Goal: Task Accomplishment & Management: Complete application form

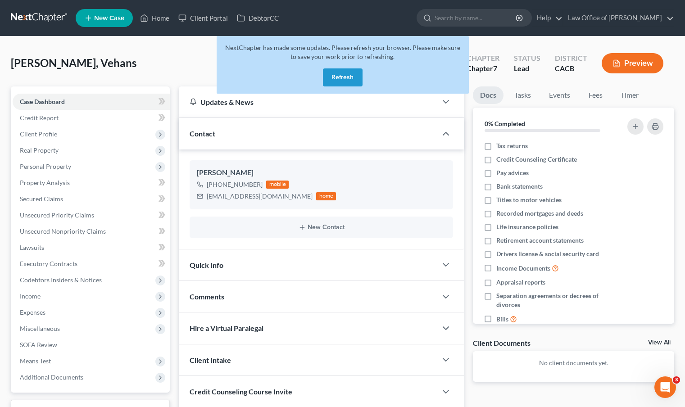
scroll to position [17, 0]
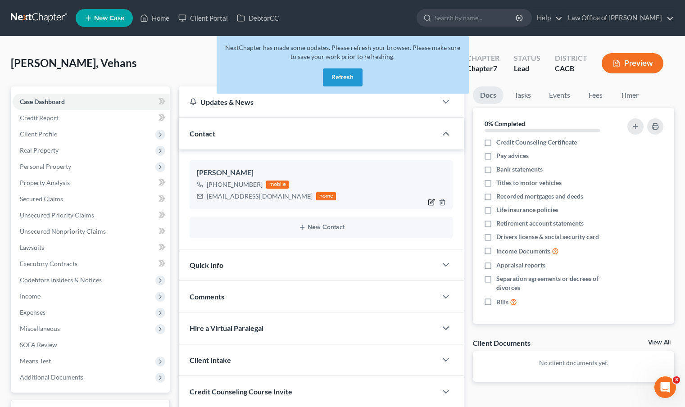
click at [430, 203] on icon "button" at bounding box center [431, 202] width 7 height 7
select select "0"
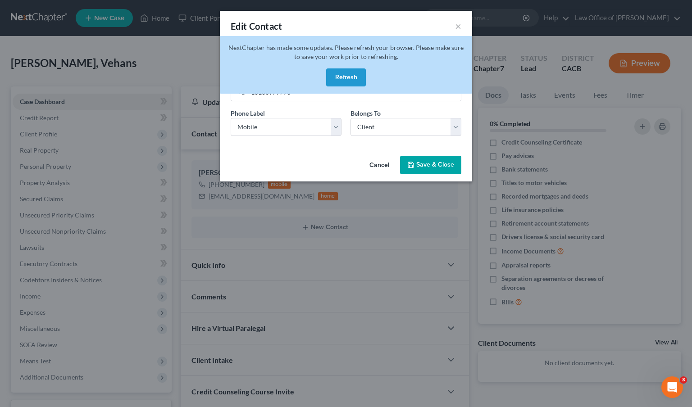
click at [348, 78] on button "Refresh" at bounding box center [346, 77] width 40 height 18
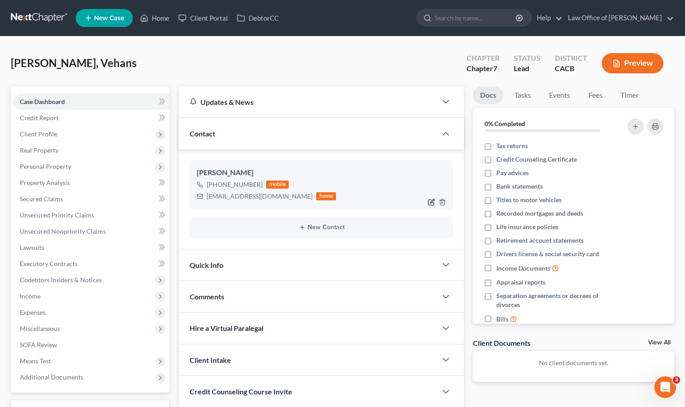
click at [433, 205] on icon "button" at bounding box center [431, 202] width 7 height 7
select select "0"
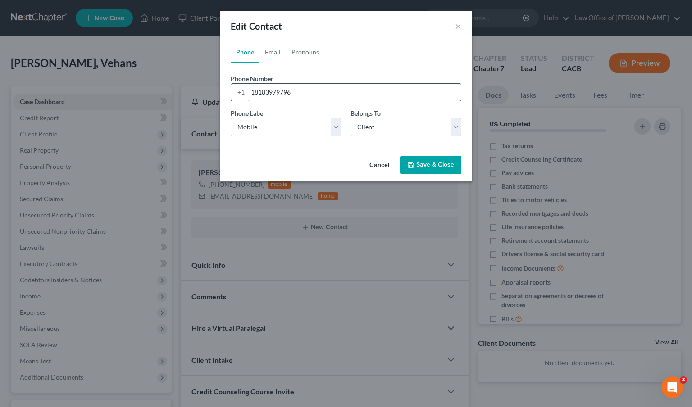
drag, startPoint x: 305, startPoint y: 98, endPoint x: 243, endPoint y: 84, distance: 63.6
click at [243, 84] on div "+1 18183979796" at bounding box center [346, 92] width 231 height 18
paste input "818-970-7095"
type input "818-970-7095"
click at [414, 165] on icon "button" at bounding box center [410, 164] width 7 height 7
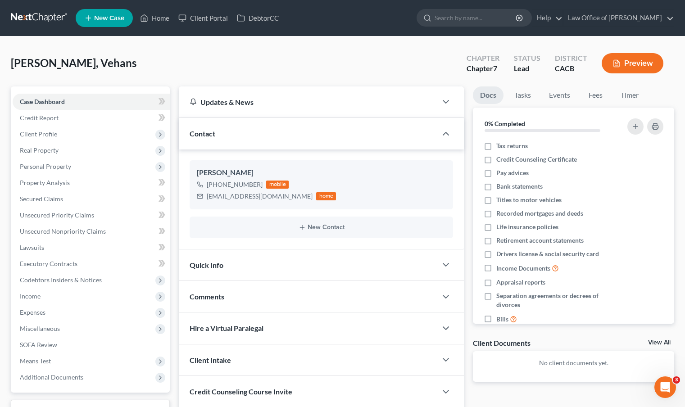
click at [43, 19] on link at bounding box center [40, 18] width 58 height 16
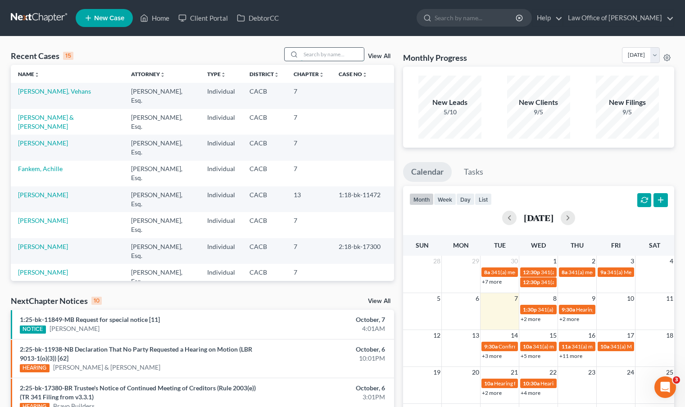
click at [337, 57] on input "search" at bounding box center [332, 54] width 63 height 13
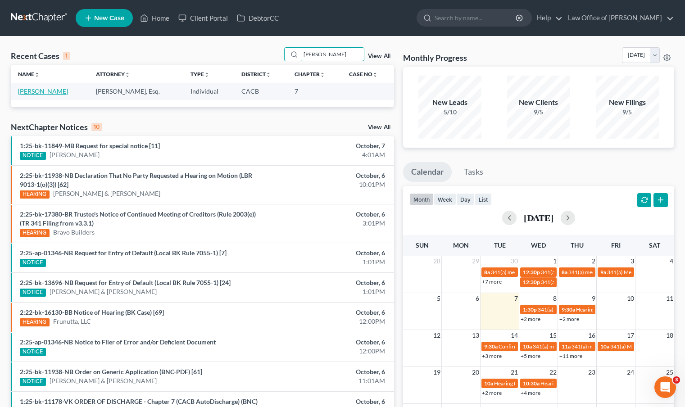
type input "souren"
click at [68, 92] on link "[PERSON_NAME]" at bounding box center [43, 91] width 50 height 8
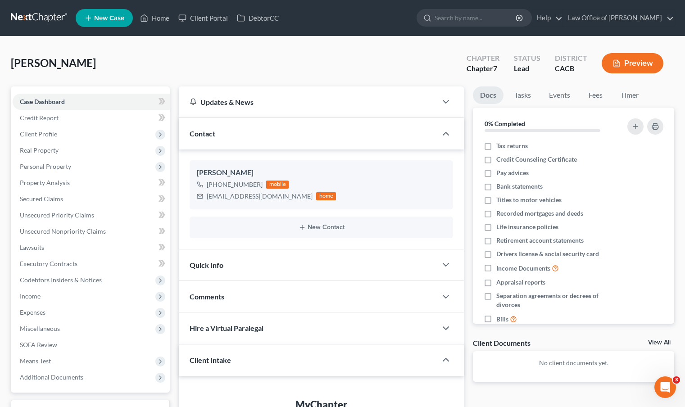
click at [38, 19] on link at bounding box center [40, 18] width 58 height 16
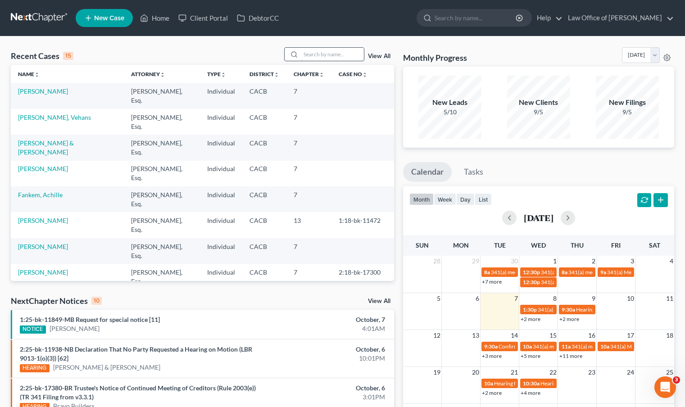
click at [304, 54] on input "search" at bounding box center [332, 54] width 63 height 13
type input "[PERSON_NAME]"
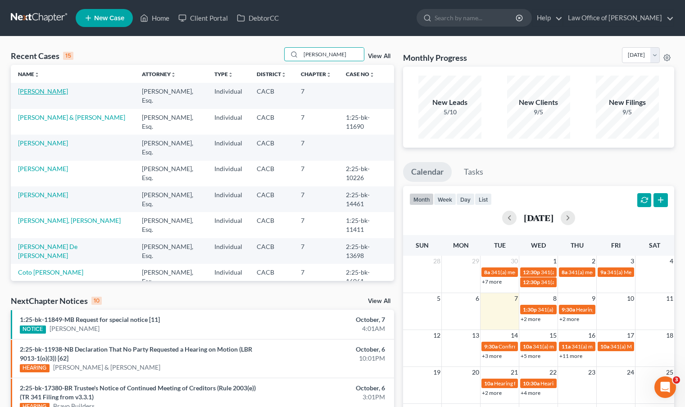
click at [44, 91] on link "[PERSON_NAME]" at bounding box center [43, 91] width 50 height 8
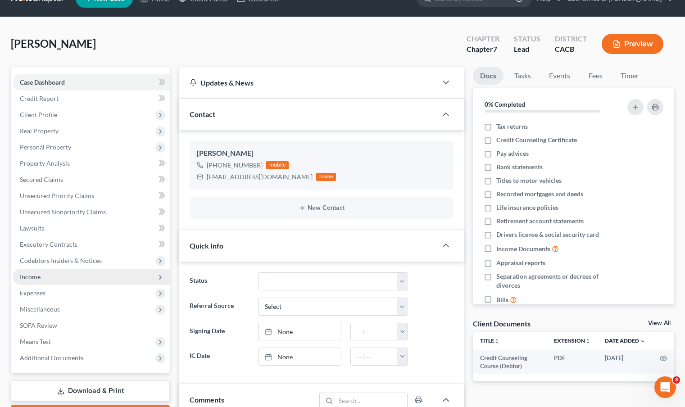
scroll to position [37, 0]
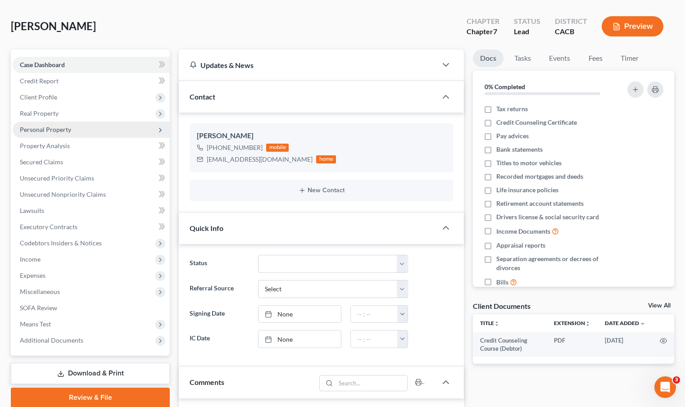
click at [78, 128] on span "Personal Property" at bounding box center [91, 130] width 157 height 16
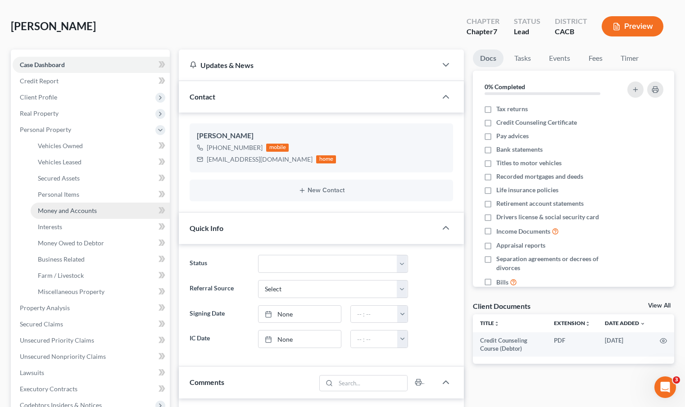
click at [89, 206] on link "Money and Accounts" at bounding box center [100, 211] width 139 height 16
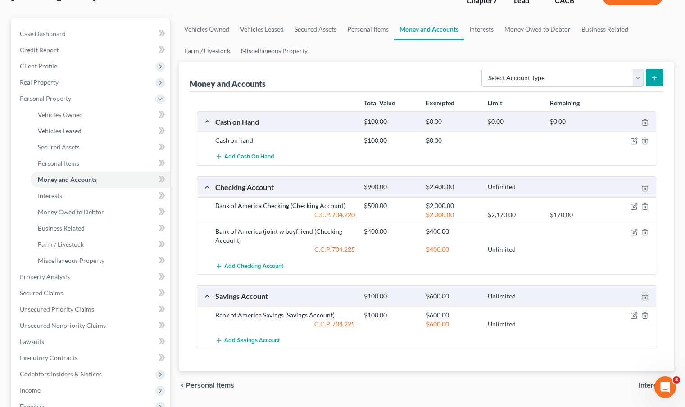
scroll to position [77, 0]
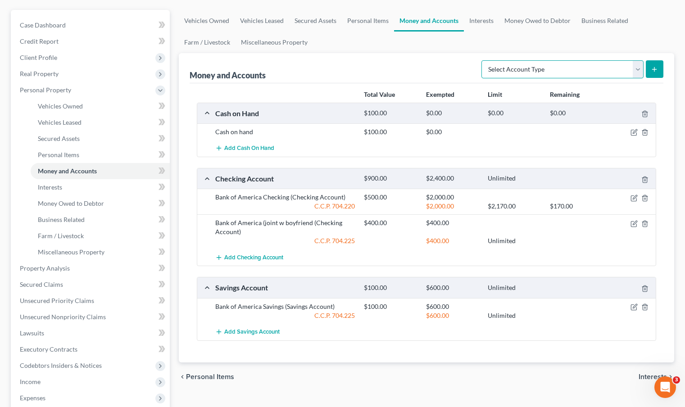
click at [636, 72] on select "Select Account Type Brokerage Cash on Hand Certificates of Deposit Checking Acc…" at bounding box center [562, 69] width 162 height 18
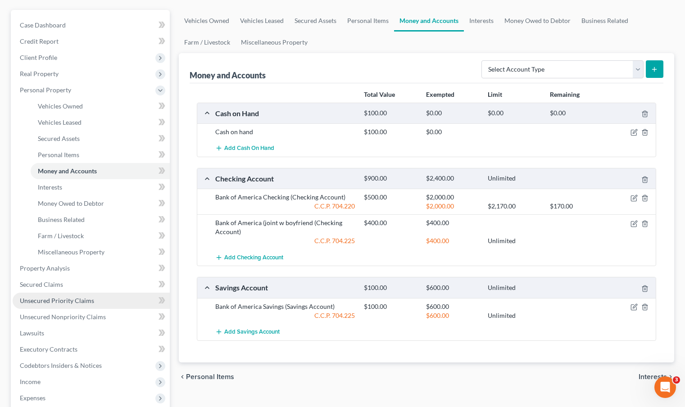
click at [95, 298] on link "Unsecured Priority Claims" at bounding box center [91, 301] width 157 height 16
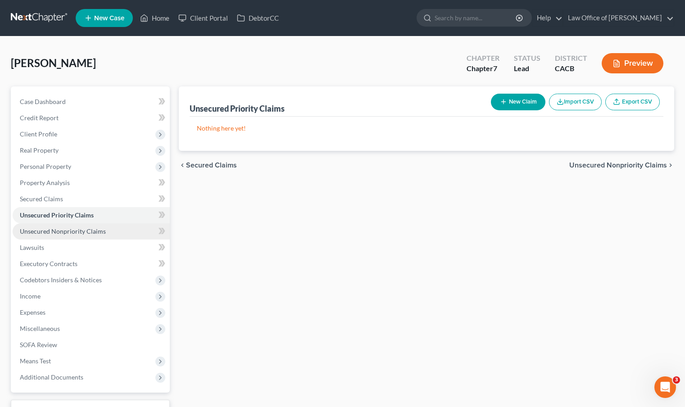
click at [94, 230] on span "Unsecured Nonpriority Claims" at bounding box center [63, 231] width 86 height 8
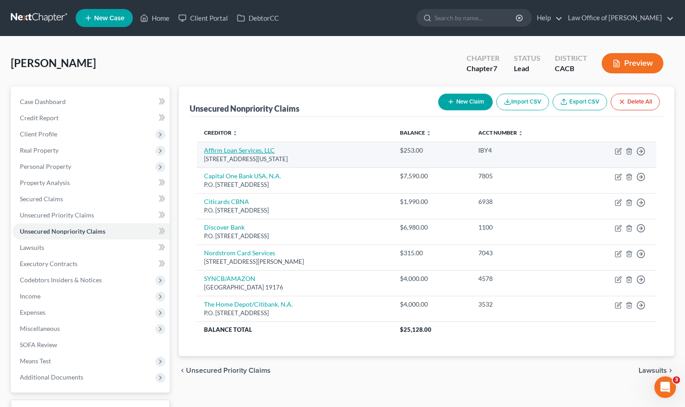
click at [267, 151] on link "Affirm Loan Services, LLC" at bounding box center [239, 150] width 71 height 8
select select "4"
select select "0"
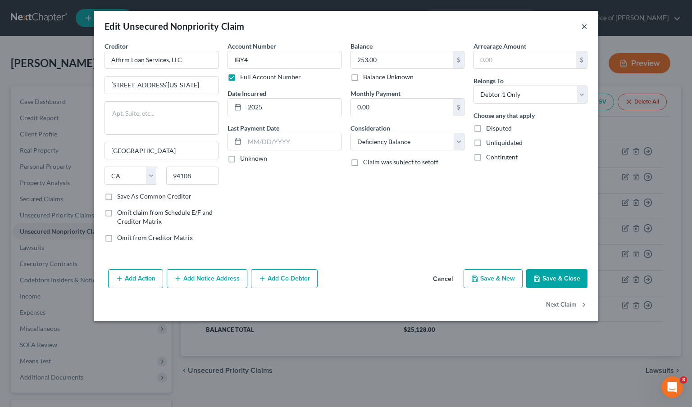
click at [583, 31] on button "×" at bounding box center [584, 26] width 6 height 11
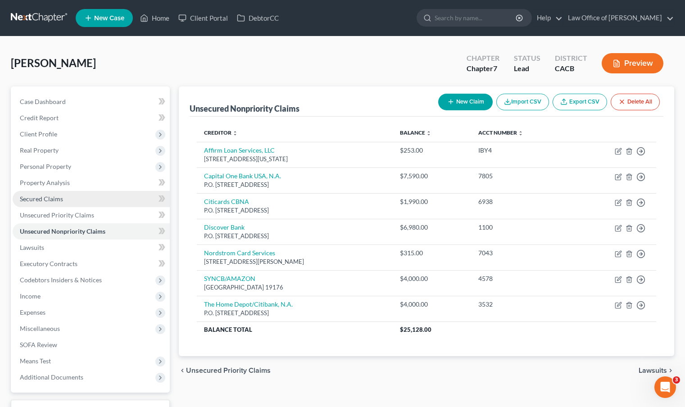
click at [39, 200] on span "Secured Claims" at bounding box center [41, 199] width 43 height 8
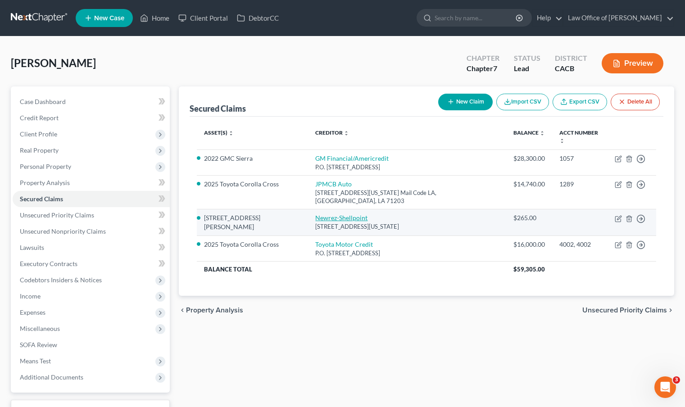
click at [349, 214] on link "Newrez-Shellpoint" at bounding box center [341, 218] width 52 height 8
select select "39"
select select "2"
select select "0"
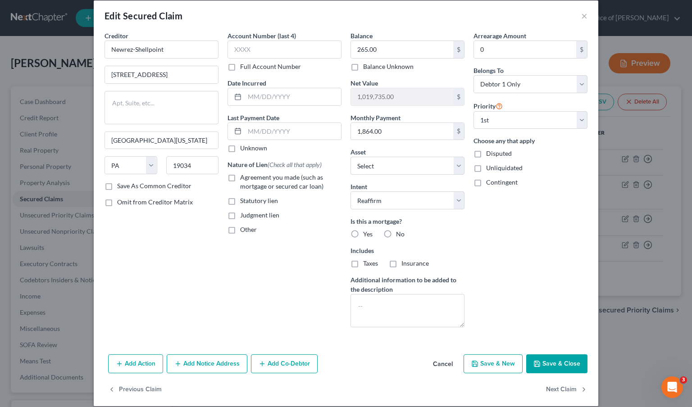
scroll to position [20, 0]
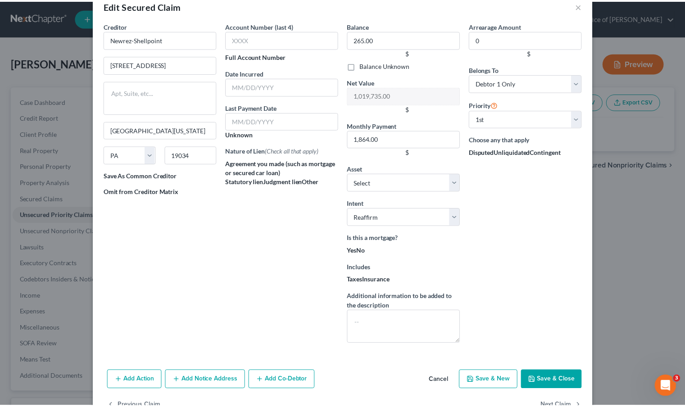
scroll to position [71, 0]
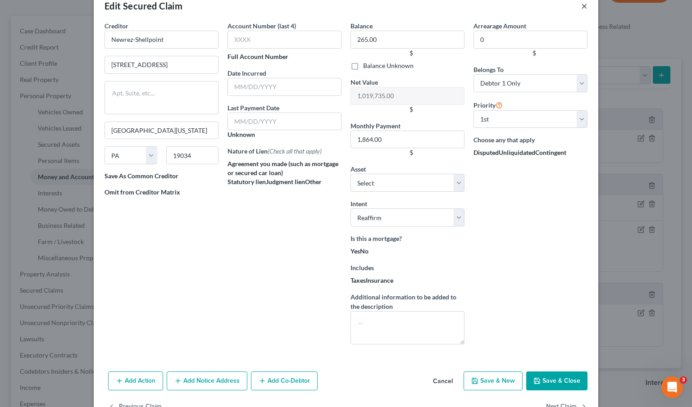
click at [581, 10] on button "×" at bounding box center [584, 5] width 6 height 11
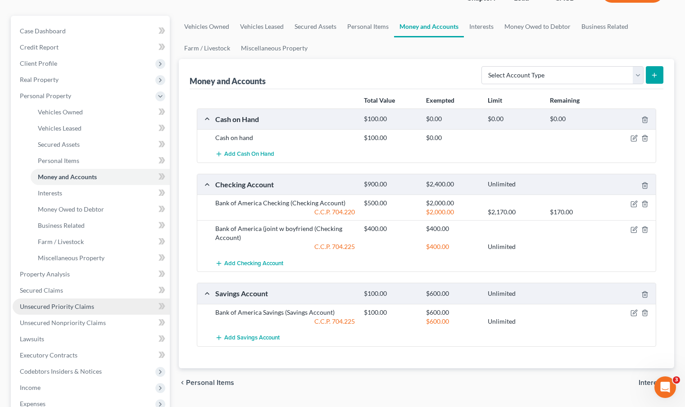
click at [79, 307] on span "Unsecured Priority Claims" at bounding box center [57, 307] width 74 height 8
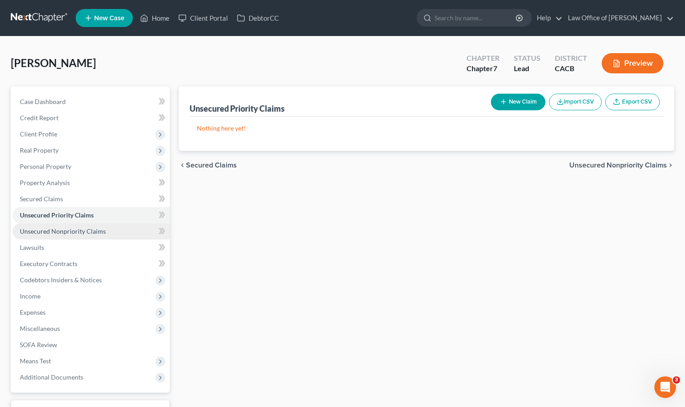
click at [85, 234] on span "Unsecured Nonpriority Claims" at bounding box center [63, 231] width 86 height 8
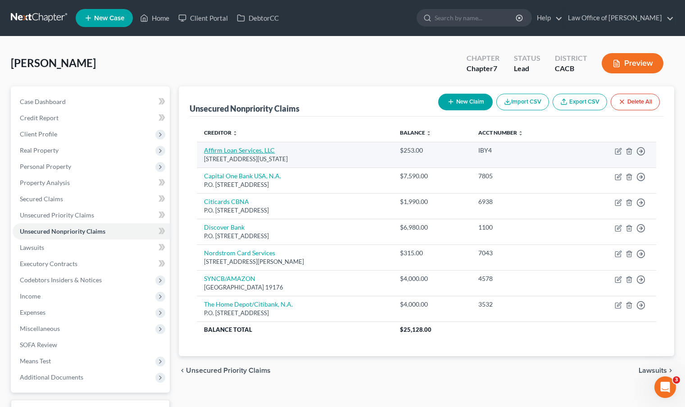
click at [228, 152] on link "Affirm Loan Services, LLC" at bounding box center [239, 150] width 71 height 8
select select "4"
select select "0"
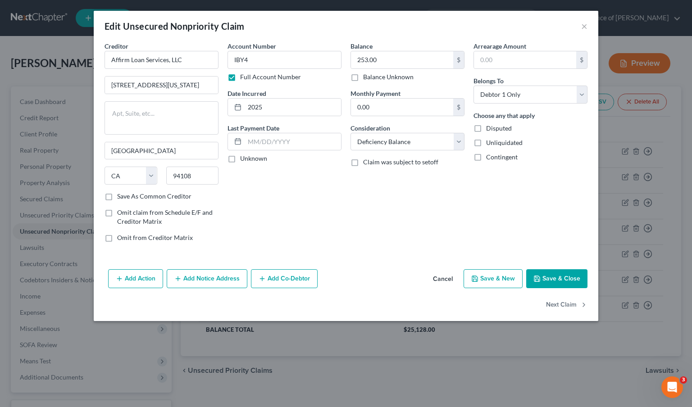
click at [202, 280] on button "Add Notice Address" at bounding box center [207, 278] width 81 height 19
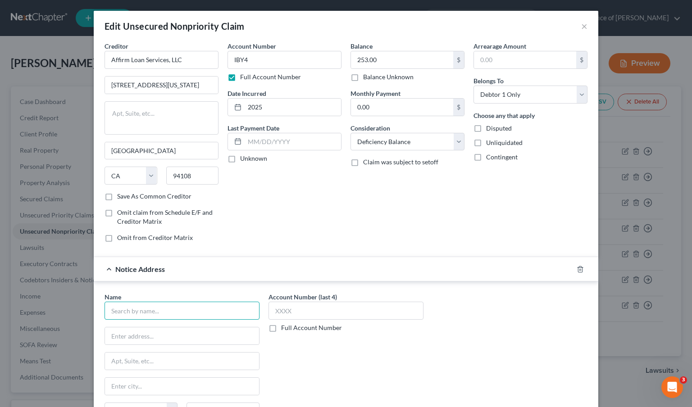
click at [190, 306] on input "text" at bounding box center [181, 311] width 155 height 18
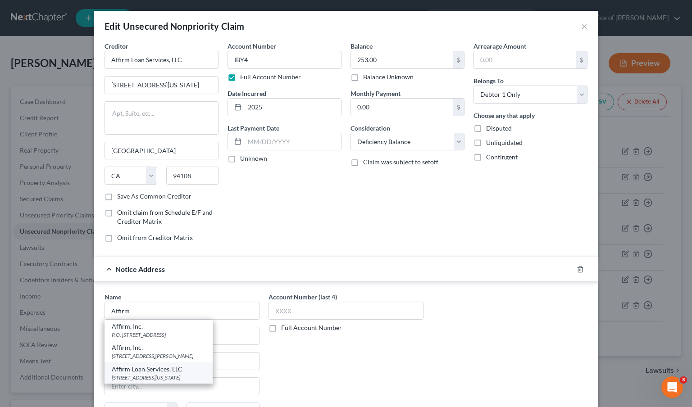
click at [180, 372] on div "Affirm Loan Services, LLC" at bounding box center [159, 369] width 94 height 9
type input "Affirm Loan Services, LLC"
type input "650 California Street., 12th Floor"
type input "San Francisco"
select select "4"
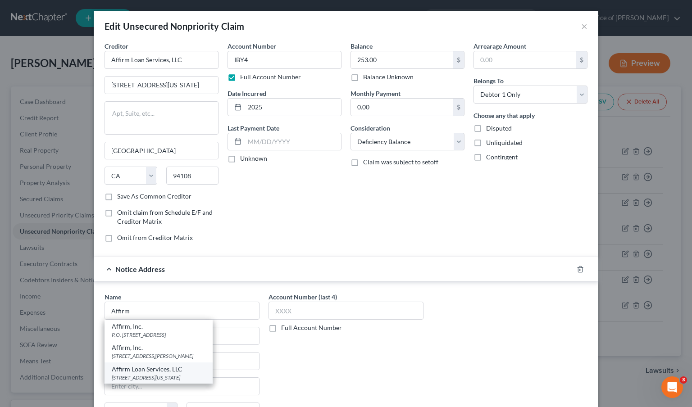
type input "94108"
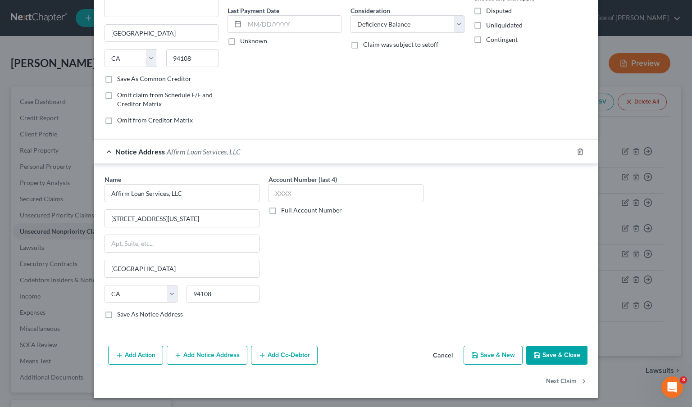
scroll to position [119, 0]
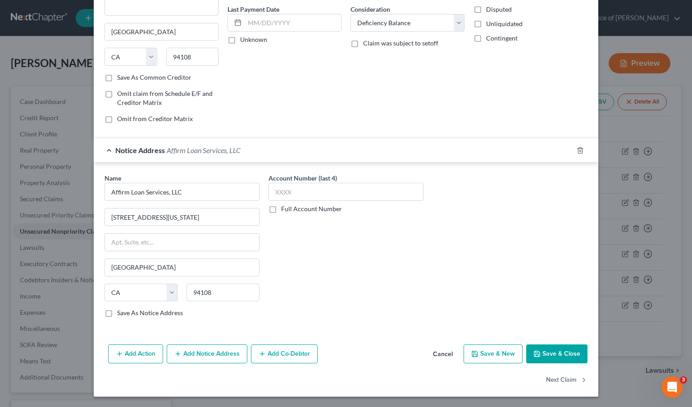
click at [569, 353] on button "Save & Close" at bounding box center [556, 353] width 61 height 19
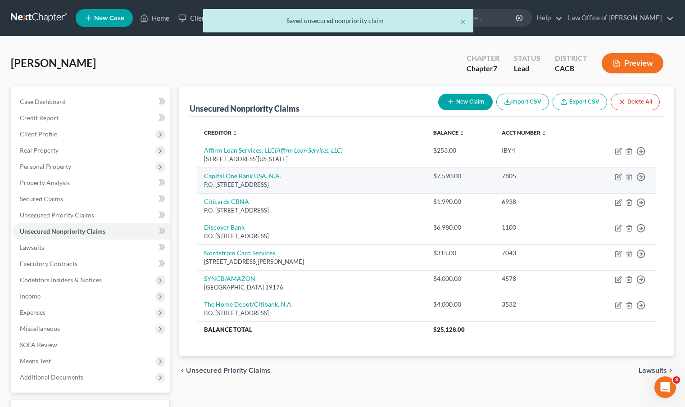
click at [258, 178] on link "Capital One Bank USA, N.A." at bounding box center [242, 176] width 77 height 8
select select "46"
select select "2"
select select "0"
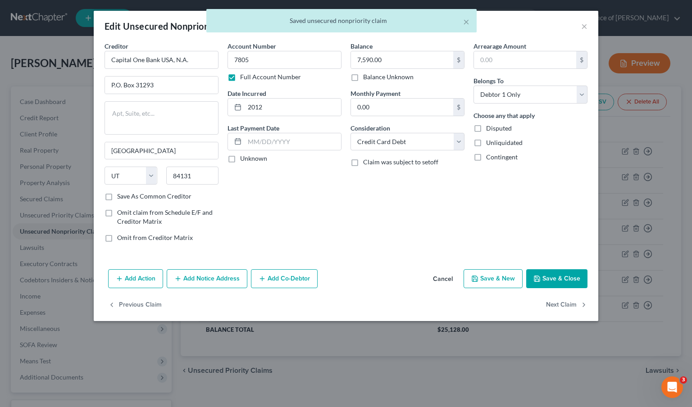
click at [206, 277] on button "Add Notice Address" at bounding box center [207, 278] width 81 height 19
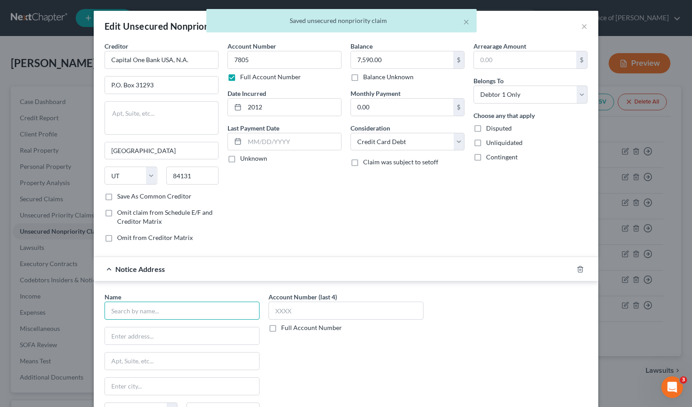
click at [168, 313] on input "text" at bounding box center [181, 311] width 155 height 18
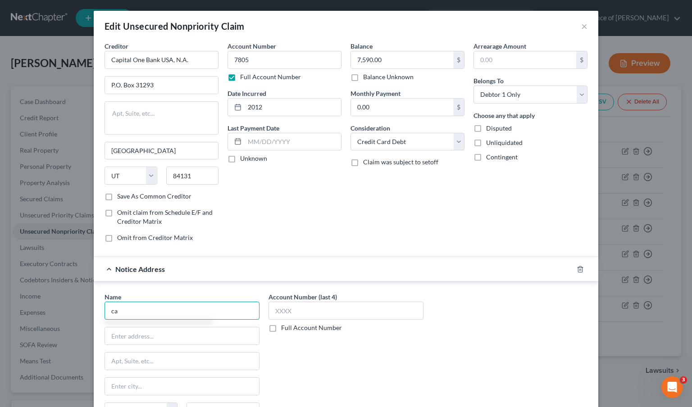
type input "c"
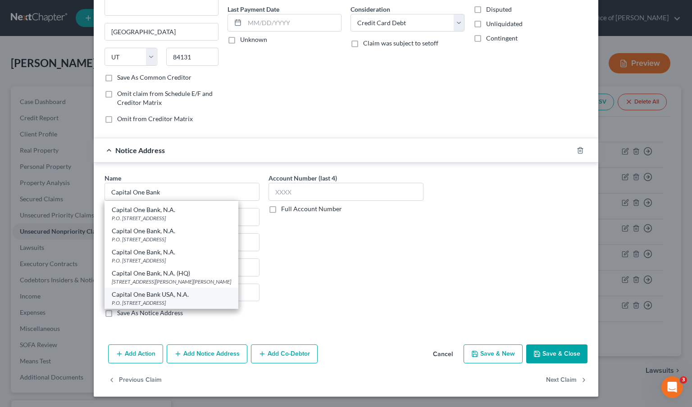
click at [167, 305] on div "P.O. Box 31293, Salt Lake City, UT 84131" at bounding box center [171, 303] width 119 height 8
type input "Capital One Bank USA, N.A."
type input "P.O. Box 31293"
type input "Salt Lake City"
select select "46"
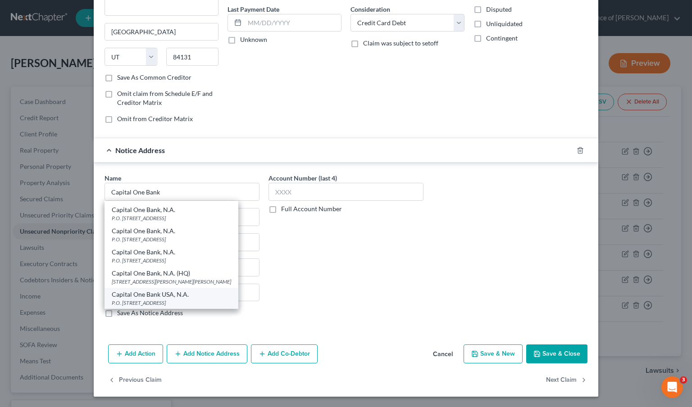
type input "84131"
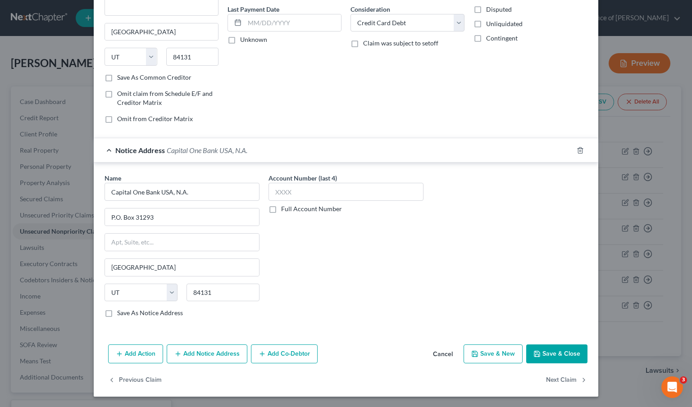
click at [551, 354] on button "Save & Close" at bounding box center [556, 353] width 61 height 19
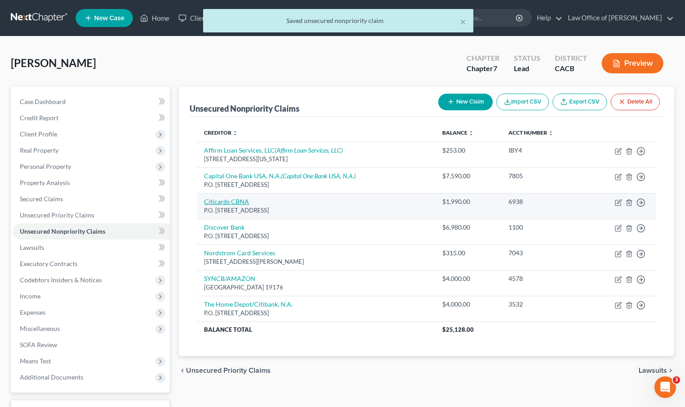
click at [242, 201] on link "Citicards CBNA" at bounding box center [226, 202] width 45 height 8
select select "43"
select select "2"
select select "0"
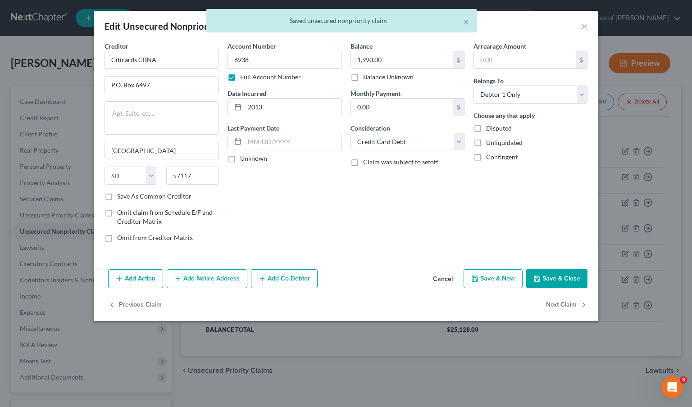
click at [194, 283] on button "Add Notice Address" at bounding box center [207, 278] width 81 height 19
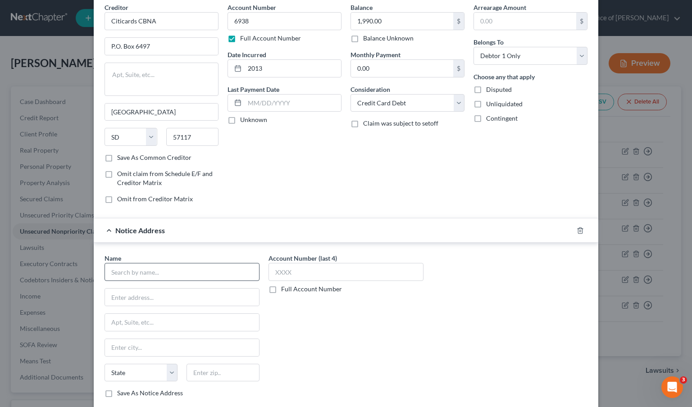
scroll to position [24, 0]
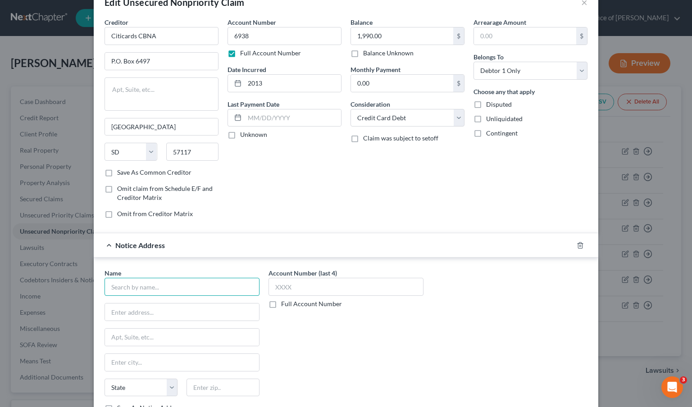
click at [203, 280] on input "text" at bounding box center [181, 287] width 155 height 18
type input "A"
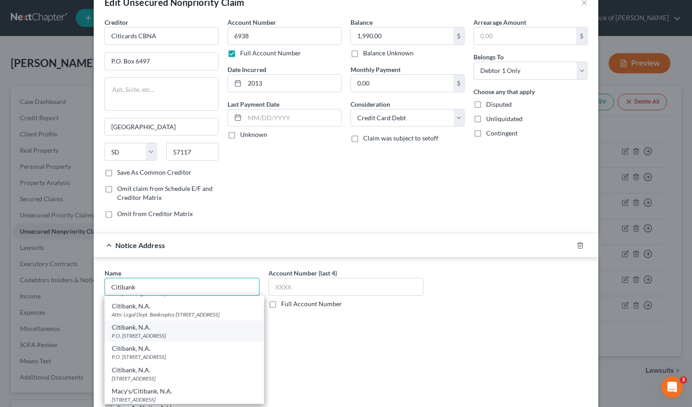
scroll to position [289, 0]
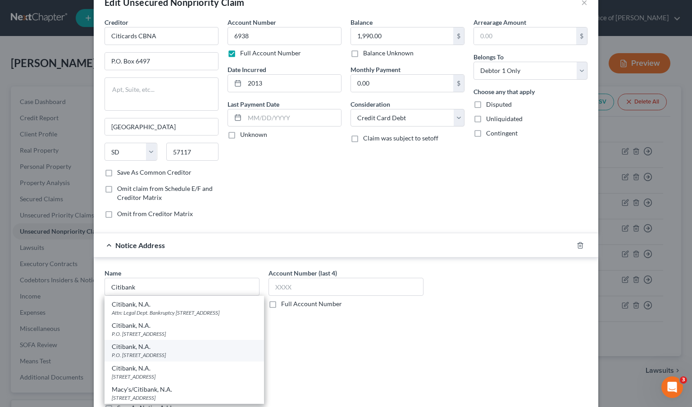
click at [175, 359] on div "P.O. Box 6497, Sioux Falls, SD 57117" at bounding box center [184, 355] width 145 height 8
type input "Citibank, N.A."
type input "P.O. Box 6497"
type input "Sioux Falls"
select select "43"
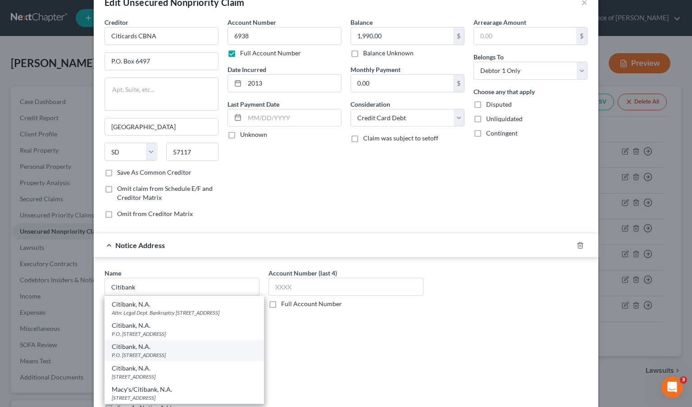
type input "57117"
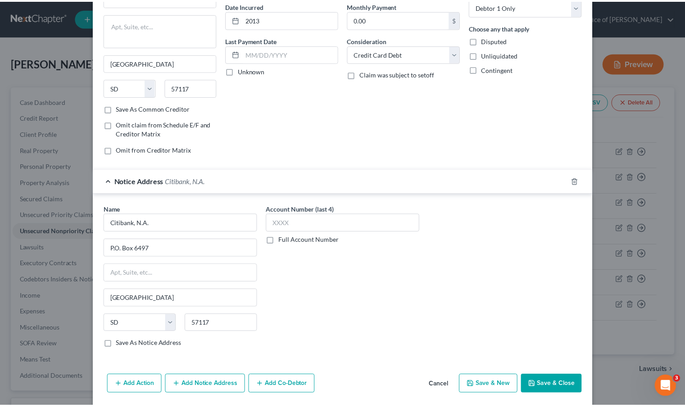
scroll to position [119, 0]
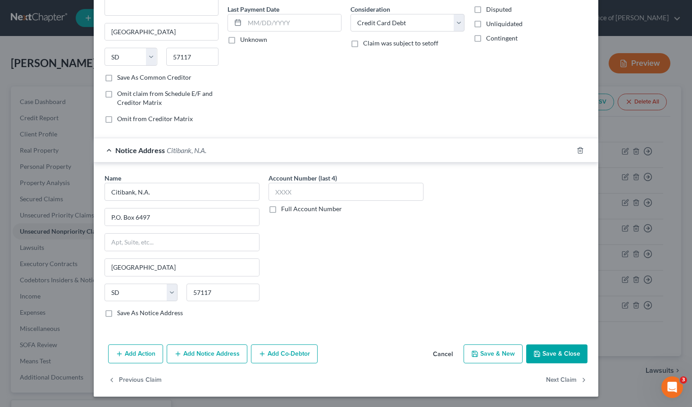
click at [566, 352] on button "Save & Close" at bounding box center [556, 353] width 61 height 19
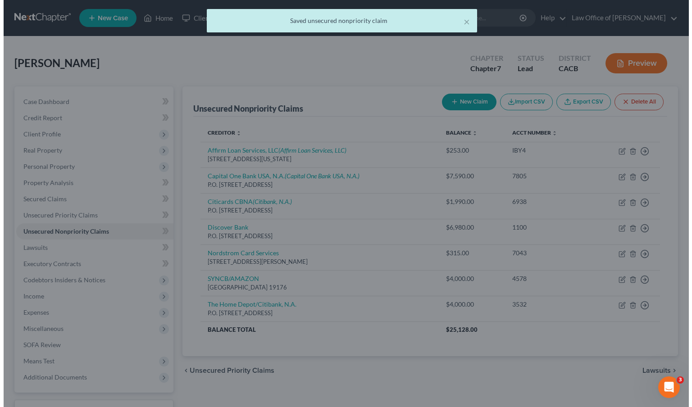
scroll to position [0, 0]
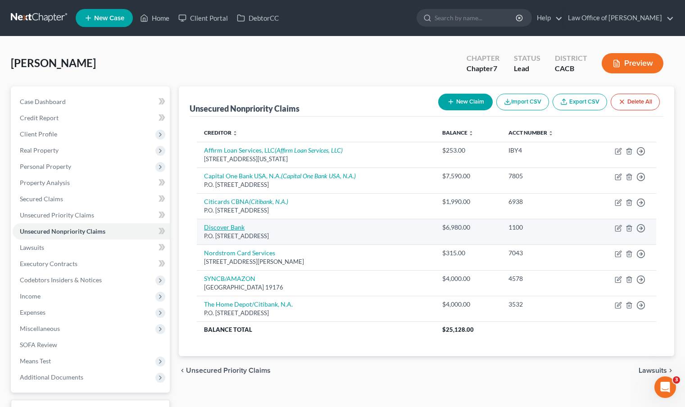
click at [230, 228] on link "Discover Bank" at bounding box center [224, 227] width 41 height 8
select select "46"
select select "2"
select select "0"
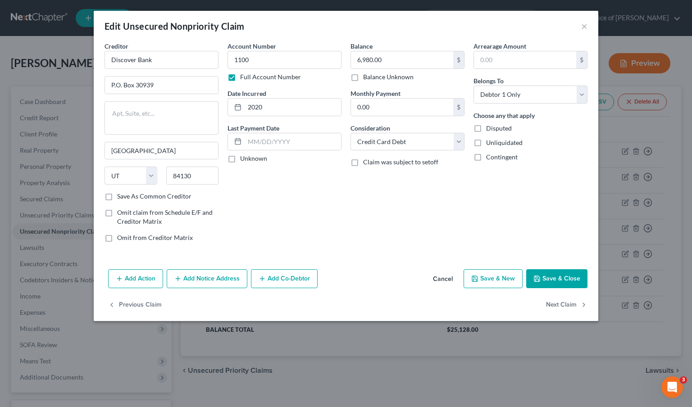
click at [213, 284] on button "Add Notice Address" at bounding box center [207, 278] width 81 height 19
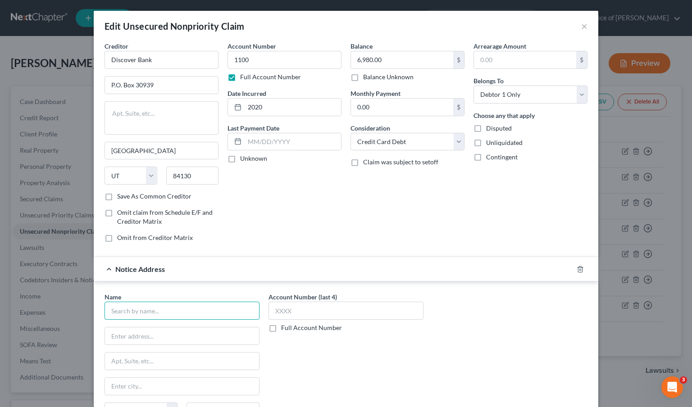
click at [174, 309] on input "text" at bounding box center [181, 311] width 155 height 18
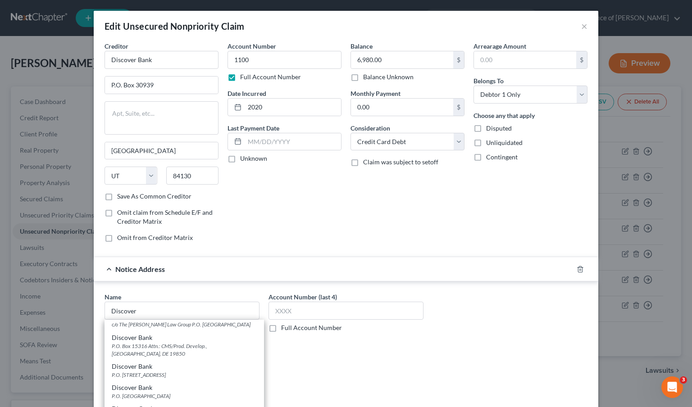
scroll to position [32, 0]
click at [197, 371] on div "Discover Bank" at bounding box center [184, 366] width 145 height 9
type input "Discover Bank"
type input "P.O. Box 30939"
type input "Salt Lake City"
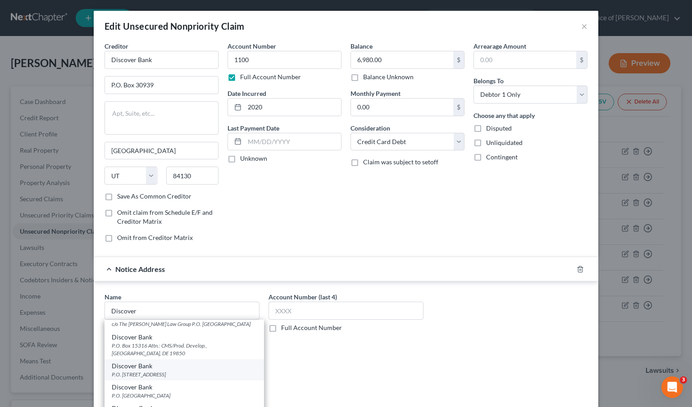
select select "46"
type input "84130"
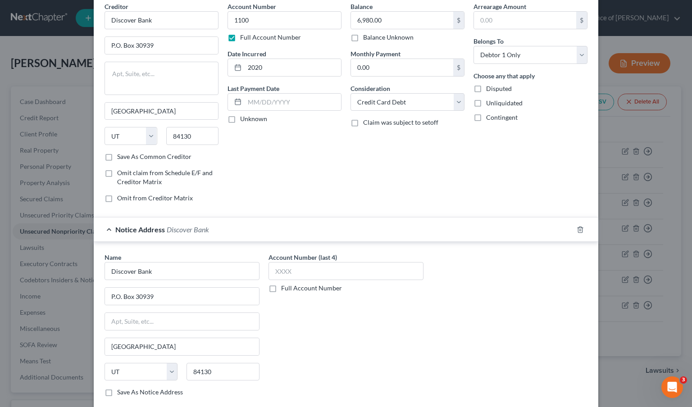
scroll to position [119, 0]
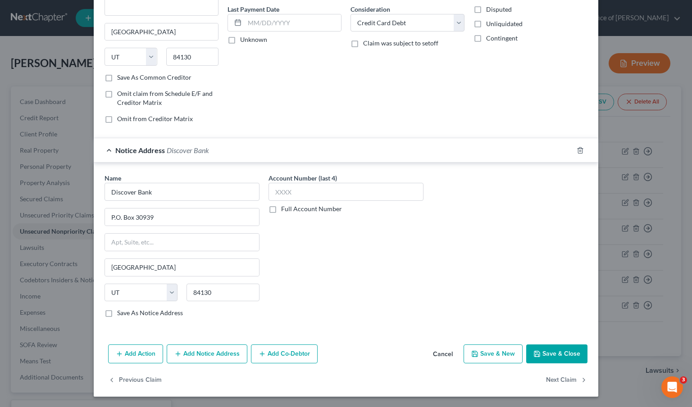
click at [533, 354] on icon "button" at bounding box center [536, 353] width 7 height 7
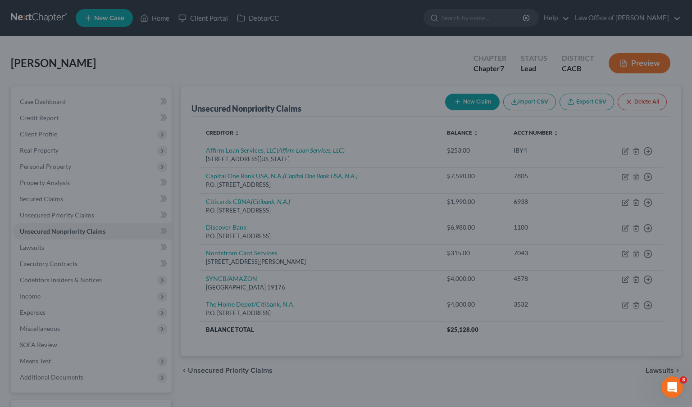
type input "0"
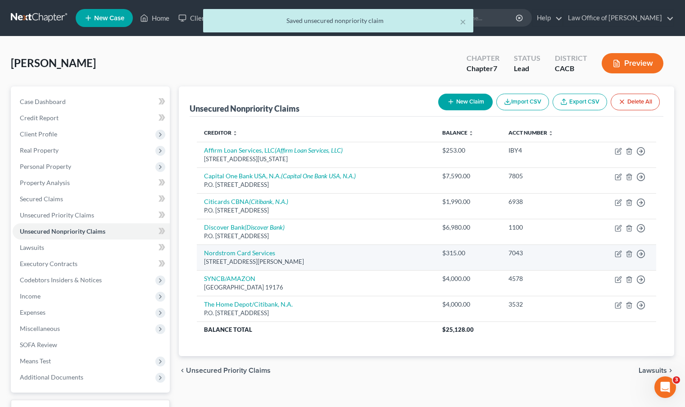
click at [263, 257] on td "Nordstrom Card Services 13531 E Caley Ave, Englewood, CO 80111" at bounding box center [316, 257] width 238 height 26
click at [263, 256] on link "Nordstrom Card Services" at bounding box center [239, 253] width 71 height 8
select select "5"
select select "2"
select select "0"
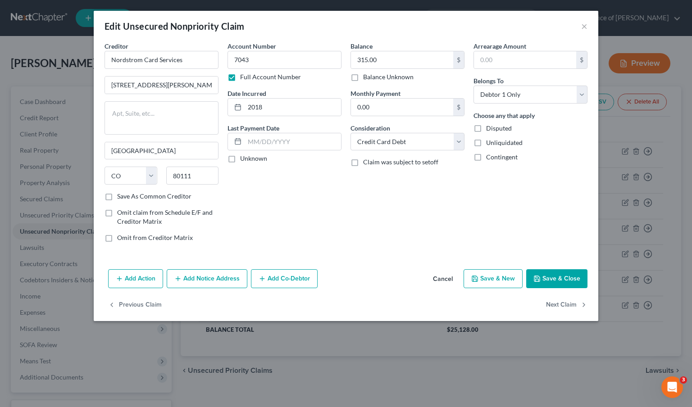
click at [213, 272] on button "Add Notice Address" at bounding box center [207, 278] width 81 height 19
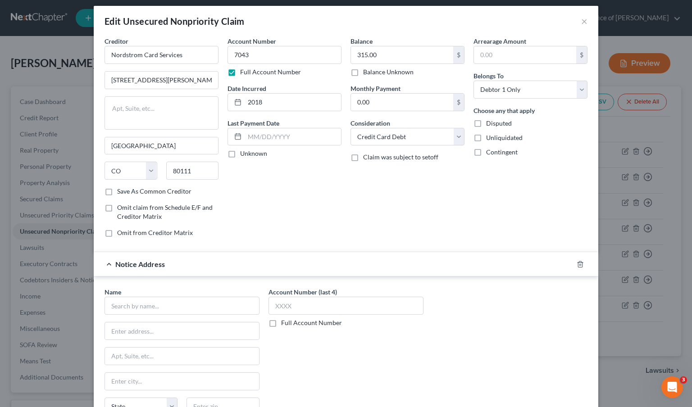
scroll to position [12, 0]
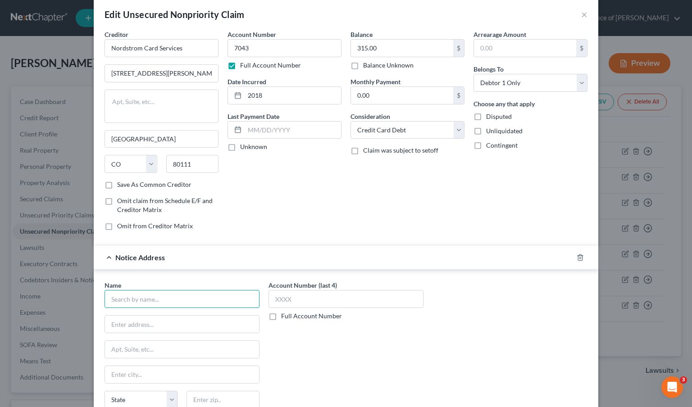
click at [222, 302] on input "text" at bounding box center [181, 299] width 155 height 18
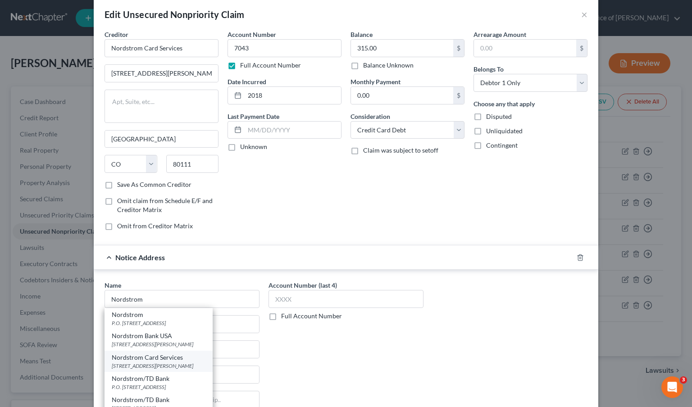
click at [186, 358] on div "Nordstrom Card Services" at bounding box center [159, 357] width 94 height 9
type input "Nordstrom Card Services"
type input "13531 E Caley Ave"
type input "Englewood"
select select "5"
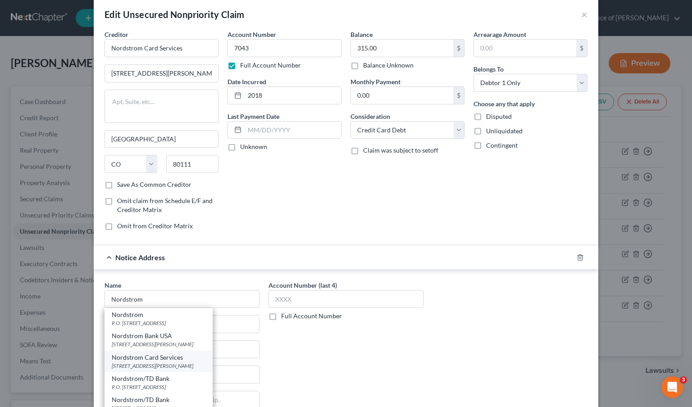
type input "80111"
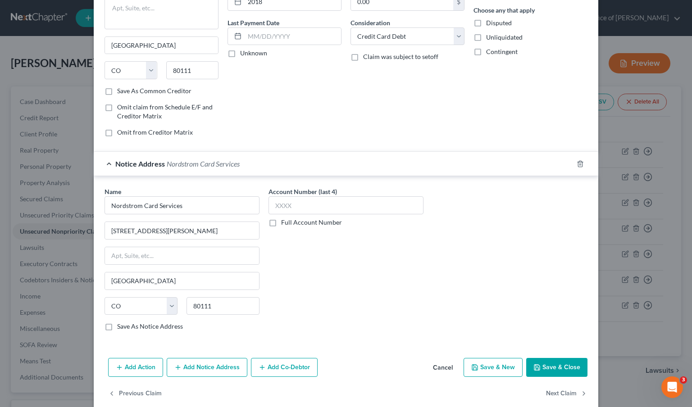
scroll to position [114, 0]
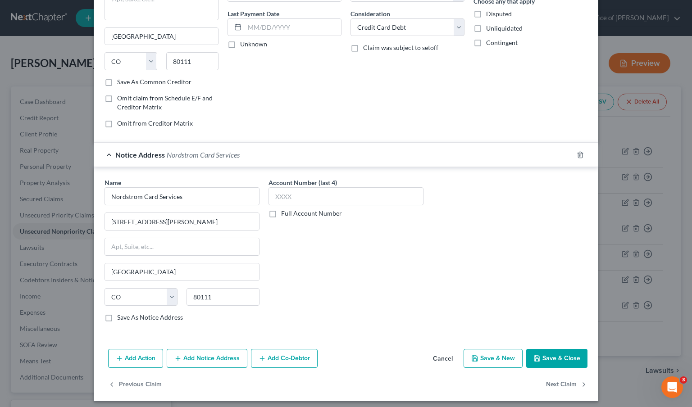
click at [536, 356] on icon "button" at bounding box center [536, 358] width 5 height 5
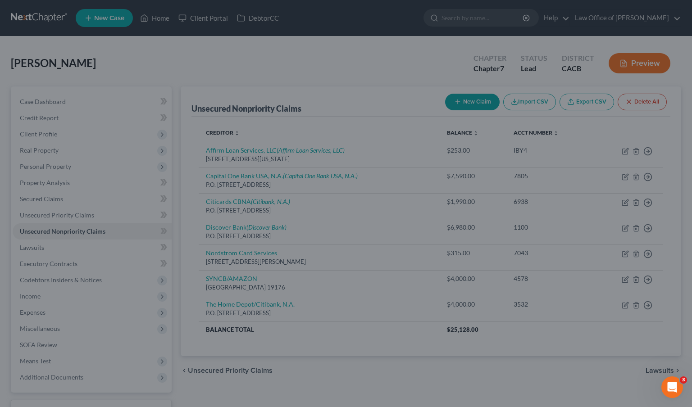
type input "0"
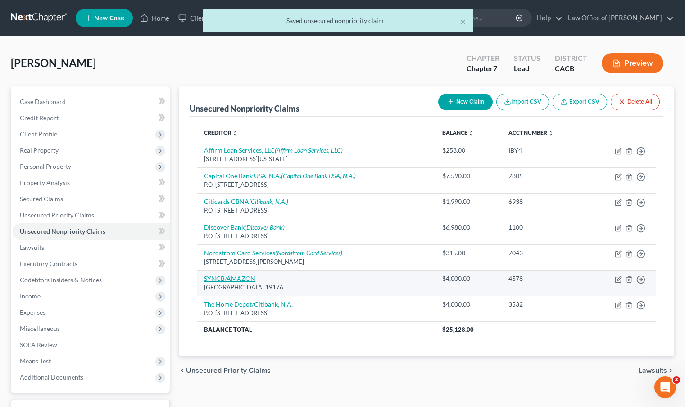
click at [235, 279] on link "SYNCB/AMAZON" at bounding box center [229, 279] width 51 height 8
select select "39"
select select "2"
select select "0"
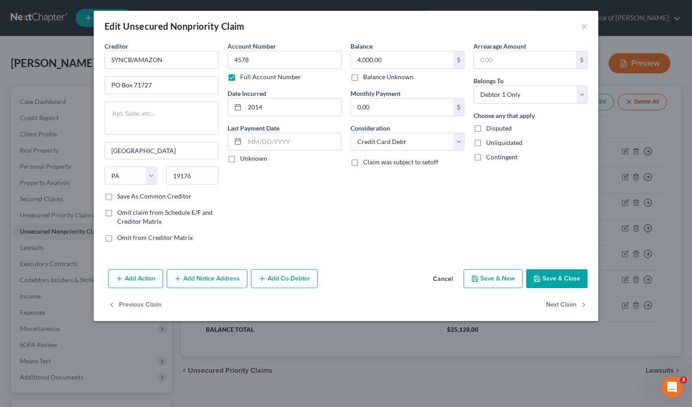
click at [215, 275] on button "Add Notice Address" at bounding box center [207, 278] width 81 height 19
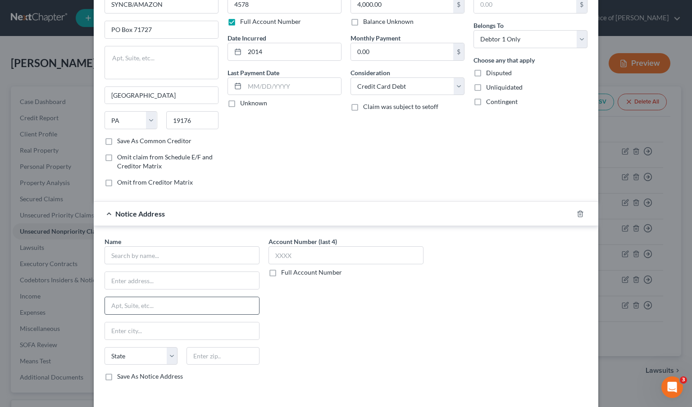
scroll to position [100, 0]
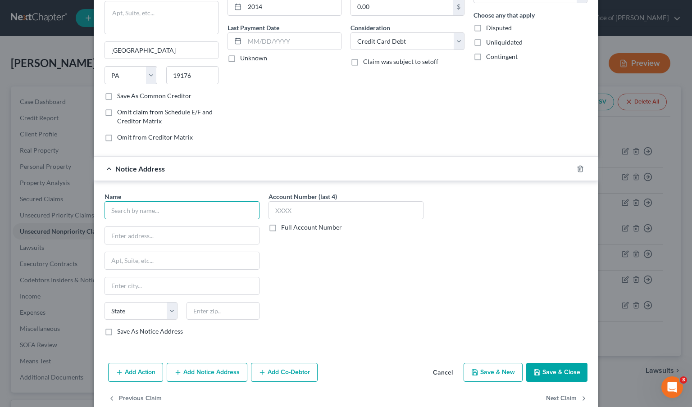
click at [214, 211] on input "text" at bounding box center [181, 210] width 155 height 18
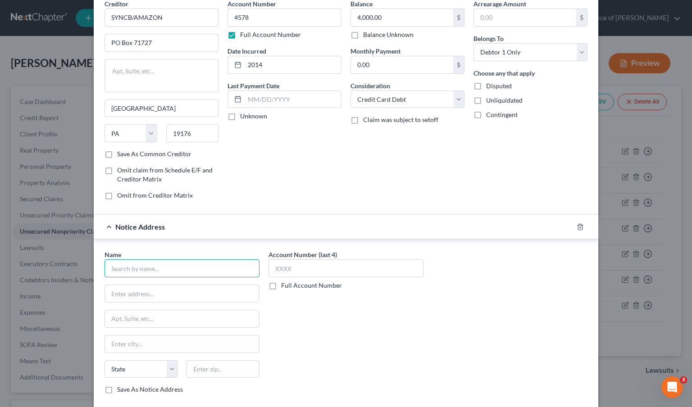
scroll to position [119, 0]
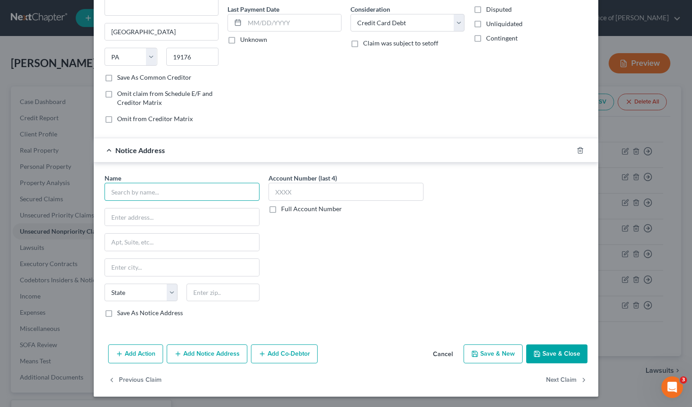
click at [168, 195] on input "text" at bounding box center [181, 192] width 155 height 18
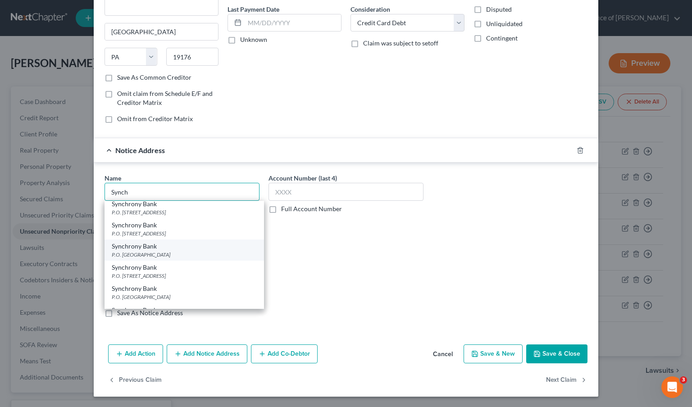
scroll to position [97, 0]
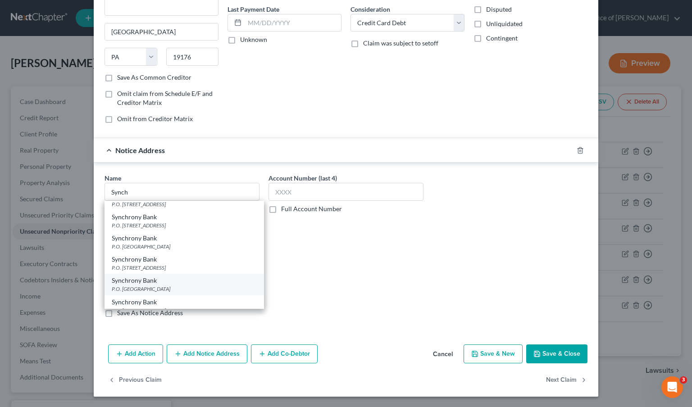
click at [168, 280] on div "Synchrony Bank" at bounding box center [184, 280] width 145 height 9
type input "Synchrony Bank"
type input "P.O. Box 965005"
type input "Orlando"
select select "9"
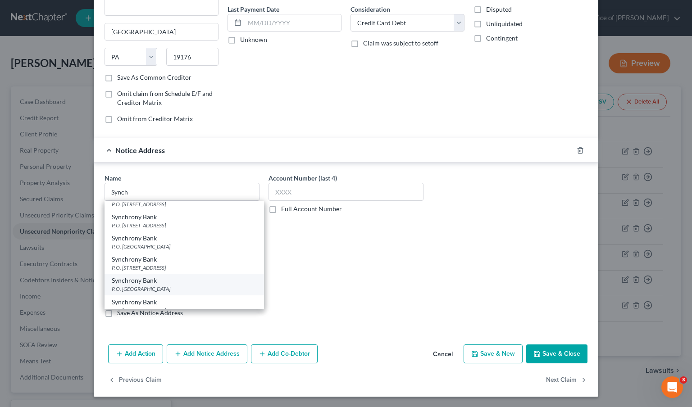
type input "32896"
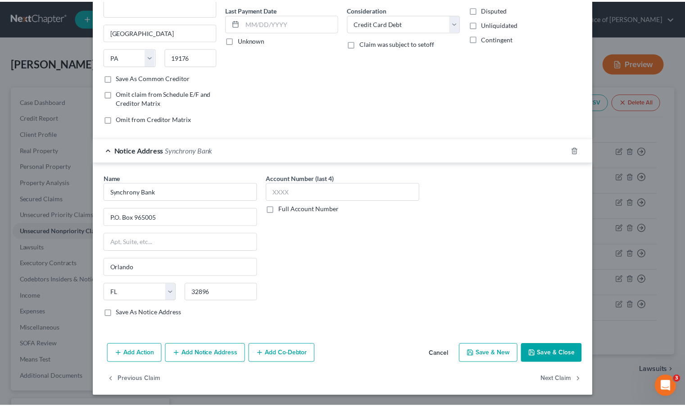
scroll to position [0, 0]
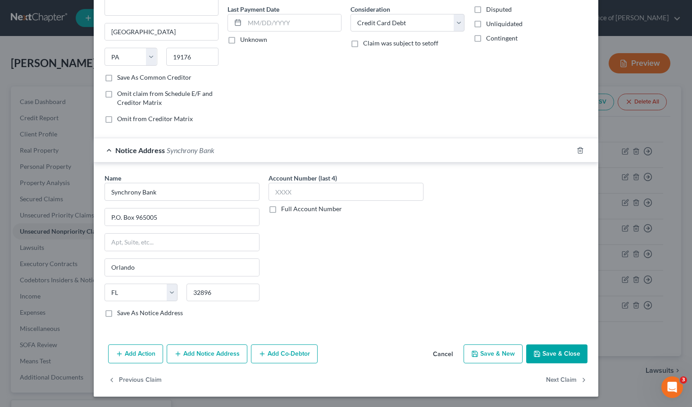
click at [549, 347] on button "Save & Close" at bounding box center [556, 353] width 61 height 19
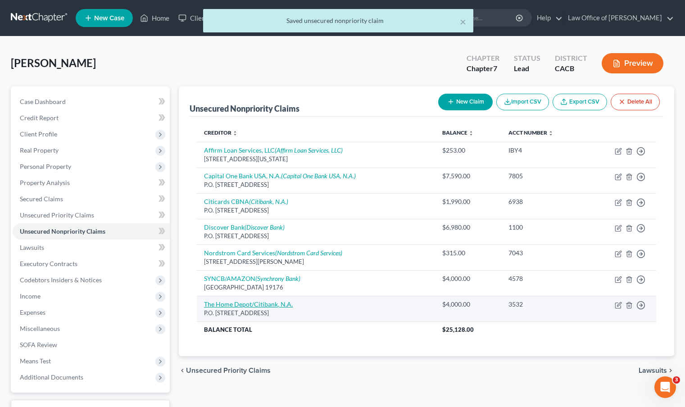
click at [261, 307] on link "The Home Depot/Citibank, N.A." at bounding box center [248, 304] width 89 height 8
select select "43"
select select "2"
select select "0"
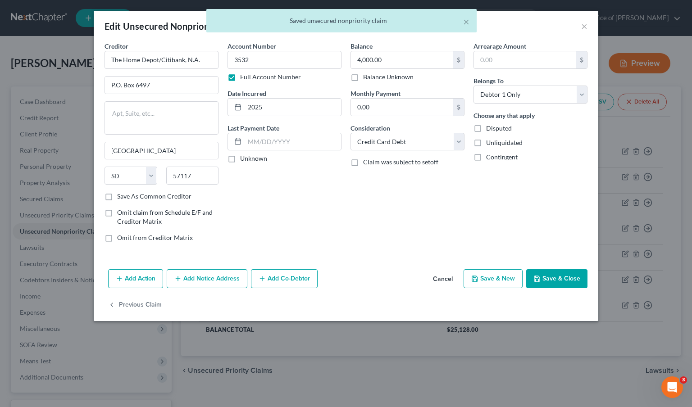
click at [212, 282] on button "Add Notice Address" at bounding box center [207, 278] width 81 height 19
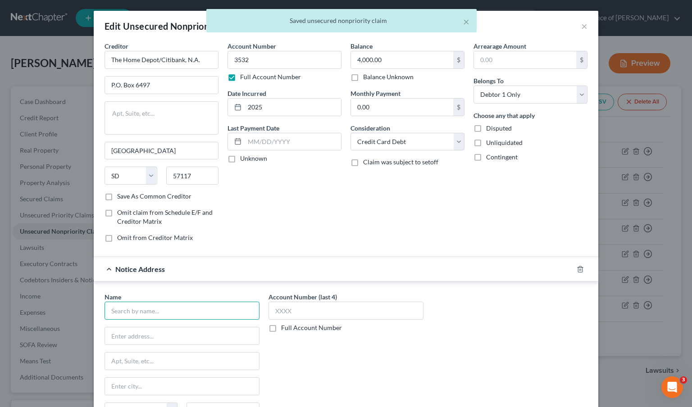
click at [179, 318] on input "text" at bounding box center [181, 311] width 155 height 18
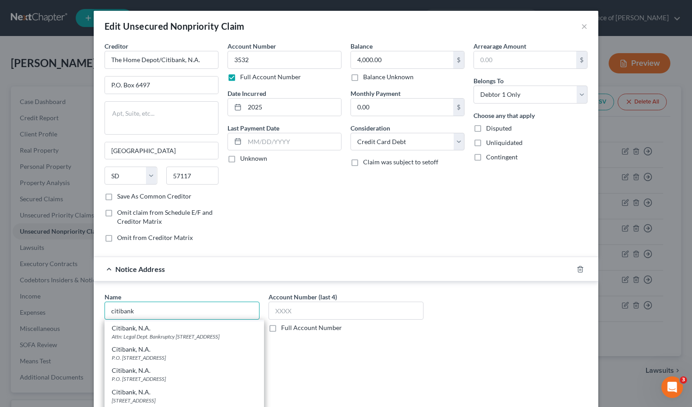
scroll to position [297, 0]
click at [158, 373] on div "Citibank, N.A." at bounding box center [184, 370] width 145 height 9
type input "Citibank, N.A."
type input "P.O. Box 6497"
type input "Sioux Falls"
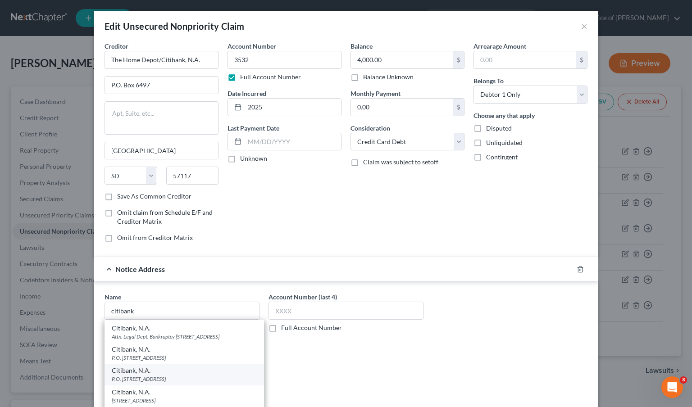
select select "43"
type input "57117"
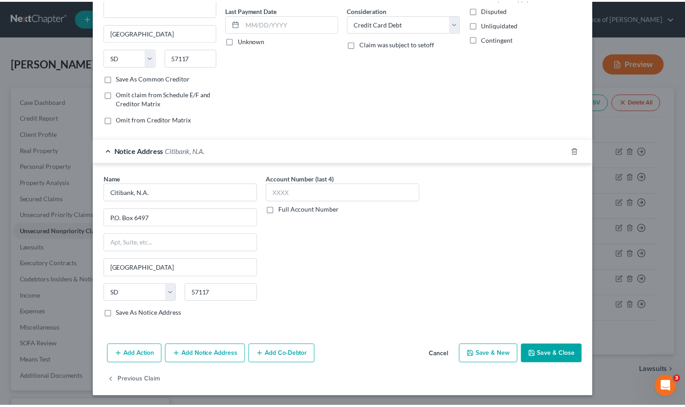
scroll to position [119, 0]
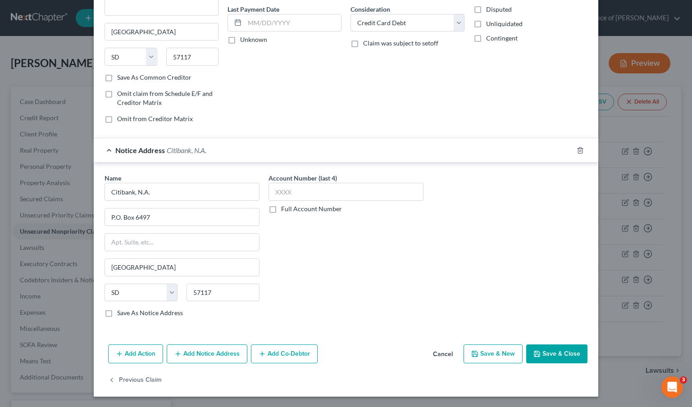
click at [579, 357] on button "Save & Close" at bounding box center [556, 353] width 61 height 19
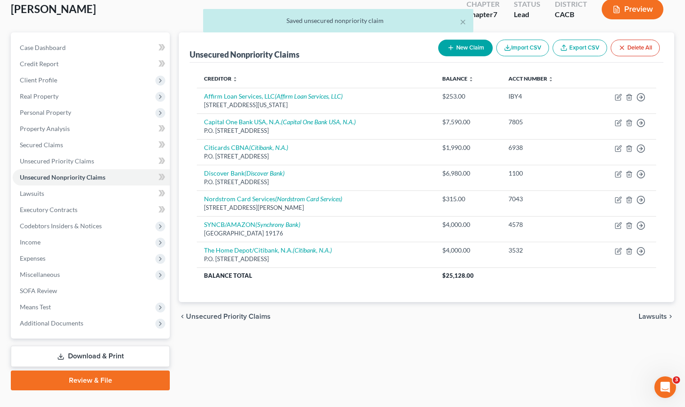
scroll to position [53, 0]
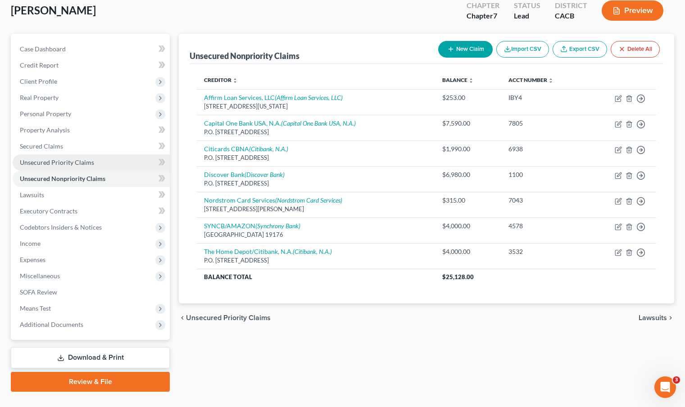
click at [78, 162] on span "Unsecured Priority Claims" at bounding box center [57, 162] width 74 height 8
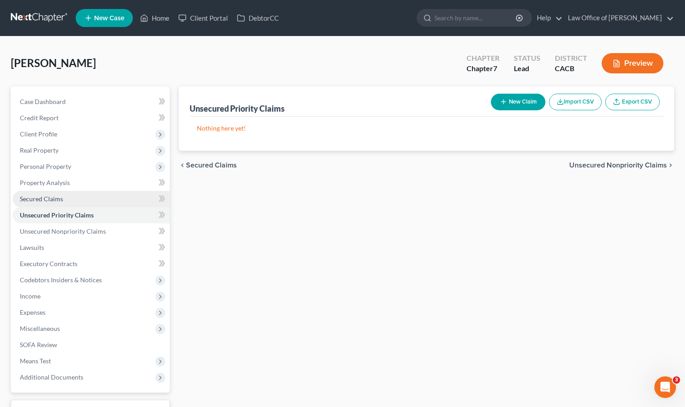
click at [65, 196] on link "Secured Claims" at bounding box center [91, 199] width 157 height 16
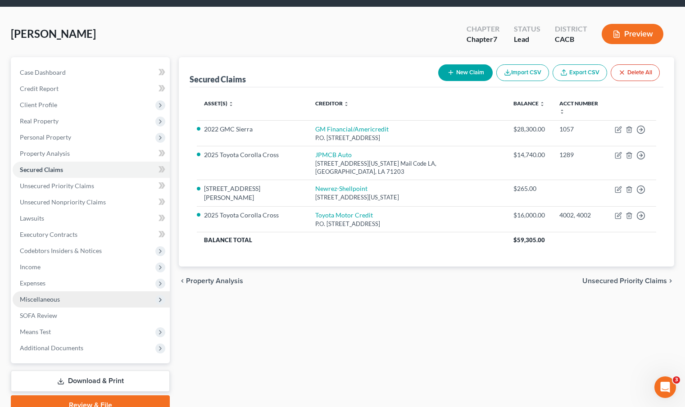
scroll to position [31, 0]
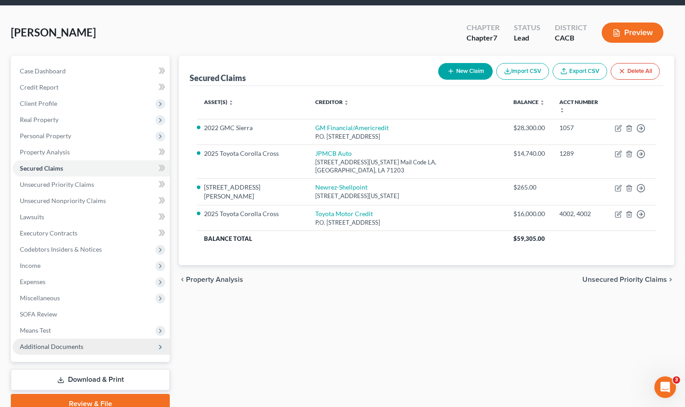
click at [91, 345] on span "Additional Documents" at bounding box center [91, 347] width 157 height 16
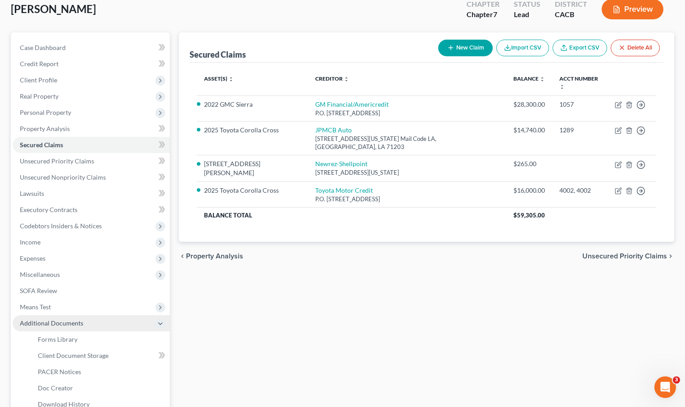
scroll to position [103, 0]
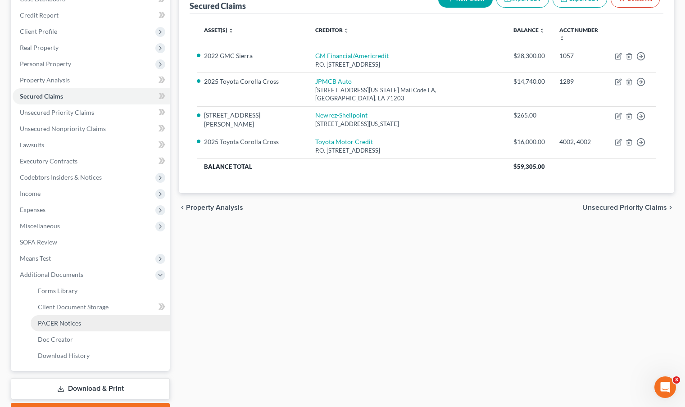
click at [95, 323] on link "PACER Notices" at bounding box center [100, 323] width 139 height 16
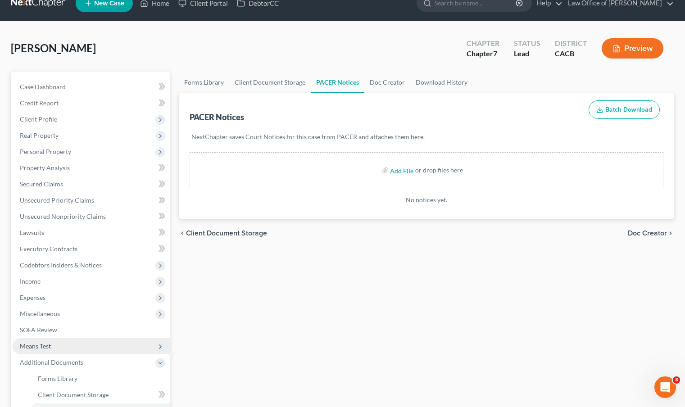
scroll to position [32, 0]
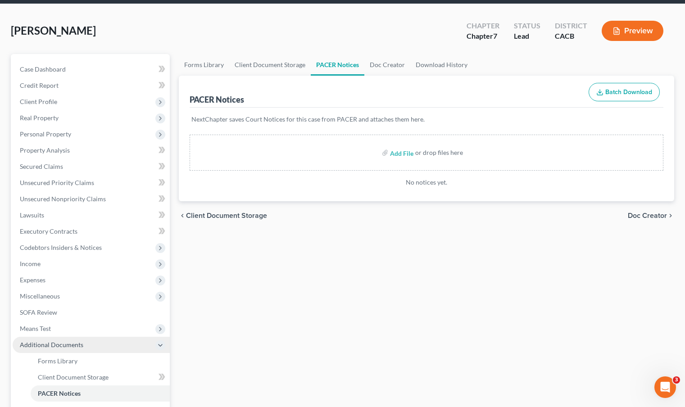
click at [88, 344] on span "Additional Documents" at bounding box center [91, 345] width 157 height 16
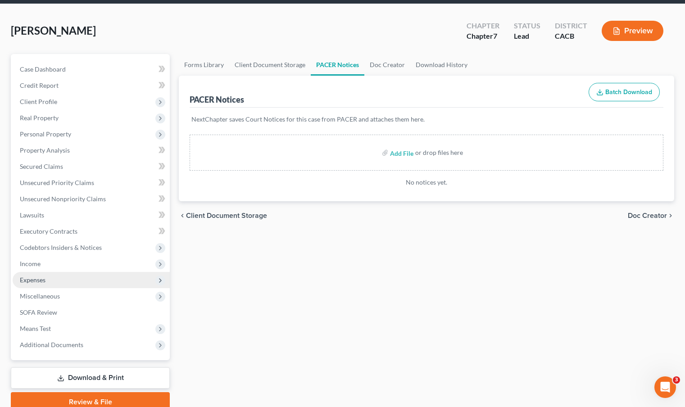
click at [98, 280] on span "Expenses" at bounding box center [91, 280] width 157 height 16
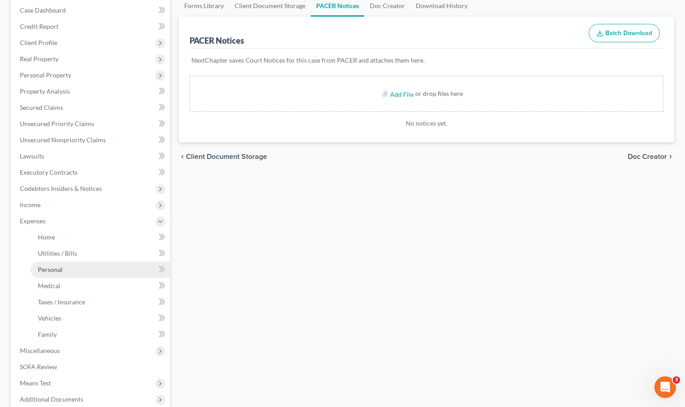
scroll to position [92, 0]
click at [85, 351] on span "Miscellaneous" at bounding box center [91, 350] width 157 height 16
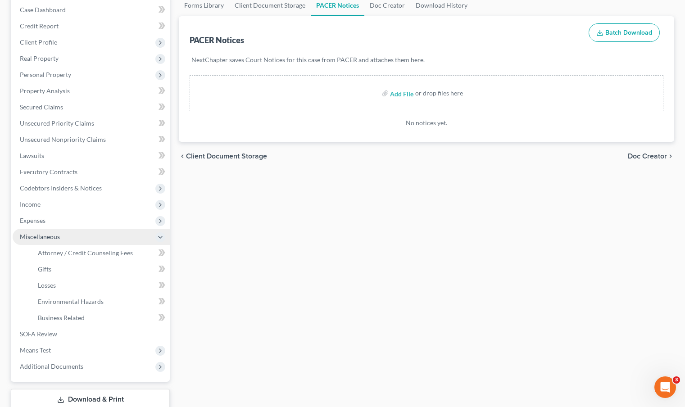
scroll to position [104, 0]
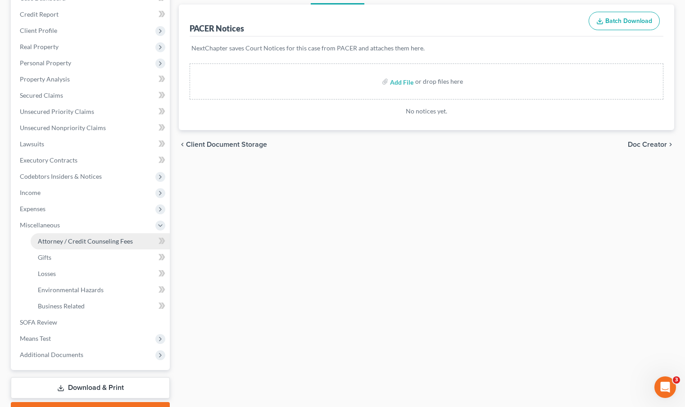
click at [121, 239] on span "Attorney / Credit Counseling Fees" at bounding box center [85, 241] width 95 height 8
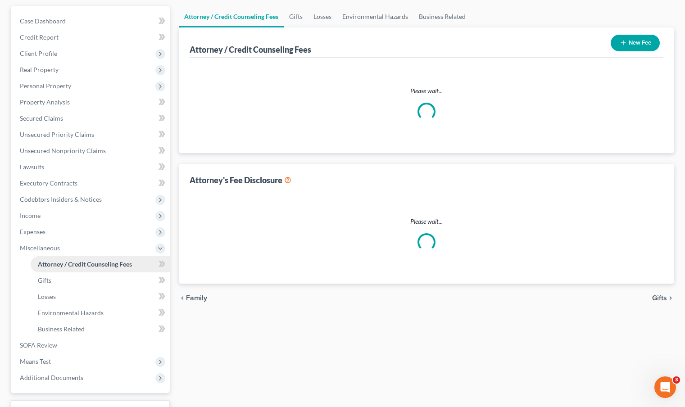
scroll to position [14, 0]
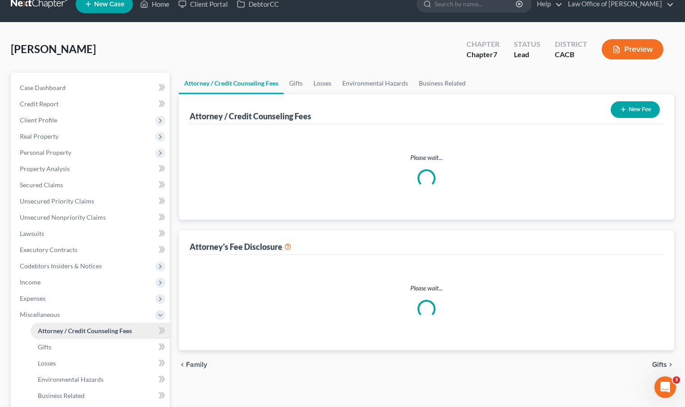
select select "0"
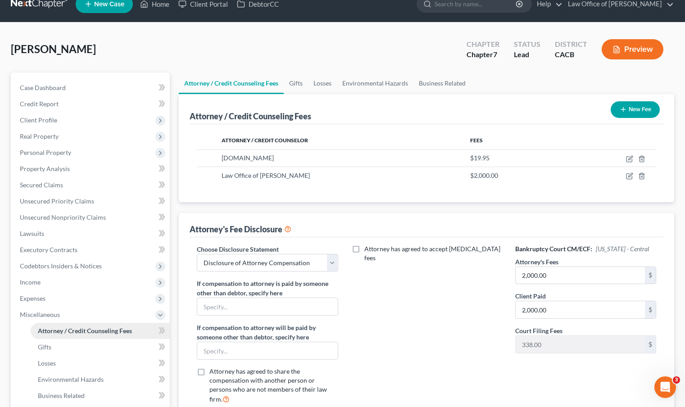
scroll to position [0, 0]
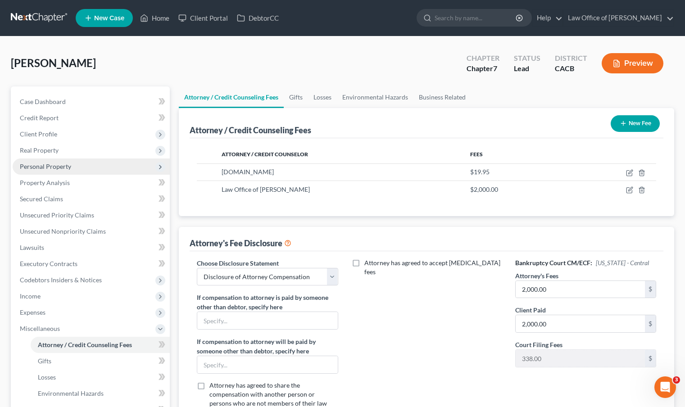
click at [61, 167] on span "Personal Property" at bounding box center [45, 167] width 51 height 8
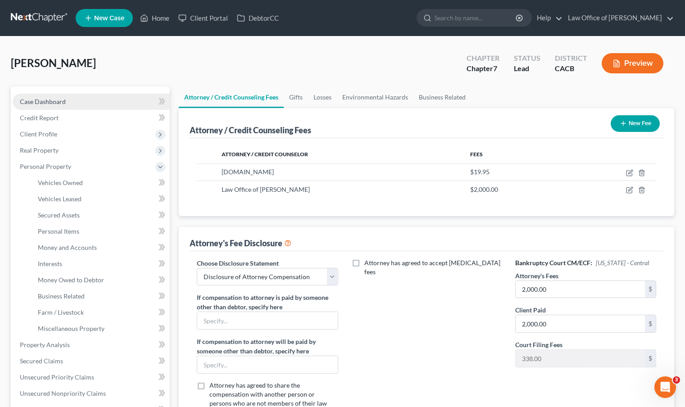
click at [60, 100] on span "Case Dashboard" at bounding box center [43, 102] width 46 height 8
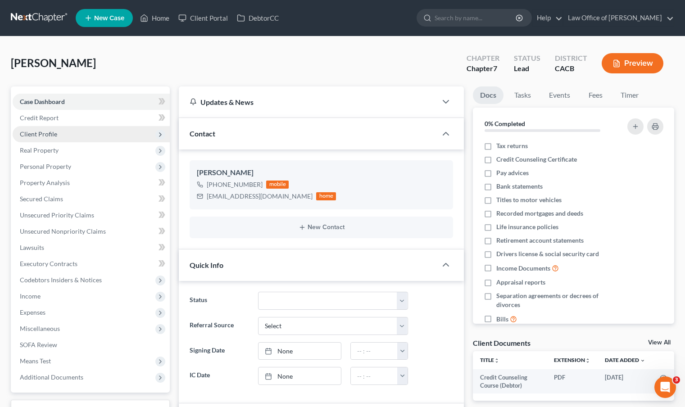
click at [58, 133] on span "Client Profile" at bounding box center [91, 134] width 157 height 16
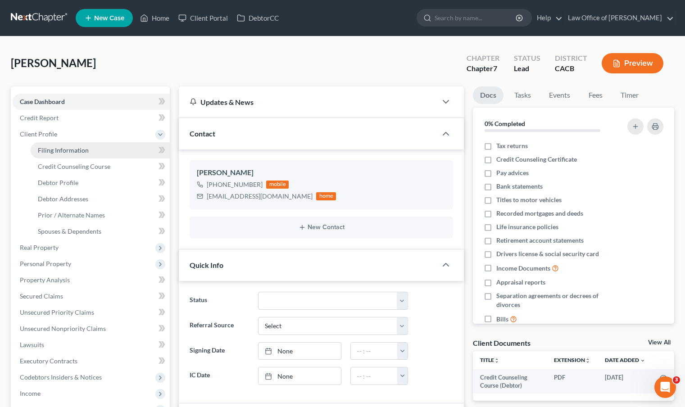
click at [60, 153] on span "Filing Information" at bounding box center [63, 150] width 51 height 8
select select "1"
select select "0"
select select "4"
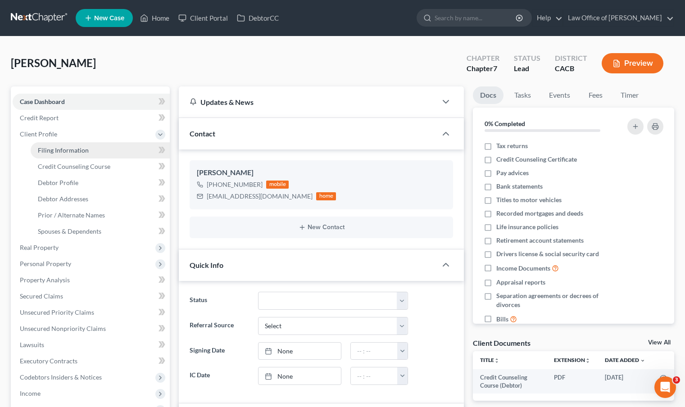
select select "1"
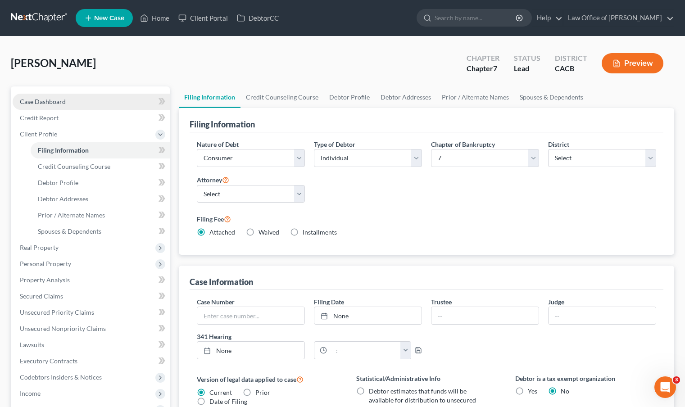
click at [64, 99] on span "Case Dashboard" at bounding box center [43, 102] width 46 height 8
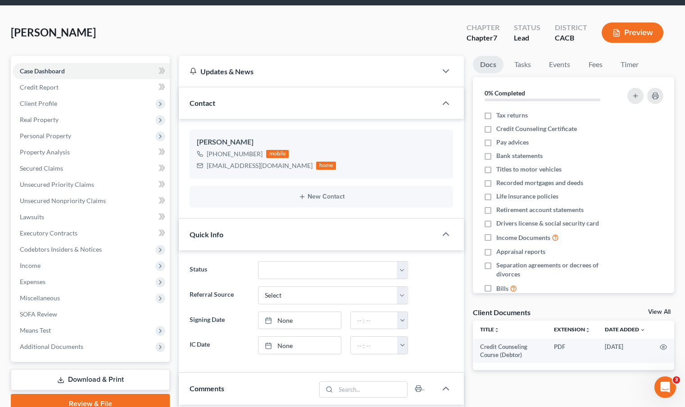
scroll to position [118, 0]
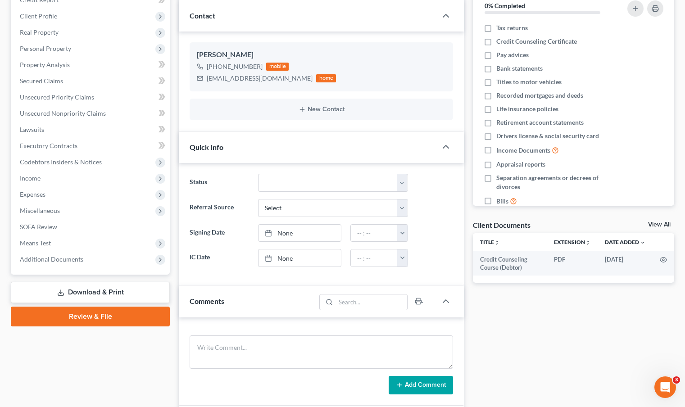
click at [104, 291] on link "Download & Print" at bounding box center [90, 292] width 159 height 21
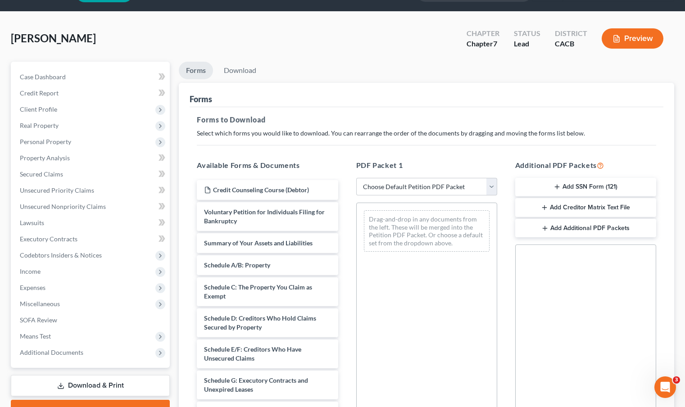
scroll to position [40, 0]
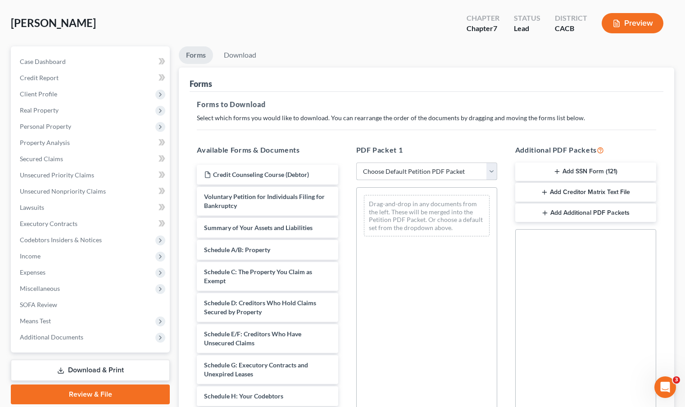
click at [494, 174] on select "Choose Default Petition PDF Packet Complete Bankruptcy Petition (all forms and …" at bounding box center [426, 172] width 141 height 18
select select "6"
click at [356, 163] on select "Choose Default Petition PDF Packet Complete Bankruptcy Petition (all forms and …" at bounding box center [426, 172] width 141 height 18
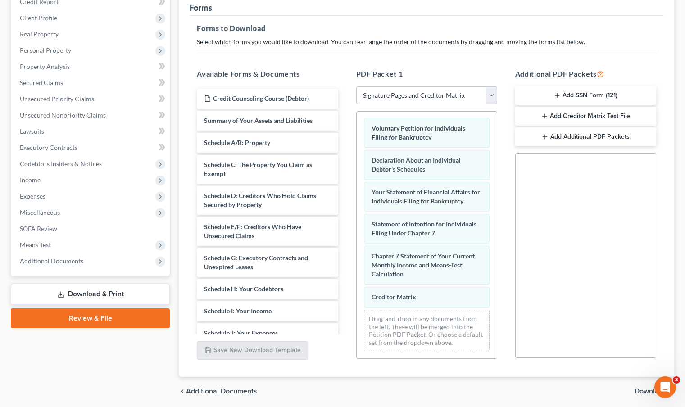
scroll to position [149, 0]
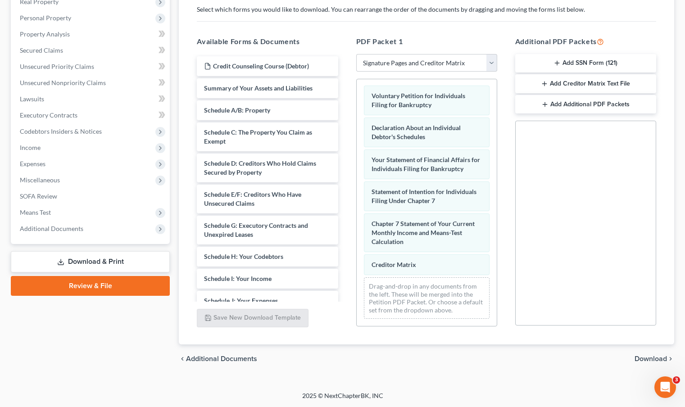
click at [644, 357] on span "Download" at bounding box center [650, 358] width 32 height 7
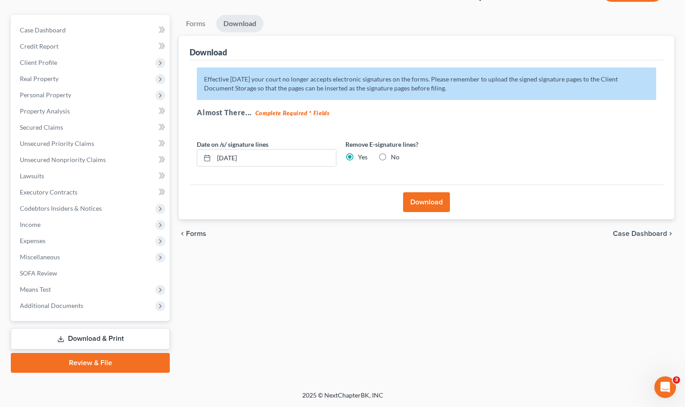
scroll to position [71, 0]
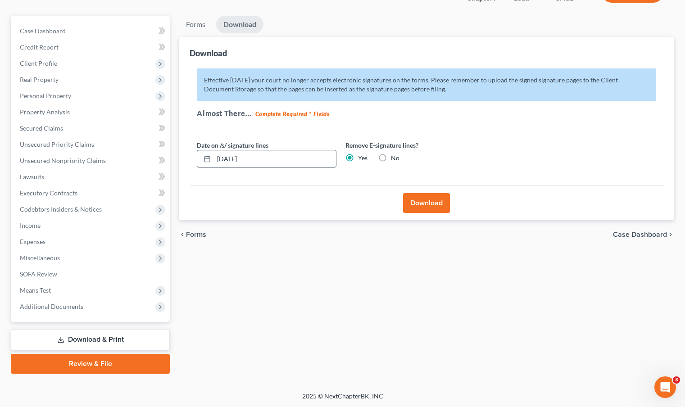
click at [231, 158] on input "10/07/2025" at bounding box center [275, 158] width 122 height 17
click at [232, 158] on input "10/07/2025" at bounding box center [275, 158] width 122 height 17
type input "10/09/2025"
click at [447, 205] on button "Download" at bounding box center [426, 203] width 47 height 20
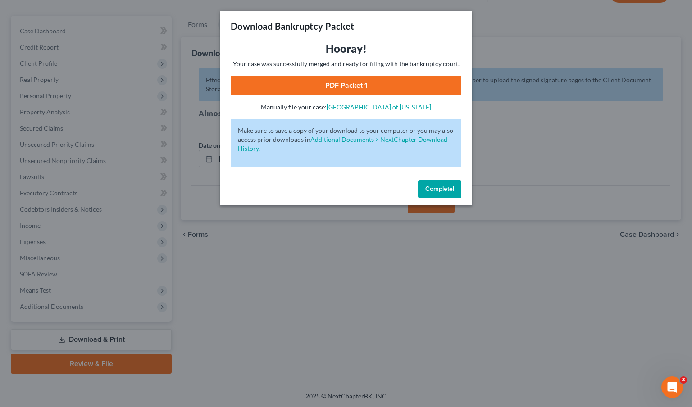
click at [347, 82] on link "PDF Packet 1" at bounding box center [346, 86] width 231 height 20
click at [435, 194] on button "Complete!" at bounding box center [439, 189] width 43 height 18
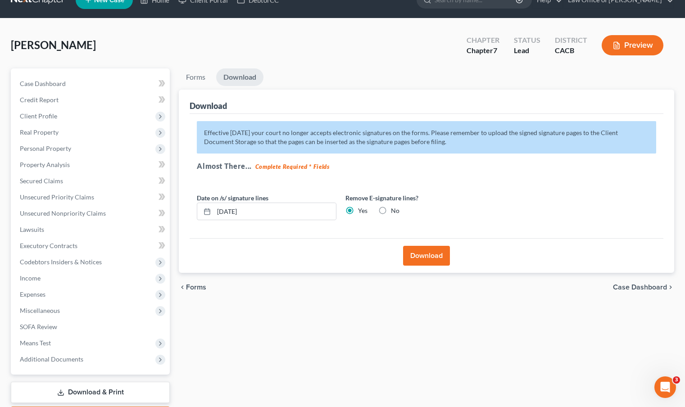
scroll to position [0, 0]
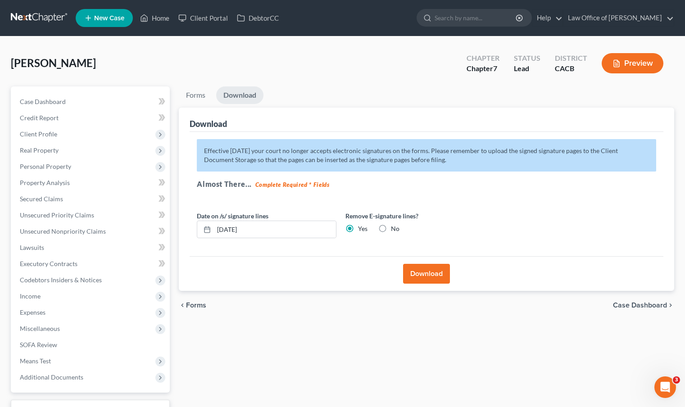
click at [105, 15] on span "New Case" at bounding box center [109, 18] width 30 height 7
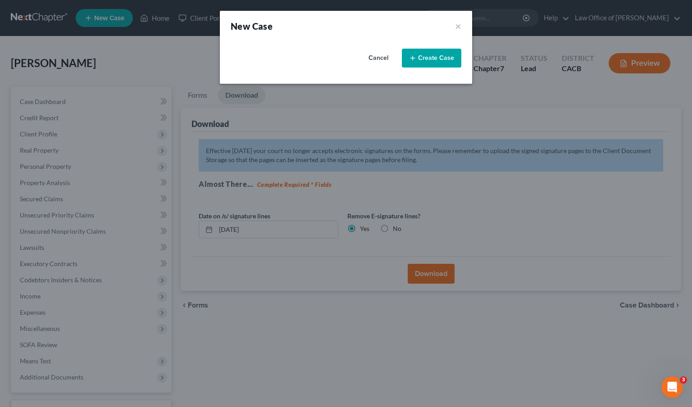
select select "7"
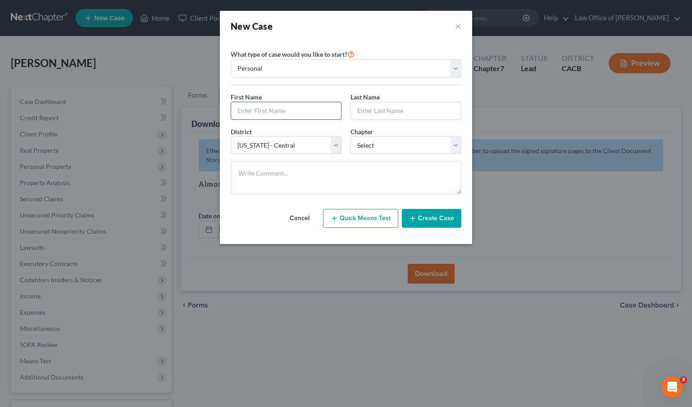
click at [311, 108] on input "text" at bounding box center [286, 110] width 110 height 17
type input "Teny"
click at [389, 111] on input "text" at bounding box center [406, 110] width 110 height 17
click at [461, 27] on div "New Case ×" at bounding box center [346, 26] width 252 height 31
click at [457, 26] on button "×" at bounding box center [458, 26] width 6 height 13
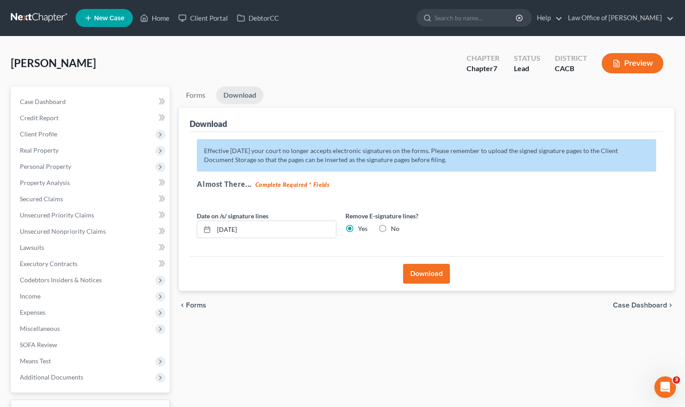
click at [45, 18] on link at bounding box center [40, 18] width 58 height 16
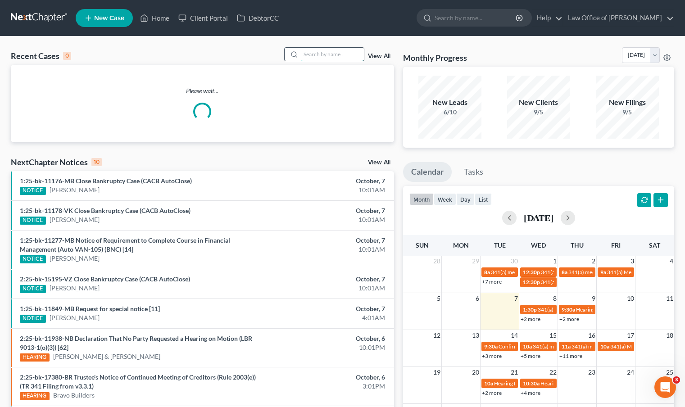
click at [313, 51] on input "search" at bounding box center [332, 54] width 63 height 13
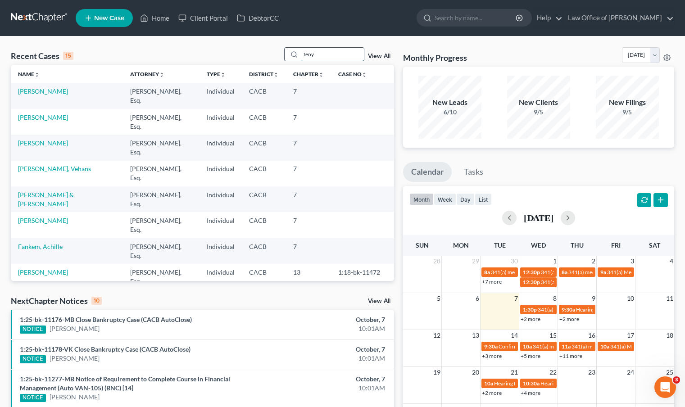
type input "teny"
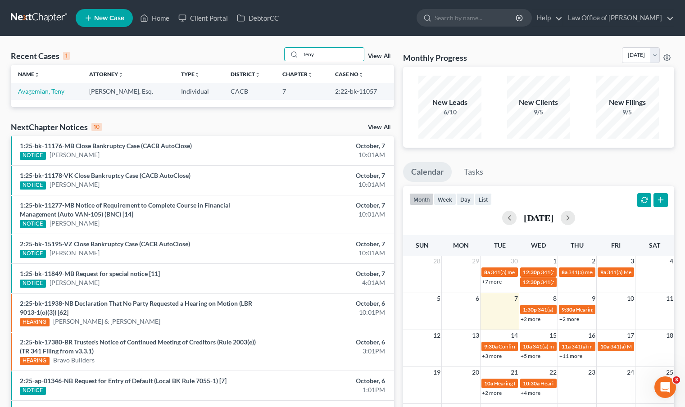
click at [26, 14] on link at bounding box center [40, 18] width 58 height 16
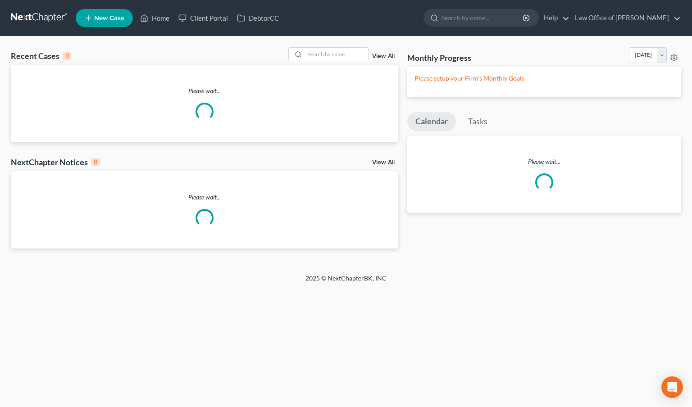
click at [110, 23] on link "New Case" at bounding box center [104, 18] width 57 height 18
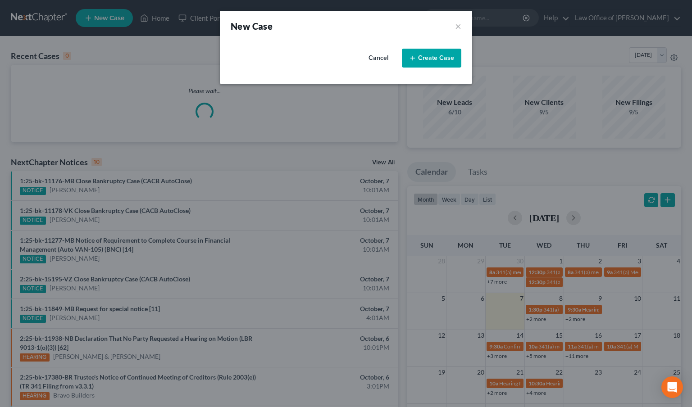
select select "7"
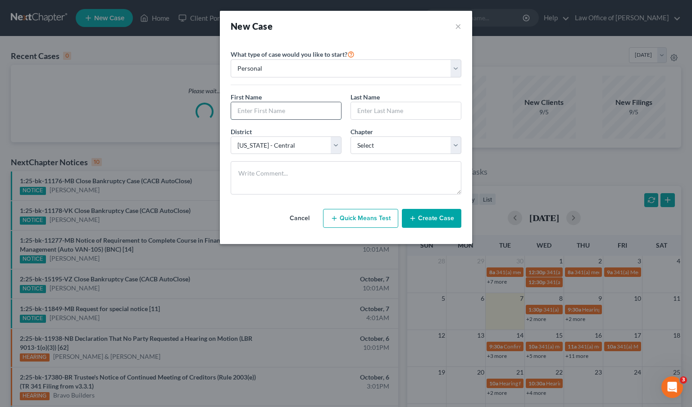
click at [276, 109] on input "text" at bounding box center [286, 110] width 110 height 17
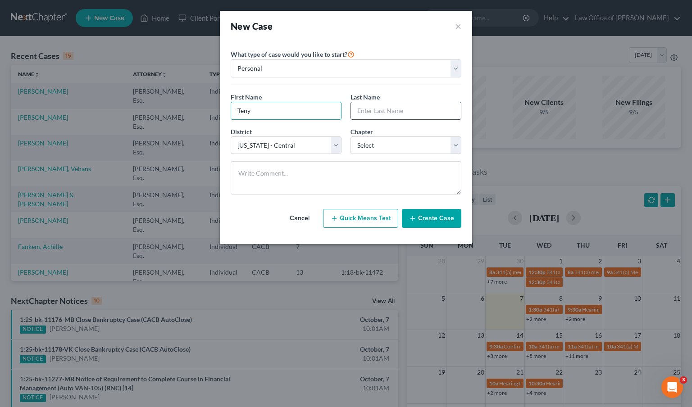
type input "Teny"
click at [427, 107] on input "text" at bounding box center [406, 110] width 110 height 17
type input "Mesropian"
click at [457, 146] on select "Select 7 11 12 13" at bounding box center [405, 145] width 111 height 18
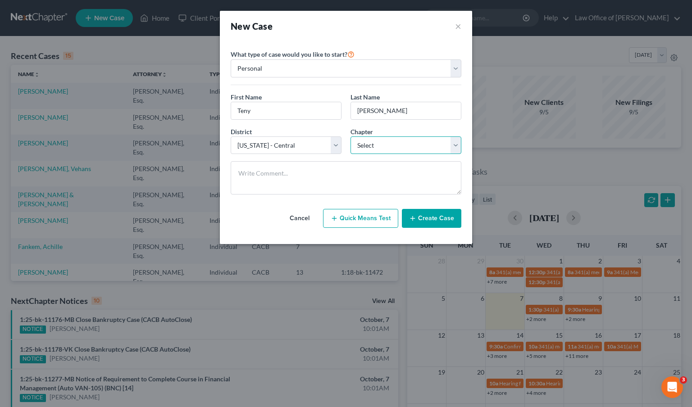
select select "0"
click at [350, 136] on select "Select 7 11 12 13" at bounding box center [405, 145] width 111 height 18
click at [433, 220] on button "Create Case" at bounding box center [431, 218] width 59 height 19
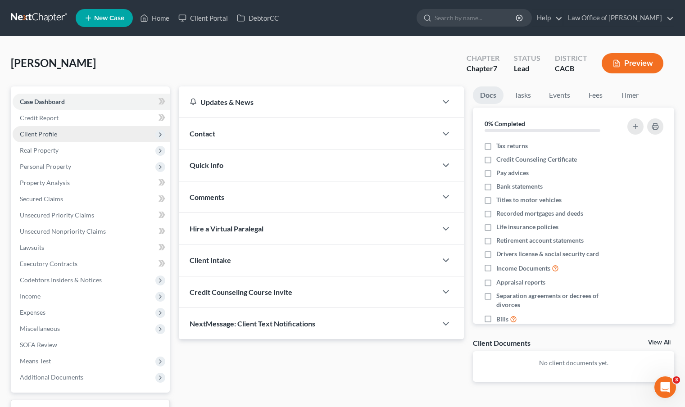
click at [86, 134] on span "Client Profile" at bounding box center [91, 134] width 157 height 16
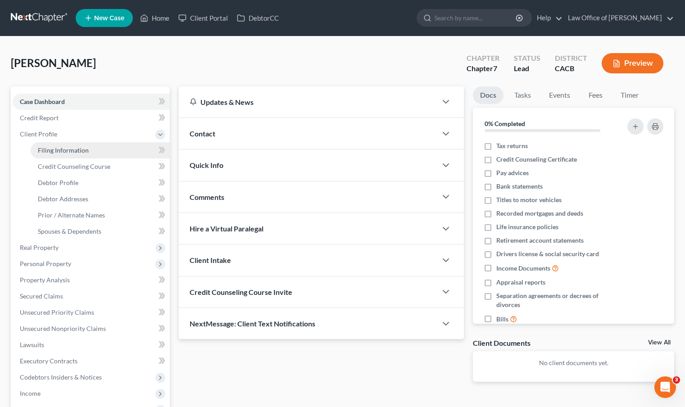
click at [87, 148] on span "Filing Information" at bounding box center [63, 150] width 51 height 8
select select "1"
select select "0"
select select "7"
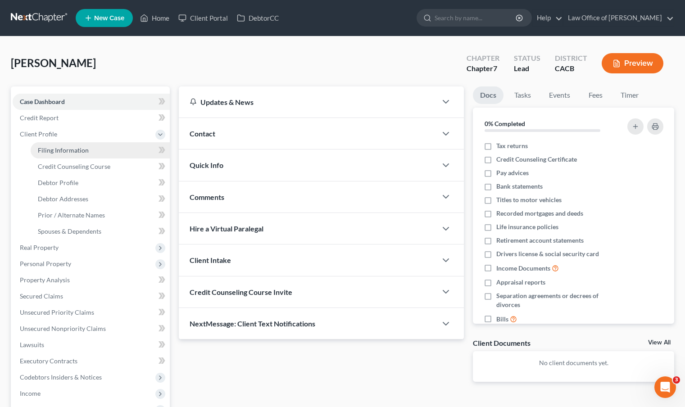
select select "4"
select select "0"
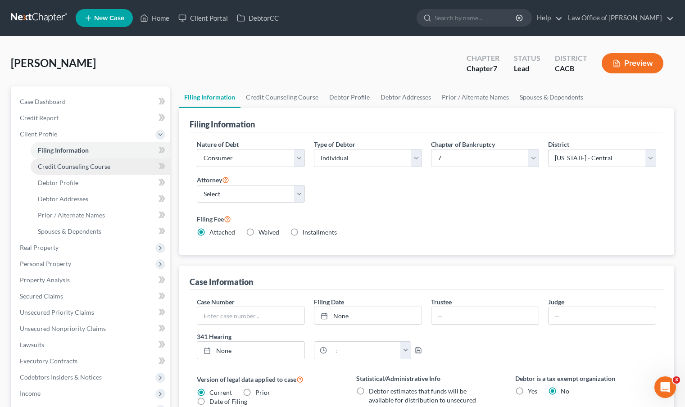
click at [74, 167] on span "Credit Counseling Course" at bounding box center [74, 167] width 72 height 8
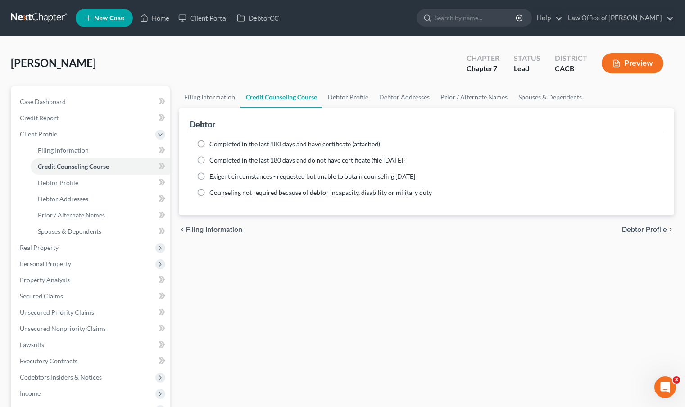
click at [209, 144] on label "Completed in the last 180 days and have certificate (attached)" at bounding box center [294, 144] width 171 height 9
click at [213, 144] on input "Completed in the last 180 days and have certificate (attached)" at bounding box center [216, 143] width 6 height 6
radio input "true"
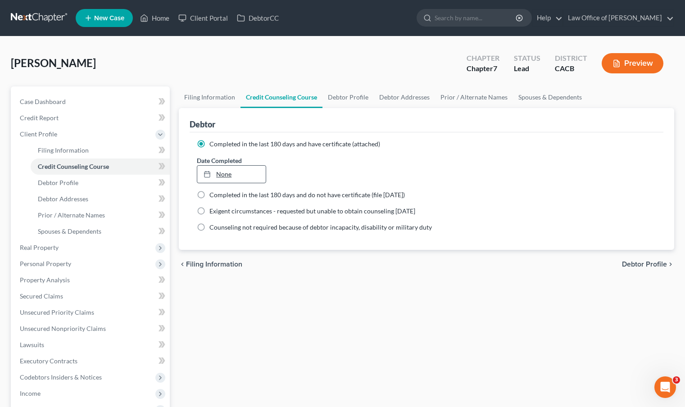
type input "10/7/2025"
click at [242, 175] on link "10/7/2025" at bounding box center [231, 174] width 68 height 17
click at [209, 194] on label "Completed in the last 180 days and do not have certificate (file [DATE])" at bounding box center [306, 194] width 195 height 9
click at [213, 194] on input "Completed in the last 180 days and do not have certificate (file [DATE])" at bounding box center [216, 193] width 6 height 6
radio input "true"
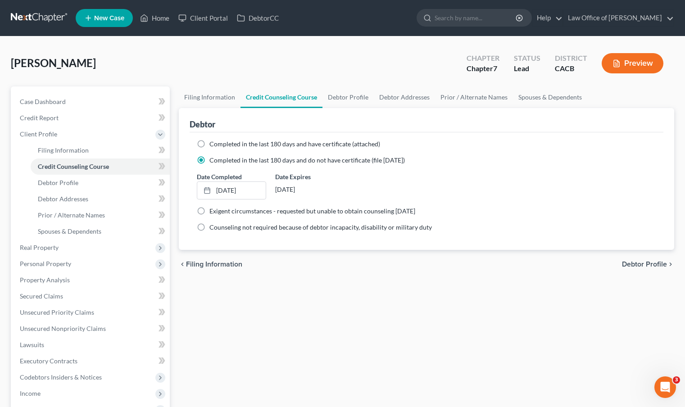
click at [209, 144] on label "Completed in the last 180 days and have certificate (attached)" at bounding box center [294, 144] width 171 height 9
click at [213, 144] on input "Completed in the last 180 days and have certificate (attached)" at bounding box center [216, 143] width 6 height 6
radio input "true"
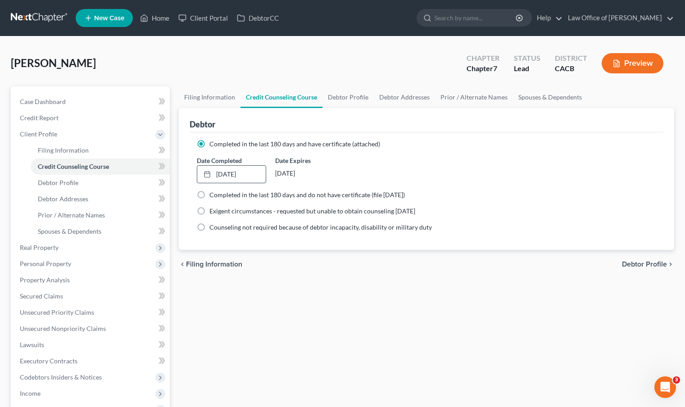
click at [209, 192] on label "Completed in the last 180 days and do not have certificate (file [DATE])" at bounding box center [306, 194] width 195 height 9
click at [213, 192] on input "Completed in the last 180 days and do not have certificate (file [DATE])" at bounding box center [216, 193] width 6 height 6
radio input "true"
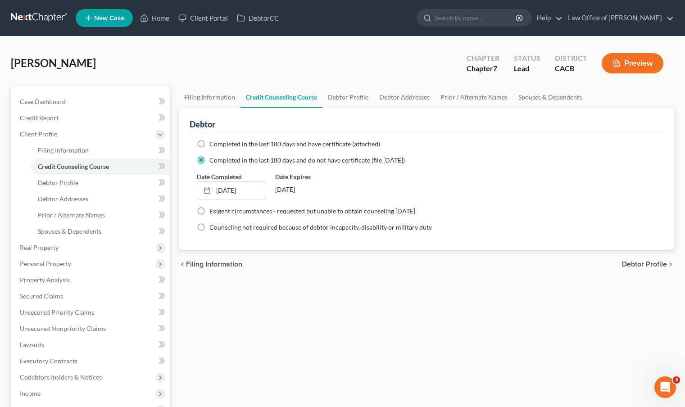
click at [209, 142] on label "Completed in the last 180 days and have certificate (attached)" at bounding box center [294, 144] width 171 height 9
click at [213, 142] on input "Completed in the last 180 days and have certificate (attached)" at bounding box center [216, 143] width 6 height 6
radio input "true"
radio input "false"
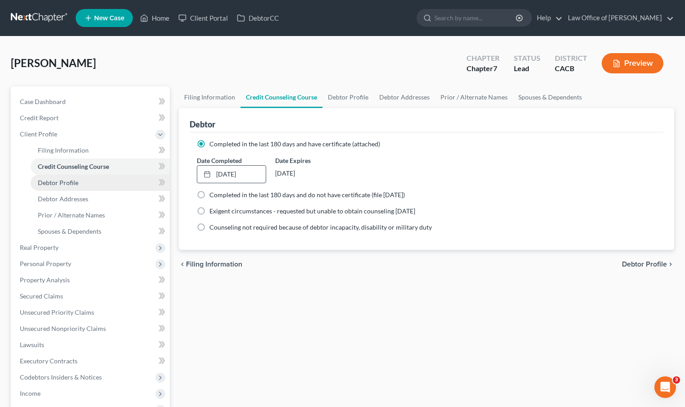
click at [88, 186] on link "Debtor Profile" at bounding box center [100, 183] width 139 height 16
select select "0"
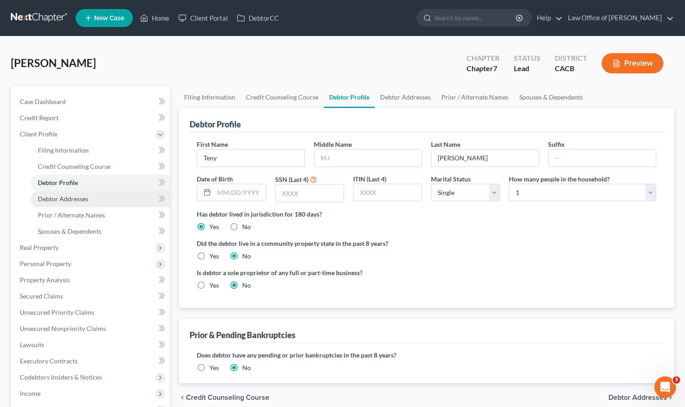
click at [103, 200] on link "Debtor Addresses" at bounding box center [100, 199] width 139 height 16
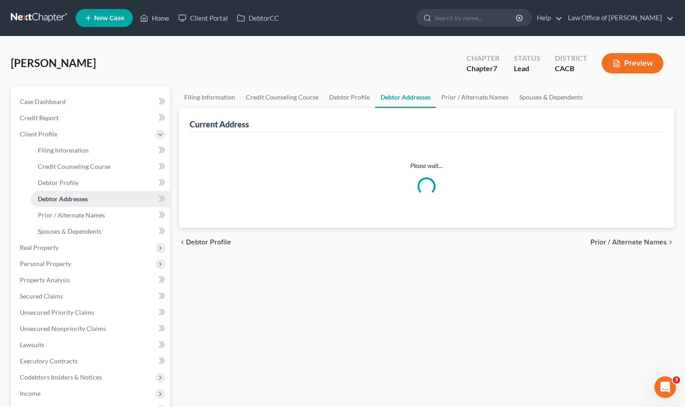
select select "0"
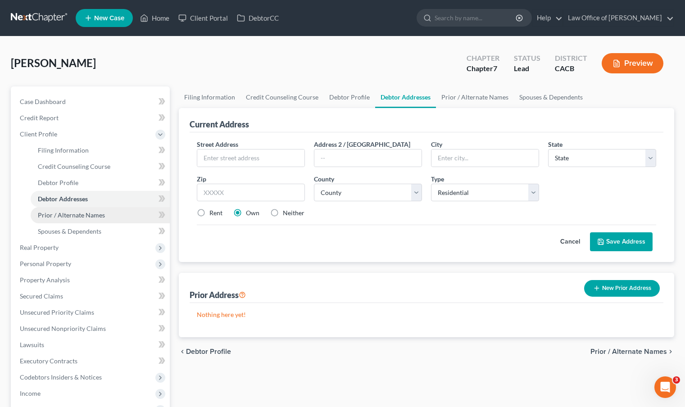
click at [101, 215] on span "Prior / Alternate Names" at bounding box center [71, 215] width 67 height 8
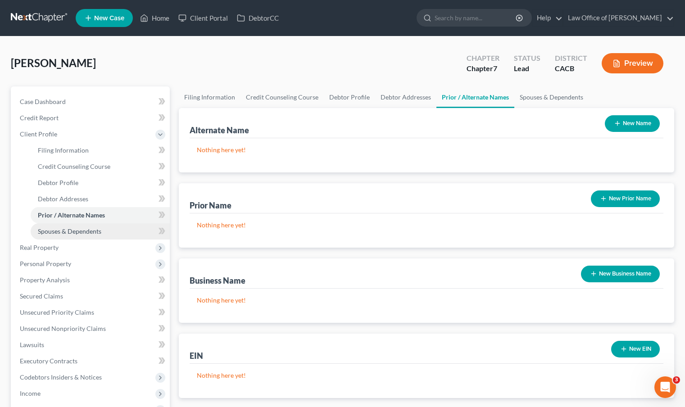
click at [96, 231] on span "Spouses & Dependents" at bounding box center [69, 231] width 63 height 8
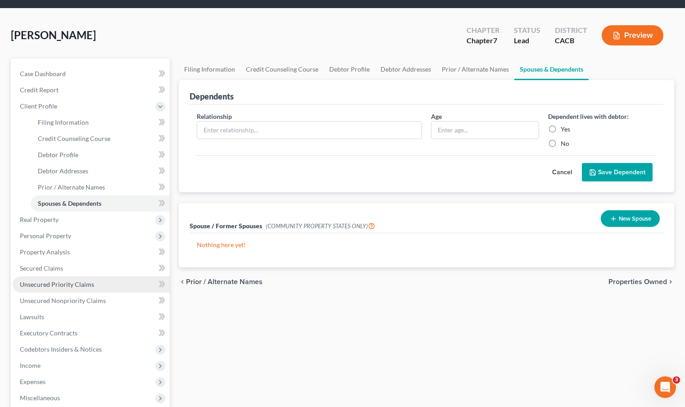
scroll to position [70, 0]
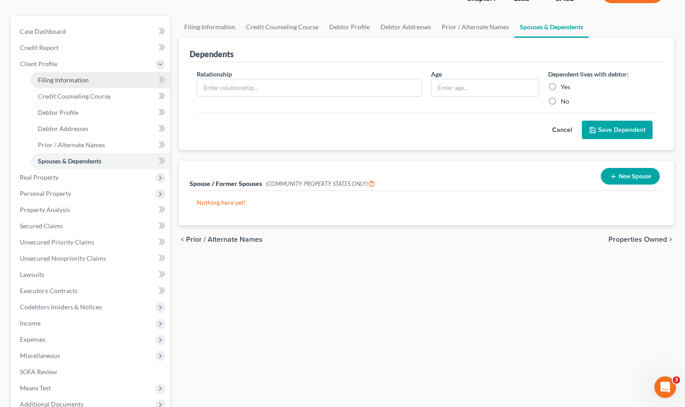
click at [62, 81] on span "Filing Information" at bounding box center [63, 80] width 51 height 8
select select "1"
select select "0"
select select "7"
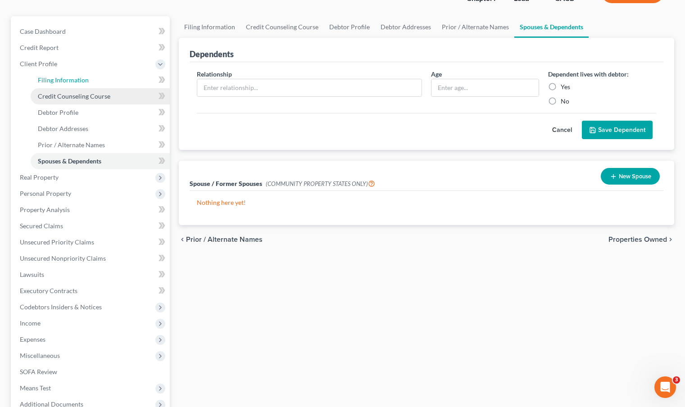
select select "0"
select select "4"
select select "0"
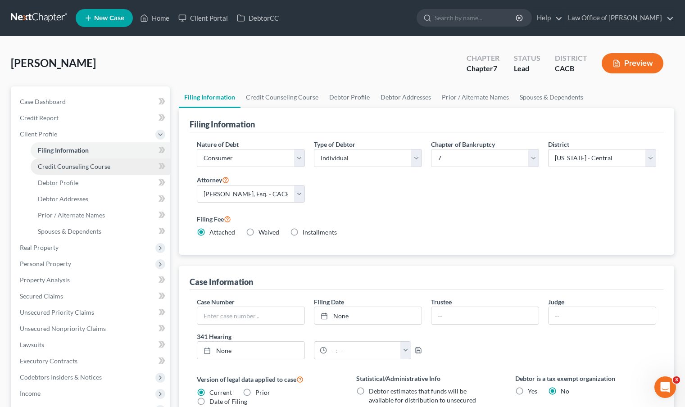
click at [93, 168] on span "Credit Counseling Course" at bounding box center [74, 167] width 72 height 8
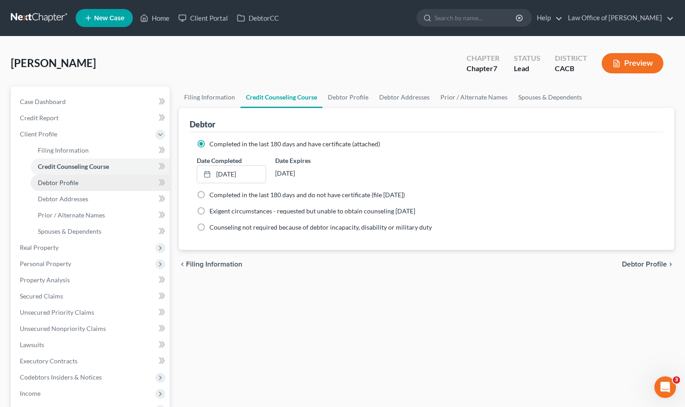
click at [86, 185] on link "Debtor Profile" at bounding box center [100, 183] width 139 height 16
select select "0"
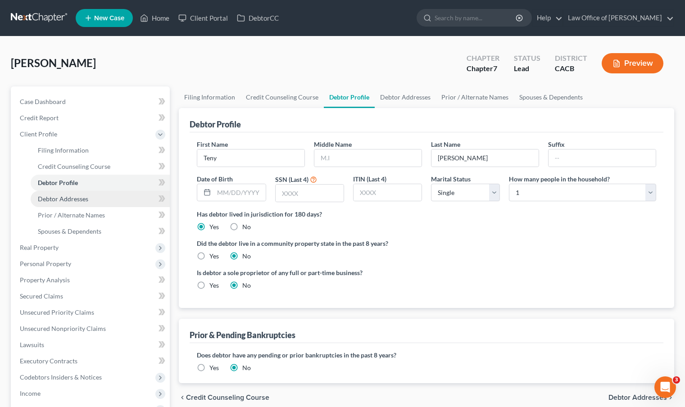
click at [86, 201] on span "Debtor Addresses" at bounding box center [63, 199] width 50 height 8
select select "0"
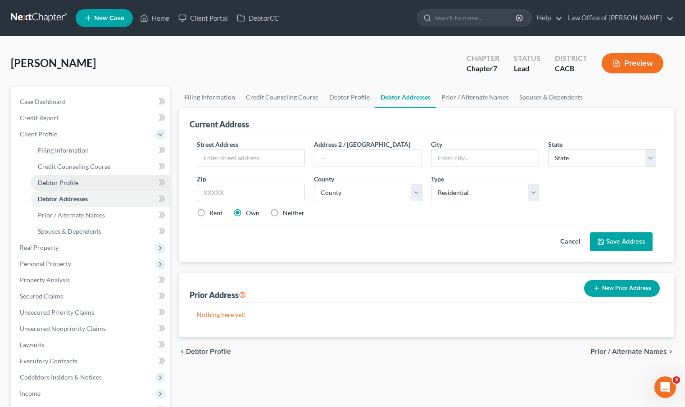
click at [87, 184] on link "Debtor Profile" at bounding box center [100, 183] width 139 height 16
select select "0"
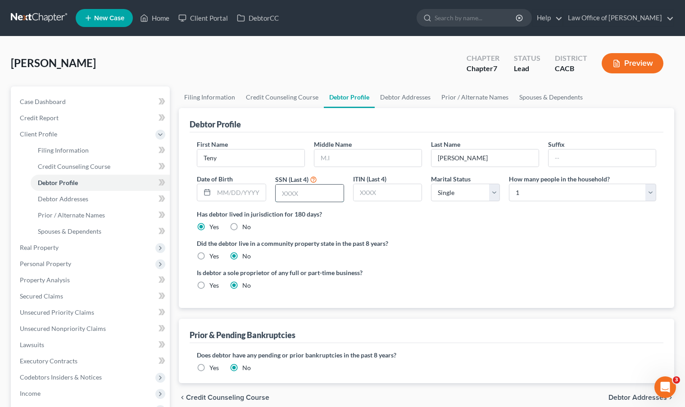
click at [316, 194] on input "text" at bounding box center [310, 193] width 68 height 17
type input "4146"
click at [70, 164] on span "Credit Counseling Course" at bounding box center [74, 167] width 72 height 8
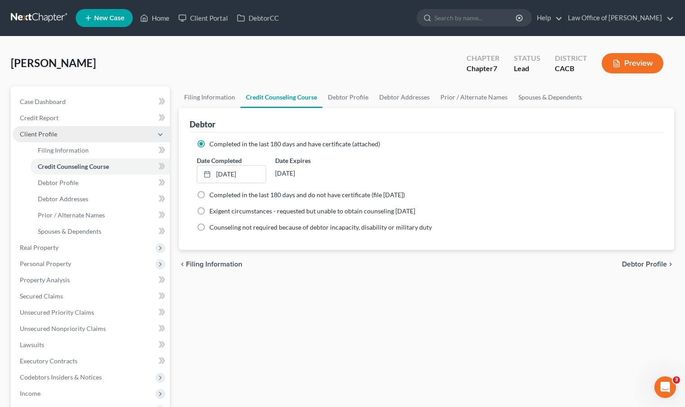
click at [63, 135] on span "Client Profile" at bounding box center [91, 134] width 157 height 16
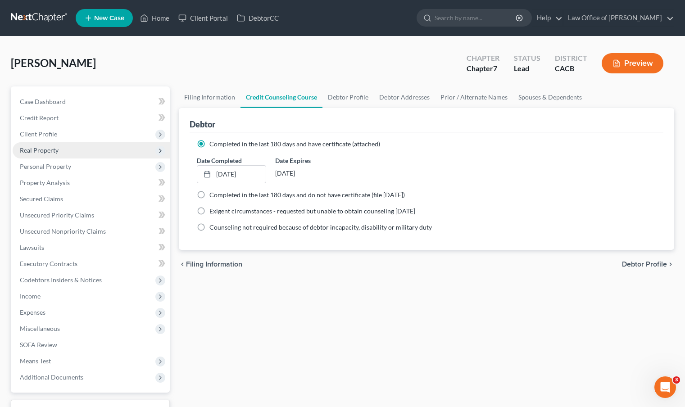
click at [71, 152] on span "Real Property" at bounding box center [91, 150] width 157 height 16
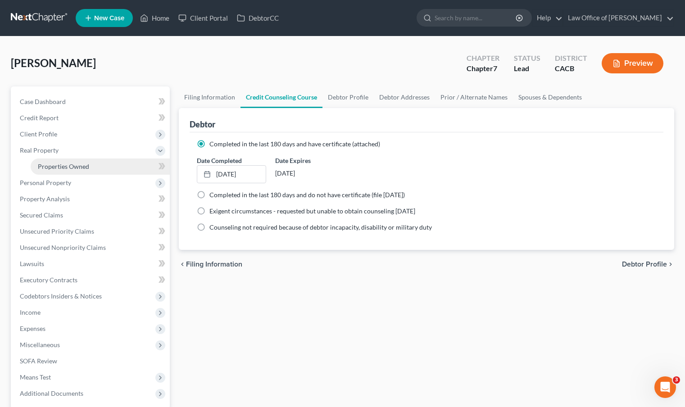
click at [76, 173] on link "Properties Owned" at bounding box center [100, 166] width 139 height 16
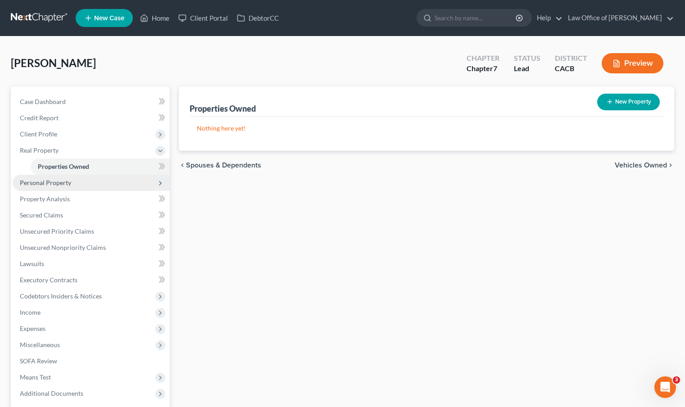
click at [76, 181] on span "Personal Property" at bounding box center [91, 183] width 157 height 16
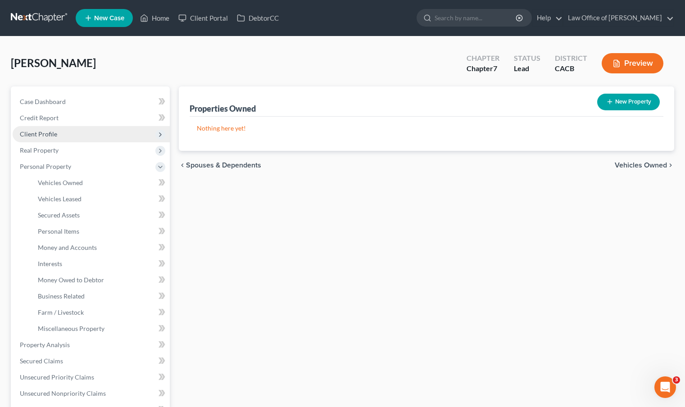
click at [73, 132] on span "Client Profile" at bounding box center [91, 134] width 157 height 16
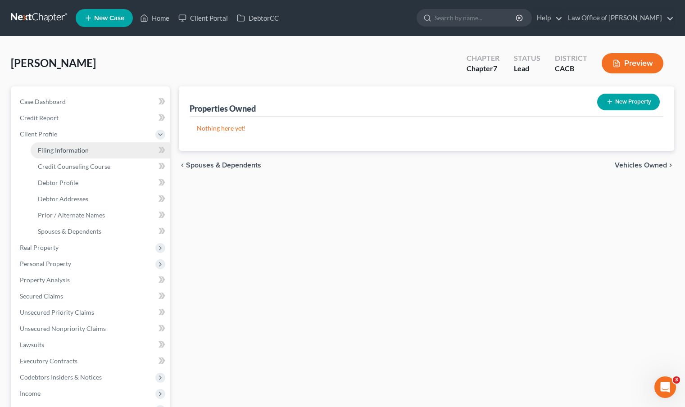
click at [75, 149] on span "Filing Information" at bounding box center [63, 150] width 51 height 8
select select "1"
select select "0"
select select "7"
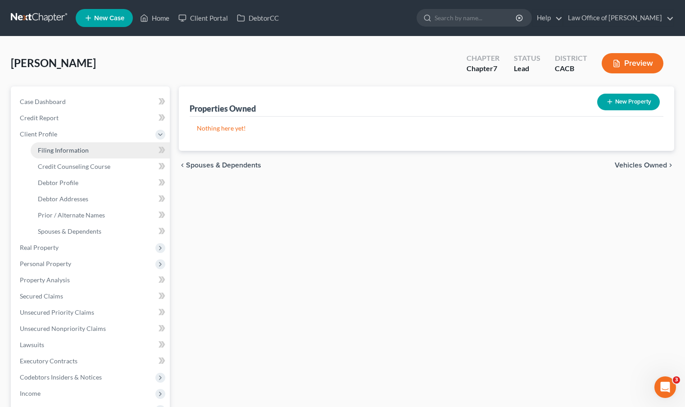
select select "0"
select select "4"
select select "0"
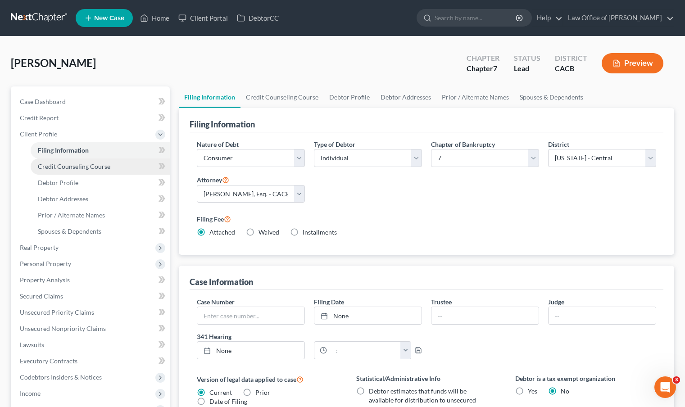
click at [78, 167] on span "Credit Counseling Course" at bounding box center [74, 167] width 72 height 8
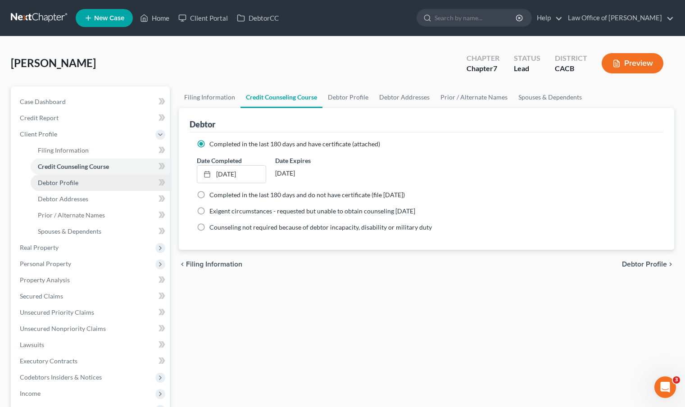
click at [82, 189] on link "Debtor Profile" at bounding box center [100, 183] width 139 height 16
select select "0"
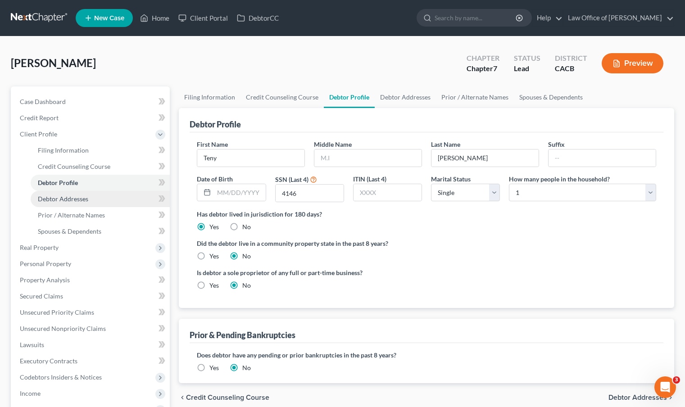
click at [88, 202] on link "Debtor Addresses" at bounding box center [100, 199] width 139 height 16
select select "0"
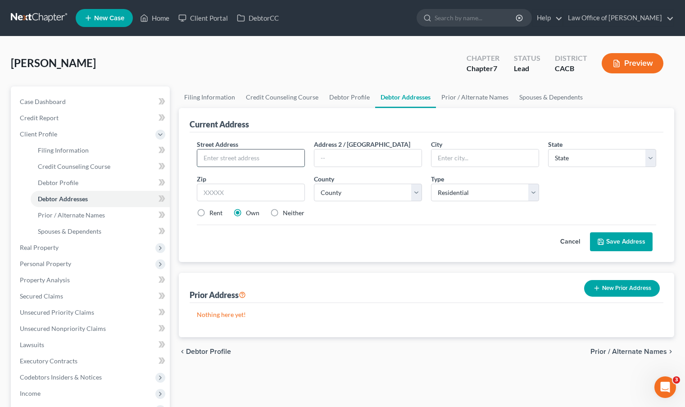
click at [253, 156] on input "text" at bounding box center [250, 157] width 107 height 17
type input "4909 N Elsinore Ave"
click at [455, 154] on input "text" at bounding box center [484, 157] width 107 height 17
type input "Meridian"
click at [563, 155] on select "State AL AK AR AZ CA CO CT DE DC FL GA GU HI ID IL IN IA KS KY LA ME MD MA MI M…" at bounding box center [602, 158] width 108 height 18
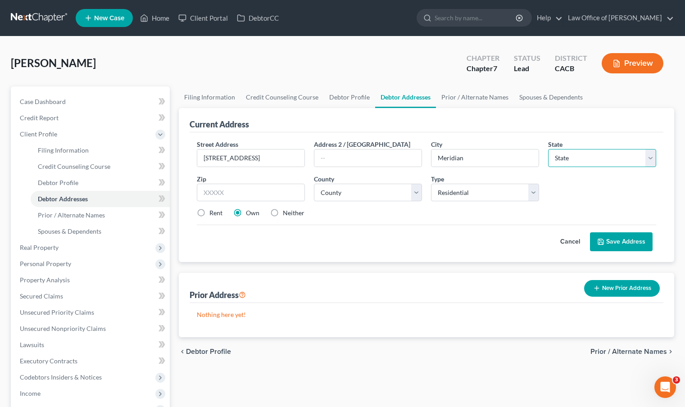
select select "13"
click at [548, 149] on select "State AL AK AR AZ CA CO CT DE DC FL GA GU HI ID IL IN IA KS KY LA ME MD MA MI M…" at bounding box center [602, 158] width 108 height 18
click at [285, 193] on input "text" at bounding box center [251, 193] width 108 height 18
type input "83646"
click at [418, 192] on select "County Ada County Adams County Bannock County Bear Lake County Benewah County B…" at bounding box center [368, 193] width 108 height 18
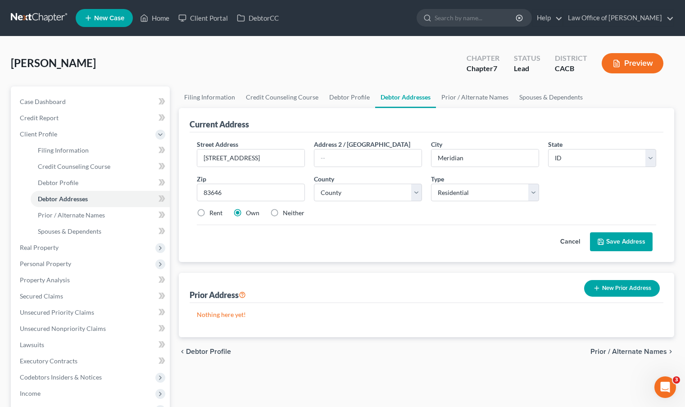
click at [367, 178] on div "County * County Ada County Adams County Bannock County Bear Lake County Benewah…" at bounding box center [367, 187] width 117 height 27
click at [366, 185] on select "County Ada County Adams County Bannock County Bear Lake County Benewah County B…" at bounding box center [368, 193] width 108 height 18
click at [415, 194] on select "County Ada County Adams County Bannock County Bear Lake County Benewah County B…" at bounding box center [368, 193] width 108 height 18
select select "0"
click at [314, 184] on select "County Ada County Adams County Bannock County Bear Lake County Benewah County B…" at bounding box center [368, 193] width 108 height 18
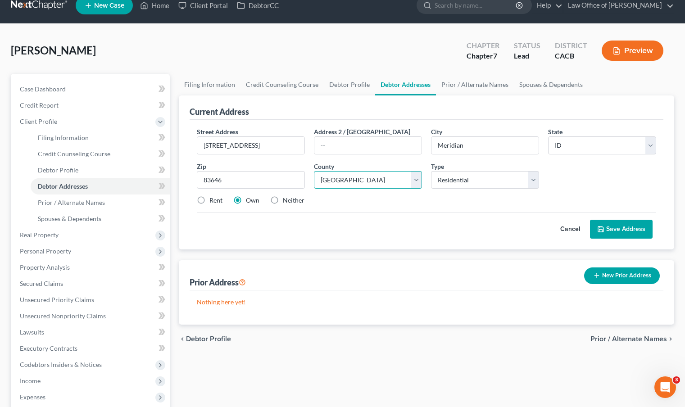
scroll to position [26, 0]
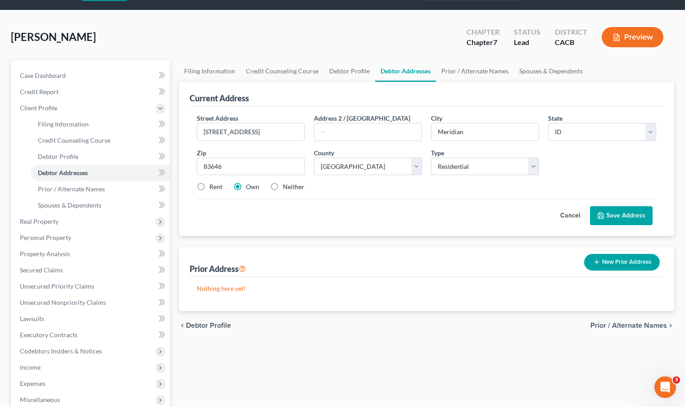
click at [613, 218] on button "Save Address" at bounding box center [621, 215] width 63 height 19
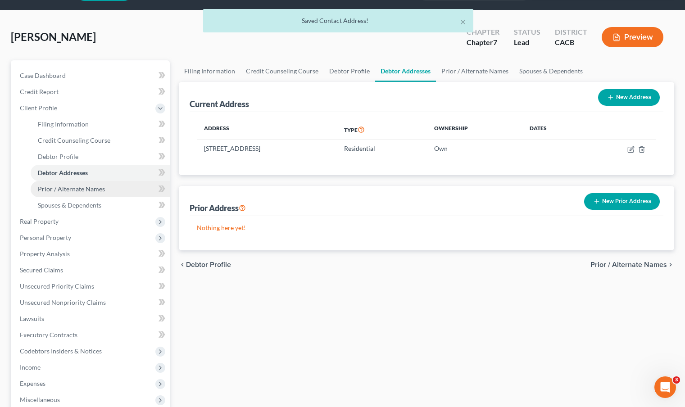
click at [113, 187] on link "Prior / Alternate Names" at bounding box center [100, 189] width 139 height 16
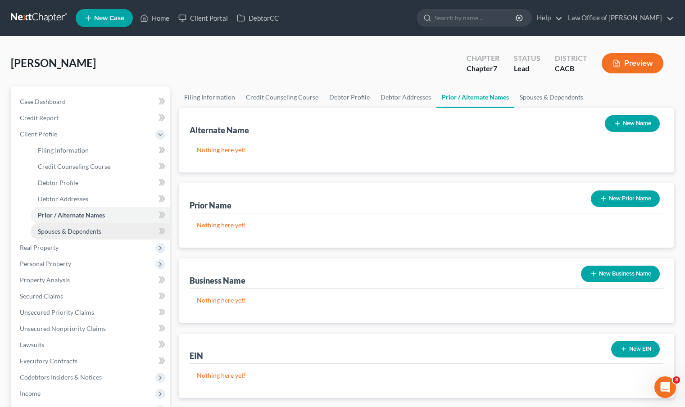
click at [88, 229] on span "Spouses & Dependents" at bounding box center [69, 231] width 63 height 8
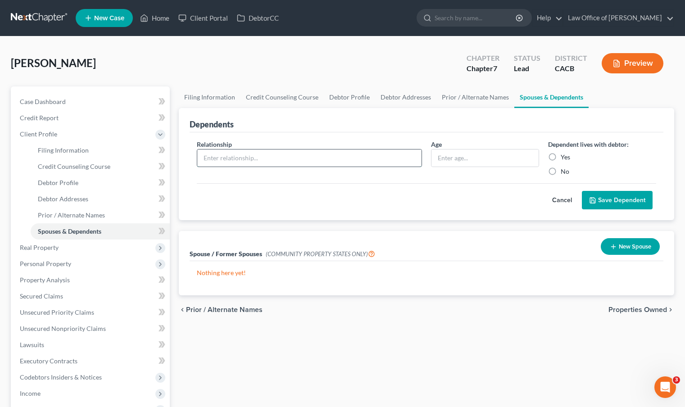
click at [276, 156] on input "text" at bounding box center [309, 157] width 224 height 17
type input "Daughter"
click at [561, 157] on label "Yes" at bounding box center [565, 157] width 9 height 9
click at [564, 157] on input "Yes" at bounding box center [567, 156] width 6 height 6
radio input "true"
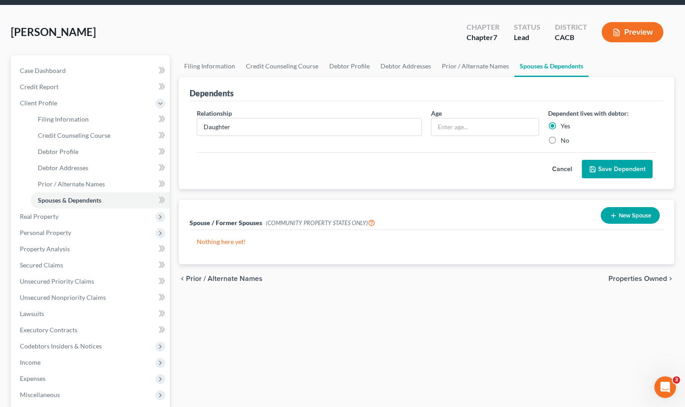
scroll to position [49, 0]
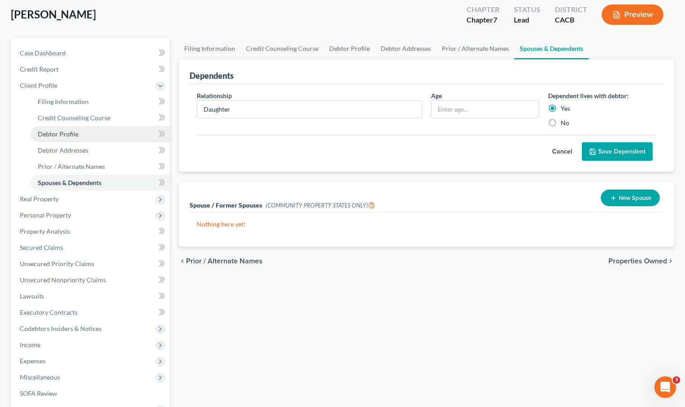
click at [82, 139] on link "Debtor Profile" at bounding box center [100, 134] width 139 height 16
select select "0"
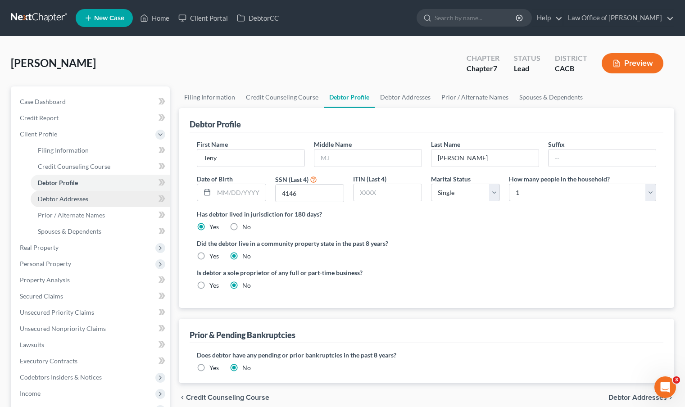
click at [84, 197] on span "Debtor Addresses" at bounding box center [63, 199] width 50 height 8
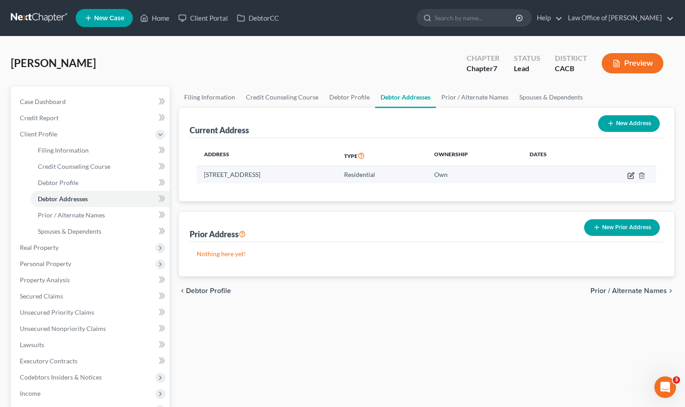
click at [633, 176] on icon "button" at bounding box center [630, 175] width 5 height 5
select select "13"
select select "0"
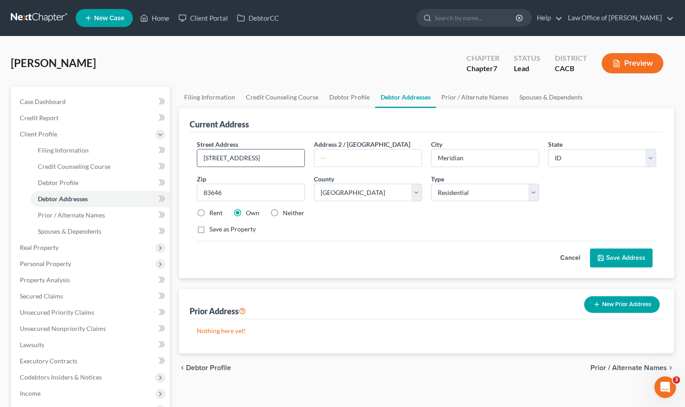
click at [290, 162] on input "4909 N Elsinore Ave" at bounding box center [250, 157] width 107 height 17
type input "4909 N Elsinore Ave #201"
click at [100, 155] on link "Filing Information" at bounding box center [100, 150] width 139 height 16
select select "1"
select select "0"
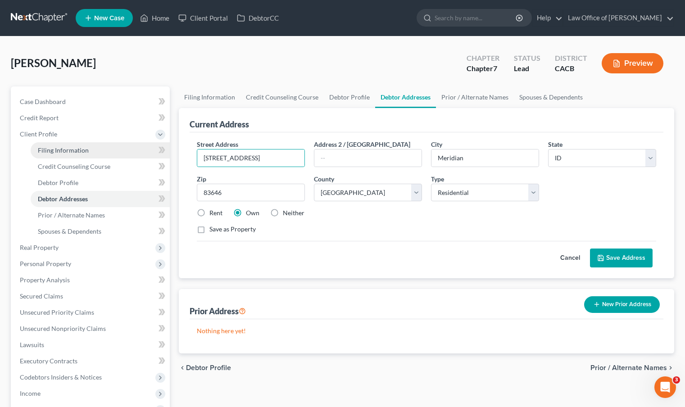
select select "0"
select select "7"
select select "0"
select select "4"
select select "0"
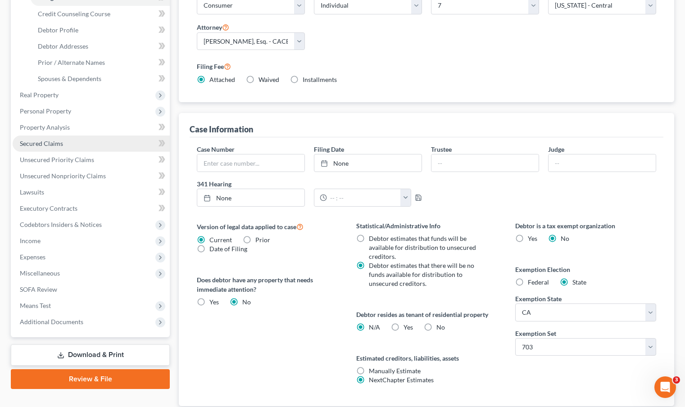
scroll to position [90, 0]
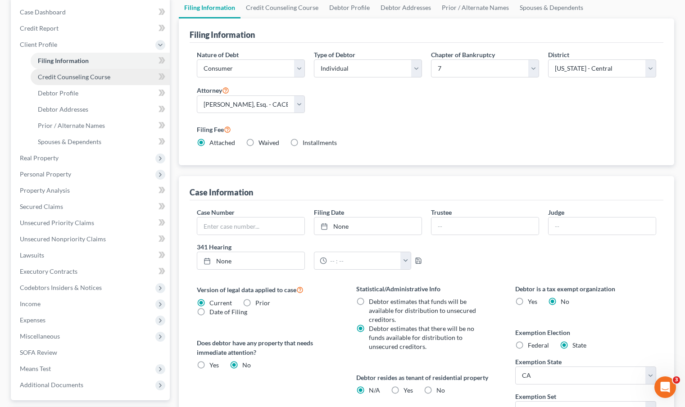
click at [86, 79] on span "Credit Counseling Course" at bounding box center [74, 77] width 72 height 8
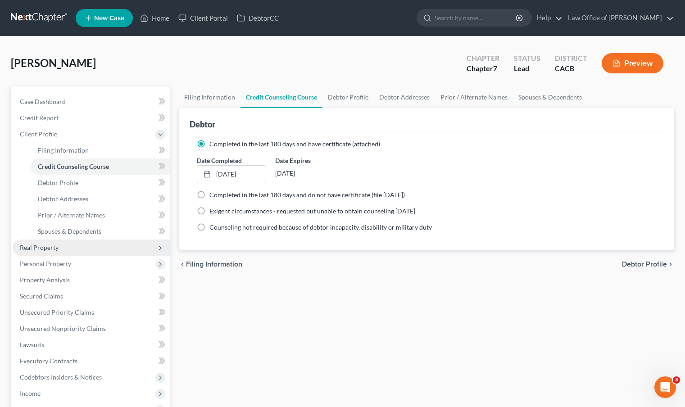
click at [82, 245] on span "Real Property" at bounding box center [91, 248] width 157 height 16
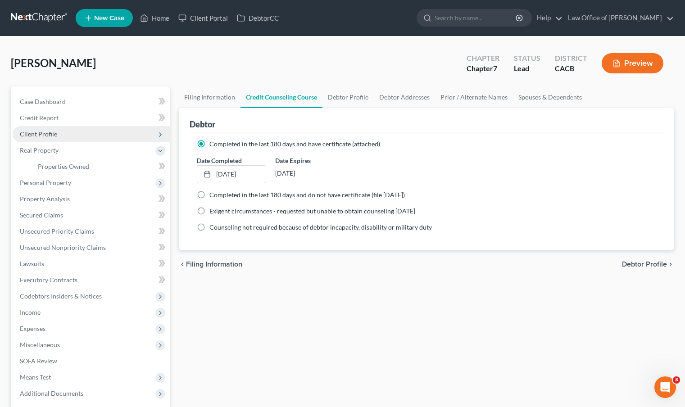
click at [65, 138] on span "Client Profile" at bounding box center [91, 134] width 157 height 16
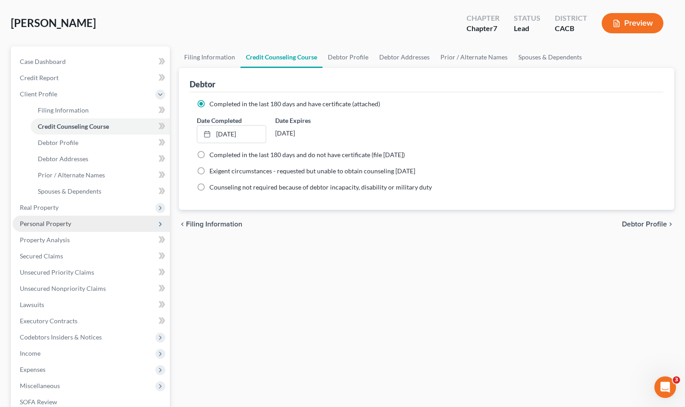
scroll to position [41, 0]
click at [85, 208] on span "Real Property" at bounding box center [91, 207] width 157 height 16
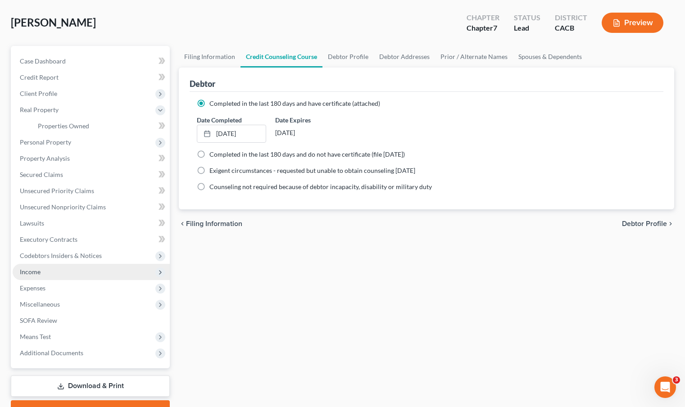
click at [70, 274] on span "Income" at bounding box center [91, 272] width 157 height 16
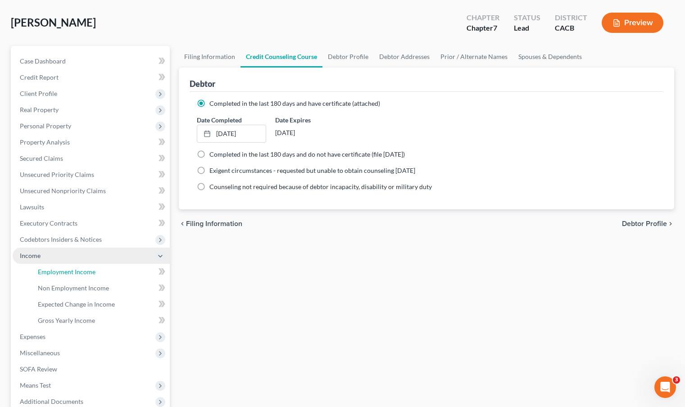
click at [70, 274] on span "Employment Income" at bounding box center [67, 272] width 58 height 8
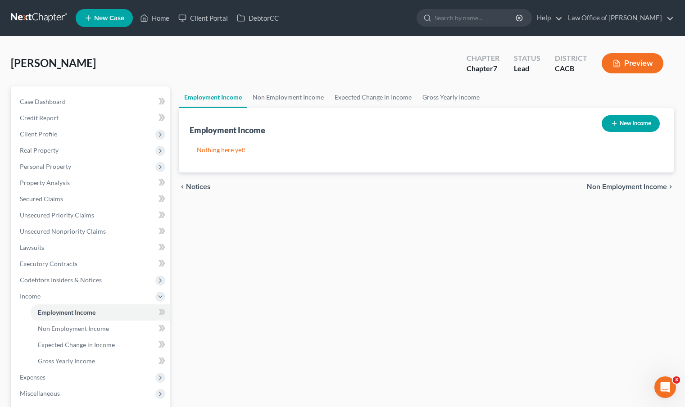
click at [631, 126] on button "New Income" at bounding box center [630, 123] width 58 height 17
select select "0"
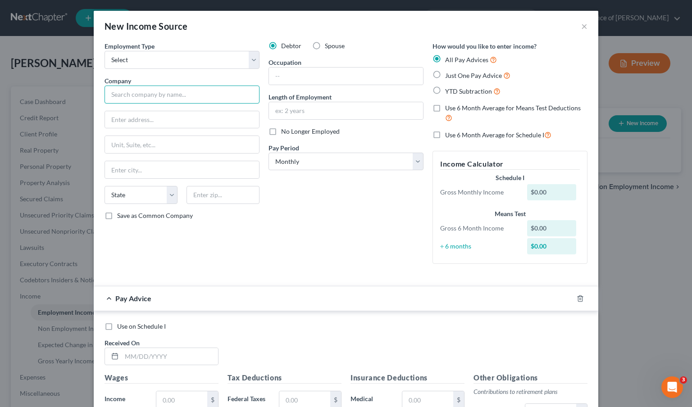
click at [192, 93] on input "text" at bounding box center [181, 95] width 155 height 18
click at [251, 60] on select "Select Full or Part Time Employment Self Employment" at bounding box center [181, 60] width 155 height 18
select select "0"
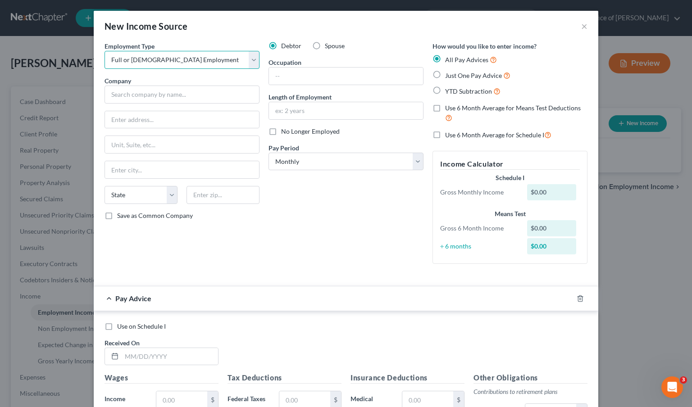
click at [104, 51] on select "Select Full or Part Time Employment Self Employment" at bounding box center [181, 60] width 155 height 18
click at [196, 91] on input "text" at bounding box center [181, 95] width 155 height 18
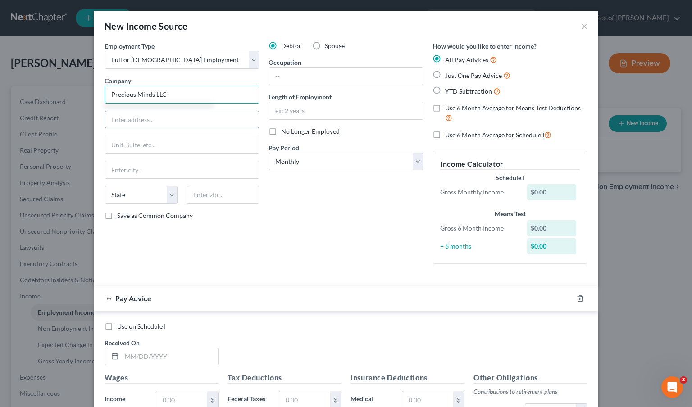
type input "Precious Minds LLC"
click at [194, 119] on input "text" at bounding box center [182, 119] width 154 height 17
type input "4909 N Elsinore Ave #B201"
click at [172, 170] on input "text" at bounding box center [182, 169] width 154 height 17
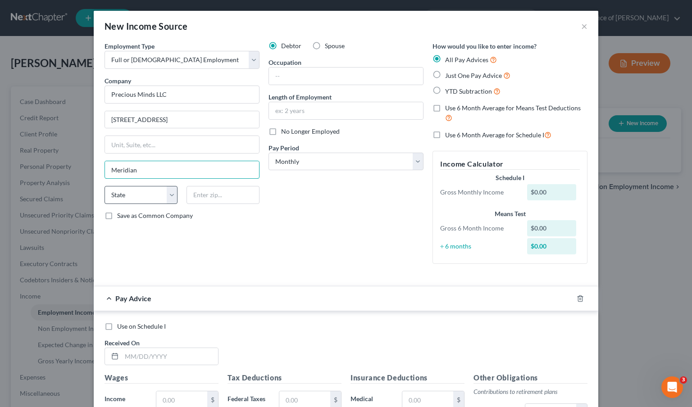
type input "Meridian"
click at [166, 197] on select "State AL AK AR AZ CA CO CT DE DC FL GA GU HI ID IL IN IA KS KY LA ME MD MA MI M…" at bounding box center [140, 195] width 73 height 18
select select "13"
click at [104, 186] on select "State AL AK AR AZ CA CO CT DE DC FL GA GU HI ID IL IN IA KS KY LA ME MD MA MI M…" at bounding box center [140, 195] width 73 height 18
click at [213, 194] on input "text" at bounding box center [222, 195] width 73 height 18
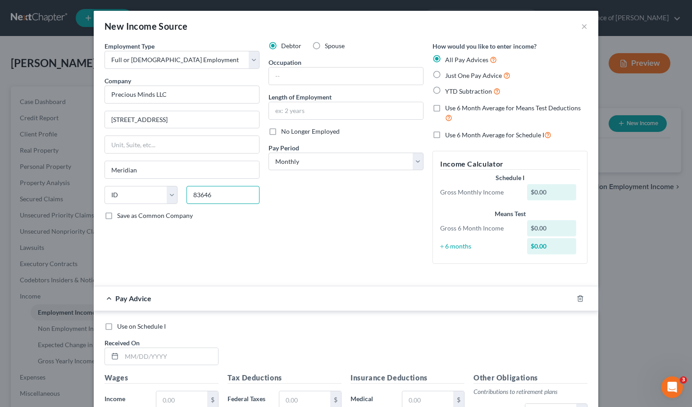
type input "83646"
click at [543, 194] on div "$0.00" at bounding box center [552, 192] width 50 height 16
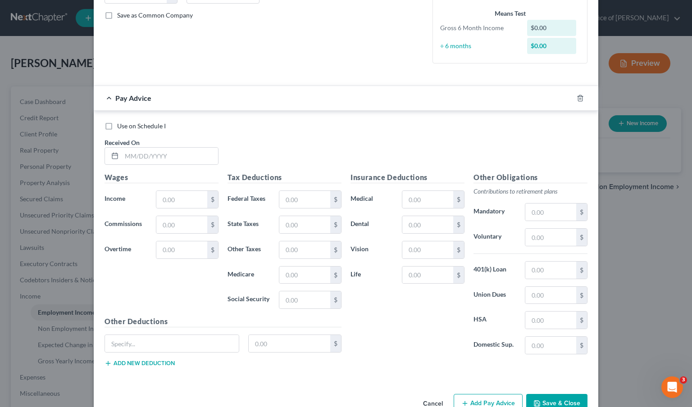
scroll to position [224, 0]
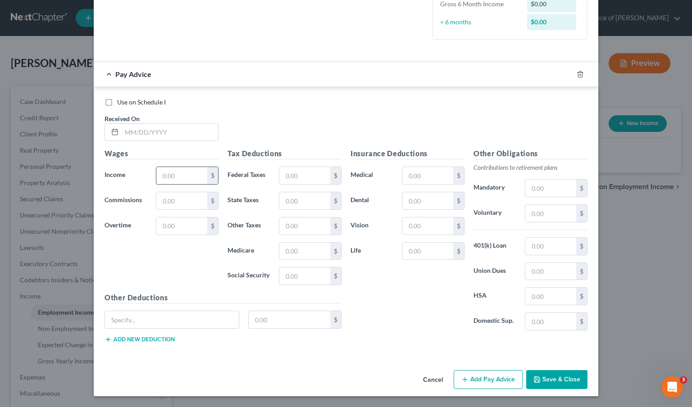
click at [179, 178] on input "text" at bounding box center [181, 175] width 51 height 17
click at [370, 351] on div "Use on Schedule I Received On * Wages Income * $ Commissions $ Overtime $ Tax D…" at bounding box center [346, 222] width 504 height 271
click at [184, 176] on input "text" at bounding box center [181, 175] width 51 height 17
type input "1,650.00"
click at [316, 179] on input "text" at bounding box center [304, 175] width 51 height 17
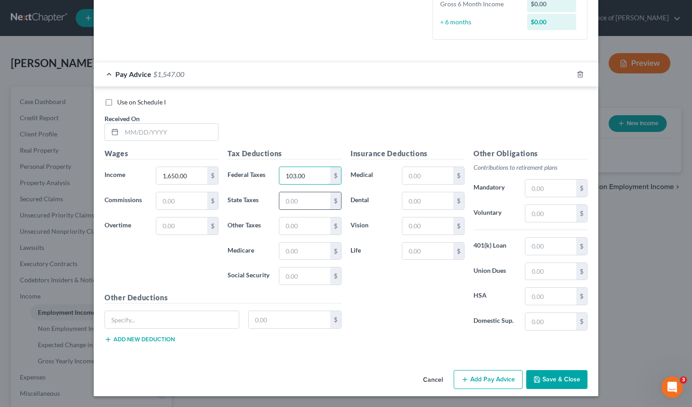
type input "103.00"
click at [315, 195] on input "text" at bounding box center [304, 200] width 51 height 17
click at [398, 301] on div "Insurance Deductions Medical $ Dental $ Vision $ Life $" at bounding box center [407, 243] width 123 height 190
click at [307, 279] on input "text" at bounding box center [304, 275] width 51 height 17
type input "133.30"
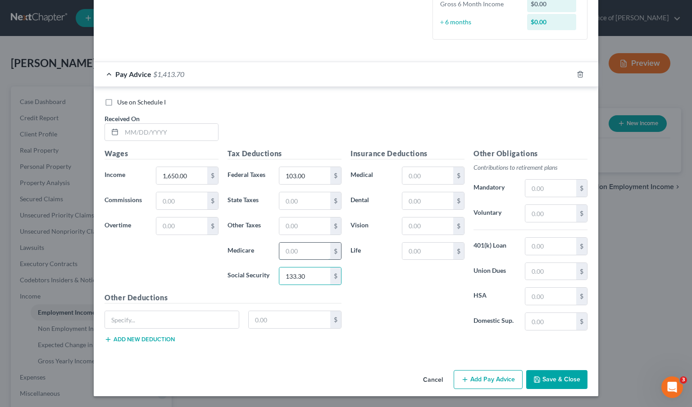
click at [298, 257] on input "text" at bounding box center [304, 251] width 51 height 17
type input "31.18"
click at [289, 227] on input "text" at bounding box center [304, 225] width 51 height 17
type input "76.00"
click at [401, 328] on div "Insurance Deductions Medical $ Dental $ Vision $ Life $" at bounding box center [407, 243] width 123 height 190
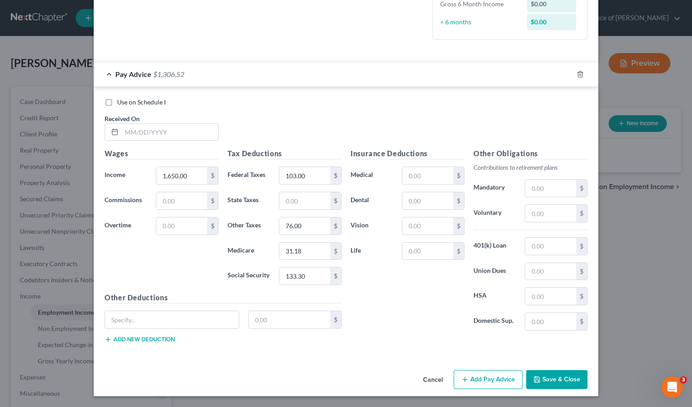
click at [552, 372] on button "Save & Close" at bounding box center [556, 379] width 61 height 19
click at [169, 134] on input "text" at bounding box center [170, 132] width 96 height 17
type input "10/07/2025"
click at [545, 383] on button "Save & Close" at bounding box center [556, 379] width 61 height 19
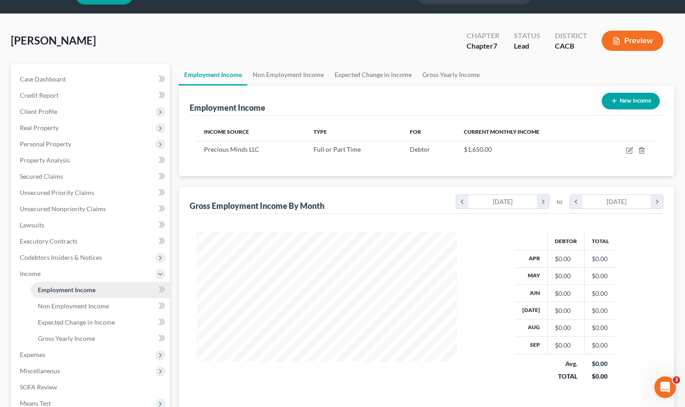
scroll to position [32, 0]
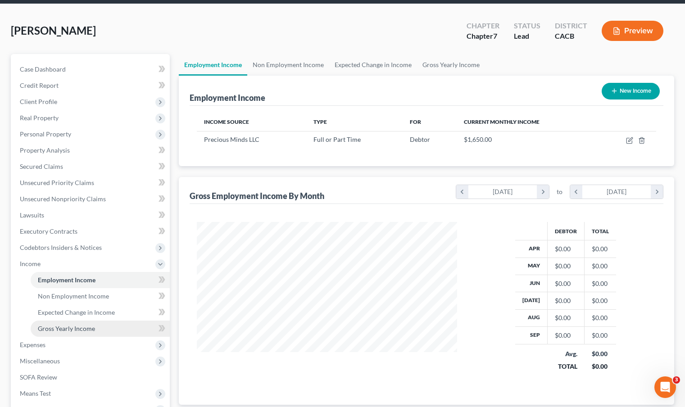
click at [81, 330] on span "Gross Yearly Income" at bounding box center [66, 329] width 57 height 8
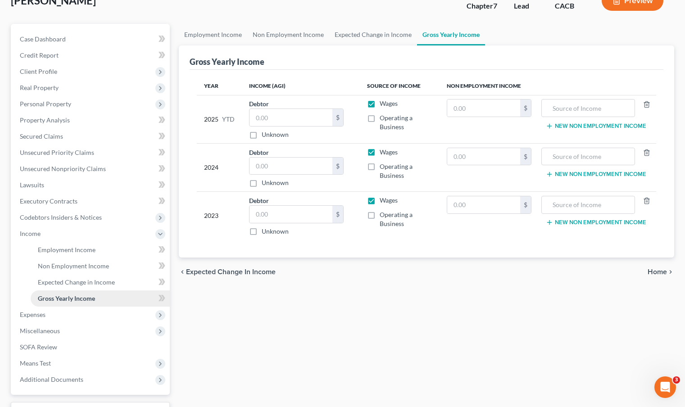
scroll to position [76, 0]
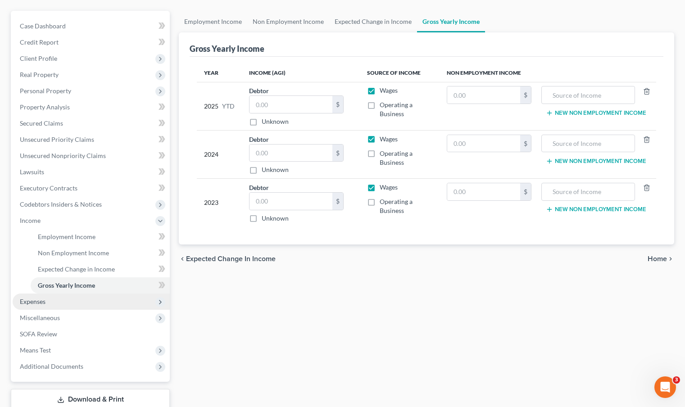
click at [89, 302] on span "Expenses" at bounding box center [91, 302] width 157 height 16
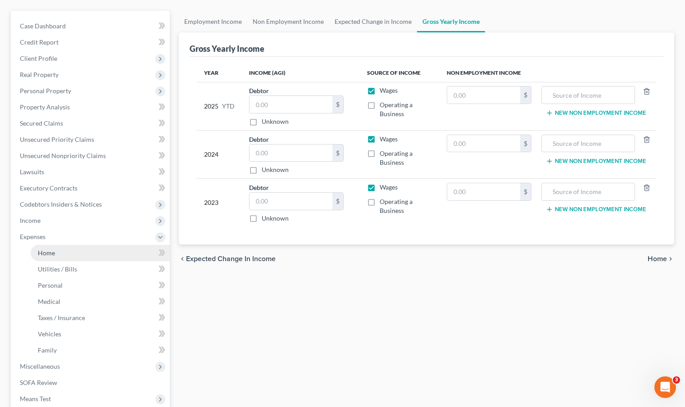
click at [83, 250] on link "Home" at bounding box center [100, 253] width 139 height 16
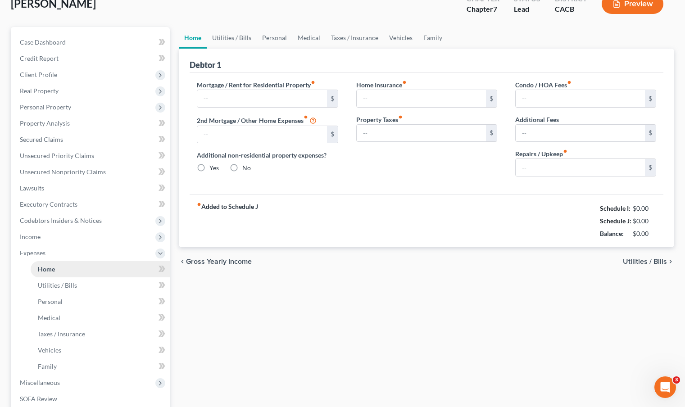
type input "0.00"
radio input "true"
type input "0.00"
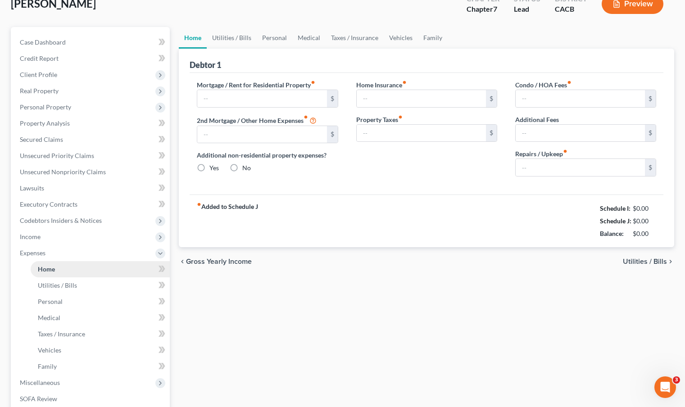
type input "0.00"
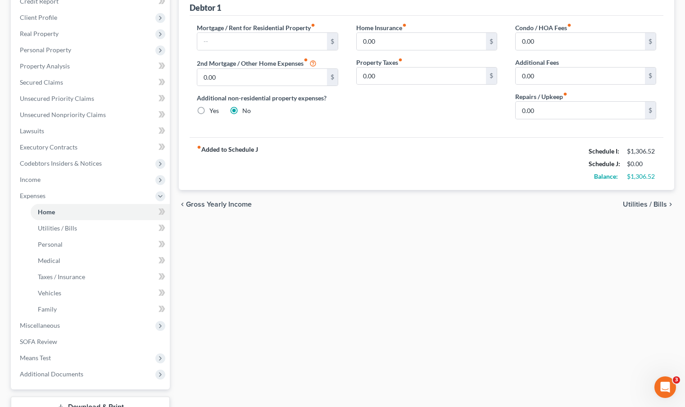
scroll to position [168, 0]
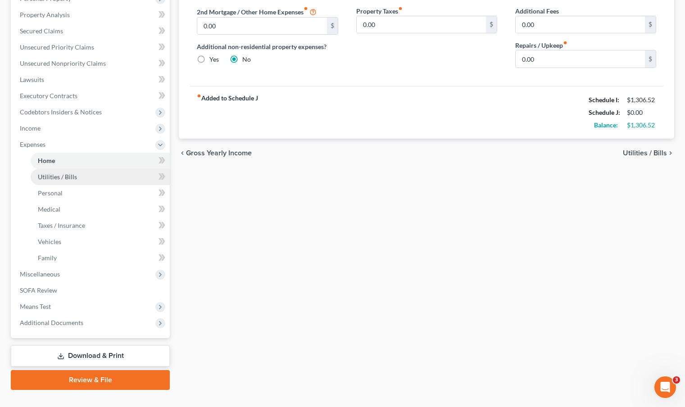
click at [69, 175] on span "Utilities / Bills" at bounding box center [57, 177] width 39 height 8
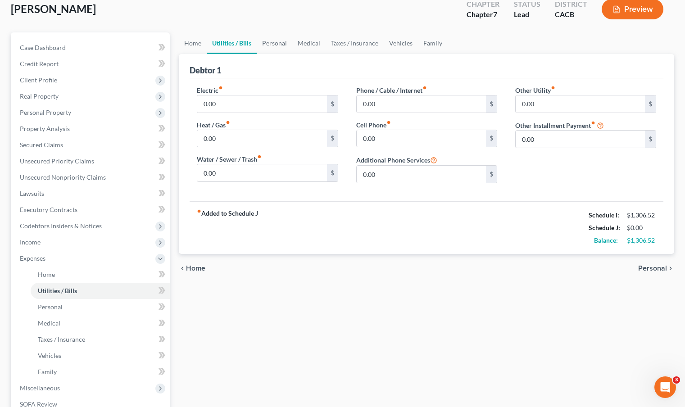
scroll to position [54, 0]
click at [65, 116] on span "Personal Property" at bounding box center [45, 113] width 51 height 8
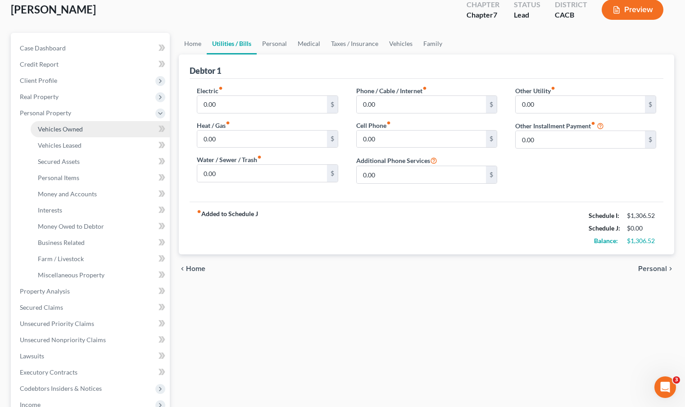
click at [76, 130] on span "Vehicles Owned" at bounding box center [60, 129] width 45 height 8
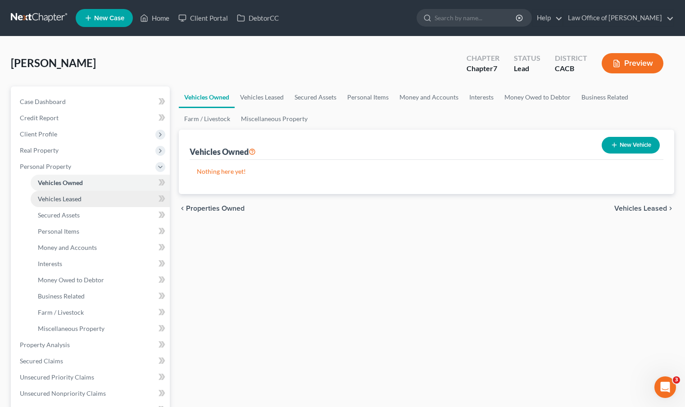
click at [77, 200] on span "Vehicles Leased" at bounding box center [60, 199] width 44 height 8
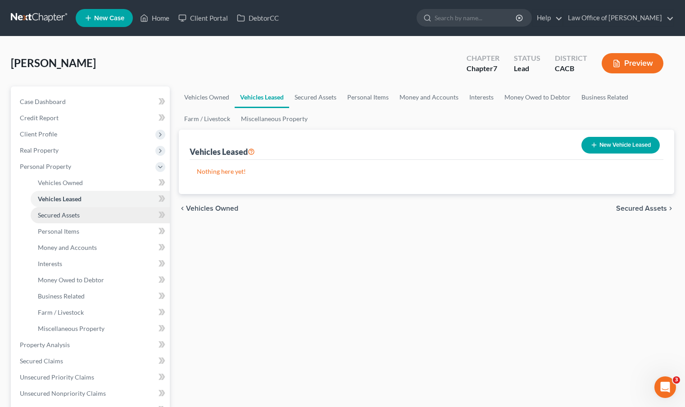
click at [78, 213] on span "Secured Assets" at bounding box center [59, 215] width 42 height 8
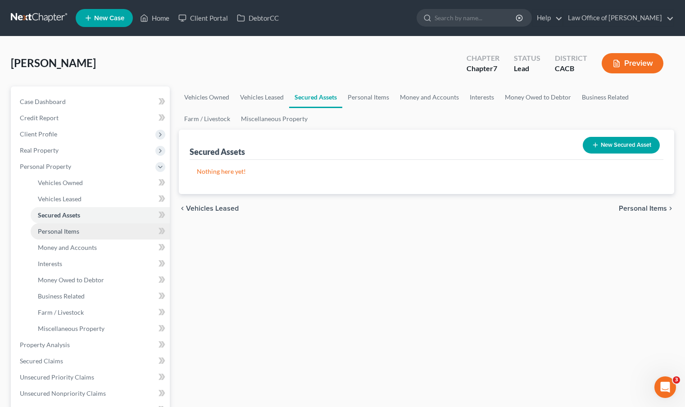
click at [79, 232] on link "Personal Items" at bounding box center [100, 231] width 139 height 16
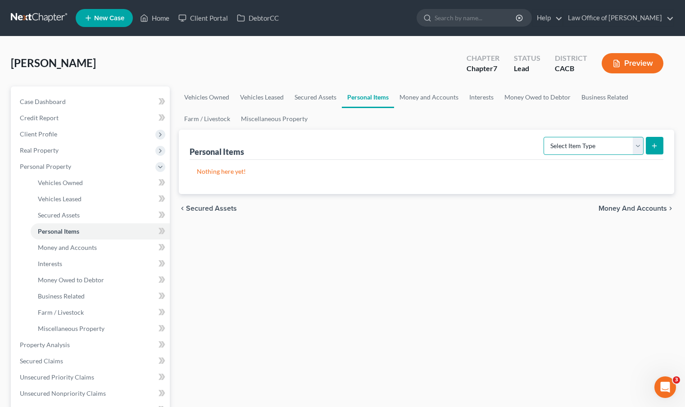
click at [637, 147] on select "Select Item Type Clothing Collectibles Of Value Electronics Firearms Household …" at bounding box center [593, 146] width 100 height 18
select select "clothing"
click at [544, 137] on select "Select Item Type Clothing Collectibles Of Value Electronics Firearms Household …" at bounding box center [593, 146] width 100 height 18
click at [659, 149] on button "submit" at bounding box center [655, 146] width 18 height 18
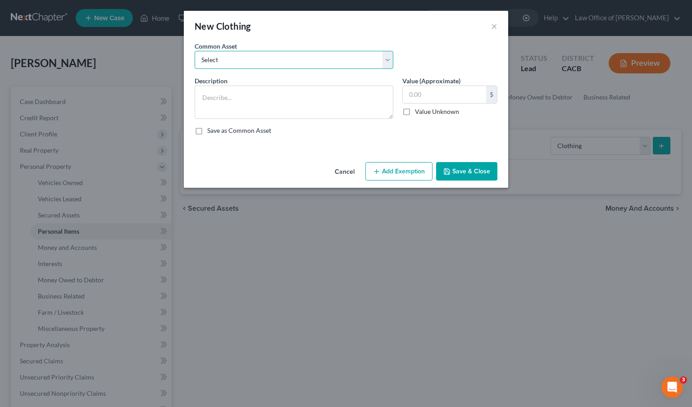
click at [385, 62] on select "Select Wardrobe and clothing" at bounding box center [293, 60] width 199 height 18
select select "0"
click at [194, 51] on select "Select Wardrobe and clothing" at bounding box center [293, 60] width 199 height 18
type textarea "Wardrobe and clothing"
type input "2,000.00"
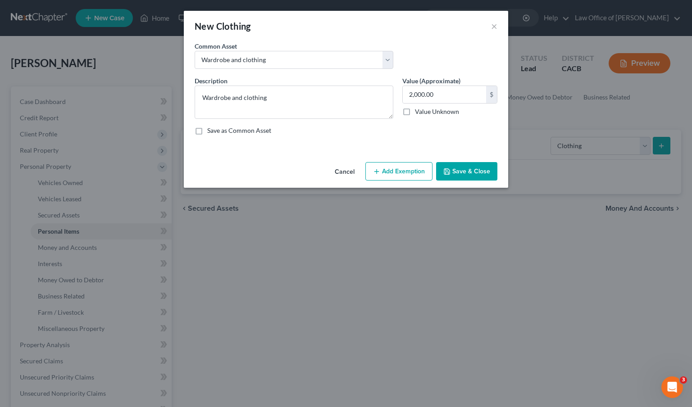
click at [395, 175] on button "Add Exemption" at bounding box center [398, 171] width 67 height 19
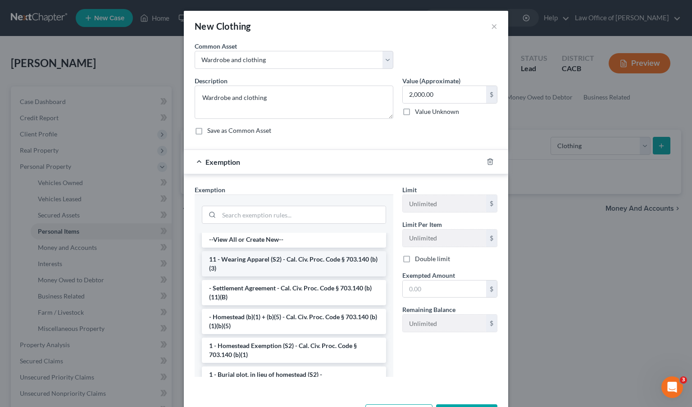
scroll to position [2, 0]
click at [293, 262] on li "11 - Wearing Apparel (S2) - Cal. Civ. Proc. Code § 703.140 (b)(3)" at bounding box center [294, 263] width 184 height 25
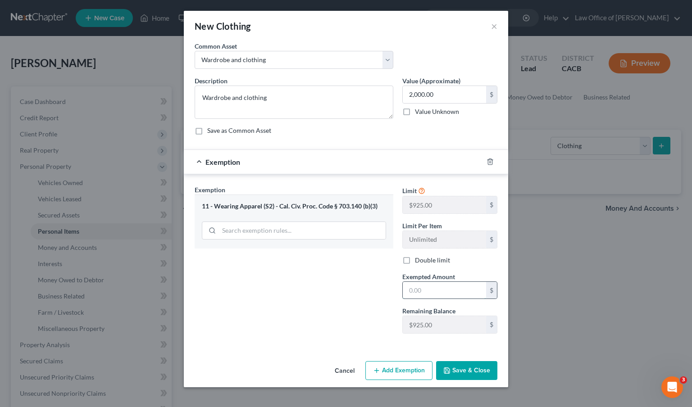
click at [437, 291] on input "text" at bounding box center [443, 290] width 83 height 17
type input "2,000.00"
click at [466, 370] on button "Save & Close" at bounding box center [466, 370] width 61 height 19
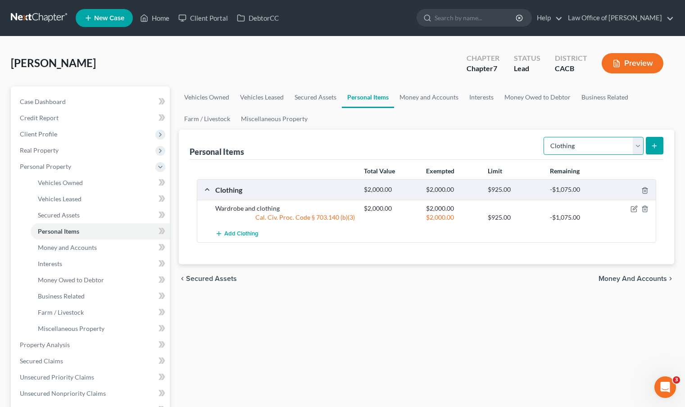
click at [637, 144] on select "Select Item Type Clothing Collectibles Of Value Electronics Firearms Household …" at bounding box center [593, 146] width 100 height 18
select select "electronics"
click at [544, 137] on select "Select Item Type Clothing Collectibles Of Value Electronics Firearms Household …" at bounding box center [593, 146] width 100 height 18
click at [650, 144] on button "submit" at bounding box center [655, 146] width 18 height 18
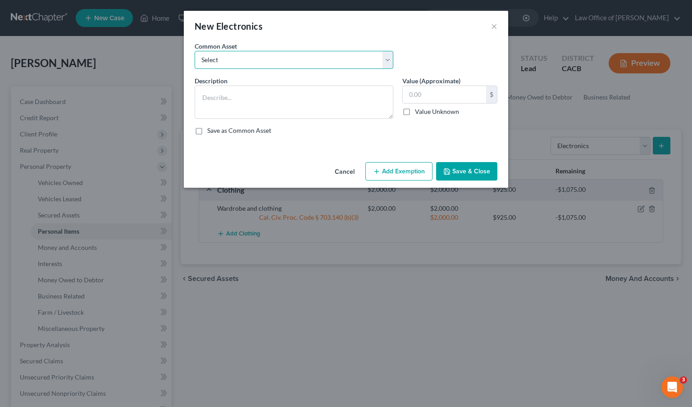
click at [382, 63] on select "Select General electronics, equipment and recreational personal property." at bounding box center [293, 60] width 199 height 18
select select "0"
click at [194, 51] on select "Select General electronics, equipment and recreational personal property." at bounding box center [293, 60] width 199 height 18
type textarea "General electronics, equipment and recreational personal property."
type input "2,000.00"
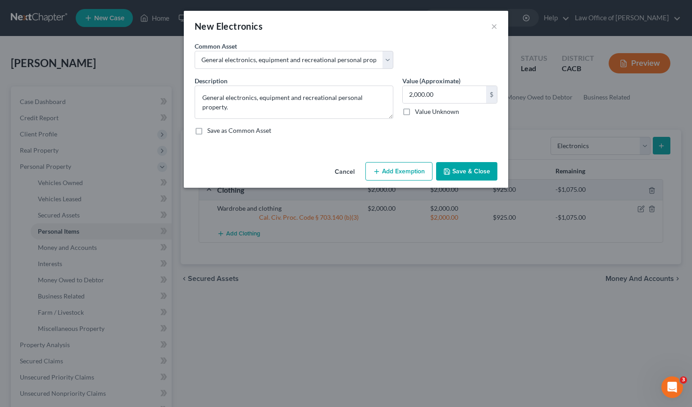
click at [391, 176] on button "Add Exemption" at bounding box center [398, 171] width 67 height 19
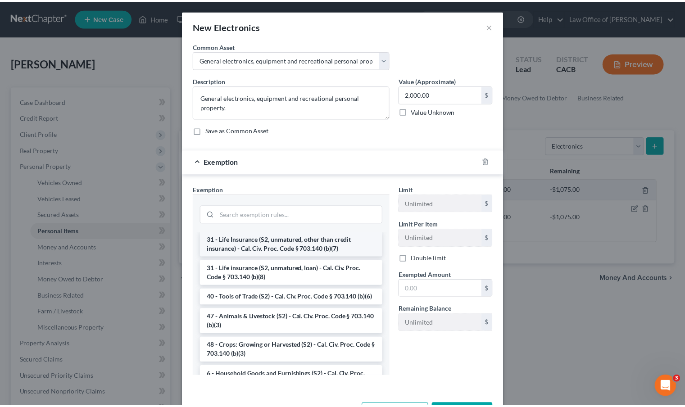
scroll to position [725, 0]
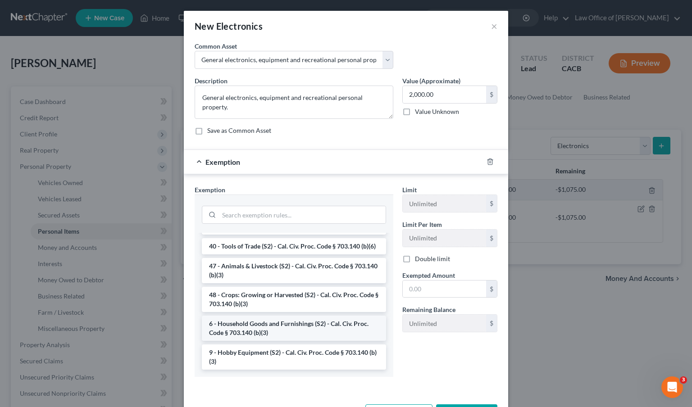
click at [294, 335] on li "6 - Household Goods and Furnishings (S2) - Cal. Civ. Proc. Code § 703.140 (b)(3)" at bounding box center [294, 328] width 184 height 25
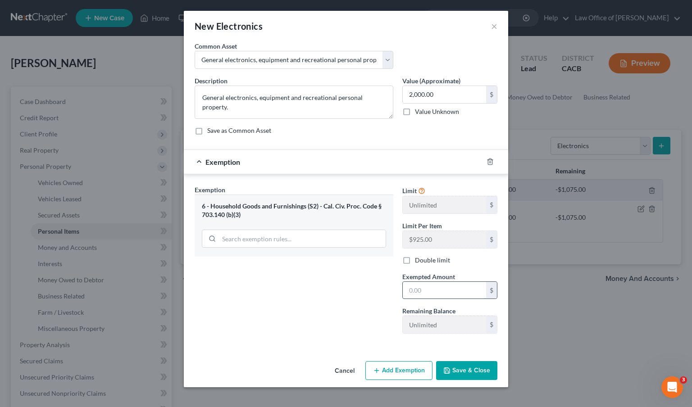
click at [414, 291] on input "text" at bounding box center [443, 290] width 83 height 17
type input "2,000.00"
click at [475, 373] on button "Save & Close" at bounding box center [466, 370] width 61 height 19
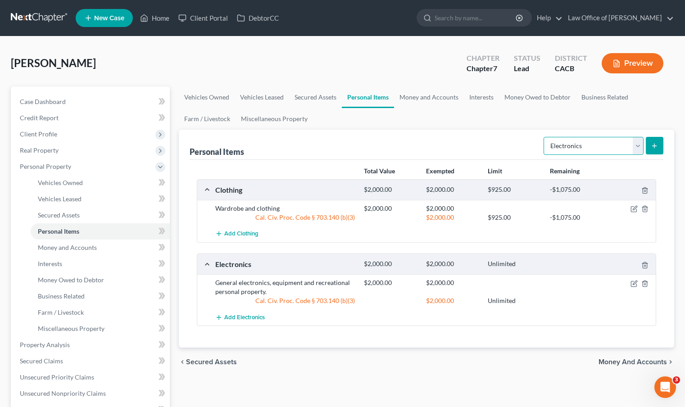
click at [636, 145] on select "Select Item Type Clothing Collectibles Of Value Electronics Firearms Household …" at bounding box center [593, 146] width 100 height 18
select select "household_goods"
click at [544, 137] on select "Select Item Type Clothing Collectibles Of Value Electronics Firearms Household …" at bounding box center [593, 146] width 100 height 18
click at [654, 149] on button "submit" at bounding box center [655, 146] width 18 height 18
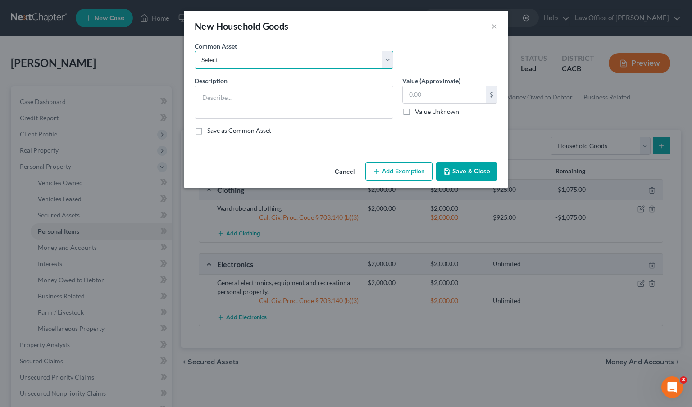
click at [387, 58] on select "Select Household Goods, Furnishings and Appliances." at bounding box center [293, 60] width 199 height 18
select select "0"
click at [194, 51] on select "Select Household Goods, Furnishings and Appliances." at bounding box center [293, 60] width 199 height 18
type textarea "Household Goods, Furnishings and Appliances."
type input "3,000.00"
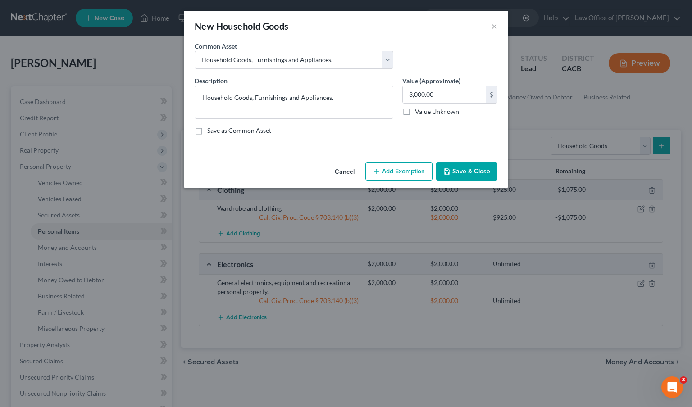
click at [420, 171] on button "Add Exemption" at bounding box center [398, 171] width 67 height 19
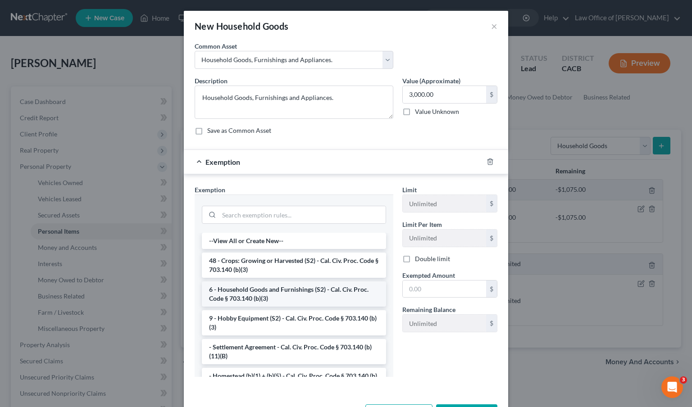
click at [295, 297] on li "6 - Household Goods and Furnishings (S2) - Cal. Civ. Proc. Code § 703.140 (b)(3)" at bounding box center [294, 293] width 184 height 25
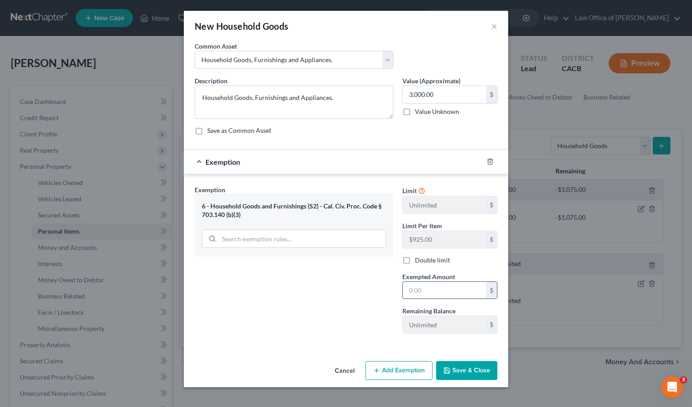
click at [430, 290] on input "text" at bounding box center [443, 290] width 83 height 17
type input "3,000.00"
click at [470, 375] on button "Save & Close" at bounding box center [466, 370] width 61 height 19
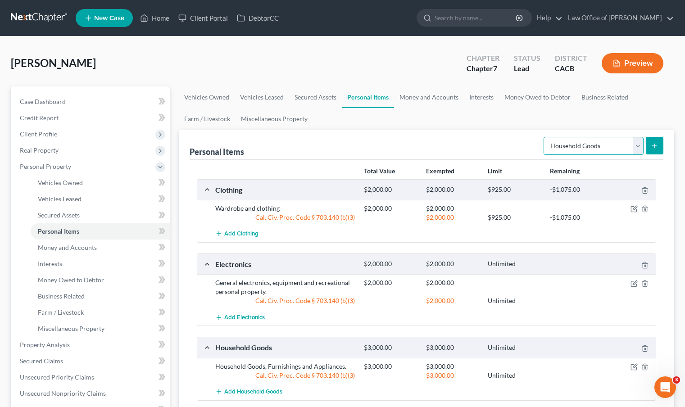
click at [640, 145] on select "Select Item Type Clothing Collectibles Of Value Electronics Firearms Household …" at bounding box center [593, 146] width 100 height 18
select select "jewelry"
click at [544, 137] on select "Select Item Type Clothing Collectibles Of Value Electronics Firearms Household …" at bounding box center [593, 146] width 100 height 18
click at [655, 145] on icon "submit" at bounding box center [654, 145] width 7 height 7
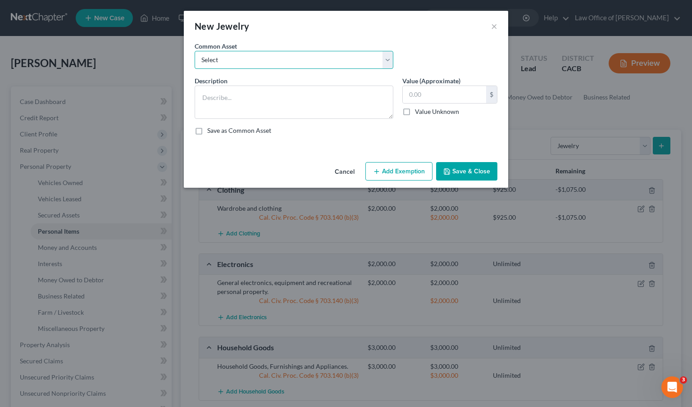
click at [386, 59] on select "Select Jewelry and personal valuable items (i.e. costume jewelry), includes non…" at bounding box center [293, 60] width 199 height 18
select select "0"
click at [194, 51] on select "Select Jewelry and personal valuable items (i.e. costume jewelry), includes non…" at bounding box center [293, 60] width 199 height 18
type textarea "Jewelry and personal valuable items (i.e. costume jewelry), includes non-debtor…"
type input "1,500.00"
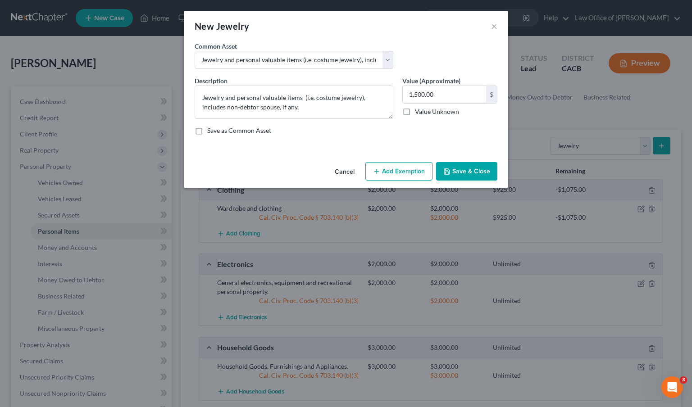
click at [383, 165] on button "Add Exemption" at bounding box center [398, 171] width 67 height 19
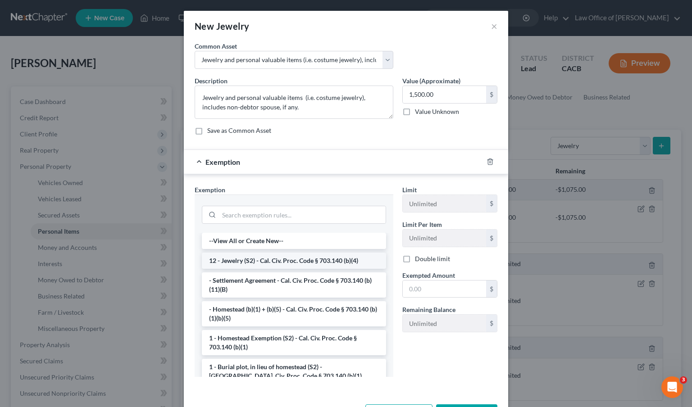
click at [314, 261] on li "12 - Jewelry (S2) - Cal. Civ. Proc. Code § 703.140 (b)(4)" at bounding box center [294, 261] width 184 height 16
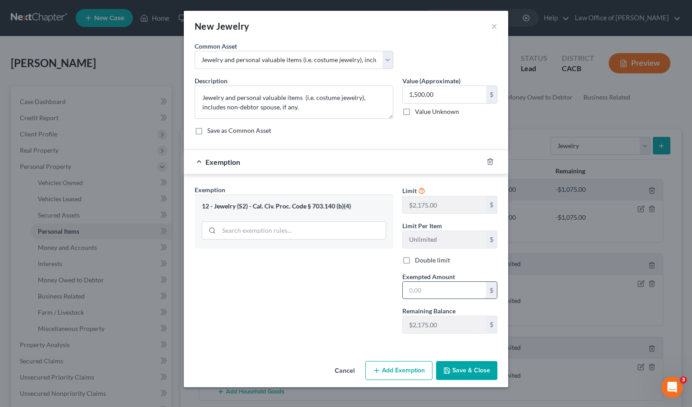
click at [439, 294] on input "text" at bounding box center [443, 290] width 83 height 17
type input "1,500.00"
click at [456, 369] on button "Save & Close" at bounding box center [466, 370] width 61 height 19
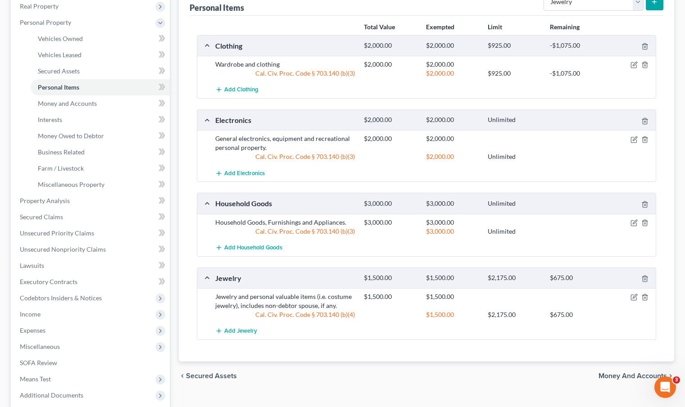
scroll to position [164, 0]
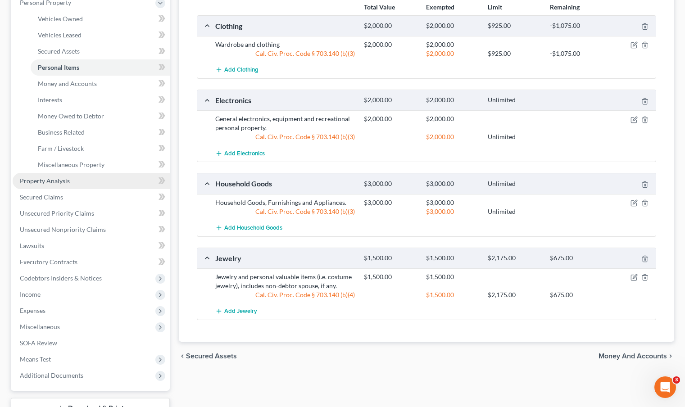
click at [69, 182] on link "Property Analysis" at bounding box center [91, 181] width 157 height 16
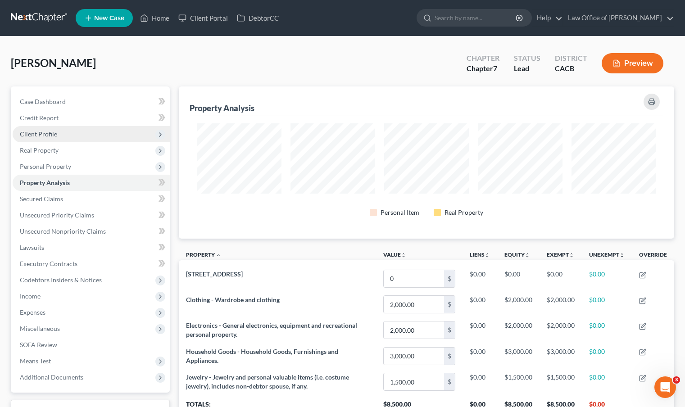
click at [94, 132] on span "Client Profile" at bounding box center [91, 134] width 157 height 16
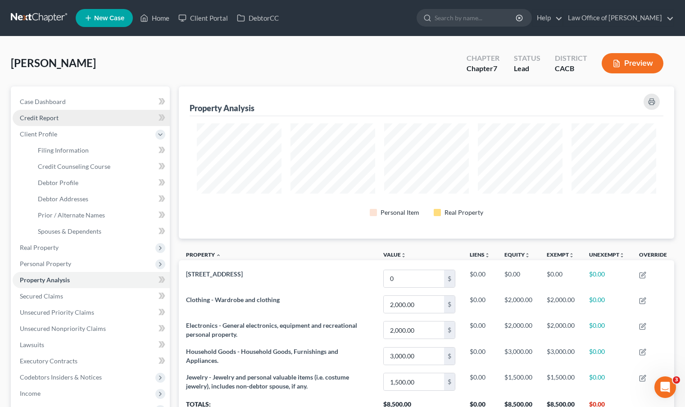
click at [93, 124] on link "Credit Report" at bounding box center [91, 118] width 157 height 16
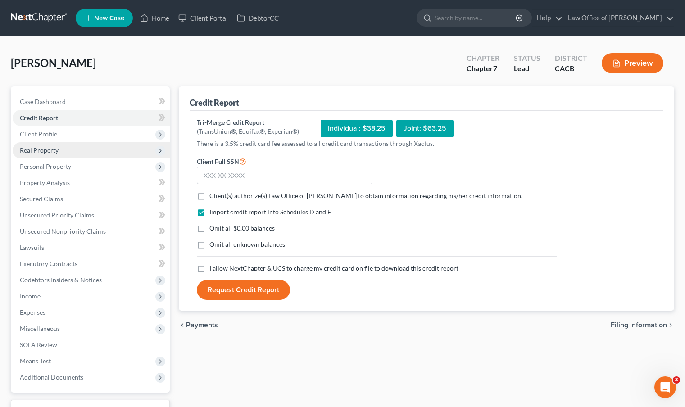
click at [80, 153] on span "Real Property" at bounding box center [91, 150] width 157 height 16
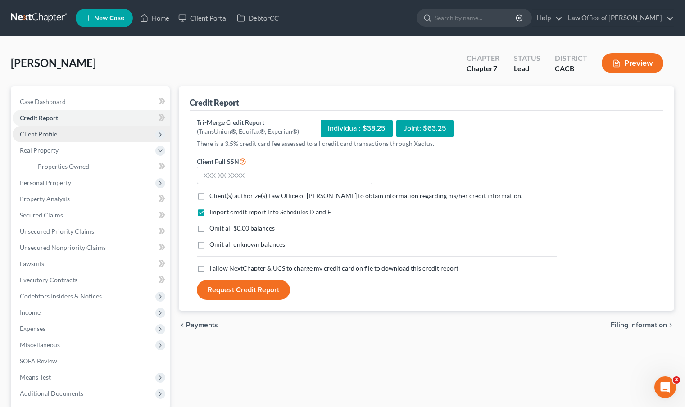
click at [81, 130] on span "Client Profile" at bounding box center [91, 134] width 157 height 16
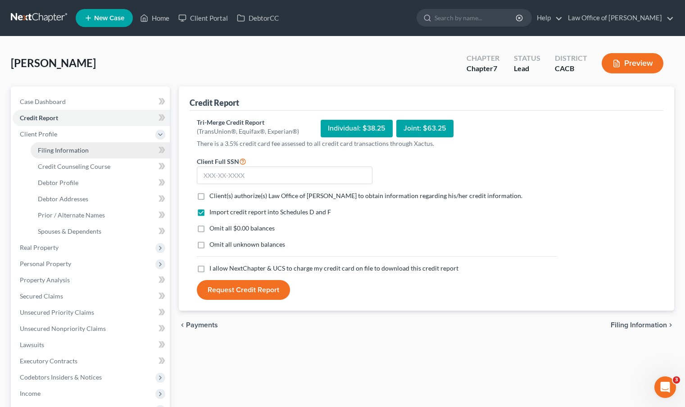
click at [81, 147] on span "Filing Information" at bounding box center [63, 150] width 51 height 8
select select "1"
select select "0"
select select "7"
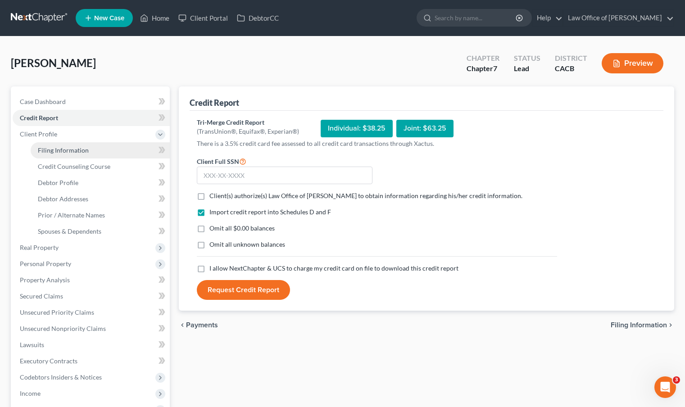
select select "0"
select select "4"
select select "0"
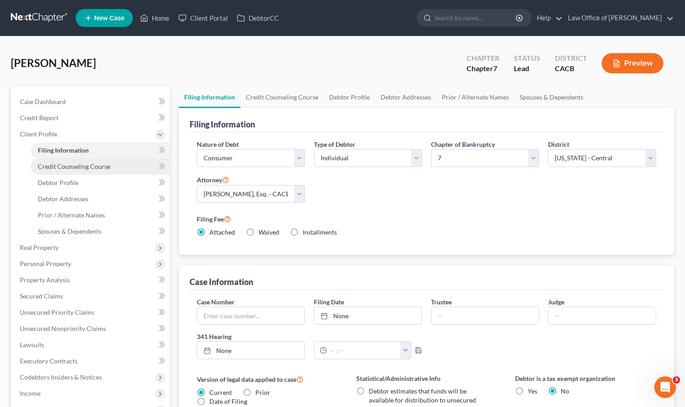
click at [80, 164] on span "Credit Counseling Course" at bounding box center [74, 167] width 72 height 8
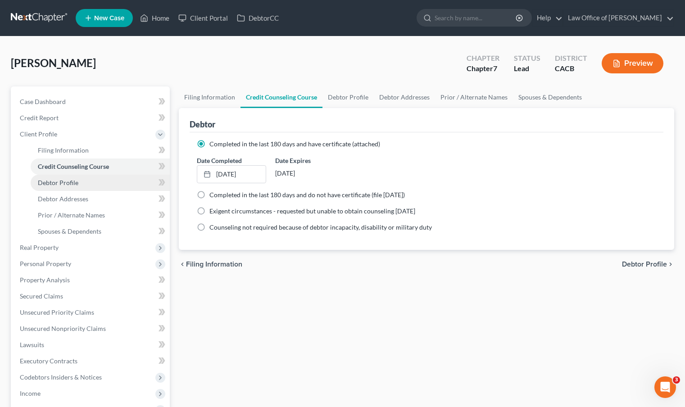
click at [79, 178] on link "Debtor Profile" at bounding box center [100, 183] width 139 height 16
select select "0"
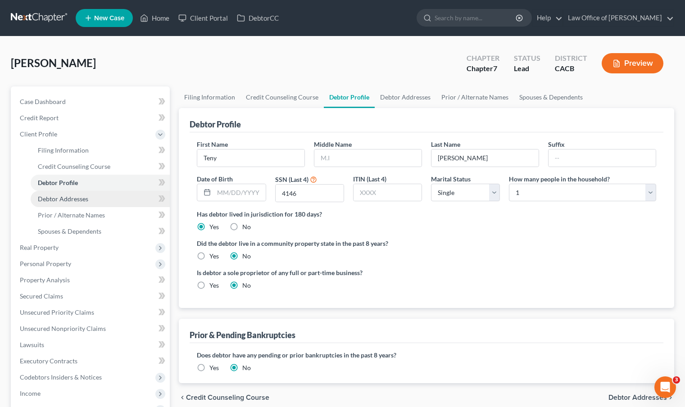
click at [89, 193] on link "Debtor Addresses" at bounding box center [100, 199] width 139 height 16
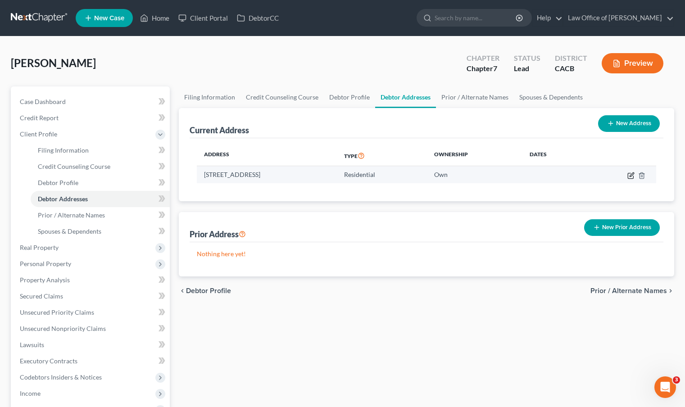
click at [631, 176] on icon "button" at bounding box center [630, 175] width 7 height 7
select select "13"
select select "0"
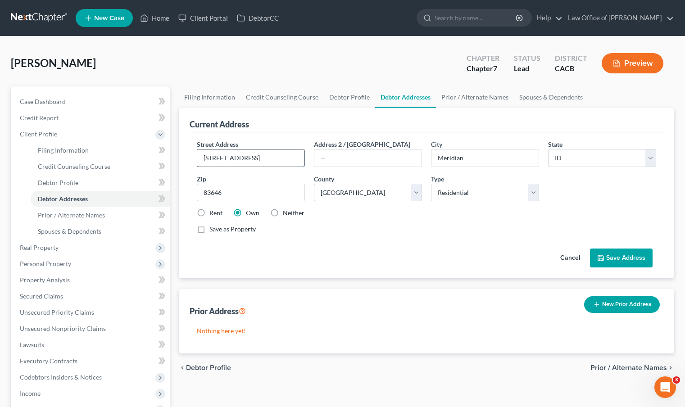
click at [277, 162] on input "4909 N Elsinore Ave" at bounding box center [250, 157] width 107 height 17
click at [285, 160] on input "4909 N Elsinore Ave #" at bounding box center [250, 157] width 107 height 17
type input "4909 N Elsinore Ave #201"
click at [609, 258] on button "Save Address" at bounding box center [621, 258] width 63 height 19
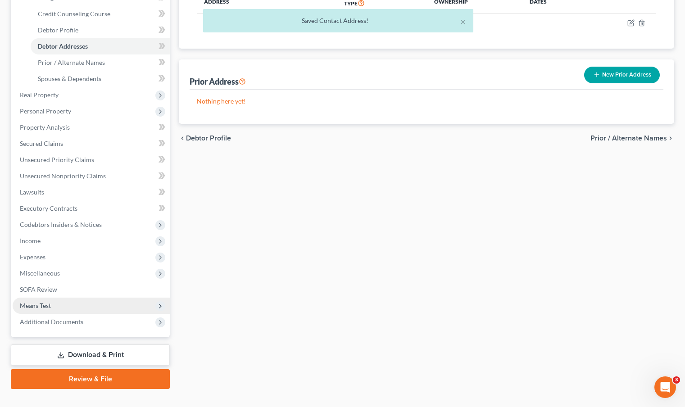
scroll to position [161, 0]
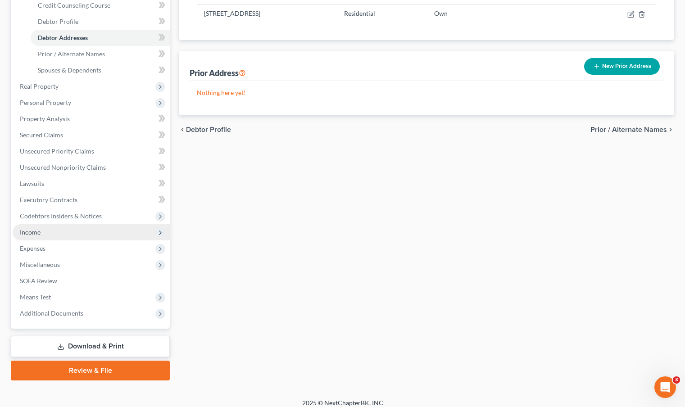
click at [92, 233] on span "Income" at bounding box center [91, 232] width 157 height 16
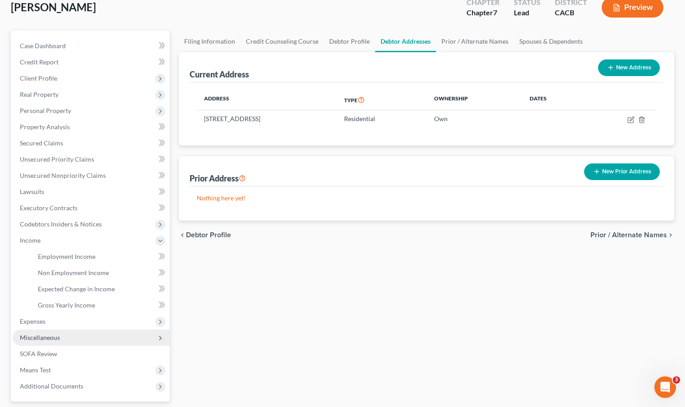
scroll to position [55, 0]
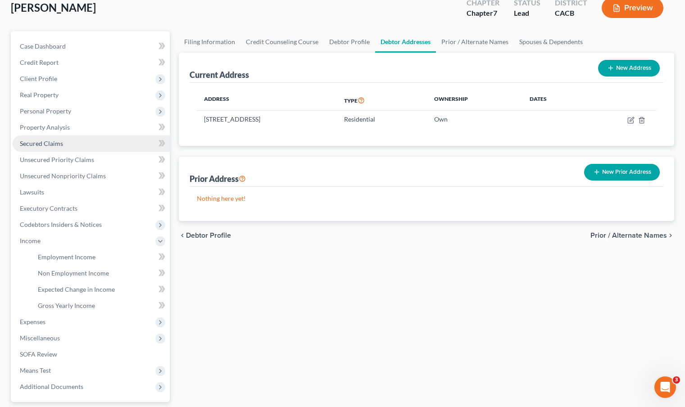
click at [79, 141] on link "Secured Claims" at bounding box center [91, 144] width 157 height 16
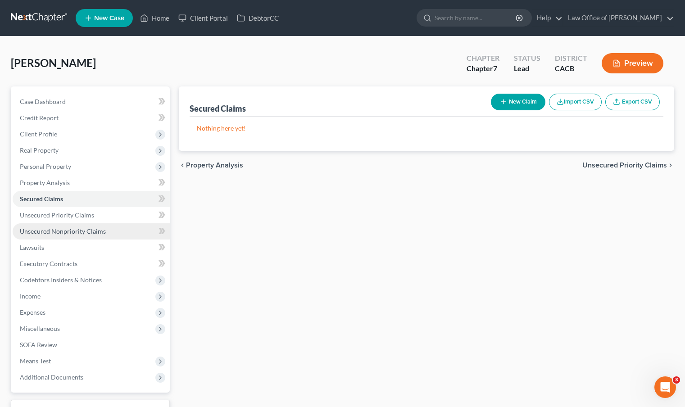
click at [84, 224] on link "Unsecured Nonpriority Claims" at bounding box center [91, 231] width 157 height 16
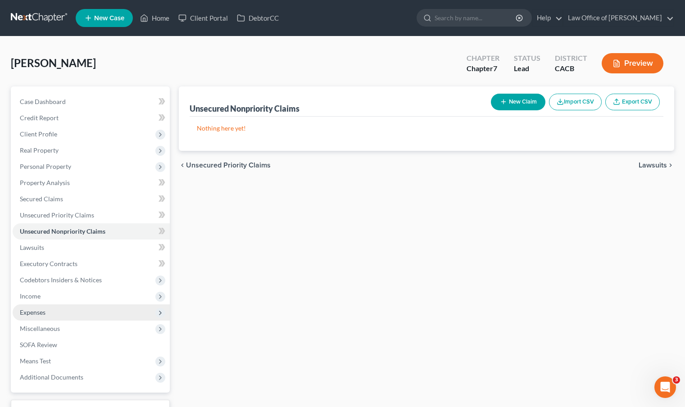
click at [68, 313] on span "Expenses" at bounding box center [91, 312] width 157 height 16
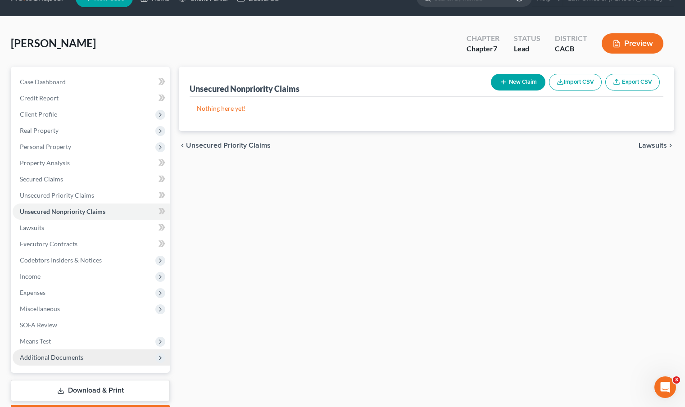
scroll to position [45, 0]
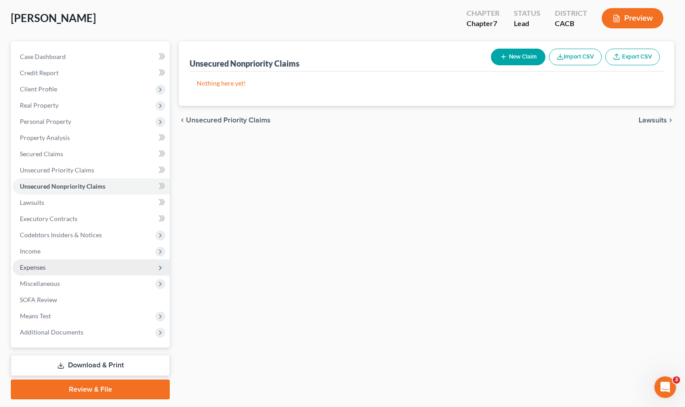
click at [68, 270] on span "Expenses" at bounding box center [91, 267] width 157 height 16
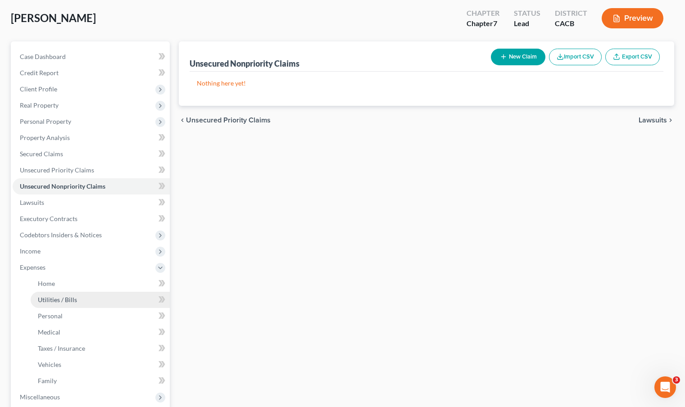
click at [73, 299] on span "Utilities / Bills" at bounding box center [57, 300] width 39 height 8
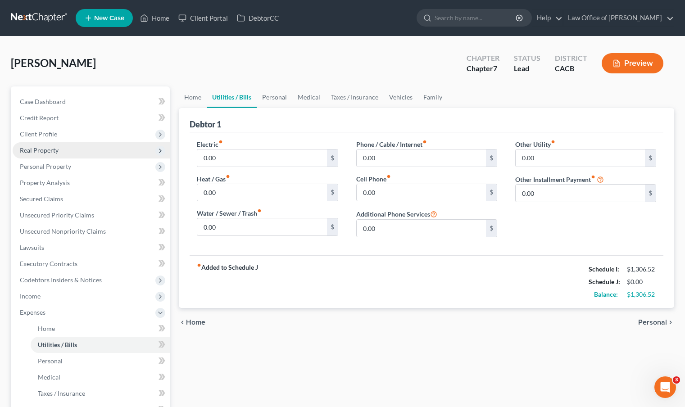
click at [68, 148] on span "Real Property" at bounding box center [91, 150] width 157 height 16
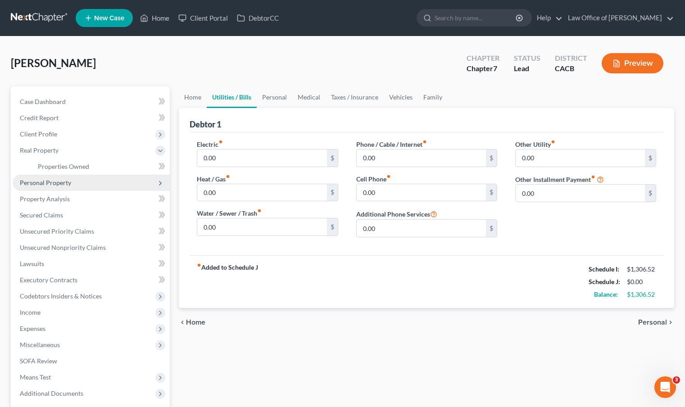
click at [69, 189] on span "Personal Property" at bounding box center [91, 183] width 157 height 16
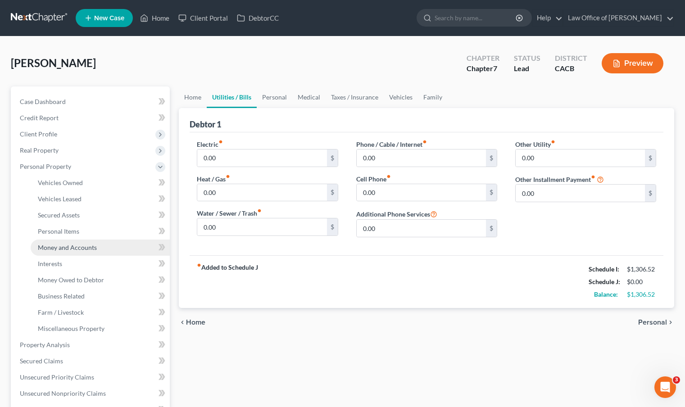
click at [76, 246] on span "Money and Accounts" at bounding box center [67, 248] width 59 height 8
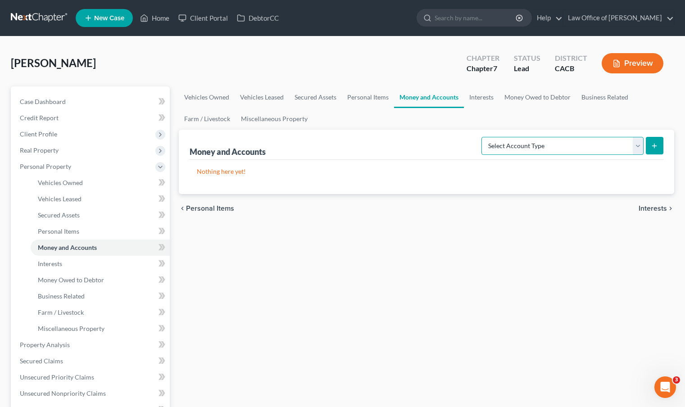
click at [636, 146] on select "Select Account Type Brokerage Cash on Hand Certificates of Deposit Checking Acc…" at bounding box center [562, 146] width 162 height 18
select select "cash_on_hand"
click at [483, 137] on select "Select Account Type Brokerage Cash on Hand Certificates of Deposit Checking Acc…" at bounding box center [562, 146] width 162 height 18
click at [656, 147] on icon "submit" at bounding box center [654, 145] width 7 height 7
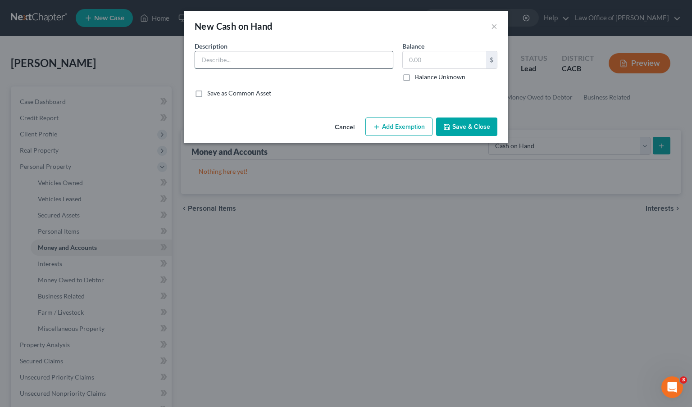
click at [216, 61] on input "text" at bounding box center [294, 59] width 198 height 17
type input "Cash"
click at [417, 61] on input "text" at bounding box center [443, 59] width 83 height 17
drag, startPoint x: 432, startPoint y: 62, endPoint x: 402, endPoint y: 56, distance: 31.3
click at [404, 59] on input "50.00" at bounding box center [443, 59] width 83 height 17
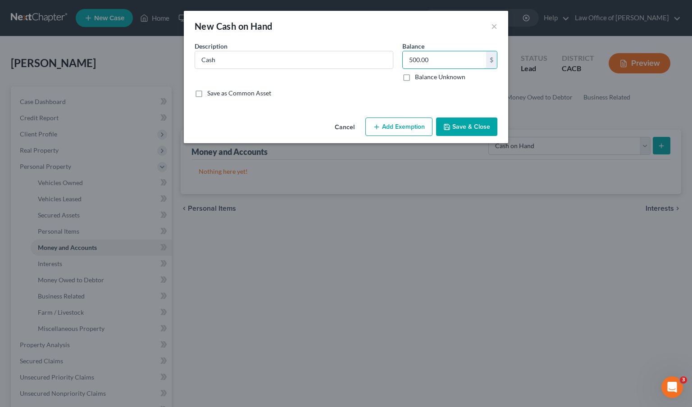
type input "500.00"
click at [463, 126] on button "Save & Close" at bounding box center [466, 127] width 61 height 19
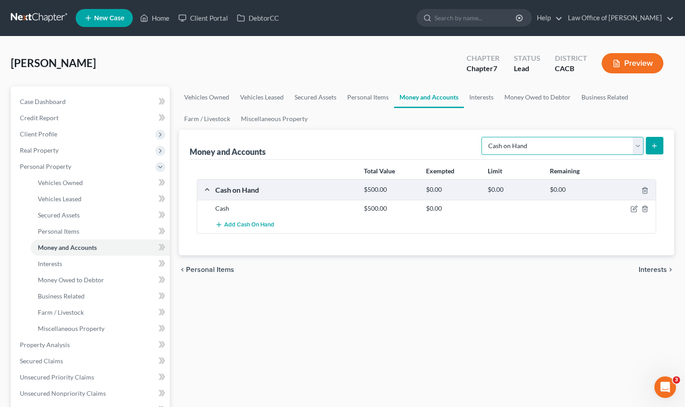
click at [642, 147] on select "Select Account Type Brokerage Cash on Hand Certificates of Deposit Checking Acc…" at bounding box center [562, 146] width 162 height 18
select select "checking"
click at [483, 137] on select "Select Account Type Brokerage Cash on Hand Certificates of Deposit Checking Acc…" at bounding box center [562, 146] width 162 height 18
click at [652, 147] on icon "submit" at bounding box center [654, 145] width 7 height 7
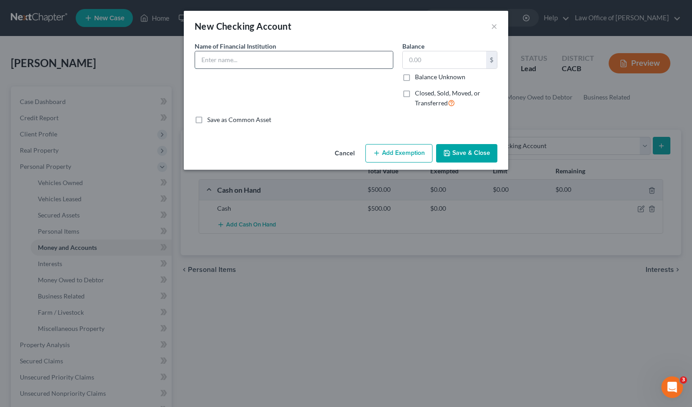
click at [249, 62] on input "text" at bounding box center [294, 59] width 198 height 17
type input "Chase (checking)"
click at [402, 150] on button "Add Exemption" at bounding box center [398, 153] width 67 height 19
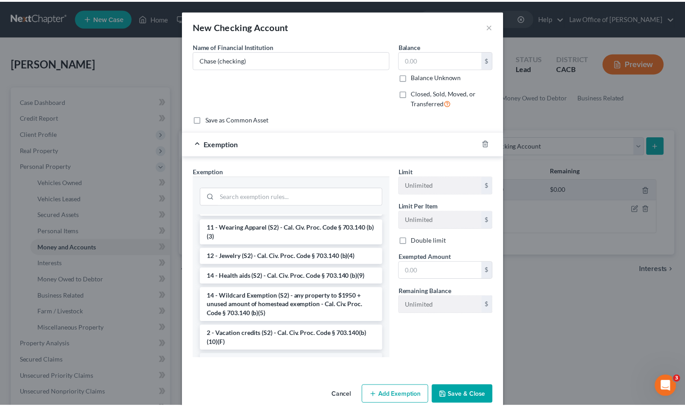
scroll to position [184, 0]
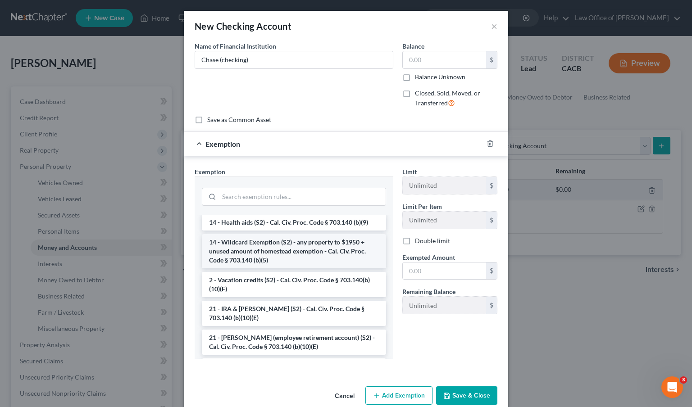
click at [249, 257] on li "14 - Wildcard Exemption (S2) - any property to $1950 + unused amount of homeste…" at bounding box center [294, 251] width 184 height 34
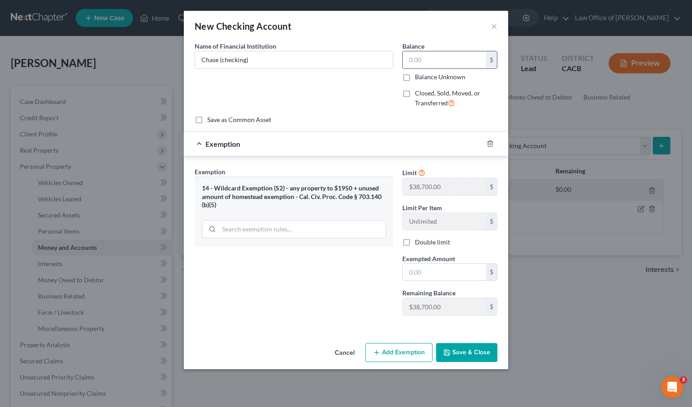
click at [437, 59] on input "text" at bounding box center [443, 59] width 83 height 17
type input "100.00"
click at [433, 277] on input "text" at bounding box center [443, 272] width 83 height 17
type input "100.00"
click at [462, 358] on button "Save & Close" at bounding box center [466, 352] width 61 height 19
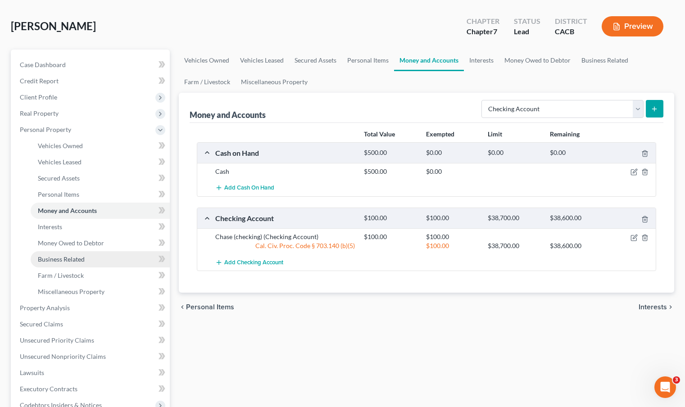
scroll to position [125, 0]
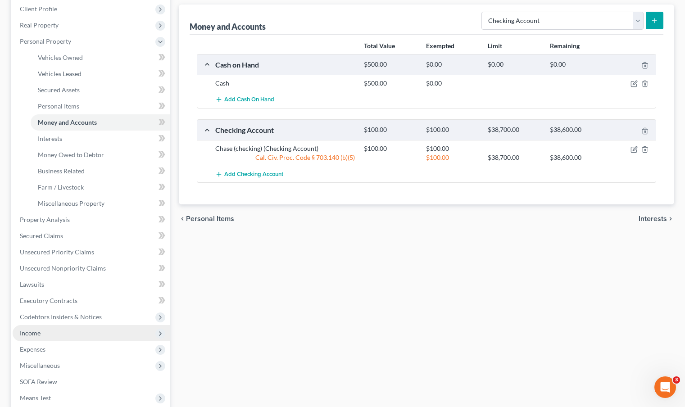
click at [57, 333] on span "Income" at bounding box center [91, 333] width 157 height 16
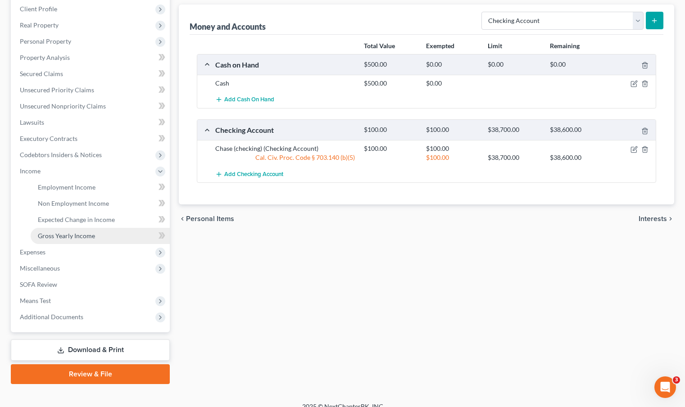
click at [96, 233] on link "Gross Yearly Income" at bounding box center [100, 236] width 139 height 16
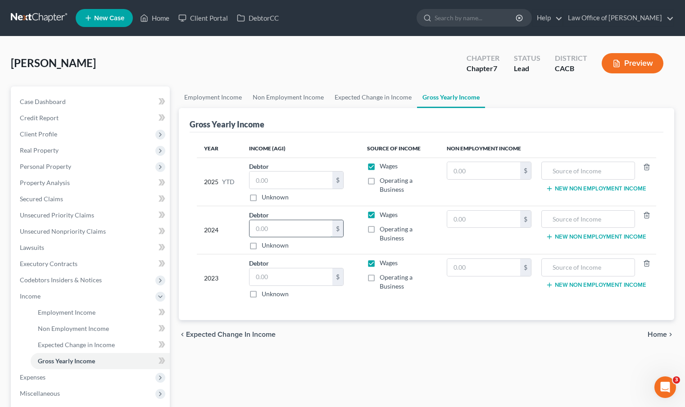
click at [285, 228] on input "text" at bounding box center [290, 228] width 83 height 17
type input "37,766"
click at [363, 348] on div "chevron_left Expected Change in Income Home chevron_right" at bounding box center [426, 334] width 495 height 29
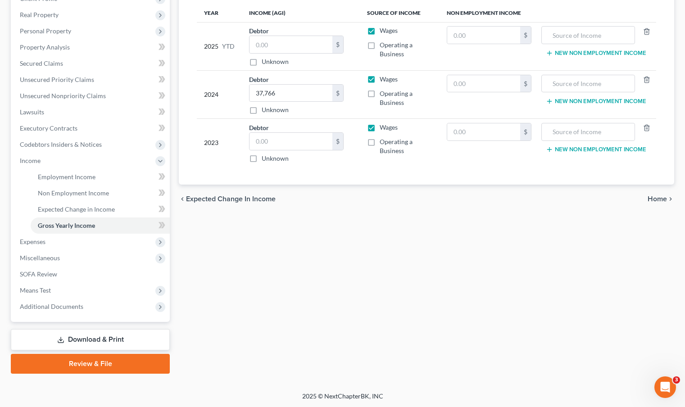
scroll to position [70, 0]
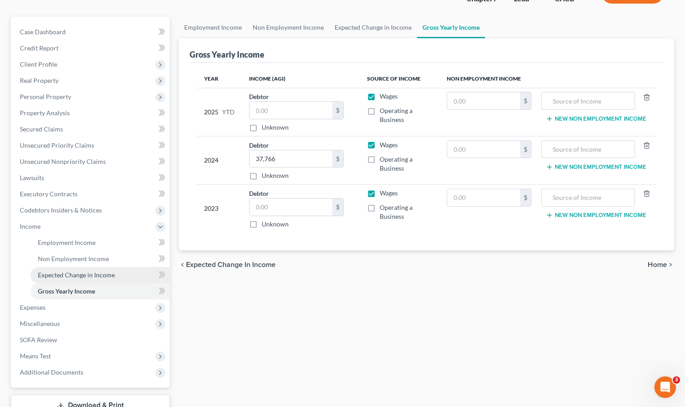
click at [93, 267] on link "Expected Change in Income" at bounding box center [100, 275] width 139 height 16
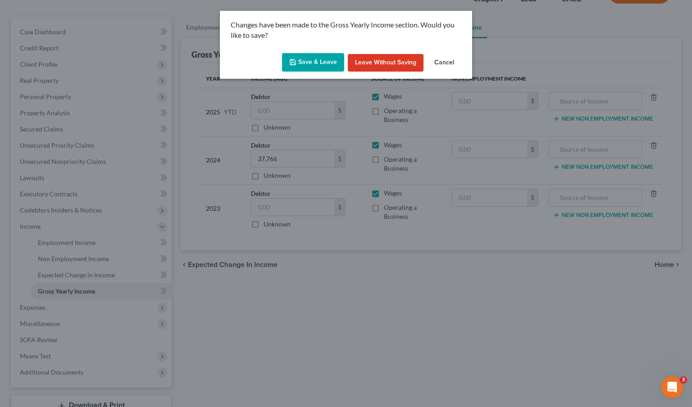
click at [316, 64] on button "Save & Leave" at bounding box center [313, 62] width 62 height 19
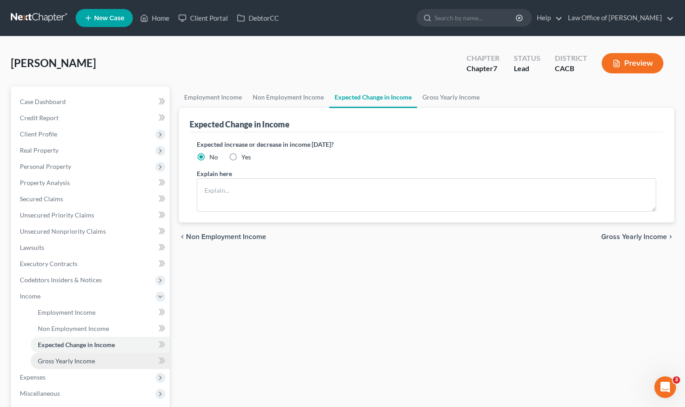
click at [83, 362] on span "Gross Yearly Income" at bounding box center [66, 361] width 57 height 8
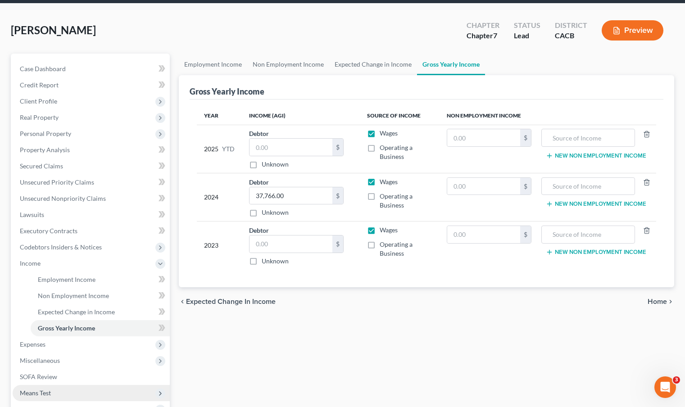
scroll to position [71, 0]
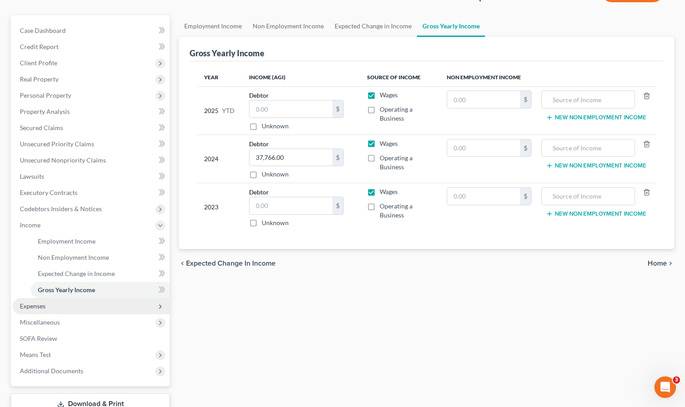
click at [100, 309] on span "Expenses" at bounding box center [91, 306] width 157 height 16
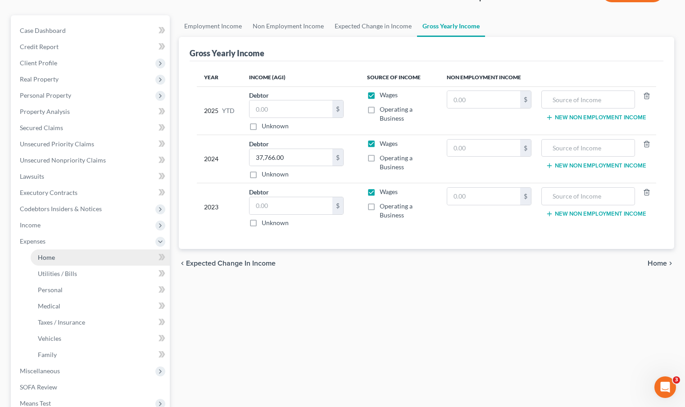
click at [93, 257] on link "Home" at bounding box center [100, 257] width 139 height 16
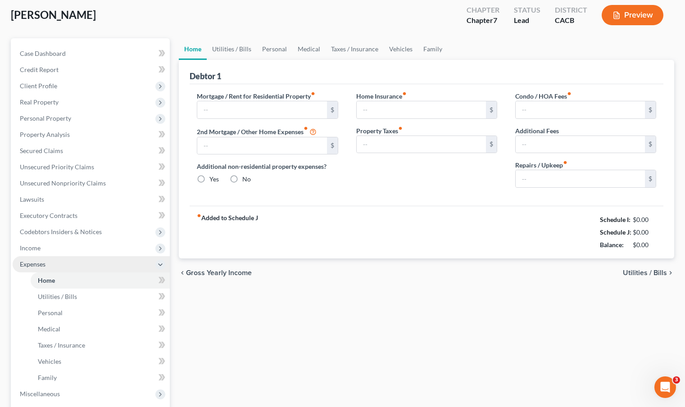
type input "0.00"
radio input "true"
type input "0.00"
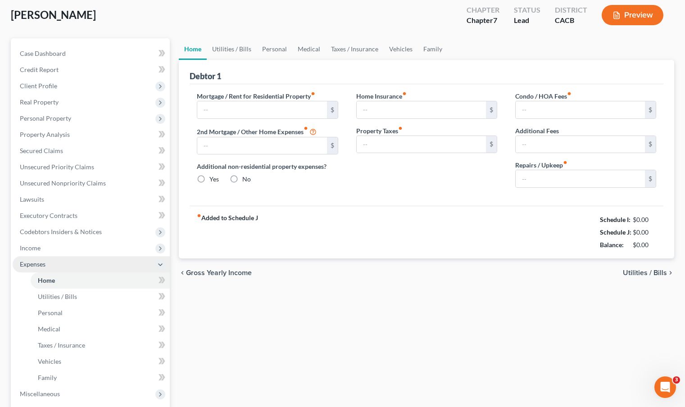
type input "0.00"
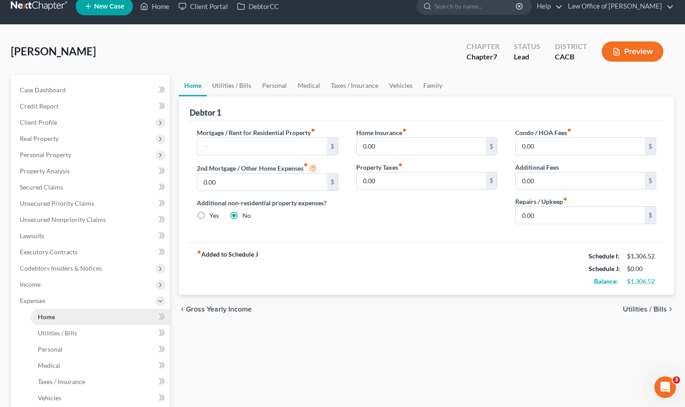
scroll to position [18, 0]
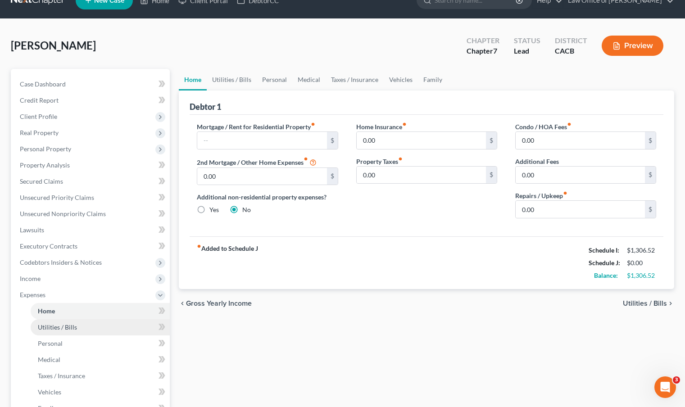
click at [88, 327] on link "Utilities / Bills" at bounding box center [100, 327] width 139 height 16
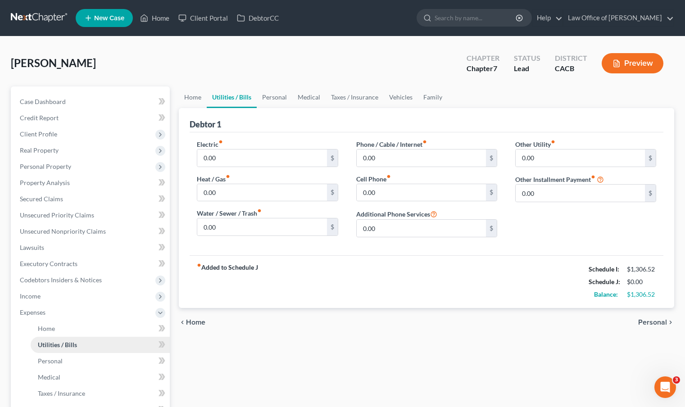
scroll to position [77, 0]
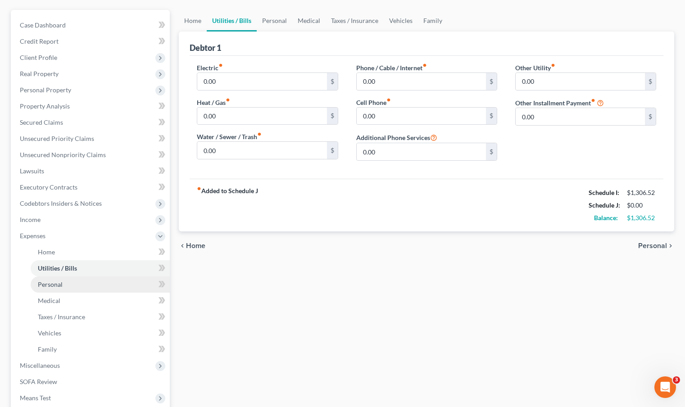
click at [80, 287] on link "Personal" at bounding box center [100, 284] width 139 height 16
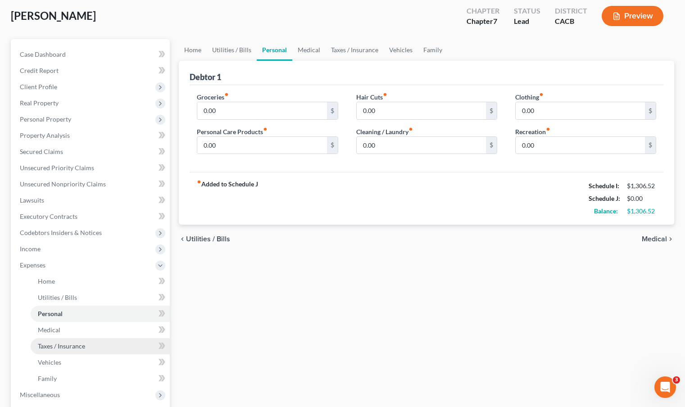
scroll to position [93, 0]
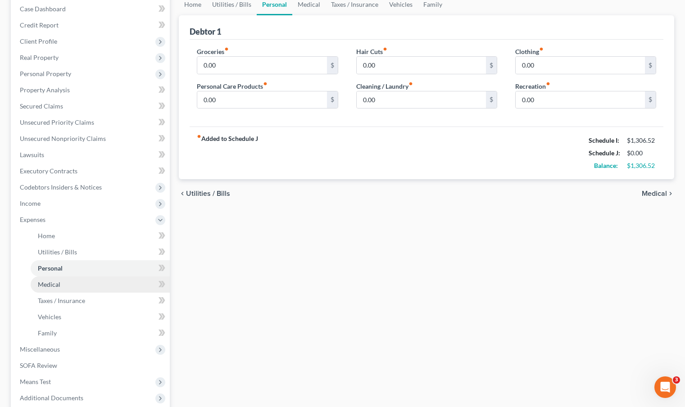
click at [84, 286] on link "Medical" at bounding box center [100, 284] width 139 height 16
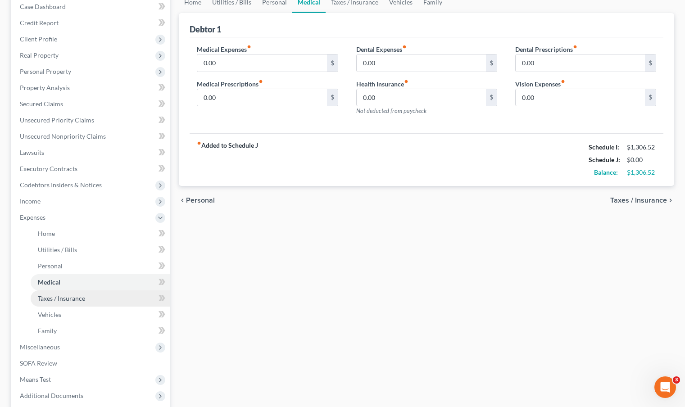
click at [85, 297] on link "Taxes / Insurance" at bounding box center [100, 298] width 139 height 16
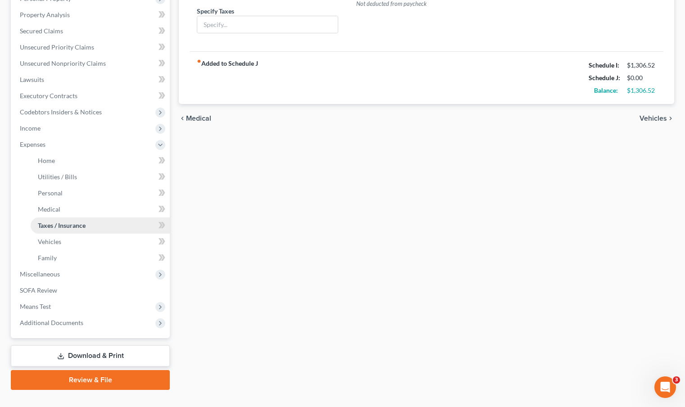
scroll to position [184, 0]
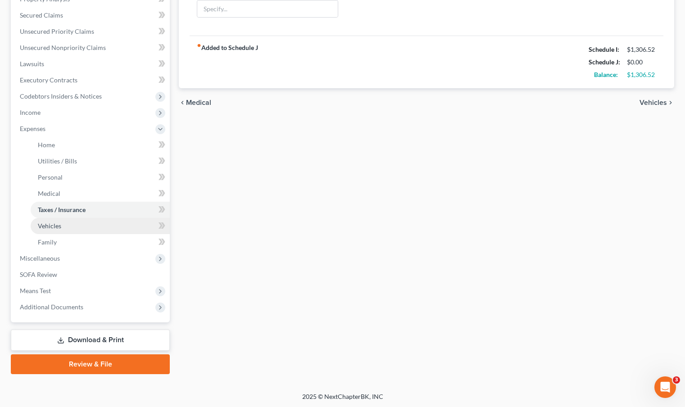
click at [90, 228] on link "Vehicles" at bounding box center [100, 226] width 139 height 16
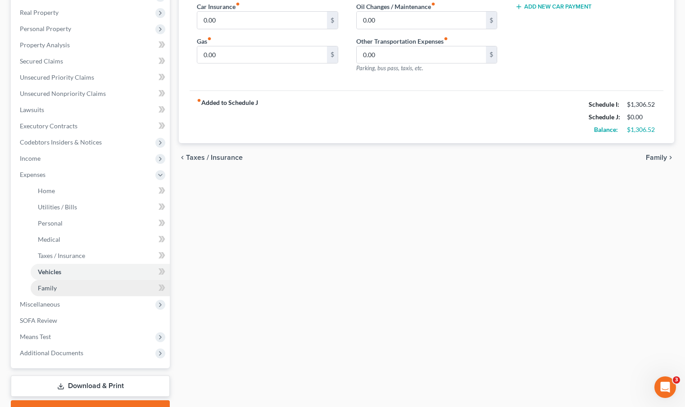
click at [88, 289] on link "Family" at bounding box center [100, 288] width 139 height 16
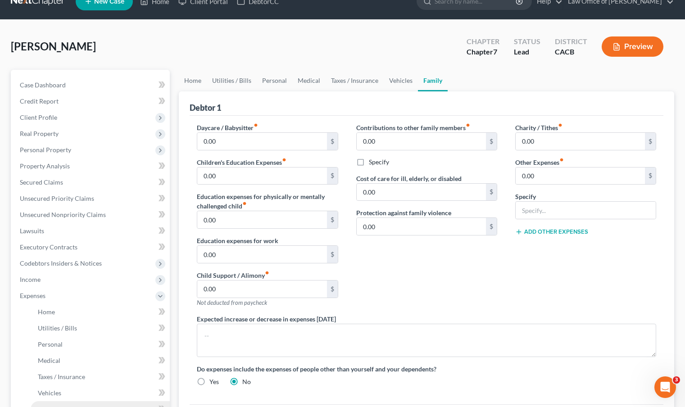
scroll to position [95, 0]
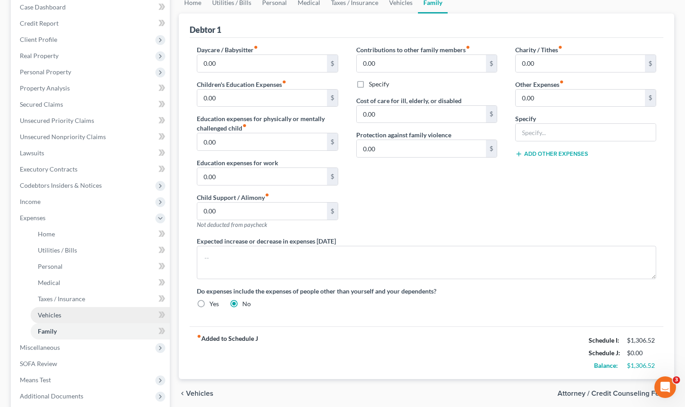
click at [85, 317] on link "Vehicles" at bounding box center [100, 315] width 139 height 16
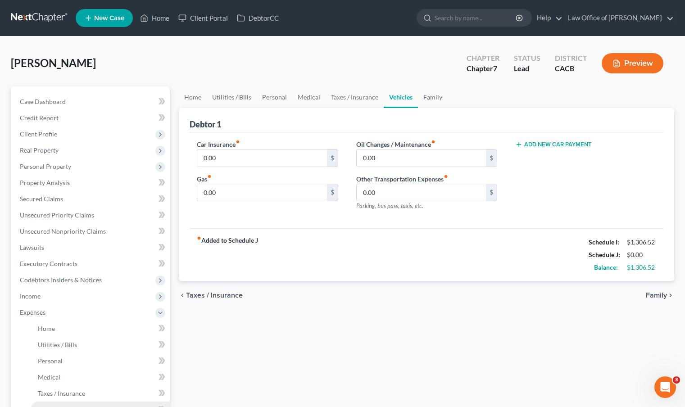
scroll to position [81, 0]
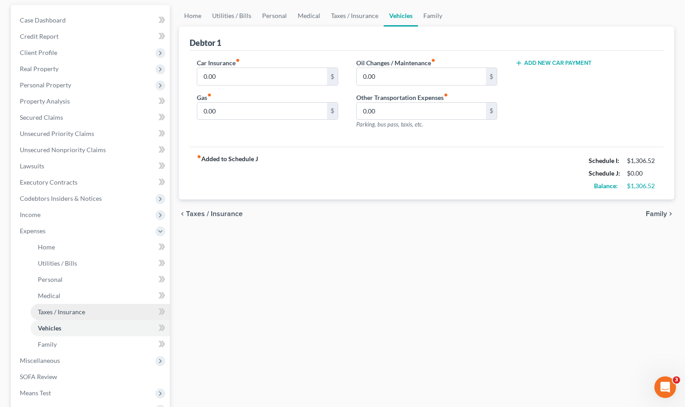
click at [85, 314] on span "Taxes / Insurance" at bounding box center [61, 312] width 47 height 8
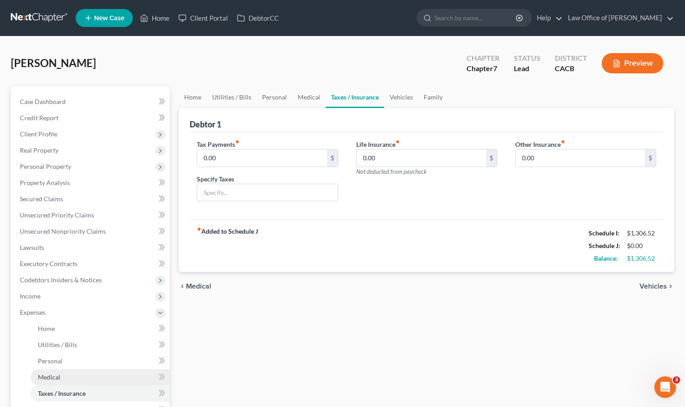
click at [81, 372] on link "Medical" at bounding box center [100, 377] width 139 height 16
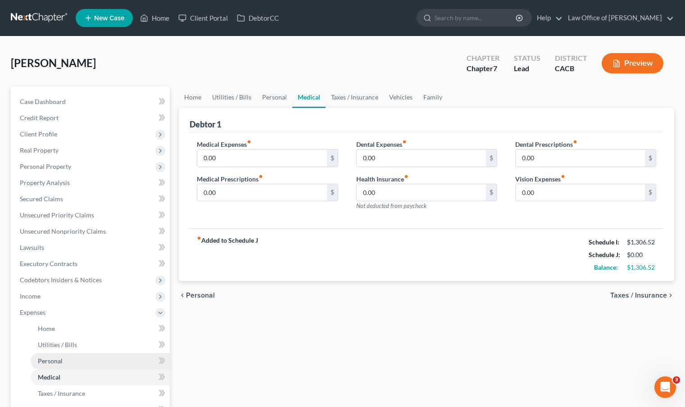
click at [80, 363] on link "Personal" at bounding box center [100, 361] width 139 height 16
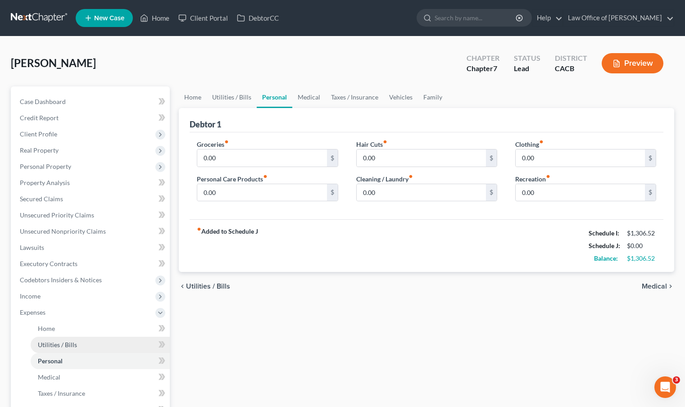
click at [82, 349] on link "Utilities / Bills" at bounding box center [100, 345] width 139 height 16
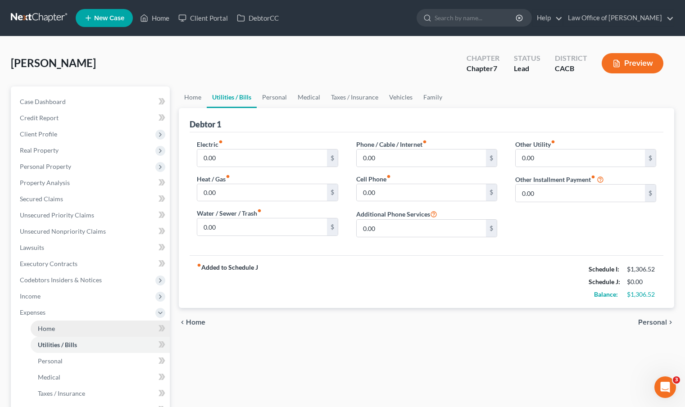
click at [86, 330] on link "Home" at bounding box center [100, 329] width 139 height 16
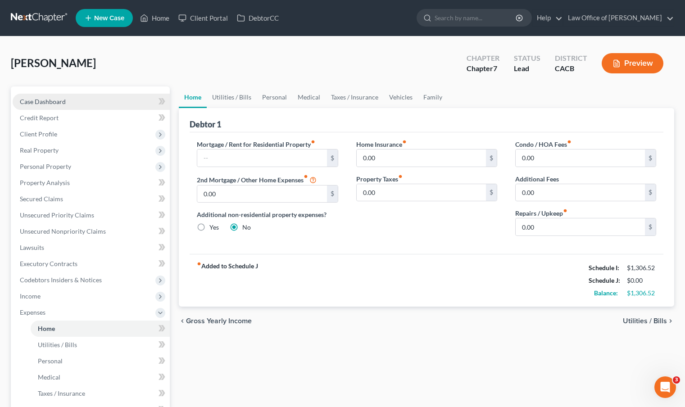
click at [40, 101] on span "Case Dashboard" at bounding box center [43, 102] width 46 height 8
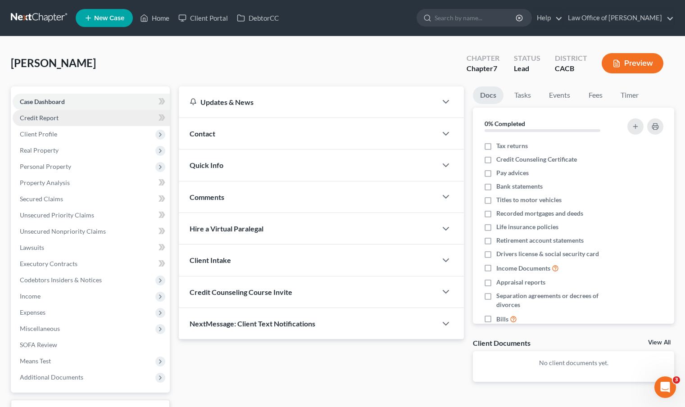
click at [42, 117] on span "Credit Report" at bounding box center [39, 118] width 39 height 8
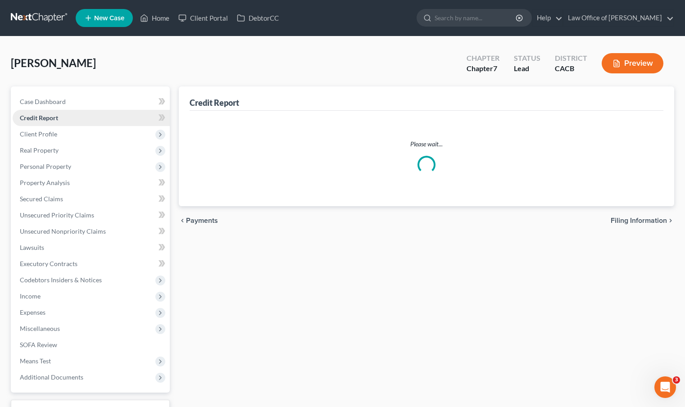
click at [42, 117] on span "Credit Report" at bounding box center [39, 118] width 38 height 8
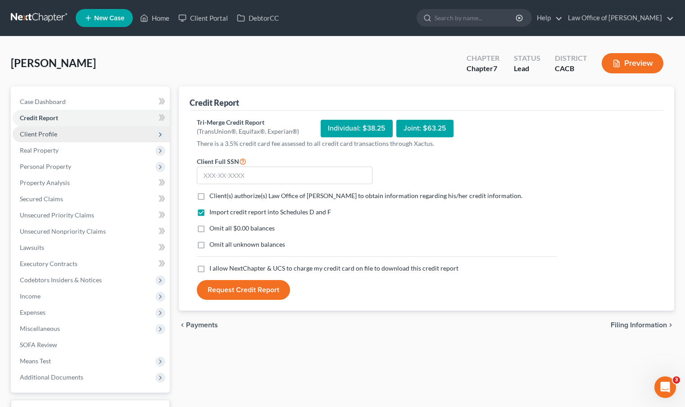
click at [44, 131] on span "Client Profile" at bounding box center [38, 134] width 37 height 8
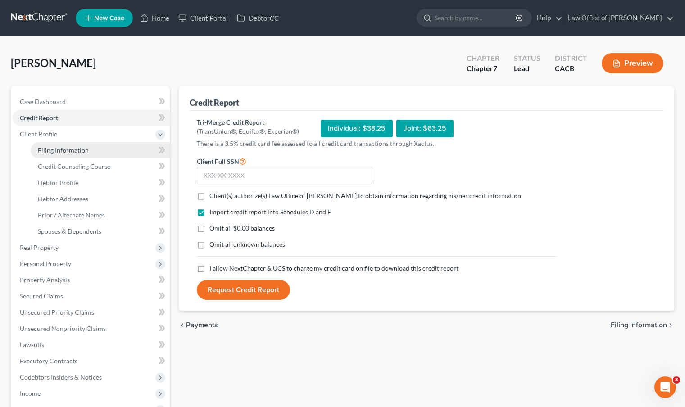
click at [60, 153] on span "Filing Information" at bounding box center [63, 150] width 51 height 8
select select "1"
select select "0"
select select "7"
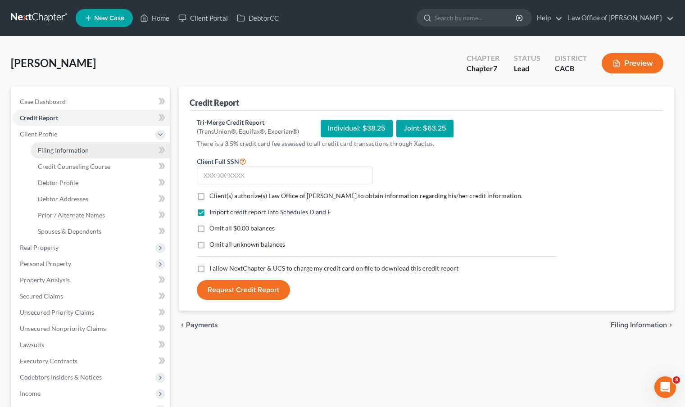
select select "0"
select select "4"
select select "0"
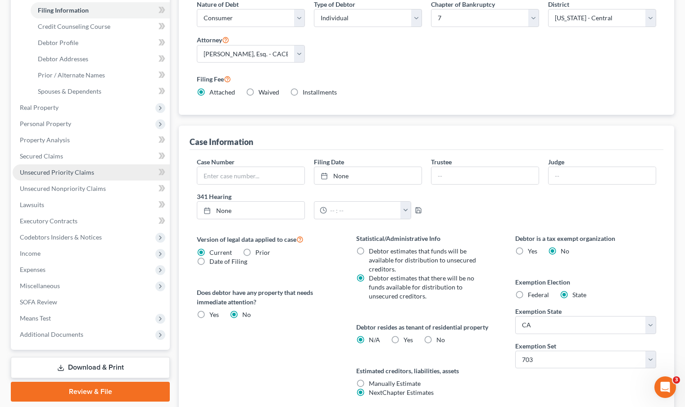
scroll to position [90, 0]
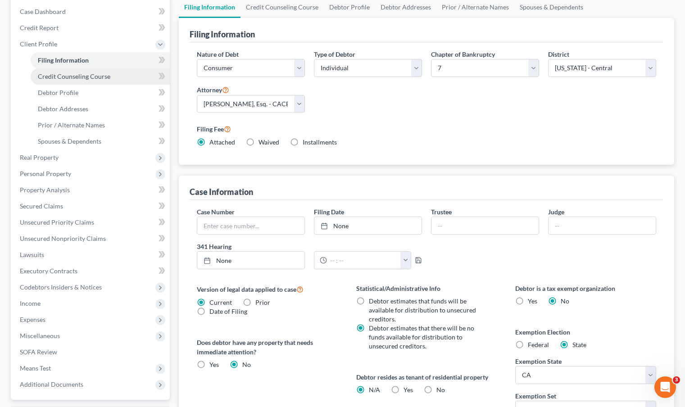
click at [84, 80] on span "Credit Counseling Course" at bounding box center [74, 76] width 72 height 8
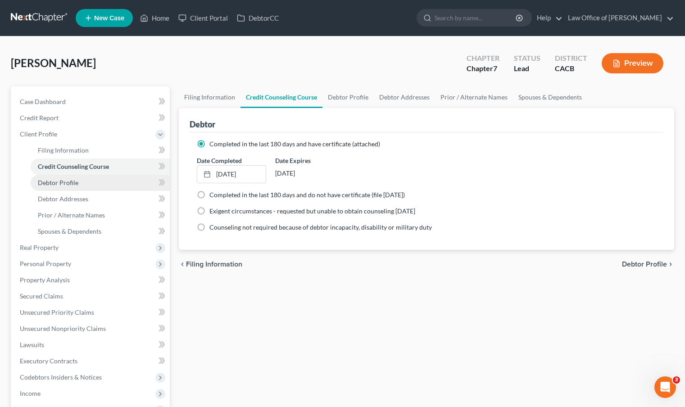
click at [95, 183] on link "Debtor Profile" at bounding box center [100, 183] width 139 height 16
select select "0"
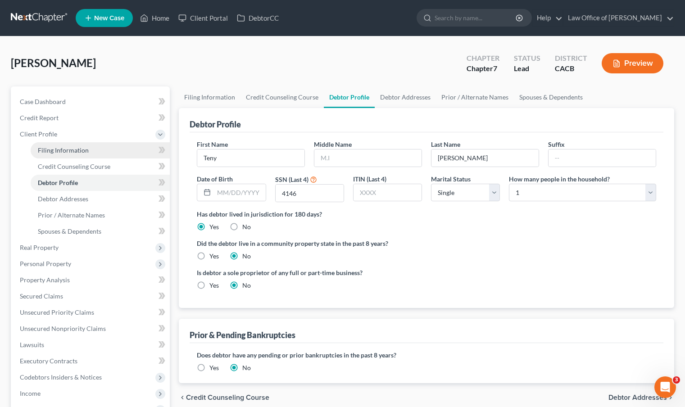
click at [64, 153] on span "Filing Information" at bounding box center [63, 150] width 51 height 8
select select "1"
select select "0"
select select "7"
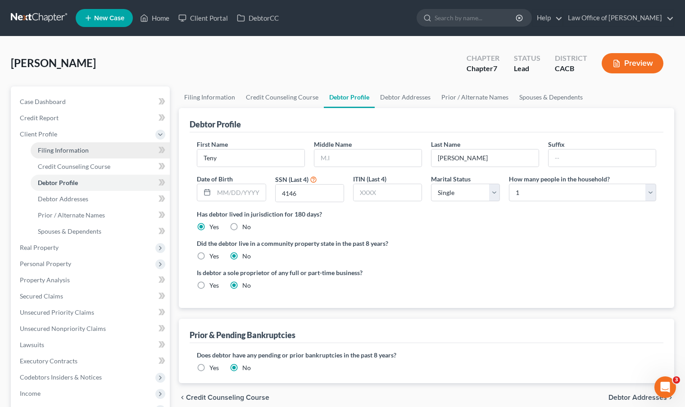
select select "0"
select select "4"
select select "0"
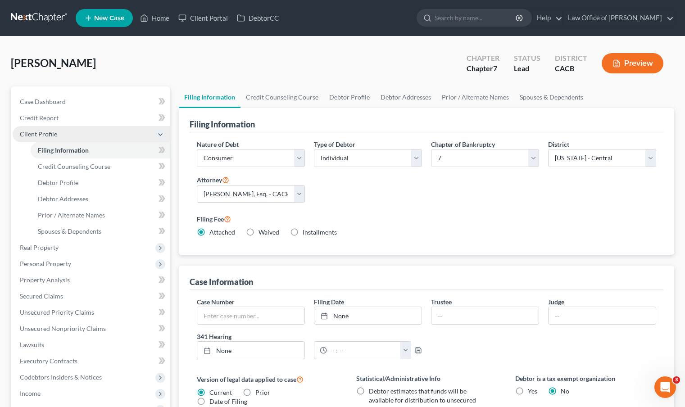
click at [83, 135] on span "Client Profile" at bounding box center [91, 134] width 157 height 16
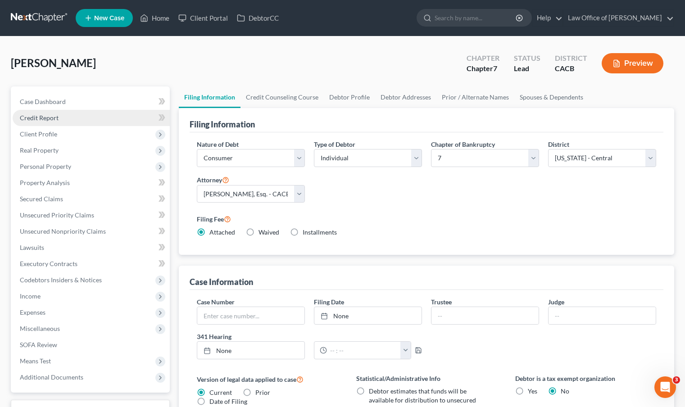
click at [77, 119] on link "Credit Report" at bounding box center [91, 118] width 157 height 16
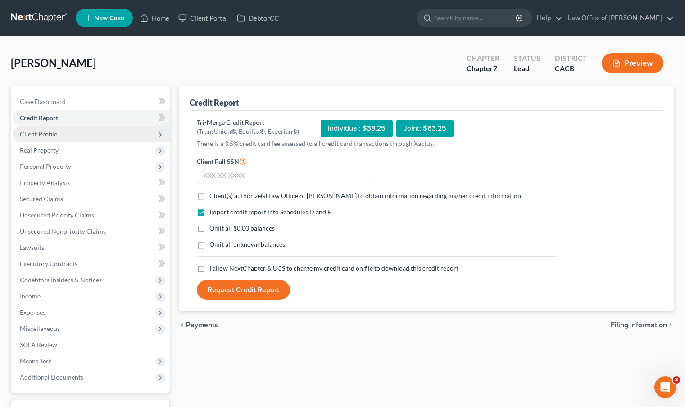
click at [76, 132] on span "Client Profile" at bounding box center [91, 134] width 157 height 16
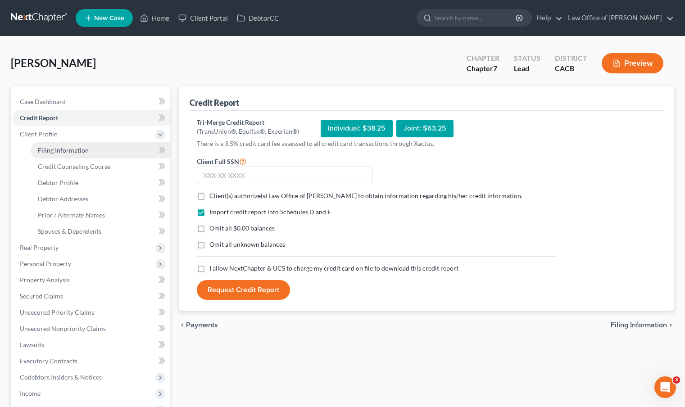
click at [80, 148] on span "Filing Information" at bounding box center [63, 150] width 51 height 8
select select "1"
select select "0"
select select "7"
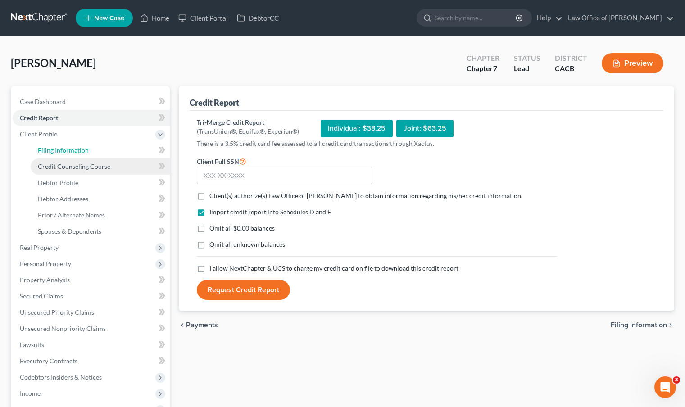
select select "0"
select select "4"
select select "0"
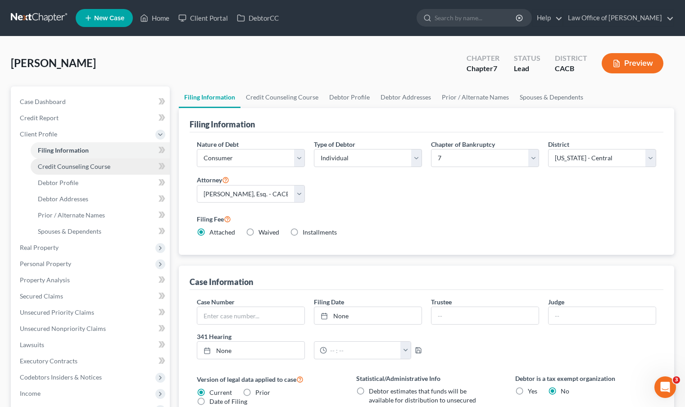
click at [129, 164] on link "Credit Counseling Course" at bounding box center [100, 166] width 139 height 16
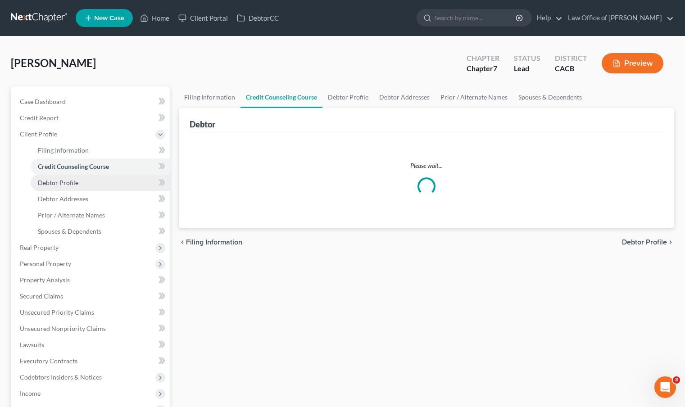
click at [100, 185] on link "Debtor Profile" at bounding box center [100, 183] width 139 height 16
select select "0"
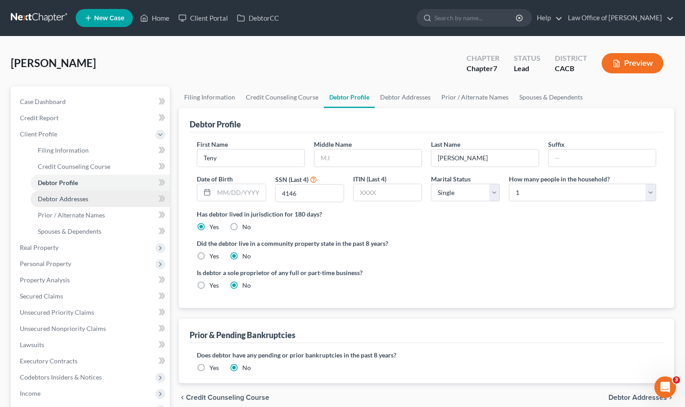
click at [97, 196] on link "Debtor Addresses" at bounding box center [100, 199] width 139 height 16
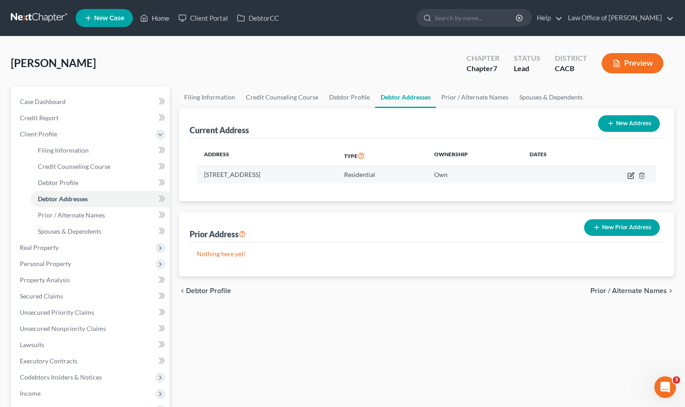
click at [630, 176] on icon "button" at bounding box center [631, 174] width 4 height 4
select select "13"
select select "0"
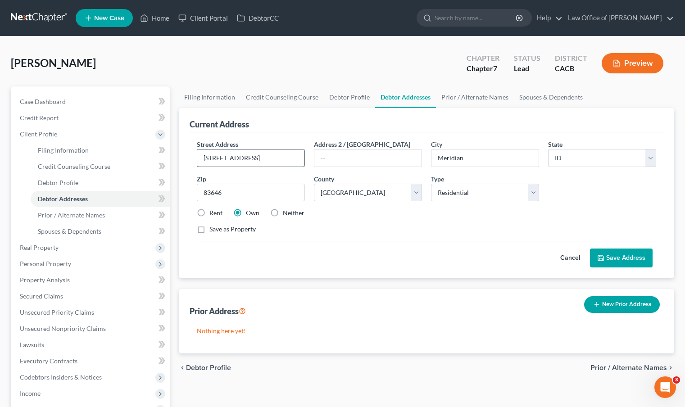
click at [266, 161] on input "4909 N Elsinore Ave #201" at bounding box center [250, 157] width 107 height 17
type input "4909 N Elsinore Ave #B201"
click at [642, 259] on button "Save Address" at bounding box center [621, 258] width 63 height 19
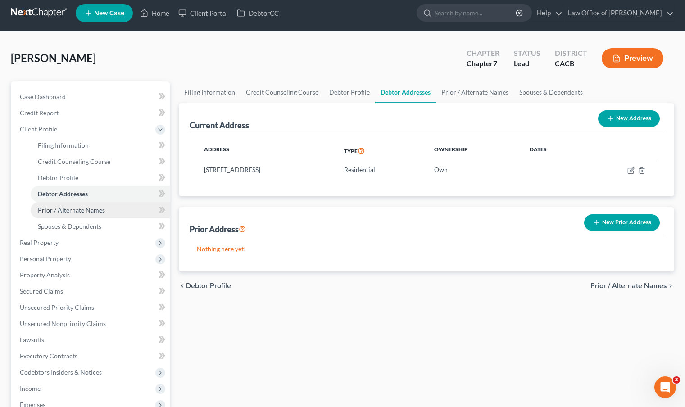
scroll to position [5, 0]
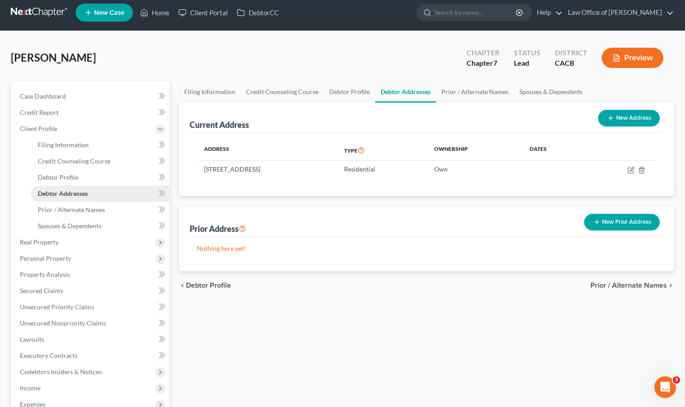
click at [95, 194] on link "Debtor Addresses" at bounding box center [100, 193] width 139 height 16
click at [87, 179] on link "Debtor Profile" at bounding box center [100, 177] width 139 height 16
select select "0"
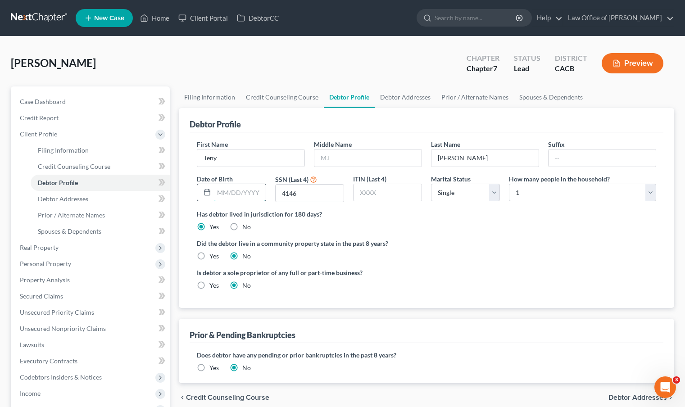
click at [260, 194] on input "text" at bounding box center [239, 192] width 51 height 17
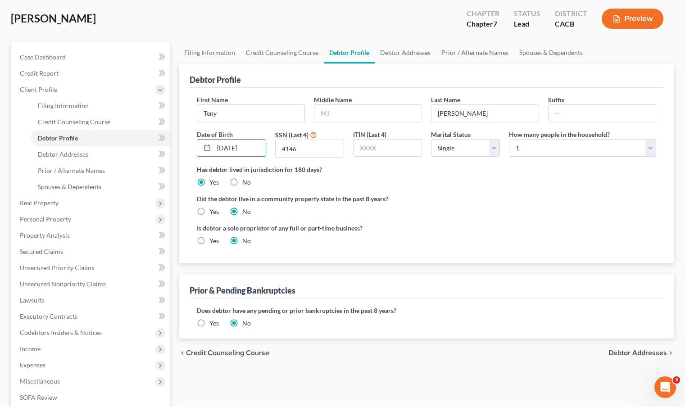
scroll to position [9, 0]
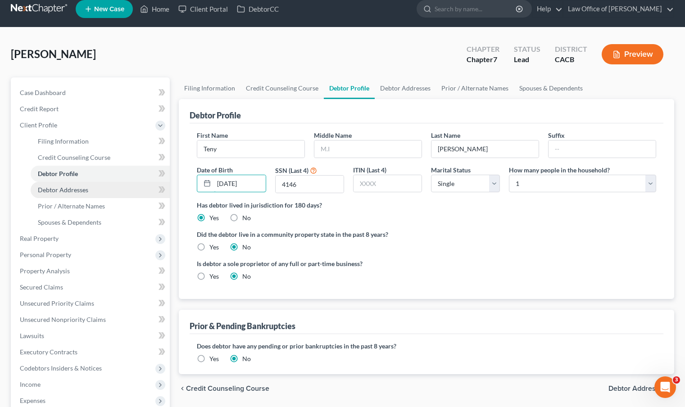
type input "03/24/1990"
click at [103, 194] on link "Debtor Addresses" at bounding box center [100, 190] width 139 height 16
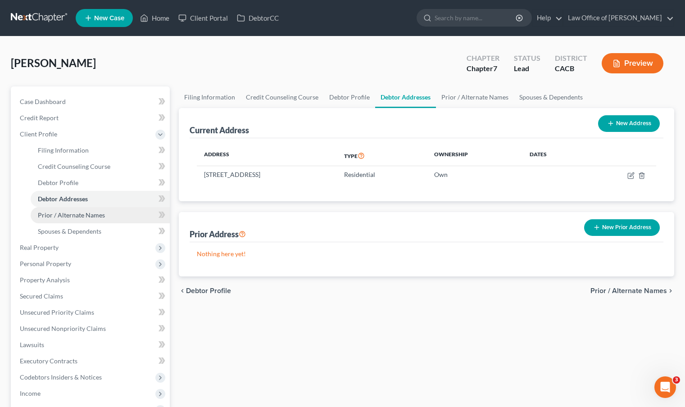
click at [99, 220] on link "Prior / Alternate Names" at bounding box center [100, 215] width 139 height 16
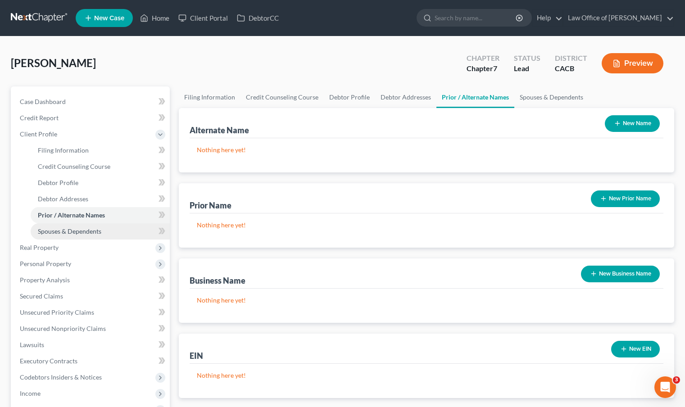
click at [99, 229] on span "Spouses & Dependents" at bounding box center [69, 231] width 63 height 8
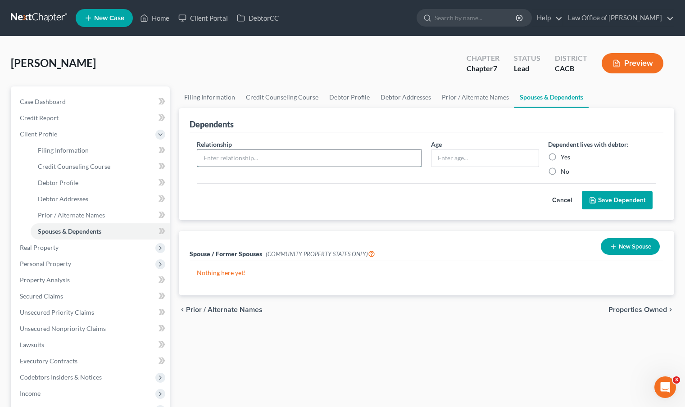
click at [240, 154] on input "text" at bounding box center [309, 157] width 224 height 17
type input "Daughter"
click at [464, 158] on input "text" at bounding box center [484, 157] width 107 height 17
click at [561, 157] on label "Yes" at bounding box center [565, 157] width 9 height 9
click at [564, 157] on input "Yes" at bounding box center [567, 156] width 6 height 6
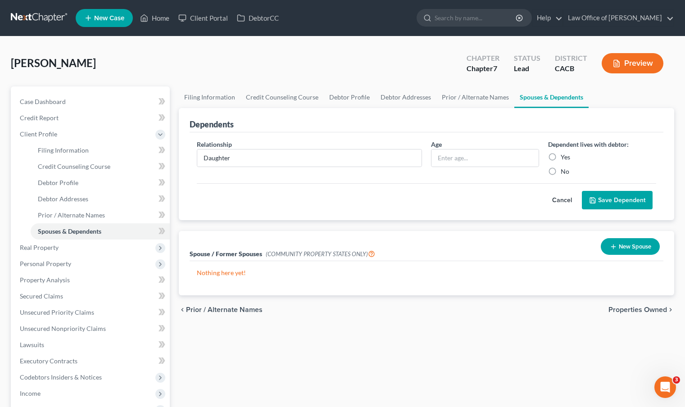
radio input "true"
click at [489, 159] on input "text" at bounding box center [484, 157] width 107 height 17
type input "4"
click at [642, 206] on button "Save Dependent" at bounding box center [617, 200] width 71 height 19
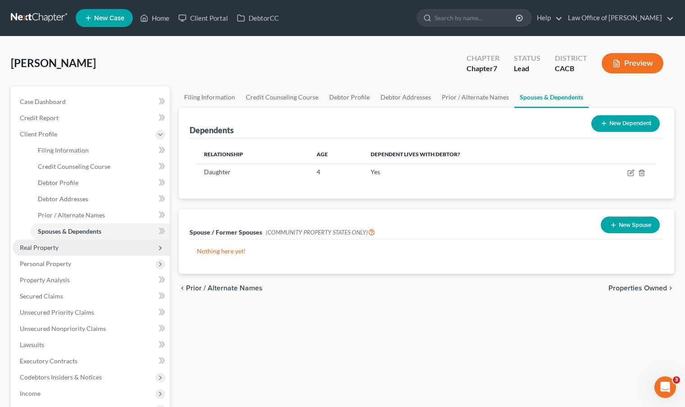
click at [104, 240] on span "Real Property" at bounding box center [91, 248] width 157 height 16
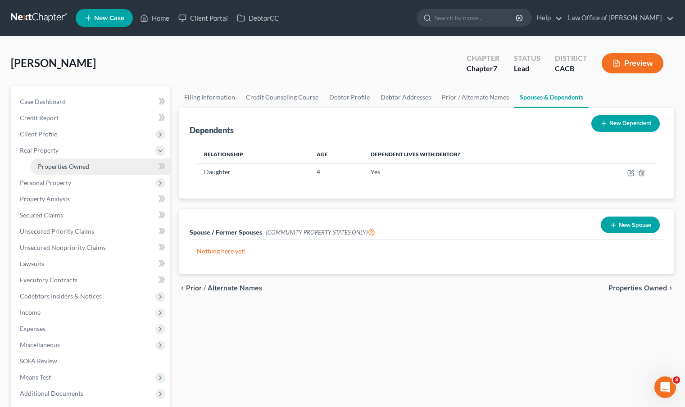
click at [94, 164] on link "Properties Owned" at bounding box center [100, 166] width 139 height 16
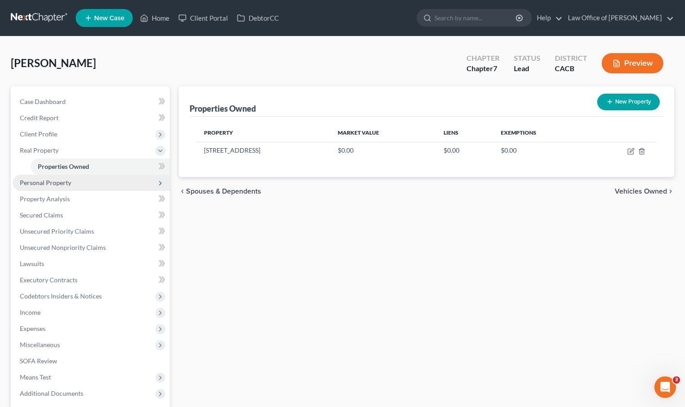
click at [92, 181] on span "Personal Property" at bounding box center [91, 183] width 157 height 16
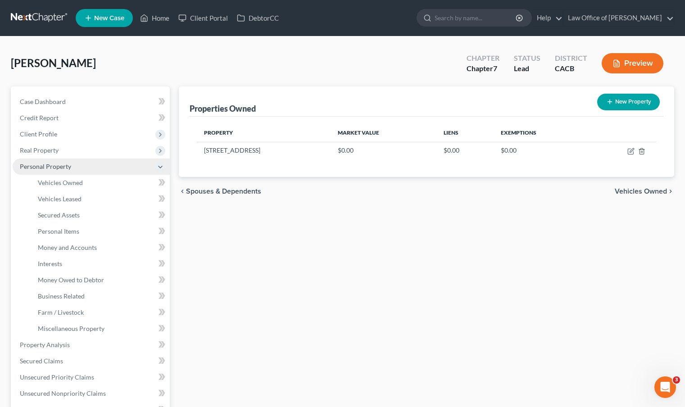
click at [95, 168] on span "Personal Property" at bounding box center [91, 166] width 157 height 16
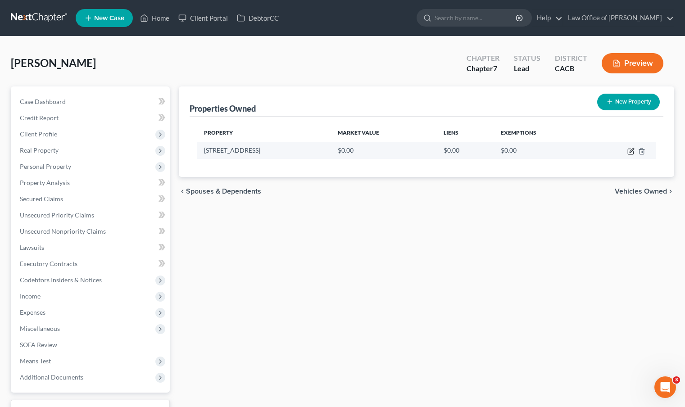
click at [632, 150] on icon "button" at bounding box center [631, 150] width 4 height 4
select select "13"
select select "0"
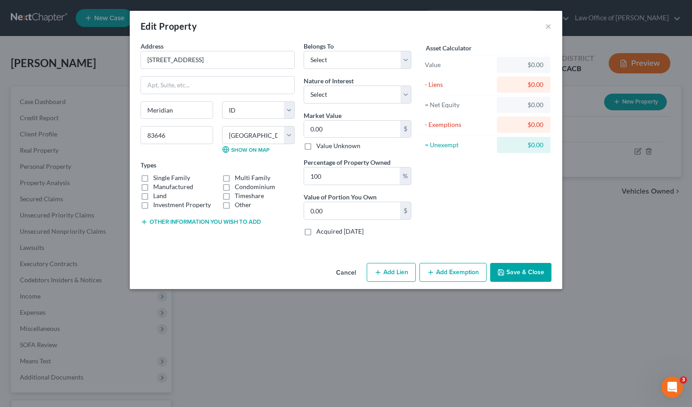
click at [507, 270] on button "Save & Close" at bounding box center [520, 272] width 61 height 19
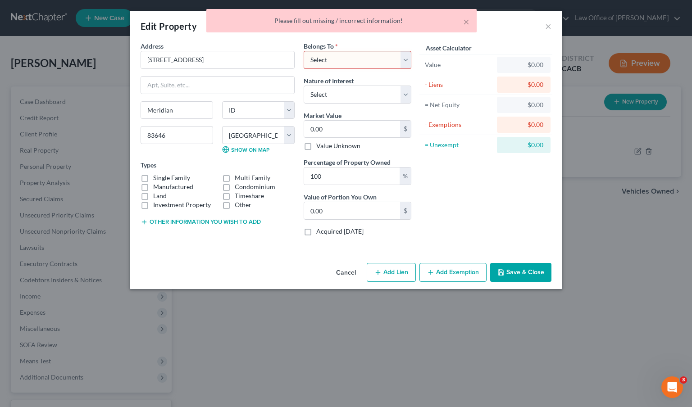
drag, startPoint x: 461, startPoint y: 21, endPoint x: 472, endPoint y: 23, distance: 11.4
click at [461, 21] on div "Please fill out missing / incorrect information!" at bounding box center [341, 20] width 256 height 9
click at [463, 20] on button "×" at bounding box center [466, 21] width 6 height 11
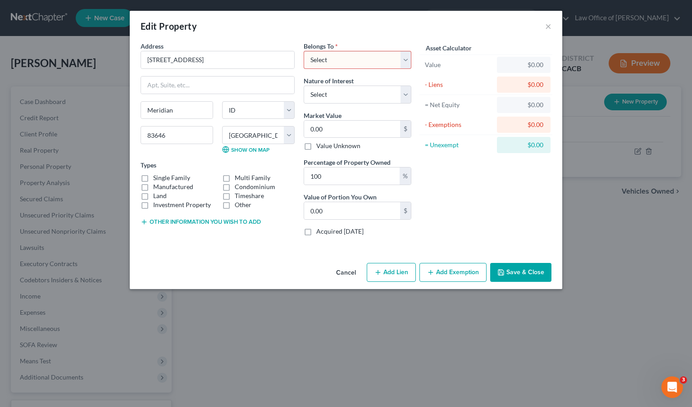
click at [552, 29] on div "Edit Property ×" at bounding box center [346, 26] width 432 height 31
click at [551, 29] on button "×" at bounding box center [548, 26] width 6 height 11
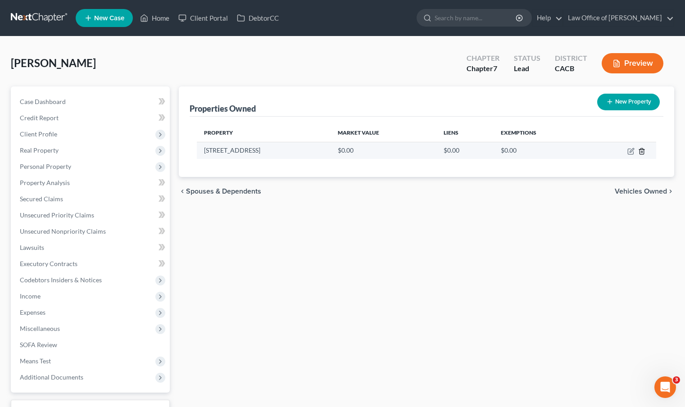
click at [641, 151] on icon "button" at bounding box center [641, 151] width 7 height 7
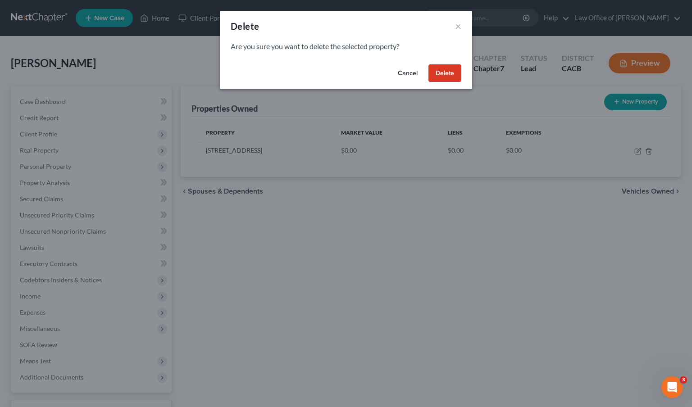
click at [449, 77] on button "Delete" at bounding box center [444, 73] width 33 height 18
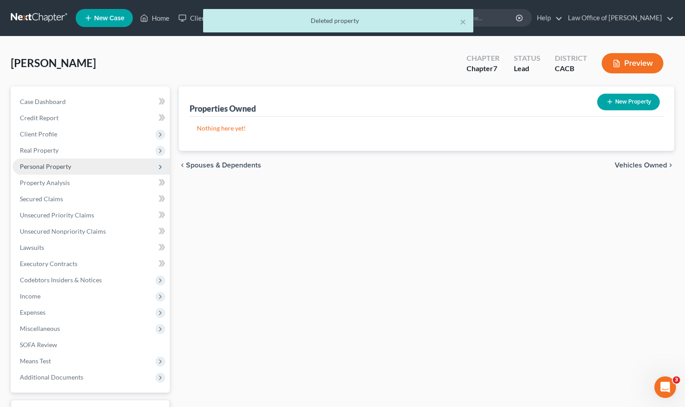
click at [90, 171] on span "Personal Property" at bounding box center [91, 166] width 157 height 16
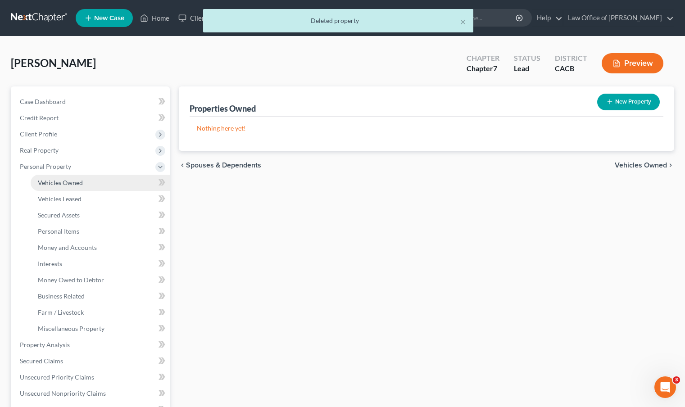
click at [78, 187] on link "Vehicles Owned" at bounding box center [100, 183] width 139 height 16
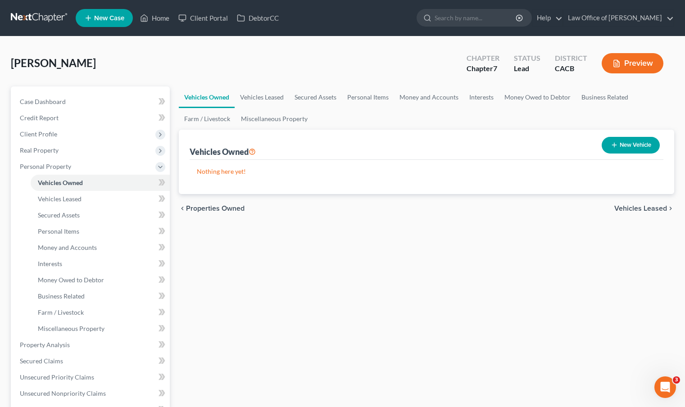
click at [643, 151] on button "New Vehicle" at bounding box center [630, 145] width 58 height 17
select select "0"
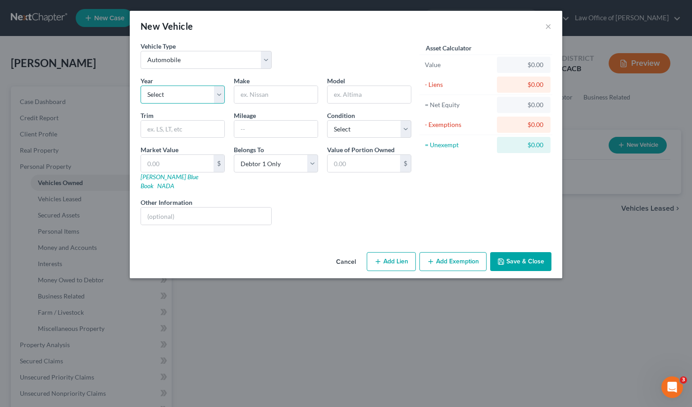
click at [186, 95] on select "Select 2026 2025 2024 2023 2022 2021 2020 2019 2018 2017 2016 2015 2014 2013 20…" at bounding box center [182, 95] width 84 height 18
select select "5"
click at [140, 86] on select "Select 2026 2025 2024 2023 2022 2021 2020 2019 2018 2017 2016 2015 2014 2013 20…" at bounding box center [182, 95] width 84 height 18
click at [258, 100] on input "text" at bounding box center [275, 94] width 83 height 17
type input "Toyota"
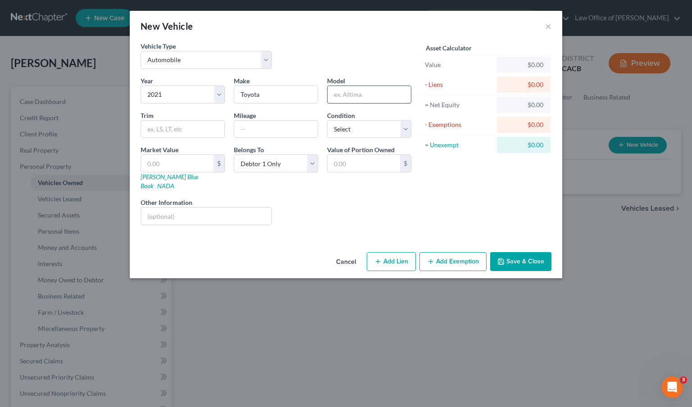
click at [362, 88] on input "text" at bounding box center [368, 94] width 83 height 17
type input "RAV4"
click at [242, 127] on input "text" at bounding box center [275, 129] width 83 height 17
type input "60000"
click at [411, 133] on div "Condition Select Excellent Very Good Good Fair Poor" at bounding box center [368, 124] width 93 height 27
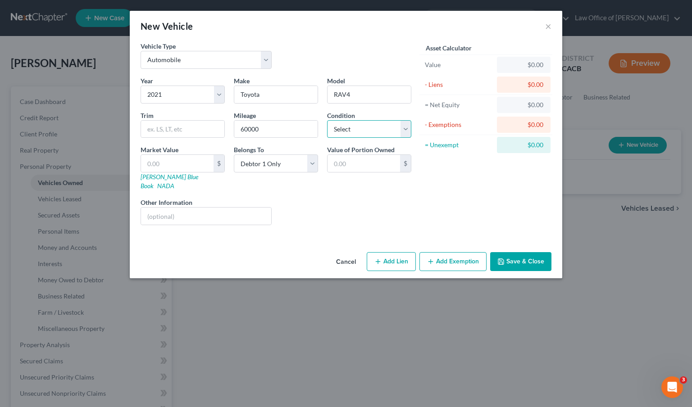
click at [410, 132] on select "Select Excellent Very Good Good Fair Poor" at bounding box center [369, 129] width 84 height 18
select select "1"
click at [327, 120] on select "Select Excellent Very Good Good Fair Poor" at bounding box center [369, 129] width 84 height 18
click at [258, 220] on div "Year Select 2026 2025 2024 2023 2022 2021 2020 2019 2018 2017 2016 2015 2014 20…" at bounding box center [276, 154] width 280 height 156
click at [515, 253] on button "Save & Close" at bounding box center [520, 261] width 61 height 19
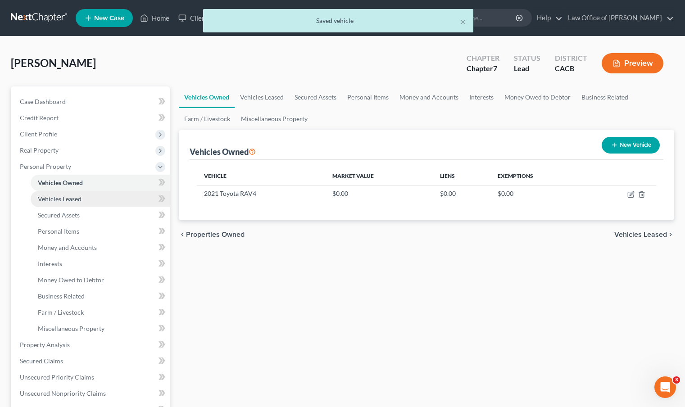
click at [124, 199] on link "Vehicles Leased" at bounding box center [100, 199] width 139 height 16
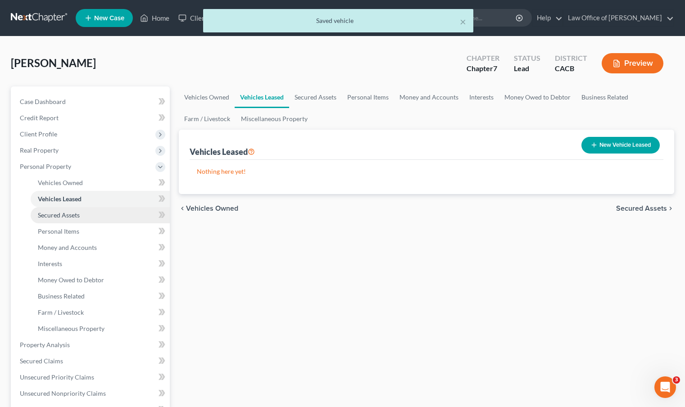
click at [110, 213] on link "Secured Assets" at bounding box center [100, 215] width 139 height 16
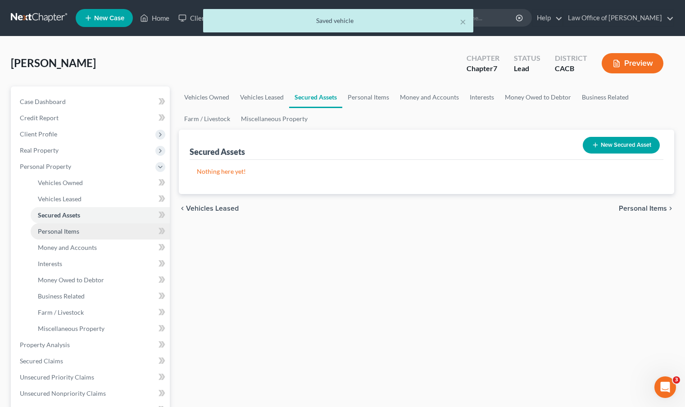
click at [103, 226] on link "Personal Items" at bounding box center [100, 231] width 139 height 16
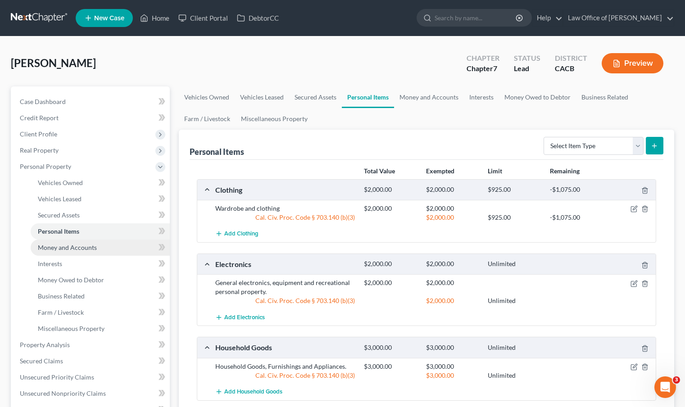
click at [97, 245] on link "Money and Accounts" at bounding box center [100, 248] width 139 height 16
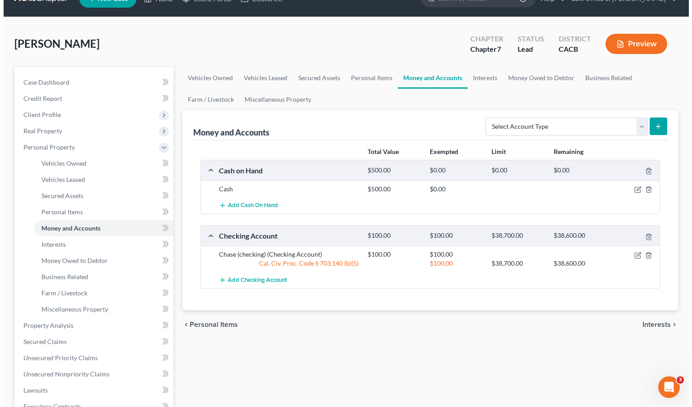
scroll to position [29, 0]
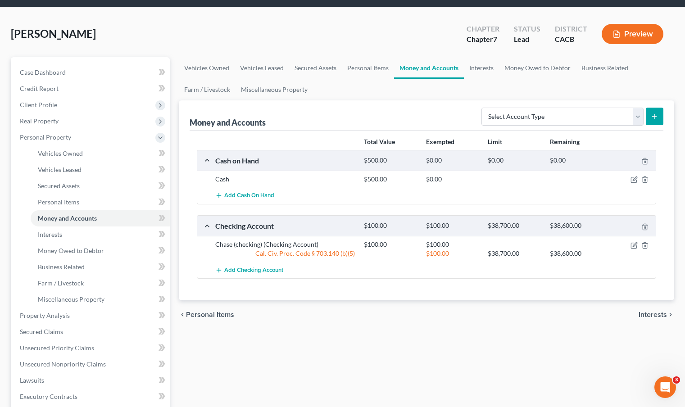
click at [260, 226] on div "Checking Account" at bounding box center [285, 225] width 149 height 9
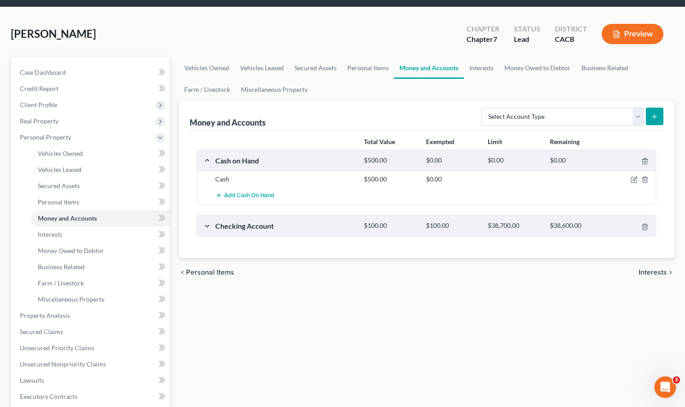
click at [260, 226] on div "Checking Account" at bounding box center [285, 225] width 149 height 9
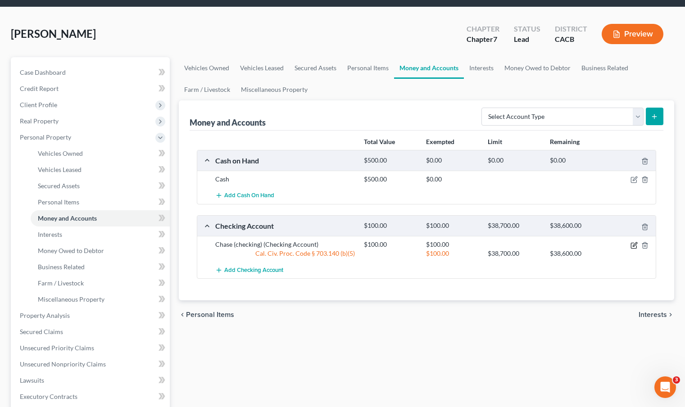
click at [636, 246] on icon "button" at bounding box center [633, 245] width 5 height 5
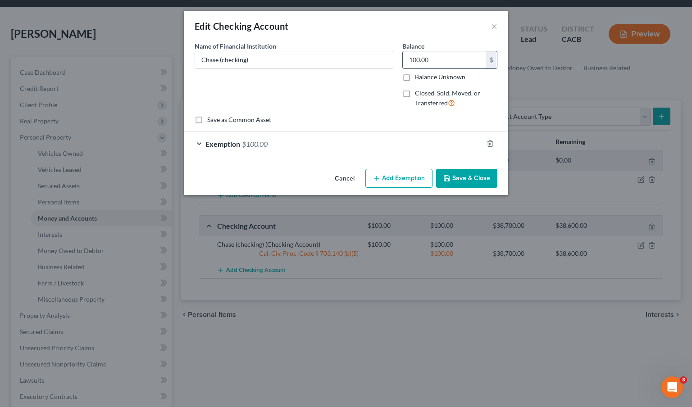
drag, startPoint x: 439, startPoint y: 57, endPoint x: 408, endPoint y: 61, distance: 30.8
click at [408, 61] on input "100.00" at bounding box center [443, 59] width 83 height 17
type input "1,000.00"
click at [253, 147] on span "$100.00" at bounding box center [255, 144] width 26 height 9
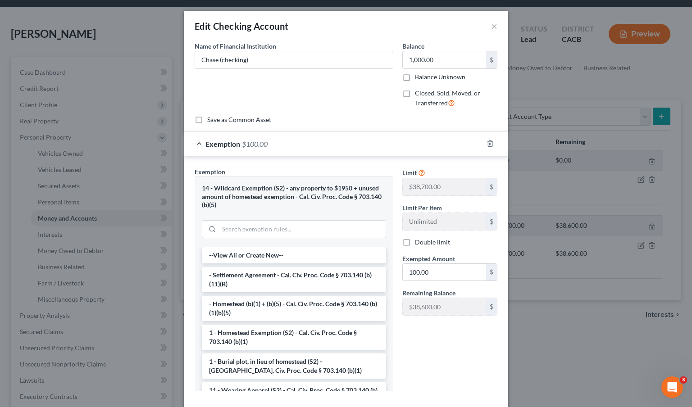
click at [431, 282] on div "Limit $38,700.00 $ Limit Per Item Unlimited $ Double limit Exempted Amount * 10…" at bounding box center [450, 245] width 104 height 156
click at [432, 274] on input "100.00" at bounding box center [443, 272] width 83 height 17
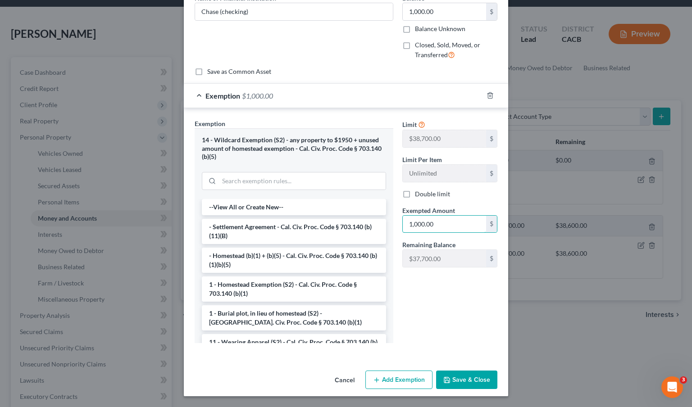
type input "1,000.00"
click at [470, 379] on button "Save & Close" at bounding box center [466, 380] width 61 height 19
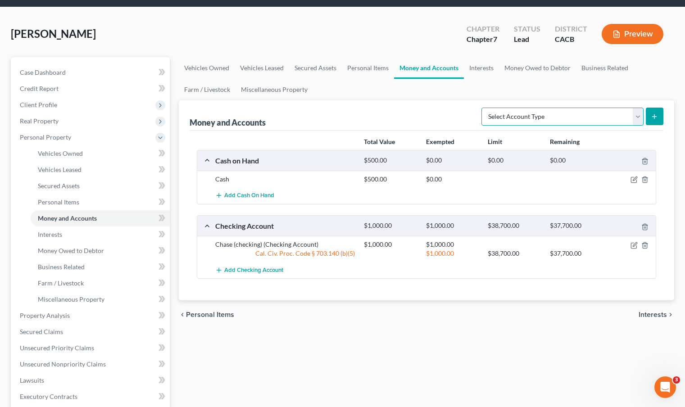
click at [642, 118] on select "Select Account Type Brokerage Cash on Hand Certificates of Deposit Checking Acc…" at bounding box center [562, 117] width 162 height 18
select select "savings"
click at [483, 108] on select "Select Account Type Brokerage Cash on Hand Certificates of Deposit Checking Acc…" at bounding box center [562, 117] width 162 height 18
click at [660, 118] on button "submit" at bounding box center [655, 117] width 18 height 18
click at [658, 118] on button "submit" at bounding box center [655, 117] width 18 height 18
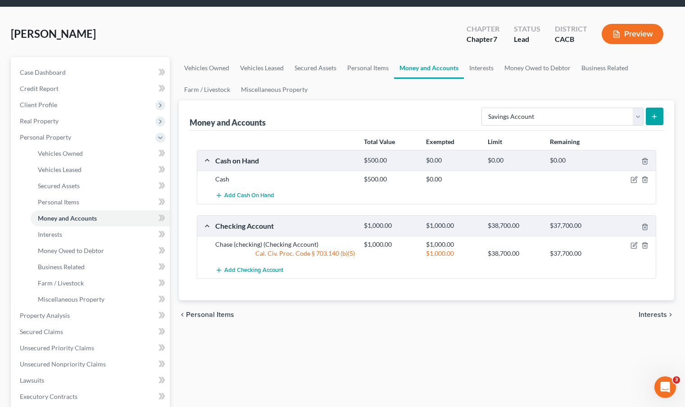
click at [656, 118] on icon "submit" at bounding box center [654, 116] width 7 height 7
click at [640, 116] on select "Select Account Type Brokerage Cash on Hand Certificates of Deposit Checking Acc…" at bounding box center [562, 117] width 162 height 18
click at [483, 108] on select "Select Account Type Brokerage Cash on Hand Certificates of Deposit Checking Acc…" at bounding box center [562, 117] width 162 height 18
click at [665, 113] on div "Money and Accounts Select Account Type Brokerage Cash on Hand Certificates of D…" at bounding box center [426, 200] width 495 height 200
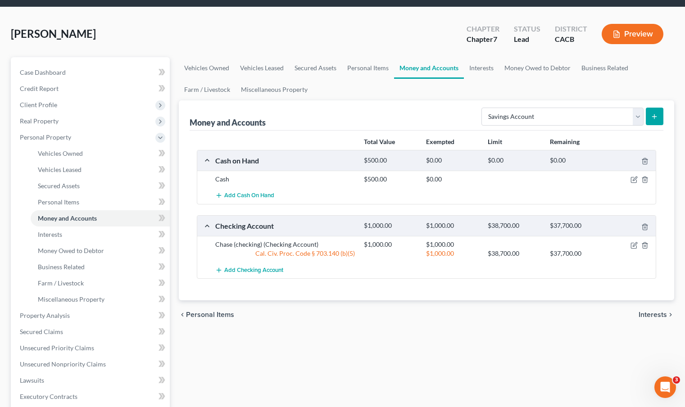
click at [662, 114] on button "submit" at bounding box center [655, 117] width 18 height 18
click at [659, 115] on button "submit" at bounding box center [655, 117] width 18 height 18
click at [658, 117] on button "submit" at bounding box center [655, 117] width 18 height 18
click at [635, 121] on select "Select Account Type Brokerage Cash on Hand Certificates of Deposit Checking Acc…" at bounding box center [562, 117] width 162 height 18
click at [483, 108] on select "Select Account Type Brokerage Cash on Hand Certificates of Deposit Checking Acc…" at bounding box center [562, 117] width 162 height 18
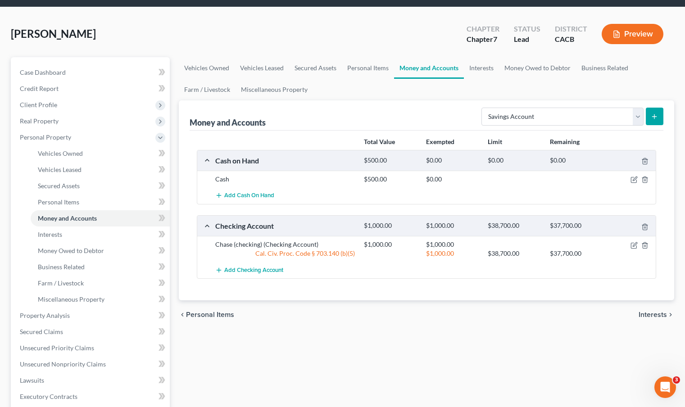
click at [655, 119] on icon "submit" at bounding box center [654, 116] width 7 height 7
drag, startPoint x: 422, startPoint y: 301, endPoint x: 359, endPoint y: 311, distance: 63.7
click at [422, 301] on div "chevron_left Personal Items Interests chevron_right" at bounding box center [426, 314] width 495 height 29
click at [241, 273] on button "Add Checking Account" at bounding box center [249, 270] width 68 height 17
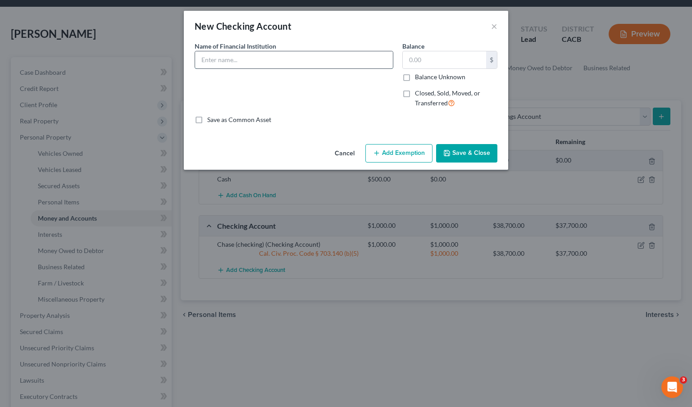
click at [338, 54] on input "text" at bounding box center [294, 59] width 198 height 17
type input "Chase Savings"
click at [416, 62] on input "text" at bounding box center [443, 59] width 83 height 17
type input "1"
type input "20.00"
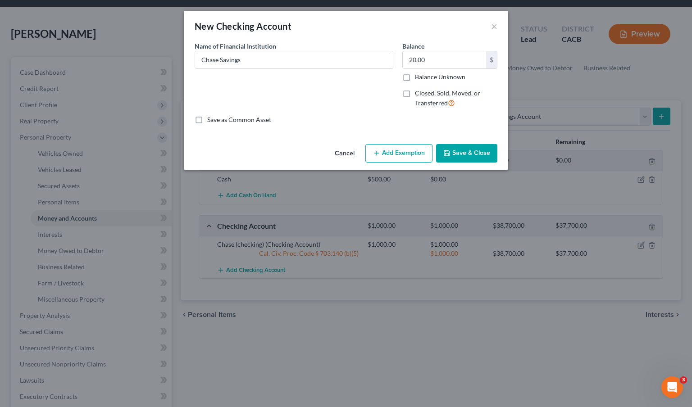
click at [415, 156] on button "Add Exemption" at bounding box center [398, 153] width 67 height 19
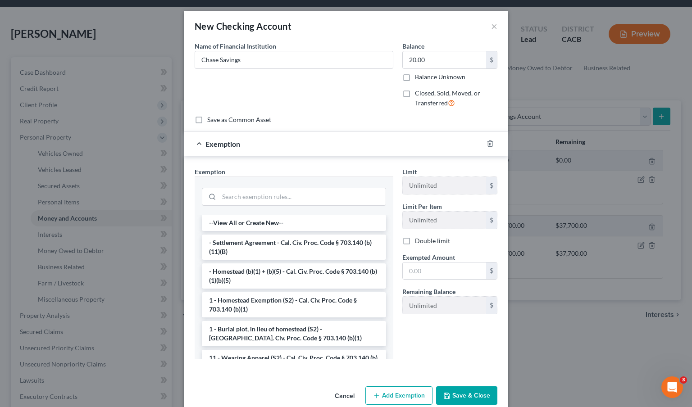
click at [426, 281] on div "Limit Unlimited $ Limit Per Item Unlimited $ Double limit Exempted Amount * $ R…" at bounding box center [450, 244] width 104 height 154
click at [428, 275] on input "text" at bounding box center [443, 270] width 83 height 17
type input "20.00"
click at [439, 386] on div "Cancel Add Exemption Save & Close" at bounding box center [346, 398] width 324 height 30
click at [443, 393] on icon "button" at bounding box center [446, 395] width 7 height 7
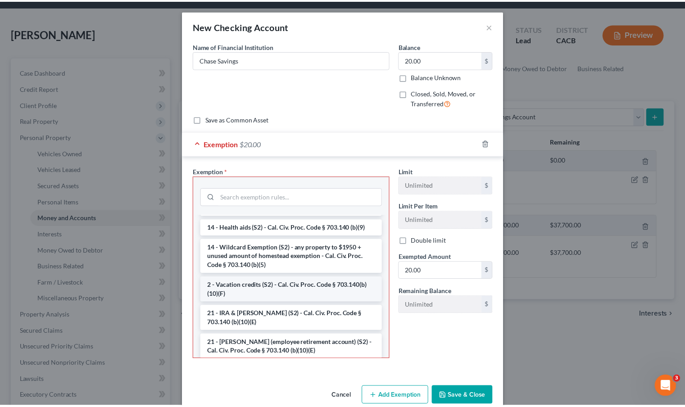
scroll to position [181, 0]
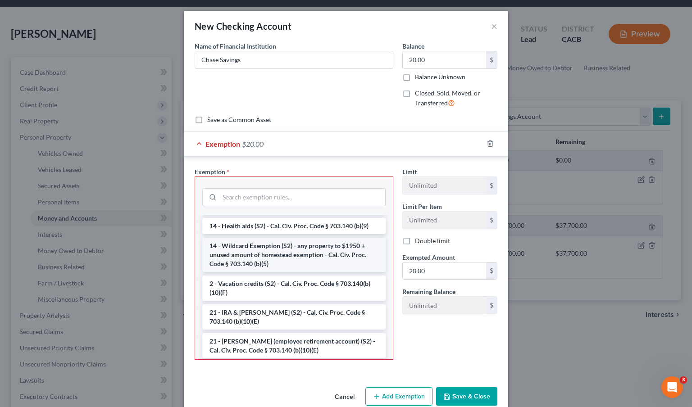
click at [275, 254] on li "14 - Wildcard Exemption (S2) - any property to $1950 + unused amount of homeste…" at bounding box center [293, 255] width 183 height 34
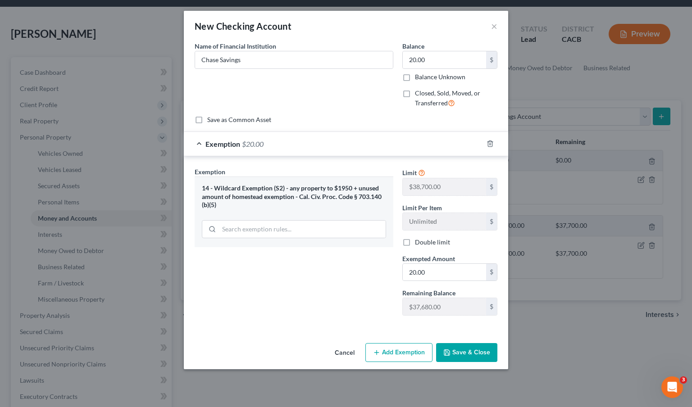
click at [463, 349] on button "Save & Close" at bounding box center [466, 352] width 61 height 19
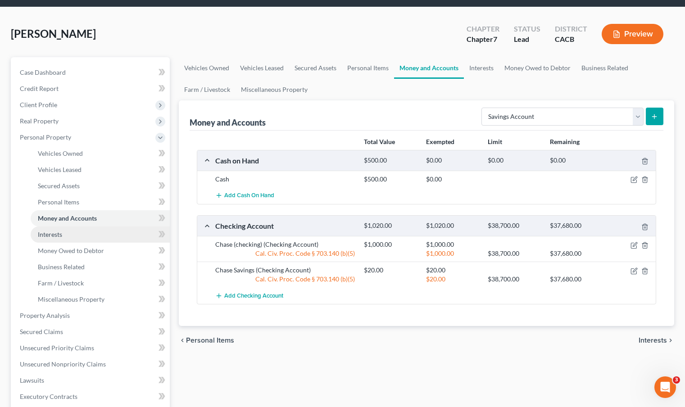
click at [101, 237] on link "Interests" at bounding box center [100, 234] width 139 height 16
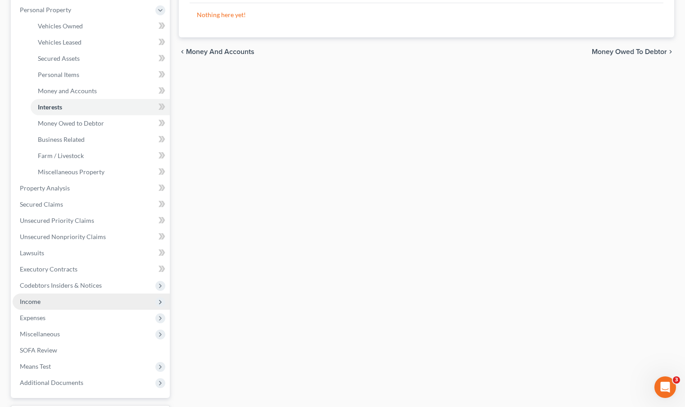
click at [86, 300] on span "Income" at bounding box center [91, 302] width 157 height 16
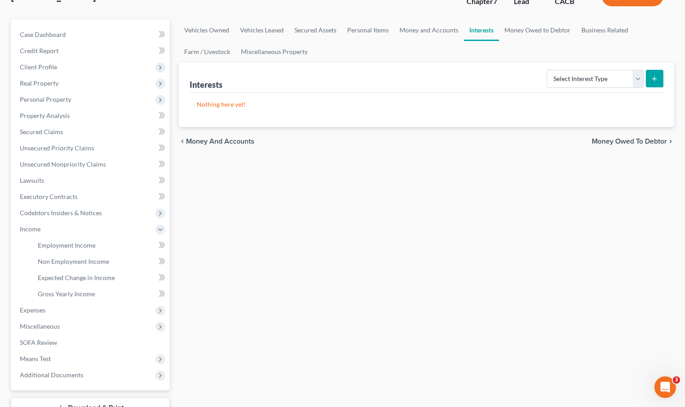
scroll to position [66, 0]
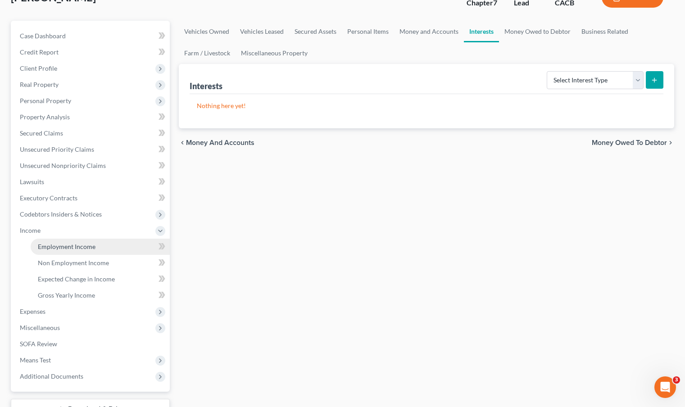
click at [69, 246] on span "Employment Income" at bounding box center [67, 247] width 58 height 8
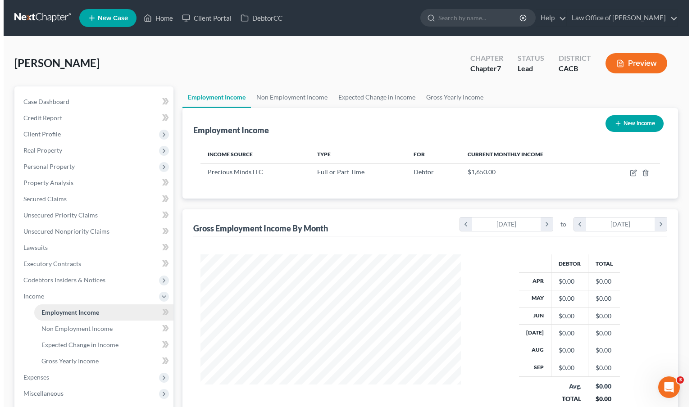
scroll to position [161, 278]
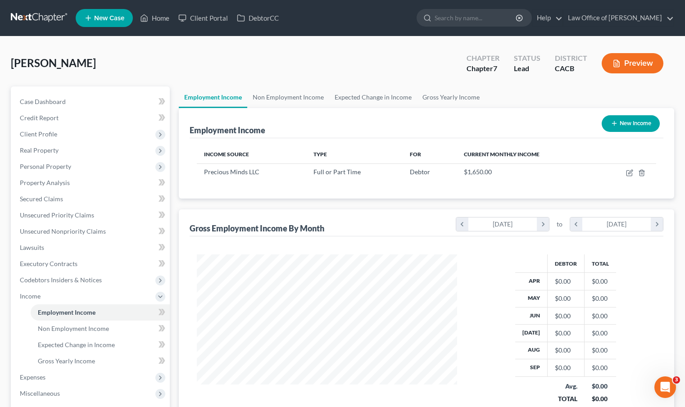
click at [647, 125] on button "New Income" at bounding box center [630, 123] width 58 height 17
select select "0"
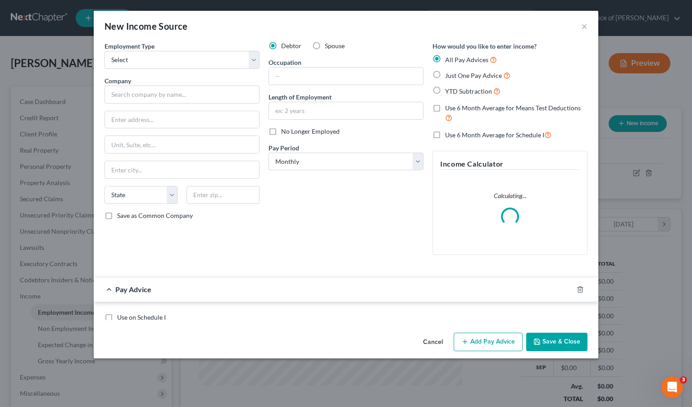
scroll to position [161, 281]
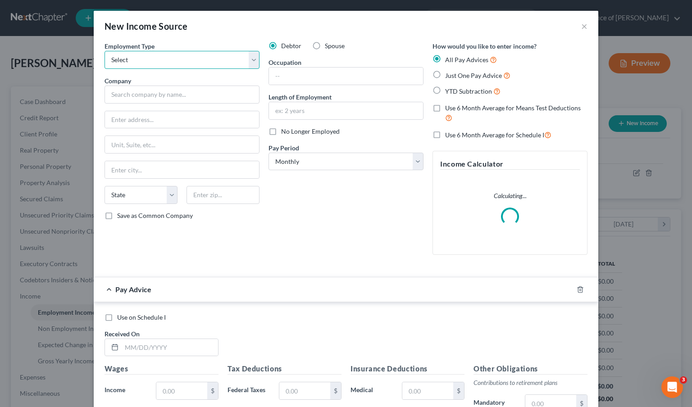
click at [249, 61] on select "Select Full or Part Time Employment Self Employment" at bounding box center [181, 60] width 155 height 18
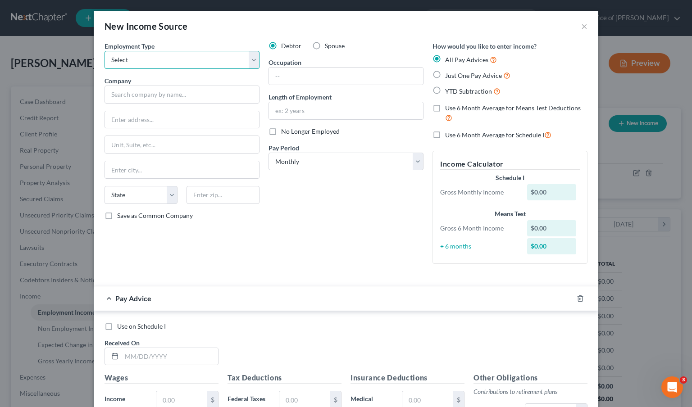
select select "0"
click at [104, 51] on select "Select Full or Part Time Employment Self Employment" at bounding box center [181, 60] width 155 height 18
click at [321, 81] on input "text" at bounding box center [346, 76] width 154 height 17
click at [315, 76] on input "text" at bounding box center [346, 76] width 154 height 17
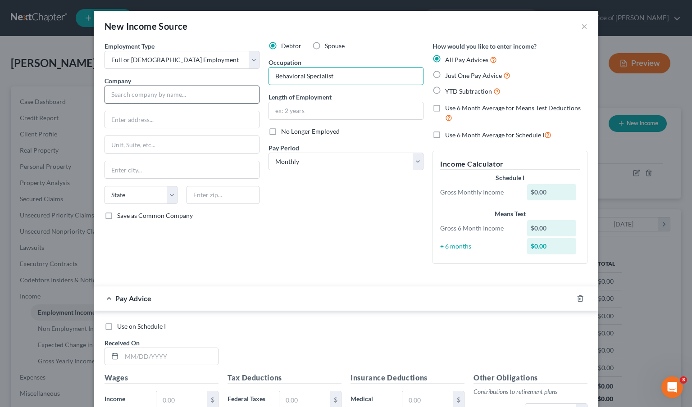
type input "Behavioral Specialist"
click at [248, 97] on input "text" at bounding box center [181, 95] width 155 height 18
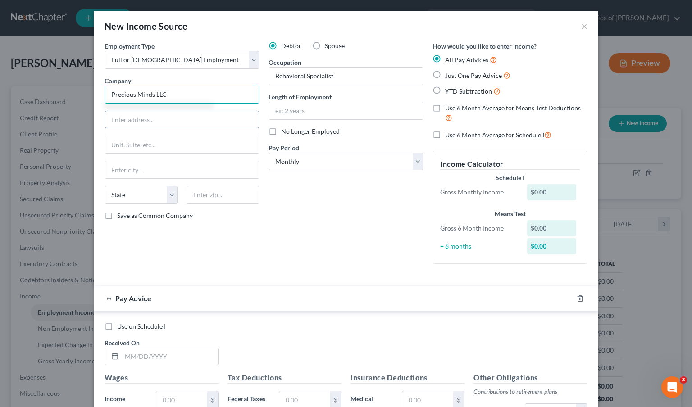
type input "Precious Minds LLC"
click at [218, 112] on input "text" at bounding box center [182, 119] width 154 height 17
click at [215, 116] on input "text" at bounding box center [182, 119] width 154 height 17
type input "143 W Archerfield Way"
click at [147, 171] on input "text" at bounding box center [182, 169] width 154 height 17
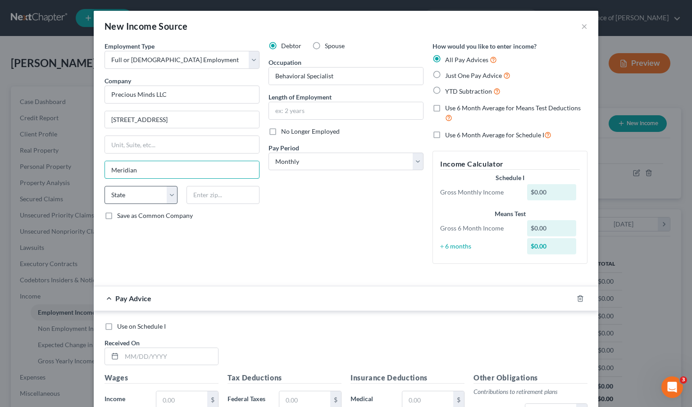
type input "Meridian"
click at [133, 198] on select "State AL AK AR AZ CA CO CT DE DC FL GA GU HI ID IL IN IA KS KY LA ME MD MA MI M…" at bounding box center [140, 195] width 73 height 18
select select "13"
click at [104, 186] on select "State AL AK AR AZ CA CO CT DE DC FL GA GU HI ID IL IN IA KS KY LA ME MD MA MI M…" at bounding box center [140, 195] width 73 height 18
click at [235, 200] on input "text" at bounding box center [222, 195] width 73 height 18
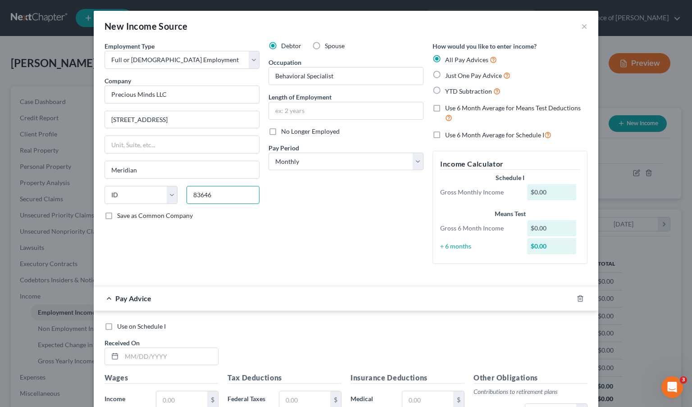
type input "83646"
click at [372, 214] on div "Debtor Spouse Occupation Behavioral Specialist Length of Employment No Longer E…" at bounding box center [346, 156] width 164 height 230
click at [355, 119] on input "text" at bounding box center [346, 110] width 154 height 17
click at [354, 115] on input "text" at bounding box center [346, 110] width 154 height 17
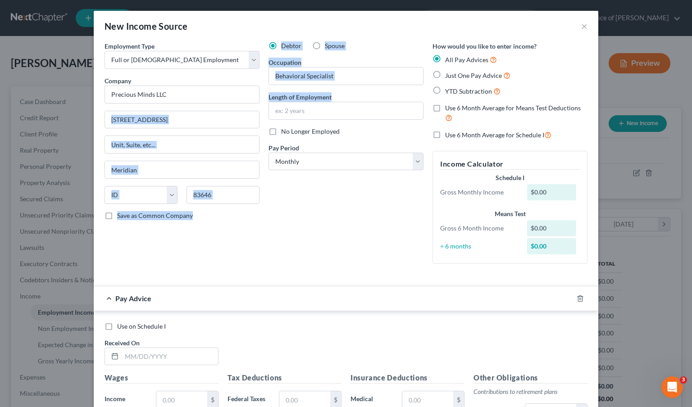
drag, startPoint x: 197, startPoint y: 98, endPoint x: 235, endPoint y: 399, distance: 303.1
click at [171, 149] on div "Employment Type * Select Full or Part Time Employment Self Employment Company *…" at bounding box center [346, 159] width 492 height 237
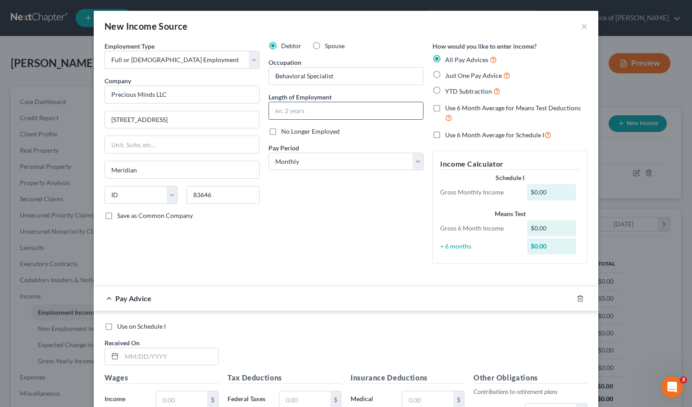
click at [321, 110] on input "text" at bounding box center [346, 110] width 154 height 17
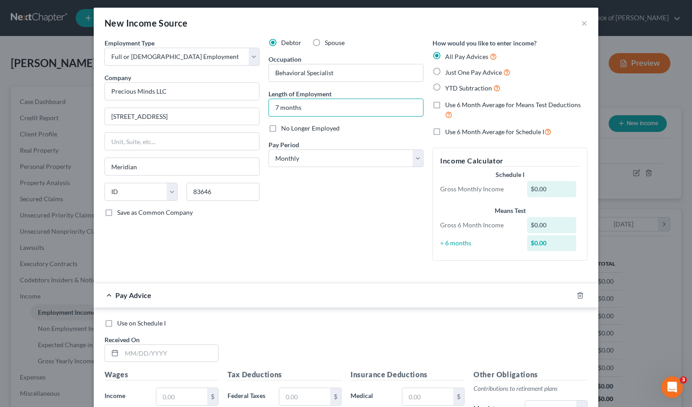
scroll to position [4, 0]
type input "7 months"
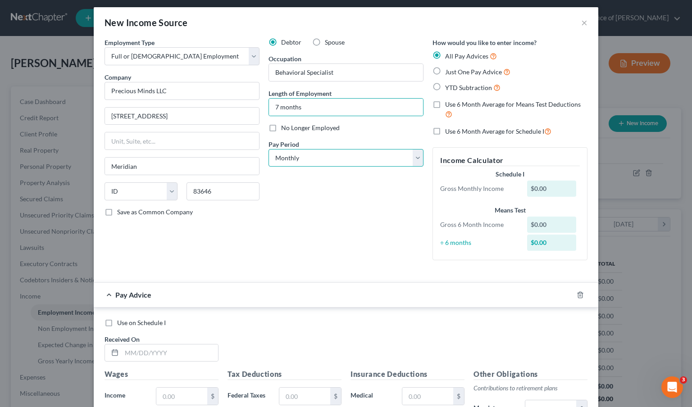
click at [411, 158] on select "Select Monthly Twice Monthly Every Other Week Weekly" at bounding box center [345, 158] width 155 height 18
select select "1"
click at [268, 149] on select "Select Monthly Twice Monthly Every Other Week Weekly" at bounding box center [345, 158] width 155 height 18
drag, startPoint x: 333, startPoint y: 227, endPoint x: 321, endPoint y: 229, distance: 12.2
click at [333, 227] on div "Debtor Spouse Occupation Behavioral Specialist Length of Employment 7 months No…" at bounding box center [346, 153] width 164 height 230
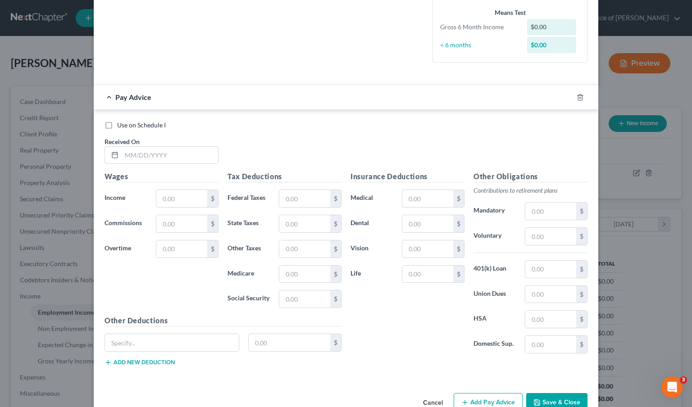
scroll to position [242, 0]
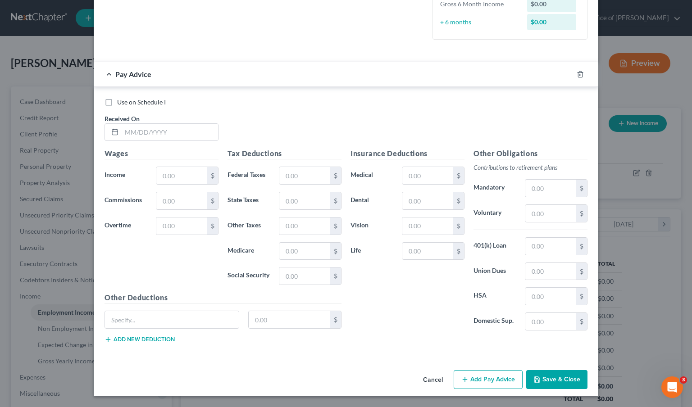
click at [558, 380] on button "Save & Close" at bounding box center [556, 379] width 61 height 19
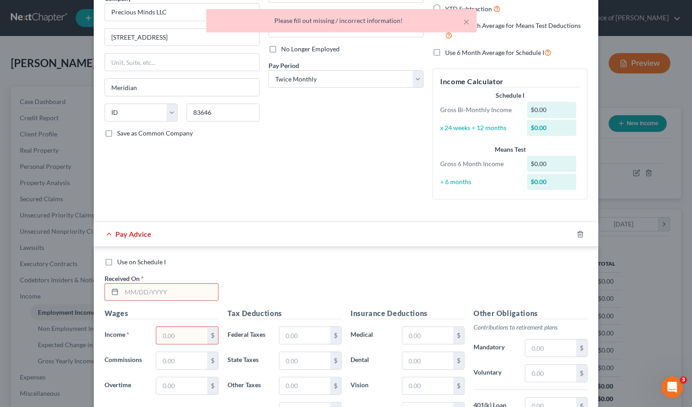
scroll to position [163, 0]
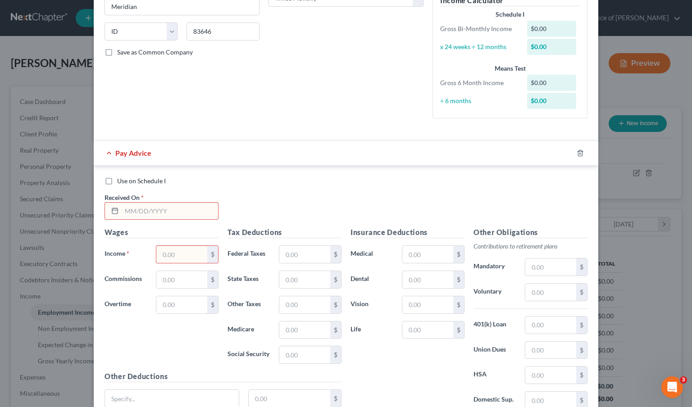
click at [154, 205] on input "text" at bounding box center [170, 211] width 96 height 17
type input "10/07/2025"
click at [179, 258] on input "text" at bounding box center [181, 254] width 51 height 17
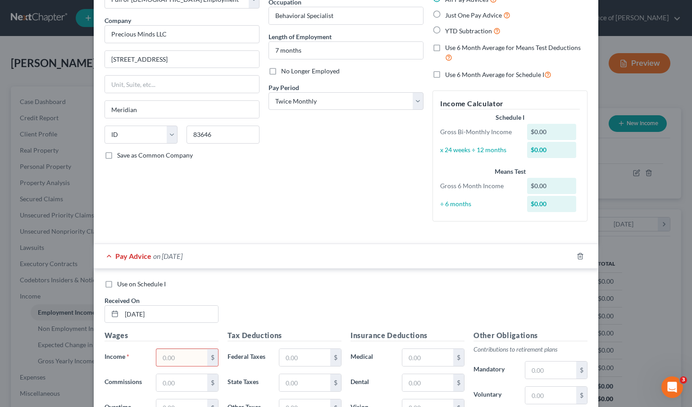
scroll to position [0, 0]
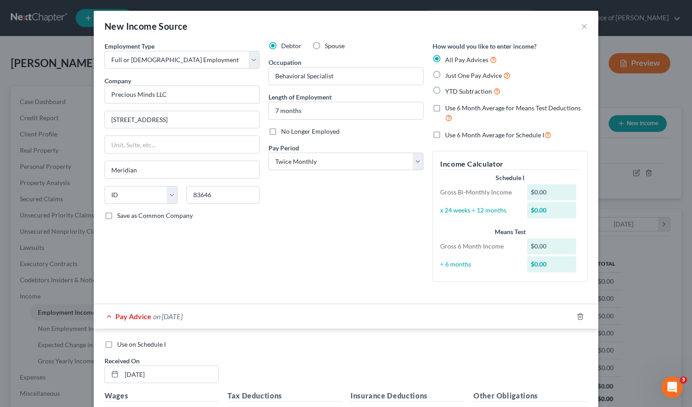
click at [324, 241] on div "Debtor Spouse Occupation Behavioral Specialist Length of Employment 7 months No…" at bounding box center [346, 165] width 164 height 248
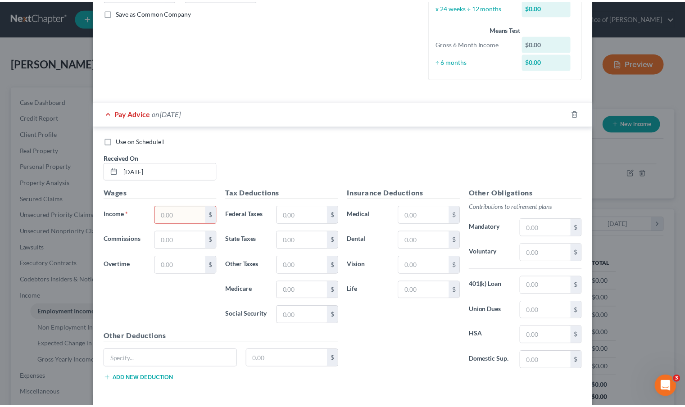
scroll to position [237, 0]
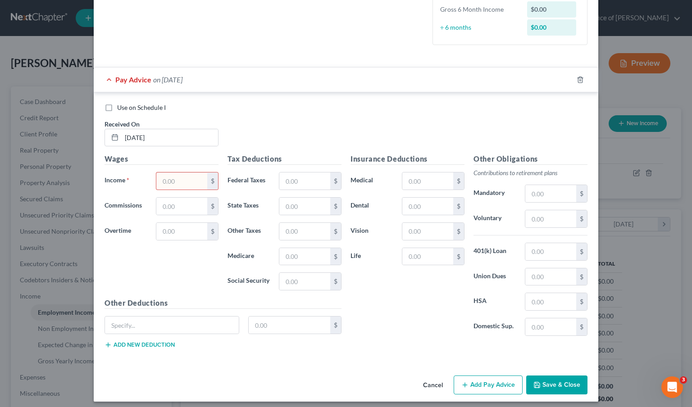
click at [547, 395] on div "Cancel Add Pay Advice Save & Close" at bounding box center [346, 387] width 504 height 30
click at [549, 385] on button "Save & Close" at bounding box center [556, 384] width 61 height 19
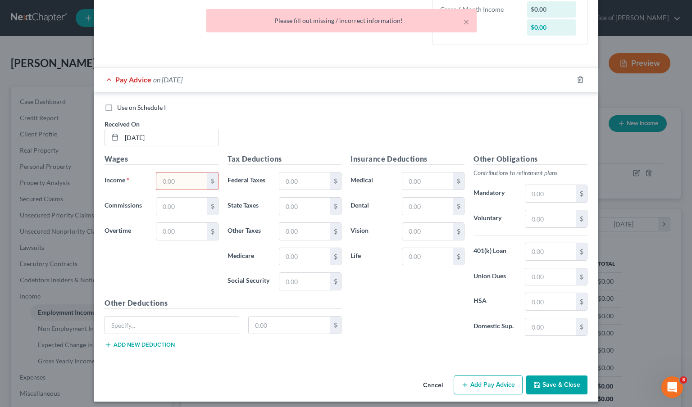
click at [172, 181] on input "text" at bounding box center [181, 180] width 51 height 17
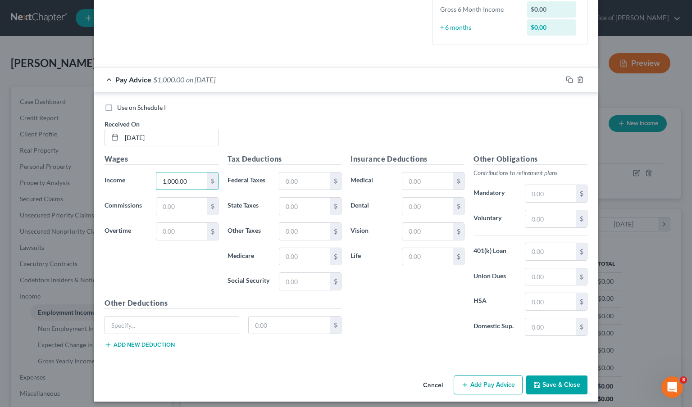
type input "1,000.00"
click at [551, 389] on button "Save & Close" at bounding box center [556, 384] width 61 height 19
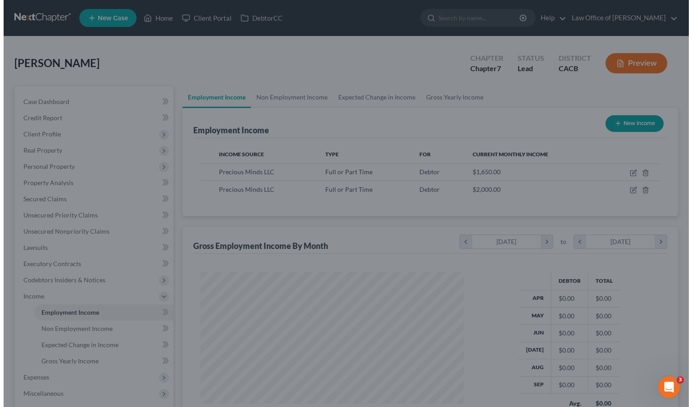
scroll to position [450050, 449934]
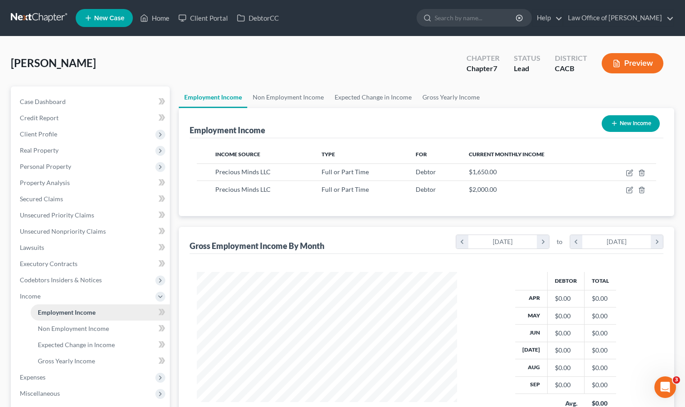
click at [115, 308] on link "Employment Income" at bounding box center [100, 312] width 139 height 16
click at [82, 308] on span "Employment Income" at bounding box center [67, 312] width 58 height 8
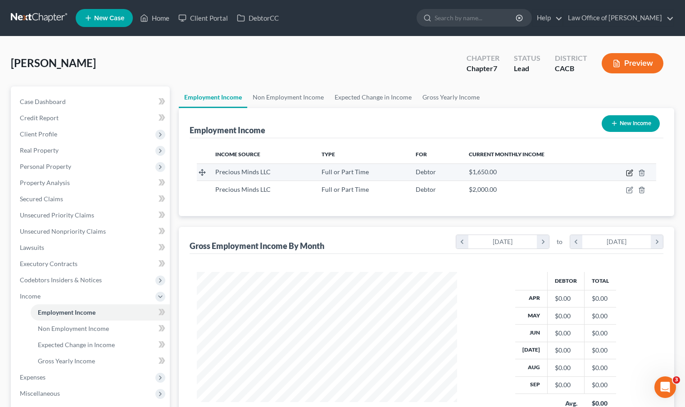
click at [630, 174] on icon "button" at bounding box center [629, 172] width 7 height 7
select select "0"
select select "13"
select select "0"
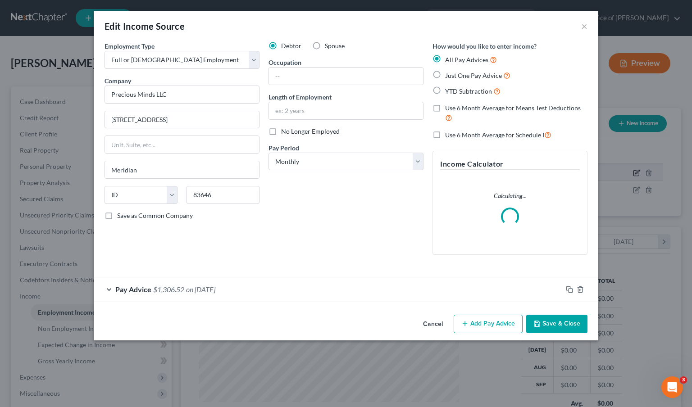
scroll to position [161, 281]
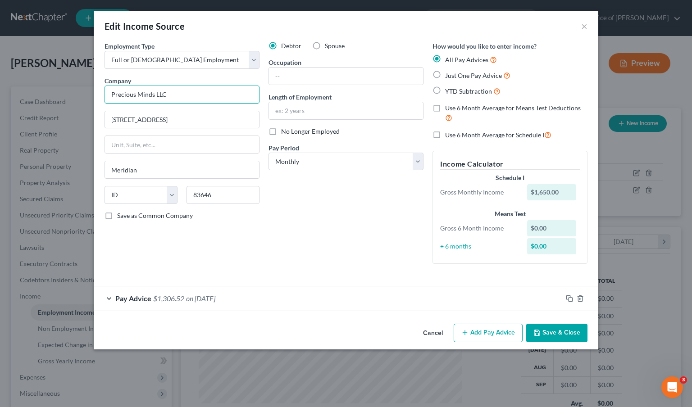
click at [171, 91] on input "Precious Minds LLC" at bounding box center [181, 95] width 155 height 18
drag, startPoint x: 174, startPoint y: 95, endPoint x: 66, endPoint y: 97, distance: 108.1
click at [66, 97] on div "Edit Income Source × Employment Type * Select Full or Part Time Employment Self…" at bounding box center [346, 203] width 692 height 407
click at [300, 113] on input "text" at bounding box center [346, 110] width 154 height 17
type input "Raising Angels"
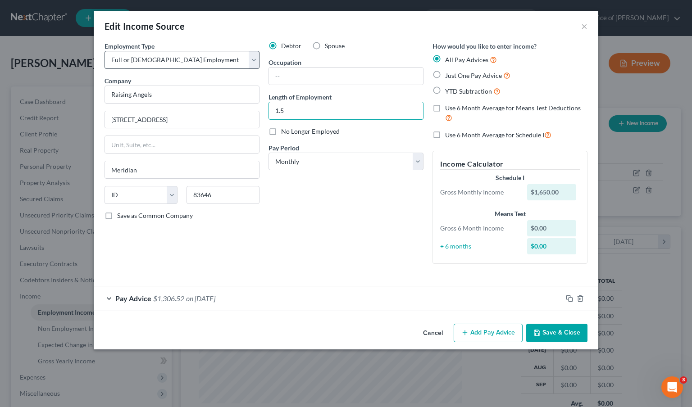
type input "1.5"
click at [258, 66] on select "Select Full or Part Time Employment Self Employment" at bounding box center [181, 60] width 155 height 18
click at [104, 51] on select "Select Full or Part Time Employment Self Employment" at bounding box center [181, 60] width 155 height 18
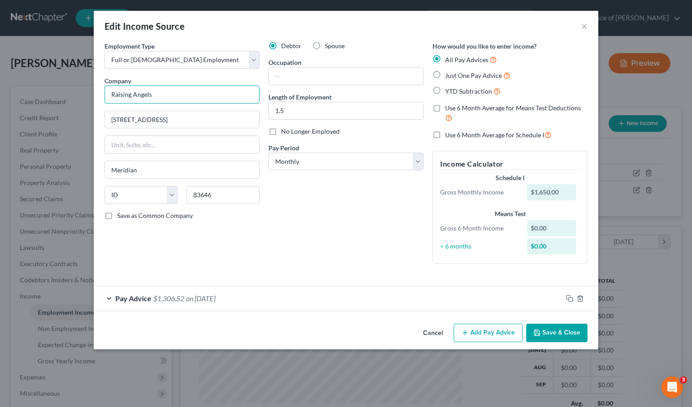
click at [208, 93] on input "Raising Angels" at bounding box center [181, 95] width 155 height 18
type input "Raising Angels LLC"
click at [315, 79] on input "text" at bounding box center [346, 76] width 154 height 17
click at [228, 95] on input "Raising Angels LLC" at bounding box center [181, 95] width 155 height 18
drag, startPoint x: 153, startPoint y: 96, endPoint x: 173, endPoint y: 95, distance: 20.7
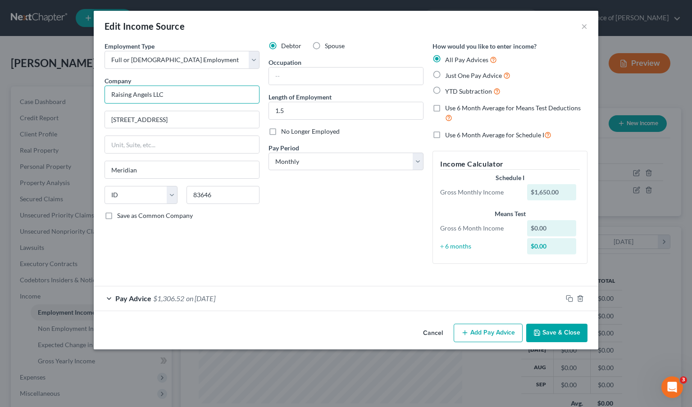
click at [173, 95] on input "Raising Angels LLC" at bounding box center [181, 95] width 155 height 18
click at [313, 71] on input "text" at bounding box center [346, 76] width 154 height 17
click at [329, 218] on div "Debtor Spouse Occupation Floater Length of Employment 1.5 No Longer Employed Pa…" at bounding box center [346, 156] width 164 height 230
click at [322, 78] on input "Floater" at bounding box center [346, 76] width 154 height 17
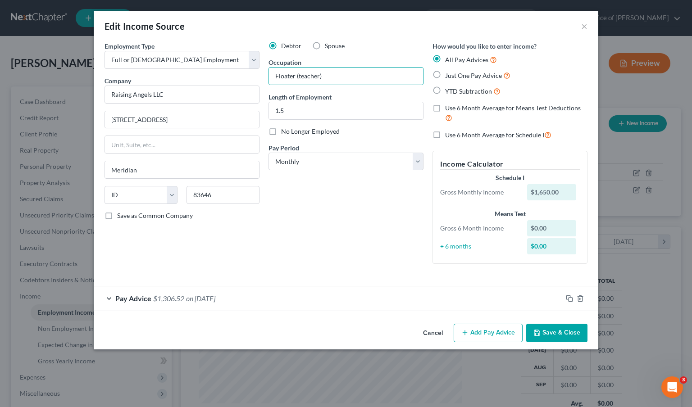
click at [303, 234] on div "Debtor Spouse Occupation Floater (teacher) Length of Employment 1.5 No Longer E…" at bounding box center [346, 156] width 164 height 230
click at [165, 259] on div "Employment Type * Select Full or Part Time Employment Self Employment Company *…" at bounding box center [182, 156] width 164 height 230
click at [190, 121] on input "4909 N Elsinore Ave #B201" at bounding box center [182, 119] width 154 height 17
drag, startPoint x: 190, startPoint y: 121, endPoint x: 105, endPoint y: 120, distance: 84.6
click at [105, 120] on input "4909 N Elsinore Ave #B201" at bounding box center [182, 119] width 154 height 17
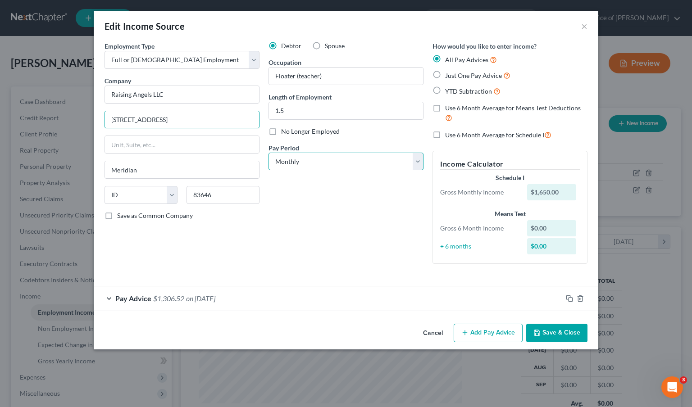
click at [333, 167] on select "Select Monthly Twice Monthly Every Other Week Weekly" at bounding box center [345, 162] width 155 height 18
click at [268, 153] on select "Select Monthly Twice Monthly Every Other Week Weekly" at bounding box center [345, 162] width 155 height 18
click at [217, 300] on form "Employment Type * Select Full or Part Time Employment Self Employment Company *…" at bounding box center [345, 176] width 483 height 270
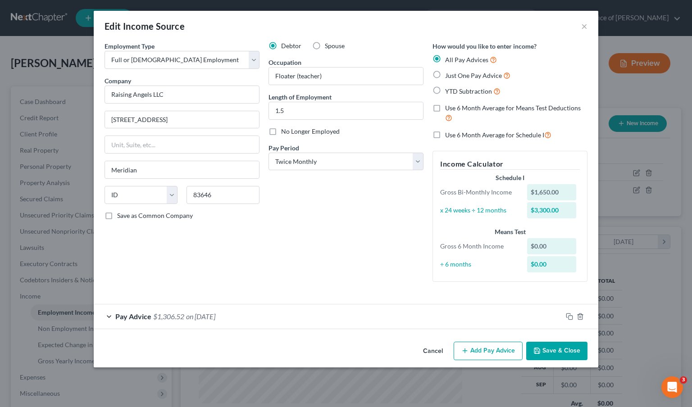
click at [120, 321] on div "Pay Advice $1,306.52 on 10/07/2025" at bounding box center [328, 316] width 468 height 24
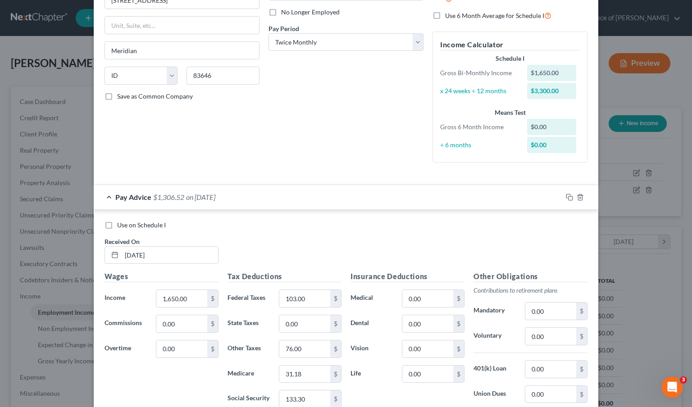
scroll to position [191, 0]
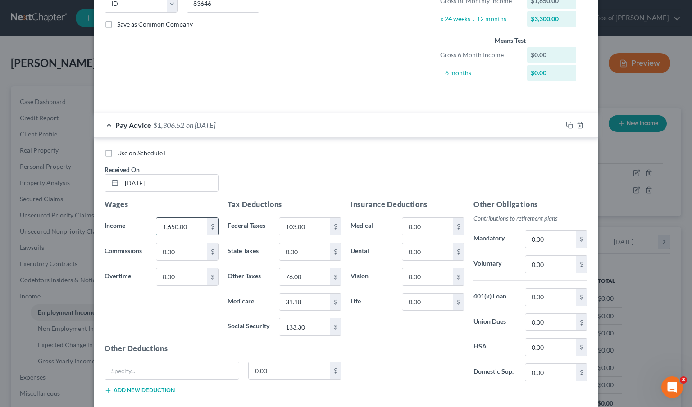
click at [180, 231] on input "1,650.00" at bounding box center [181, 226] width 51 height 17
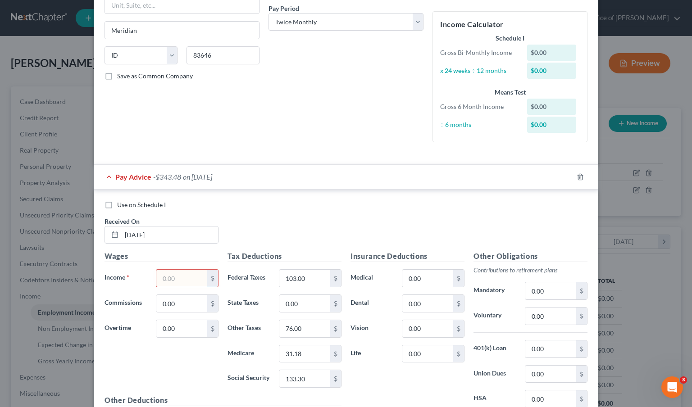
scroll to position [150, 0]
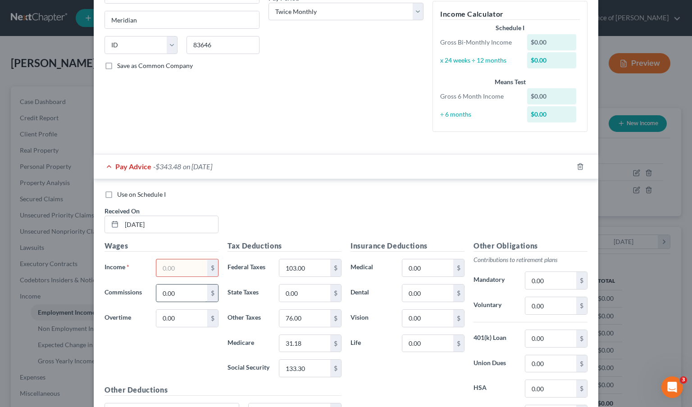
click at [173, 291] on input "0.00" at bounding box center [181, 293] width 51 height 17
click at [178, 275] on input "text" at bounding box center [181, 267] width 51 height 17
click at [180, 267] on input "text" at bounding box center [181, 267] width 51 height 17
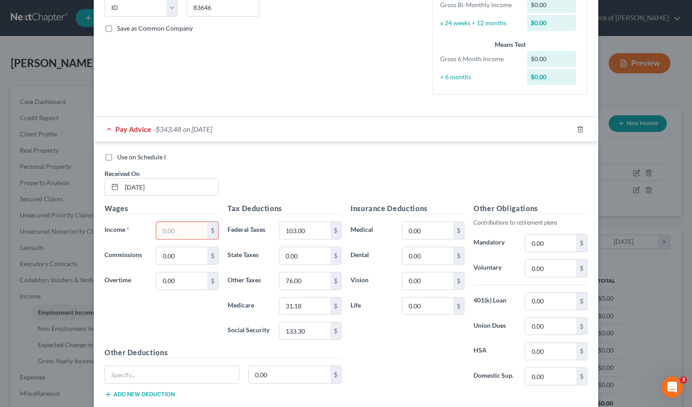
click at [400, 356] on div "Insurance Deductions Medical 0.00 $ Dental 0.00 $ Vision 0.00 $ Life 0.00 $" at bounding box center [407, 298] width 123 height 190
click at [301, 235] on input "103.00" at bounding box center [304, 230] width 51 height 17
click at [300, 255] on input "0.00" at bounding box center [304, 255] width 51 height 17
drag, startPoint x: 298, startPoint y: 276, endPoint x: 298, endPoint y: 283, distance: 7.2
click at [298, 276] on input "76.00" at bounding box center [304, 280] width 51 height 17
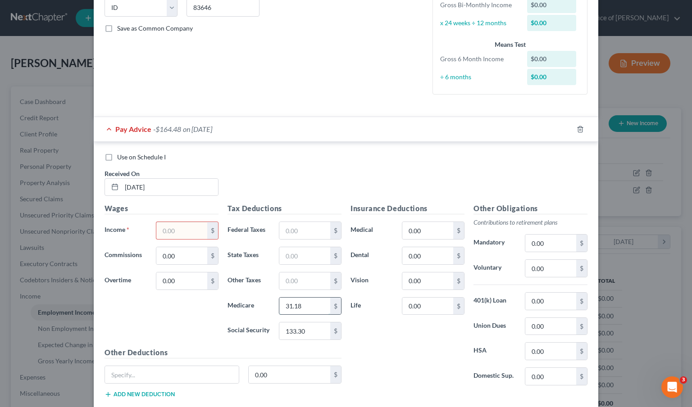
click at [296, 300] on input "31.18" at bounding box center [304, 306] width 51 height 17
drag, startPoint x: 297, startPoint y: 305, endPoint x: 302, endPoint y: 344, distance: 39.0
click at [248, 305] on div "Medicare 1.18 $" at bounding box center [284, 306] width 123 height 18
drag, startPoint x: 302, startPoint y: 334, endPoint x: 286, endPoint y: 331, distance: 16.0
click at [286, 331] on input "133.30" at bounding box center [304, 330] width 51 height 17
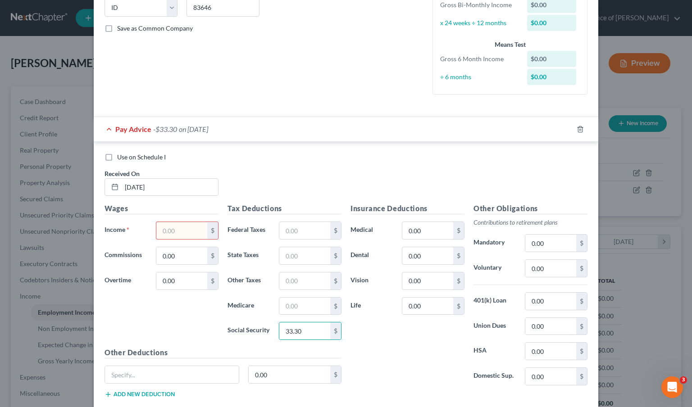
click at [190, 232] on input "text" at bounding box center [181, 230] width 51 height 17
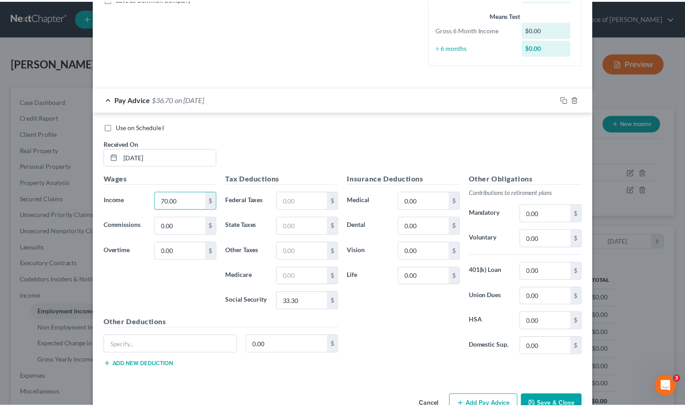
scroll to position [242, 0]
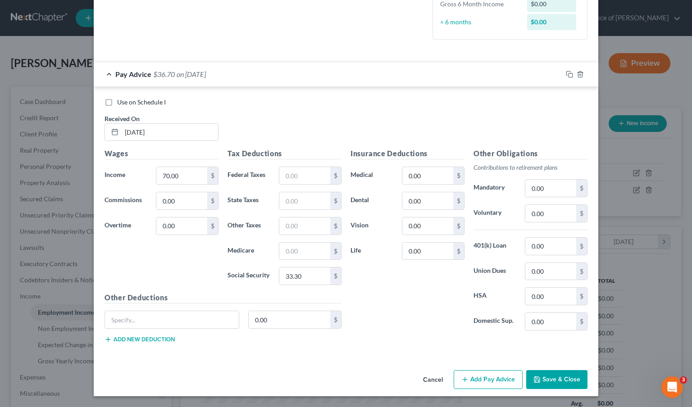
click at [549, 375] on button "Save & Close" at bounding box center [556, 379] width 61 height 19
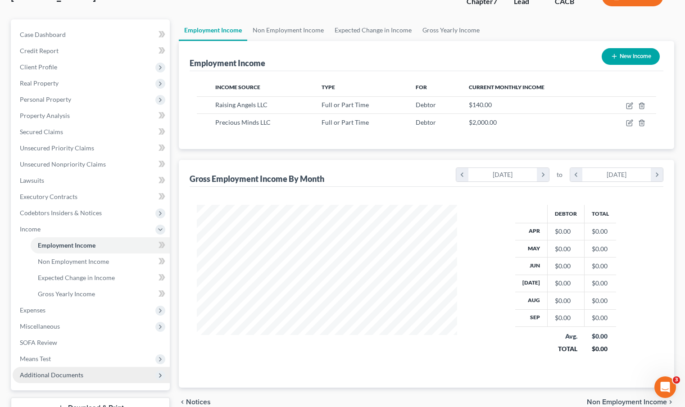
scroll to position [88, 0]
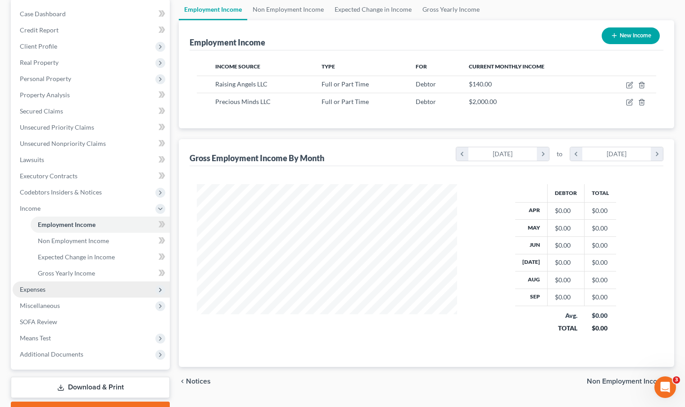
click at [77, 290] on span "Expenses" at bounding box center [91, 289] width 157 height 16
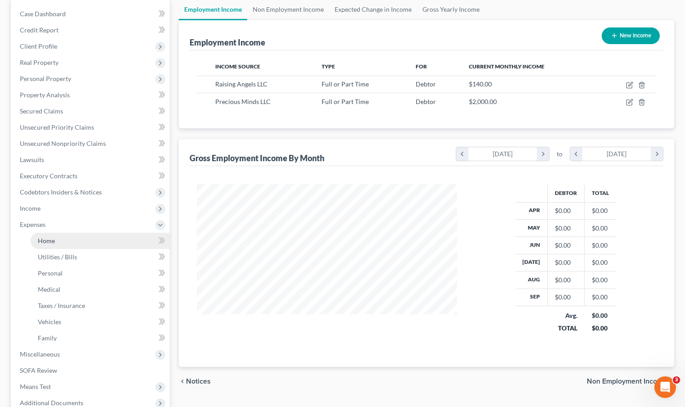
click at [71, 243] on link "Home" at bounding box center [100, 241] width 139 height 16
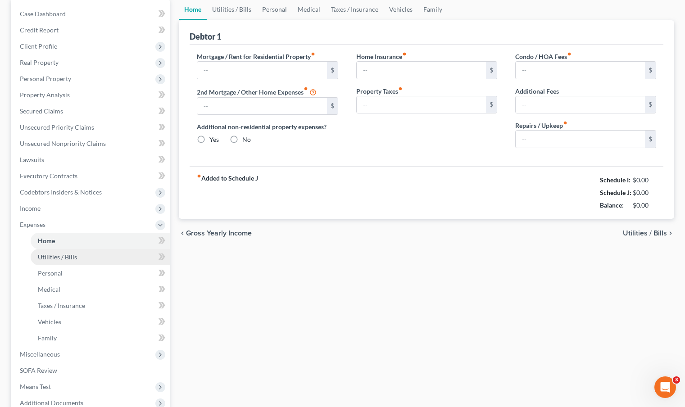
scroll to position [65, 0]
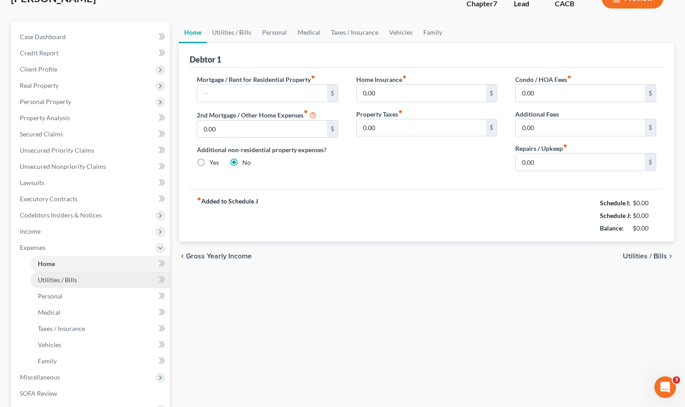
click at [75, 257] on li "Expenses Home Utilities / Bills Personal Medical" at bounding box center [91, 305] width 157 height 130
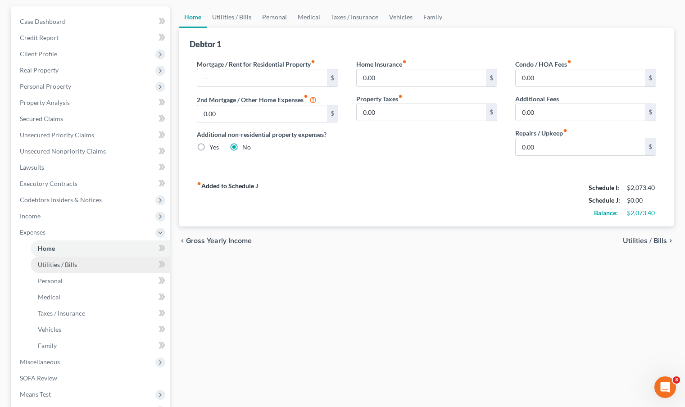
click at [92, 267] on link "Utilities / Bills" at bounding box center [100, 265] width 139 height 16
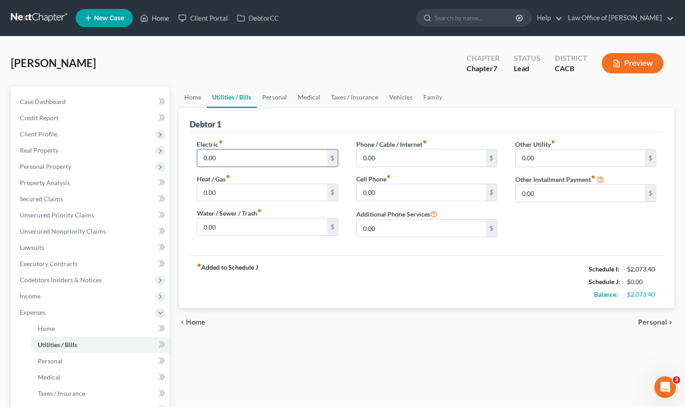
click at [242, 163] on input "0.00" at bounding box center [261, 157] width 129 height 17
click at [239, 194] on input "0.00" at bounding box center [261, 192] width 129 height 17
click at [243, 149] on div "100.00 $" at bounding box center [267, 158] width 141 height 18
click at [241, 151] on input "100.00" at bounding box center [261, 157] width 129 height 17
click at [234, 190] on input "0.00" at bounding box center [261, 192] width 129 height 17
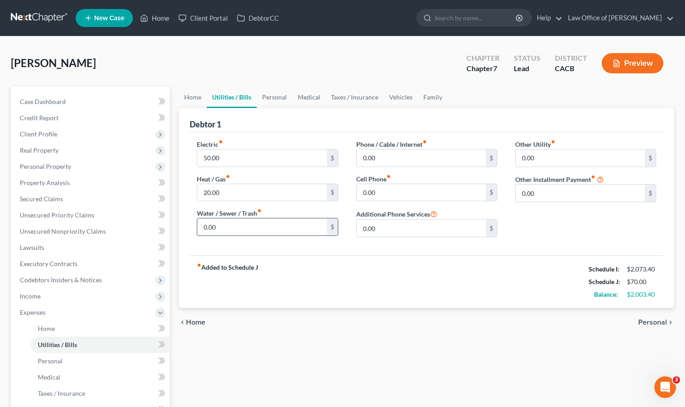
click at [231, 227] on input "0.00" at bounding box center [261, 226] width 129 height 17
click at [370, 158] on input "0.00" at bounding box center [421, 157] width 129 height 17
click at [384, 158] on input "0.00" at bounding box center [421, 157] width 129 height 17
drag, startPoint x: 384, startPoint y: 158, endPoint x: 361, endPoint y: 159, distance: 23.4
click at [361, 159] on input "0.00" at bounding box center [421, 157] width 129 height 17
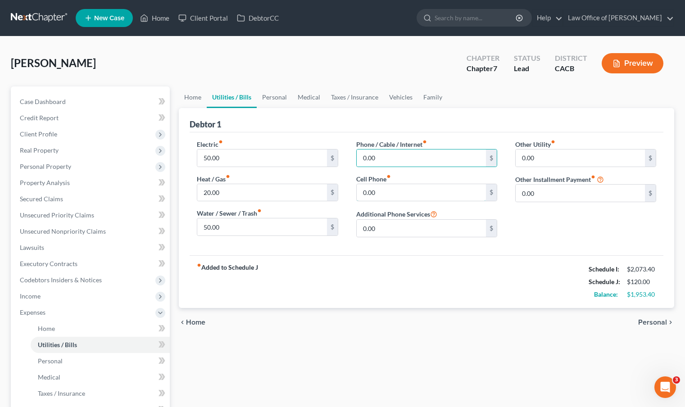
drag, startPoint x: 403, startPoint y: 194, endPoint x: 403, endPoint y: 171, distance: 23.0
click at [402, 194] on input "0.00" at bounding box center [421, 192] width 129 height 17
click at [401, 162] on input "0.00" at bounding box center [421, 157] width 129 height 17
click at [401, 196] on input "0.00" at bounding box center [421, 192] width 129 height 17
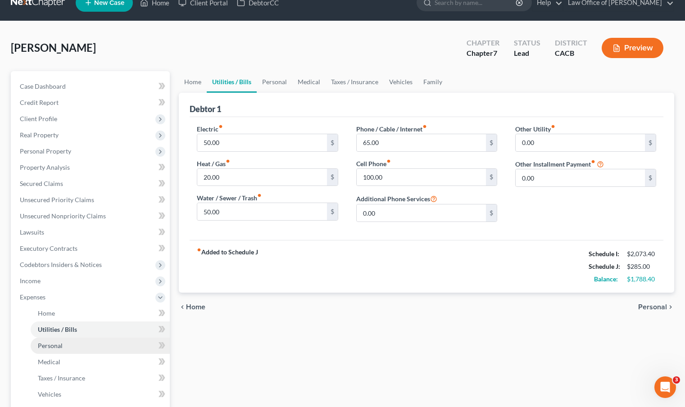
click at [68, 345] on link "Personal" at bounding box center [100, 346] width 139 height 16
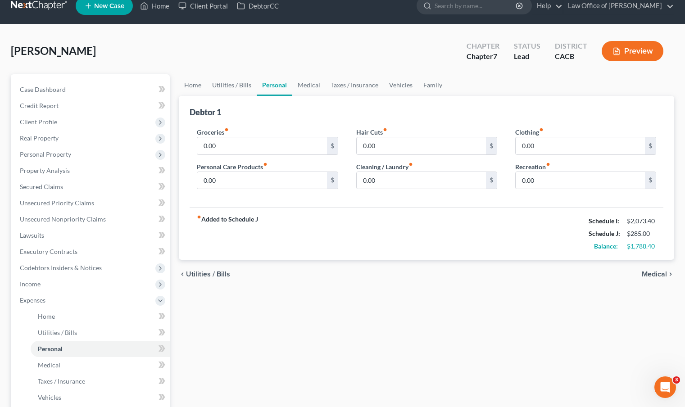
scroll to position [77, 0]
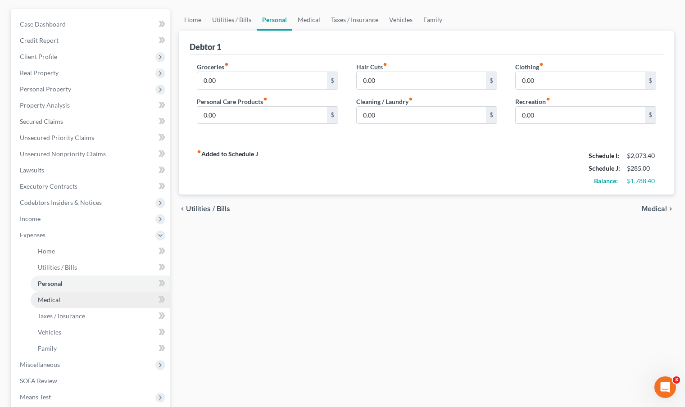
click at [76, 298] on link "Medical" at bounding box center [100, 300] width 139 height 16
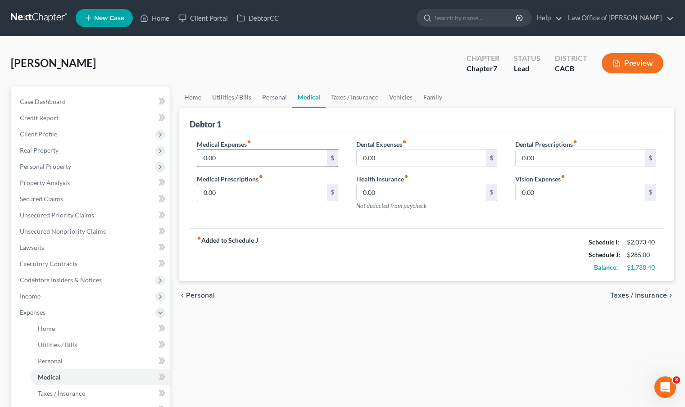
click at [275, 156] on input "0.00" at bounding box center [261, 157] width 129 height 17
click at [391, 194] on input "0.00" at bounding box center [421, 192] width 129 height 17
click at [239, 191] on input "0.00" at bounding box center [261, 192] width 129 height 17
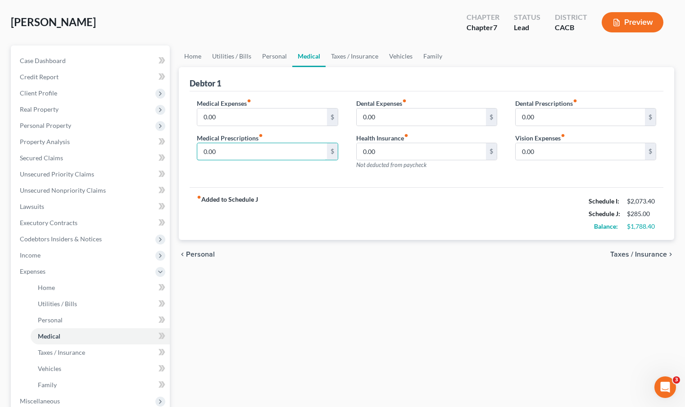
scroll to position [50, 0]
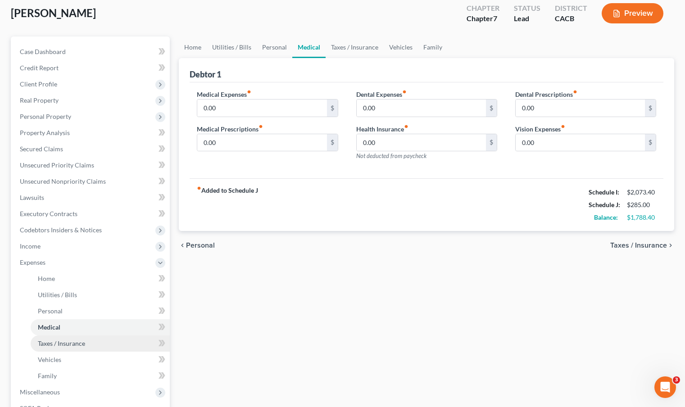
click at [82, 347] on link "Taxes / Insurance" at bounding box center [100, 343] width 139 height 16
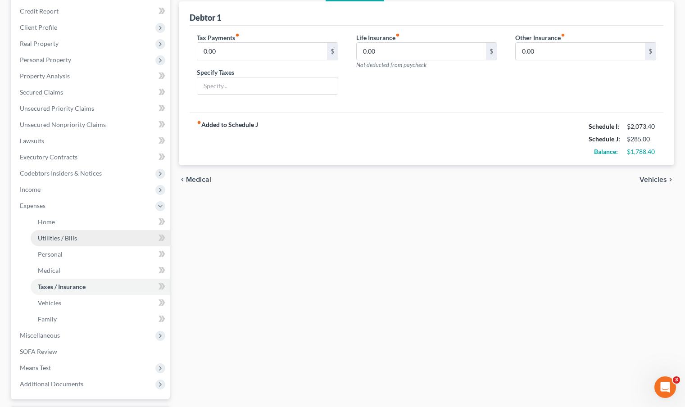
scroll to position [163, 0]
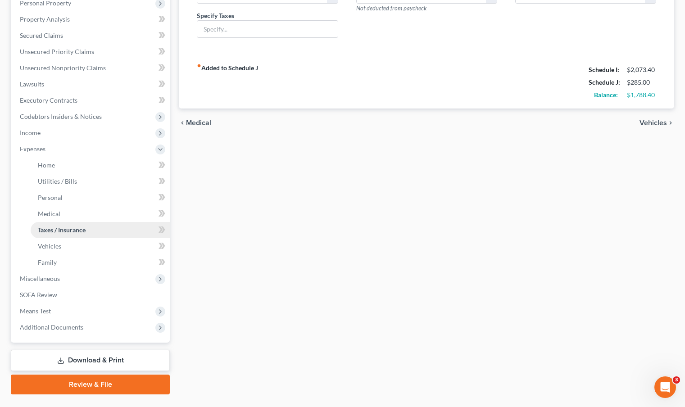
click at [99, 228] on link "Taxes / Insurance" at bounding box center [100, 230] width 139 height 16
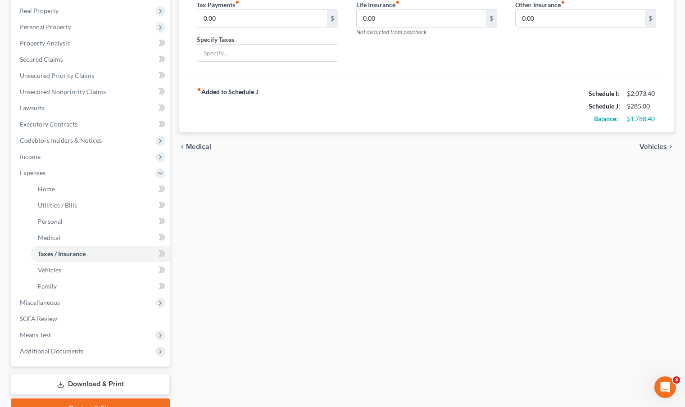
scroll to position [87, 0]
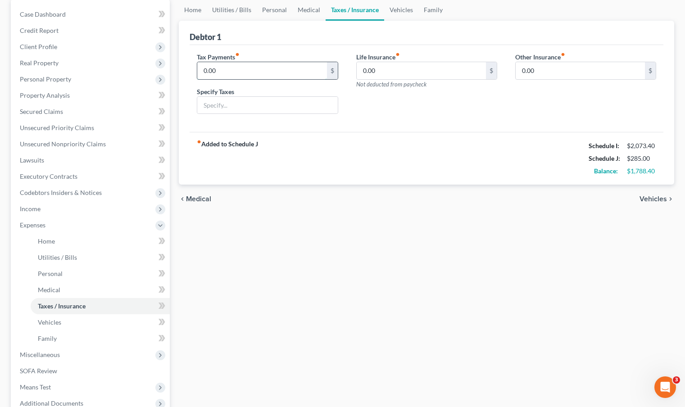
click at [256, 75] on input "0.00" at bounding box center [261, 70] width 129 height 17
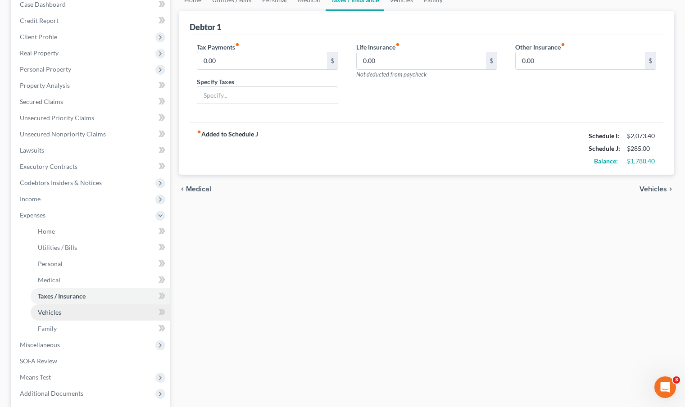
click at [73, 311] on link "Vehicles" at bounding box center [100, 312] width 139 height 16
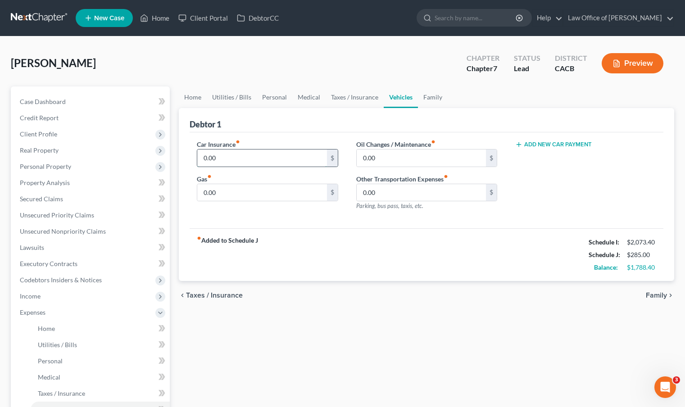
click at [255, 164] on input "0.00" at bounding box center [261, 157] width 129 height 17
click at [223, 199] on input "0.00" at bounding box center [261, 192] width 129 height 17
click at [417, 154] on input "0.00" at bounding box center [421, 157] width 129 height 17
click at [58, 104] on span "Case Dashboard" at bounding box center [43, 102] width 46 height 8
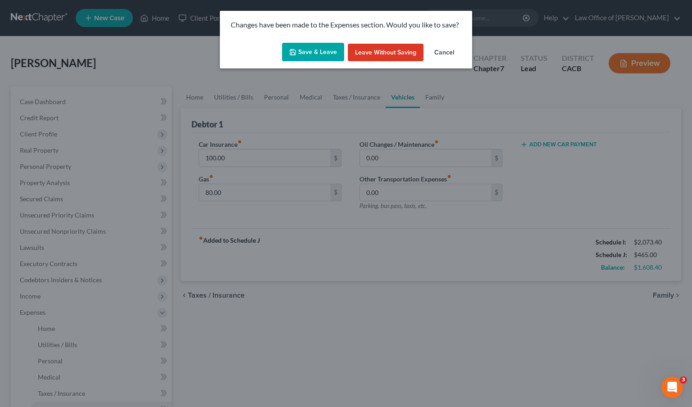
click at [312, 53] on button "Save & Leave" at bounding box center [313, 52] width 62 height 19
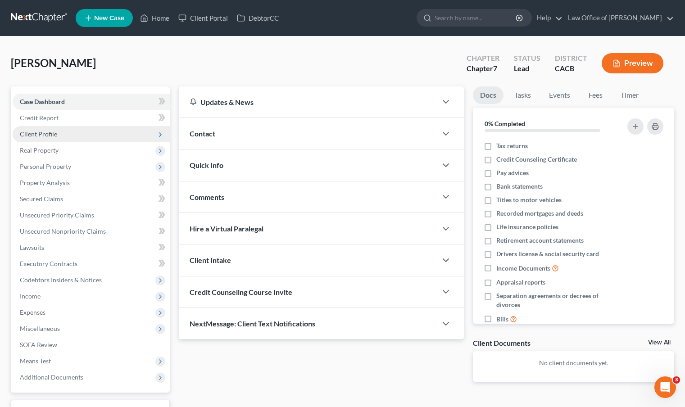
click at [82, 136] on span "Client Profile" at bounding box center [91, 134] width 157 height 16
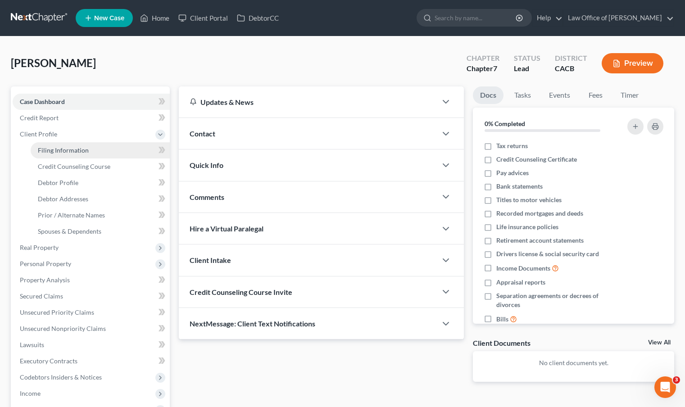
click at [83, 153] on span "Filing Information" at bounding box center [63, 150] width 51 height 8
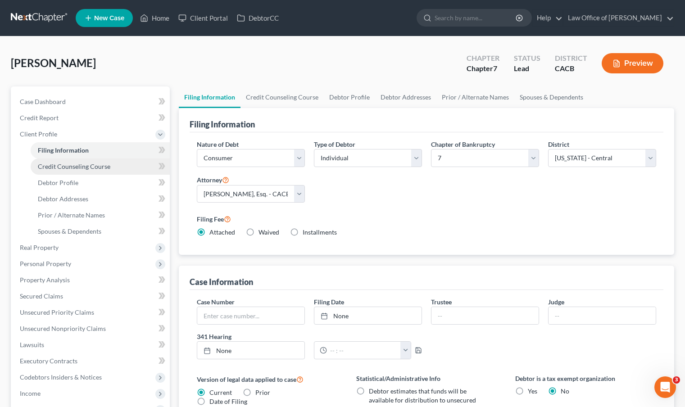
click at [84, 164] on span "Credit Counseling Course" at bounding box center [74, 167] width 72 height 8
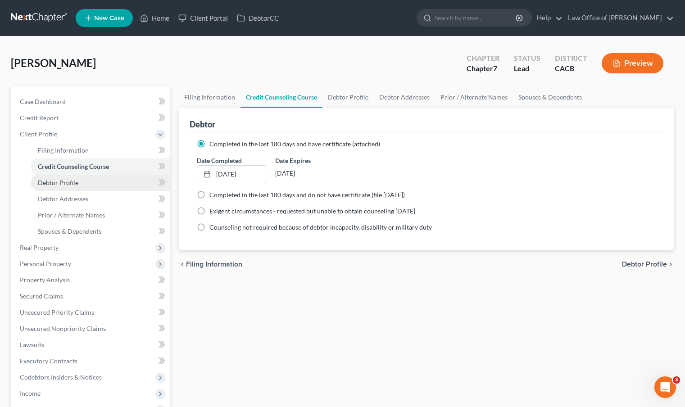
click at [85, 180] on link "Debtor Profile" at bounding box center [100, 183] width 139 height 16
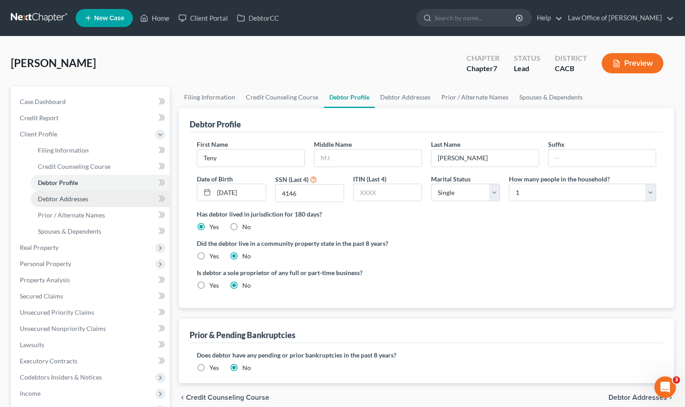
click at [86, 196] on span "Debtor Addresses" at bounding box center [63, 199] width 50 height 8
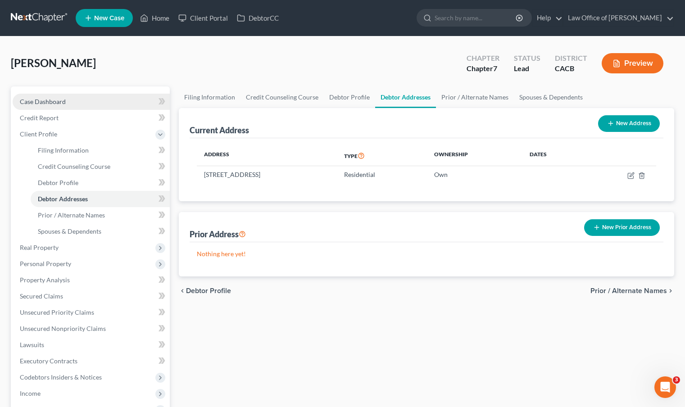
click at [90, 106] on link "Case Dashboard" at bounding box center [91, 102] width 157 height 16
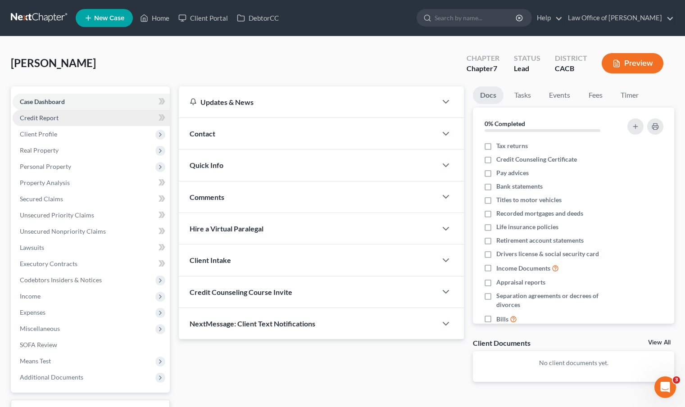
click at [103, 119] on link "Credit Report" at bounding box center [91, 118] width 157 height 16
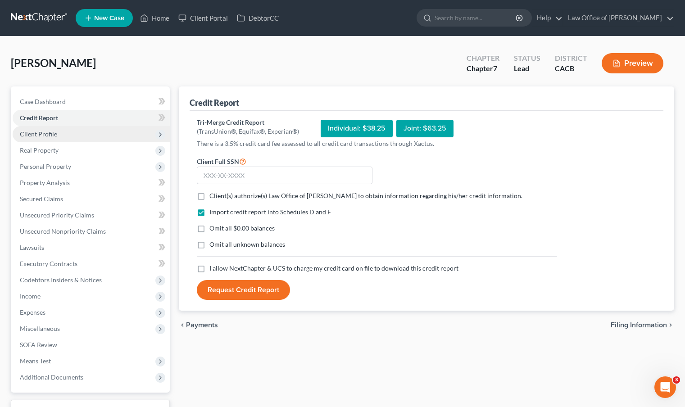
click at [47, 136] on span "Client Profile" at bounding box center [38, 134] width 37 height 8
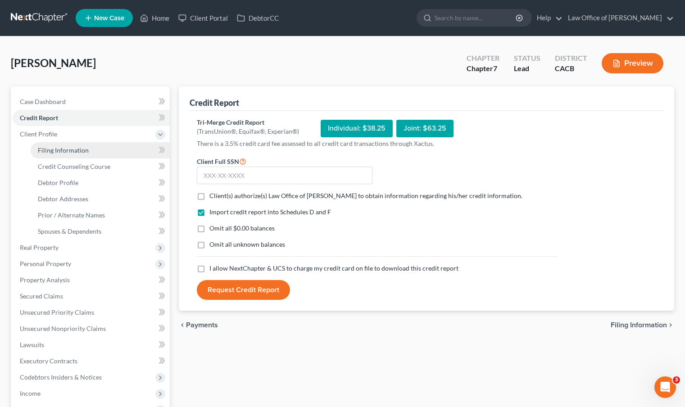
click at [50, 146] on span "Filing Information" at bounding box center [63, 150] width 51 height 8
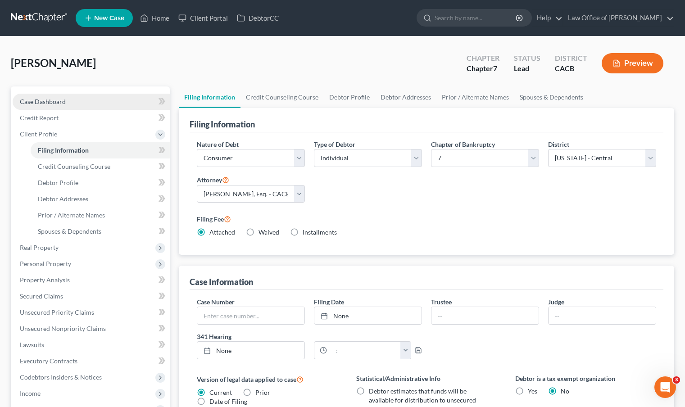
click at [58, 99] on span "Case Dashboard" at bounding box center [43, 102] width 46 height 8
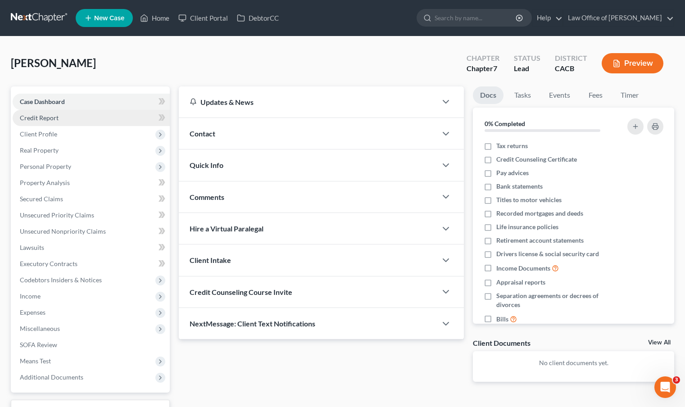
click at [58, 122] on link "Credit Report" at bounding box center [91, 118] width 157 height 16
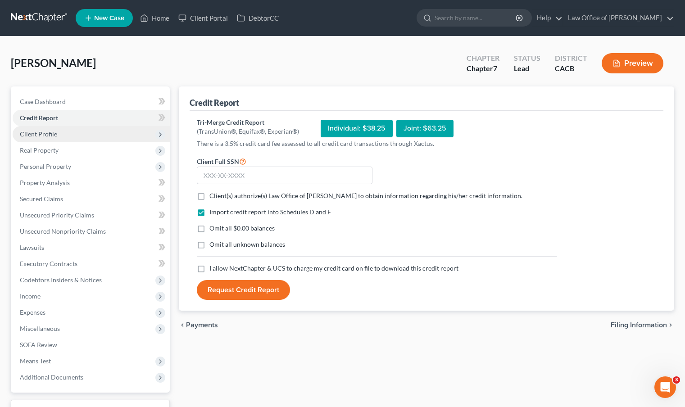
click at [56, 134] on span "Client Profile" at bounding box center [91, 134] width 157 height 16
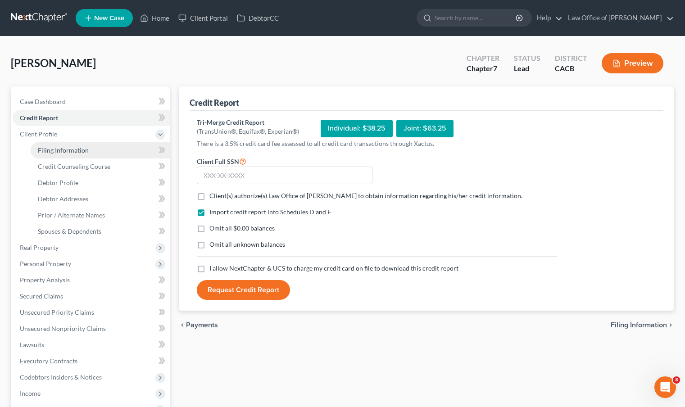
click at [56, 148] on span "Filing Information" at bounding box center [63, 150] width 51 height 8
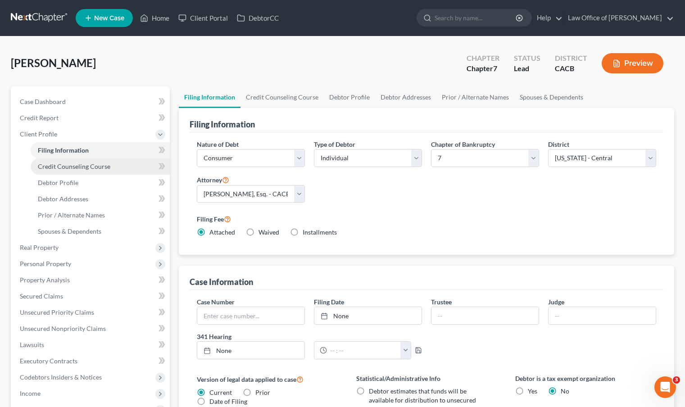
click at [62, 171] on link "Credit Counseling Course" at bounding box center [100, 166] width 139 height 16
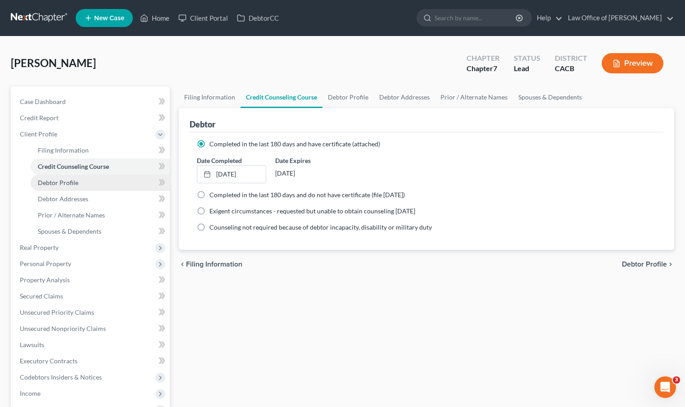
click at [65, 184] on span "Debtor Profile" at bounding box center [58, 183] width 41 height 8
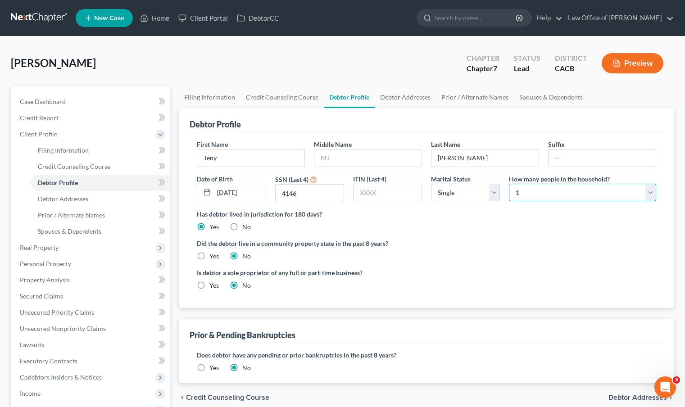
click at [651, 194] on select "Select 1 2 3 4 5 6 7 8 9 10 11 12 13 14 15 16 17 18 19 20" at bounding box center [582, 193] width 147 height 18
click at [509, 184] on select "Select 1 2 3 4 5 6 7 8 9 10 11 12 13 14 15 16 17 18 19 20" at bounding box center [582, 193] width 147 height 18
click at [79, 201] on span "Debtor Addresses" at bounding box center [63, 199] width 50 height 8
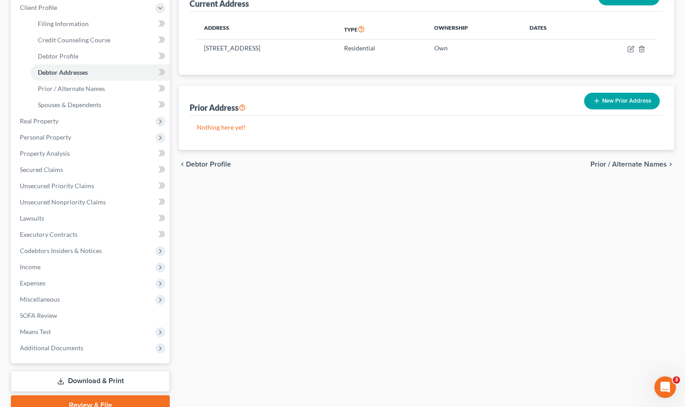
scroll to position [114, 0]
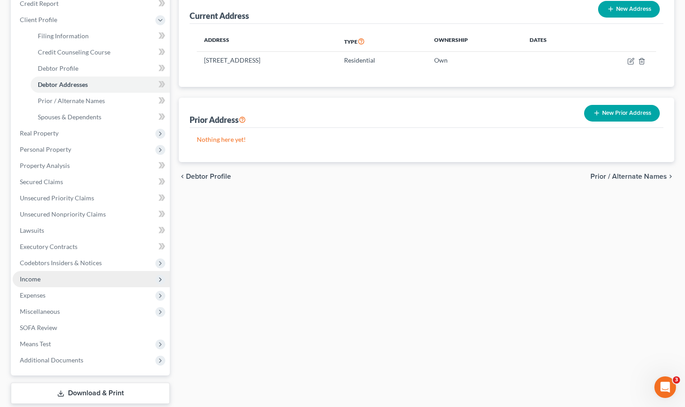
click at [68, 280] on span "Income" at bounding box center [91, 279] width 157 height 16
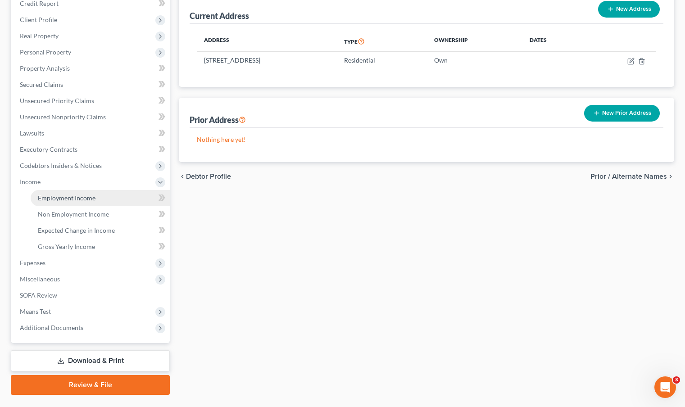
click at [83, 201] on span "Employment Income" at bounding box center [67, 198] width 58 height 8
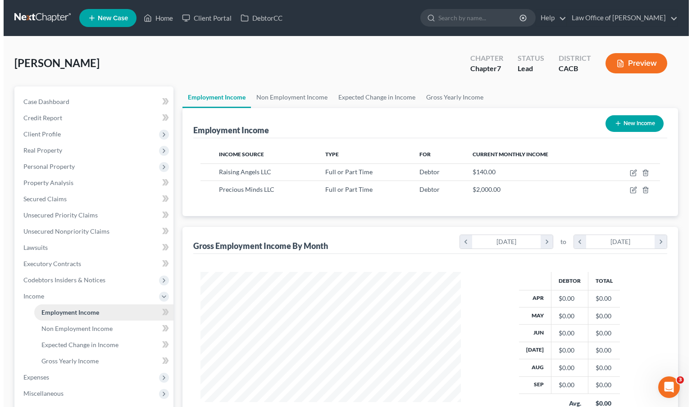
scroll to position [161, 278]
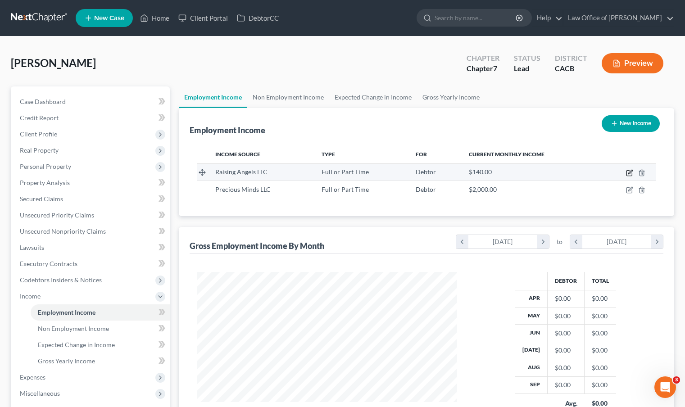
click at [633, 172] on icon "button" at bounding box center [629, 172] width 7 height 7
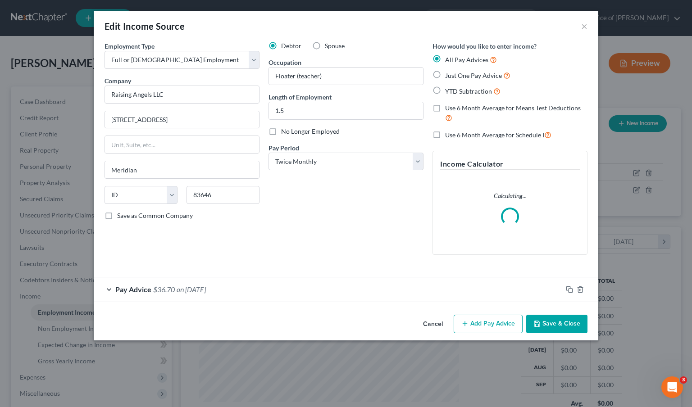
scroll to position [161, 281]
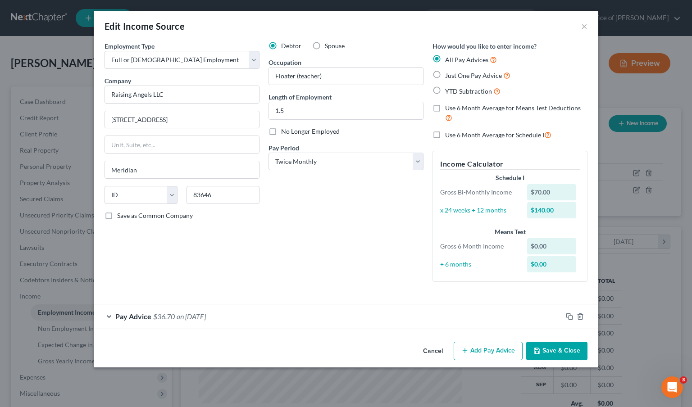
click at [142, 316] on span "Pay Advice" at bounding box center [133, 316] width 36 height 9
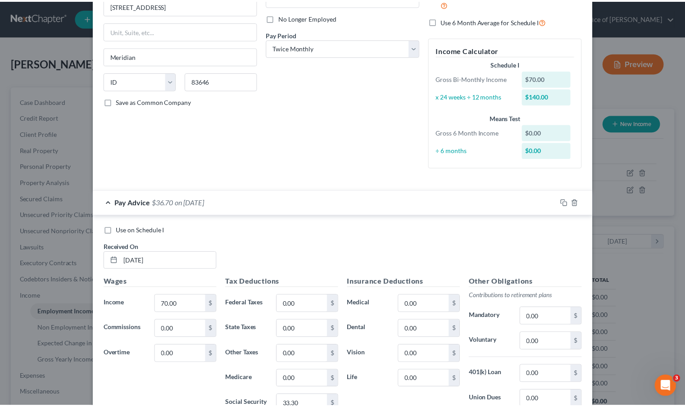
scroll to position [0, 0]
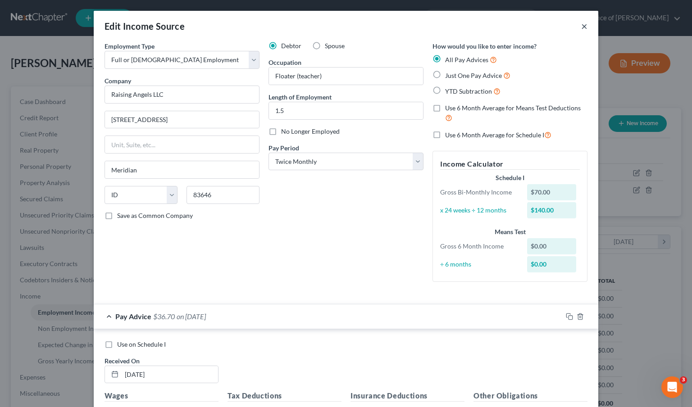
click at [581, 28] on button "×" at bounding box center [584, 26] width 6 height 11
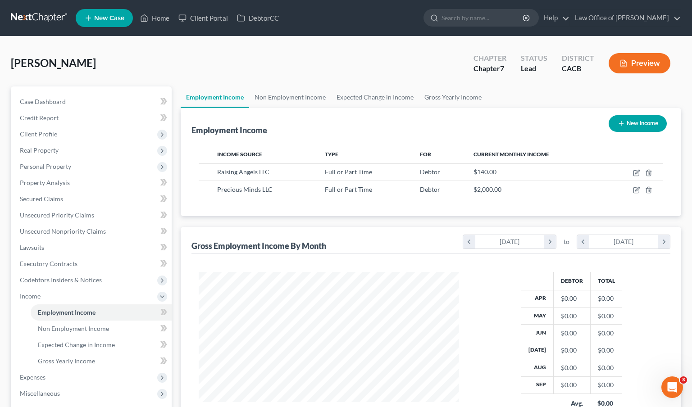
scroll to position [450050, 449934]
click at [631, 190] on icon "button" at bounding box center [629, 189] width 7 height 7
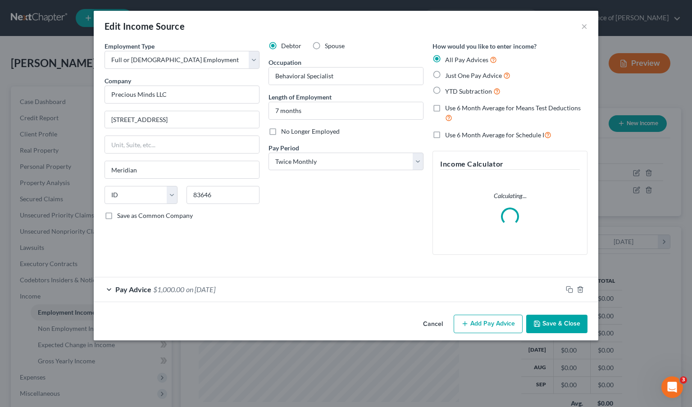
scroll to position [161, 281]
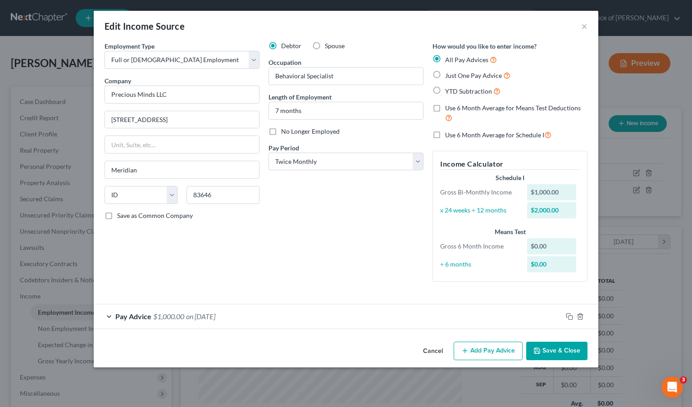
click at [324, 313] on div "Pay Advice $1,000.00 on 10/07/2025" at bounding box center [328, 316] width 468 height 24
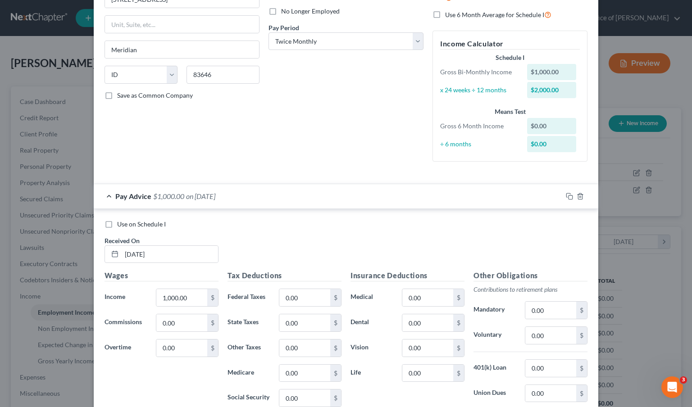
scroll to position [193, 0]
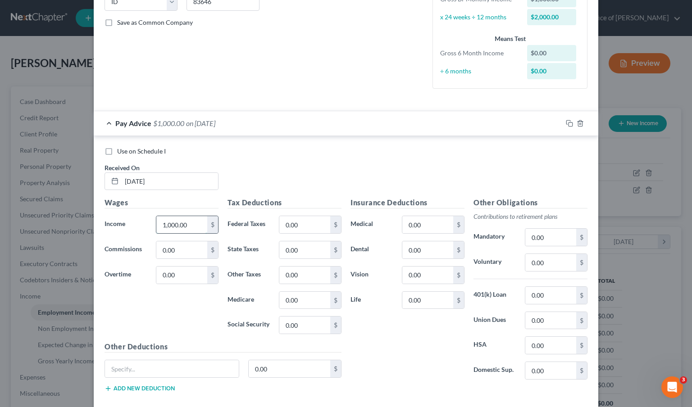
click at [183, 225] on input "1,000.00" at bounding box center [181, 224] width 51 height 17
click at [310, 225] on input "0.00" at bounding box center [304, 224] width 51 height 17
click at [305, 273] on input "0.00" at bounding box center [304, 275] width 51 height 17
drag, startPoint x: 357, startPoint y: 330, endPoint x: 348, endPoint y: 333, distance: 10.3
click at [358, 330] on div "Insurance Deductions Medical 0.00 $ Dental 0.00 $ Vision 0.00 $ Life 0.00 $" at bounding box center [407, 292] width 123 height 190
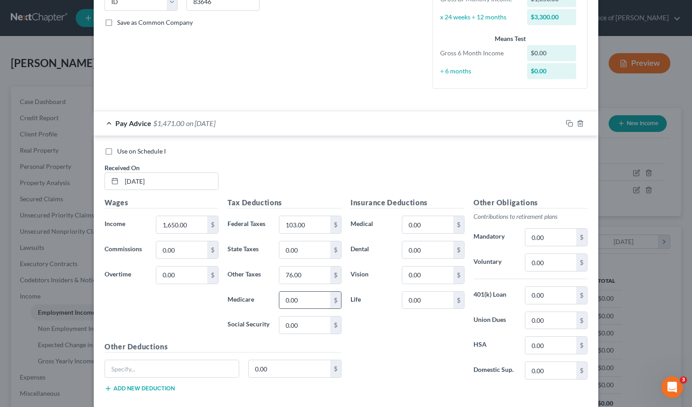
click at [315, 304] on input "0.00" at bounding box center [304, 300] width 51 height 17
click at [303, 324] on input "0.00" at bounding box center [304, 324] width 51 height 17
click at [418, 373] on div "Insurance Deductions Medical 0.00 $ Dental 0.00 $ Vision 0.00 $ Life 0.00 $" at bounding box center [407, 292] width 123 height 190
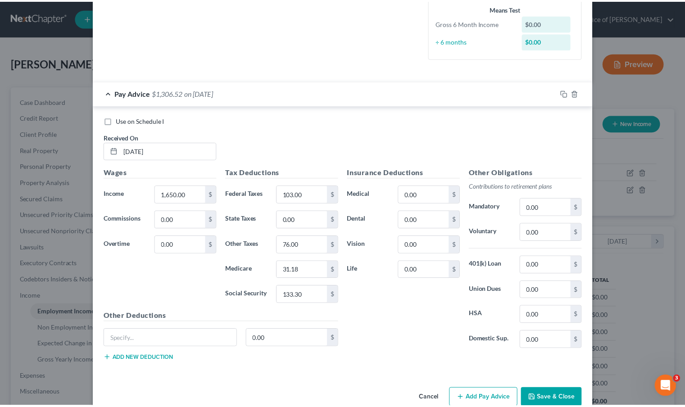
scroll to position [242, 0]
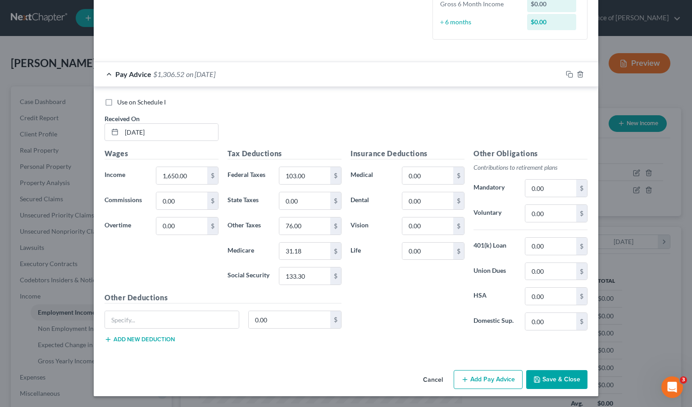
click at [570, 385] on button "Save & Close" at bounding box center [556, 379] width 61 height 19
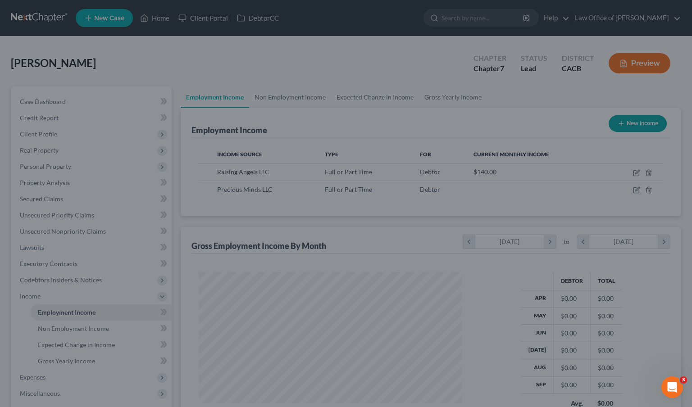
scroll to position [450050, 449934]
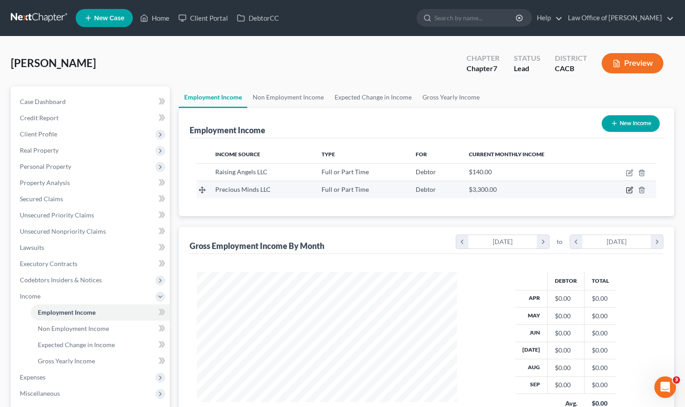
click at [628, 190] on icon "button" at bounding box center [630, 189] width 4 height 4
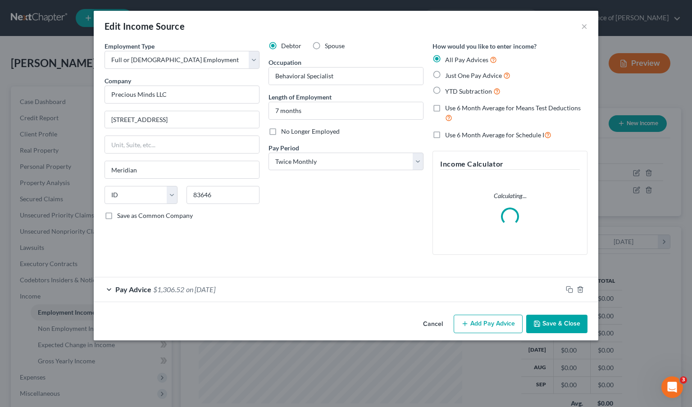
scroll to position [161, 281]
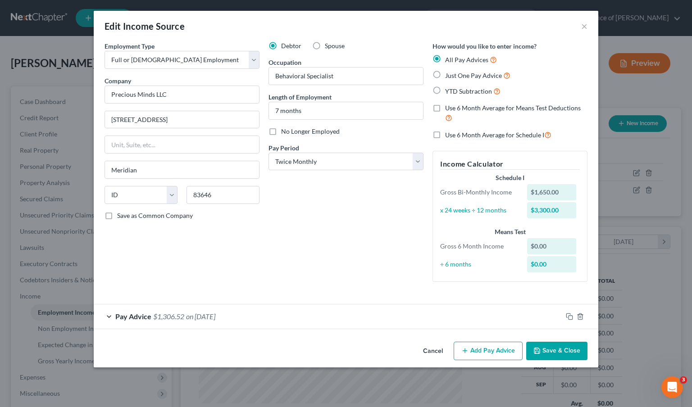
click at [496, 349] on button "Add Pay Advice" at bounding box center [487, 351] width 69 height 19
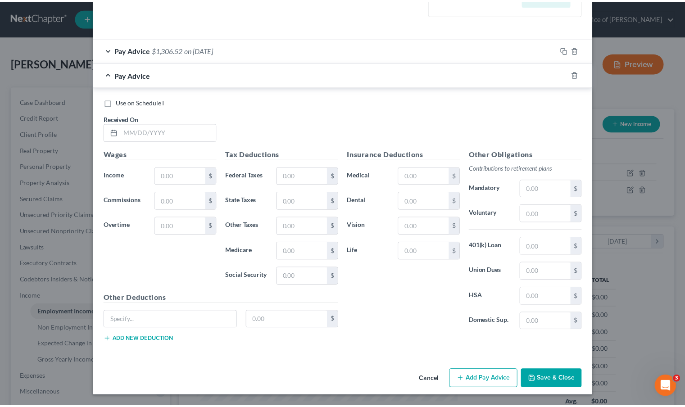
scroll to position [0, 0]
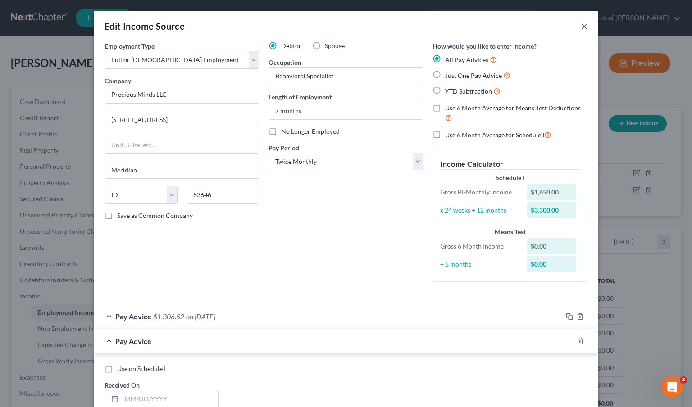
click at [582, 23] on button "×" at bounding box center [584, 26] width 6 height 11
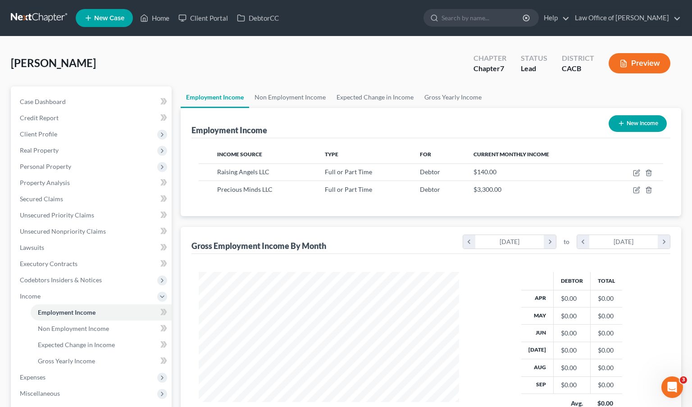
scroll to position [450050, 449934]
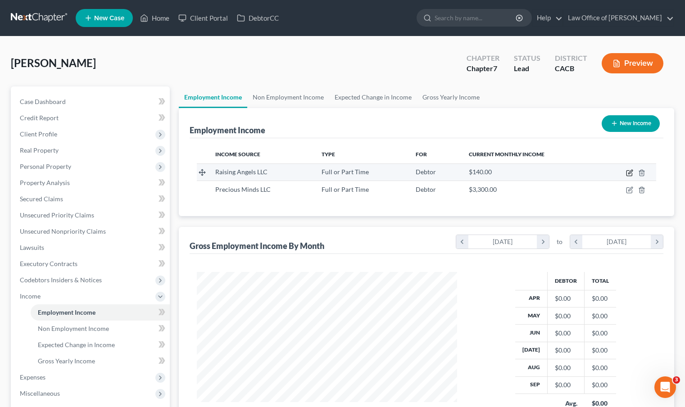
click at [628, 172] on icon "button" at bounding box center [629, 172] width 7 height 7
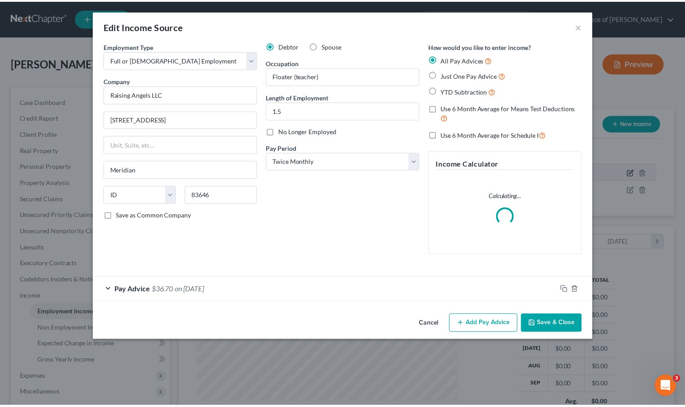
scroll to position [161, 281]
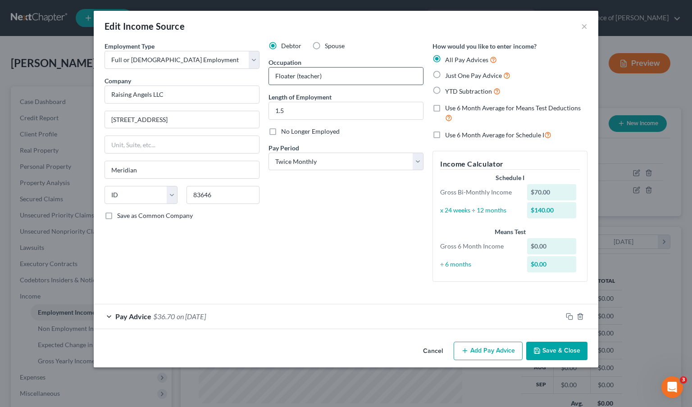
click at [320, 77] on input "Floater (teacher)" at bounding box center [346, 76] width 154 height 17
click at [568, 356] on button "Save & Close" at bounding box center [556, 351] width 61 height 19
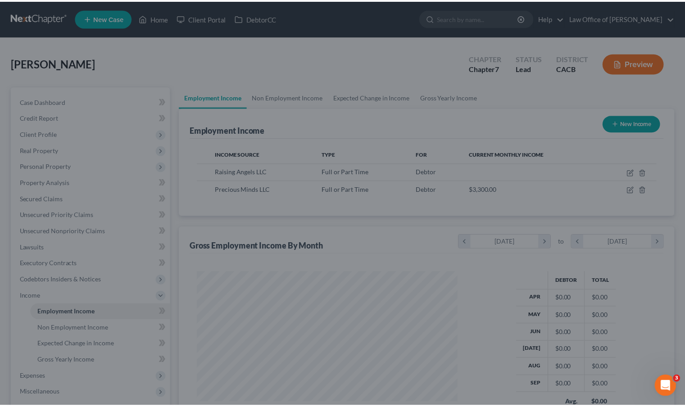
scroll to position [450050, 449934]
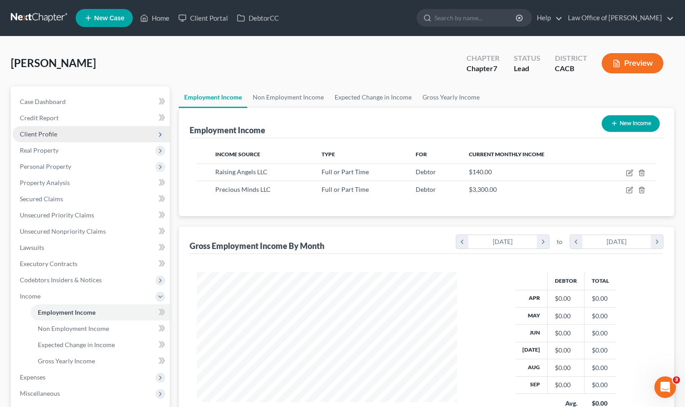
click at [35, 131] on span "Client Profile" at bounding box center [38, 134] width 37 height 8
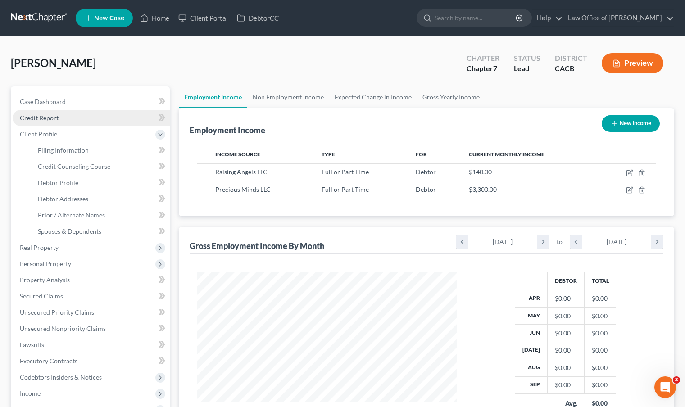
click at [54, 115] on span "Credit Report" at bounding box center [39, 118] width 39 height 8
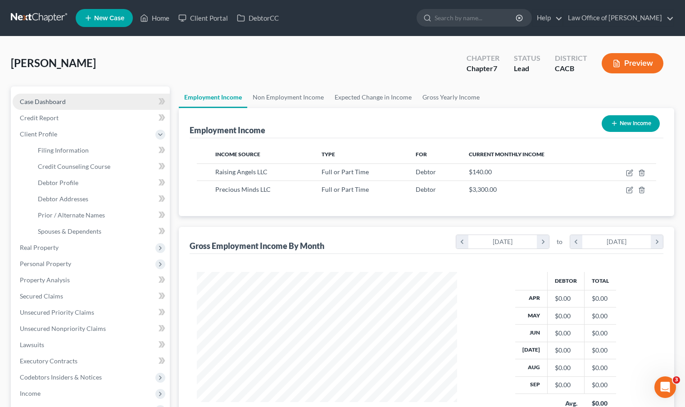
click at [57, 106] on link "Case Dashboard" at bounding box center [91, 102] width 157 height 16
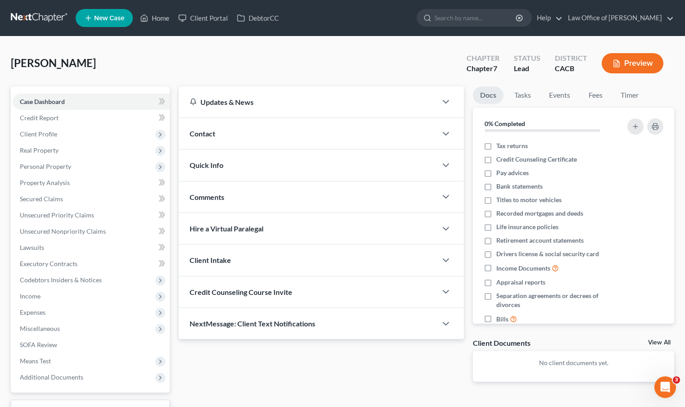
click at [205, 133] on span "Contact" at bounding box center [203, 133] width 26 height 9
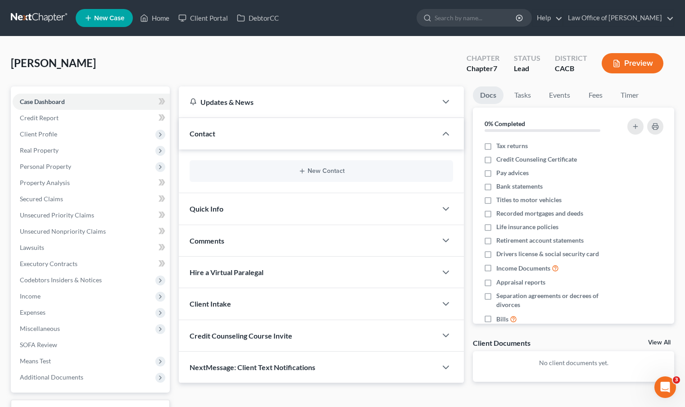
click at [289, 174] on div "New Contact" at bounding box center [321, 171] width 263 height 22
click at [301, 174] on icon "button" at bounding box center [301, 170] width 7 height 7
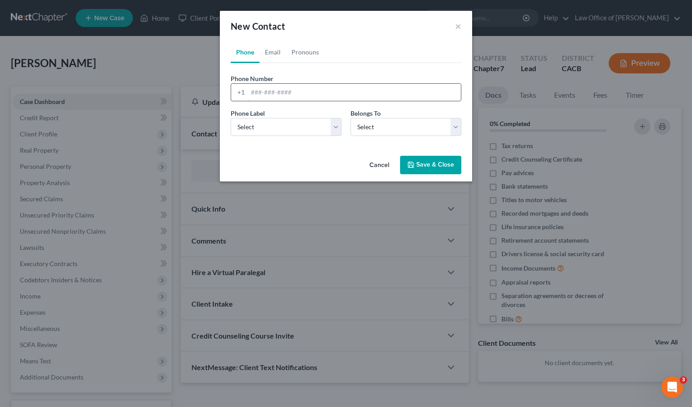
click at [287, 95] on input "tel" at bounding box center [354, 92] width 213 height 17
click at [276, 50] on link "Email" at bounding box center [272, 52] width 27 height 22
paste input "tenymesropian@gmail.com"
click at [333, 129] on select "Select Home Work Other" at bounding box center [286, 127] width 111 height 18
click at [231, 118] on select "Select Home Work Other" at bounding box center [286, 127] width 111 height 18
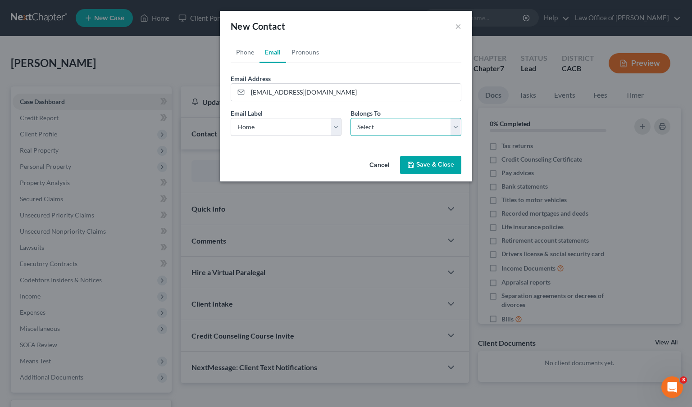
click at [452, 127] on select "Select Client Other" at bounding box center [405, 127] width 111 height 18
click at [350, 118] on select "Select Client Other" at bounding box center [405, 127] width 111 height 18
click at [438, 162] on button "Save & Close" at bounding box center [430, 165] width 61 height 19
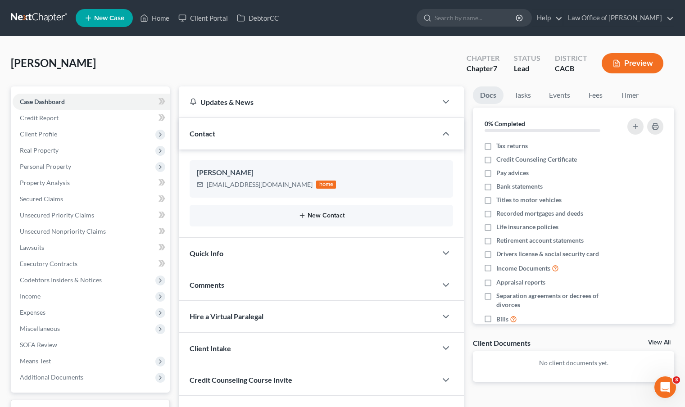
click at [324, 214] on button "New Contact" at bounding box center [321, 215] width 249 height 7
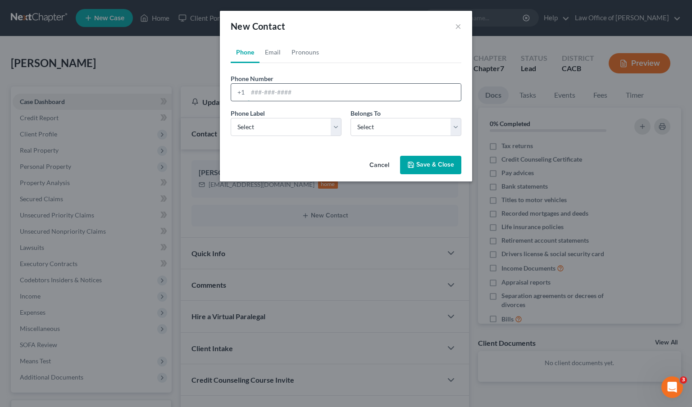
click at [276, 95] on input "tel" at bounding box center [354, 92] width 213 height 17
click at [332, 126] on select "Select Mobile Home Work Other" at bounding box center [286, 127] width 111 height 18
click at [231, 118] on select "Select Mobile Home Work Other" at bounding box center [286, 127] width 111 height 18
click at [453, 124] on select "Select Client Other" at bounding box center [405, 127] width 111 height 18
click at [350, 118] on select "Select Client Other" at bounding box center [405, 127] width 111 height 18
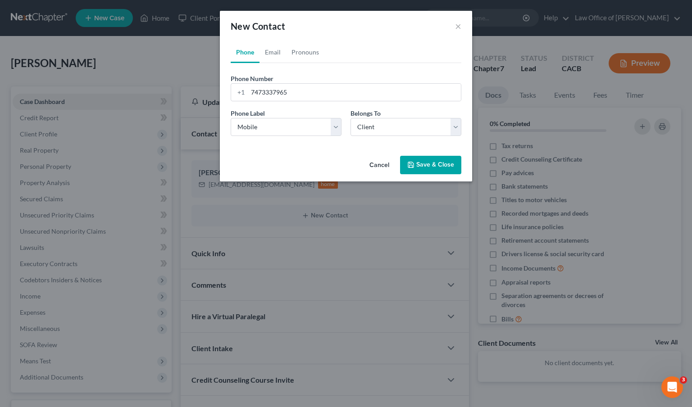
click at [437, 166] on button "Save & Close" at bounding box center [430, 165] width 61 height 19
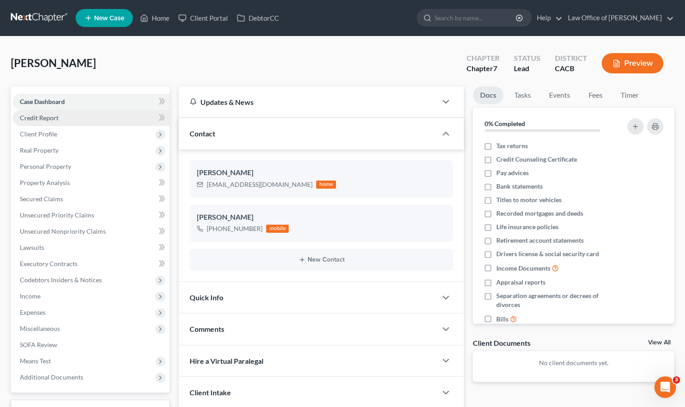
click at [66, 119] on link "Credit Report" at bounding box center [91, 118] width 157 height 16
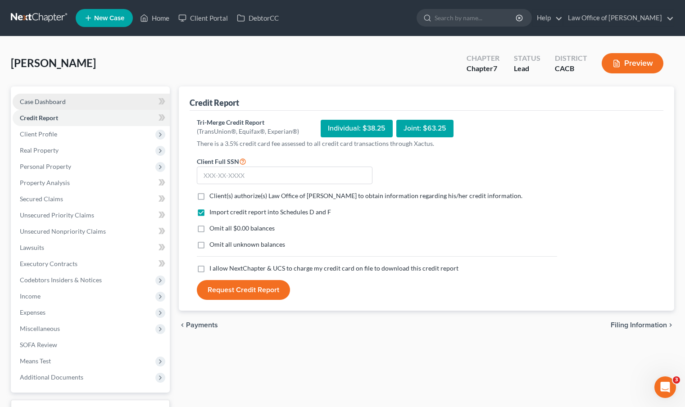
click at [80, 101] on link "Case Dashboard" at bounding box center [91, 102] width 157 height 16
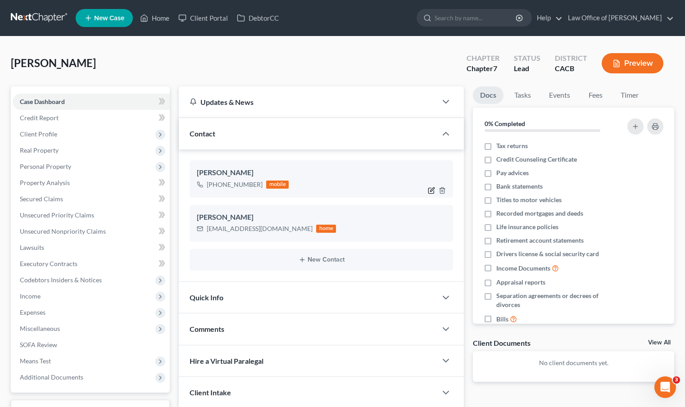
click at [434, 190] on icon "button" at bounding box center [431, 190] width 7 height 7
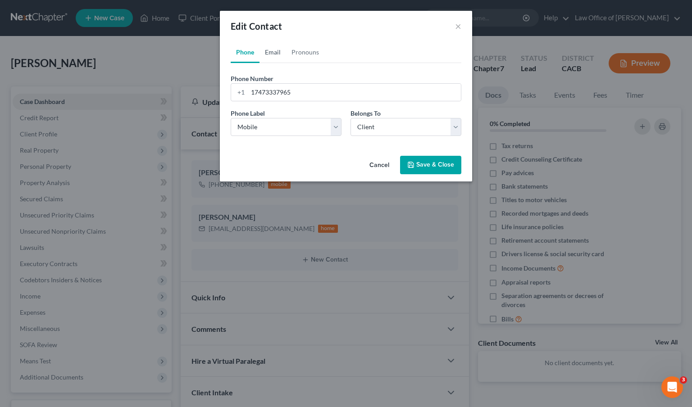
click at [274, 53] on link "Email" at bounding box center [272, 52] width 27 height 22
click at [376, 165] on button "Cancel" at bounding box center [379, 166] width 34 height 18
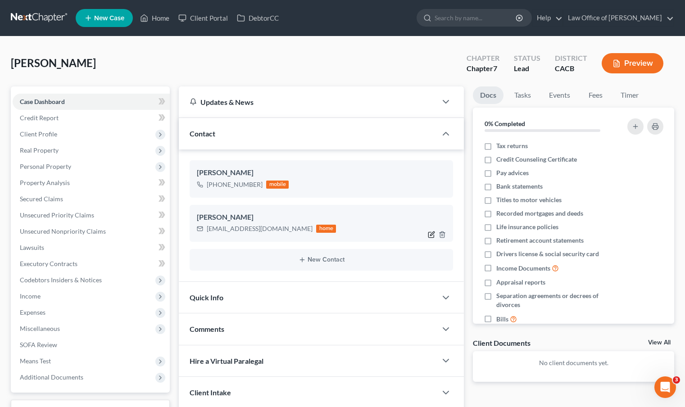
click at [430, 234] on icon "button" at bounding box center [432, 233] width 4 height 4
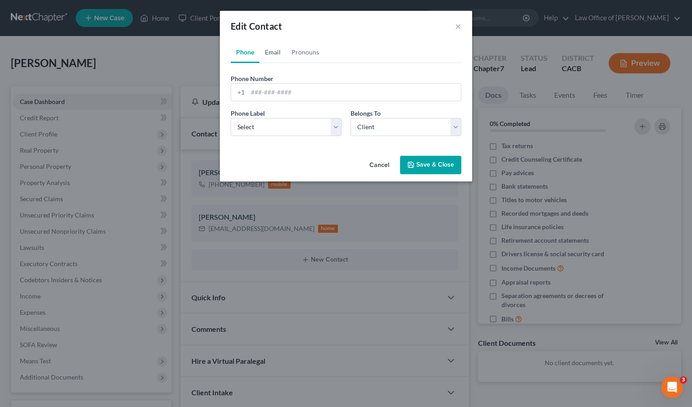
click at [271, 52] on link "Email" at bounding box center [272, 52] width 27 height 22
drag, startPoint x: 330, startPoint y: 91, endPoint x: 250, endPoint y: 91, distance: 80.1
click at [250, 91] on input "tenymesropian@gmail.com" at bounding box center [354, 92] width 213 height 17
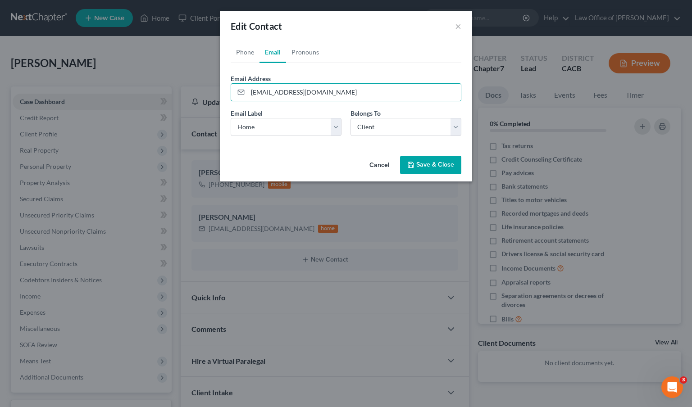
click at [377, 167] on button "Cancel" at bounding box center [379, 166] width 34 height 18
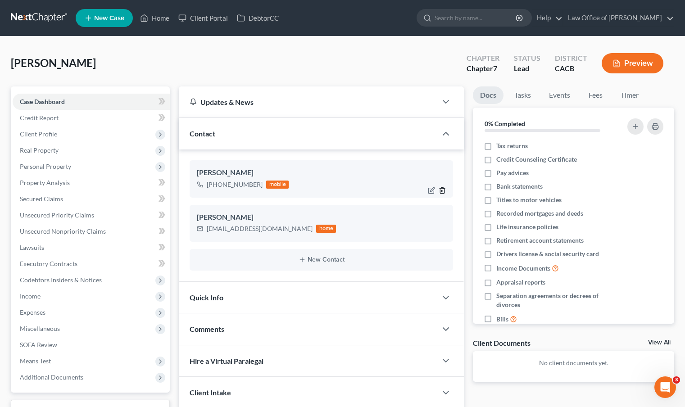
click at [442, 191] on icon "button" at bounding box center [442, 190] width 7 height 7
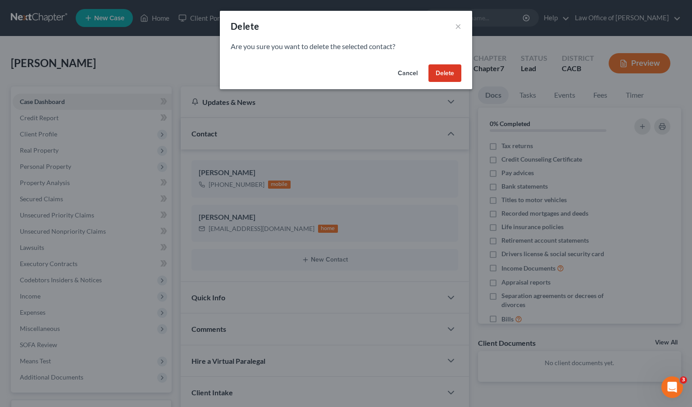
click at [402, 73] on button "Cancel" at bounding box center [407, 73] width 34 height 18
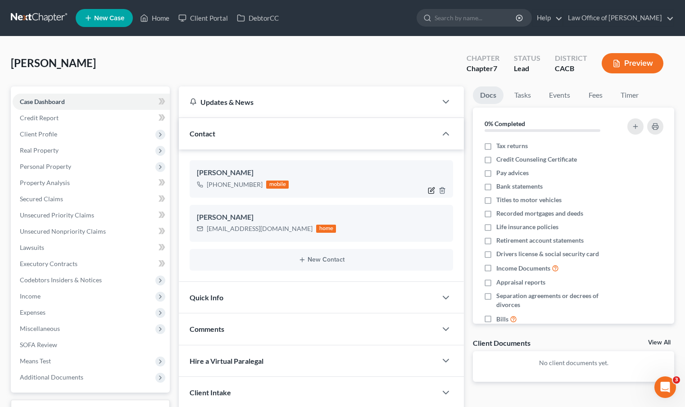
click at [431, 192] on icon "button" at bounding box center [431, 190] width 7 height 7
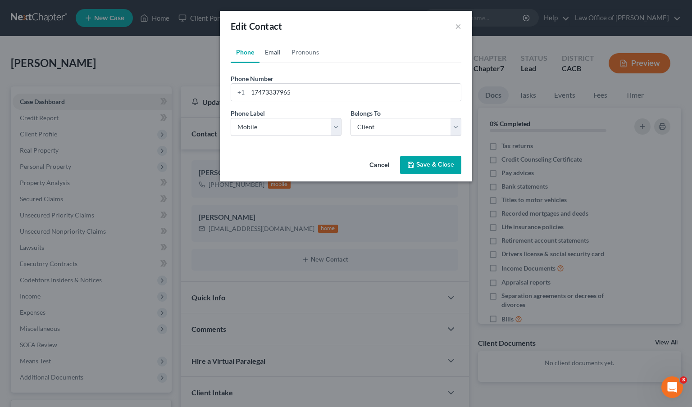
click at [276, 50] on link "Email" at bounding box center [272, 52] width 27 height 22
paste input "tenymesropian@gmail.com"
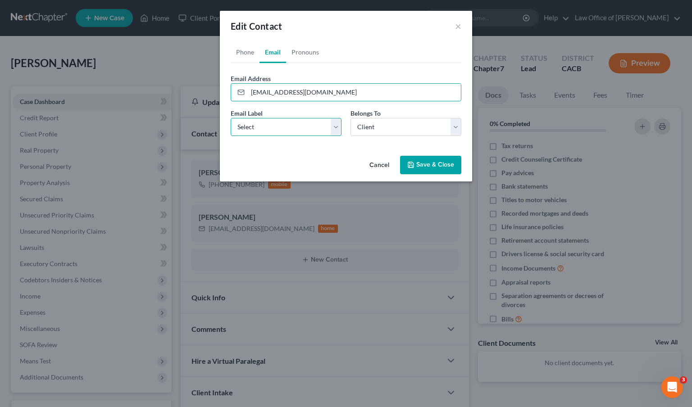
click at [335, 131] on select "Select Home Work Other" at bounding box center [286, 127] width 111 height 18
click at [231, 118] on select "Select Home Work Other" at bounding box center [286, 127] width 111 height 18
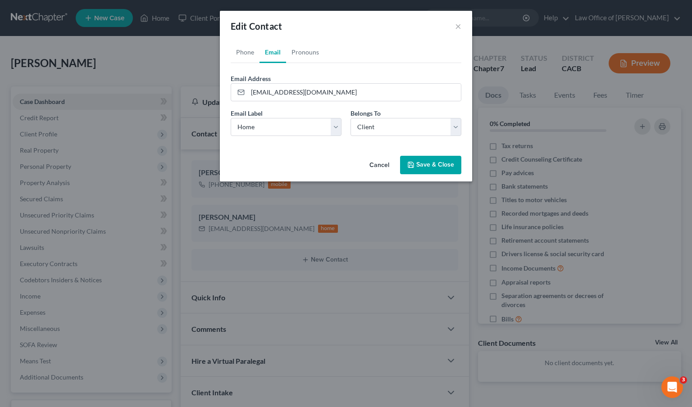
click at [444, 168] on button "Save & Close" at bounding box center [430, 165] width 61 height 19
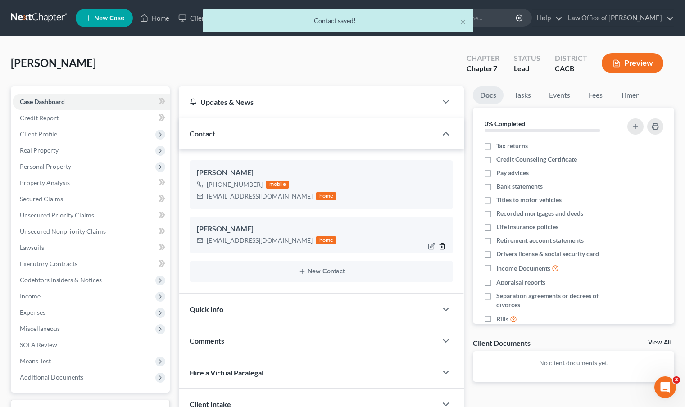
click at [443, 246] on line "button" at bounding box center [443, 247] width 0 height 2
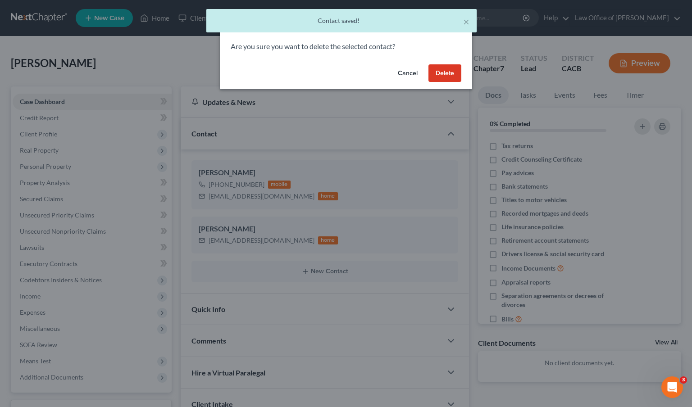
click at [443, 76] on button "Delete" at bounding box center [444, 73] width 33 height 18
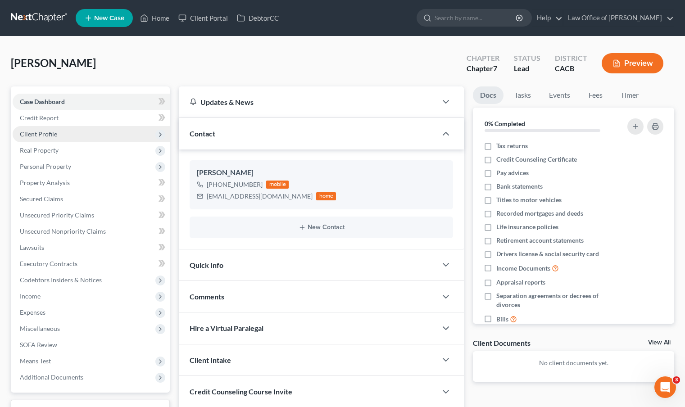
click at [35, 136] on span "Client Profile" at bounding box center [38, 134] width 37 height 8
click at [37, 135] on span "Client Profile" at bounding box center [38, 134] width 37 height 8
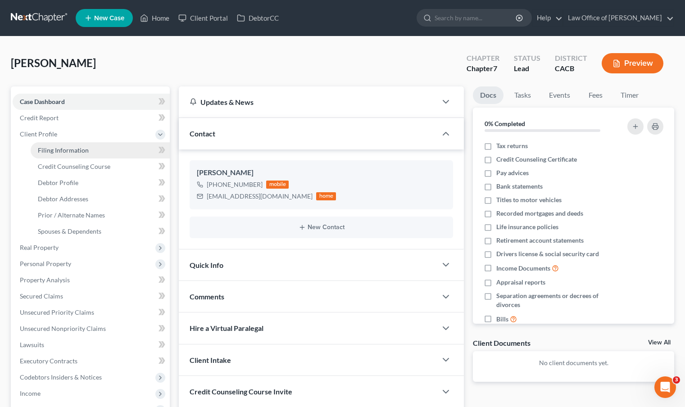
click at [60, 150] on span "Filing Information" at bounding box center [63, 150] width 51 height 8
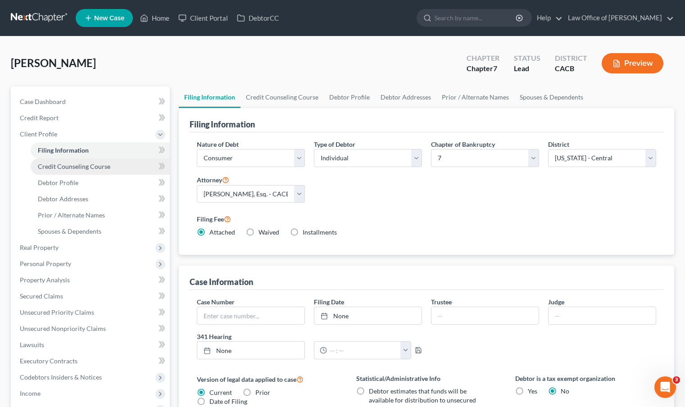
click at [88, 167] on span "Credit Counseling Course" at bounding box center [74, 167] width 72 height 8
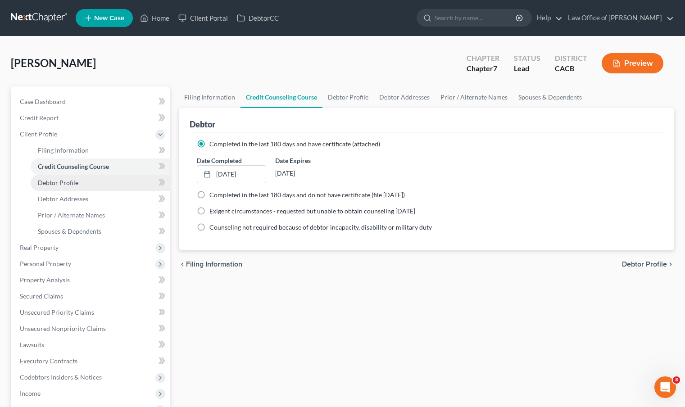
click at [89, 188] on link "Debtor Profile" at bounding box center [100, 183] width 139 height 16
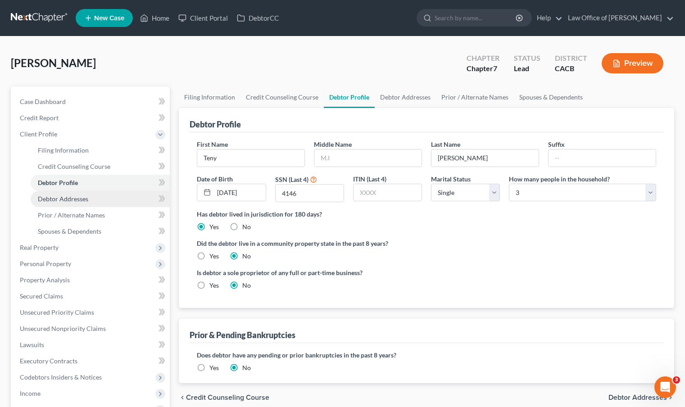
click at [47, 200] on span "Debtor Addresses" at bounding box center [63, 199] width 50 height 8
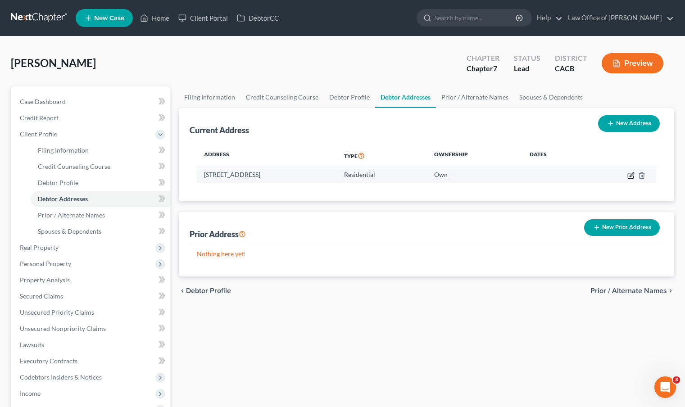
click at [633, 176] on icon "button" at bounding box center [630, 175] width 7 height 7
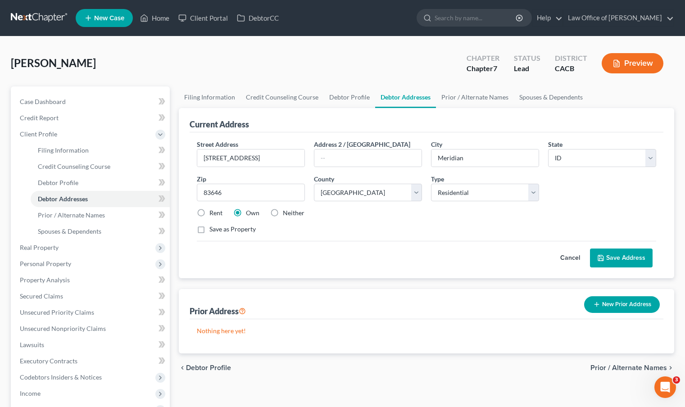
click at [209, 212] on label "Rent" at bounding box center [215, 212] width 13 height 9
click at [213, 212] on input "Rent" at bounding box center [216, 211] width 6 height 6
click at [627, 259] on button "Save Address" at bounding box center [621, 258] width 63 height 19
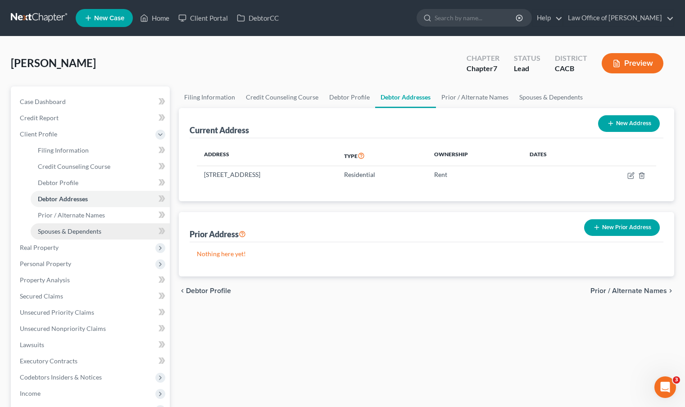
click at [83, 231] on span "Spouses & Dependents" at bounding box center [69, 231] width 63 height 8
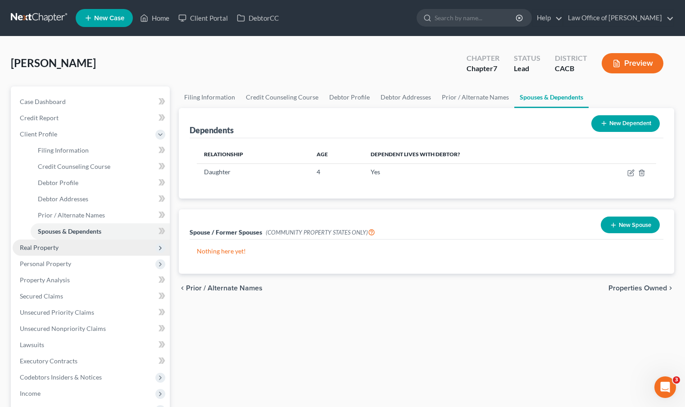
click at [57, 251] on span "Real Property" at bounding box center [91, 248] width 157 height 16
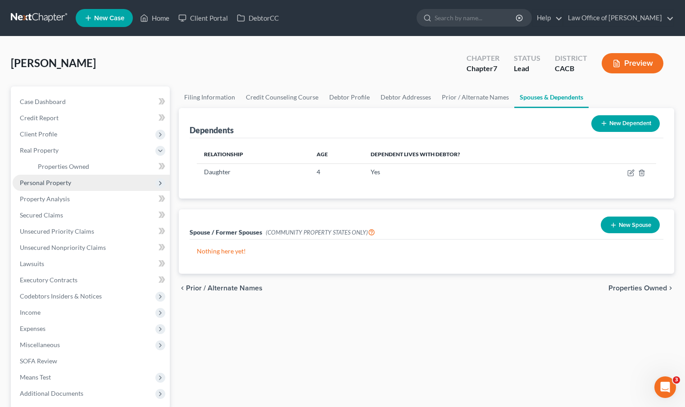
click at [66, 181] on span "Personal Property" at bounding box center [45, 183] width 51 height 8
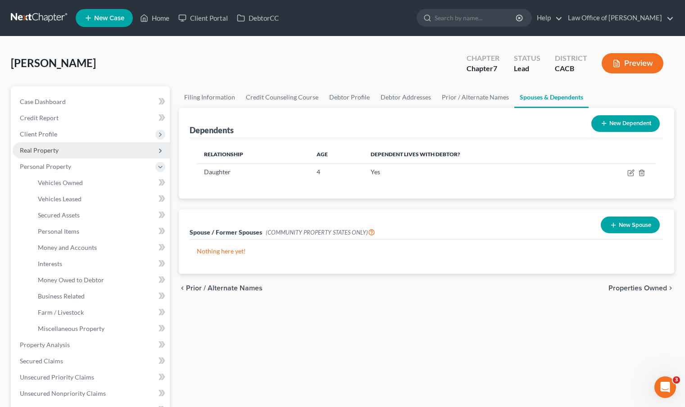
click at [64, 145] on span "Real Property" at bounding box center [91, 150] width 157 height 16
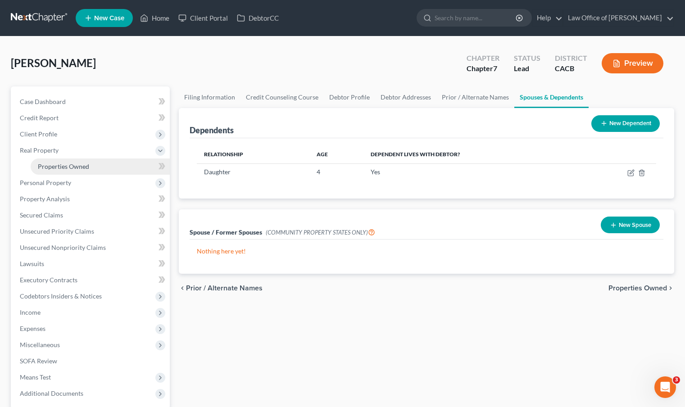
click at [78, 169] on span "Properties Owned" at bounding box center [63, 167] width 51 height 8
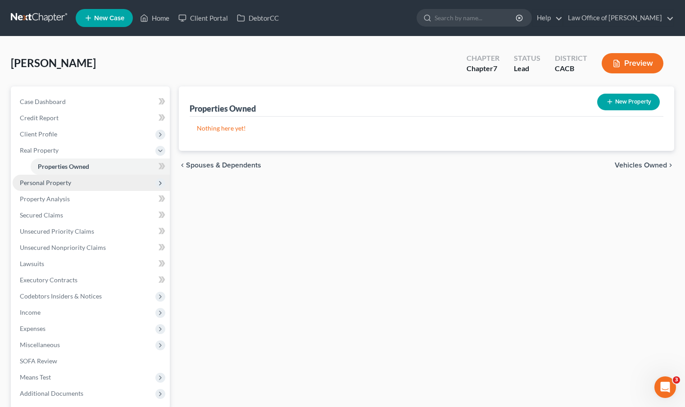
click at [69, 184] on span "Personal Property" at bounding box center [45, 183] width 51 height 8
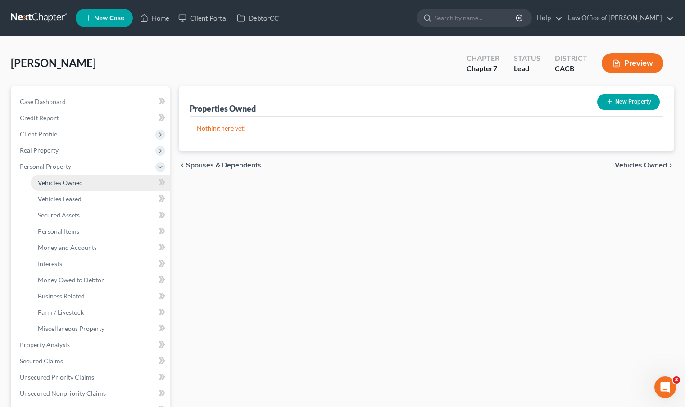
click at [69, 184] on span "Vehicles Owned" at bounding box center [60, 183] width 45 height 8
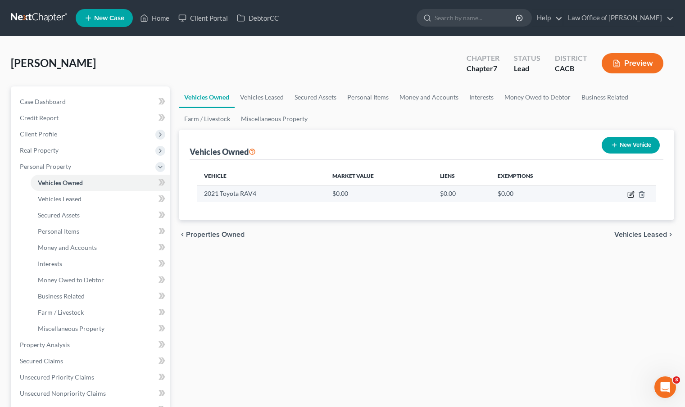
click at [628, 194] on icon "button" at bounding box center [630, 194] width 7 height 7
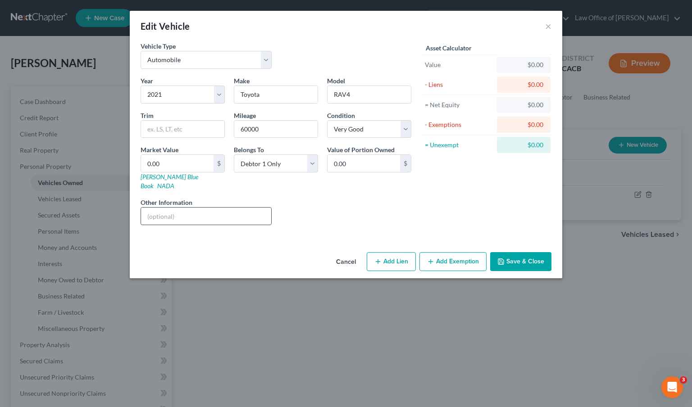
click at [184, 208] on input "text" at bounding box center [206, 216] width 130 height 17
click at [172, 172] on input "0.00" at bounding box center [177, 163] width 72 height 17
click at [404, 132] on select "Select Excellent Very Good Good Fair Poor" at bounding box center [369, 129] width 84 height 18
click at [327, 120] on select "Select Excellent Very Good Good Fair Poor" at bounding box center [369, 129] width 84 height 18
click at [527, 254] on button "Save & Close" at bounding box center [520, 261] width 61 height 19
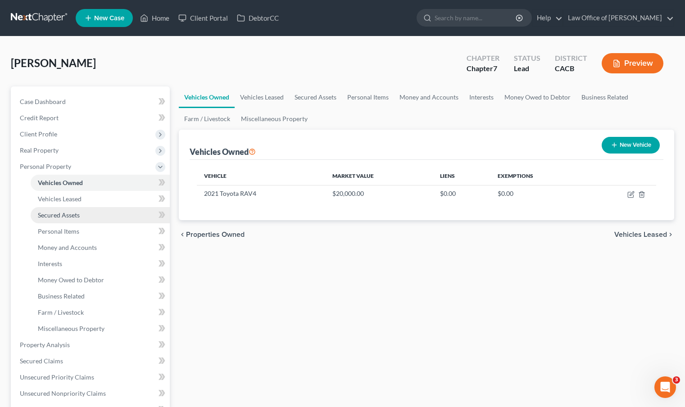
click at [77, 215] on span "Secured Assets" at bounding box center [59, 215] width 42 height 8
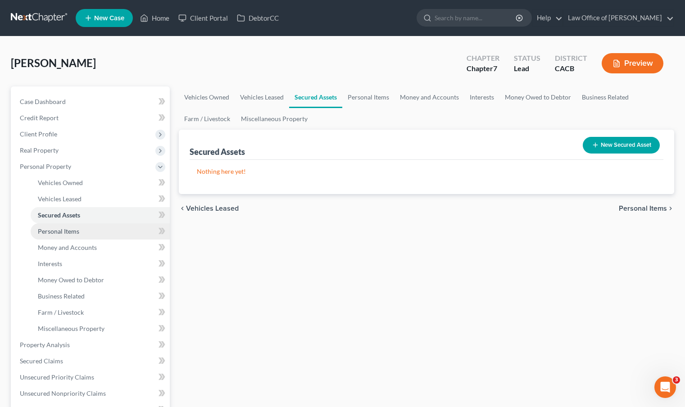
click at [70, 231] on span "Personal Items" at bounding box center [58, 231] width 41 height 8
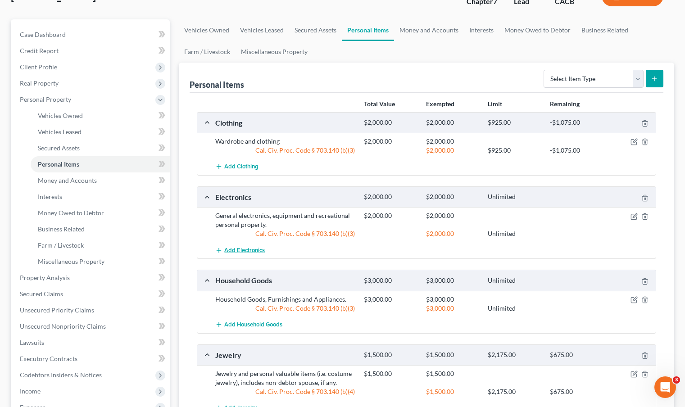
scroll to position [117, 0]
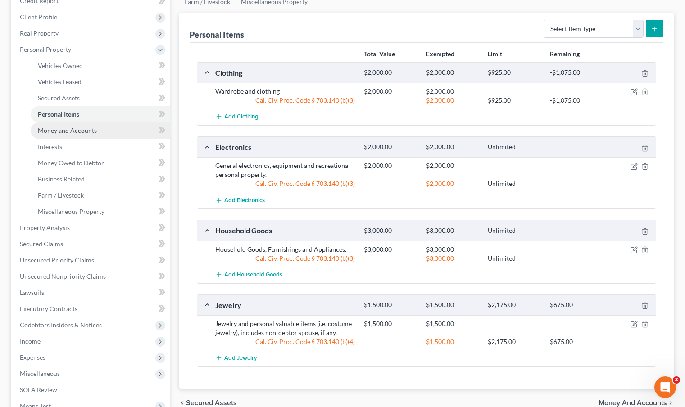
click at [81, 131] on span "Money and Accounts" at bounding box center [67, 131] width 59 height 8
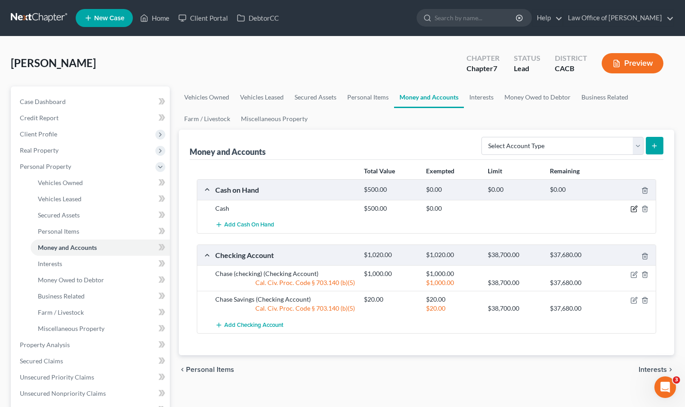
click at [633, 208] on icon "button" at bounding box center [633, 208] width 7 height 7
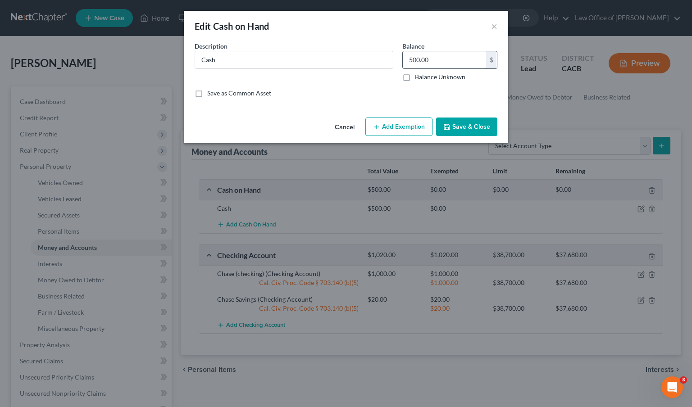
click at [428, 63] on input "500.00" at bounding box center [443, 59] width 83 height 17
click at [428, 128] on button "Add Exemption" at bounding box center [398, 127] width 67 height 19
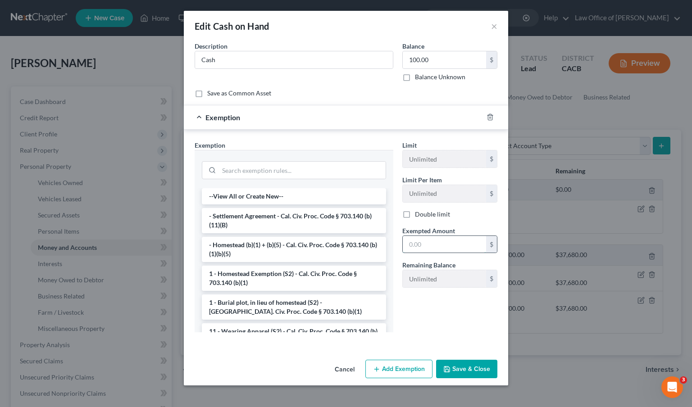
click at [431, 249] on input "text" at bounding box center [443, 244] width 83 height 17
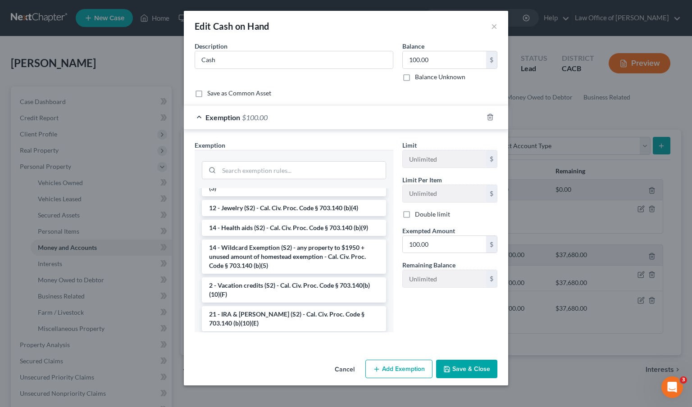
scroll to position [137, 0]
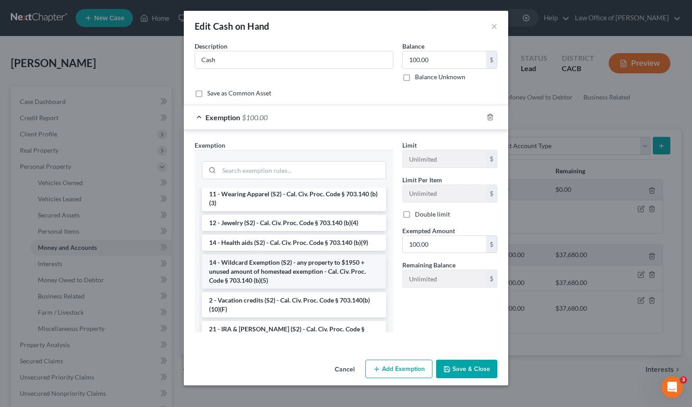
click at [315, 276] on li "14 - Wildcard Exemption (S2) - any property to $1950 + unused amount of homeste…" at bounding box center [294, 271] width 184 height 34
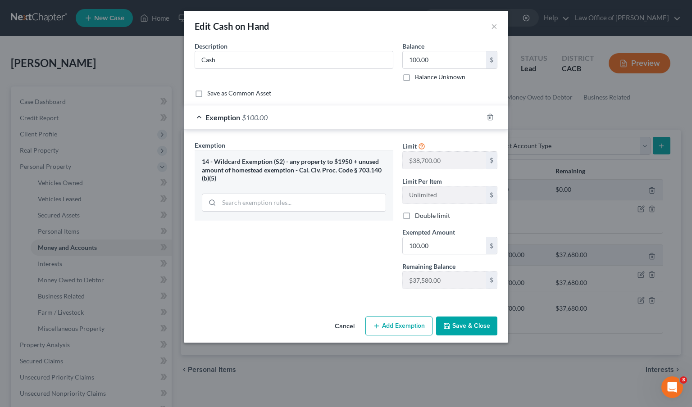
click at [465, 332] on button "Save & Close" at bounding box center [466, 325] width 61 height 19
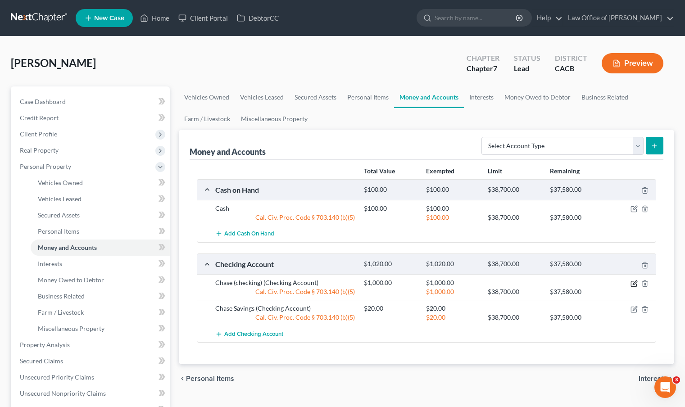
click at [633, 283] on icon "button" at bounding box center [633, 283] width 7 height 7
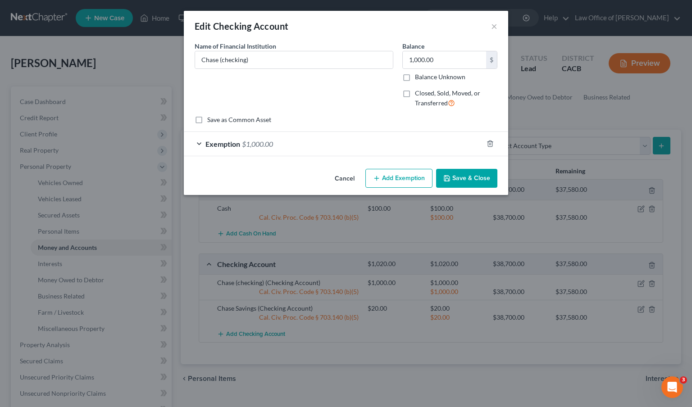
click at [395, 175] on button "Add Exemption" at bounding box center [398, 178] width 67 height 19
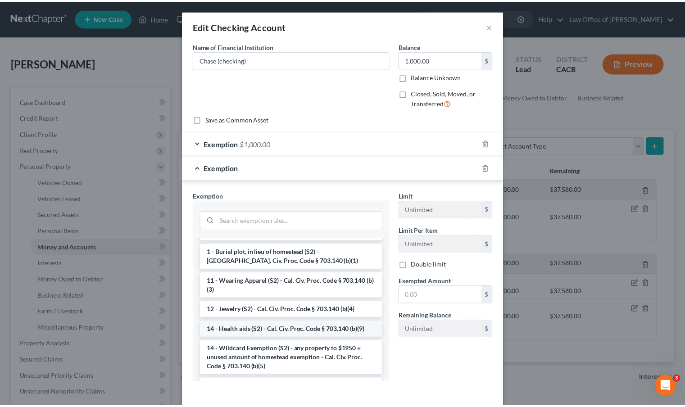
scroll to position [149, 0]
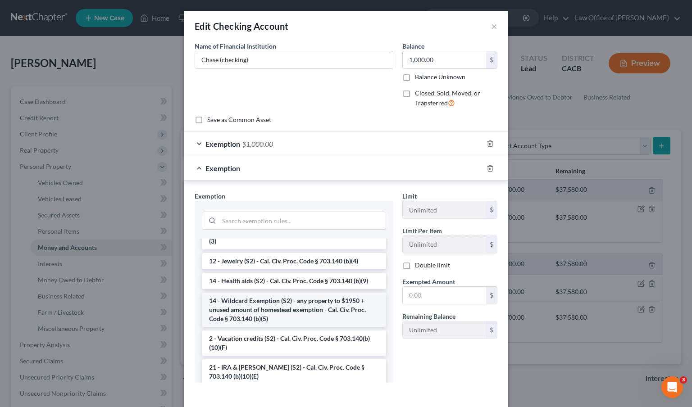
click at [265, 300] on li "14 - Wildcard Exemption (S2) - any property to $1950 + unused amount of homeste…" at bounding box center [294, 310] width 184 height 34
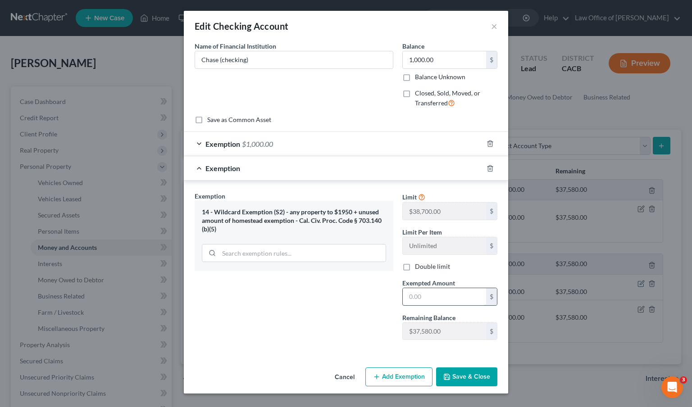
click at [419, 294] on input "text" at bounding box center [443, 296] width 83 height 17
click at [464, 374] on button "Save & Close" at bounding box center [466, 376] width 61 height 19
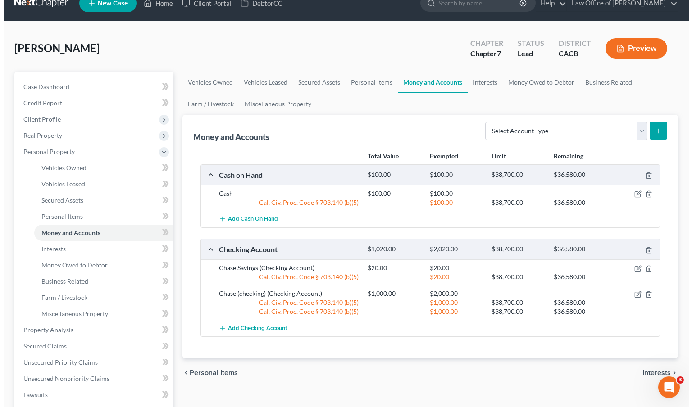
scroll to position [17, 0]
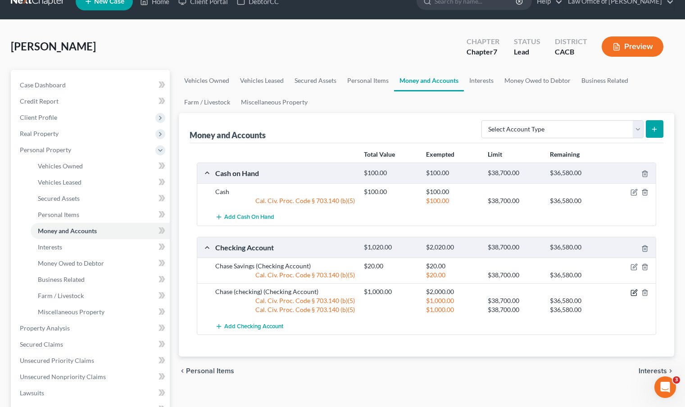
click at [632, 292] on icon "button" at bounding box center [633, 292] width 7 height 7
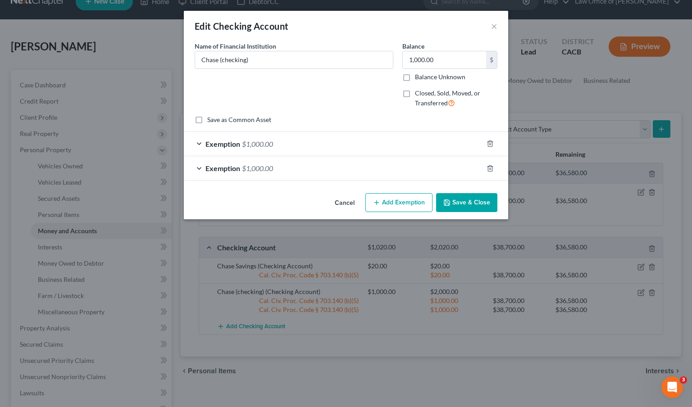
click at [244, 172] on span "$1,000.00" at bounding box center [257, 168] width 31 height 9
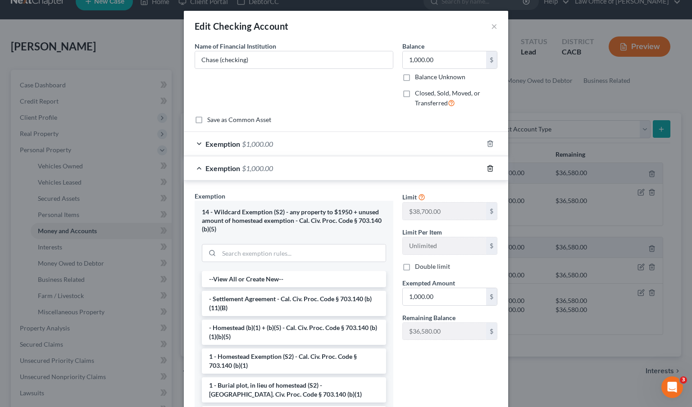
click at [488, 170] on icon "button" at bounding box center [489, 168] width 7 height 7
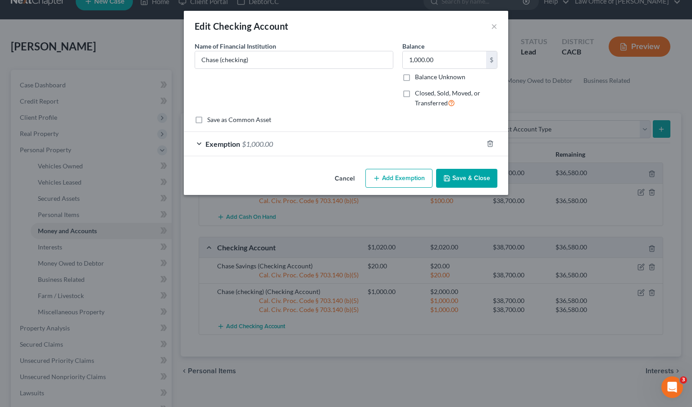
click at [260, 141] on span "$1,000.00" at bounding box center [257, 144] width 31 height 9
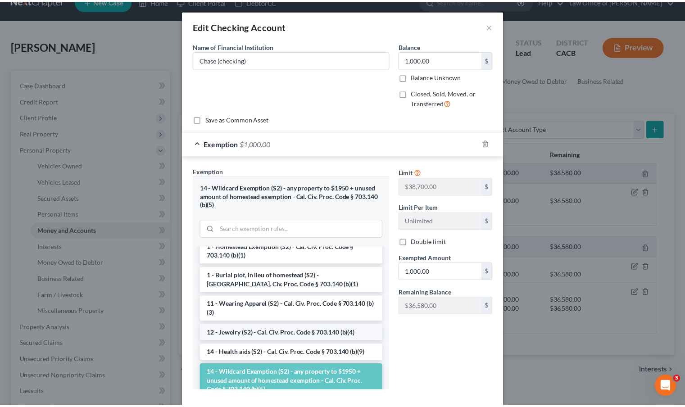
scroll to position [152, 0]
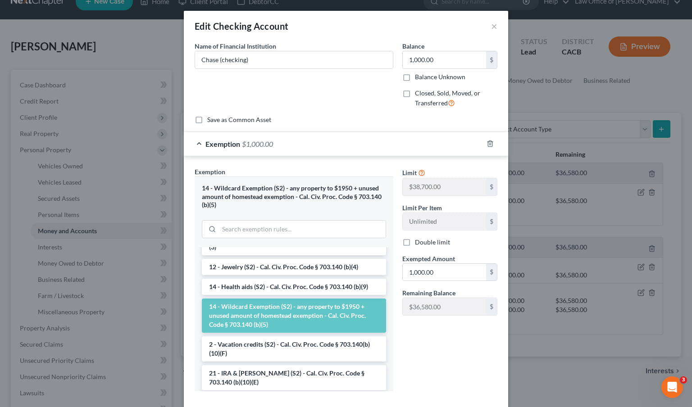
click at [273, 312] on li "14 - Wildcard Exemption (S2) - any property to $1950 + unused amount of homeste…" at bounding box center [294, 315] width 184 height 34
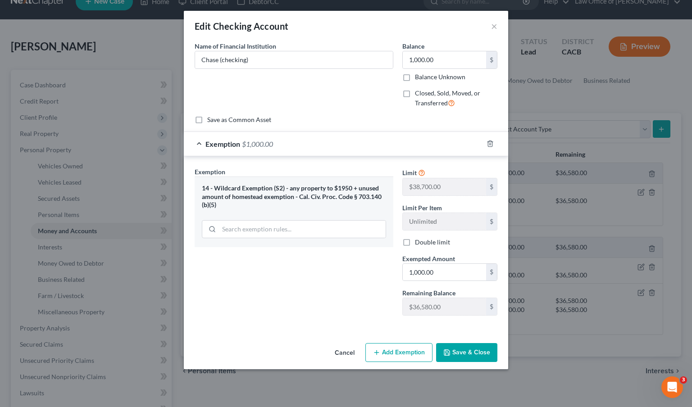
click at [484, 350] on button "Save & Close" at bounding box center [466, 352] width 61 height 19
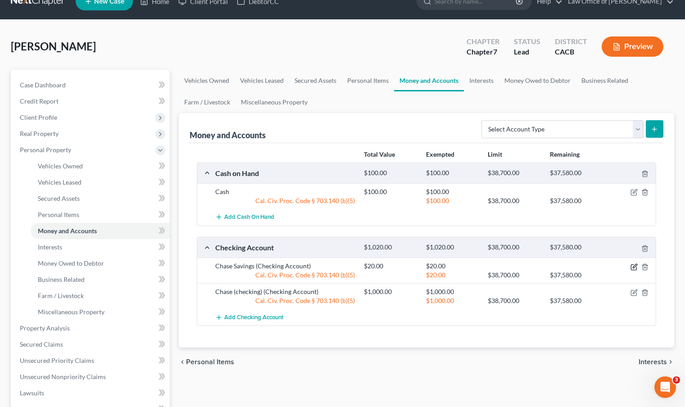
click at [633, 267] on icon "button" at bounding box center [635, 266] width 4 height 4
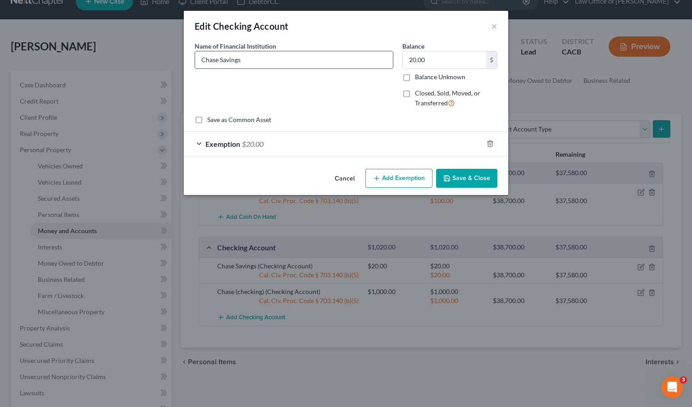
click at [244, 63] on input "Chase Savings" at bounding box center [294, 59] width 198 height 17
drag, startPoint x: 244, startPoint y: 63, endPoint x: 153, endPoint y: 62, distance: 91.4
click at [153, 62] on div "Edit Checking Account × An exemption set must first be selected from the Filing…" at bounding box center [346, 203] width 692 height 407
click at [464, 176] on button "Save & Close" at bounding box center [466, 178] width 61 height 19
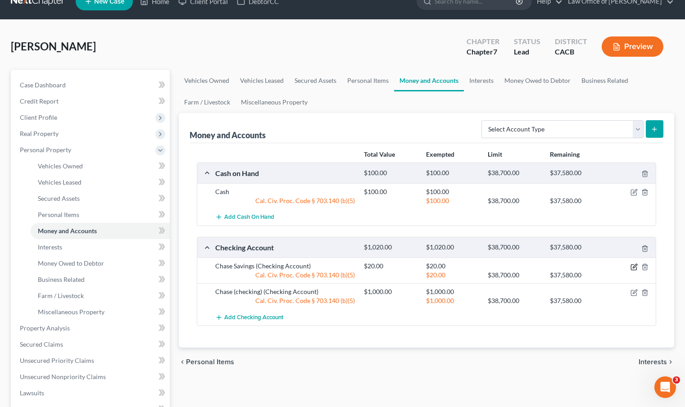
click at [633, 267] on icon "button" at bounding box center [635, 266] width 4 height 4
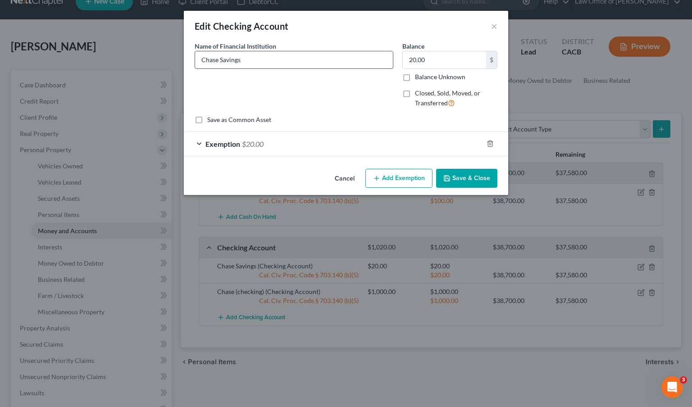
click at [332, 58] on input "Chase Savings" at bounding box center [294, 59] width 198 height 17
click at [491, 31] on button "×" at bounding box center [494, 26] width 6 height 11
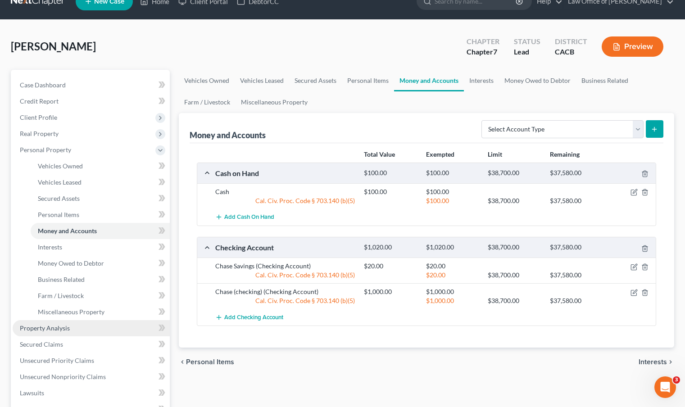
click at [43, 328] on span "Property Analysis" at bounding box center [45, 328] width 50 height 8
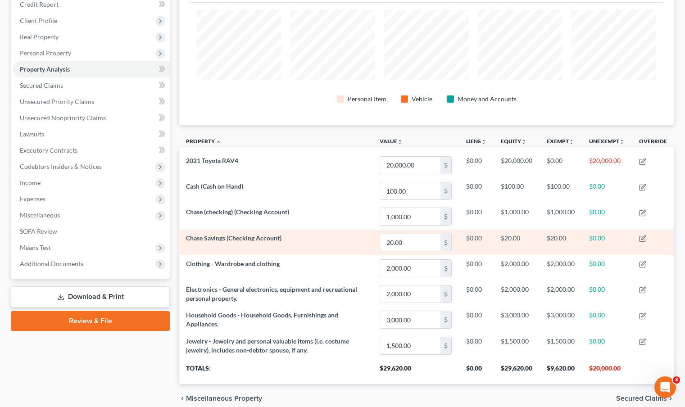
scroll to position [153, 0]
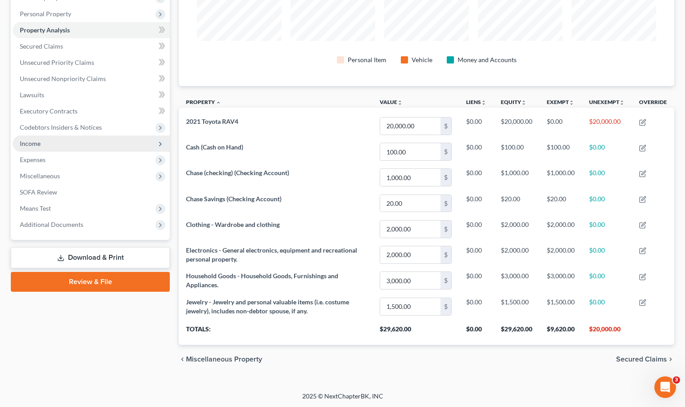
click at [18, 142] on span "Income" at bounding box center [91, 144] width 157 height 16
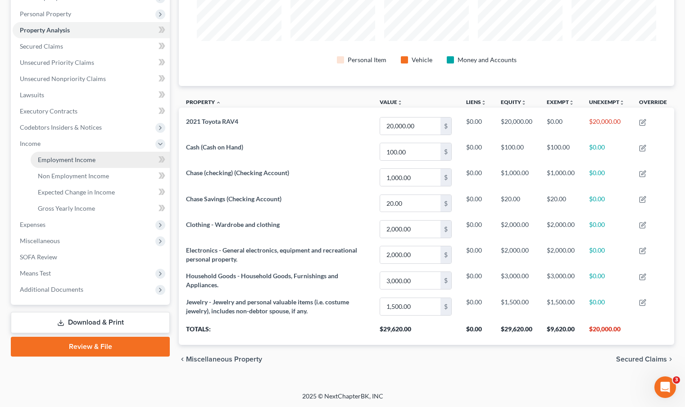
click at [65, 163] on span "Employment Income" at bounding box center [67, 160] width 58 height 8
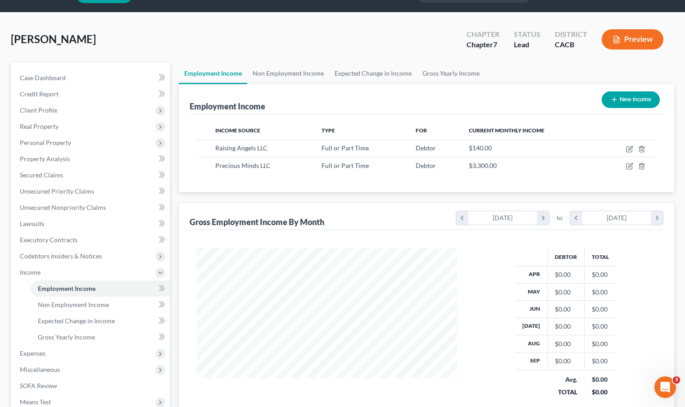
scroll to position [24, 0]
click at [38, 352] on span "Expenses" at bounding box center [33, 353] width 26 height 8
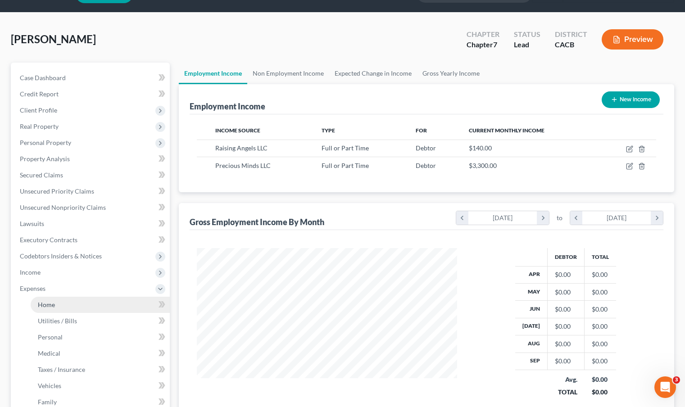
click at [81, 304] on link "Home" at bounding box center [100, 305] width 139 height 16
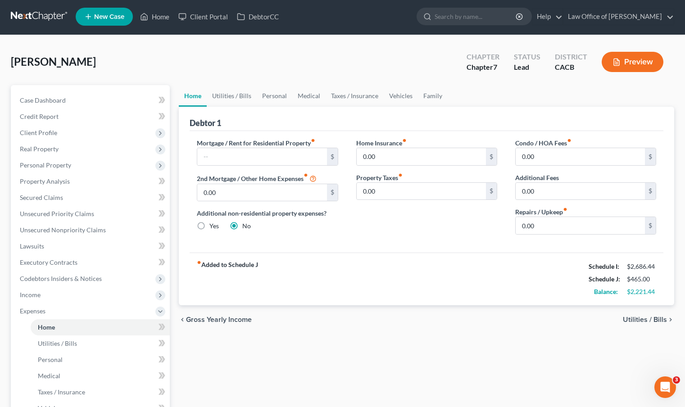
scroll to position [2, 0]
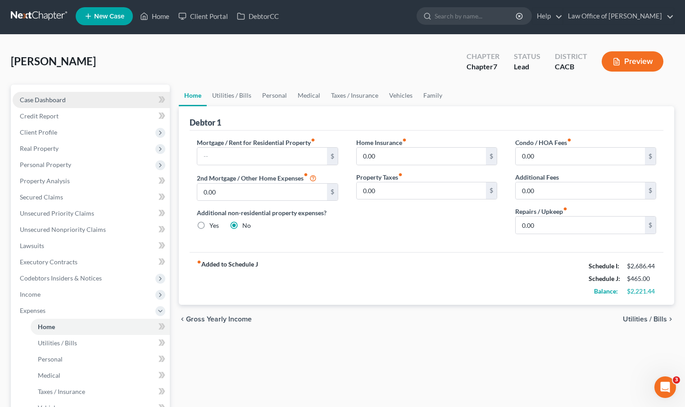
click at [40, 101] on span "Case Dashboard" at bounding box center [43, 100] width 46 height 8
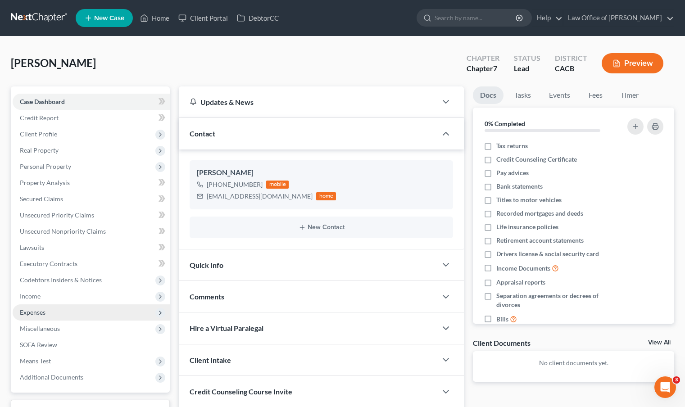
click at [57, 315] on span "Expenses" at bounding box center [91, 312] width 157 height 16
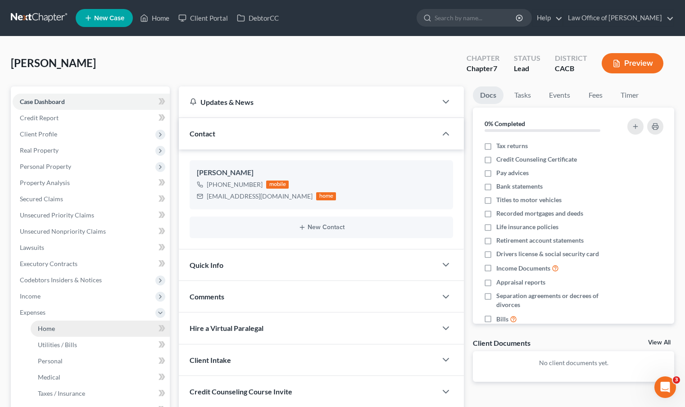
click at [57, 326] on link "Home" at bounding box center [100, 329] width 139 height 16
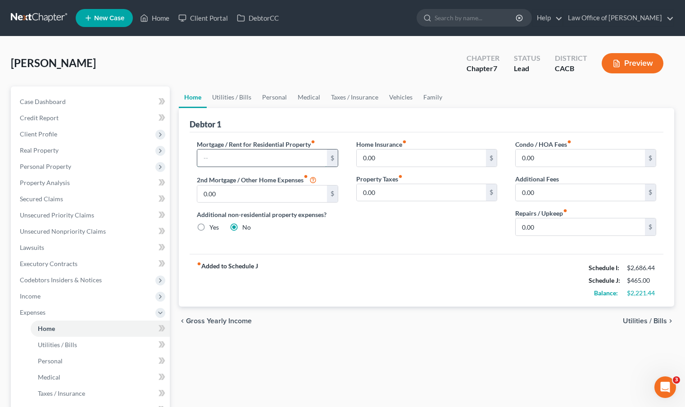
click at [238, 156] on input "text" at bounding box center [261, 157] width 129 height 17
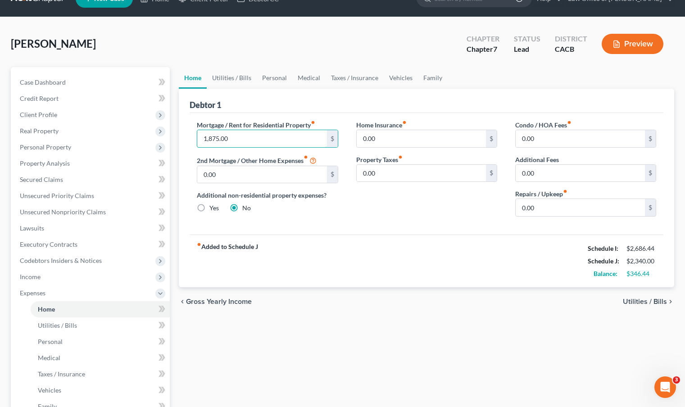
scroll to position [30, 0]
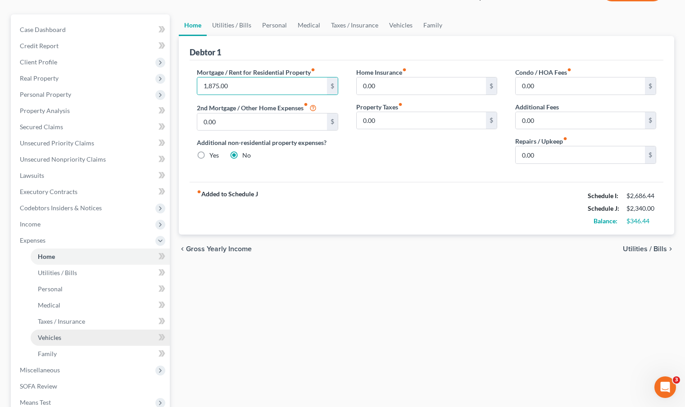
click at [67, 340] on link "Vehicles" at bounding box center [100, 338] width 139 height 16
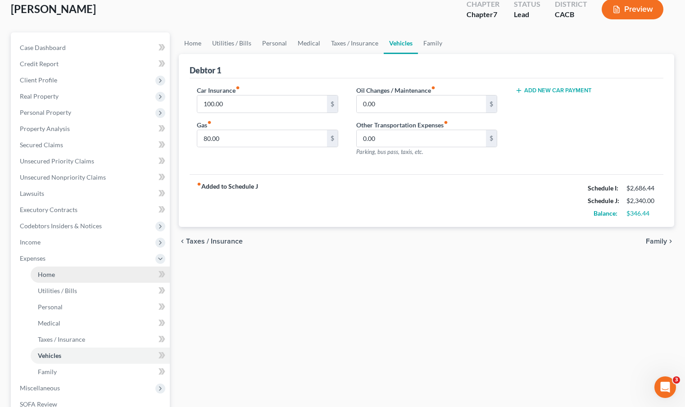
scroll to position [82, 0]
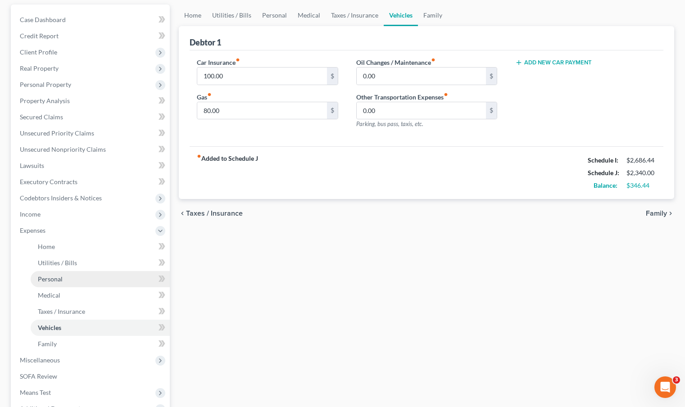
click at [62, 280] on span "Personal" at bounding box center [50, 279] width 25 height 8
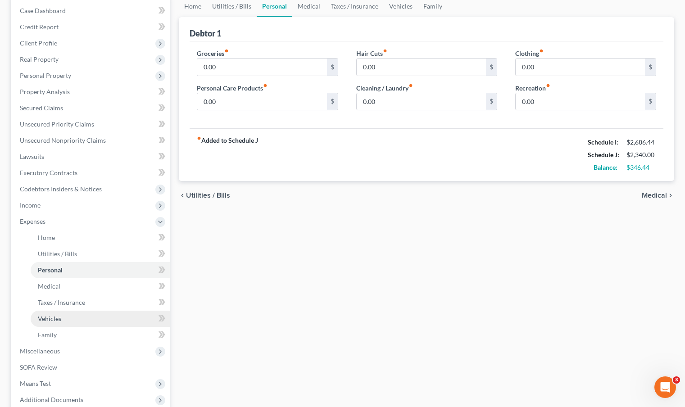
click at [97, 321] on link "Vehicles" at bounding box center [100, 319] width 139 height 16
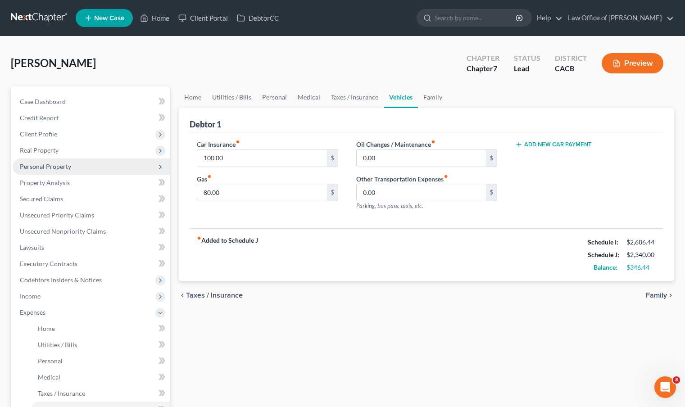
click at [72, 167] on span "Personal Property" at bounding box center [91, 166] width 157 height 16
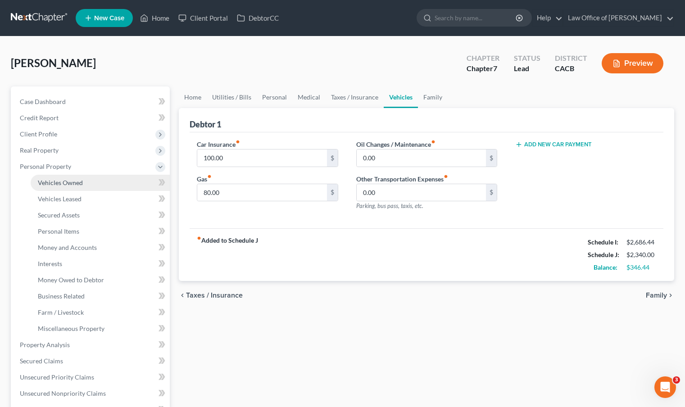
click at [73, 184] on span "Vehicles Owned" at bounding box center [60, 183] width 45 height 8
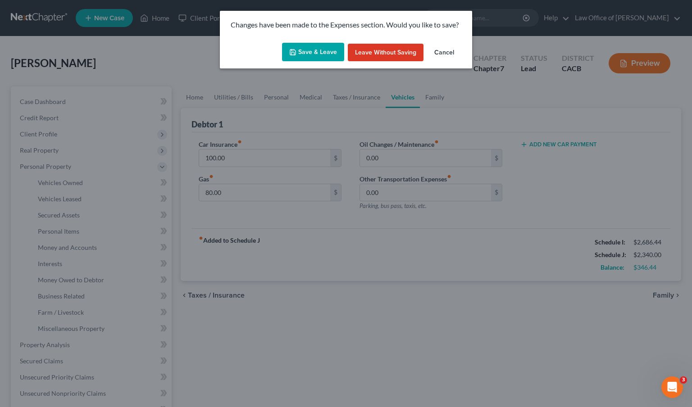
click at [328, 54] on button "Save & Leave" at bounding box center [313, 52] width 62 height 19
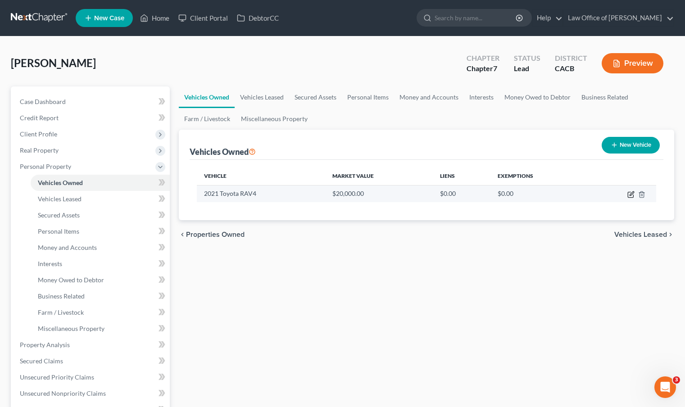
click at [633, 194] on icon "button" at bounding box center [630, 194] width 7 height 7
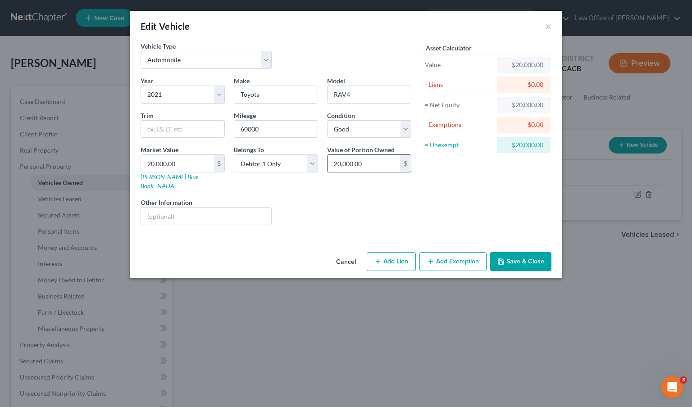
click at [369, 162] on input "20,000.00" at bounding box center [363, 163] width 72 height 17
click at [297, 231] on div "Vehicle Type Select Automobile Truck Trailer Watercraft Aircraft Motor Home Atv…" at bounding box center [346, 144] width 432 height 207
click at [481, 189] on div "Asset Calculator Value $20,000.00 - Liens $0.00 = Net Equity $20,000.00 - Exemp…" at bounding box center [486, 136] width 140 height 191
click at [508, 252] on button "Save & Close" at bounding box center [520, 261] width 61 height 19
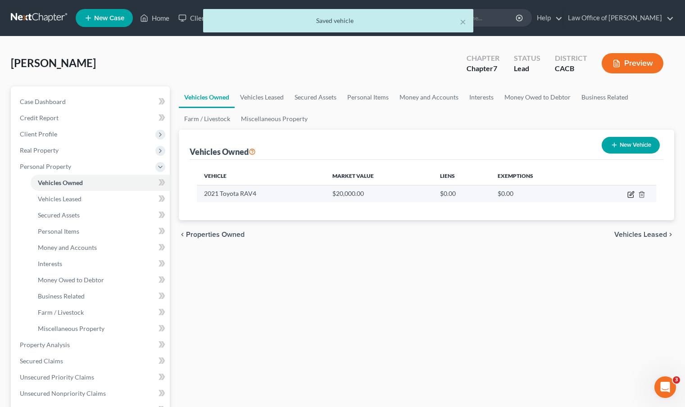
click at [630, 195] on icon "button" at bounding box center [631, 193] width 4 height 4
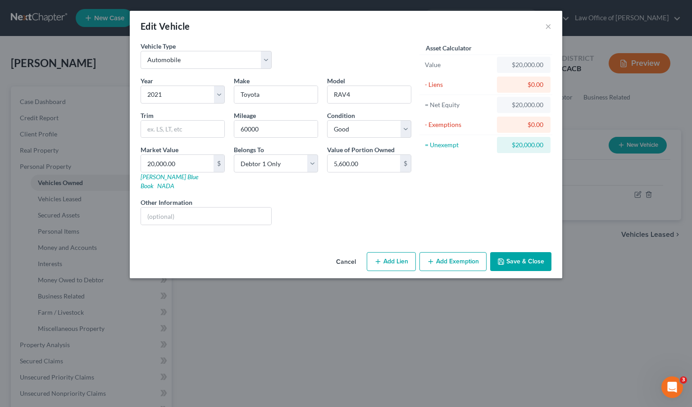
click at [450, 254] on button "Add Exemption" at bounding box center [452, 261] width 67 height 19
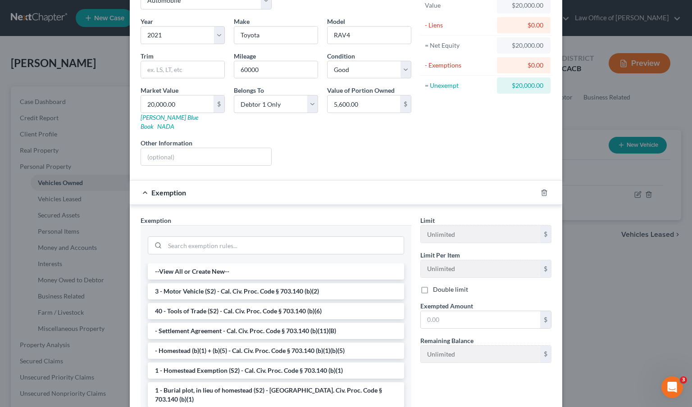
scroll to position [19, 0]
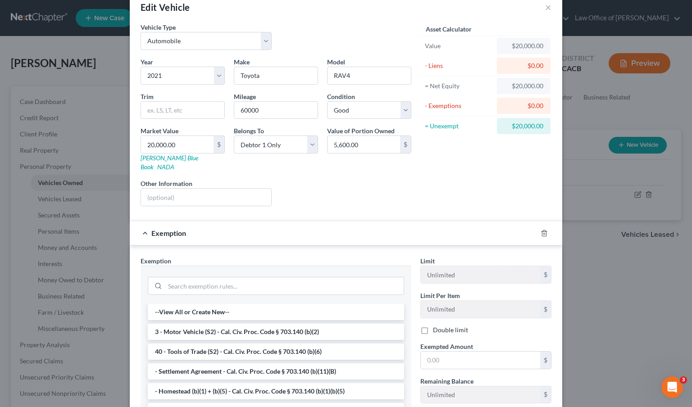
click at [134, 224] on div "Exemption" at bounding box center [333, 233] width 407 height 24
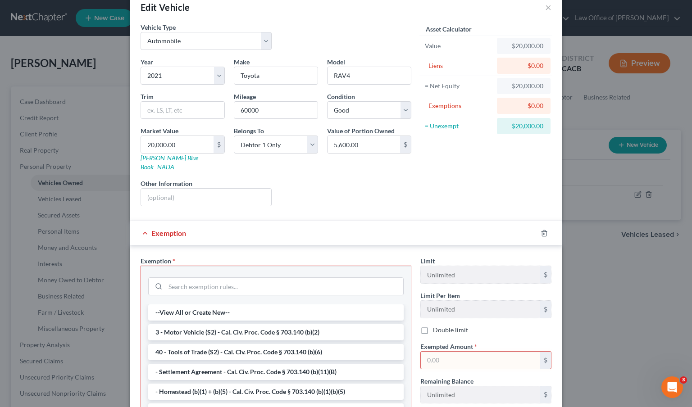
click at [138, 224] on div "Exemption" at bounding box center [333, 233] width 407 height 24
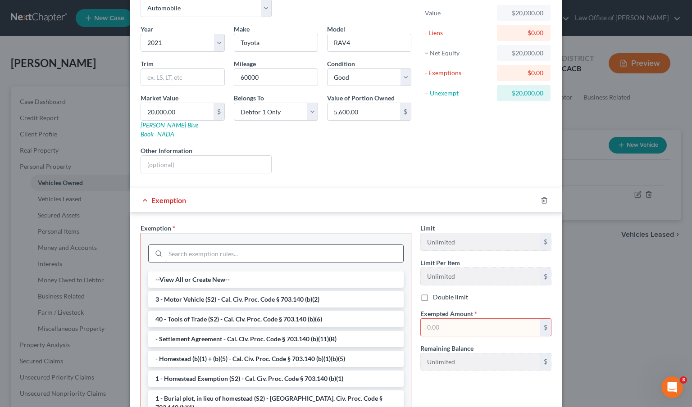
scroll to position [95, 0]
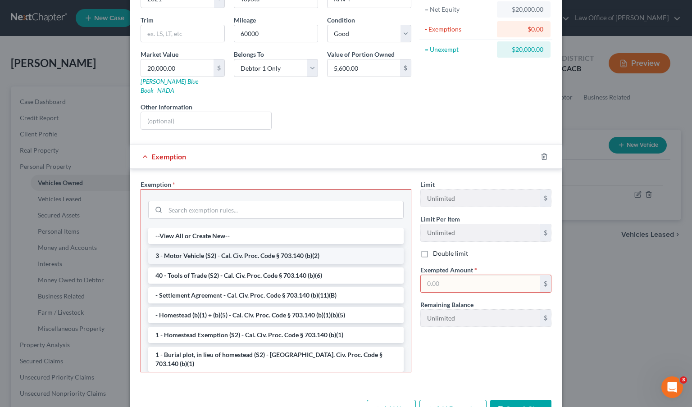
click at [267, 248] on li "3 - Motor Vehicle (S2) - Cal. Civ. Proc. Code § 703.140 (b)(2)" at bounding box center [275, 256] width 255 height 16
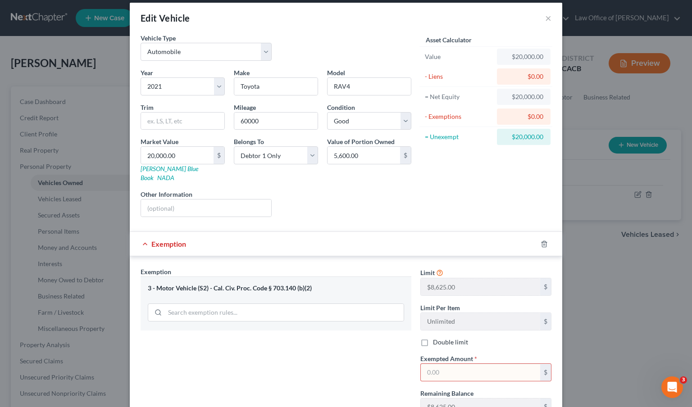
scroll to position [8, 0]
click at [542, 241] on icon "button" at bounding box center [544, 244] width 4 height 6
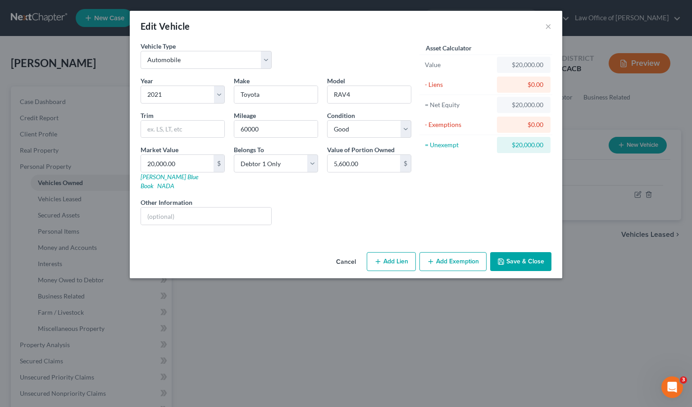
scroll to position [0, 0]
drag, startPoint x: 374, startPoint y: 165, endPoint x: 333, endPoint y: 162, distance: 40.6
click at [333, 162] on input "5,600.00" at bounding box center [363, 163] width 72 height 17
click at [272, 188] on div "Year Select 2026 2025 2024 2023 2022 2021 2020 2019 2018 2017 2016 2015 2014 20…" at bounding box center [276, 154] width 280 height 156
click at [392, 255] on button "Add Lien" at bounding box center [390, 261] width 49 height 19
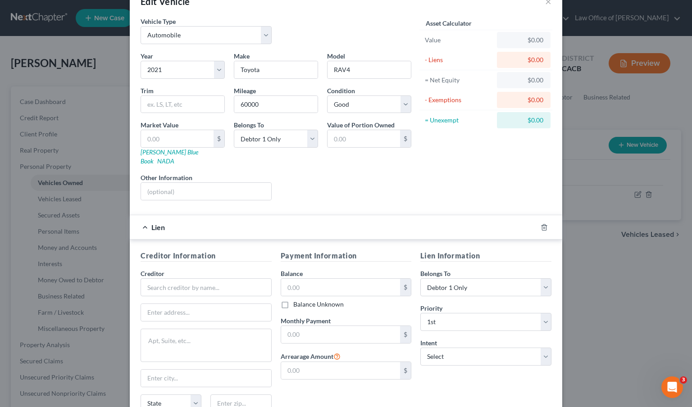
scroll to position [75, 0]
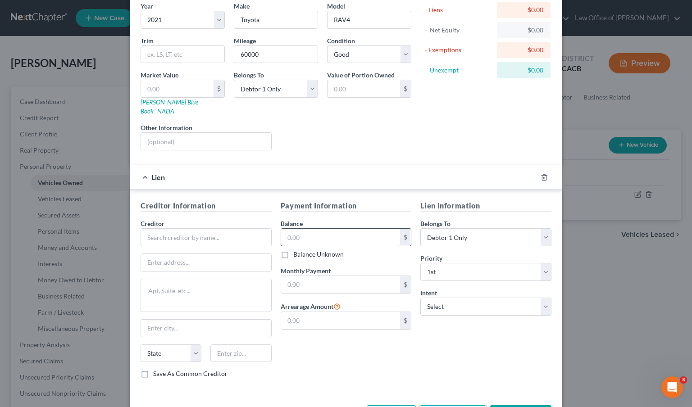
click at [326, 230] on input "text" at bounding box center [340, 237] width 119 height 17
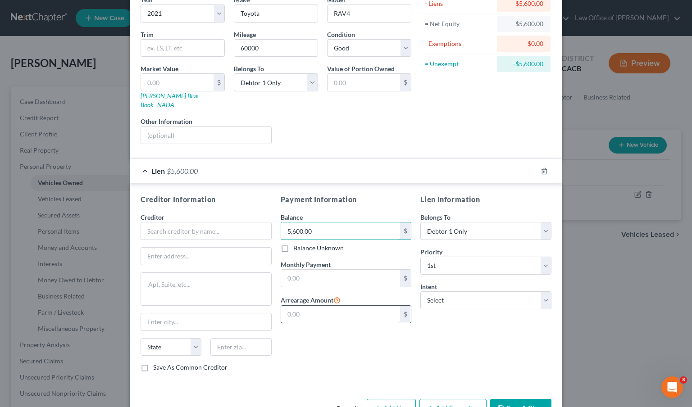
scroll to position [101, 0]
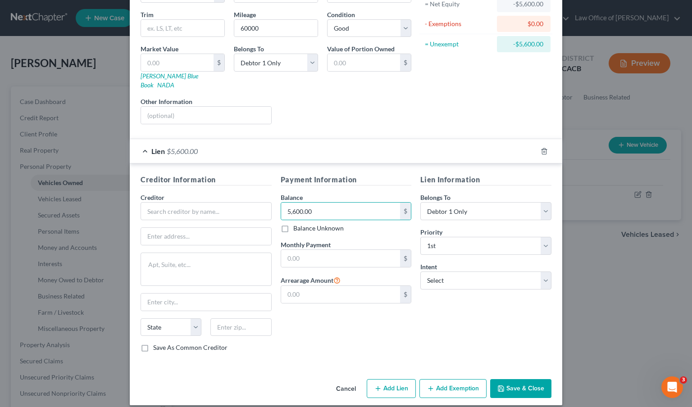
click at [511, 382] on button "Save & Close" at bounding box center [520, 388] width 61 height 19
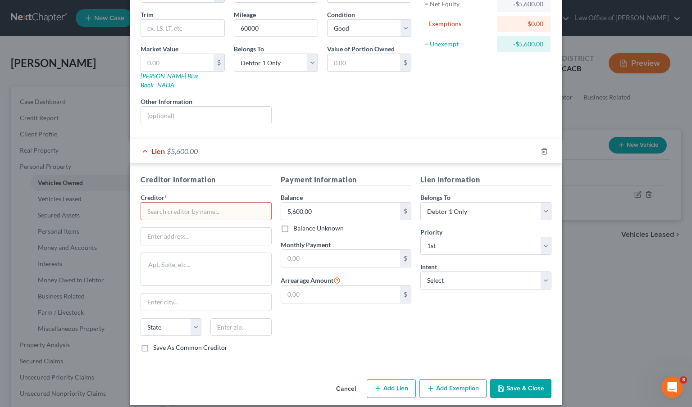
click at [339, 380] on button "Cancel" at bounding box center [346, 389] width 34 height 18
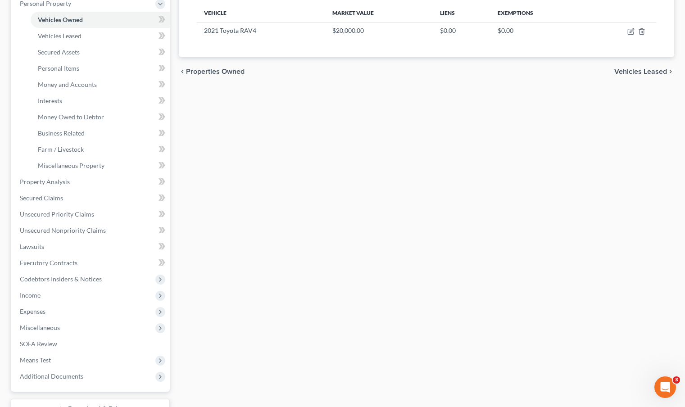
scroll to position [179, 0]
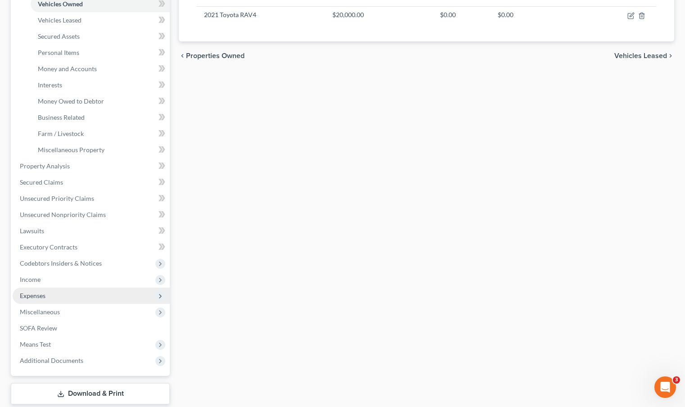
click at [43, 295] on span "Expenses" at bounding box center [33, 296] width 26 height 8
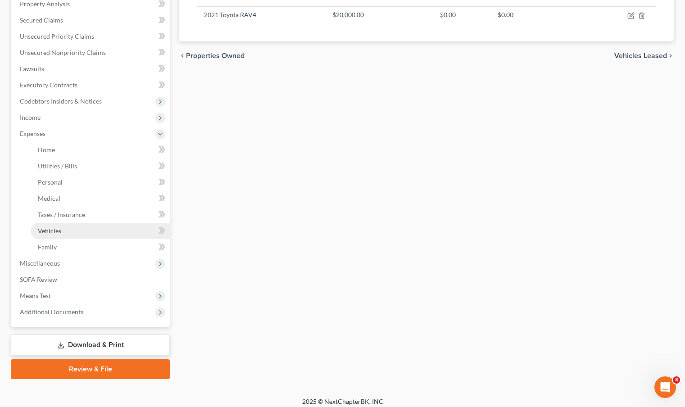
click at [70, 232] on link "Vehicles" at bounding box center [100, 231] width 139 height 16
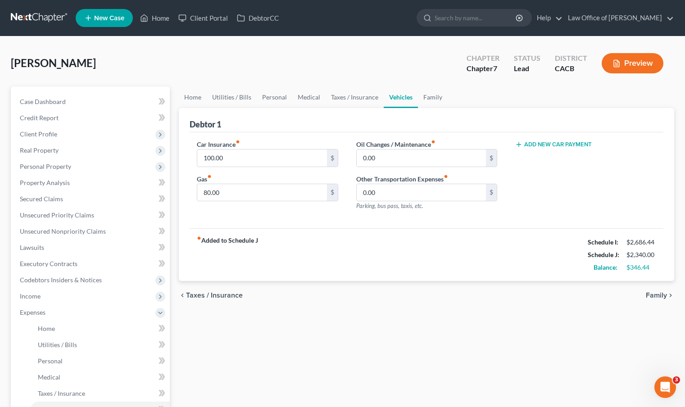
click at [552, 147] on button "Add New Car Payment" at bounding box center [553, 144] width 77 height 7
click at [555, 161] on input "text" at bounding box center [573, 157] width 117 height 17
click at [244, 161] on input "100.00" at bounding box center [261, 157] width 129 height 17
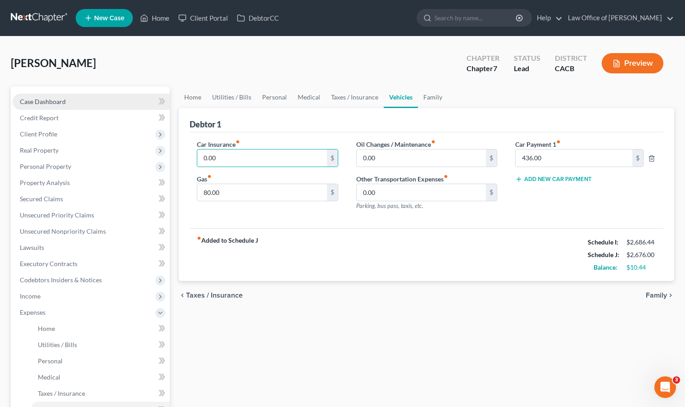
click at [72, 101] on link "Case Dashboard" at bounding box center [91, 102] width 157 height 16
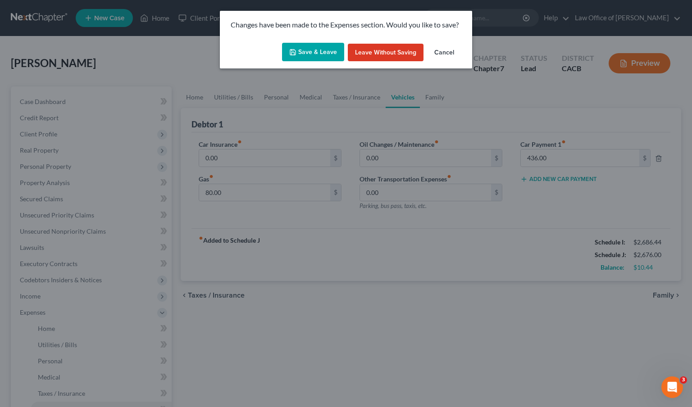
click at [306, 54] on button "Save & Leave" at bounding box center [313, 52] width 62 height 19
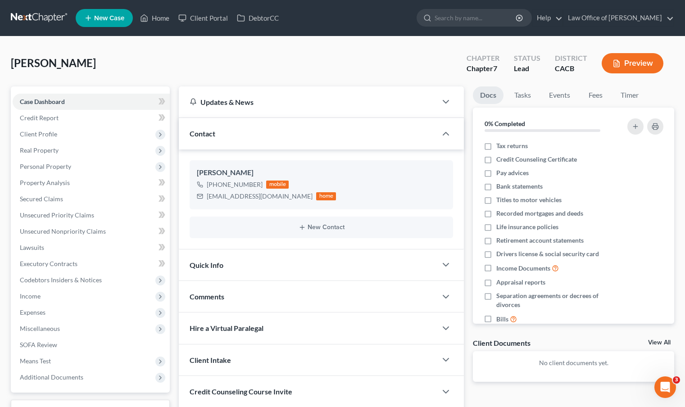
click at [45, 22] on link at bounding box center [40, 18] width 58 height 16
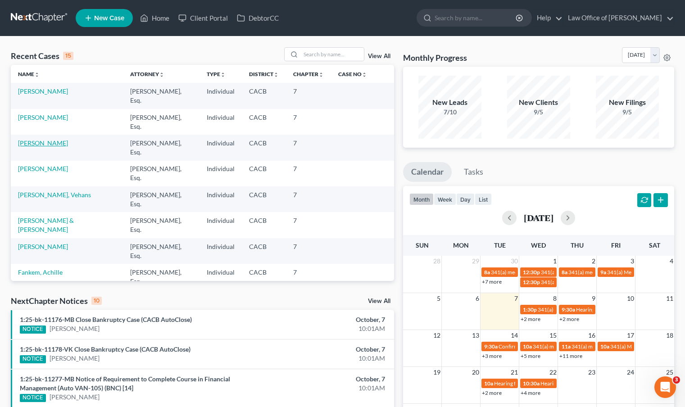
click at [37, 139] on link "[PERSON_NAME]" at bounding box center [43, 143] width 50 height 8
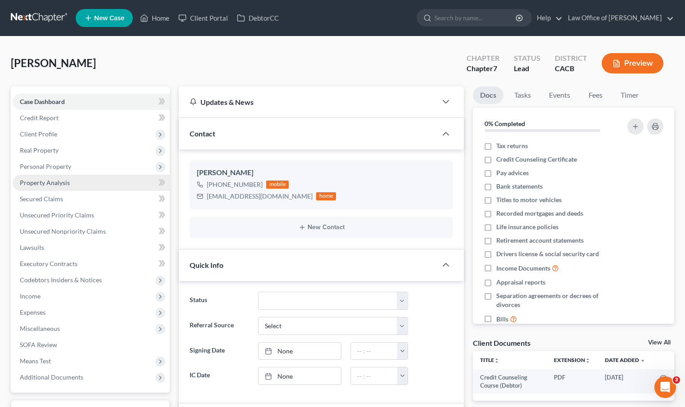
click at [43, 182] on span "Property Analysis" at bounding box center [45, 183] width 50 height 8
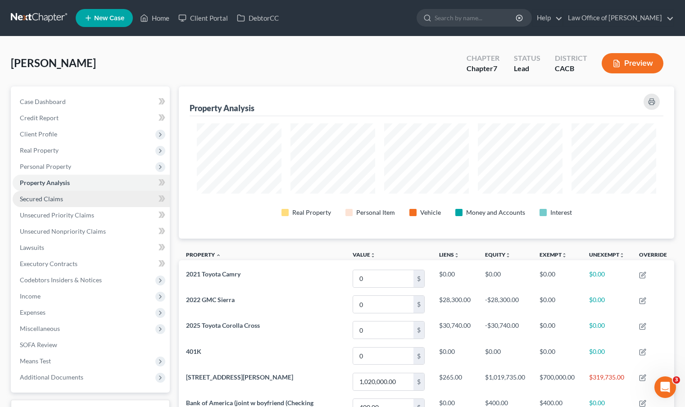
scroll to position [152, 495]
click at [49, 196] on span "Secured Claims" at bounding box center [41, 199] width 43 height 8
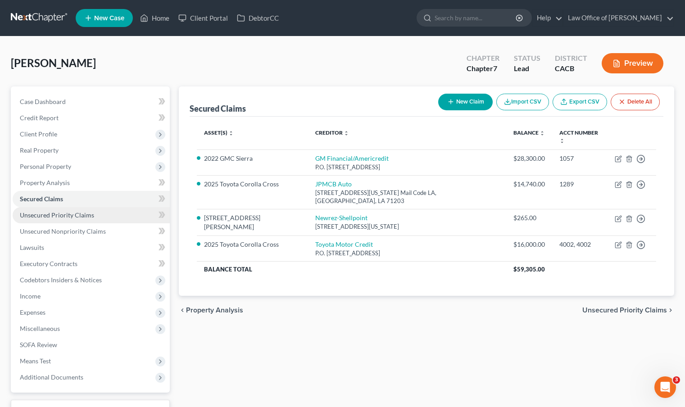
click at [58, 215] on span "Unsecured Priority Claims" at bounding box center [57, 215] width 74 height 8
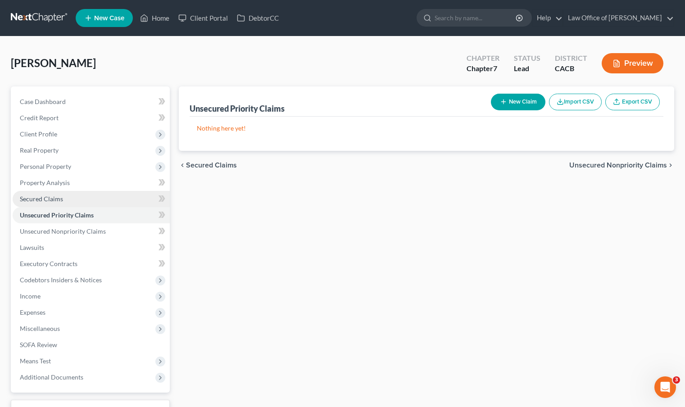
click at [58, 201] on span "Secured Claims" at bounding box center [41, 199] width 43 height 8
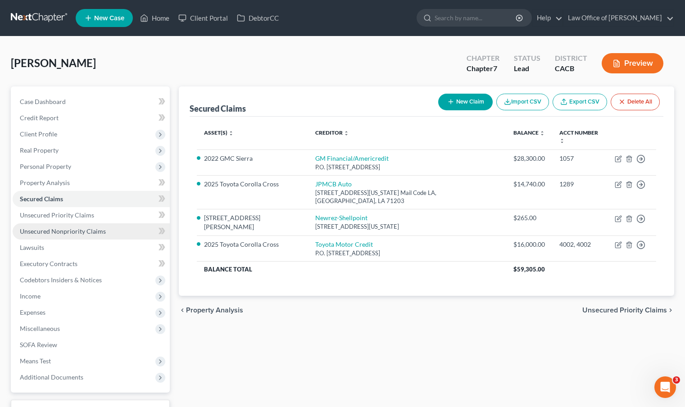
click at [50, 234] on span "Unsecured Nonpriority Claims" at bounding box center [63, 231] width 86 height 8
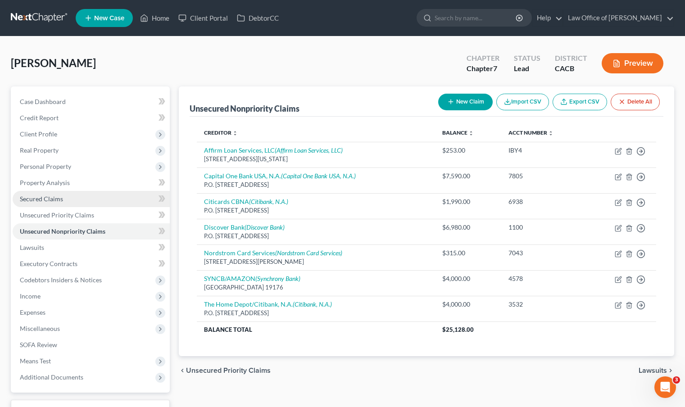
click at [60, 200] on span "Secured Claims" at bounding box center [41, 199] width 43 height 8
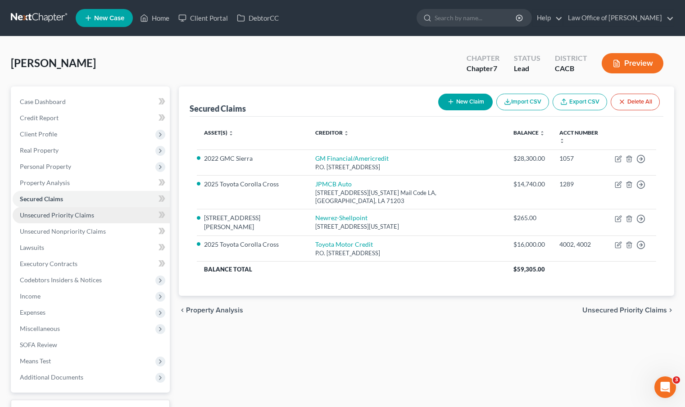
click at [67, 217] on span "Unsecured Priority Claims" at bounding box center [57, 215] width 74 height 8
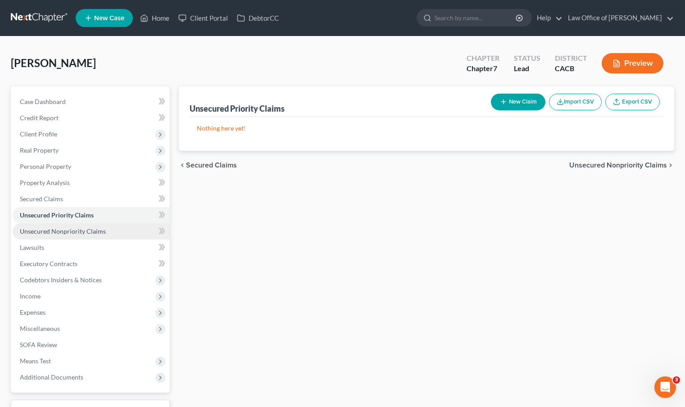
click at [68, 226] on link "Unsecured Nonpriority Claims" at bounding box center [91, 231] width 157 height 16
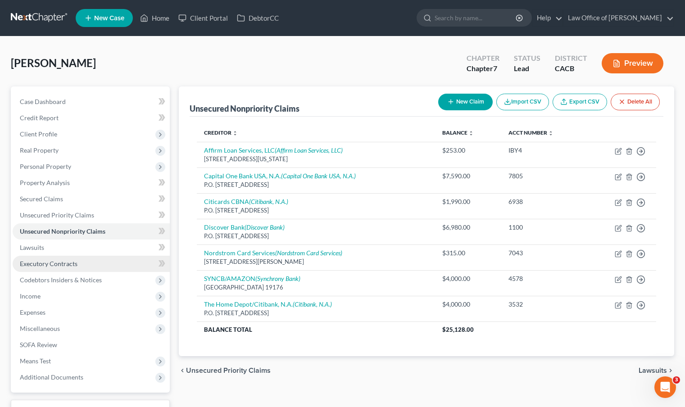
click at [69, 258] on link "Executory Contracts" at bounding box center [91, 264] width 157 height 16
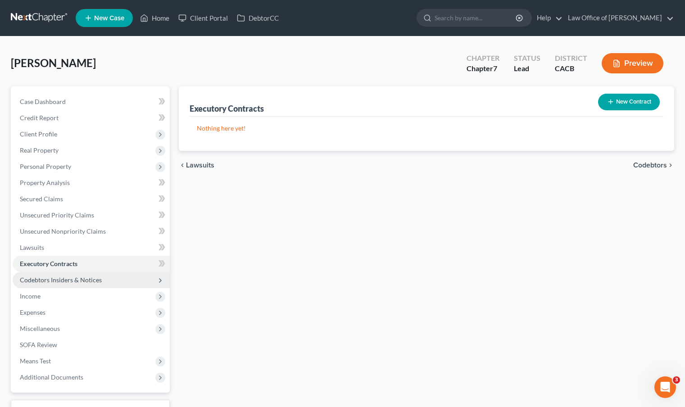
click at [73, 277] on span "Codebtors Insiders & Notices" at bounding box center [61, 280] width 82 height 8
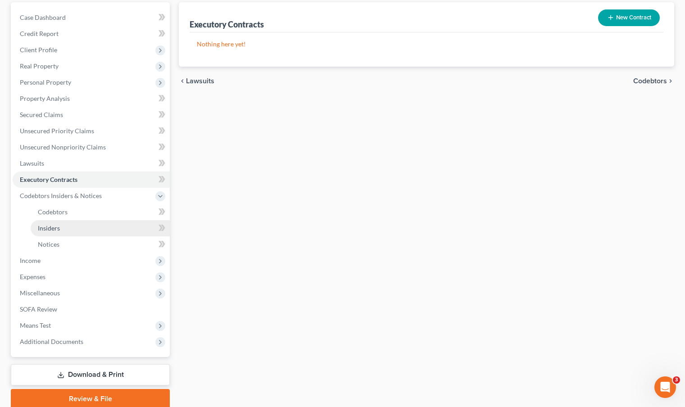
scroll to position [84, 0]
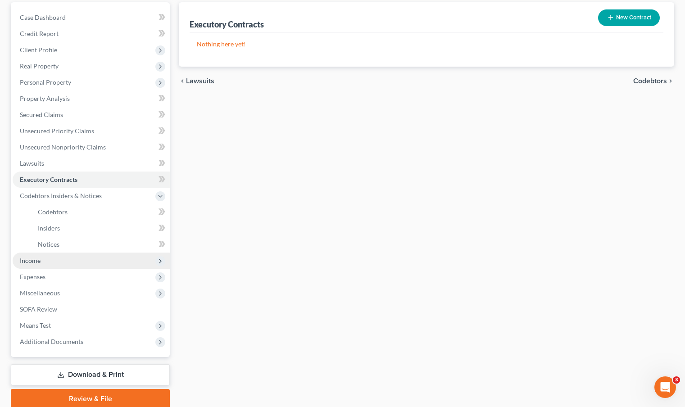
click at [74, 261] on span "Income" at bounding box center [91, 261] width 157 height 16
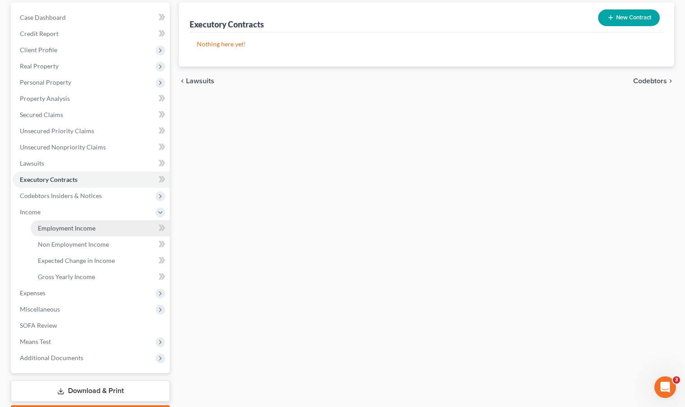
click at [68, 229] on span "Employment Income" at bounding box center [67, 228] width 58 height 8
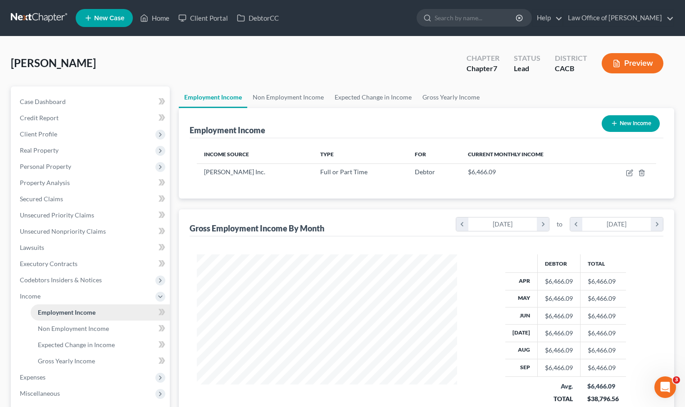
scroll to position [161, 278]
click at [79, 327] on span "Non Employment Income" at bounding box center [73, 329] width 71 height 8
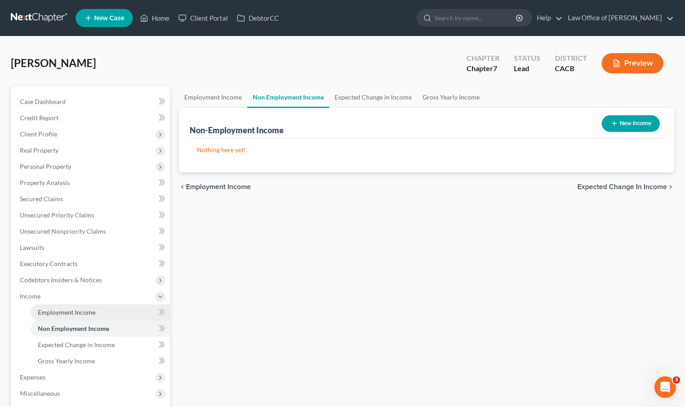
click at [75, 315] on span "Employment Income" at bounding box center [67, 312] width 58 height 8
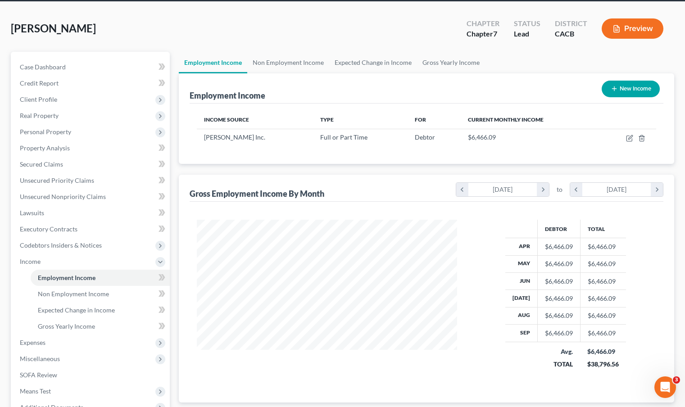
scroll to position [43, 0]
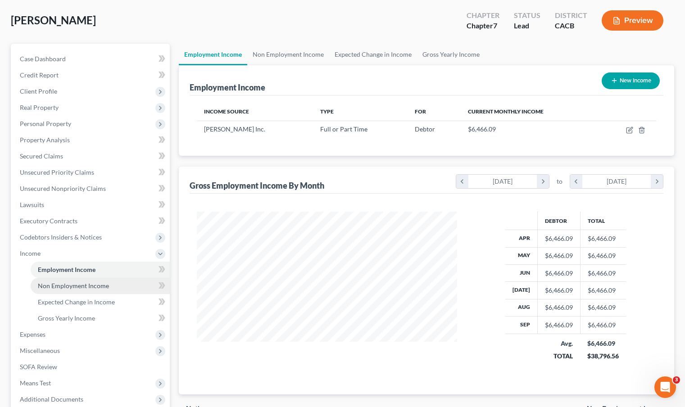
click at [69, 284] on span "Non Employment Income" at bounding box center [73, 286] width 71 height 8
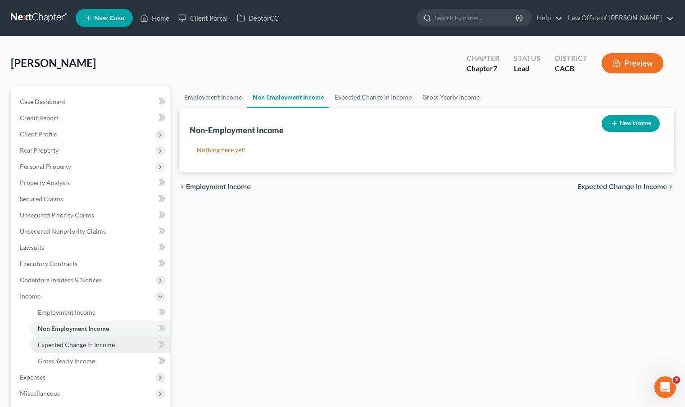
click at [84, 346] on span "Expected Change in Income" at bounding box center [76, 345] width 77 height 8
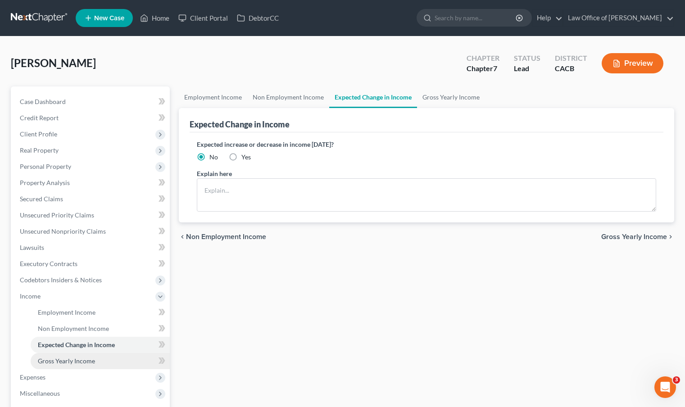
click at [83, 361] on span "Gross Yearly Income" at bounding box center [66, 361] width 57 height 8
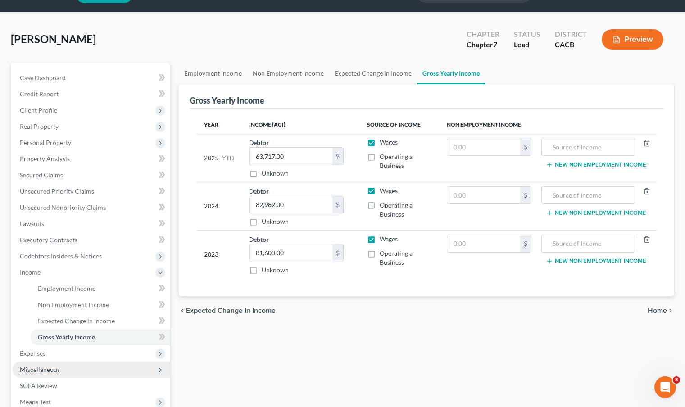
scroll to position [72, 0]
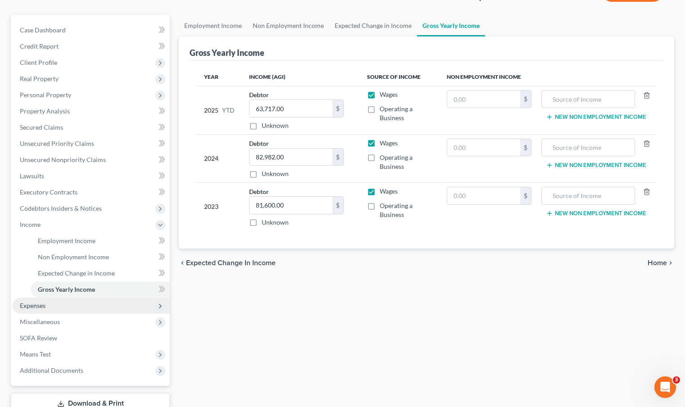
click at [77, 306] on span "Expenses" at bounding box center [91, 306] width 157 height 16
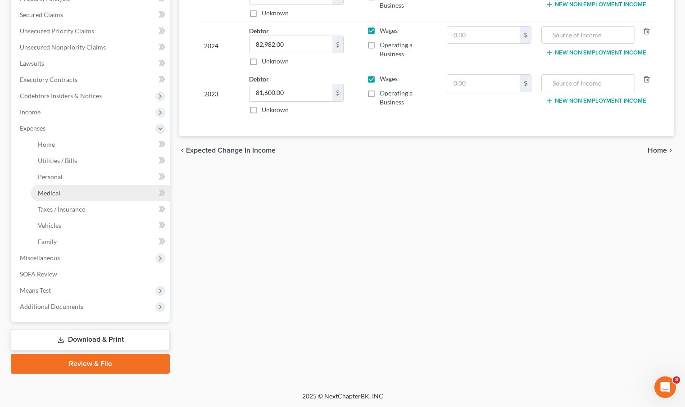
scroll to position [0, 0]
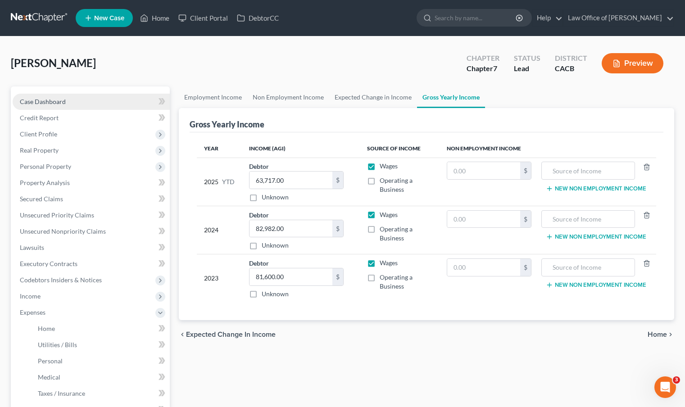
click at [62, 102] on span "Case Dashboard" at bounding box center [43, 102] width 46 height 8
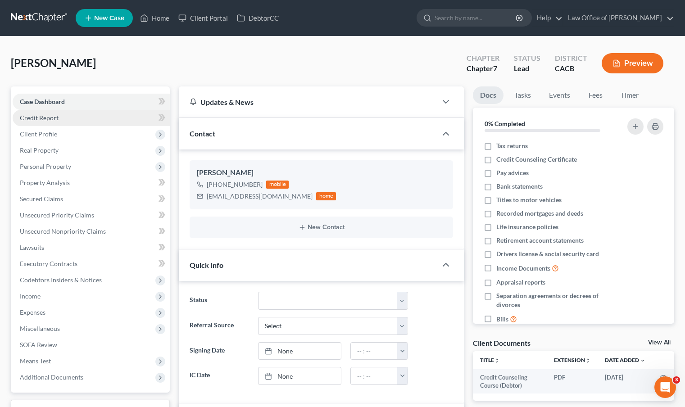
click at [67, 118] on link "Credit Report" at bounding box center [91, 118] width 157 height 16
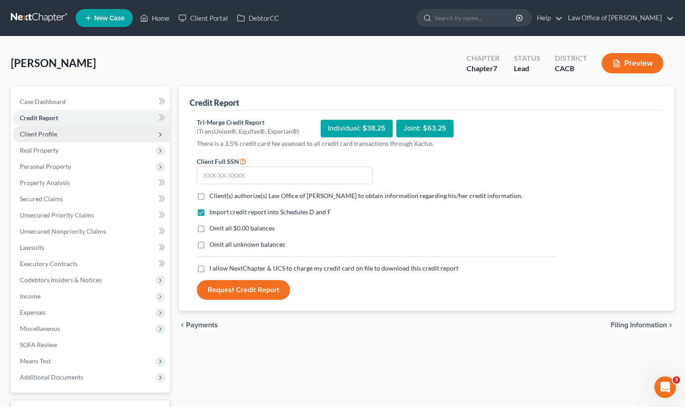
click at [69, 134] on span "Client Profile" at bounding box center [91, 134] width 157 height 16
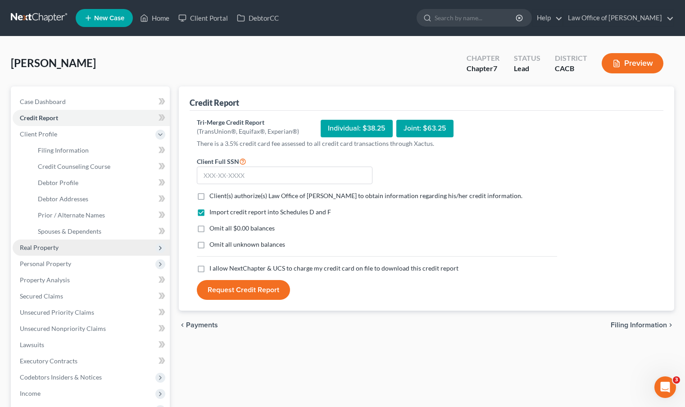
click at [77, 244] on span "Real Property" at bounding box center [91, 248] width 157 height 16
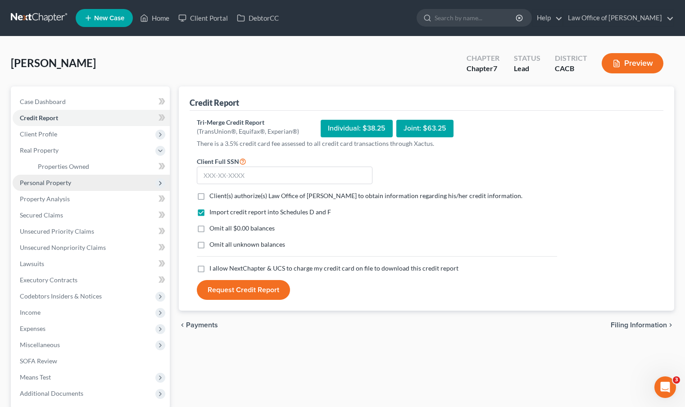
click at [57, 180] on span "Personal Property" at bounding box center [45, 183] width 51 height 8
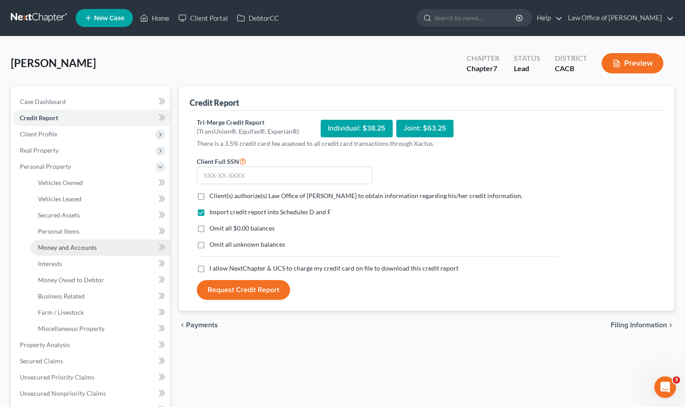
click at [70, 250] on span "Money and Accounts" at bounding box center [67, 248] width 59 height 8
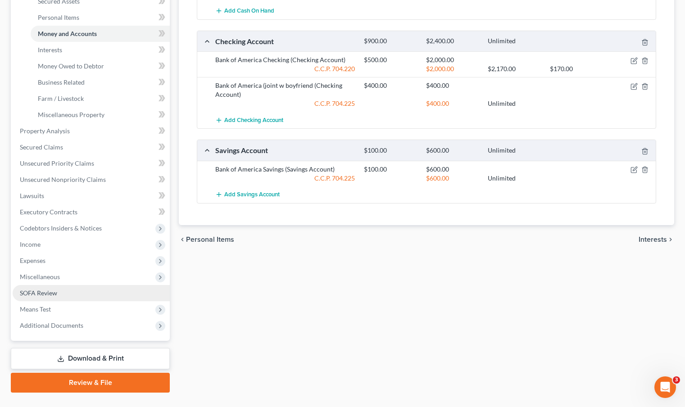
scroll to position [214, 0]
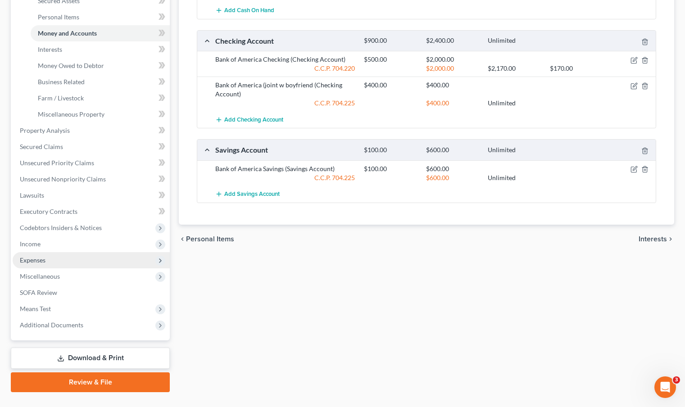
click at [82, 258] on span "Expenses" at bounding box center [91, 260] width 157 height 16
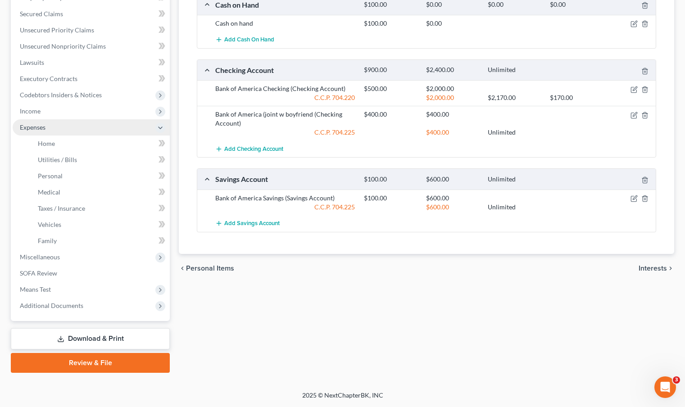
scroll to position [184, 0]
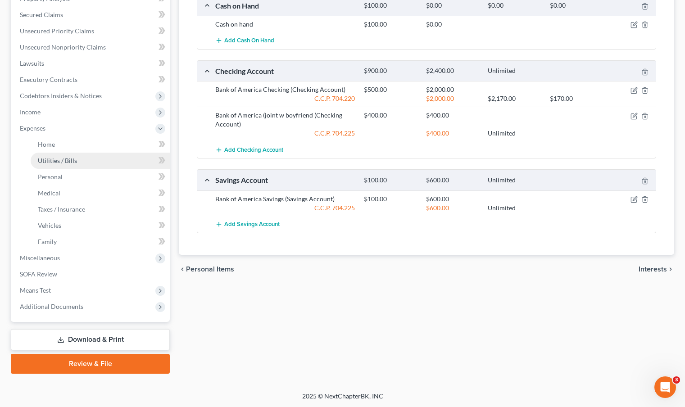
click at [73, 159] on span "Utilities / Bills" at bounding box center [57, 161] width 39 height 8
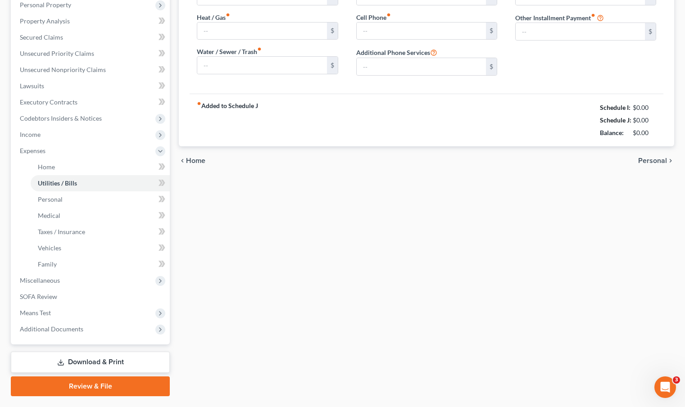
type input "380.00"
type input "80.00"
type input "0.00"
type input "100.00"
type input "150.00"
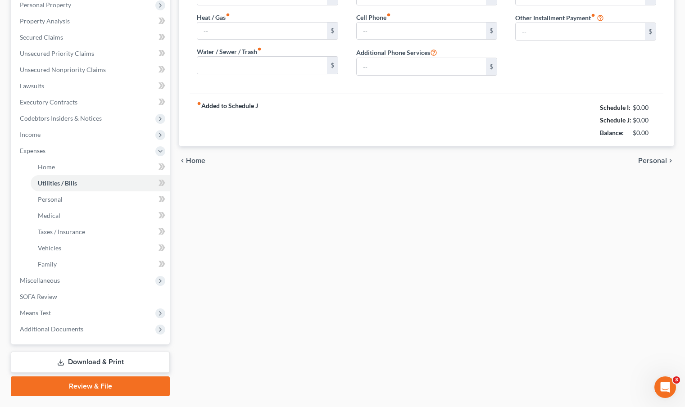
type input "0.00"
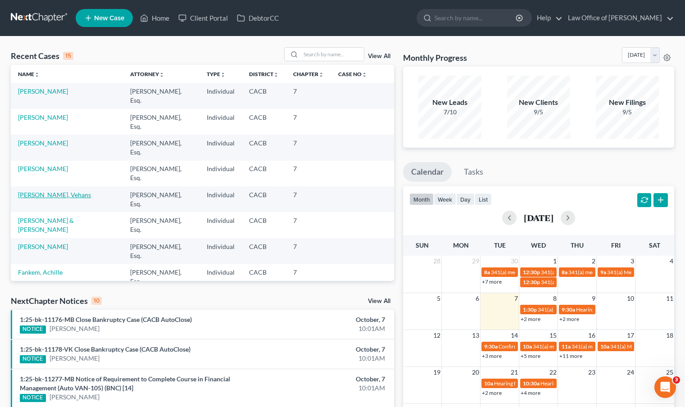
click at [45, 191] on link "[PERSON_NAME], Vehans" at bounding box center [54, 195] width 73 height 8
click at [55, 268] on link "Fankem, Achille" at bounding box center [40, 272] width 45 height 8
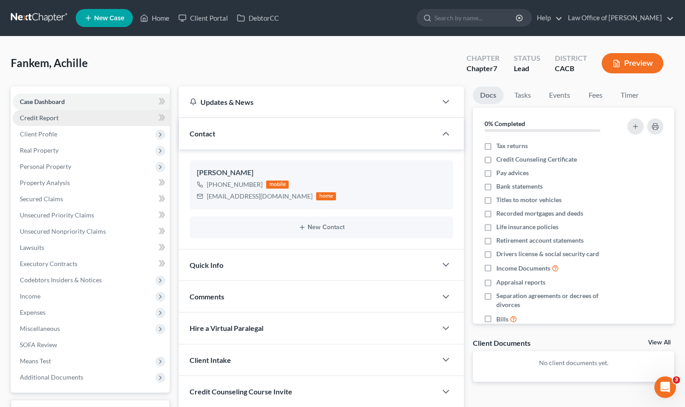
click at [49, 120] on span "Credit Report" at bounding box center [39, 118] width 39 height 8
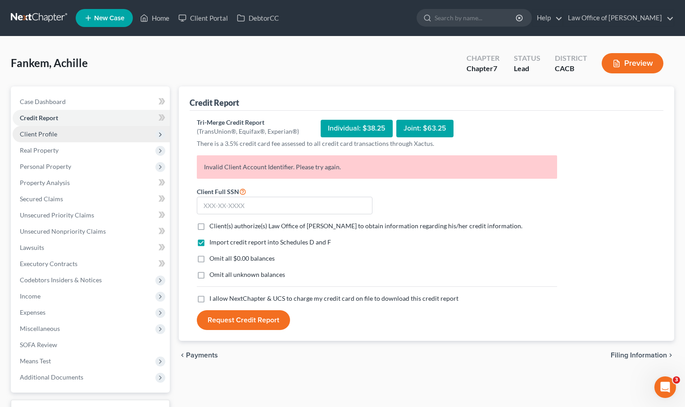
click at [69, 134] on span "Client Profile" at bounding box center [91, 134] width 157 height 16
click at [66, 133] on span "Client Profile" at bounding box center [91, 134] width 157 height 16
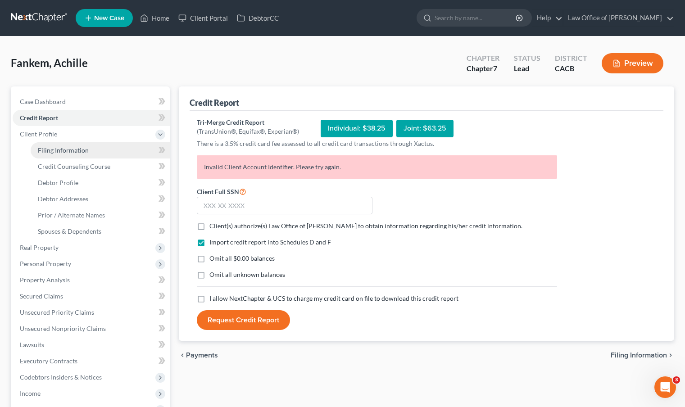
click at [68, 148] on span "Filing Information" at bounding box center [63, 150] width 51 height 8
select select "1"
select select "0"
select select "4"
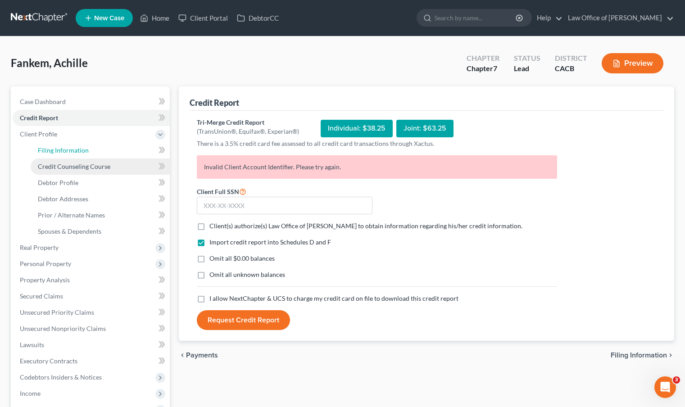
select select "0"
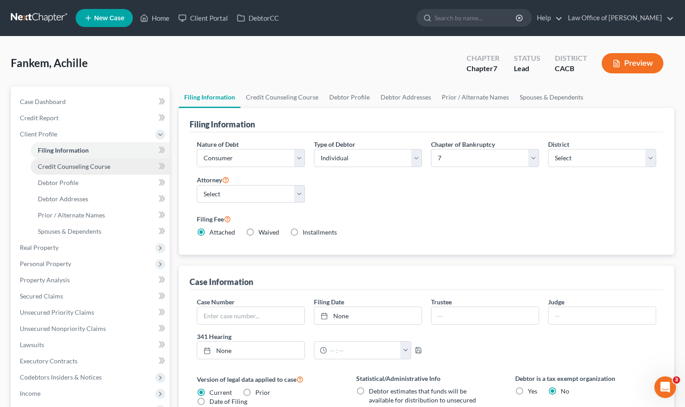
click at [94, 166] on span "Credit Counseling Course" at bounding box center [74, 167] width 72 height 8
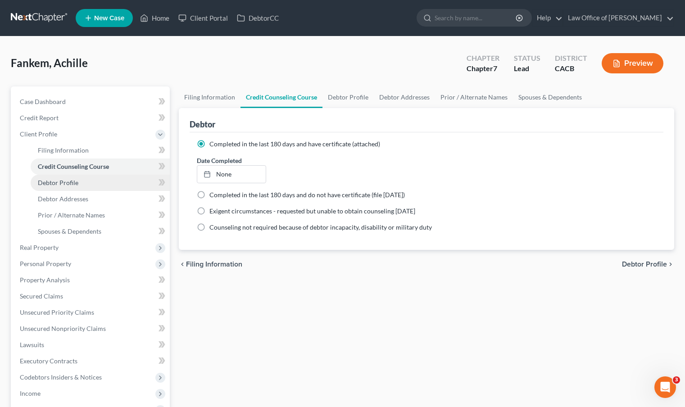
click at [55, 184] on span "Debtor Profile" at bounding box center [58, 183] width 41 height 8
select select "0"
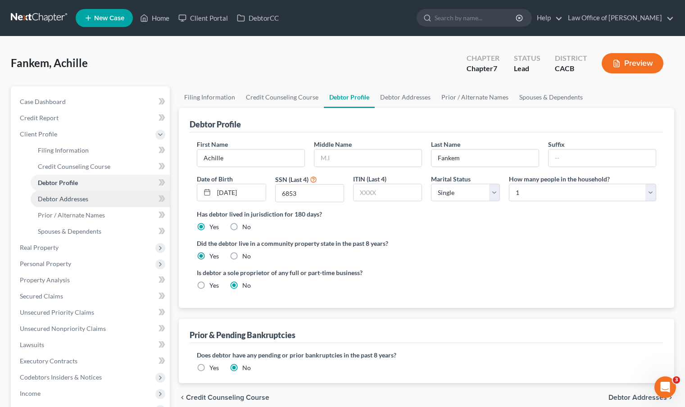
click at [74, 198] on span "Debtor Addresses" at bounding box center [63, 199] width 50 height 8
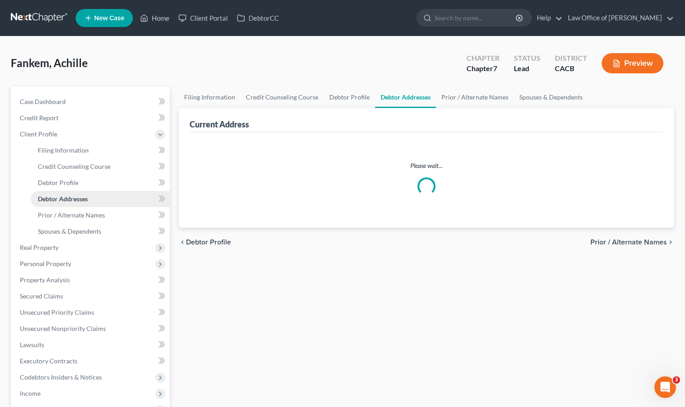
click at [74, 198] on span "Debtor Addresses" at bounding box center [63, 199] width 50 height 8
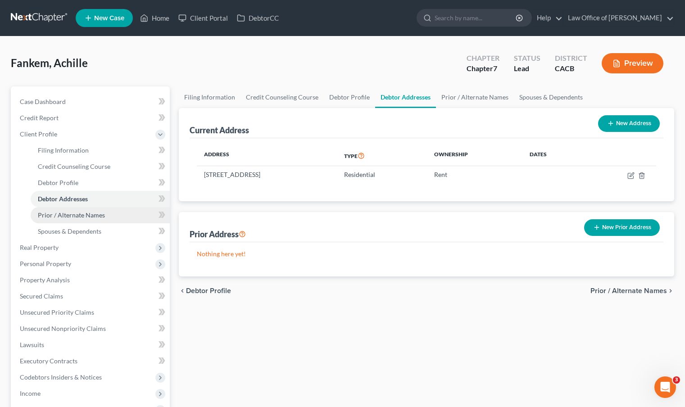
click at [62, 215] on span "Prior / Alternate Names" at bounding box center [71, 215] width 67 height 8
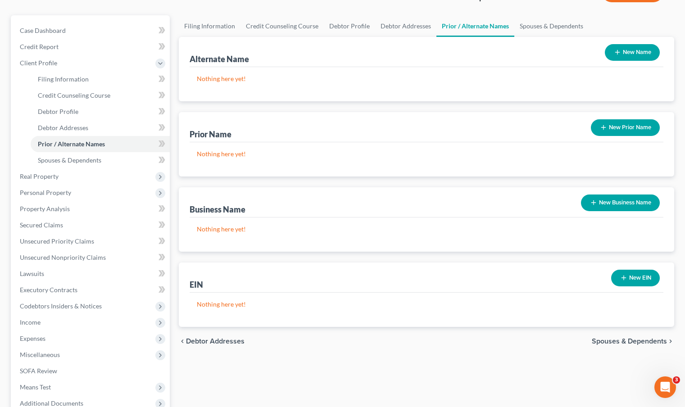
scroll to position [120, 0]
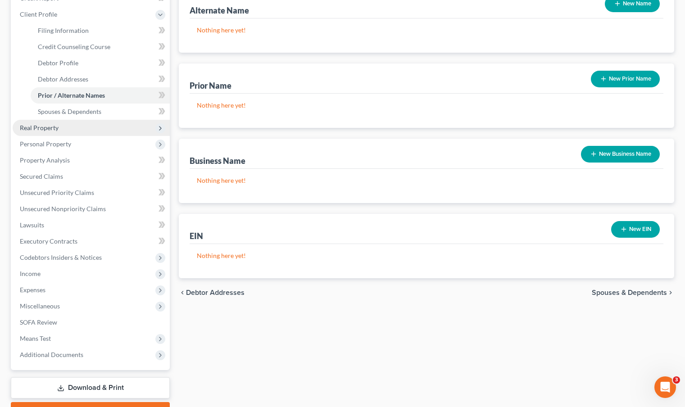
click at [40, 129] on span "Real Property" at bounding box center [39, 128] width 39 height 8
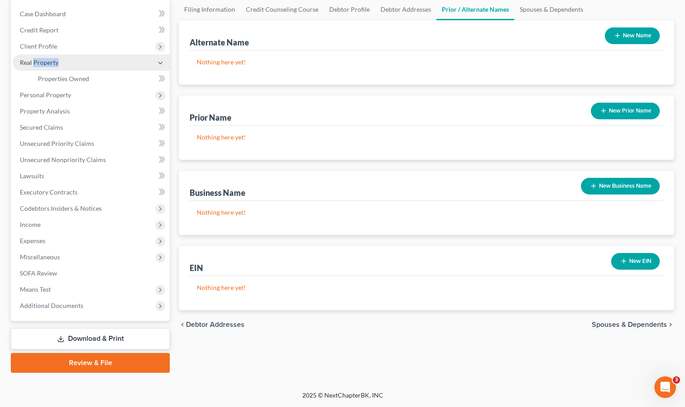
click at [40, 66] on span "Real Property" at bounding box center [39, 63] width 39 height 8
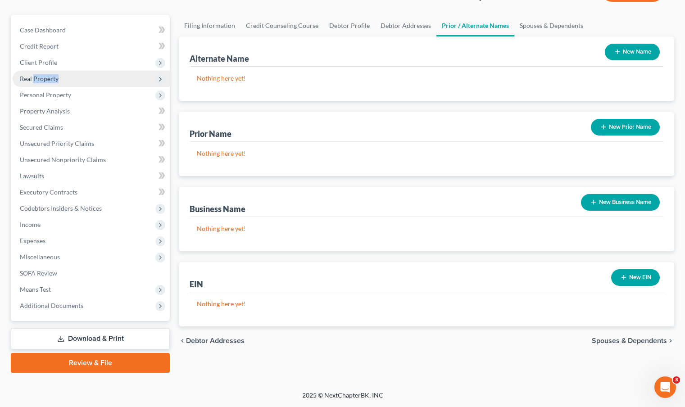
scroll to position [71, 0]
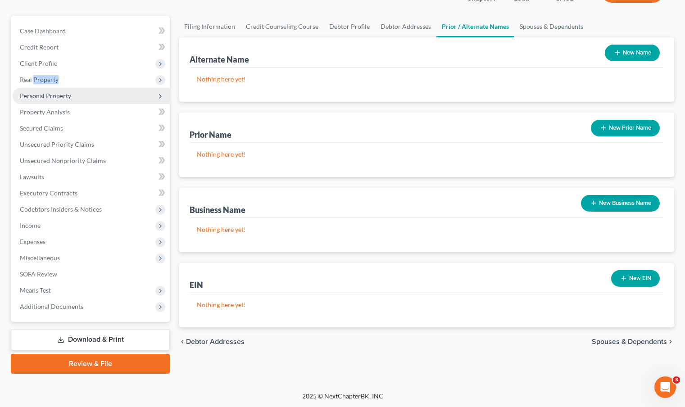
click at [58, 95] on span "Personal Property" at bounding box center [45, 96] width 51 height 8
click at [58, 95] on li "Personal Property Vehicles Owned Vehicles Leased Machinery and Vehicles Office …" at bounding box center [91, 96] width 157 height 16
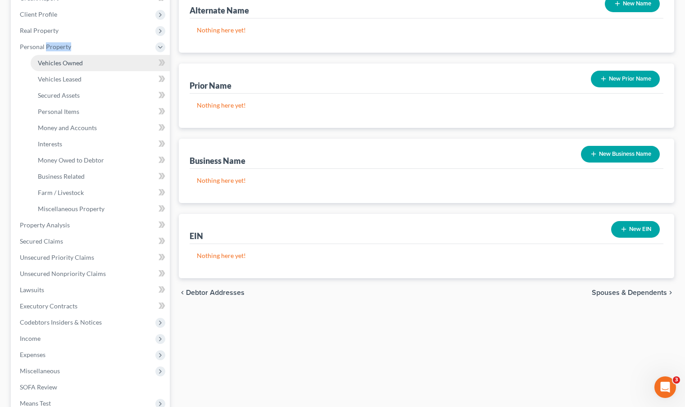
click at [84, 66] on link "Vehicles Owned" at bounding box center [100, 63] width 139 height 16
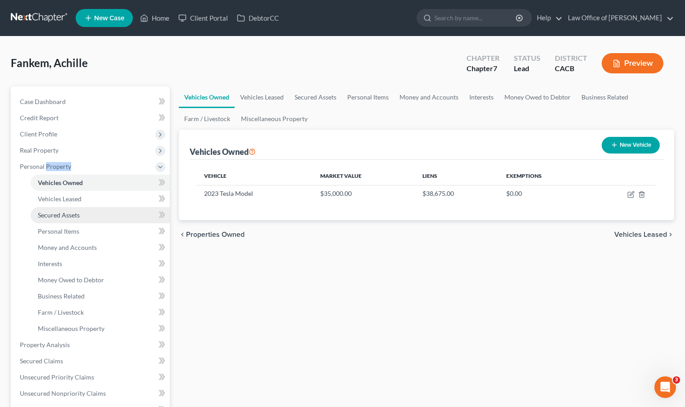
click at [46, 214] on span "Secured Assets" at bounding box center [59, 215] width 42 height 8
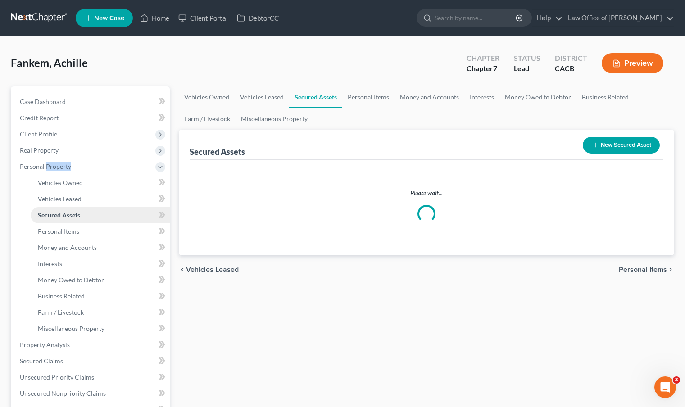
click at [46, 214] on span "Secured Assets" at bounding box center [59, 215] width 42 height 8
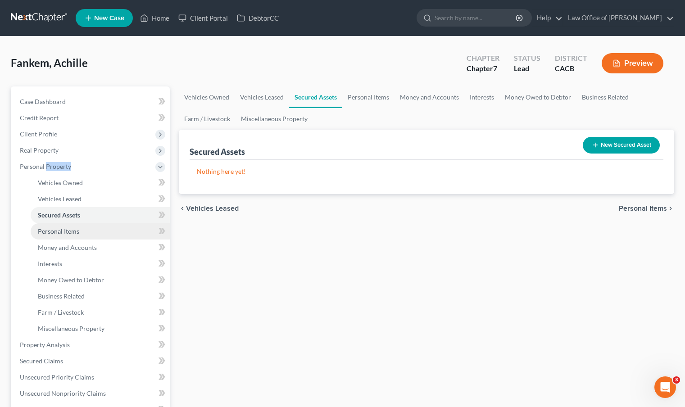
click at [58, 232] on span "Personal Items" at bounding box center [58, 231] width 41 height 8
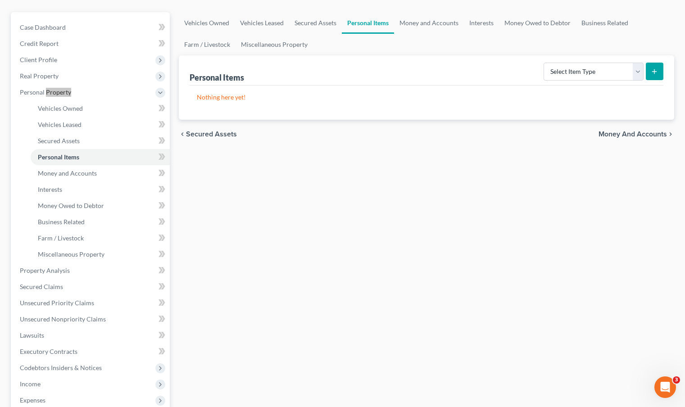
scroll to position [74, 0]
click at [73, 172] on span "Money and Accounts" at bounding box center [67, 173] width 59 height 8
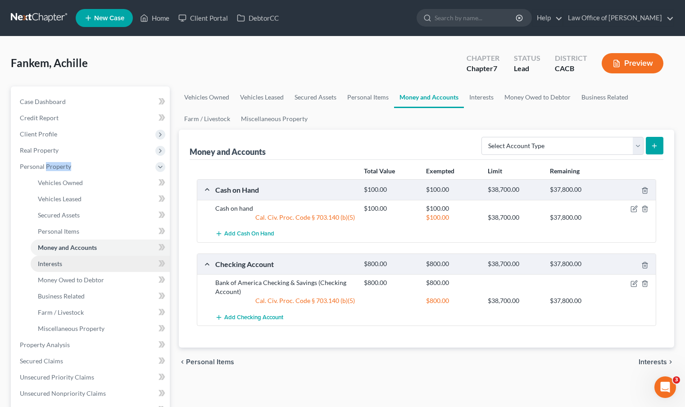
click at [54, 265] on span "Interests" at bounding box center [50, 264] width 24 height 8
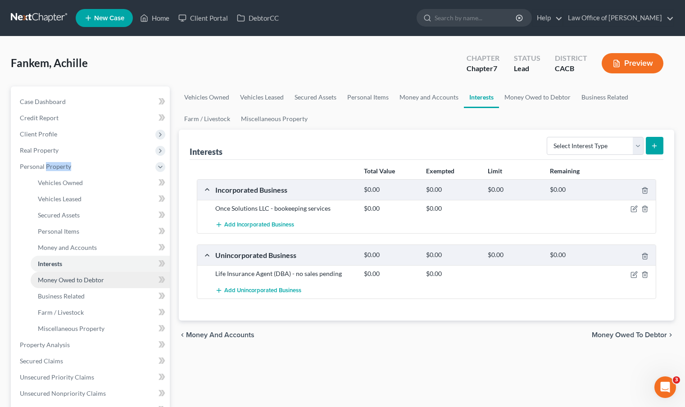
click at [63, 282] on span "Money Owed to Debtor" at bounding box center [71, 280] width 66 height 8
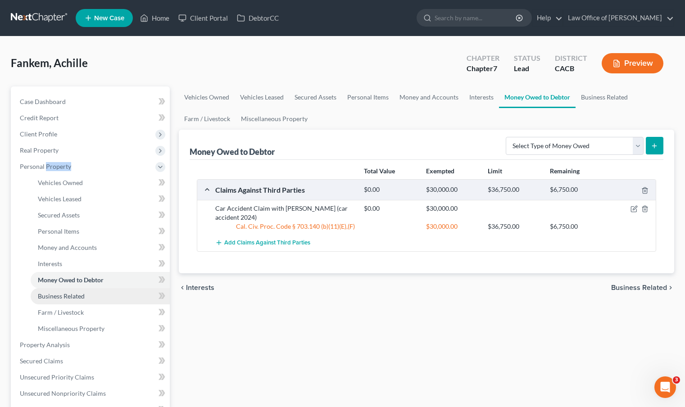
click at [69, 297] on span "Business Related" at bounding box center [61, 296] width 47 height 8
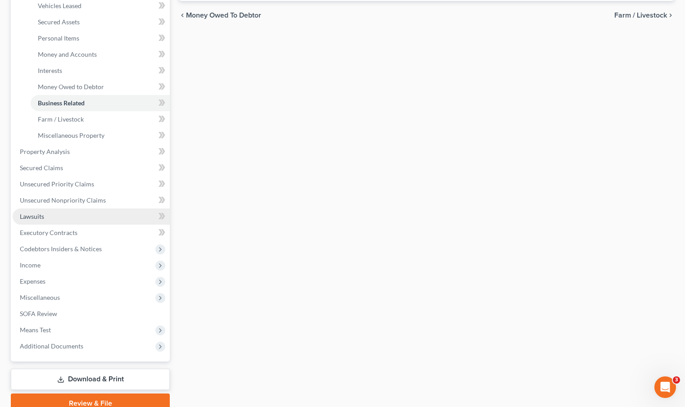
scroll to position [202, 0]
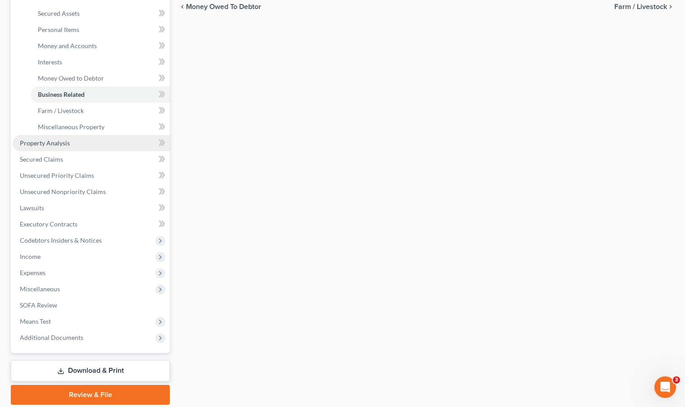
click at [81, 145] on link "Property Analysis" at bounding box center [91, 143] width 157 height 16
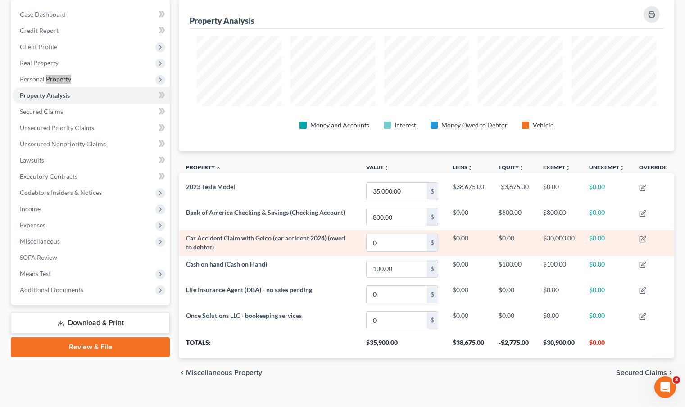
scroll to position [86, 0]
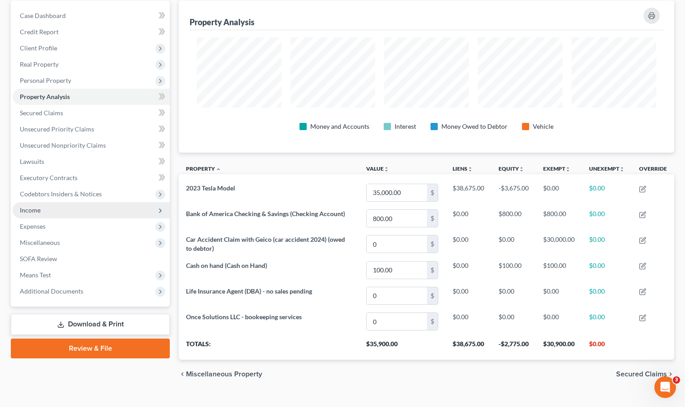
click at [41, 211] on span "Income" at bounding box center [91, 210] width 157 height 16
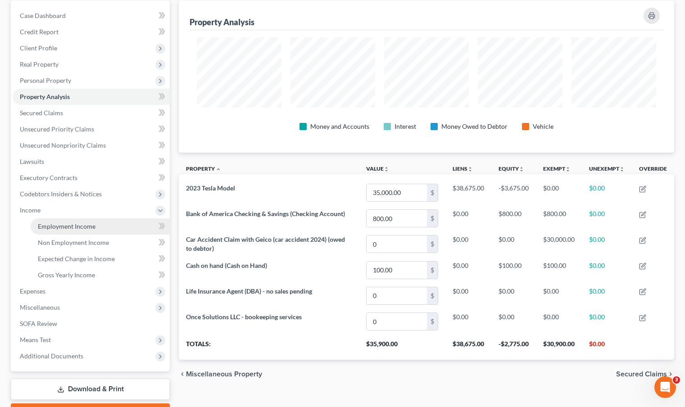
click at [61, 226] on span "Employment Income" at bounding box center [67, 226] width 58 height 8
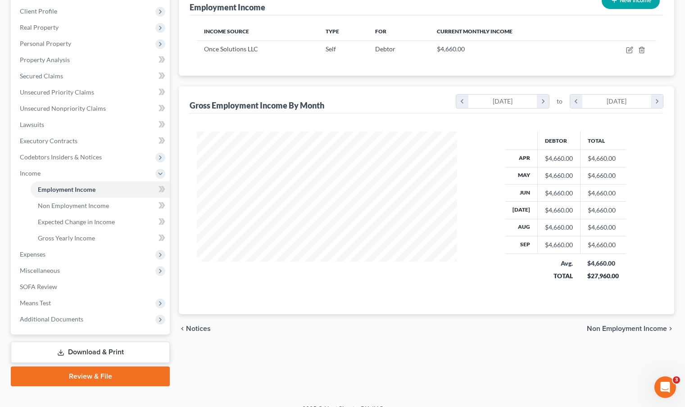
scroll to position [136, 0]
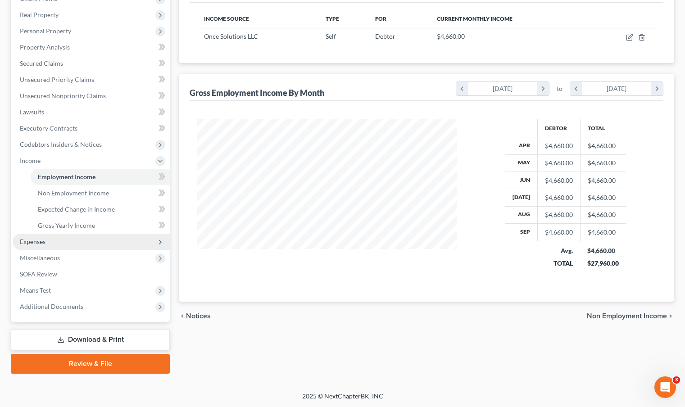
click at [40, 241] on span "Expenses" at bounding box center [33, 242] width 26 height 8
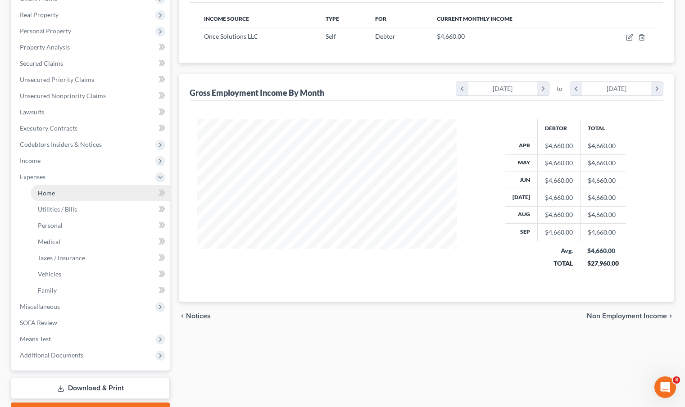
click at [48, 194] on span "Home" at bounding box center [46, 193] width 17 height 8
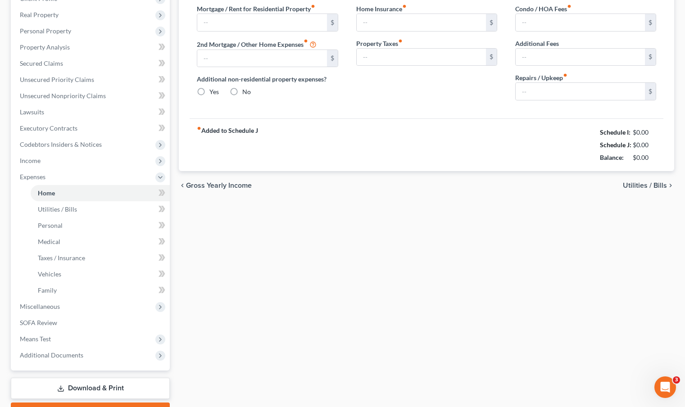
type input "2,446.00"
type input "0.00"
radio input "true"
type input "0.00"
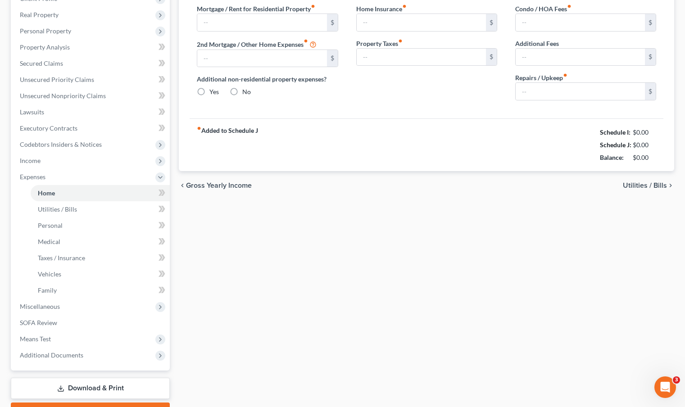
type input "0.00"
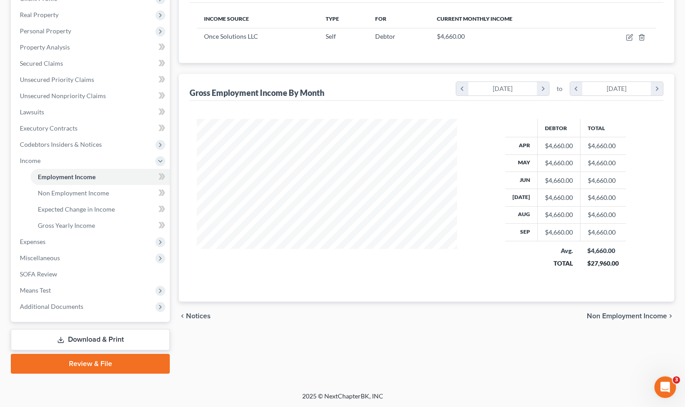
scroll to position [161, 278]
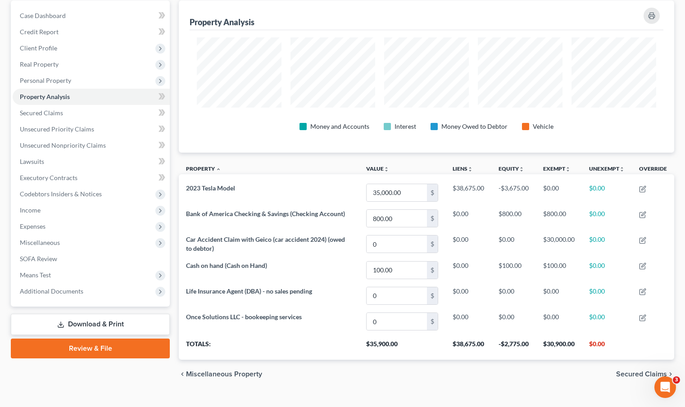
scroll to position [450060, 449717]
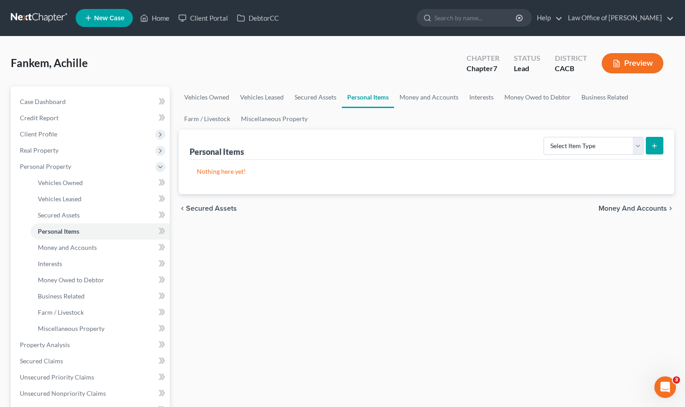
click at [26, 18] on link at bounding box center [40, 18] width 58 height 16
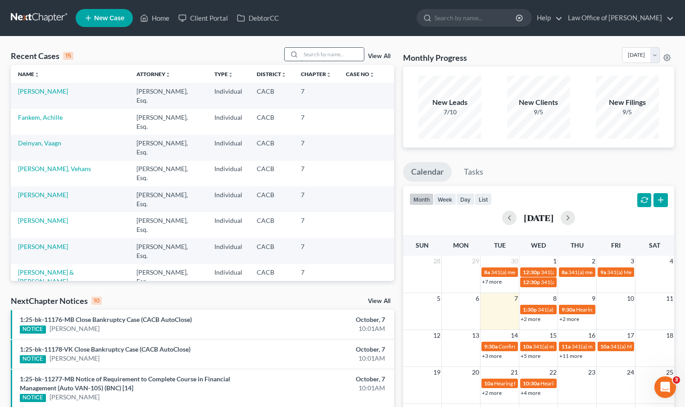
click at [315, 56] on input "search" at bounding box center [332, 54] width 63 height 13
click at [45, 191] on link "[PERSON_NAME]" at bounding box center [43, 195] width 50 height 8
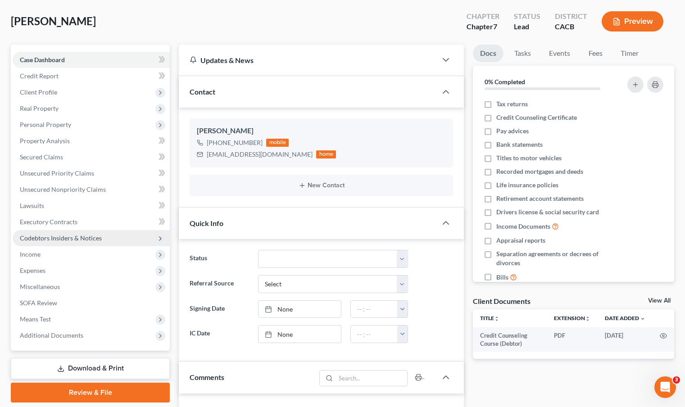
scroll to position [93, 0]
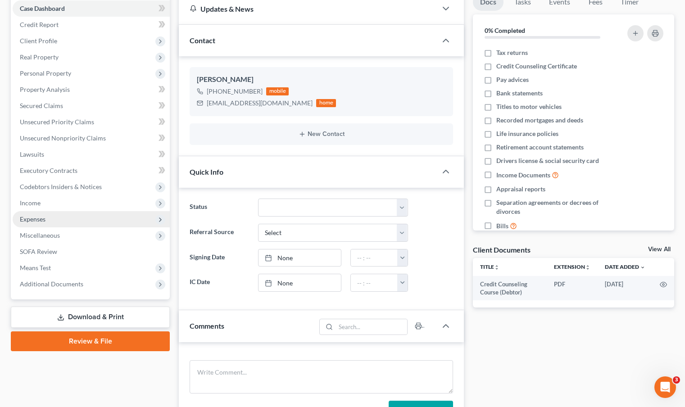
click at [54, 218] on span "Expenses" at bounding box center [91, 219] width 157 height 16
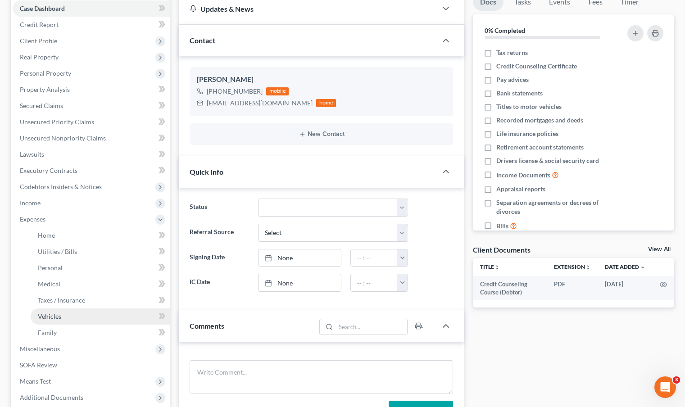
click at [56, 316] on span "Vehicles" at bounding box center [49, 316] width 23 height 8
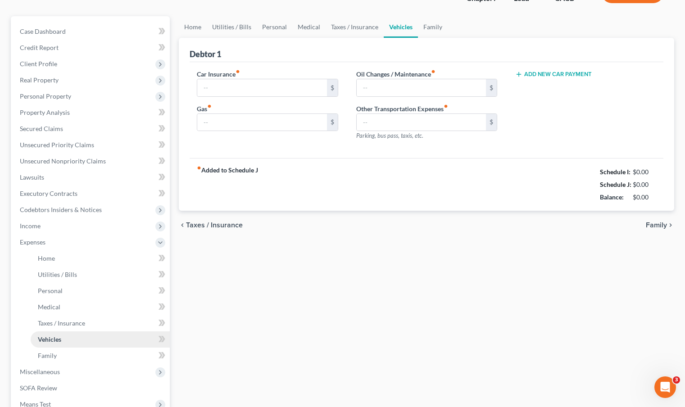
type input "350.00"
type input "15.00"
type input "10.00"
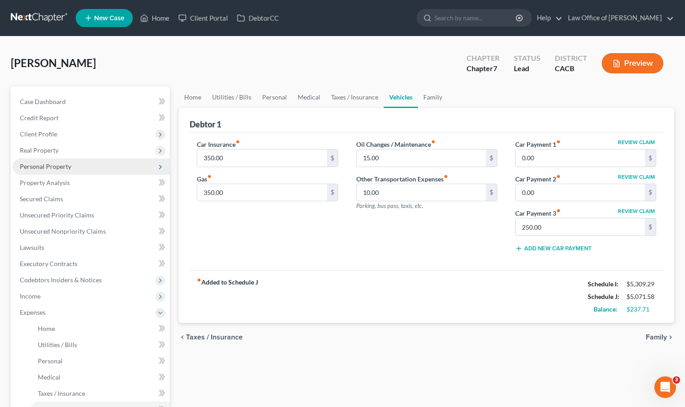
click at [70, 164] on span "Personal Property" at bounding box center [91, 166] width 157 height 16
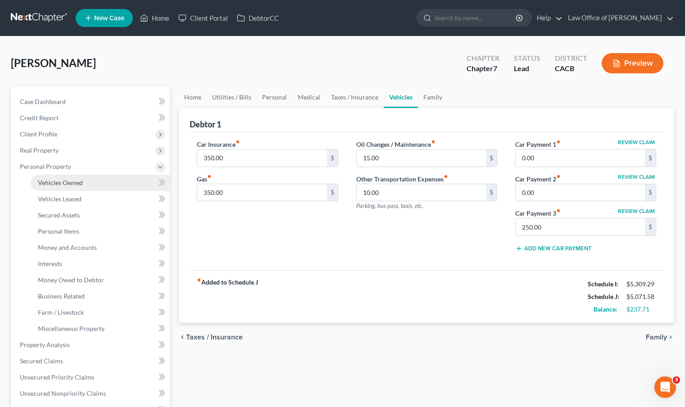
click at [66, 183] on span "Vehicles Owned" at bounding box center [60, 183] width 45 height 8
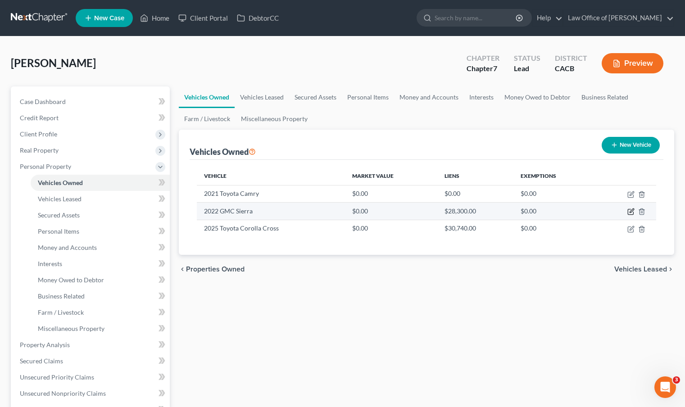
click at [630, 211] on icon "button" at bounding box center [631, 211] width 4 height 4
select select "0"
select select "4"
select select "0"
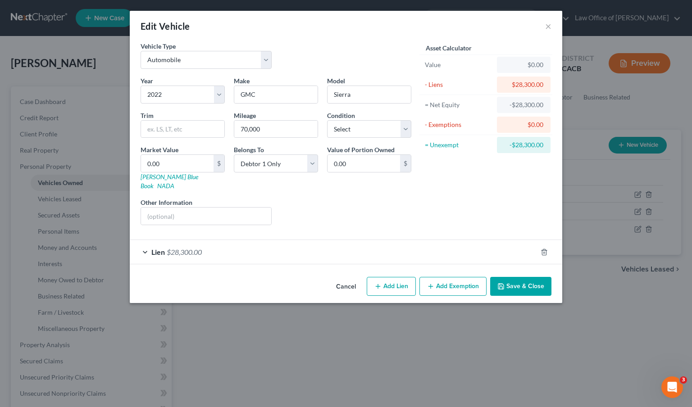
click at [263, 245] on div "Lien $28,300.00" at bounding box center [333, 252] width 407 height 24
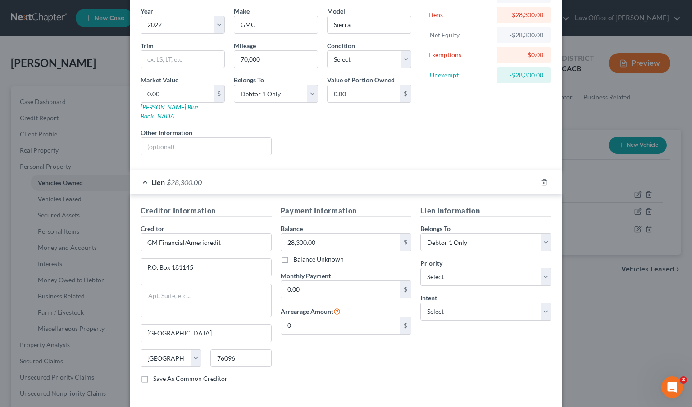
scroll to position [70, 0]
click at [173, 178] on div "Lien $28,300.00" at bounding box center [333, 182] width 407 height 24
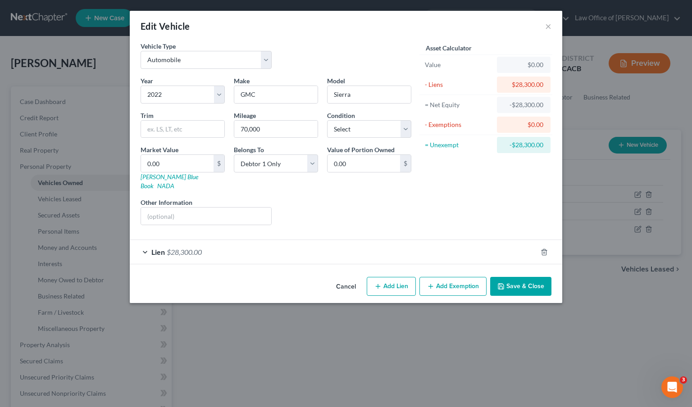
click at [240, 246] on div "Lien $28,300.00" at bounding box center [333, 252] width 407 height 24
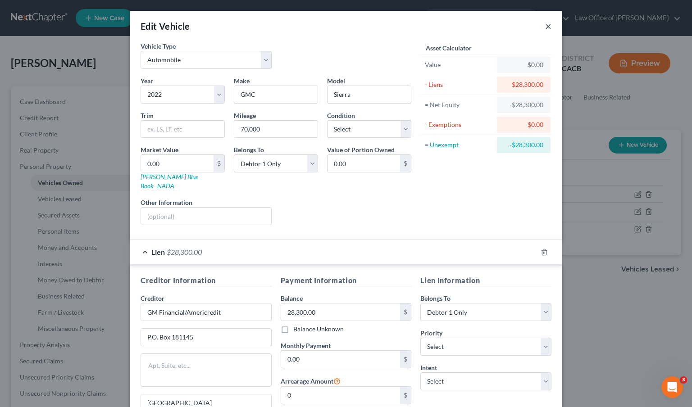
click at [546, 26] on button "×" at bounding box center [548, 26] width 6 height 11
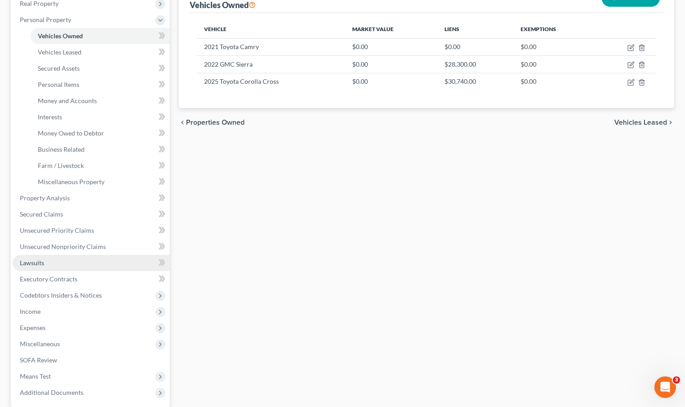
scroll to position [145, 0]
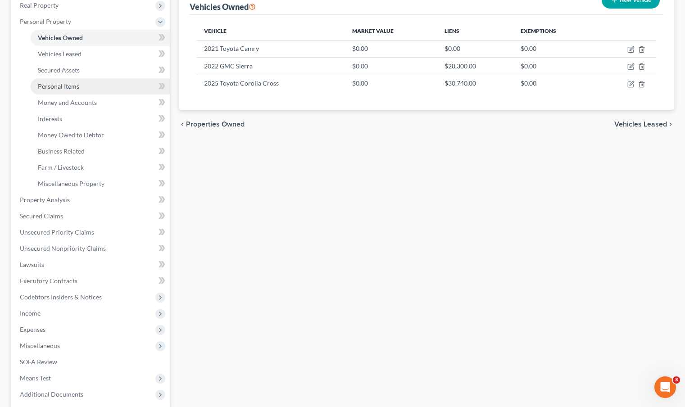
click at [69, 87] on span "Personal Items" at bounding box center [58, 86] width 41 height 8
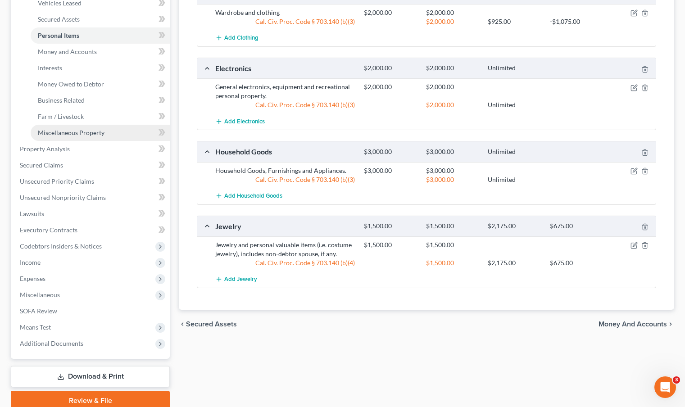
scroll to position [203, 0]
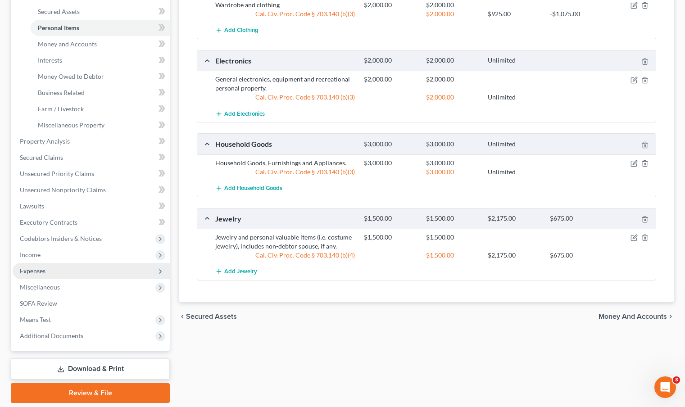
click at [70, 266] on span "Expenses" at bounding box center [91, 271] width 157 height 16
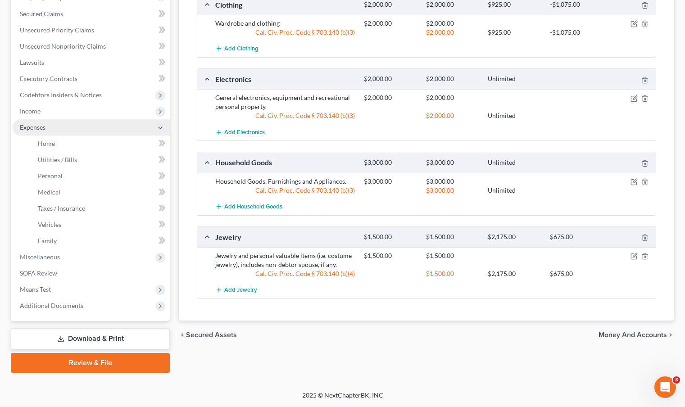
scroll to position [184, 0]
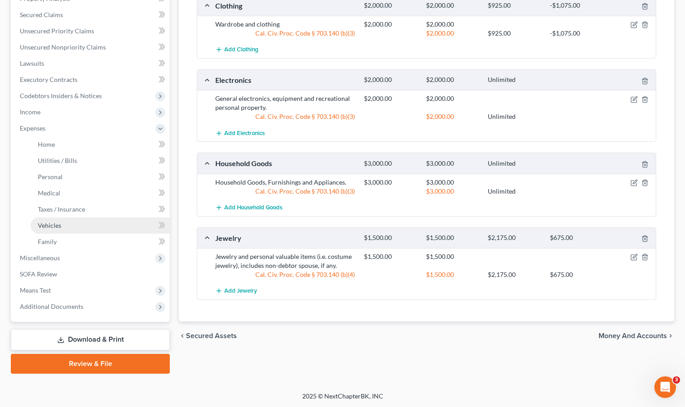
click at [65, 226] on link "Vehicles" at bounding box center [100, 225] width 139 height 16
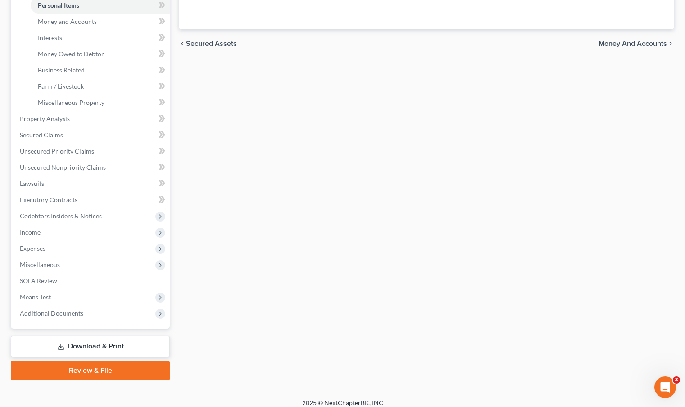
scroll to position [233, 0]
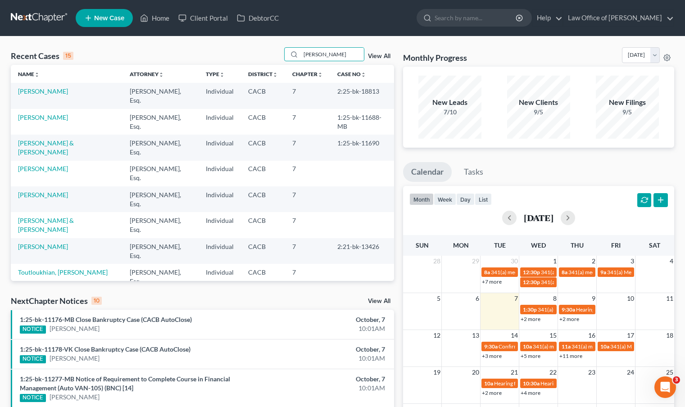
type input "[PERSON_NAME]"
click at [43, 96] on td "[PERSON_NAME]" at bounding box center [67, 96] width 112 height 26
click at [59, 120] on link "[PERSON_NAME]" at bounding box center [43, 117] width 50 height 8
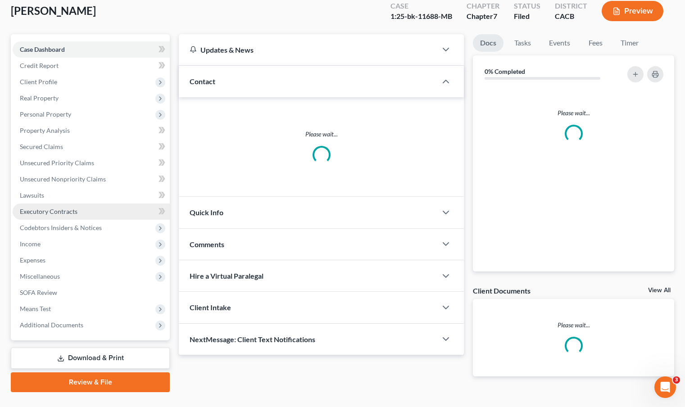
scroll to position [71, 0]
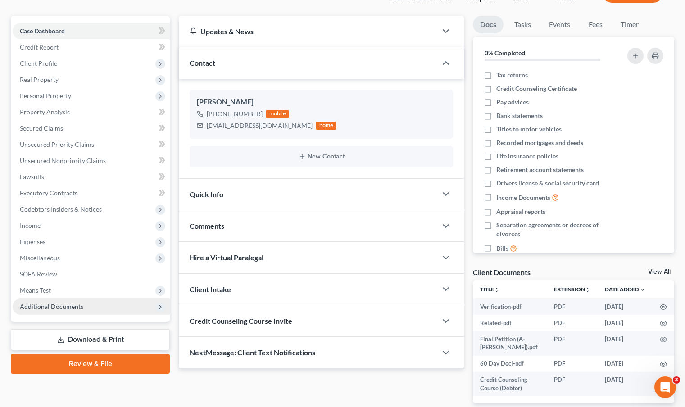
click at [59, 304] on span "Additional Documents" at bounding box center [51, 307] width 63 height 8
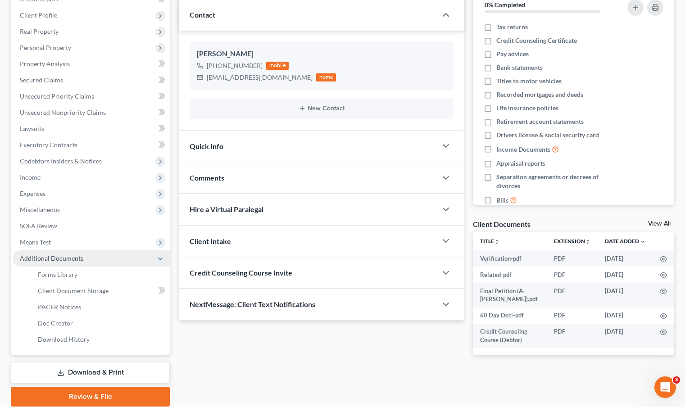
scroll to position [152, 0]
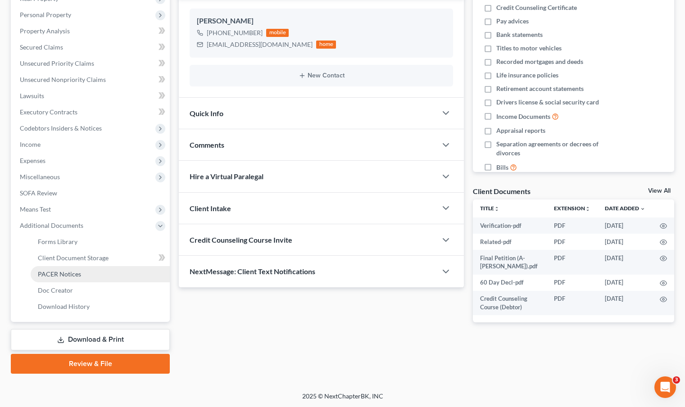
click at [67, 273] on span "PACER Notices" at bounding box center [59, 274] width 43 height 8
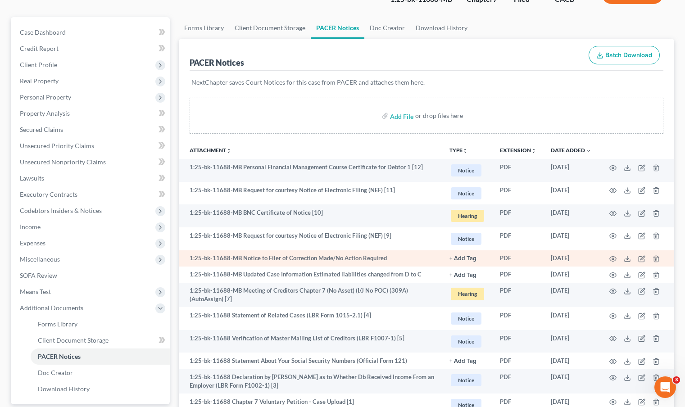
scroll to position [69, 0]
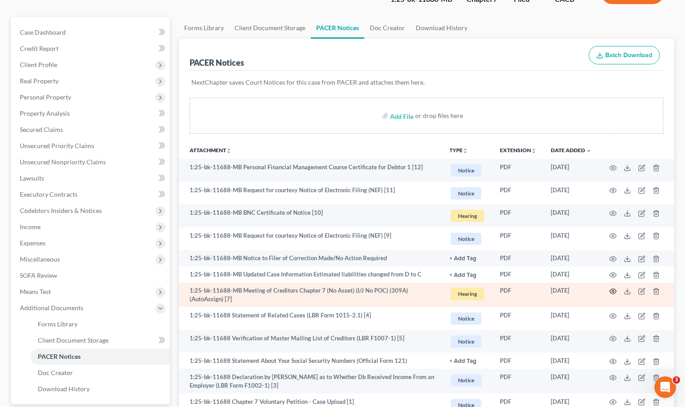
click at [615, 291] on icon "button" at bounding box center [612, 291] width 7 height 7
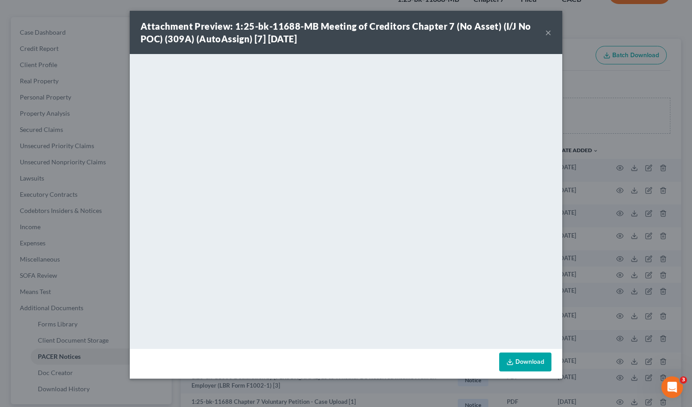
click at [66, 68] on div "Attachment Preview: 1:25-bk-11688-MB Meeting of Creditors Chapter 7 (No Asset) …" at bounding box center [346, 203] width 692 height 407
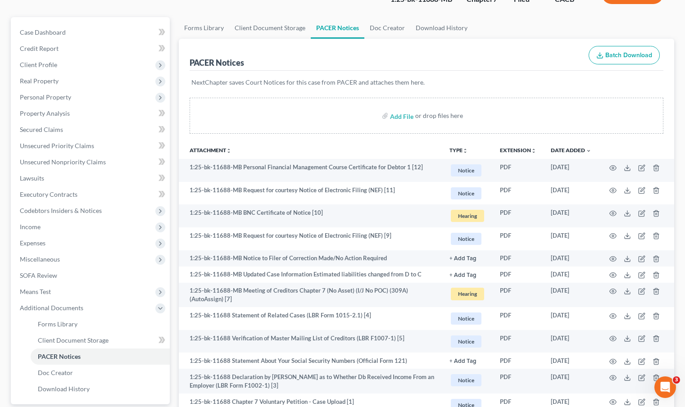
scroll to position [0, 0]
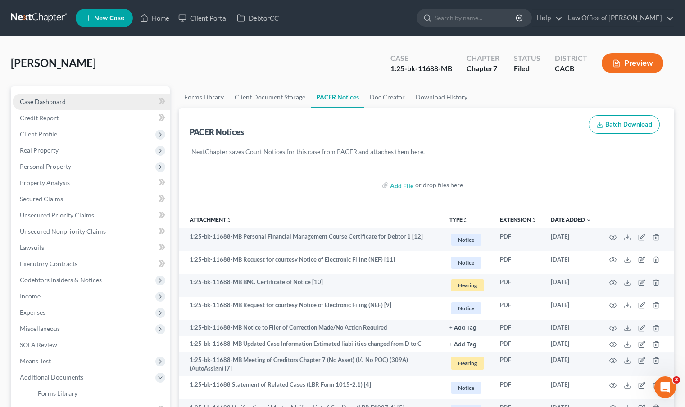
click at [30, 101] on span "Case Dashboard" at bounding box center [43, 102] width 46 height 8
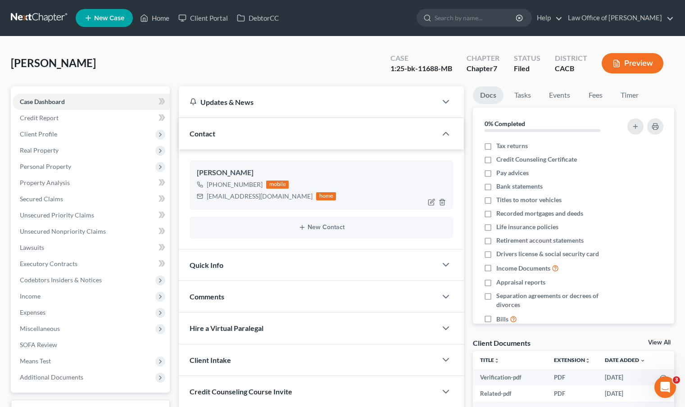
drag, startPoint x: 258, startPoint y: 185, endPoint x: 215, endPoint y: 180, distance: 43.5
click at [215, 180] on div "[PHONE_NUMBER]" at bounding box center [235, 184] width 56 height 9
click at [260, 185] on div "[PHONE_NUMBER] mobile" at bounding box center [266, 185] width 139 height 12
drag, startPoint x: 259, startPoint y: 184, endPoint x: 214, endPoint y: 181, distance: 45.6
click at [214, 181] on div "[PHONE_NUMBER] mobile" at bounding box center [266, 185] width 139 height 12
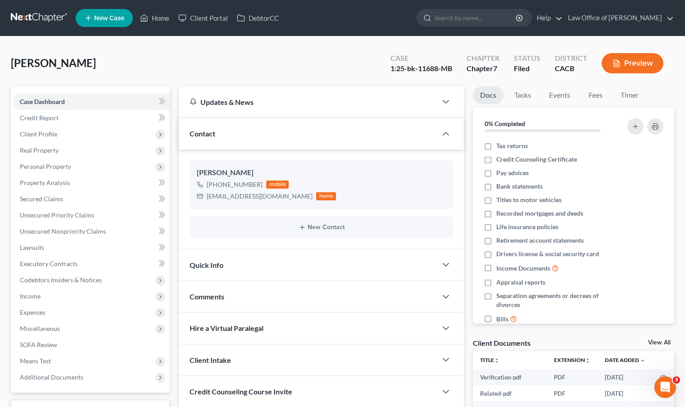
click at [45, 14] on link at bounding box center [40, 18] width 58 height 16
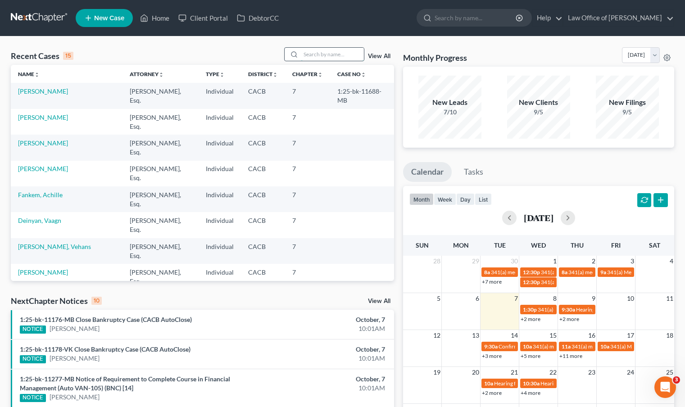
click at [303, 59] on input "search" at bounding box center [332, 54] width 63 height 13
type input "[PERSON_NAME]"
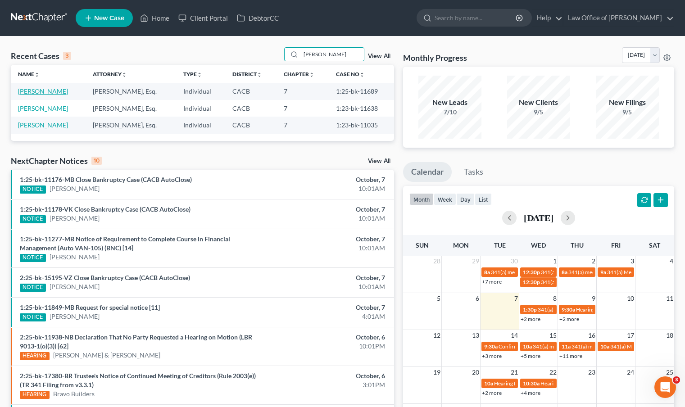
click at [55, 92] on link "[PERSON_NAME]" at bounding box center [43, 91] width 50 height 8
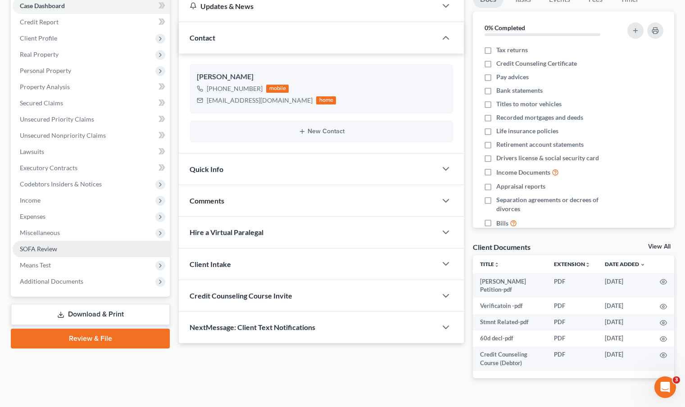
scroll to position [115, 0]
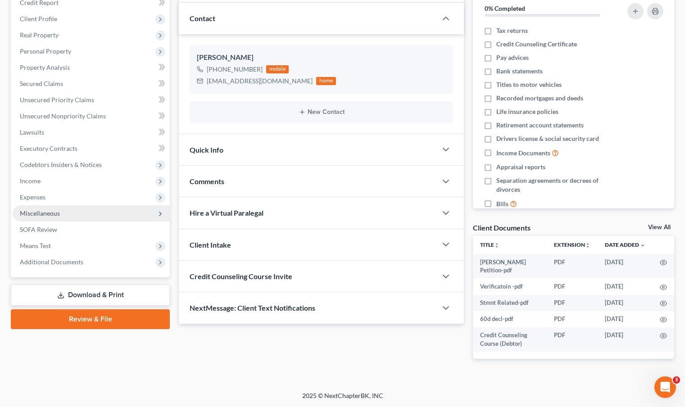
click at [65, 214] on span "Miscellaneous" at bounding box center [91, 213] width 157 height 16
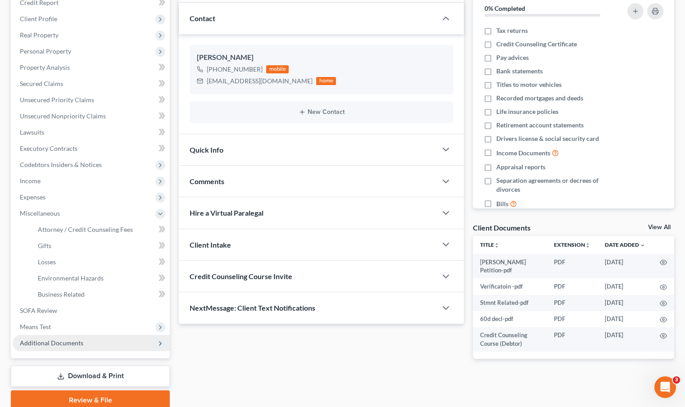
click at [61, 342] on span "Additional Documents" at bounding box center [51, 343] width 63 height 8
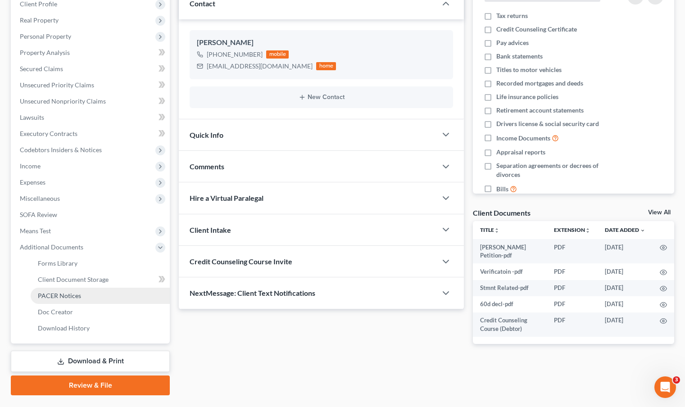
click at [65, 297] on span "PACER Notices" at bounding box center [59, 296] width 43 height 8
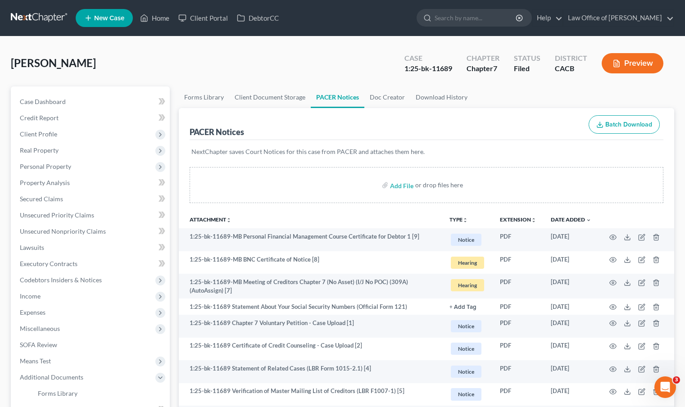
click at [44, 22] on link at bounding box center [40, 18] width 58 height 16
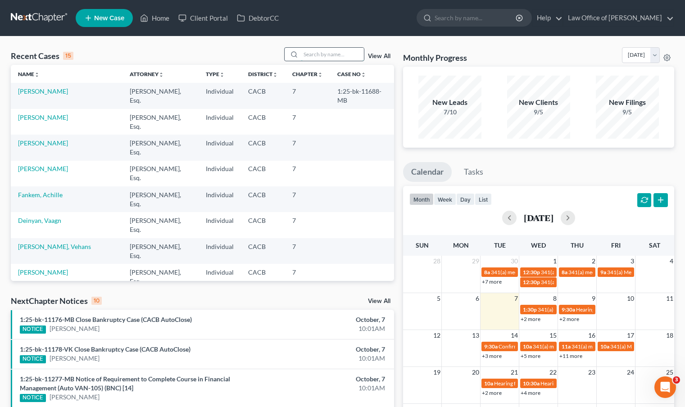
click at [312, 59] on input "search" at bounding box center [332, 54] width 63 height 13
type input "[PERSON_NAME]"
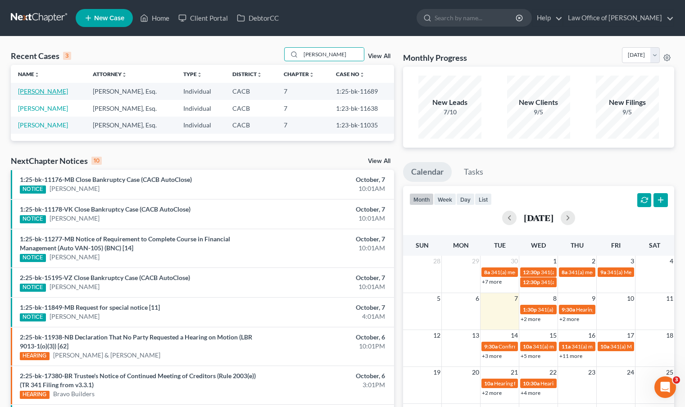
click at [54, 90] on link "[PERSON_NAME]" at bounding box center [43, 91] width 50 height 8
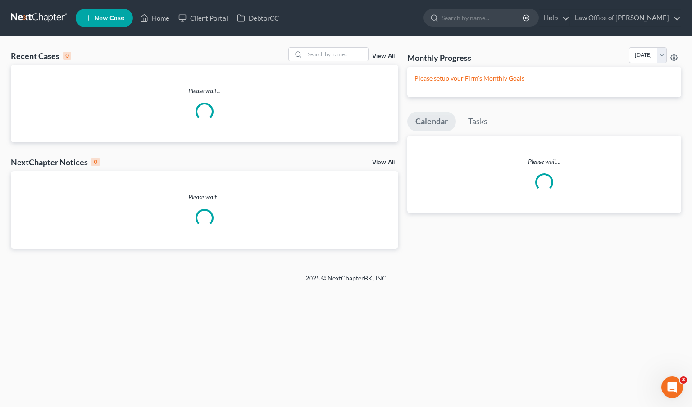
click at [105, 23] on link "New Case" at bounding box center [104, 18] width 57 height 18
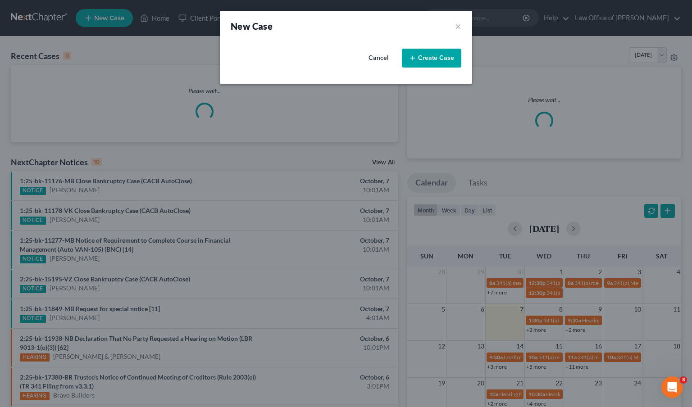
select select "7"
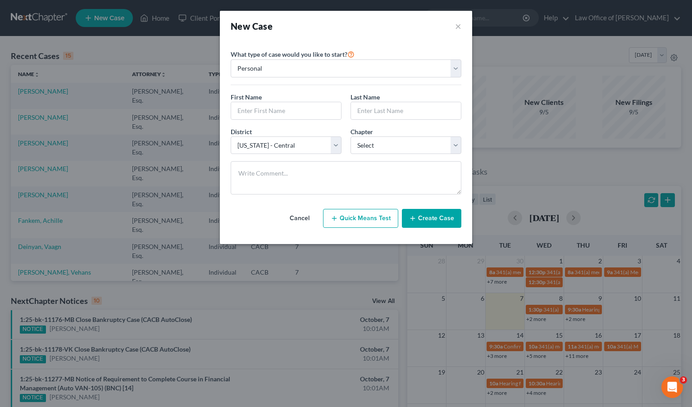
click at [288, 219] on button "Cancel" at bounding box center [300, 218] width 40 height 18
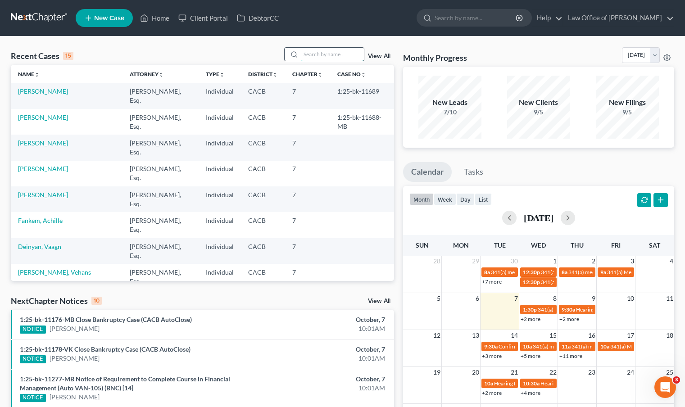
click at [315, 59] on input "search" at bounding box center [332, 54] width 63 height 13
type input "[PERSON_NAME]"
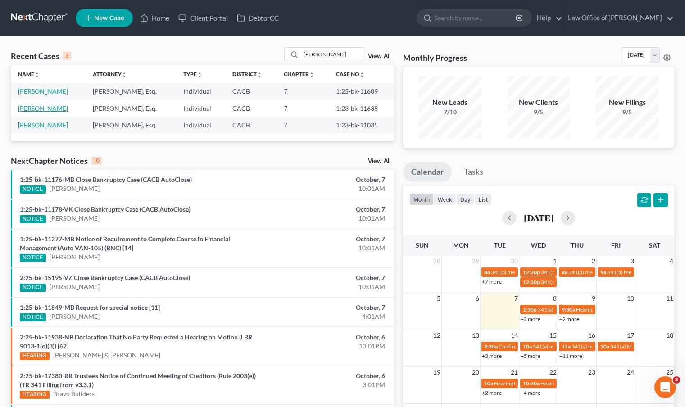
click at [52, 108] on link "[PERSON_NAME]" at bounding box center [43, 108] width 50 height 8
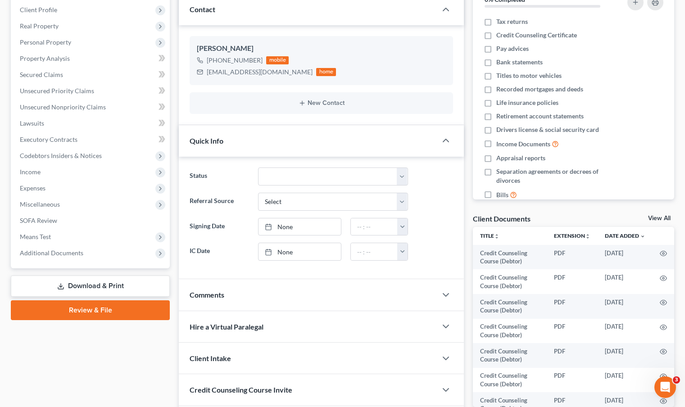
scroll to position [172, 0]
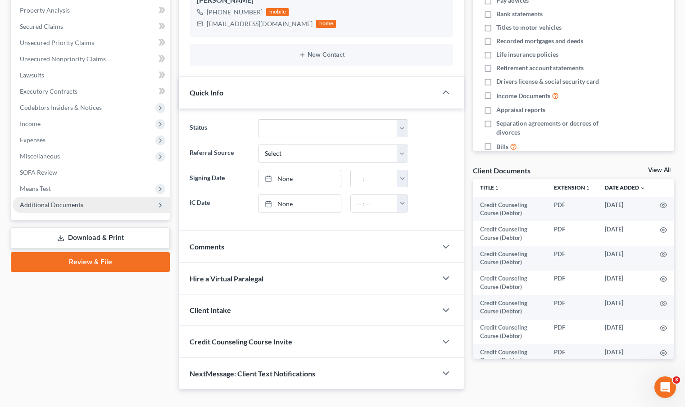
click at [30, 207] on span "Additional Documents" at bounding box center [51, 205] width 63 height 8
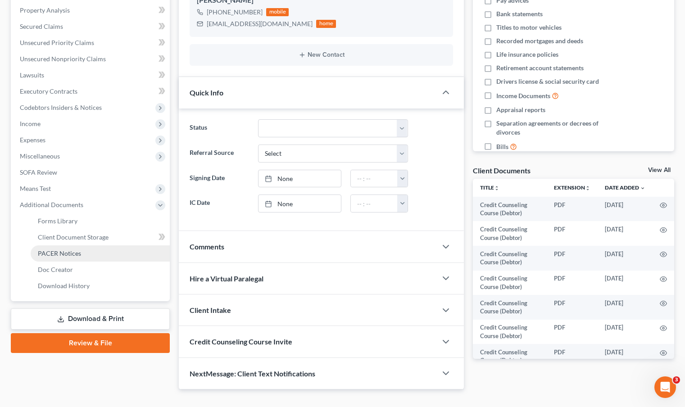
click at [56, 249] on span "PACER Notices" at bounding box center [59, 253] width 43 height 8
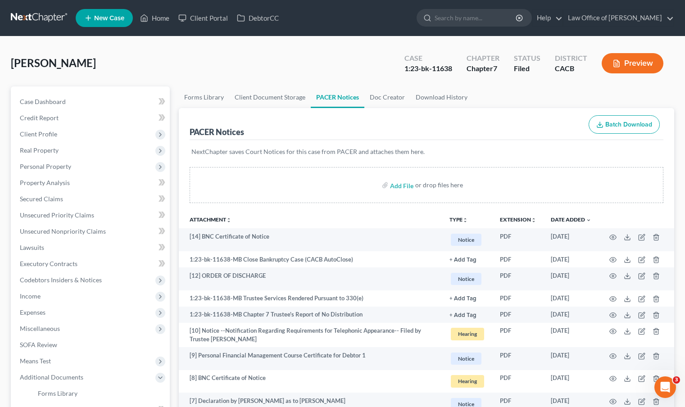
click at [52, 20] on link at bounding box center [40, 18] width 58 height 16
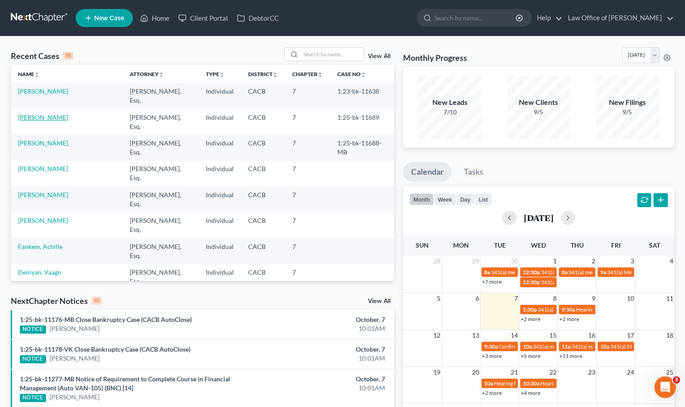
click at [38, 113] on link "[PERSON_NAME]" at bounding box center [43, 117] width 50 height 8
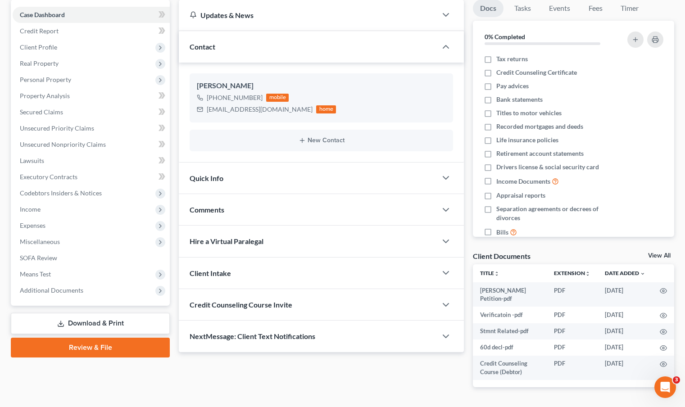
scroll to position [115, 0]
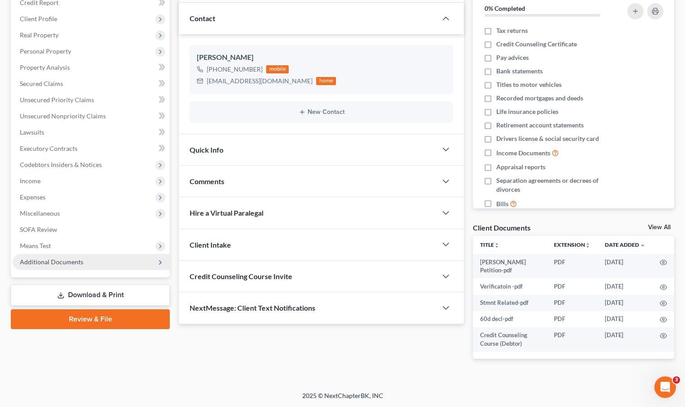
click at [39, 261] on span "Additional Documents" at bounding box center [51, 262] width 63 height 8
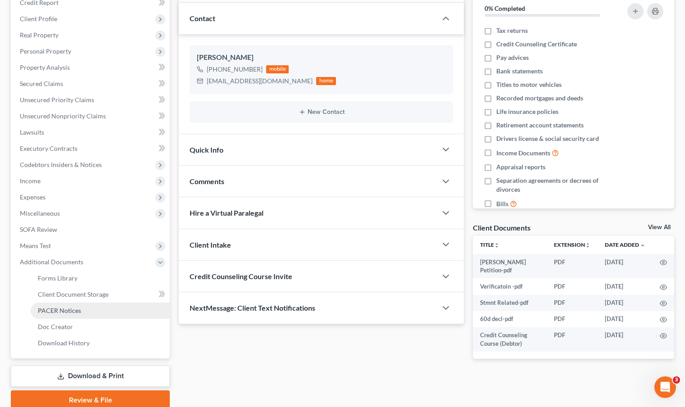
click at [49, 309] on span "PACER Notices" at bounding box center [59, 311] width 43 height 8
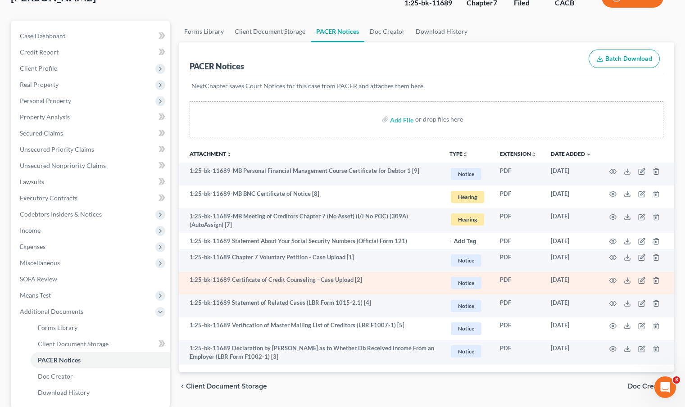
scroll to position [65, 0]
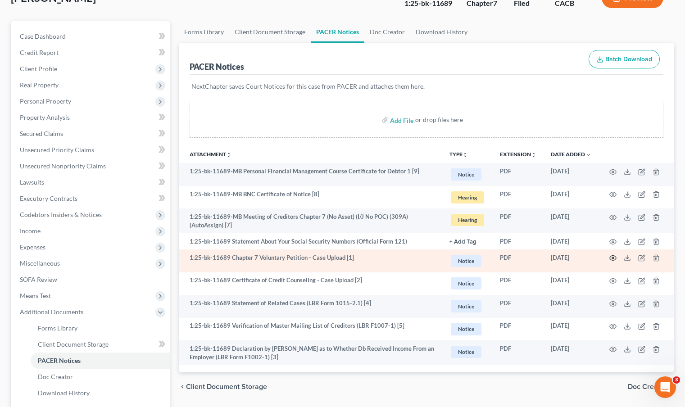
click at [614, 257] on icon "button" at bounding box center [612, 257] width 7 height 7
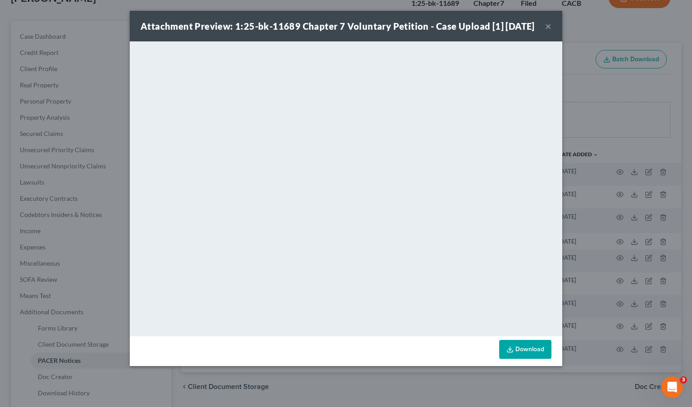
click at [550, 32] on button "×" at bounding box center [548, 26] width 6 height 11
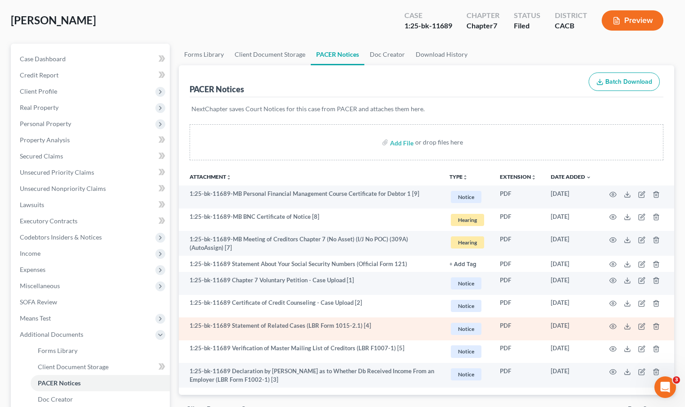
scroll to position [51, 0]
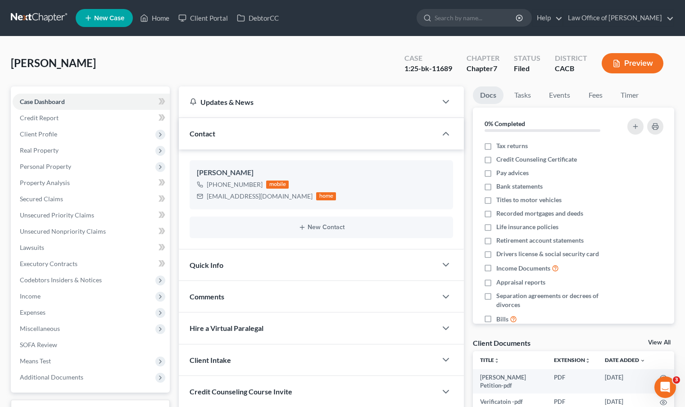
click at [23, 18] on link at bounding box center [40, 18] width 58 height 16
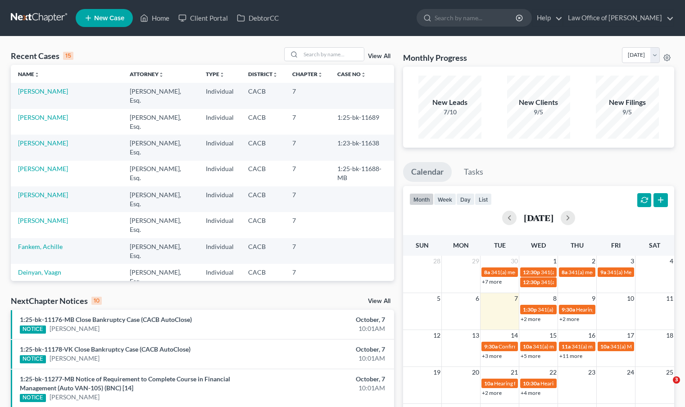
click at [301, 57] on div at bounding box center [293, 54] width 16 height 13
click at [308, 55] on input "search" at bounding box center [332, 54] width 63 height 13
type input "[PERSON_NAME]"
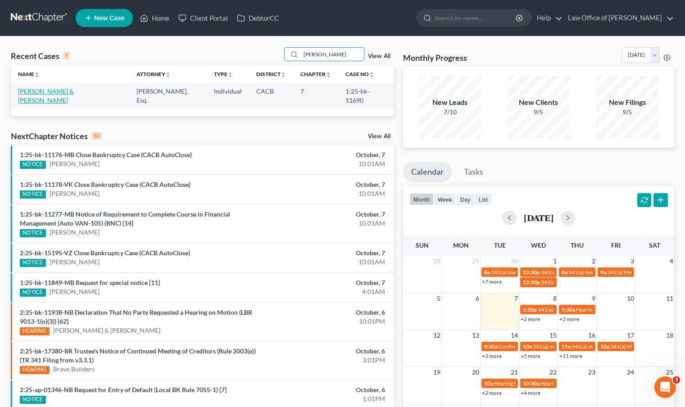
click at [74, 91] on link "[PERSON_NAME] & [PERSON_NAME]" at bounding box center [46, 95] width 56 height 17
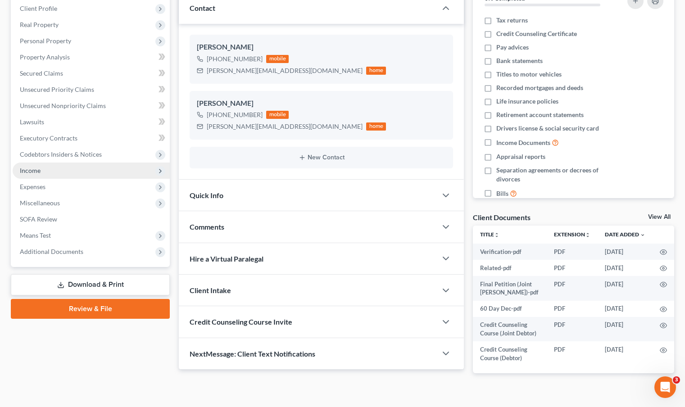
scroll to position [148, 0]
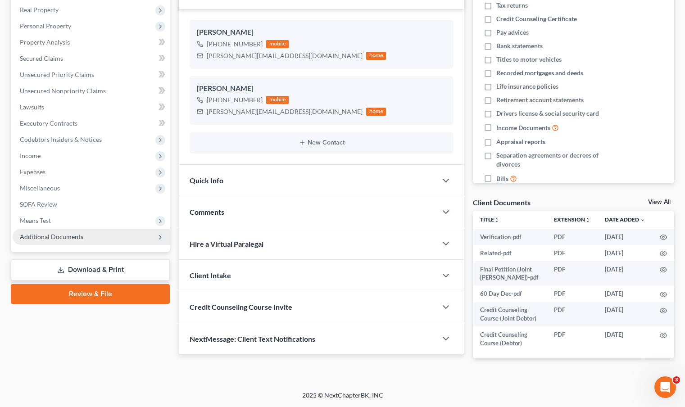
click at [63, 233] on span "Additional Documents" at bounding box center [51, 237] width 63 height 8
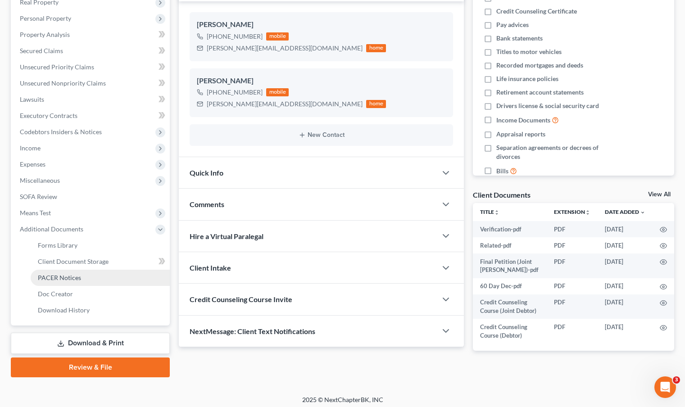
click at [70, 278] on span "PACER Notices" at bounding box center [59, 278] width 43 height 8
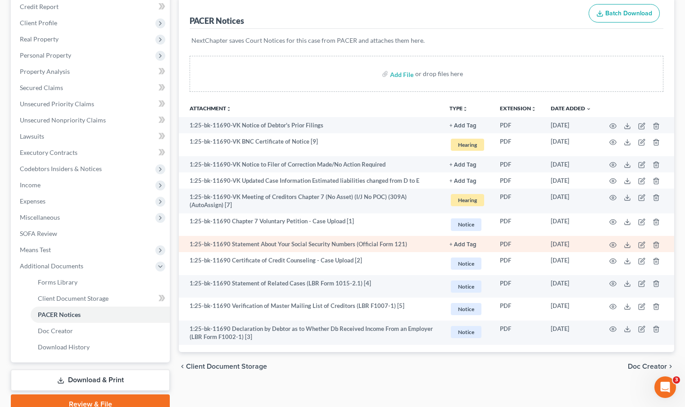
scroll to position [74, 0]
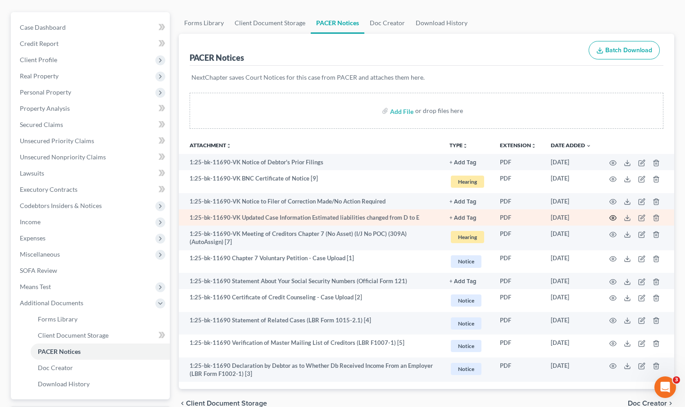
click at [615, 219] on icon "button" at bounding box center [612, 217] width 7 height 7
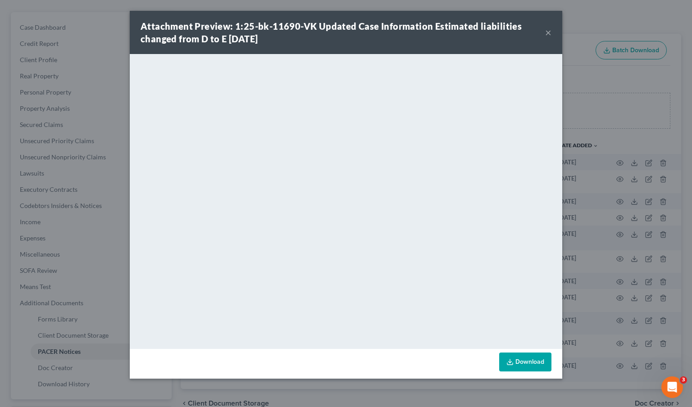
click at [550, 35] on button "×" at bounding box center [548, 32] width 6 height 11
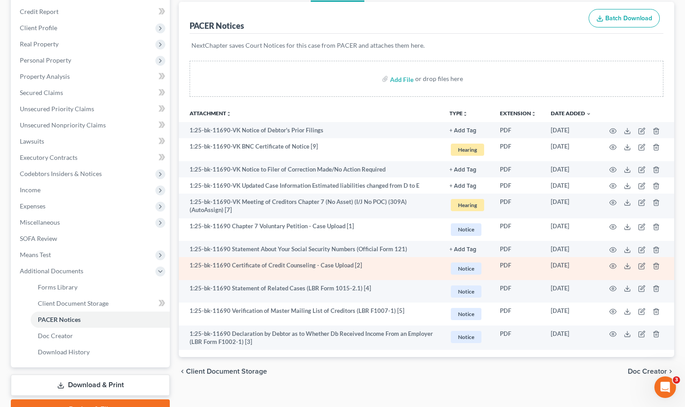
scroll to position [99, 0]
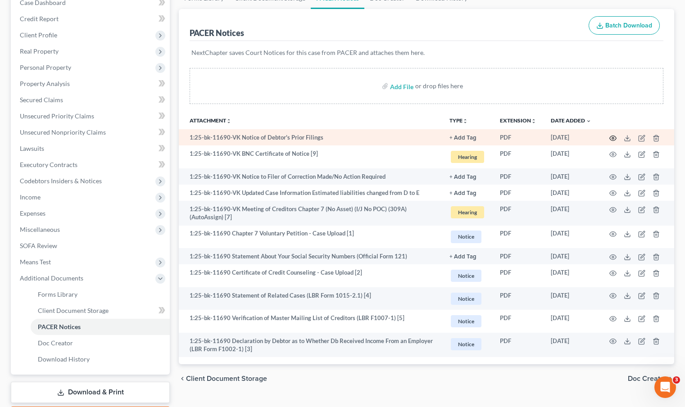
click at [612, 137] on circle "button" at bounding box center [613, 138] width 2 height 2
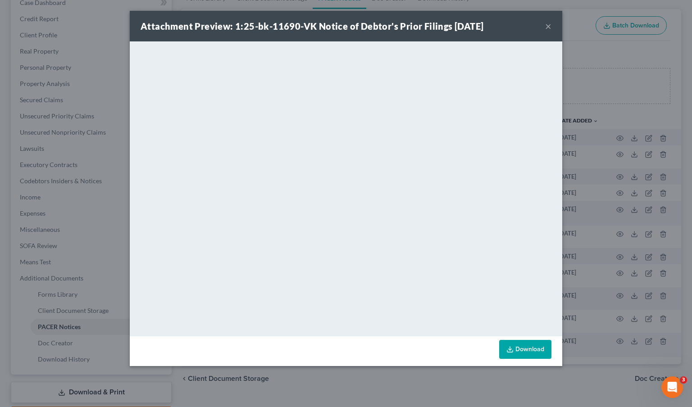
click at [545, 28] on button "×" at bounding box center [548, 26] width 6 height 11
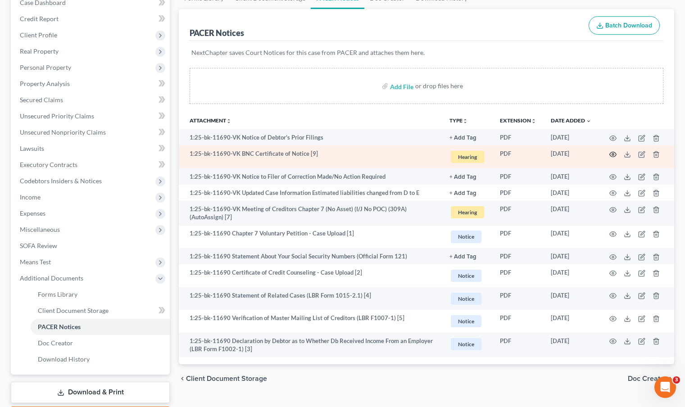
click at [614, 155] on icon "button" at bounding box center [612, 154] width 7 height 7
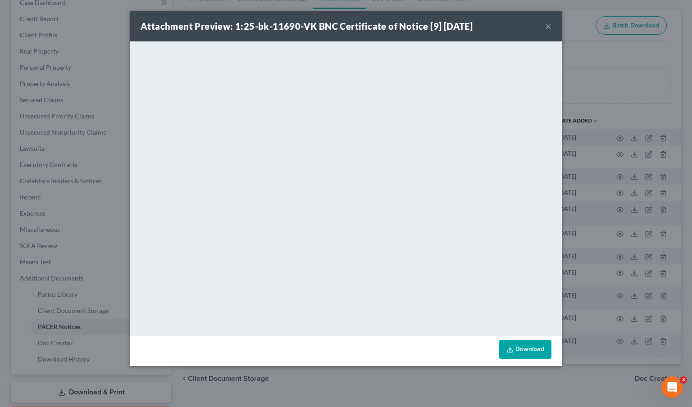
click at [546, 27] on button "×" at bounding box center [548, 26] width 6 height 11
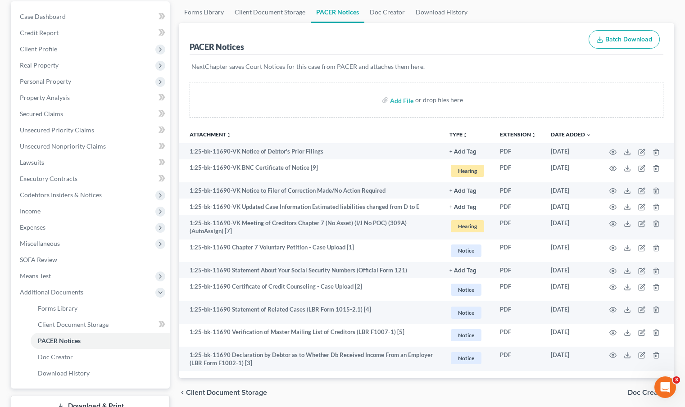
scroll to position [0, 0]
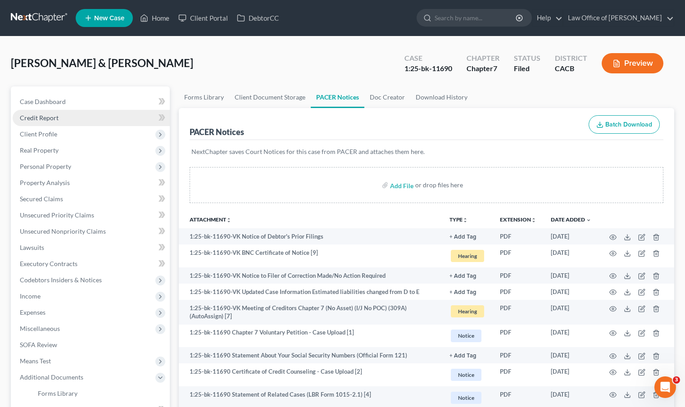
click at [49, 114] on span "Credit Report" at bounding box center [39, 118] width 39 height 8
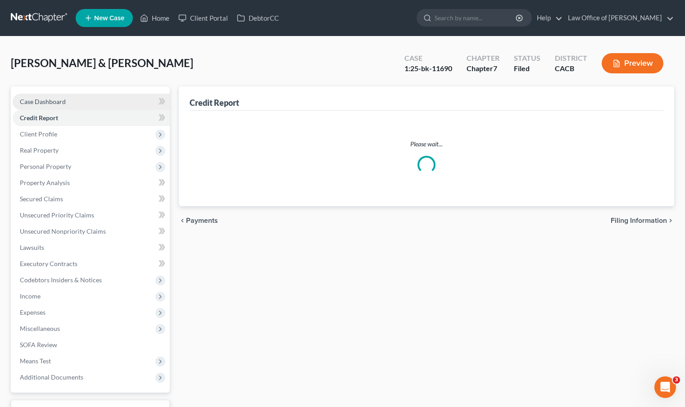
click at [48, 105] on link "Case Dashboard" at bounding box center [91, 102] width 157 height 16
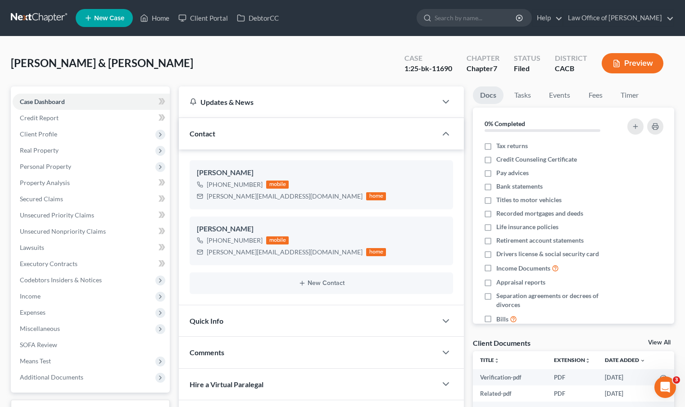
click at [33, 15] on link at bounding box center [40, 18] width 58 height 16
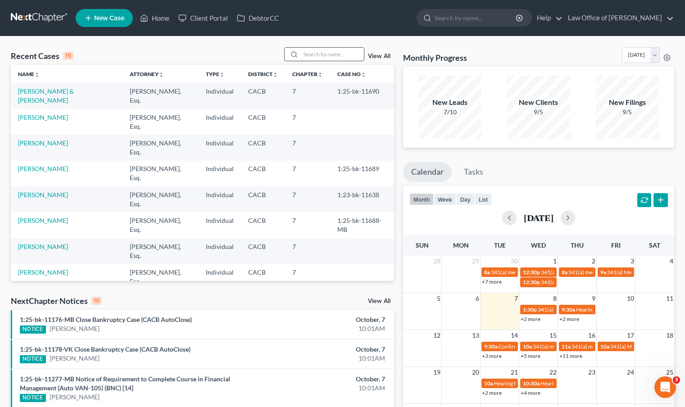
click at [339, 57] on input "search" at bounding box center [332, 54] width 63 height 13
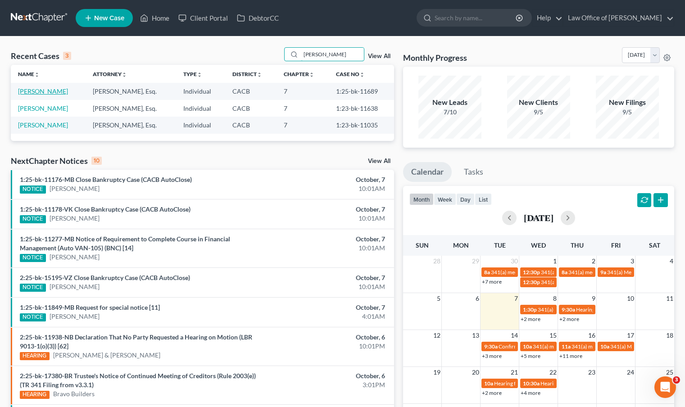
type input "[PERSON_NAME]"
click at [51, 90] on link "[PERSON_NAME]" at bounding box center [43, 91] width 50 height 8
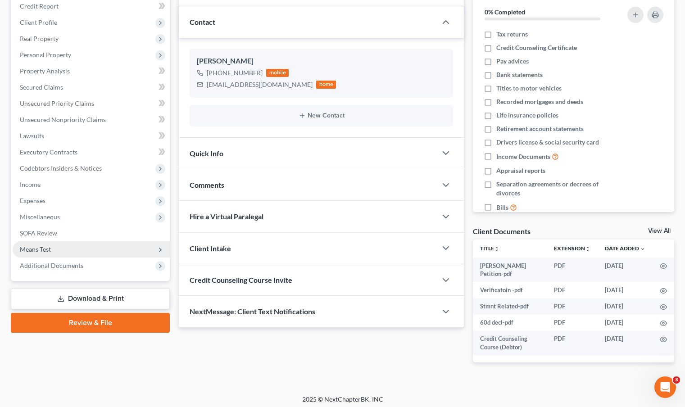
scroll to position [115, 0]
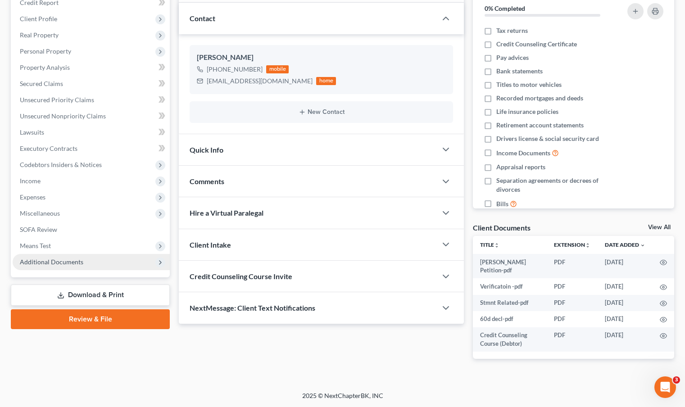
click at [58, 260] on span "Additional Documents" at bounding box center [51, 262] width 63 height 8
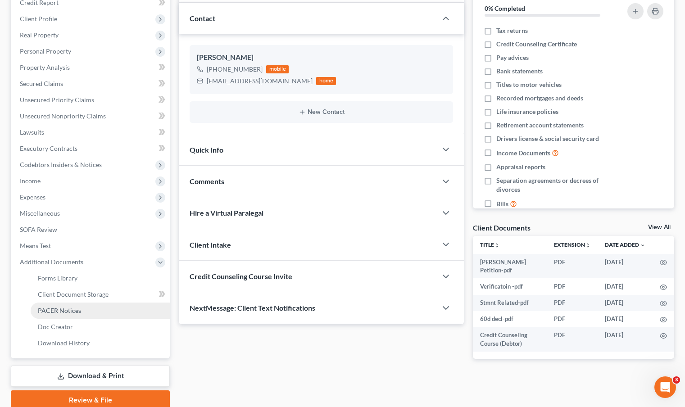
click at [61, 314] on link "PACER Notices" at bounding box center [100, 311] width 139 height 16
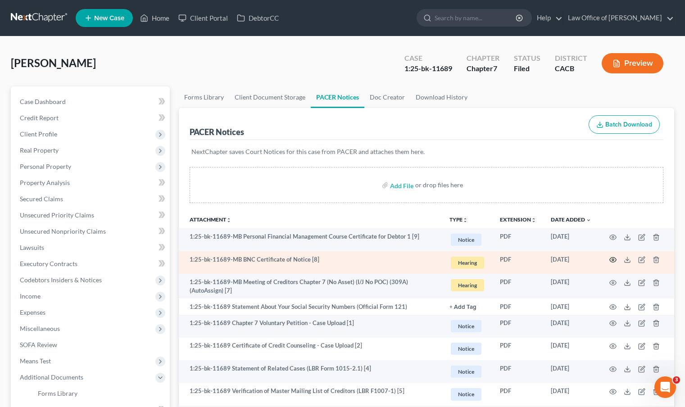
click at [613, 258] on icon "button" at bounding box center [612, 259] width 7 height 7
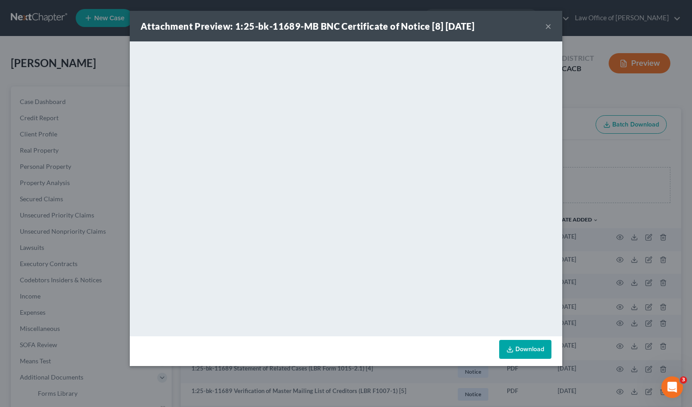
click at [548, 27] on button "×" at bounding box center [548, 26] width 6 height 11
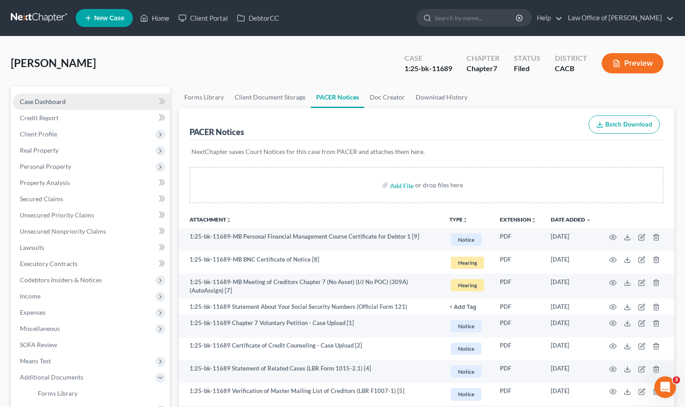
click at [89, 104] on link "Case Dashboard" at bounding box center [91, 102] width 157 height 16
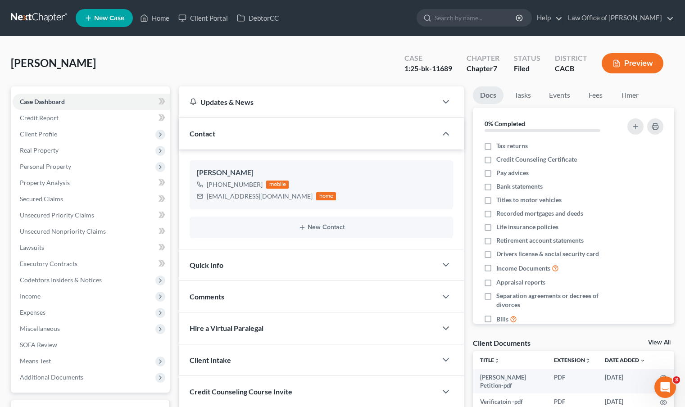
click at [35, 20] on link at bounding box center [40, 18] width 58 height 16
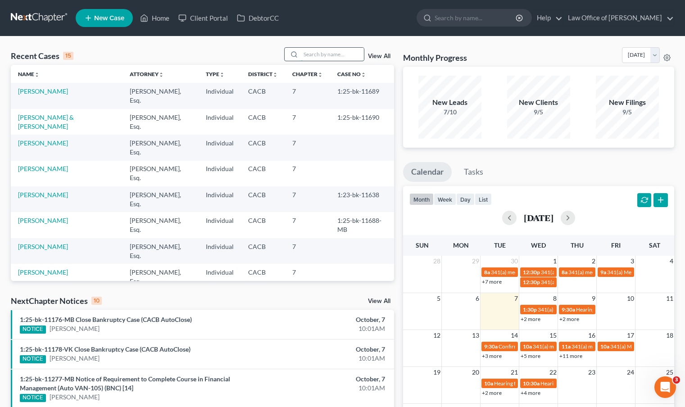
click at [308, 59] on input "search" at bounding box center [332, 54] width 63 height 13
type input "[PERSON_NAME]"
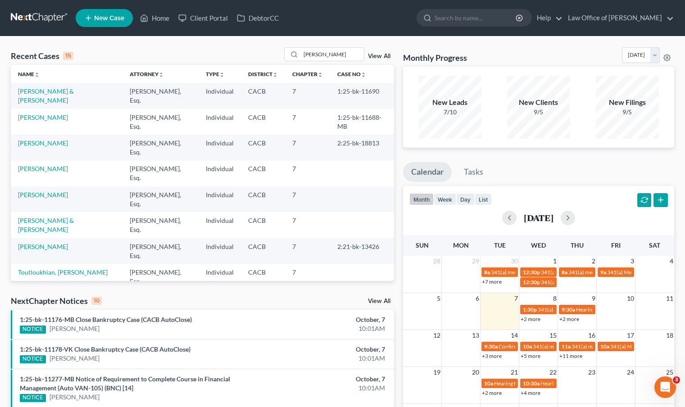
click at [54, 18] on link at bounding box center [40, 18] width 58 height 16
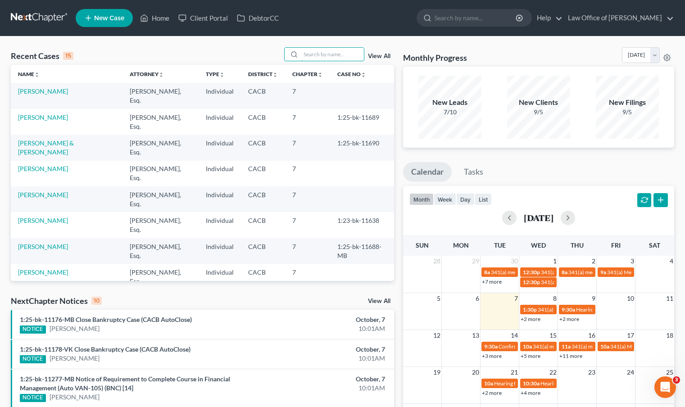
click at [307, 55] on input "search" at bounding box center [332, 54] width 63 height 13
click at [345, 52] on input "search" at bounding box center [332, 54] width 63 height 13
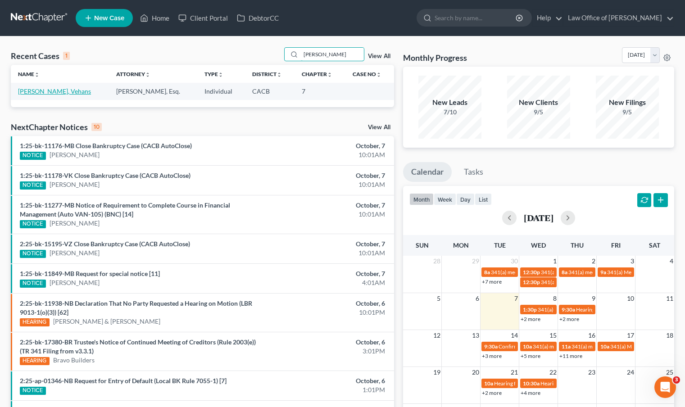
type input "ohanian"
click at [41, 95] on link "[PERSON_NAME], Vehans" at bounding box center [54, 91] width 73 height 8
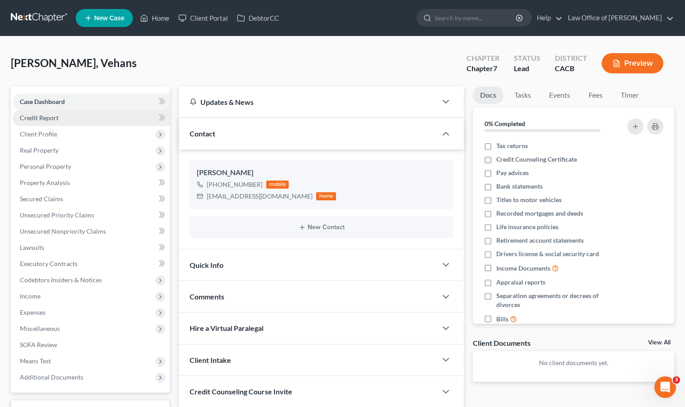
click at [53, 120] on span "Credit Report" at bounding box center [39, 118] width 39 height 8
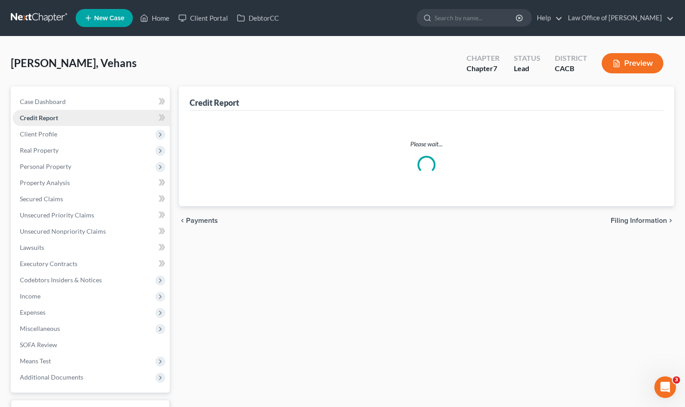
click at [53, 120] on span "Credit Report" at bounding box center [39, 118] width 38 height 8
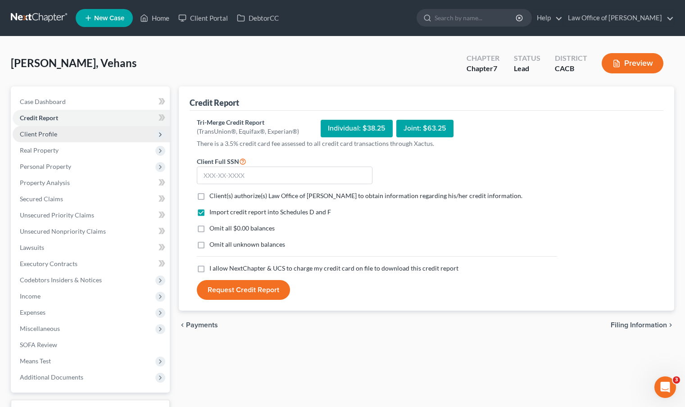
click at [51, 139] on span "Client Profile" at bounding box center [91, 134] width 157 height 16
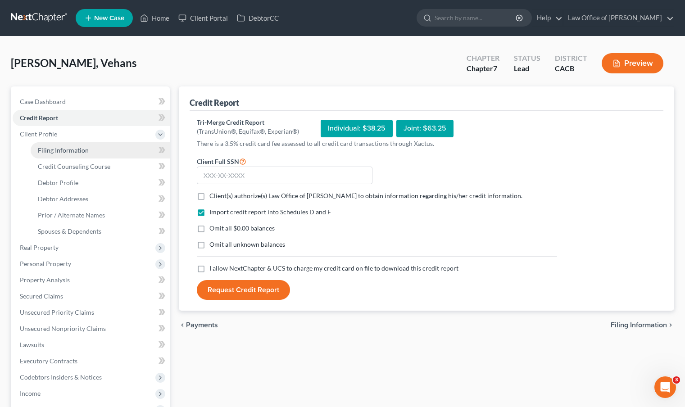
click at [51, 149] on span "Filing Information" at bounding box center [63, 150] width 51 height 8
select select "1"
select select "0"
select select "4"
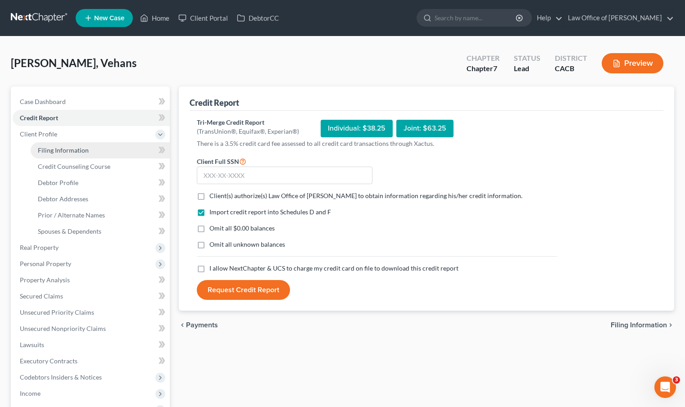
select select "0"
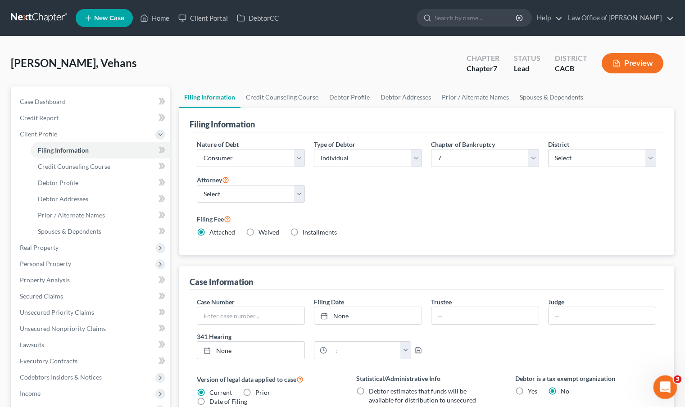
click at [667, 389] on icon "Open Intercom Messenger" at bounding box center [663, 386] width 15 height 15
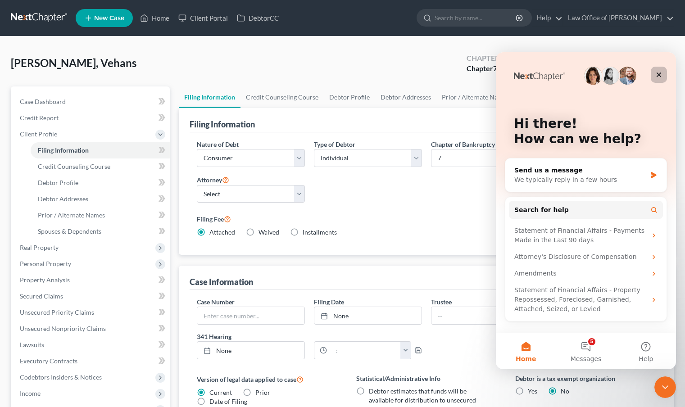
click at [656, 76] on icon "Close" at bounding box center [658, 74] width 7 height 7
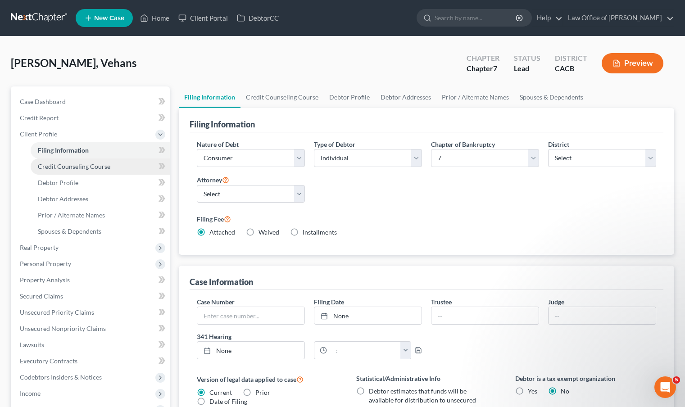
click at [93, 163] on span "Credit Counseling Course" at bounding box center [74, 167] width 72 height 8
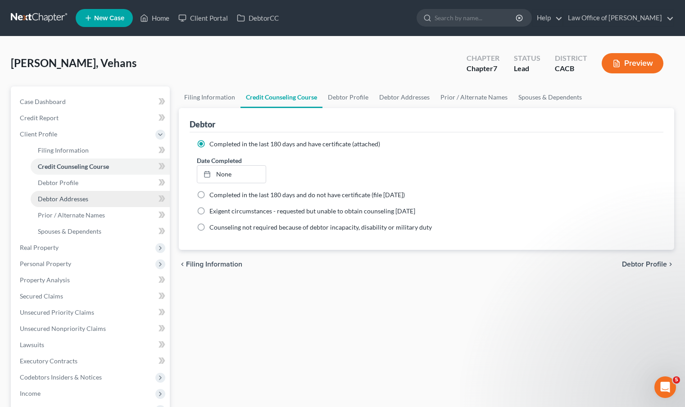
click at [83, 202] on span "Debtor Addresses" at bounding box center [63, 199] width 50 height 8
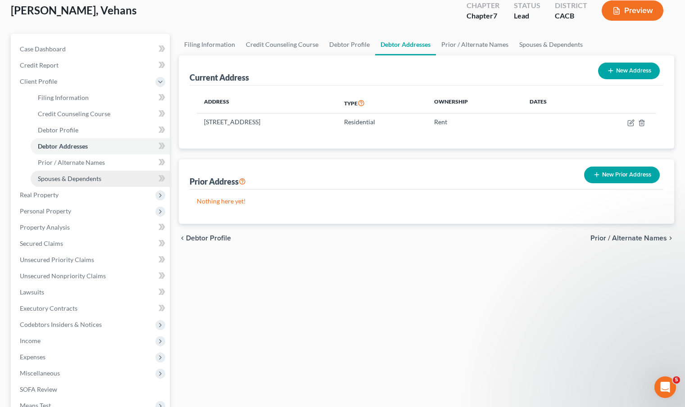
scroll to position [168, 0]
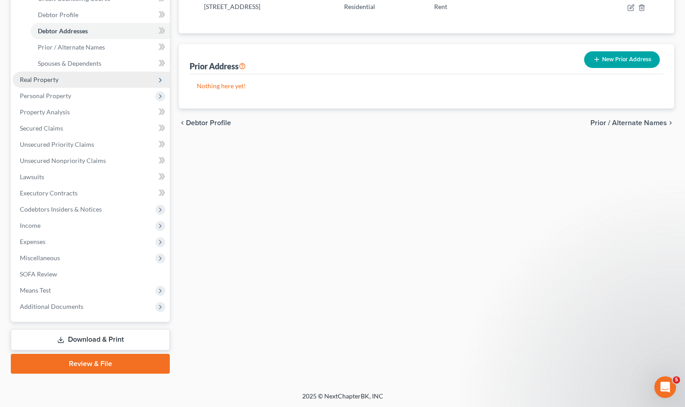
click at [54, 77] on span "Real Property" at bounding box center [39, 80] width 39 height 8
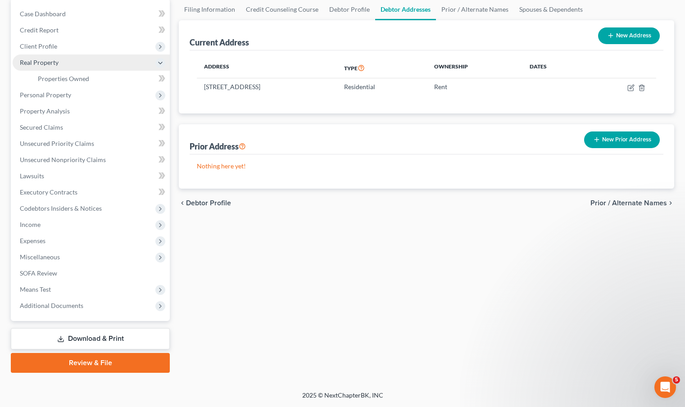
scroll to position [87, 0]
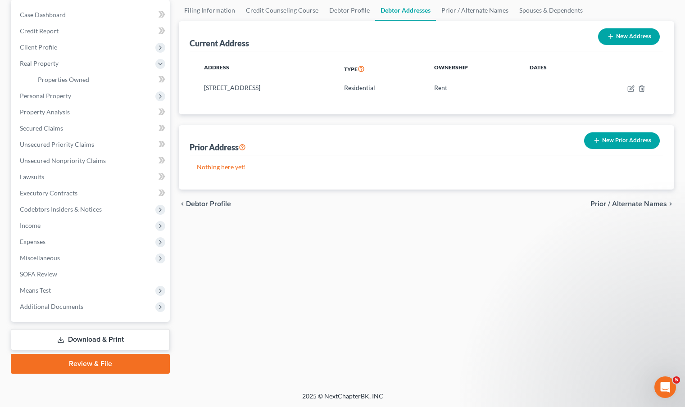
click at [339, 232] on div "Filing Information Credit Counseling Course Debtor Profile Debtor Addresses Pri…" at bounding box center [426, 187] width 504 height 374
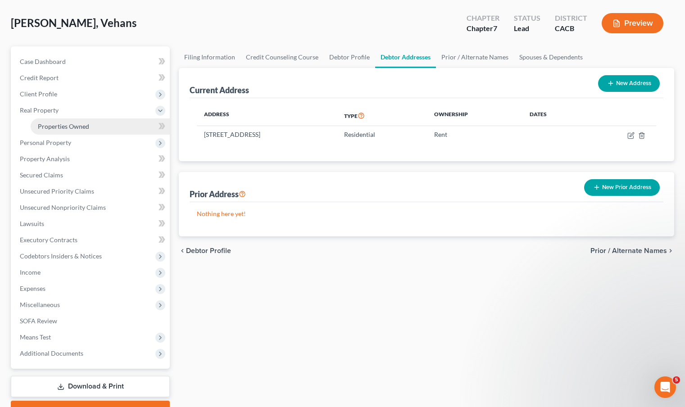
scroll to position [0, 0]
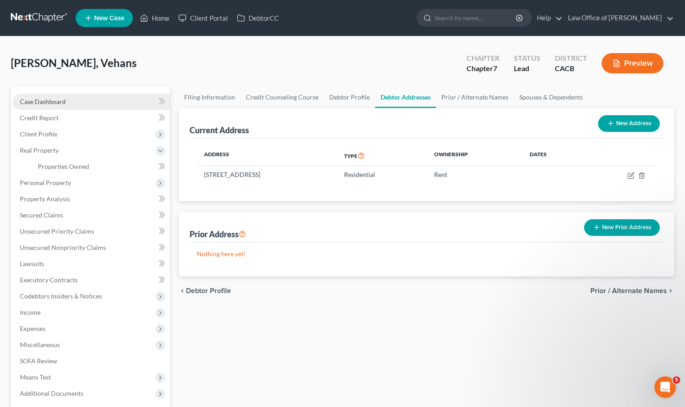
click at [101, 104] on link "Case Dashboard" at bounding box center [91, 102] width 157 height 16
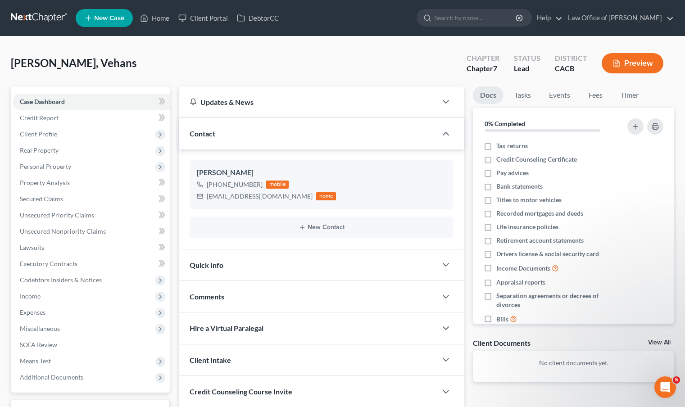
click at [31, 20] on link at bounding box center [40, 18] width 58 height 16
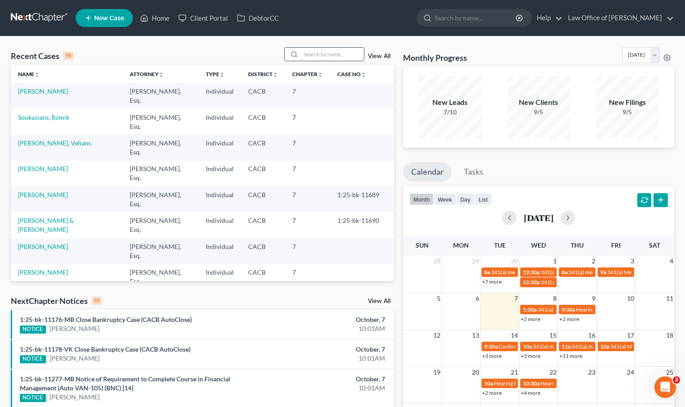
click at [327, 58] on input "search" at bounding box center [332, 54] width 63 height 13
type input "[PERSON_NAME]"
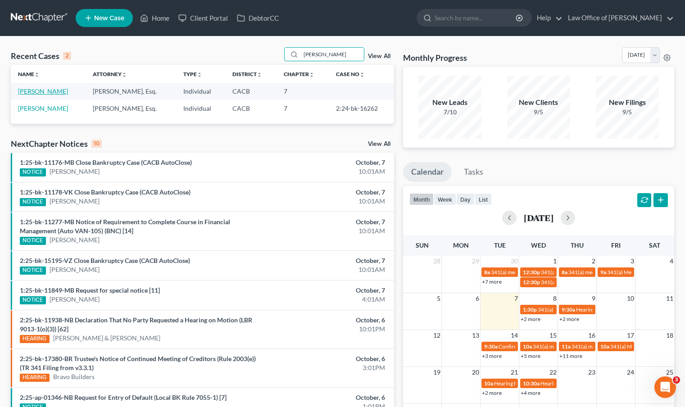
click at [48, 92] on link "[PERSON_NAME]" at bounding box center [43, 91] width 50 height 8
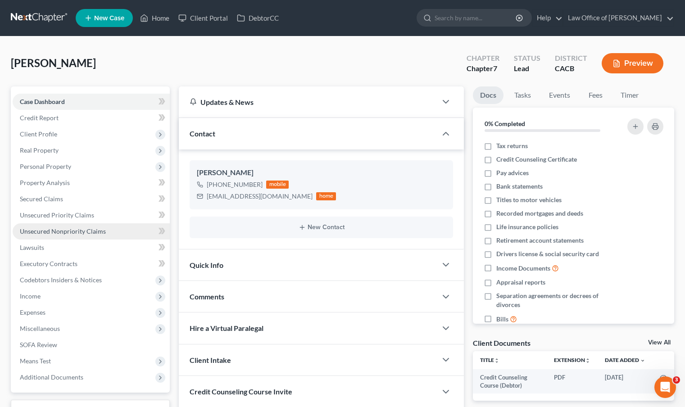
click at [81, 226] on link "Unsecured Nonpriority Claims" at bounding box center [91, 231] width 157 height 16
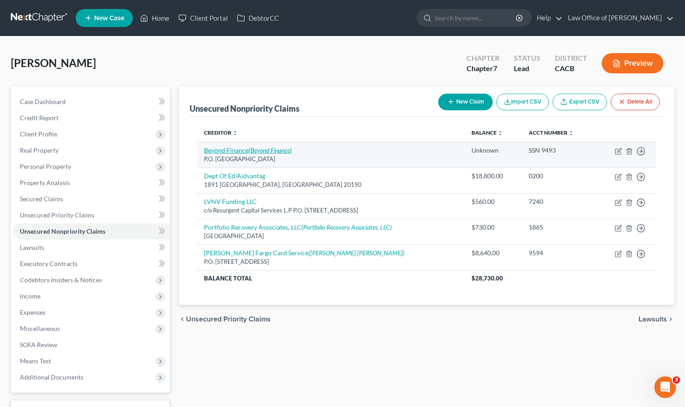
click at [282, 151] on icon "(Beyond Finance)" at bounding box center [270, 150] width 43 height 8
select select "45"
select select "16"
select select "0"
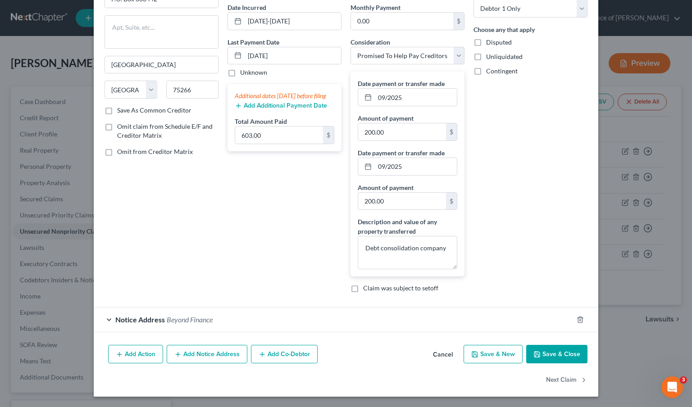
scroll to position [86, 0]
click at [196, 356] on button "Add Notice Address" at bounding box center [207, 353] width 81 height 19
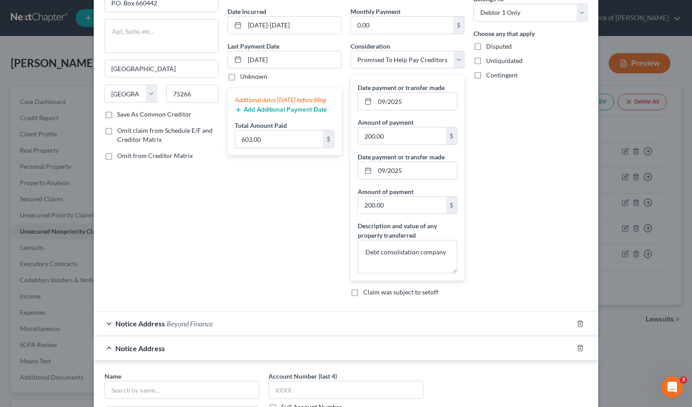
scroll to position [171, 0]
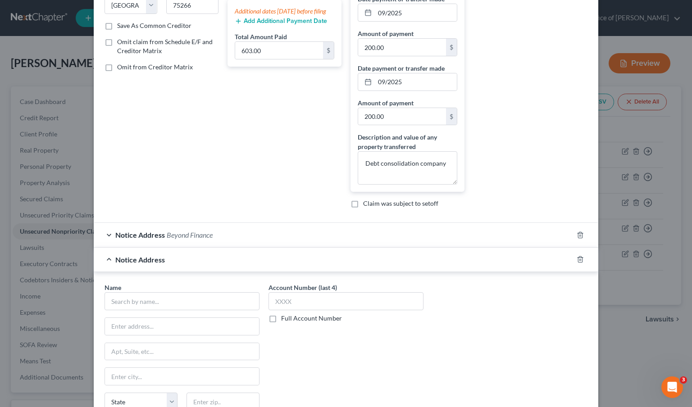
click at [141, 252] on div "Notice Address" at bounding box center [333, 260] width 479 height 24
click at [579, 264] on div at bounding box center [585, 259] width 25 height 14
click at [578, 262] on icon "button" at bounding box center [580, 260] width 4 height 6
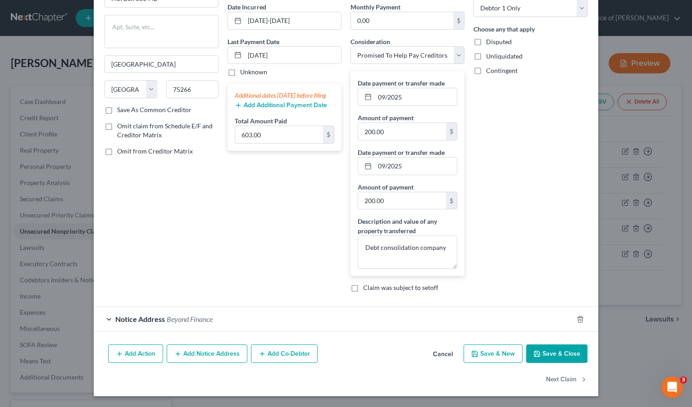
click at [102, 317] on div "Notice Address Beyond Finance" at bounding box center [333, 319] width 479 height 24
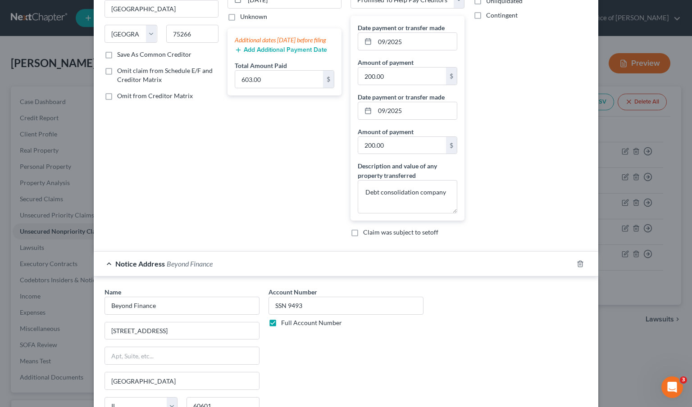
scroll to position [0, 0]
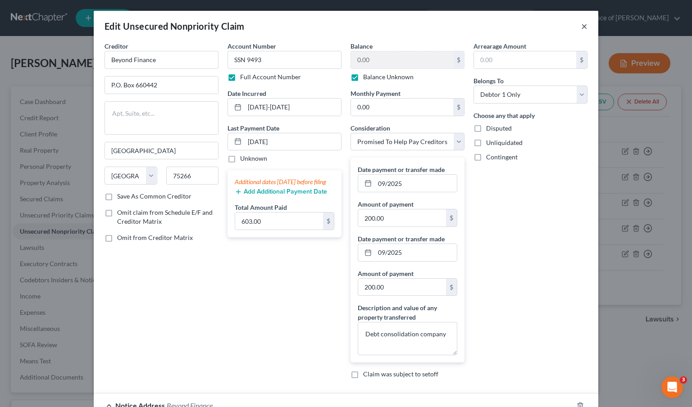
click at [581, 29] on button "×" at bounding box center [584, 26] width 6 height 11
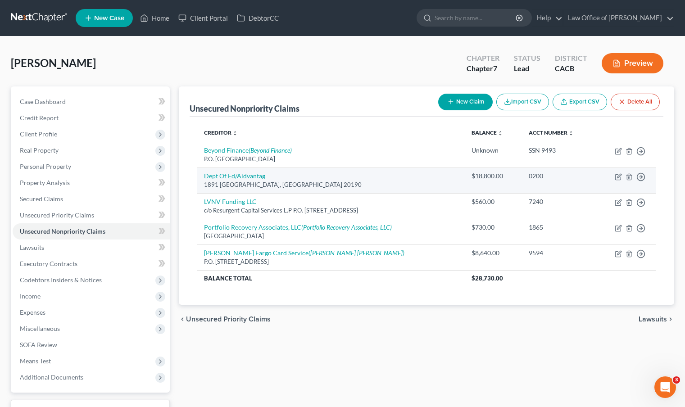
click at [249, 175] on link "Dept Of Ed/Aidvantag" at bounding box center [234, 176] width 61 height 8
select select "48"
select select "17"
select select "0"
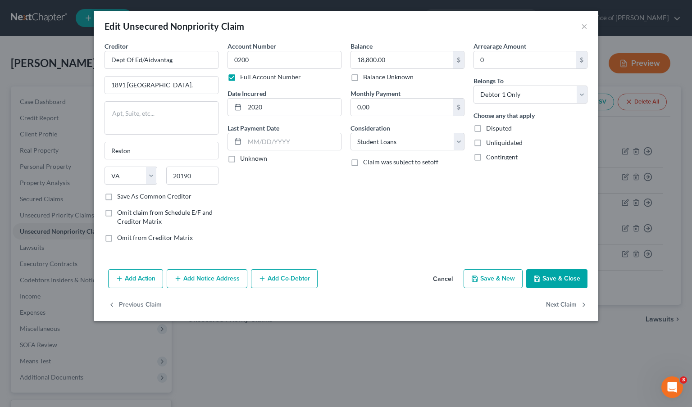
click at [213, 281] on button "Add Notice Address" at bounding box center [207, 278] width 81 height 19
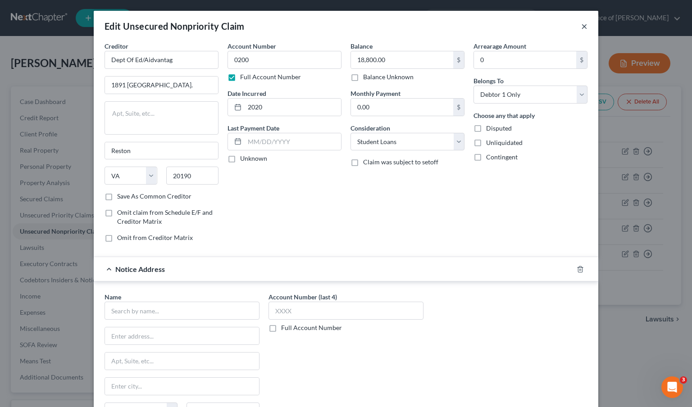
click at [581, 27] on button "×" at bounding box center [584, 26] width 6 height 11
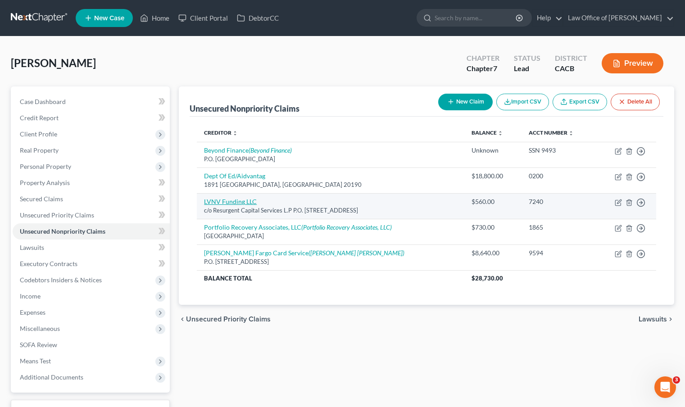
click at [226, 200] on link "LVNV Funding LLC" at bounding box center [230, 202] width 53 height 8
select select "42"
select select "2"
select select "0"
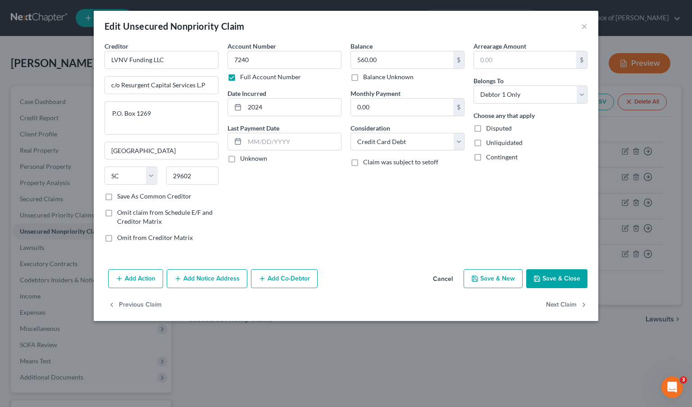
click at [212, 279] on button "Add Notice Address" at bounding box center [207, 278] width 81 height 19
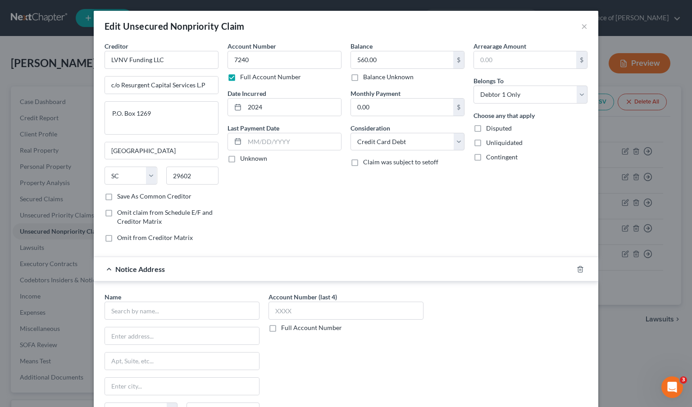
click at [584, 24] on div "Edit Unsecured Nonpriority Claim ×" at bounding box center [346, 26] width 504 height 31
click at [582, 26] on button "×" at bounding box center [584, 26] width 6 height 11
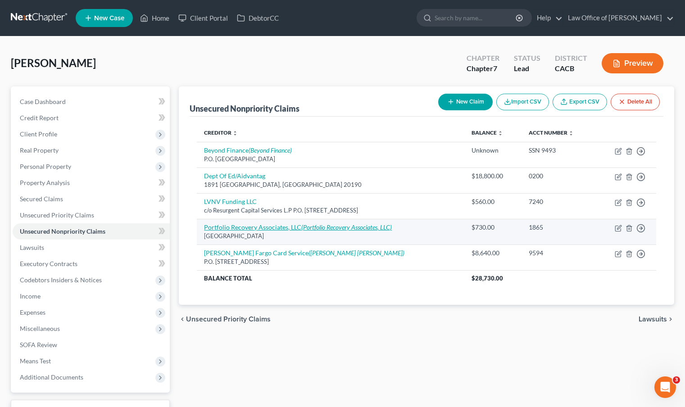
click at [240, 228] on link "Portfolio Recovery Associates, LLC (Portfolio Recovery Associates, LLC)" at bounding box center [298, 227] width 188 height 8
select select "48"
select select "2"
select select "0"
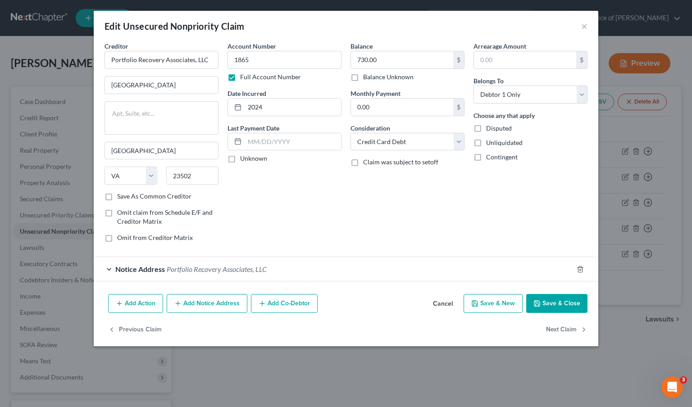
click at [113, 268] on div "Notice Address Portfolio Recovery Associates, LLC" at bounding box center [333, 269] width 479 height 24
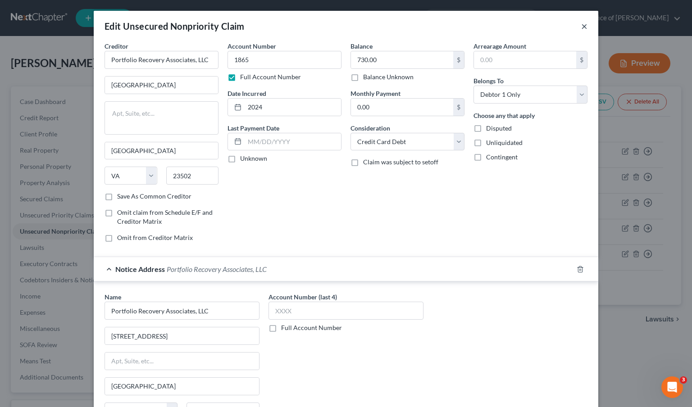
click at [583, 26] on button "×" at bounding box center [584, 26] width 6 height 11
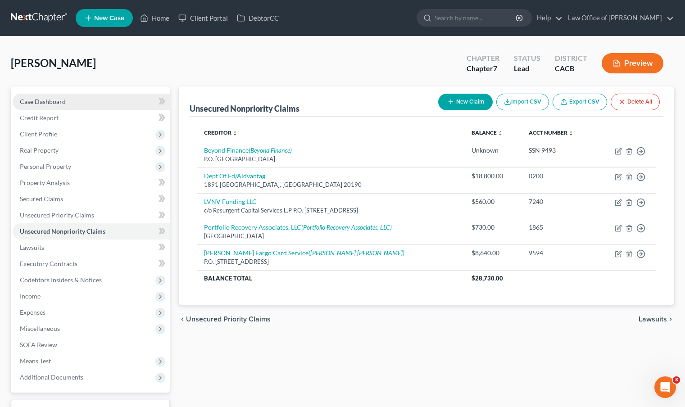
click at [86, 103] on link "Case Dashboard" at bounding box center [91, 102] width 157 height 16
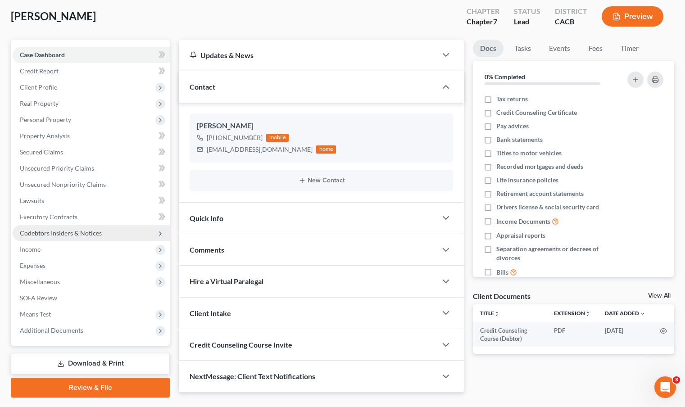
scroll to position [71, 0]
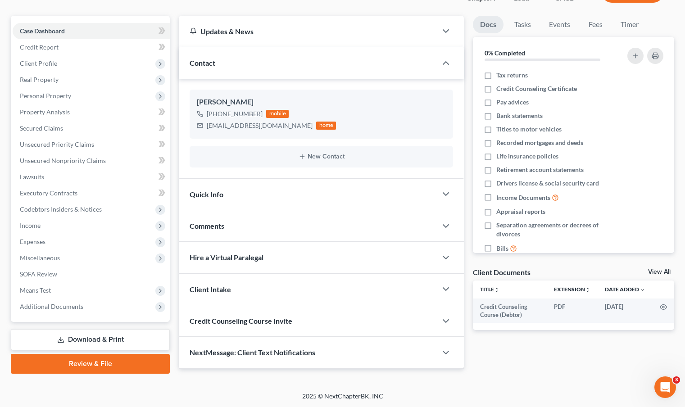
click at [110, 341] on link "Download & Print" at bounding box center [90, 339] width 159 height 21
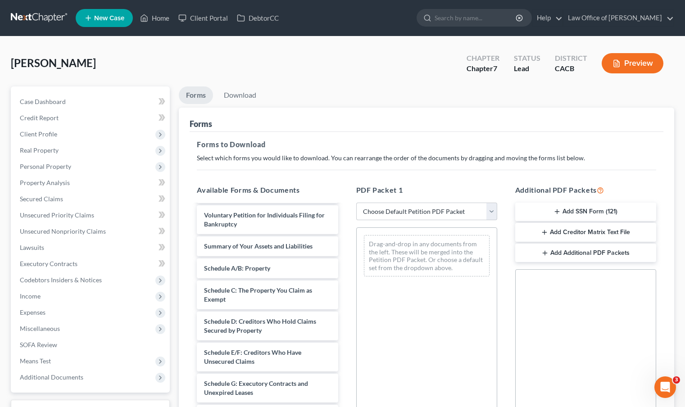
scroll to position [72, 0]
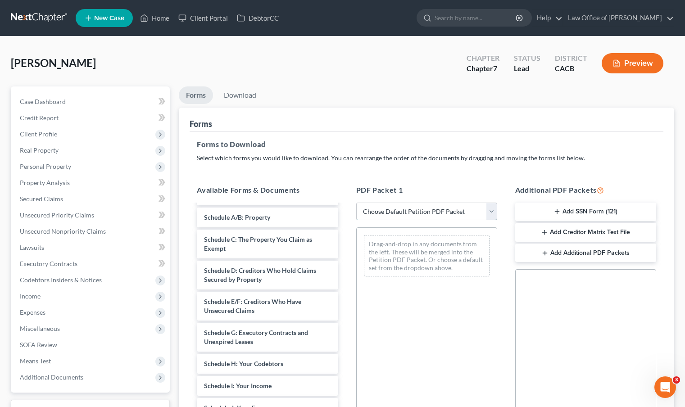
click at [493, 210] on select "Choose Default Petition PDF Packet Complete Bankruptcy Petition (all forms and …" at bounding box center [426, 212] width 141 height 18
select select "6"
click at [356, 203] on select "Choose Default Petition PDF Packet Complete Bankruptcy Petition (all forms and …" at bounding box center [426, 212] width 141 height 18
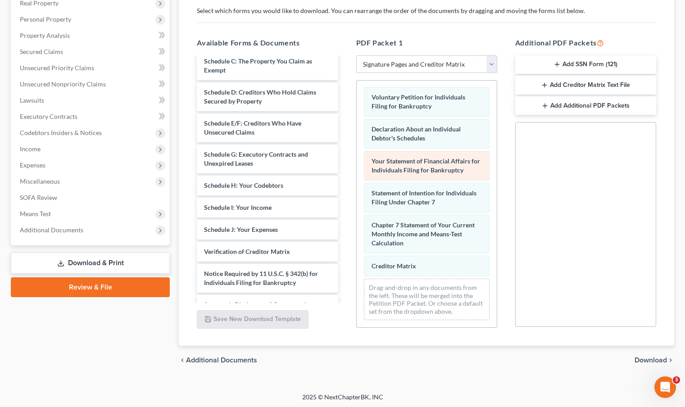
scroll to position [149, 0]
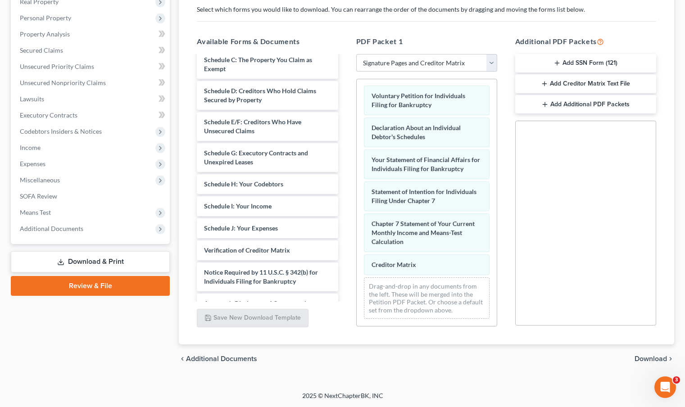
click at [637, 359] on span "Download" at bounding box center [650, 358] width 32 height 7
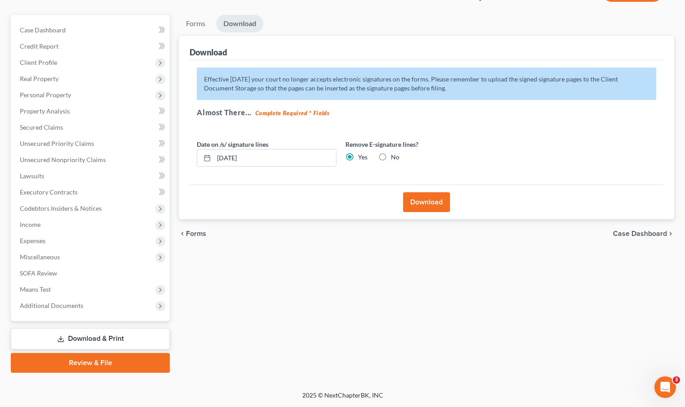
scroll to position [71, 0]
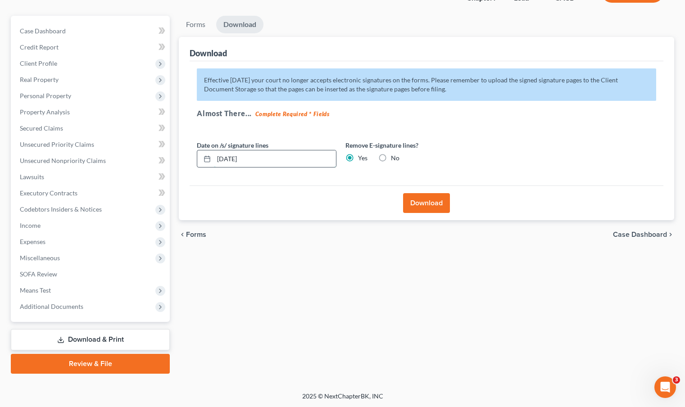
click at [232, 159] on input "10/07/2025" at bounding box center [275, 158] width 122 height 17
type input "10/09/2025"
click at [424, 203] on button "Download" at bounding box center [426, 203] width 47 height 20
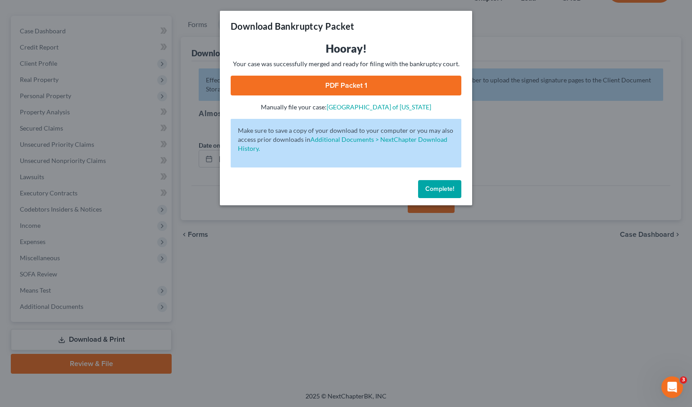
click at [353, 83] on link "PDF Packet 1" at bounding box center [346, 86] width 231 height 20
click at [427, 187] on span "Complete!" at bounding box center [439, 189] width 29 height 8
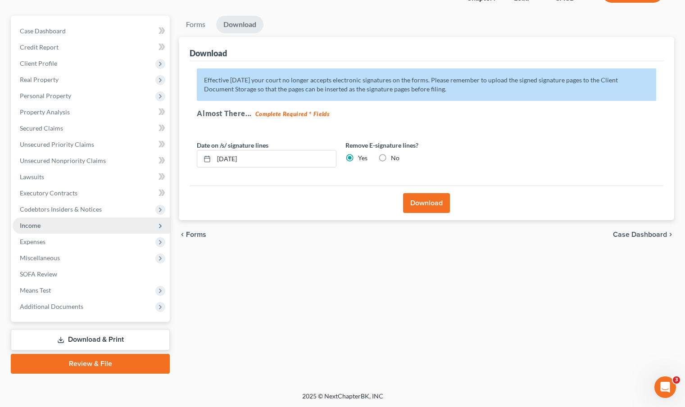
click at [57, 225] on span "Income" at bounding box center [91, 225] width 157 height 16
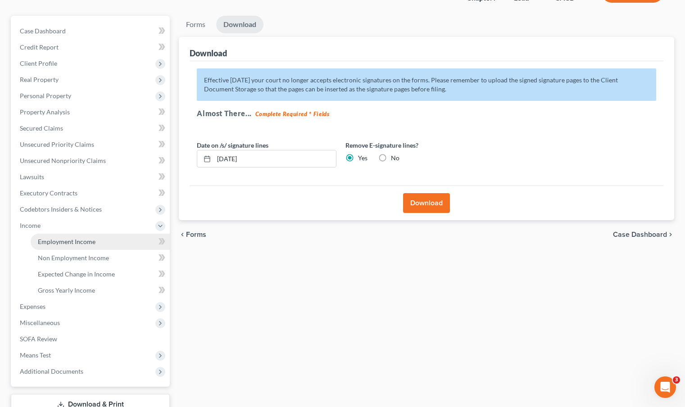
click at [63, 242] on span "Employment Income" at bounding box center [67, 242] width 58 height 8
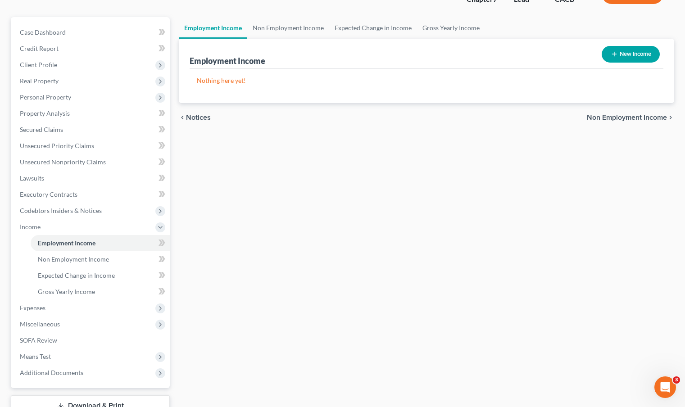
scroll to position [105, 0]
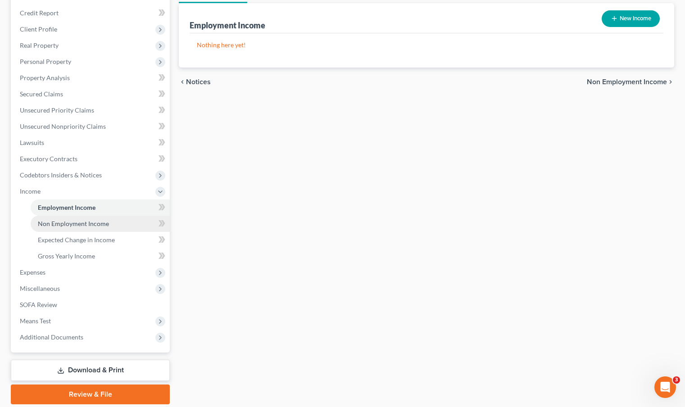
click at [96, 216] on link "Non Employment Income" at bounding box center [100, 224] width 139 height 16
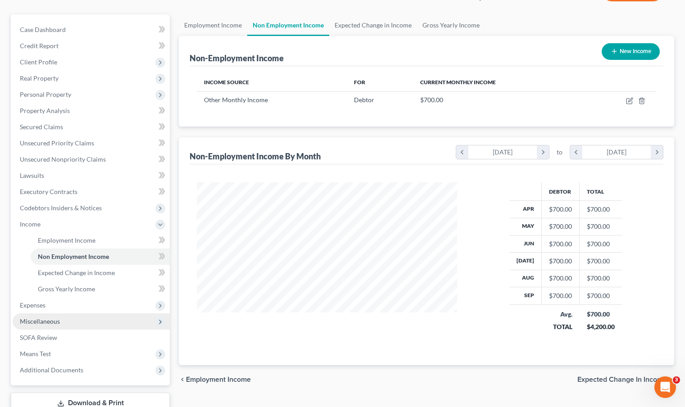
scroll to position [72, 0]
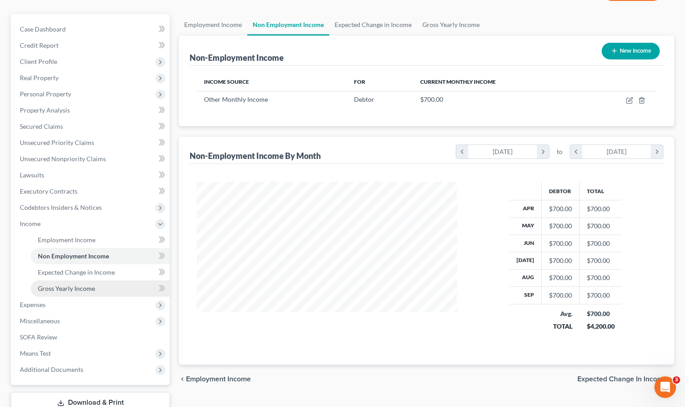
click at [109, 290] on link "Gross Yearly Income" at bounding box center [100, 288] width 139 height 16
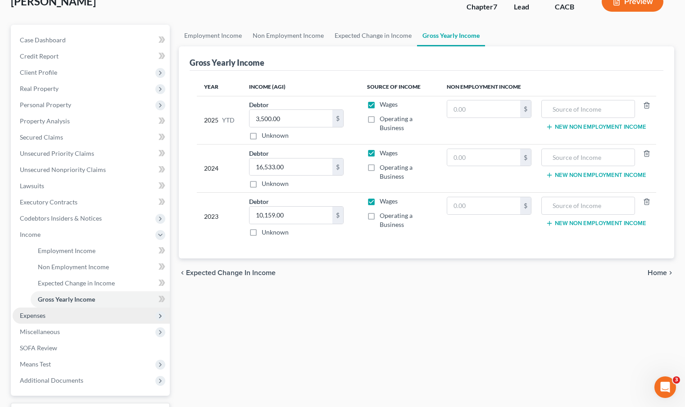
scroll to position [63, 0]
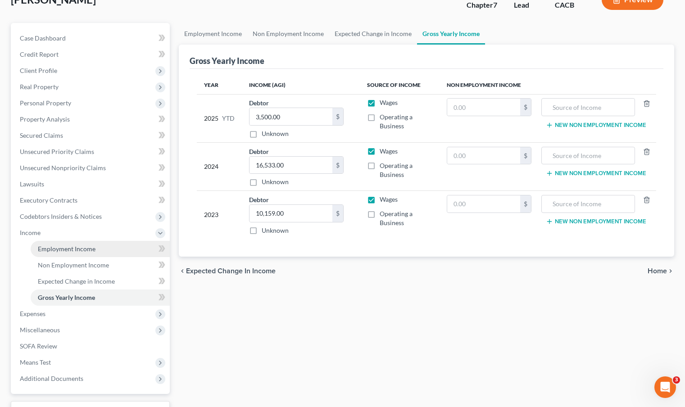
click at [81, 249] on span "Employment Income" at bounding box center [67, 249] width 58 height 8
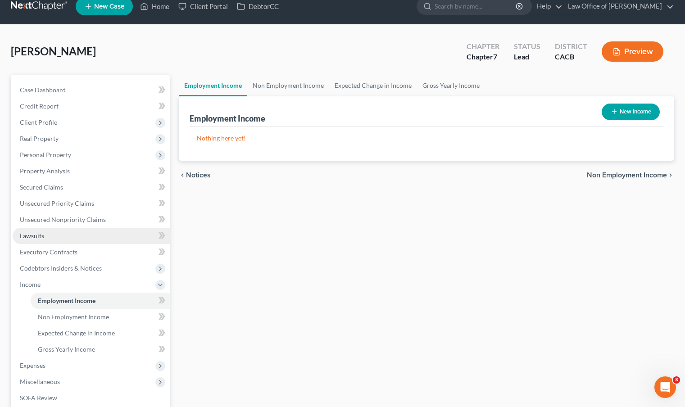
scroll to position [12, 0]
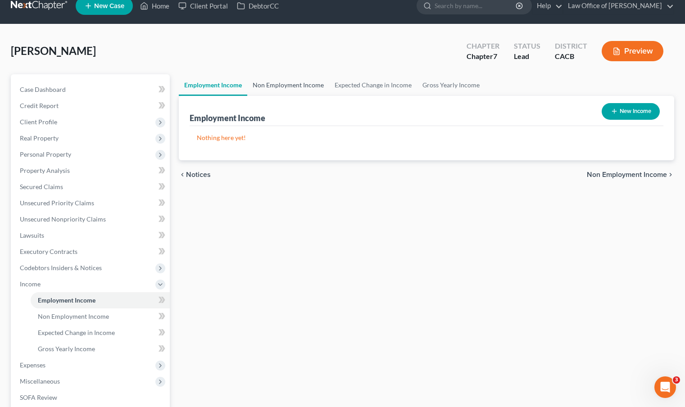
click at [303, 88] on link "Non Employment Income" at bounding box center [288, 85] width 82 height 22
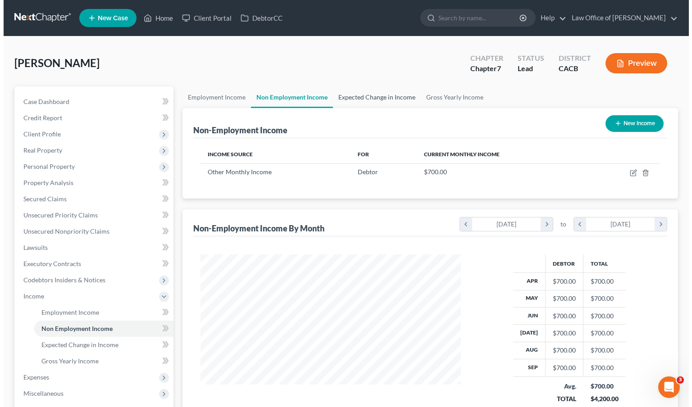
scroll to position [161, 278]
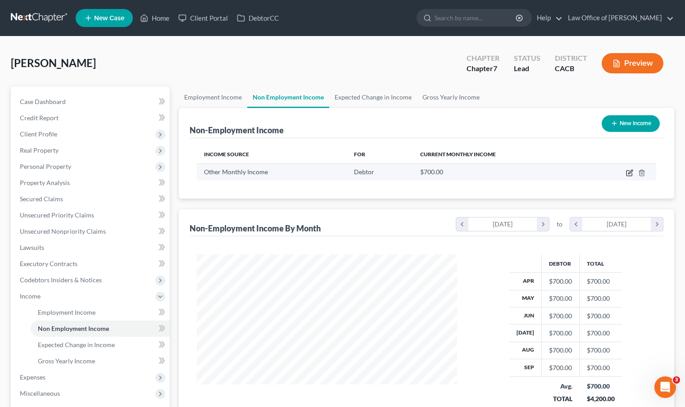
click at [629, 172] on icon "button" at bounding box center [629, 172] width 7 height 7
select select "13"
select select "0"
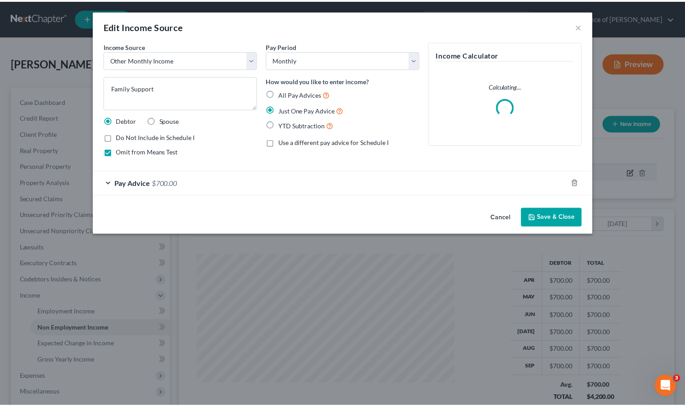
scroll to position [161, 281]
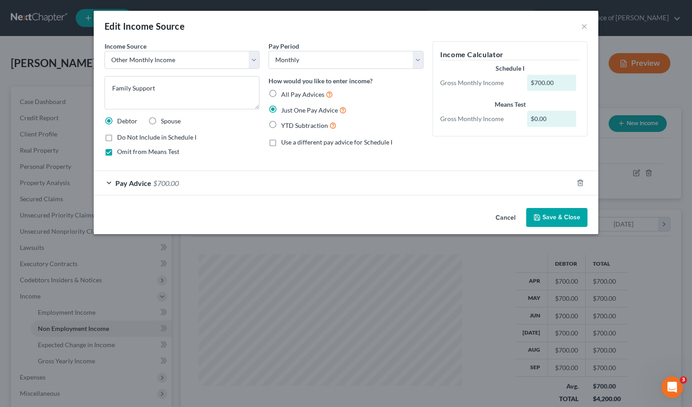
click at [144, 188] on div "Pay Advice $700.00" at bounding box center [333, 183] width 479 height 24
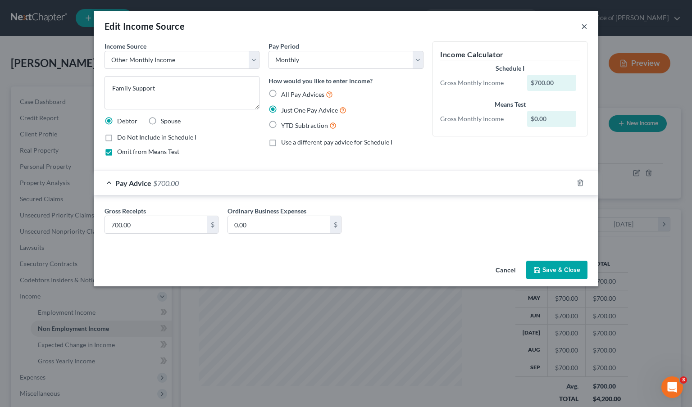
click at [583, 23] on button "×" at bounding box center [584, 26] width 6 height 11
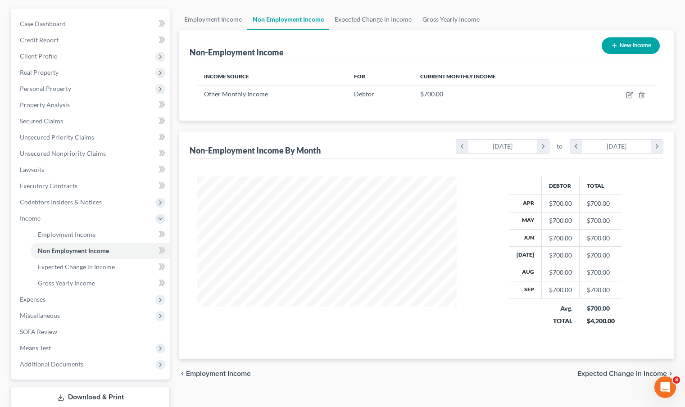
scroll to position [106, 0]
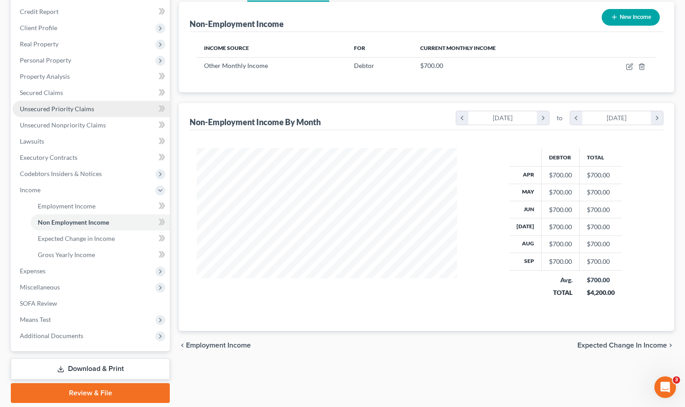
click at [68, 109] on span "Unsecured Priority Claims" at bounding box center [57, 109] width 74 height 8
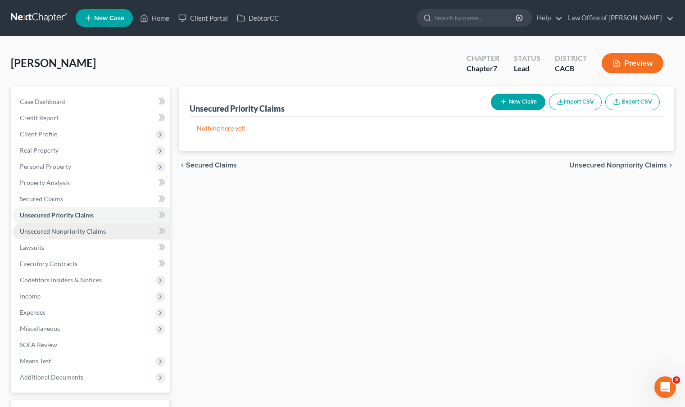
click at [96, 230] on span "Unsecured Nonpriority Claims" at bounding box center [63, 231] width 86 height 8
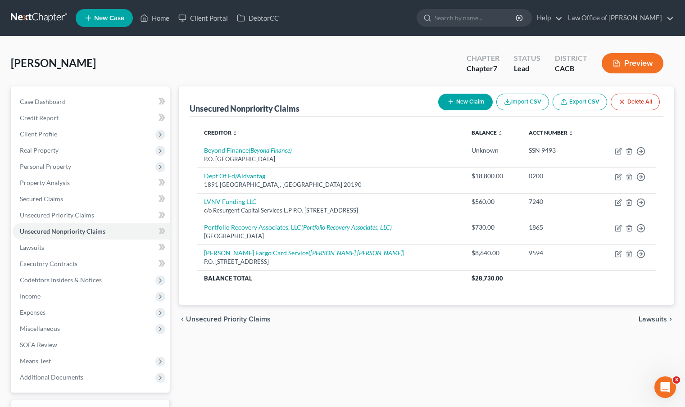
click at [37, 18] on link at bounding box center [40, 18] width 58 height 16
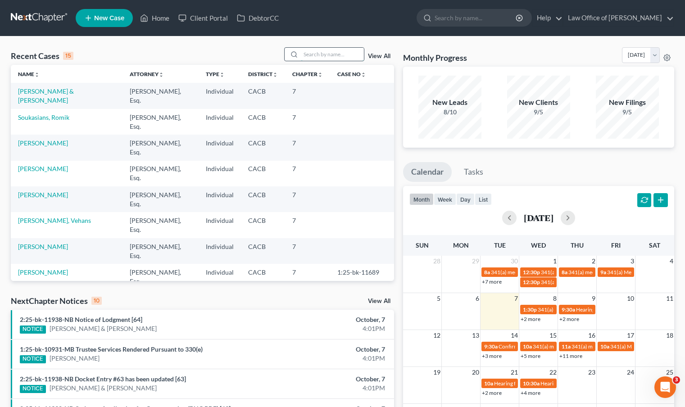
click at [312, 57] on input "search" at bounding box center [332, 54] width 63 height 13
click at [56, 194] on link "[PERSON_NAME]" at bounding box center [43, 195] width 50 height 8
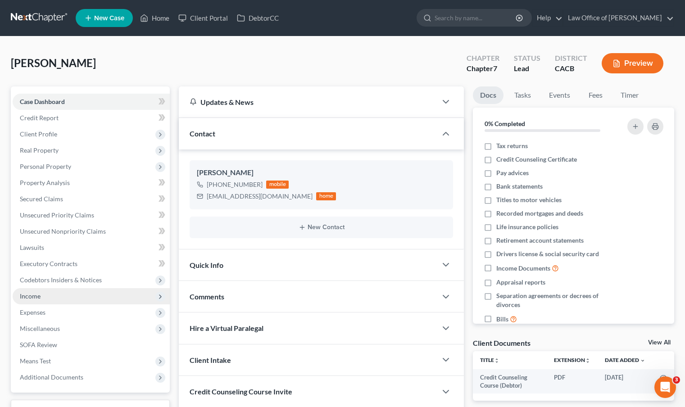
click at [41, 297] on span "Income" at bounding box center [91, 296] width 157 height 16
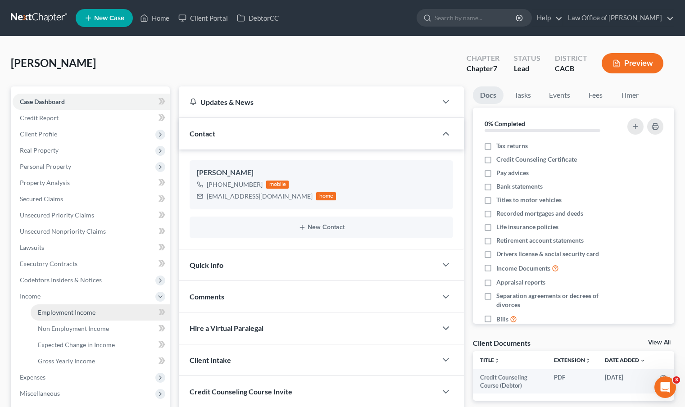
click at [94, 308] on span "Employment Income" at bounding box center [67, 312] width 58 height 8
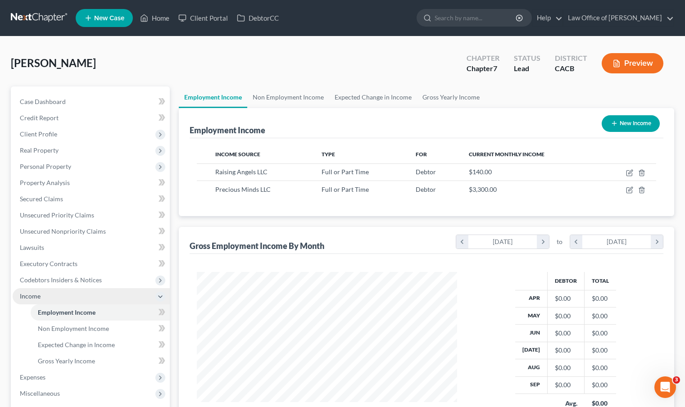
scroll to position [161, 278]
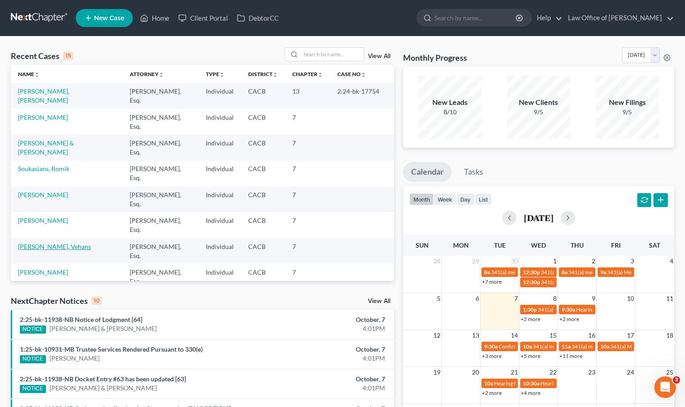
click at [58, 249] on link "[PERSON_NAME], Vehans" at bounding box center [54, 247] width 73 height 8
click at [50, 145] on link "[PERSON_NAME], Vehans" at bounding box center [54, 143] width 73 height 8
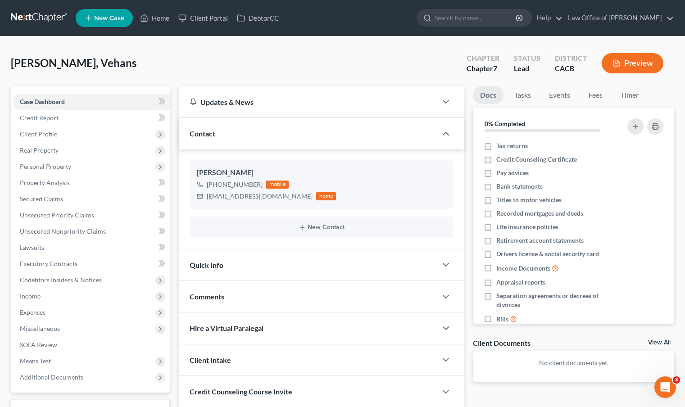
click at [248, 67] on div "[PERSON_NAME], Vehans Upgraded Chapter Chapter 7 Status Lead District CACB Prev…" at bounding box center [342, 66] width 663 height 39
click at [228, 60] on div "[PERSON_NAME], Vehans Upgraded Chapter Chapter 7 Status Lead District CACB Prev…" at bounding box center [342, 66] width 663 height 39
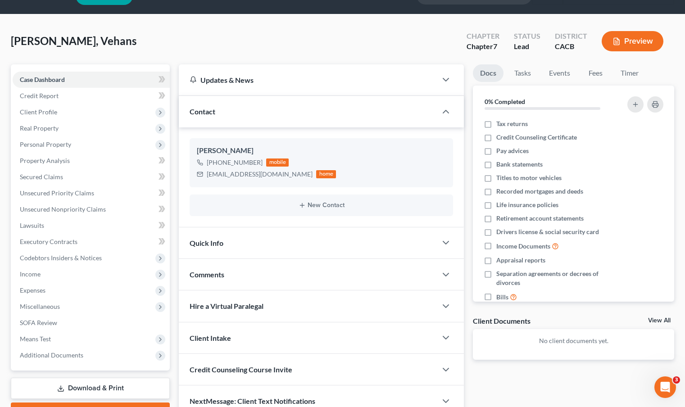
scroll to position [64, 0]
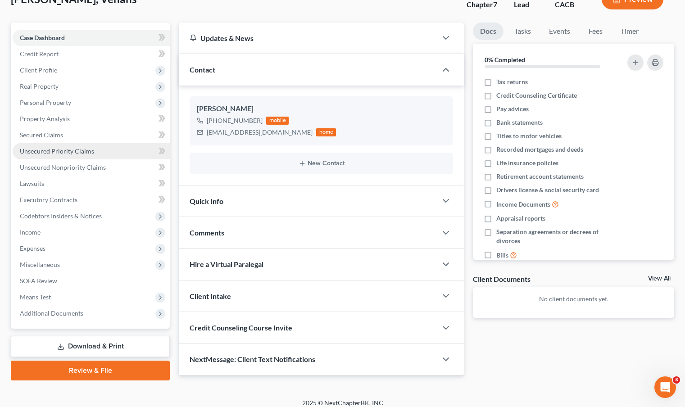
click at [67, 152] on span "Unsecured Priority Claims" at bounding box center [57, 151] width 74 height 8
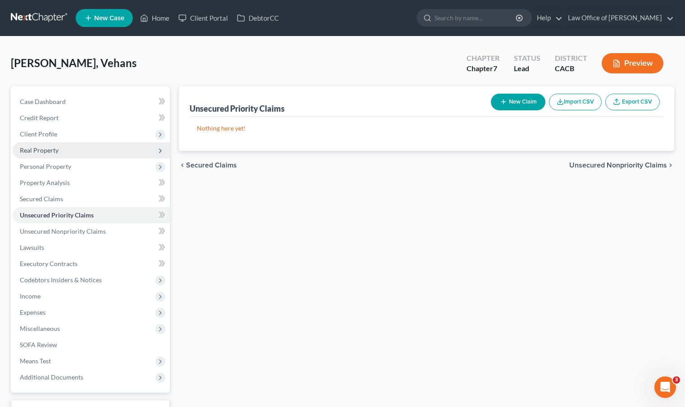
click at [66, 152] on span "Real Property" at bounding box center [91, 150] width 157 height 16
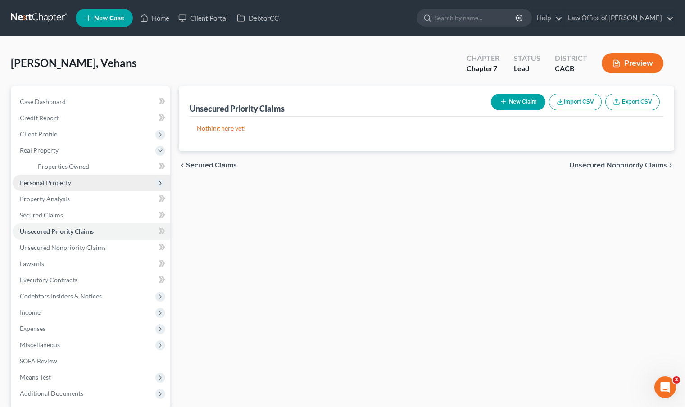
click at [64, 185] on span "Personal Property" at bounding box center [45, 183] width 51 height 8
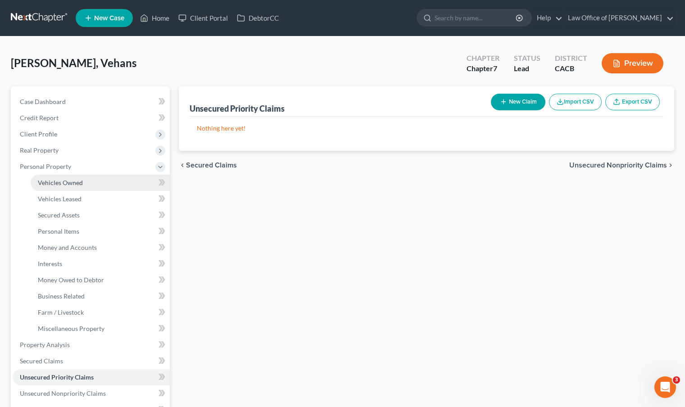
click at [73, 184] on span "Vehicles Owned" at bounding box center [60, 183] width 45 height 8
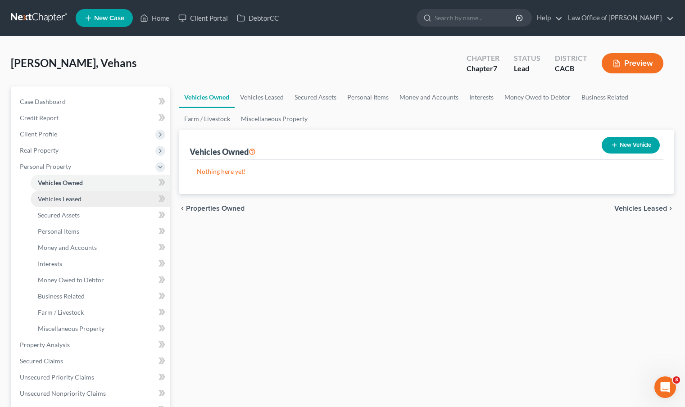
click at [73, 193] on link "Vehicles Leased" at bounding box center [100, 199] width 139 height 16
click at [71, 184] on span "Vehicles Owned" at bounding box center [60, 183] width 45 height 8
click at [624, 142] on button "New Vehicle" at bounding box center [630, 145] width 58 height 17
select select "0"
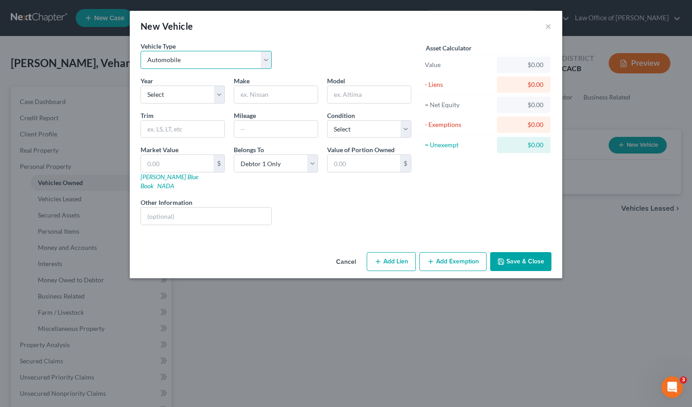
click at [181, 63] on select "Select Automobile Truck Trailer Watercraft Aircraft Motor Home Atv Other Vehicle" at bounding box center [205, 60] width 131 height 18
click at [194, 92] on select "Select 2026 2025 2024 2023 2022 2021 2020 2019 2018 2017 2016 2015 2014 2013 20…" at bounding box center [182, 95] width 84 height 18
select select "6"
click at [140, 86] on select "Select 2026 2025 2024 2023 2022 2021 2020 2019 2018 2017 2016 2015 2014 2013 20…" at bounding box center [182, 95] width 84 height 18
click at [253, 99] on input "text" at bounding box center [275, 94] width 83 height 17
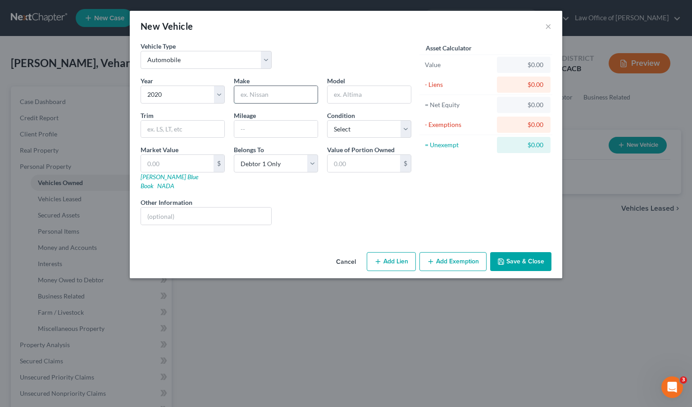
type input "P"
type input "Toyota"
click at [340, 100] on input "text" at bounding box center [368, 94] width 83 height 17
type input "Prium Prime"
click at [238, 131] on input "text" at bounding box center [275, 129] width 83 height 17
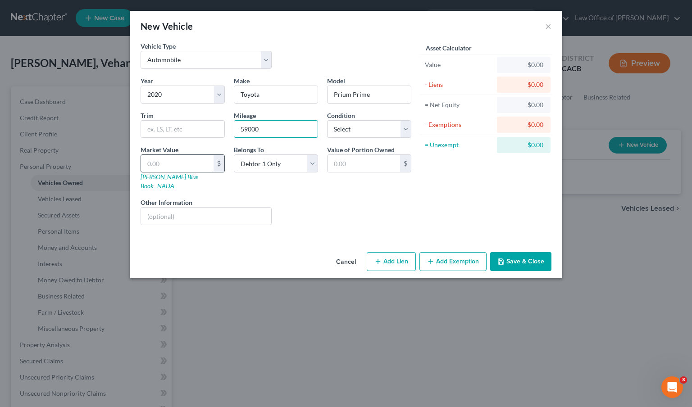
type input "59000"
click at [196, 166] on input "text" at bounding box center [177, 163] width 72 height 17
click at [320, 204] on div "Liens Select" at bounding box center [346, 211] width 140 height 27
click at [533, 256] on button "Save & Close" at bounding box center [520, 261] width 61 height 19
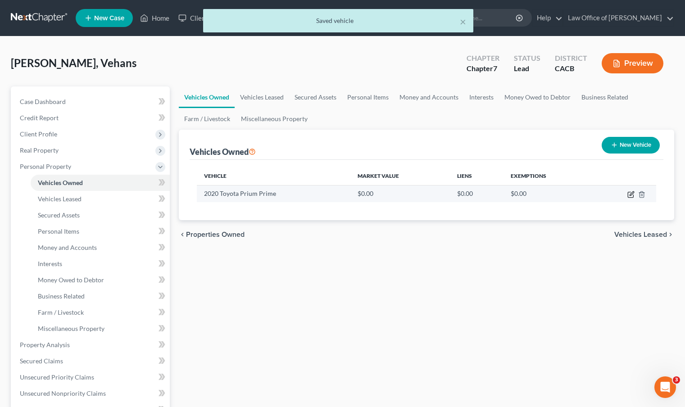
click at [631, 194] on icon "button" at bounding box center [630, 194] width 7 height 7
select select "0"
select select "6"
select select "0"
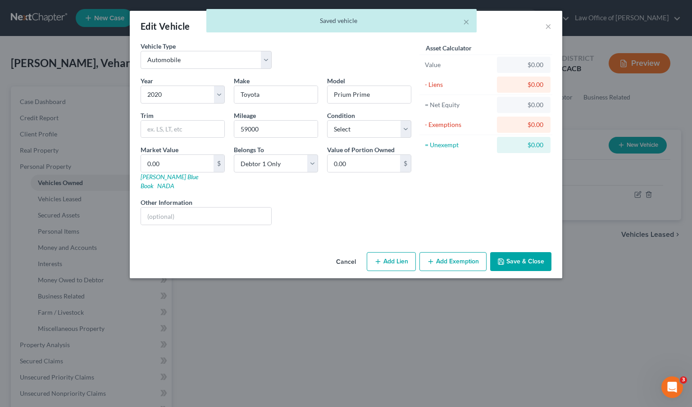
drag, startPoint x: 511, startPoint y: 254, endPoint x: 579, endPoint y: 185, distance: 96.1
click at [512, 254] on button "Save & Close" at bounding box center [520, 261] width 61 height 19
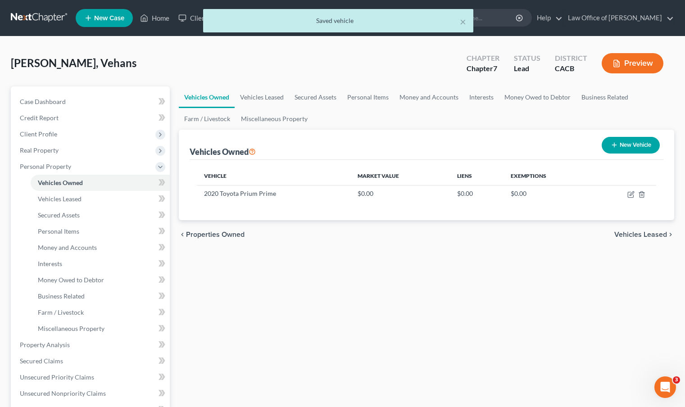
click at [624, 151] on button "New Vehicle" at bounding box center [630, 145] width 58 height 17
select select "0"
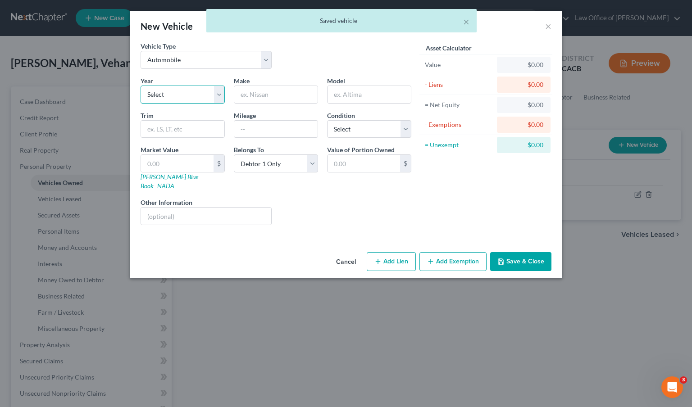
click at [189, 94] on select "Select 2026 2025 2024 2023 2022 2021 2020 2019 2018 2017 2016 2015 2014 2013 20…" at bounding box center [182, 95] width 84 height 18
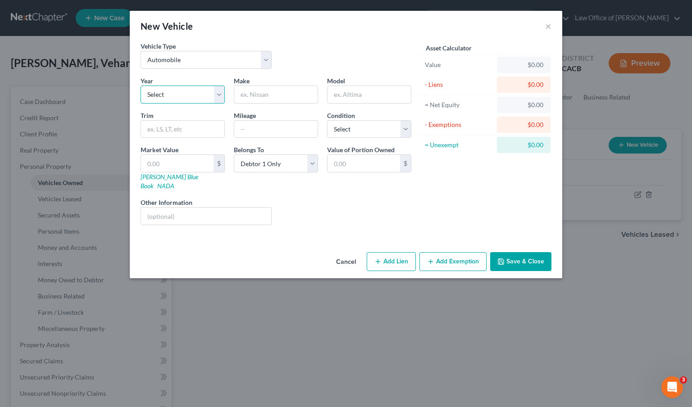
select select "35"
click at [140, 86] on select "Select 2026 2025 2024 2023 2022 2021 2020 2019 2018 2017 2016 2015 2014 2013 20…" at bounding box center [182, 95] width 84 height 18
click at [290, 99] on input "text" at bounding box center [275, 94] width 83 height 17
type input "BMW"
click at [360, 91] on input "text" at bounding box center [368, 94] width 83 height 17
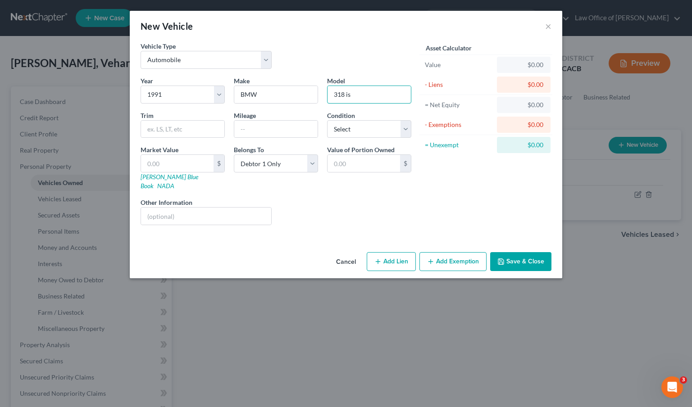
type input "318 is"
click at [249, 233] on div "Vehicle Type Select Automobile Truck Trailer Watercraft Aircraft Motor Home Atv…" at bounding box center [346, 144] width 432 height 207
click at [279, 127] on input "text" at bounding box center [275, 129] width 83 height 17
type input "200,000"
click at [369, 182] on div "Year Select 2026 2025 2024 2023 2022 2021 2020 2019 2018 2017 2016 2015 2014 20…" at bounding box center [276, 154] width 280 height 156
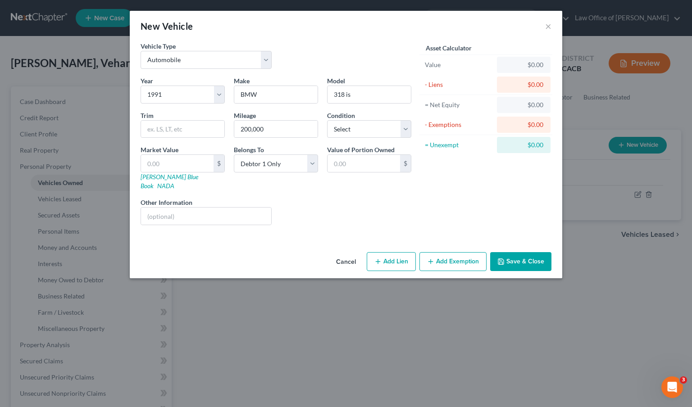
click at [514, 262] on button "Save & Close" at bounding box center [520, 261] width 61 height 19
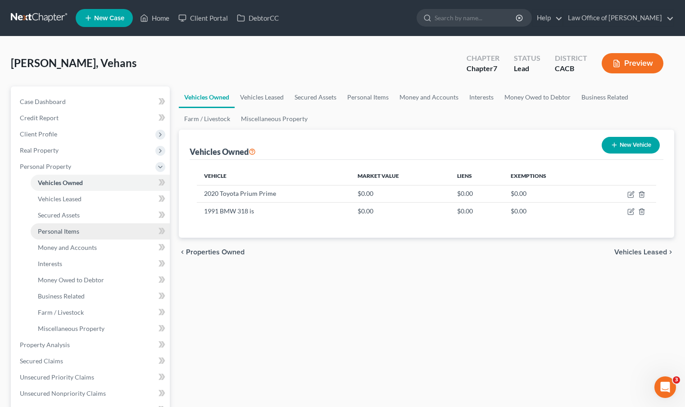
click at [75, 237] on link "Personal Items" at bounding box center [100, 231] width 139 height 16
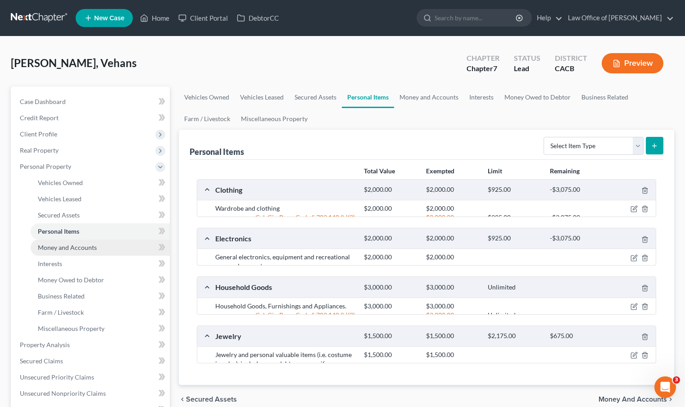
click at [75, 242] on link "Money and Accounts" at bounding box center [100, 248] width 139 height 16
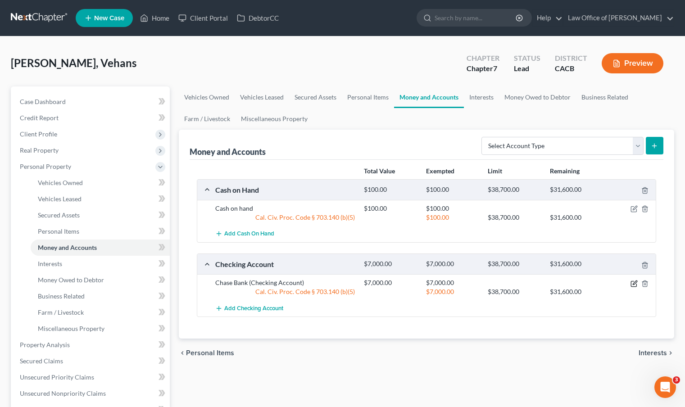
click at [634, 281] on icon "button" at bounding box center [635, 282] width 4 height 4
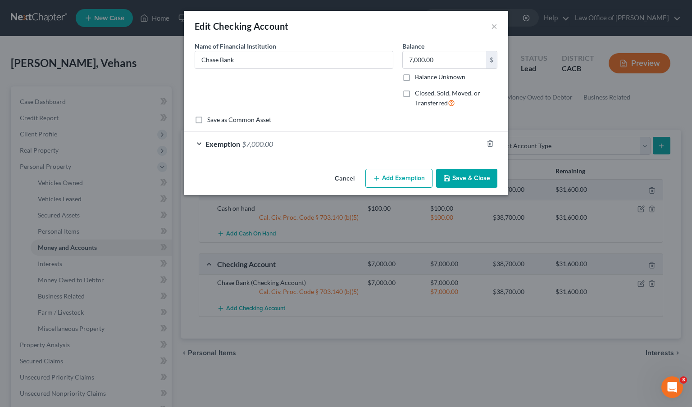
click at [235, 144] on span "Exemption" at bounding box center [222, 144] width 35 height 9
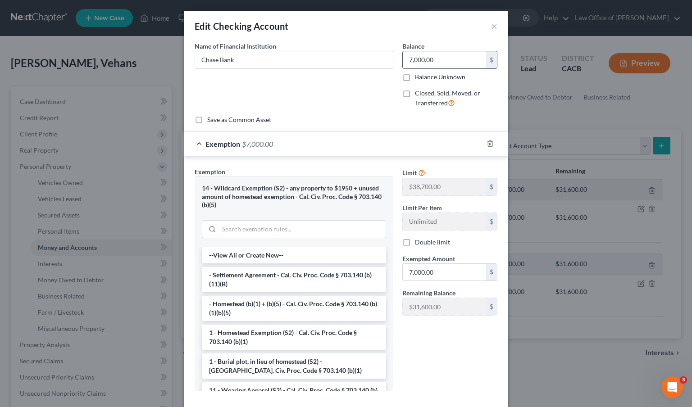
click at [444, 58] on input "7,000.00" at bounding box center [443, 59] width 83 height 17
type input "3,800"
click at [241, 233] on input "search" at bounding box center [302, 229] width 167 height 17
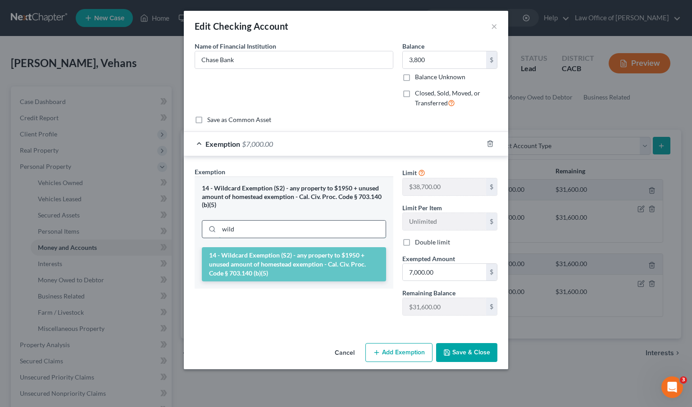
type input "wild"
click at [263, 276] on li "14 - Wildcard Exemption (S2) - any property to $1950 + unused amount of homeste…" at bounding box center [294, 264] width 184 height 34
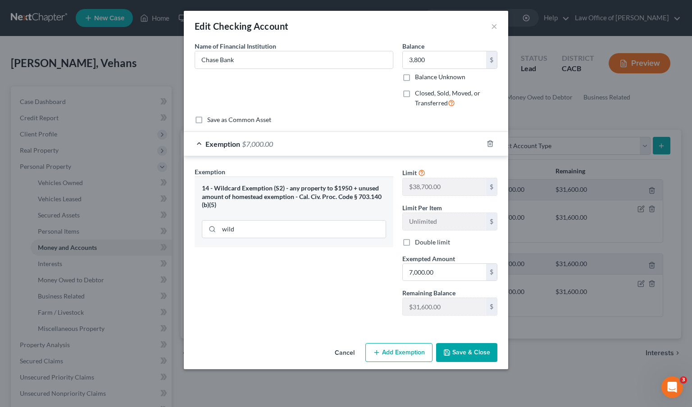
click at [459, 281] on div "Limit $38,700.00 $ Limit Per Item Unlimited $ Double limit Exempted Amount * 7,…" at bounding box center [450, 245] width 104 height 156
click at [457, 279] on input "7,000.00" at bounding box center [443, 272] width 83 height 17
type input "3,800.00"
click at [476, 349] on button "Save & Close" at bounding box center [466, 352] width 61 height 19
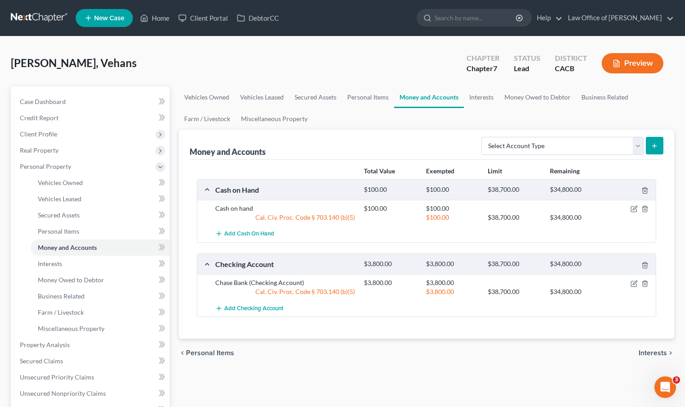
scroll to position [77, 0]
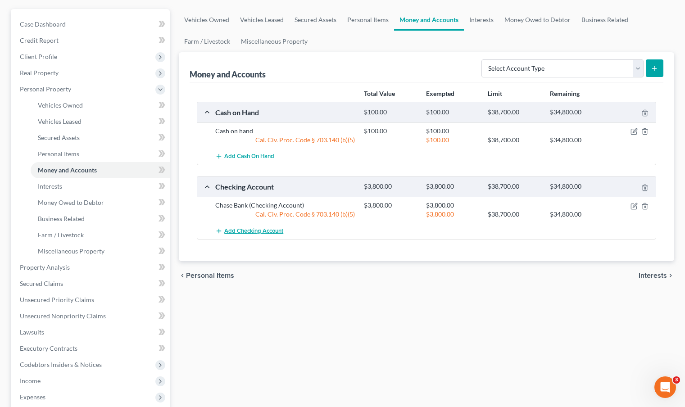
click at [278, 234] on button "Add Checking Account" at bounding box center [249, 230] width 68 height 17
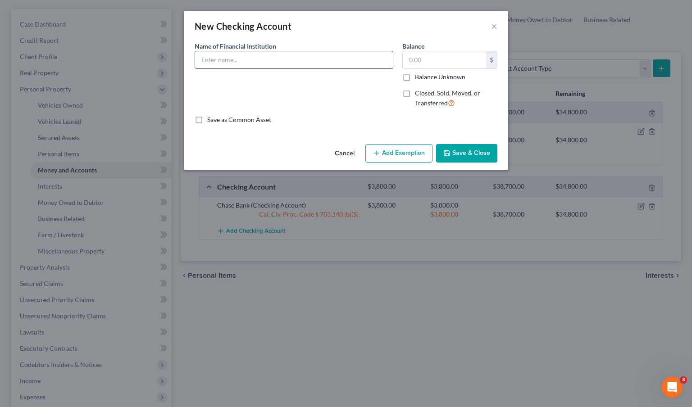
click at [332, 67] on input "text" at bounding box center [294, 59] width 198 height 17
type input "Robinhood"
click at [420, 62] on input "text" at bounding box center [443, 59] width 83 height 17
type input "100.00"
click at [479, 161] on button "Save & Close" at bounding box center [466, 153] width 61 height 19
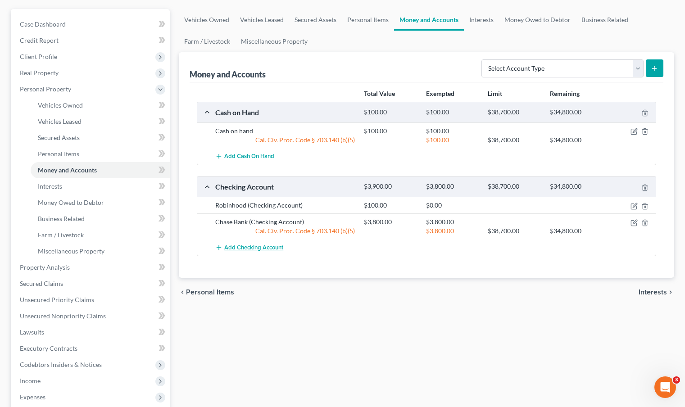
click at [249, 250] on span "Add Checking Account" at bounding box center [253, 247] width 59 height 7
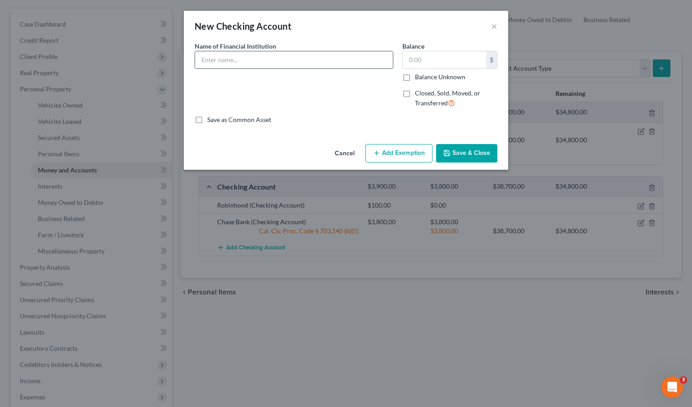
click at [299, 64] on input "text" at bounding box center [294, 59] width 198 height 17
type input "coinbase"
click at [444, 64] on input "text" at bounding box center [443, 59] width 83 height 17
drag, startPoint x: 453, startPoint y: 59, endPoint x: 354, endPoint y: 50, distance: 99.9
click at [364, 43] on div "Name of Financial Institution * coinbase Balance 300.00 $ Balance Unknown Balan…" at bounding box center [346, 78] width 312 height 74
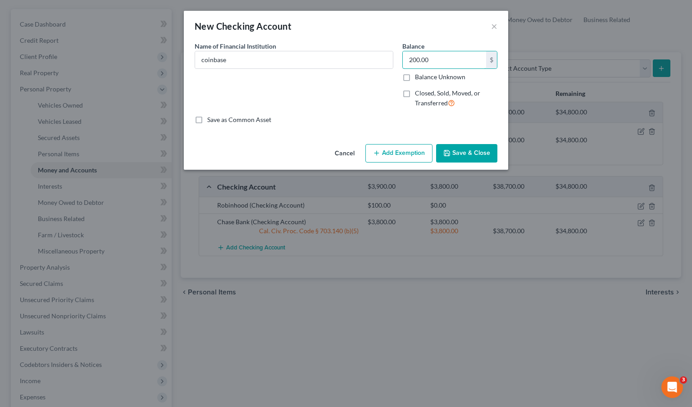
type input "200.00"
click at [442, 167] on div "Cancel Add Exemption Save & Close" at bounding box center [346, 155] width 324 height 30
click at [449, 159] on button "Save & Close" at bounding box center [466, 153] width 61 height 19
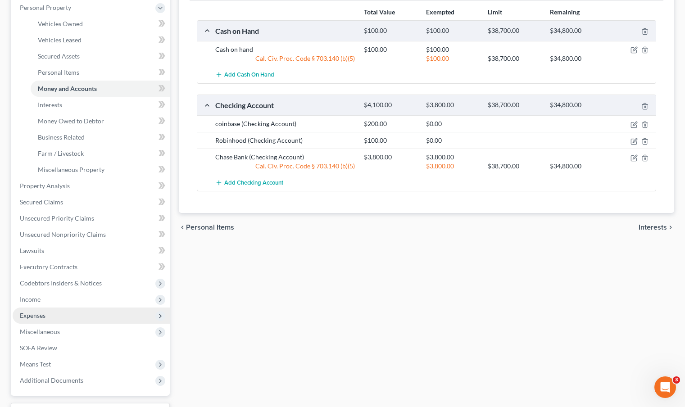
scroll to position [195, 0]
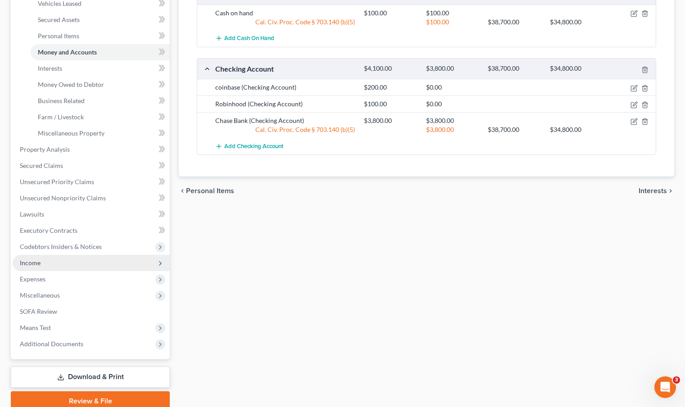
click at [69, 264] on span "Income" at bounding box center [91, 263] width 157 height 16
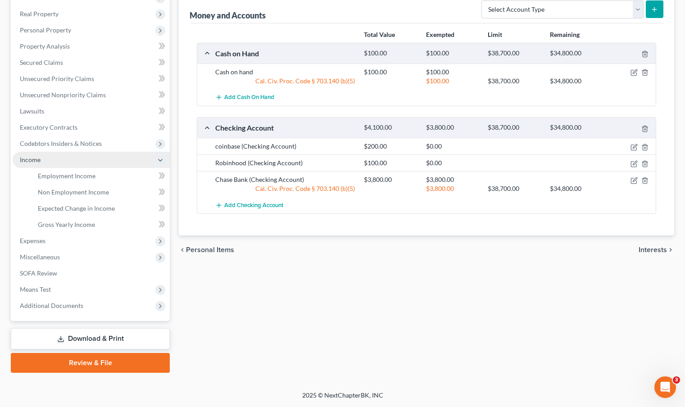
scroll to position [136, 0]
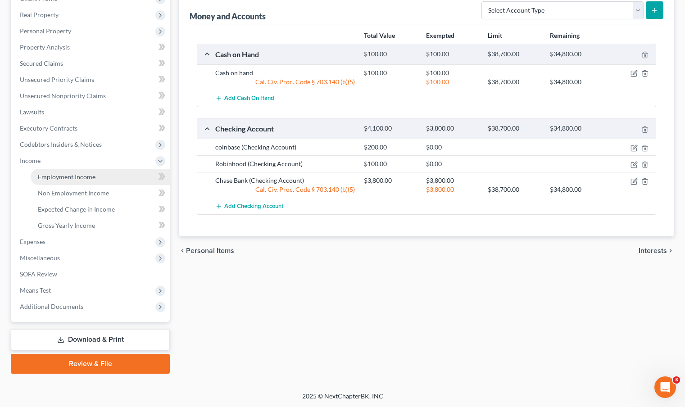
click at [88, 178] on span "Employment Income" at bounding box center [67, 177] width 58 height 8
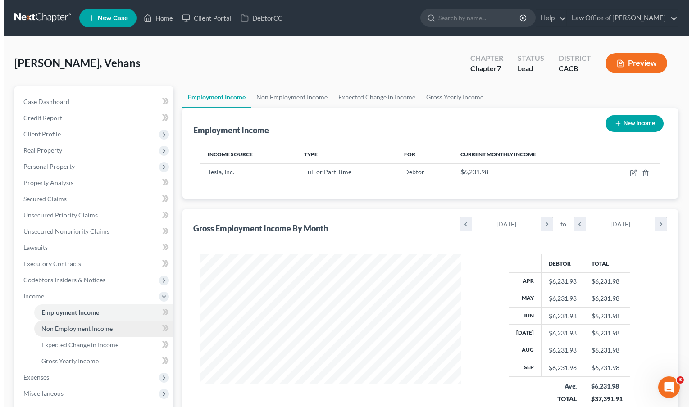
scroll to position [16, 0]
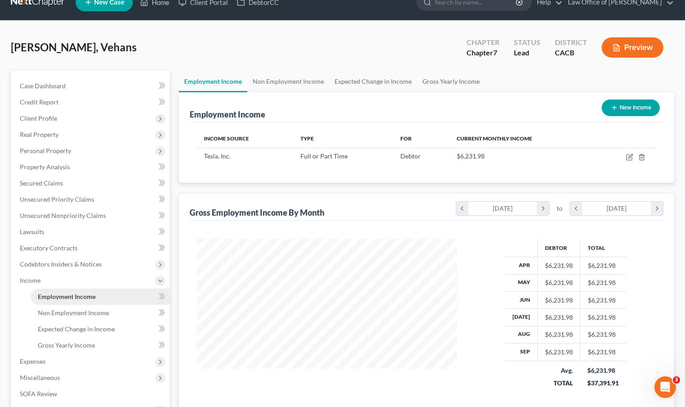
click at [88, 298] on span "Employment Income" at bounding box center [67, 297] width 58 height 8
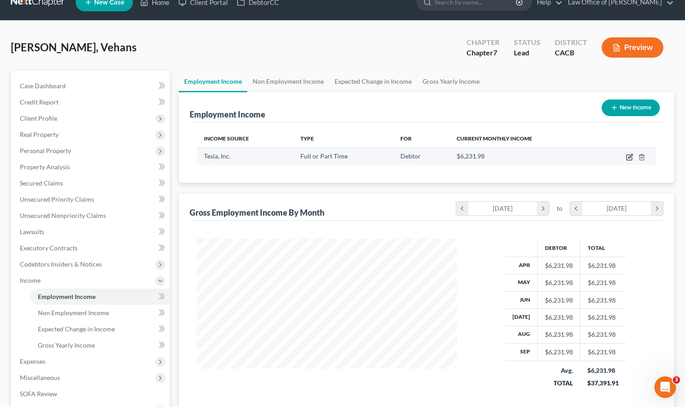
click at [629, 157] on icon "button" at bounding box center [629, 157] width 7 height 7
select select "0"
select select "46"
select select "2"
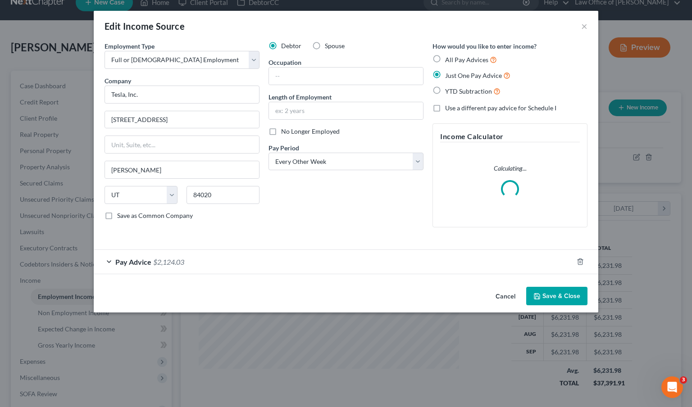
scroll to position [161, 281]
click at [322, 83] on input "text" at bounding box center [346, 76] width 154 height 17
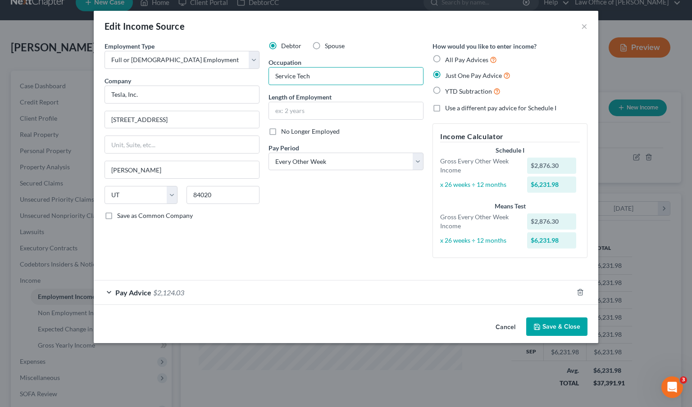
type input "Service Tech"
click at [330, 211] on div "Debtor Spouse Occupation Service Tech Length of Employment No Longer Employed P…" at bounding box center [346, 153] width 164 height 224
click at [322, 112] on input "text" at bounding box center [346, 110] width 154 height 17
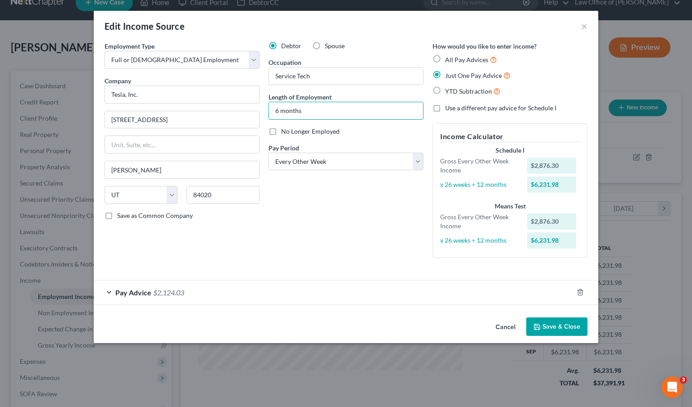
type input "6 months"
click at [303, 218] on div "Debtor Spouse Occupation Service Tech Length of Employment 6 months No Longer E…" at bounding box center [346, 153] width 164 height 224
click at [210, 149] on input "text" at bounding box center [182, 144] width 154 height 17
click at [185, 174] on input "[PERSON_NAME]" at bounding box center [182, 169] width 154 height 17
click at [332, 253] on div "Debtor Spouse Occupation Service Tech Length of Employment 6 months No Longer E…" at bounding box center [346, 153] width 164 height 224
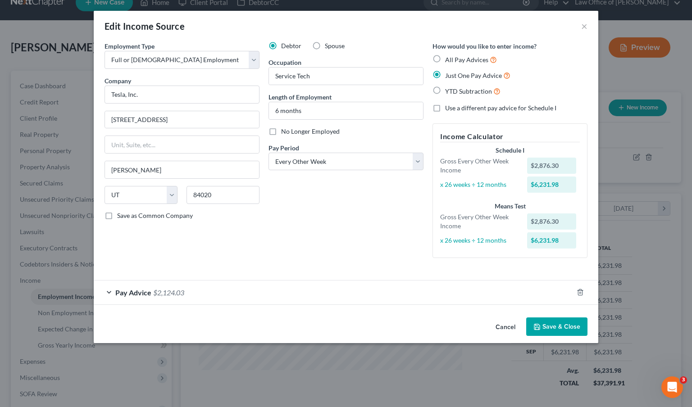
click at [166, 298] on div "Pay Advice $2,124.03" at bounding box center [333, 292] width 479 height 24
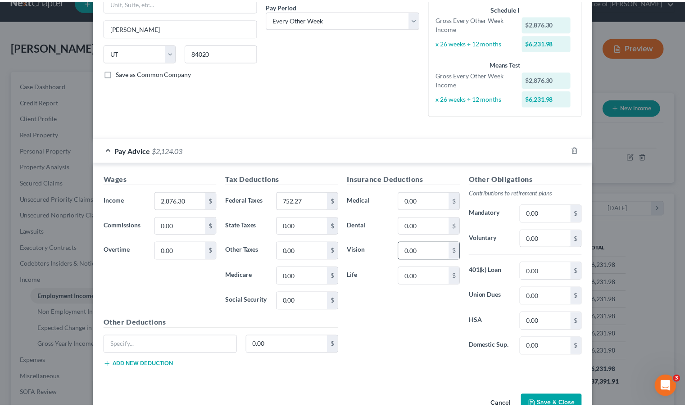
scroll to position [167, 0]
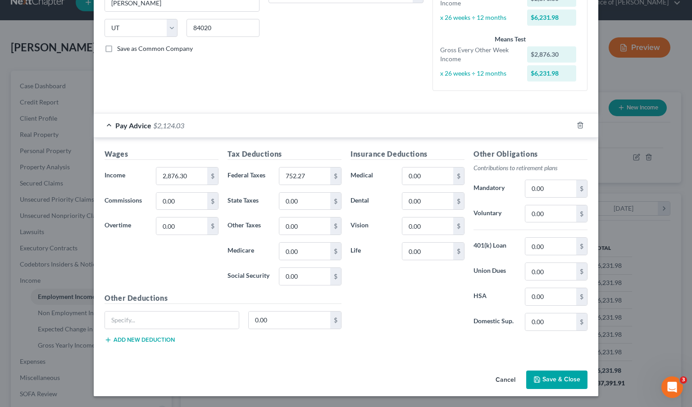
click at [556, 385] on button "Save & Close" at bounding box center [556, 380] width 61 height 19
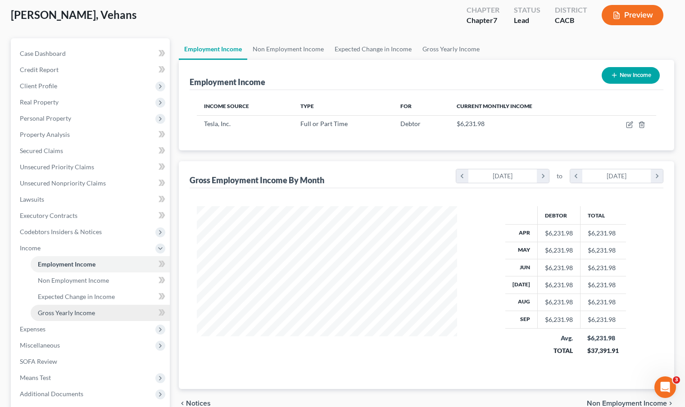
scroll to position [95, 0]
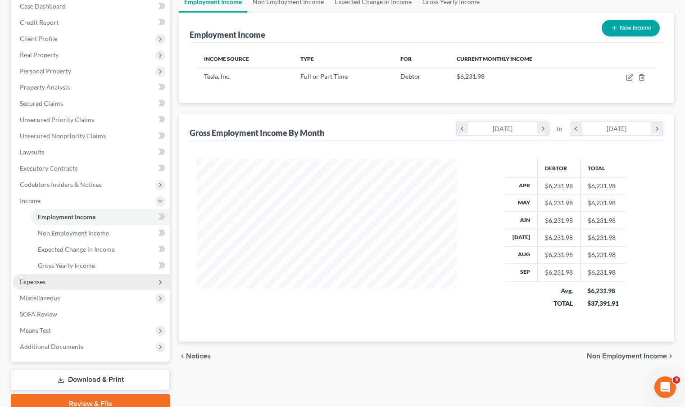
click at [79, 281] on span "Expenses" at bounding box center [91, 282] width 157 height 16
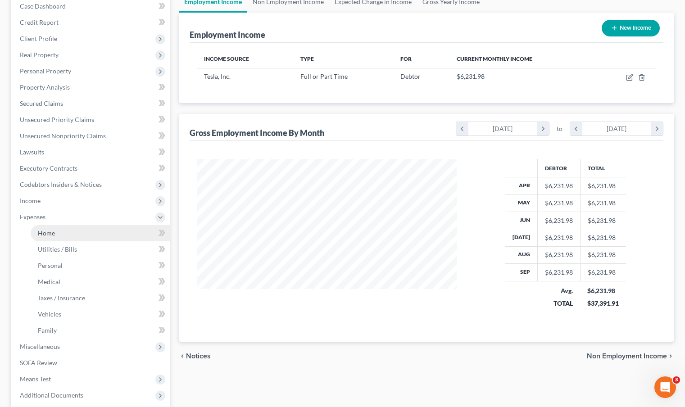
click at [90, 228] on link "Home" at bounding box center [100, 233] width 139 height 16
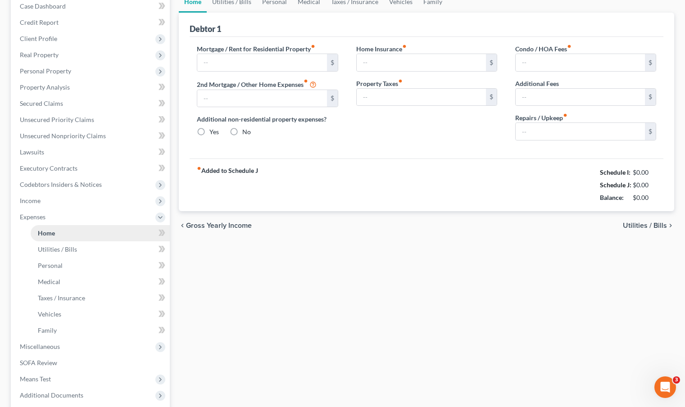
scroll to position [20, 0]
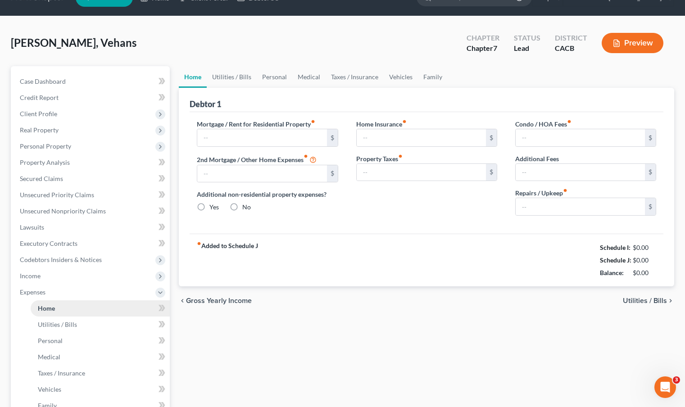
type input "0.00"
radio input "true"
type input "0.00"
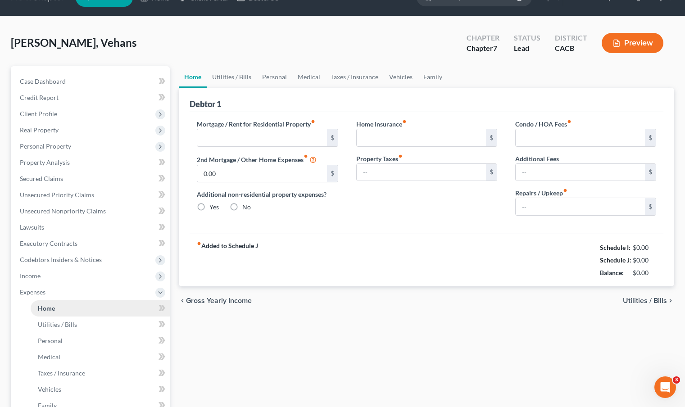
type input "0.00"
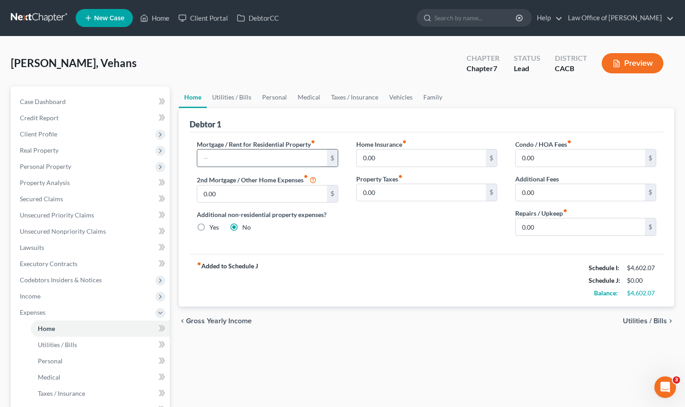
click at [249, 161] on input "text" at bounding box center [261, 157] width 129 height 17
type input "2,000"
click at [65, 344] on span "Utilities / Bills" at bounding box center [57, 345] width 39 height 8
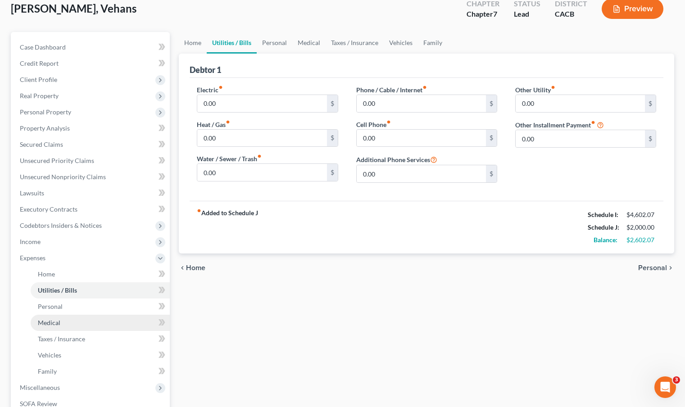
scroll to position [64, 0]
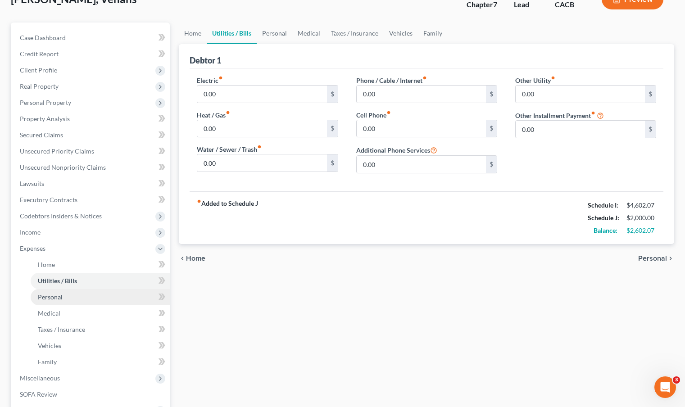
click at [86, 300] on link "Personal" at bounding box center [100, 297] width 139 height 16
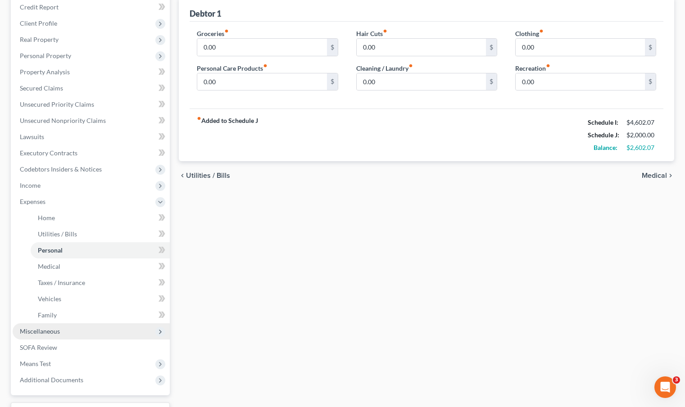
scroll to position [135, 0]
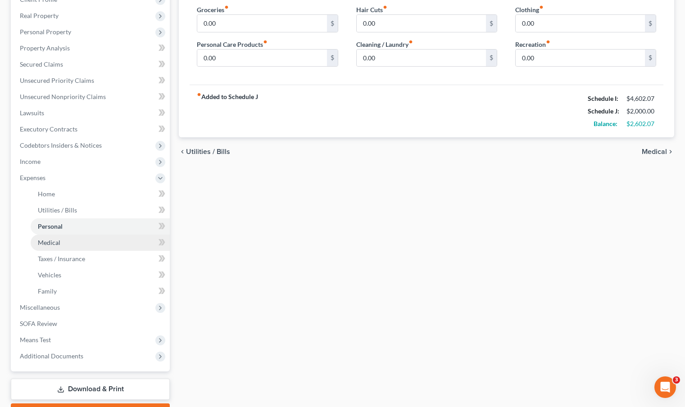
click at [81, 244] on link "Medical" at bounding box center [100, 243] width 139 height 16
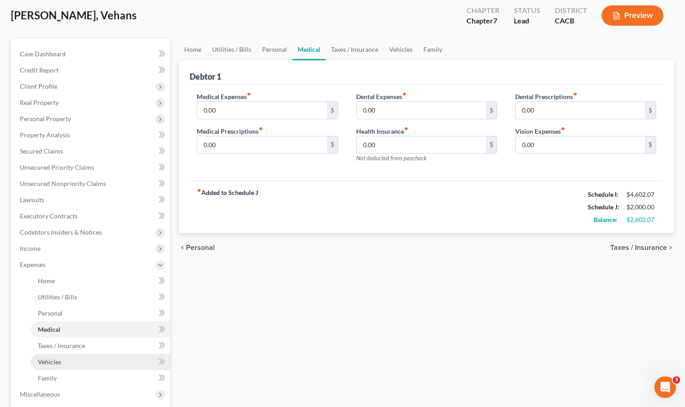
scroll to position [86, 0]
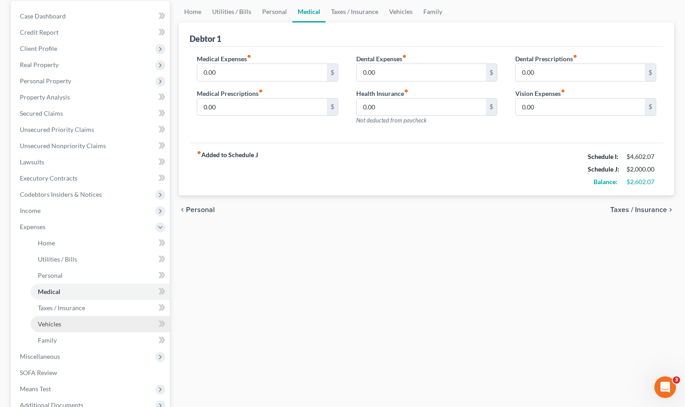
click at [98, 326] on link "Vehicles" at bounding box center [100, 324] width 139 height 16
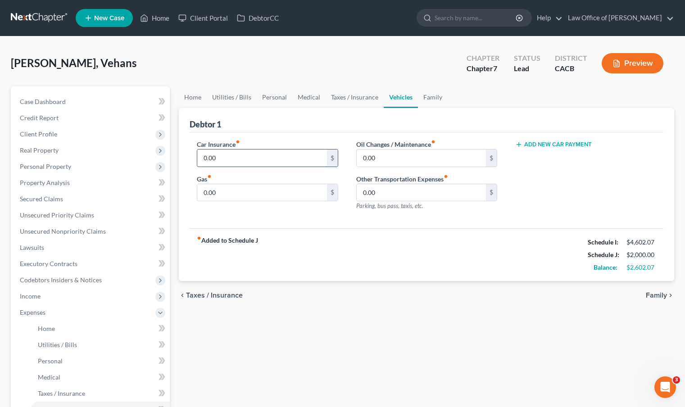
click at [225, 158] on input "0.00" at bounding box center [261, 157] width 129 height 17
type input "400.00"
click at [366, 163] on input "0.00" at bounding box center [421, 157] width 129 height 17
click at [273, 193] on input "0.00" at bounding box center [261, 192] width 129 height 17
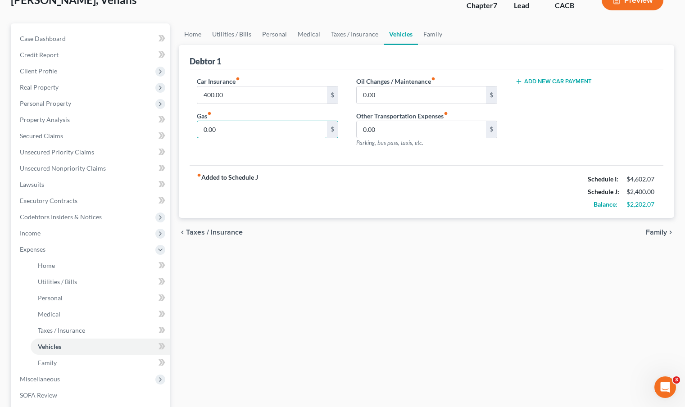
scroll to position [139, 0]
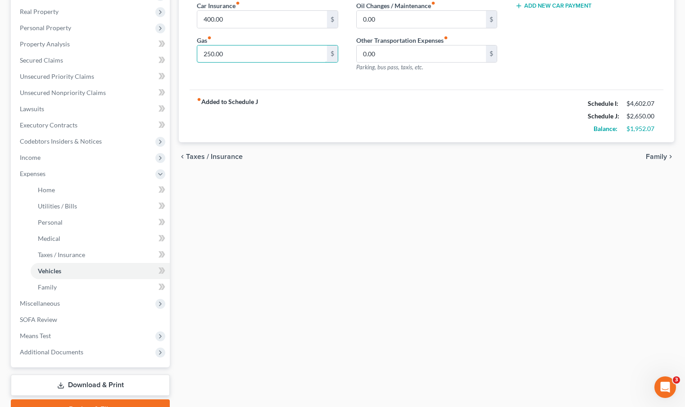
type input "250.00"
drag, startPoint x: 391, startPoint y: 311, endPoint x: 370, endPoint y: 311, distance: 20.7
click at [391, 311] on div "Home Utilities / Bills Personal Medical Taxes / Insurance Vehicles Family Debto…" at bounding box center [426, 183] width 504 height 471
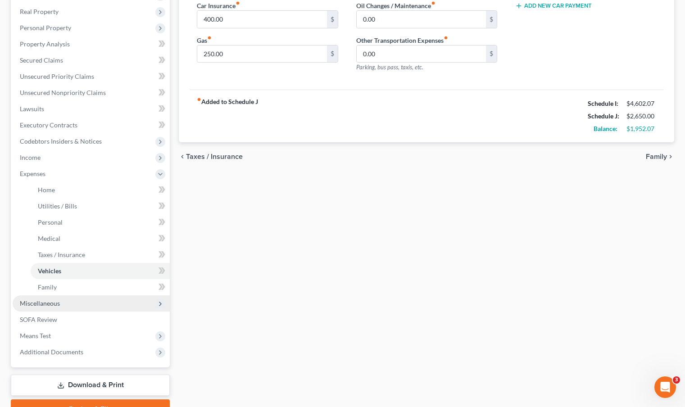
click at [100, 299] on span "Miscellaneous" at bounding box center [91, 303] width 157 height 16
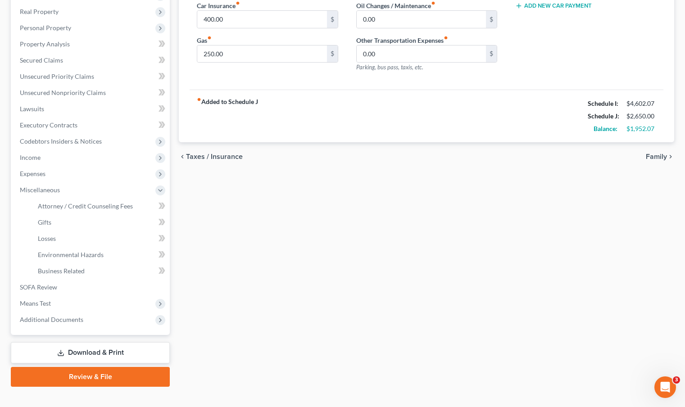
click at [339, 294] on div "Home Utilities / Bills Personal Medical Taxes / Insurance Vehicles Family Debto…" at bounding box center [426, 167] width 504 height 439
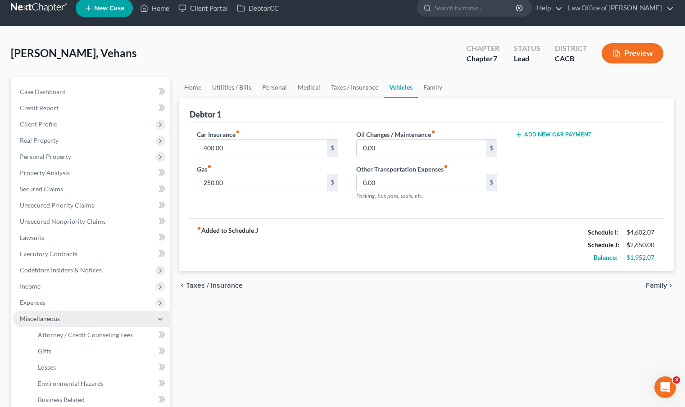
scroll to position [74, 0]
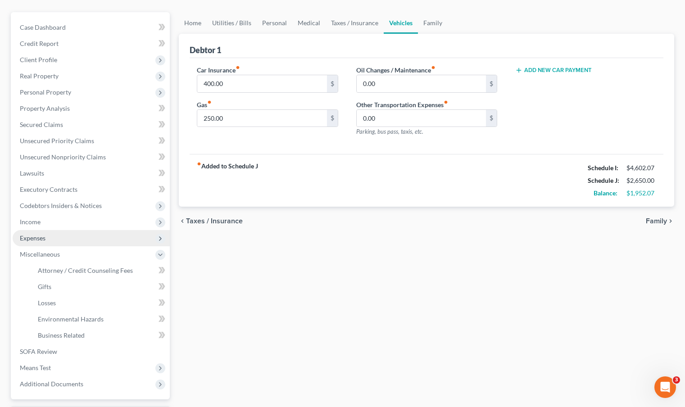
click at [53, 237] on span "Expenses" at bounding box center [91, 238] width 157 height 16
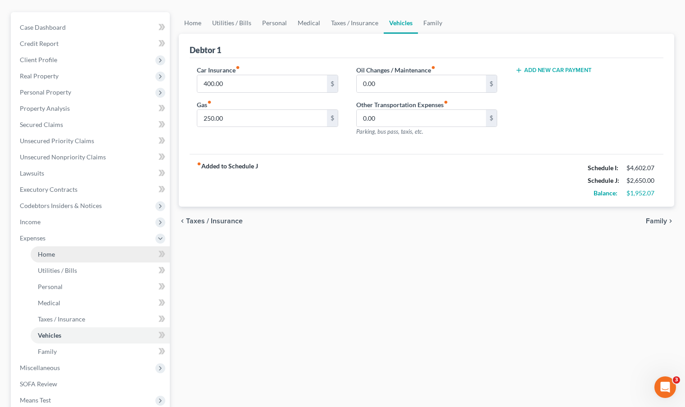
click at [57, 252] on link "Home" at bounding box center [100, 254] width 139 height 16
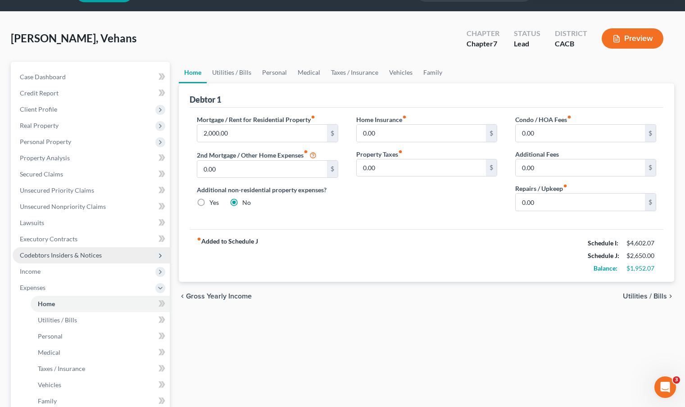
scroll to position [25, 0]
click at [250, 136] on input "2,000.00" at bounding box center [261, 133] width 129 height 17
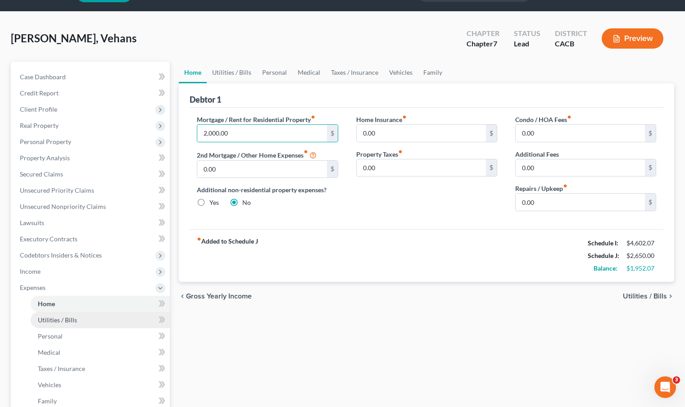
click at [87, 316] on link "Utilities / Bills" at bounding box center [100, 320] width 139 height 16
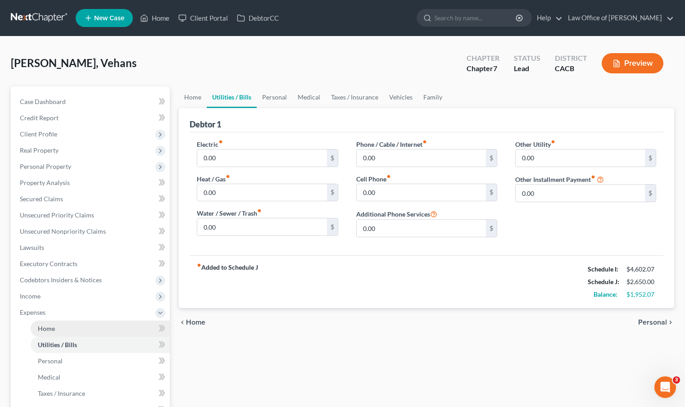
click at [87, 326] on link "Home" at bounding box center [100, 329] width 139 height 16
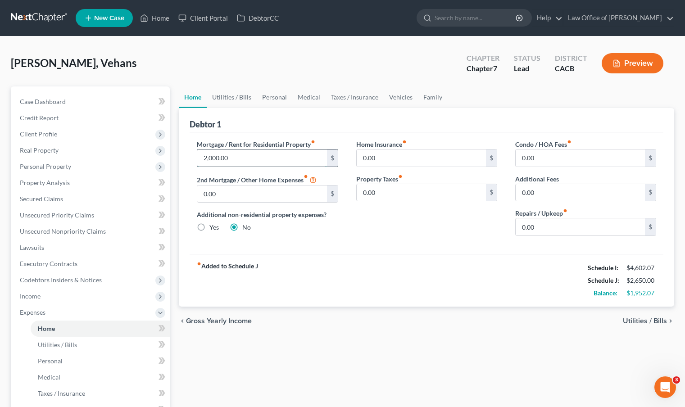
click at [249, 160] on input "2,000.00" at bounding box center [261, 157] width 129 height 17
type input "2,000.00"
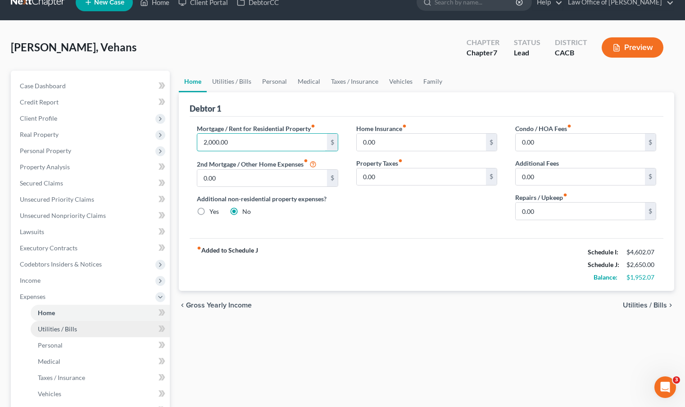
scroll to position [16, 0]
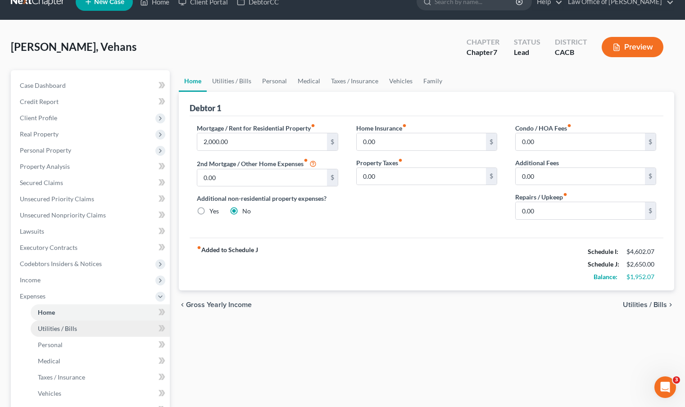
click at [89, 330] on link "Utilities / Bills" at bounding box center [100, 329] width 139 height 16
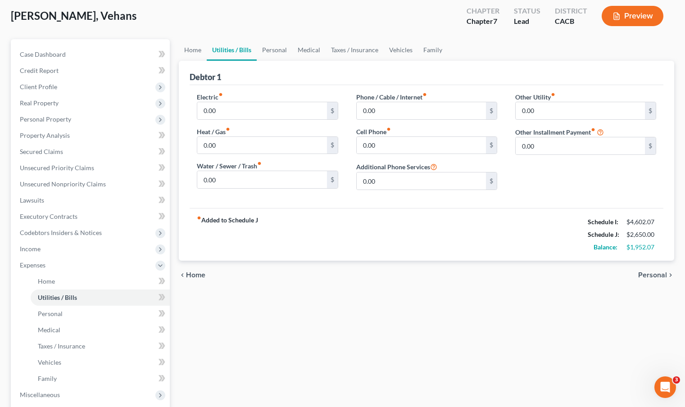
scroll to position [86, 0]
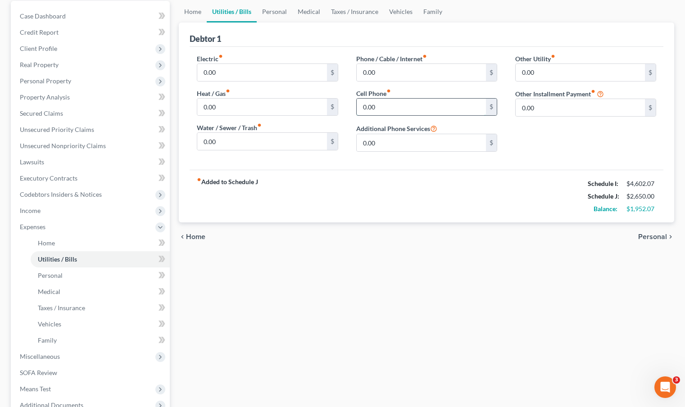
click at [415, 110] on input "0.00" at bounding box center [421, 107] width 129 height 17
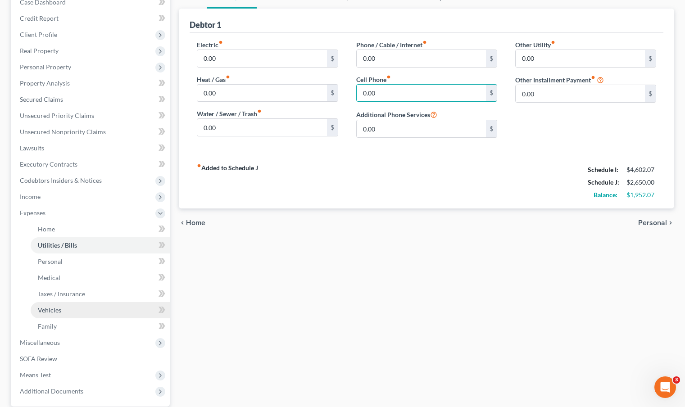
click at [82, 316] on link "Vehicles" at bounding box center [100, 310] width 139 height 16
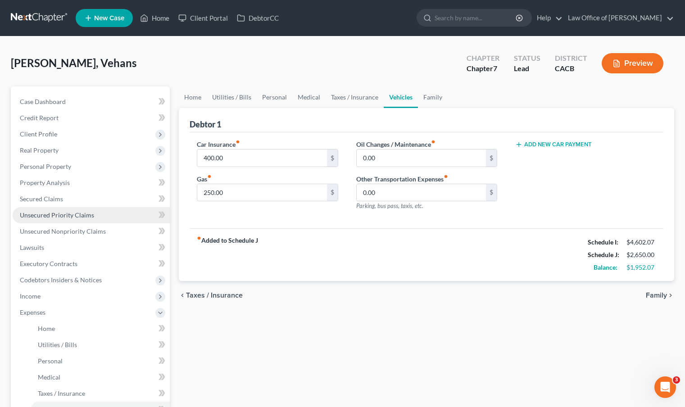
click at [83, 215] on span "Unsecured Priority Claims" at bounding box center [57, 215] width 74 height 8
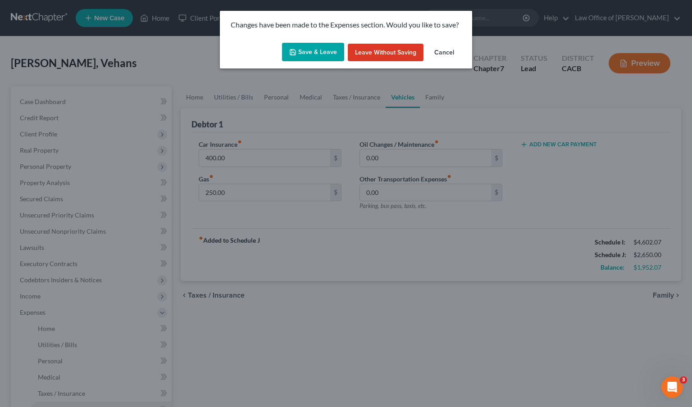
click at [303, 50] on button "Save & Leave" at bounding box center [313, 52] width 62 height 19
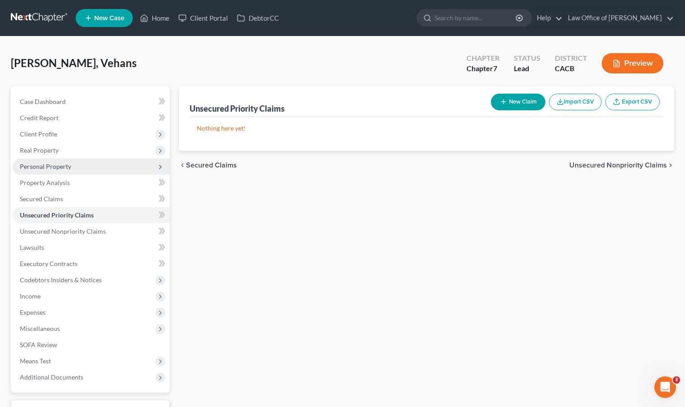
click at [78, 163] on span "Personal Property" at bounding box center [91, 166] width 157 height 16
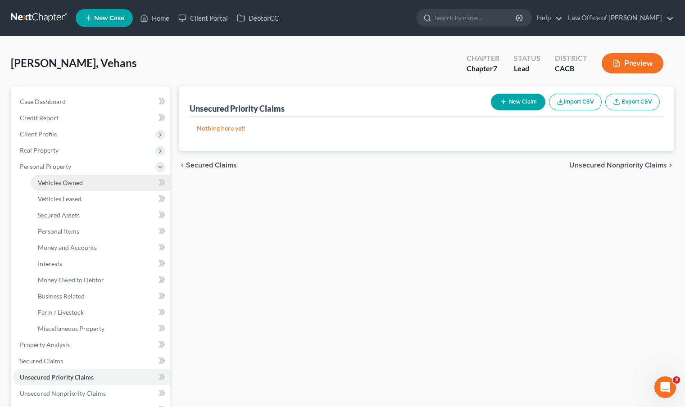
click at [78, 180] on span "Vehicles Owned" at bounding box center [60, 183] width 45 height 8
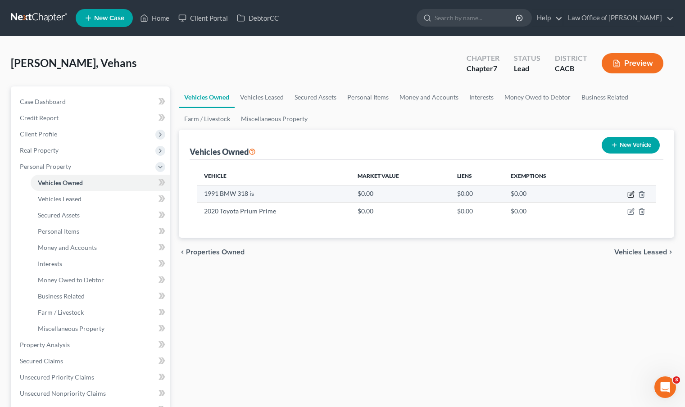
click at [629, 193] on icon "button" at bounding box center [630, 194] width 7 height 7
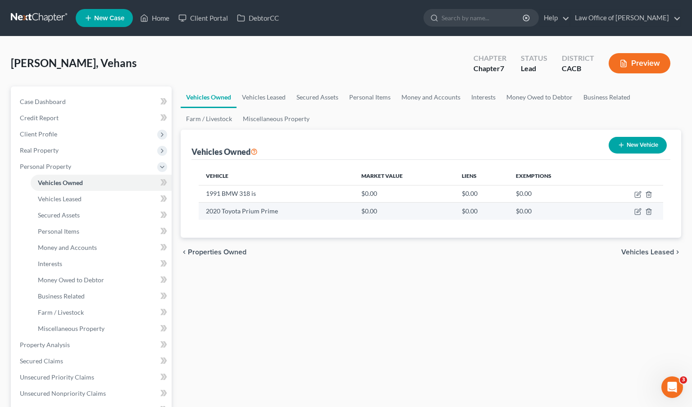
select select "0"
select select "35"
select select "0"
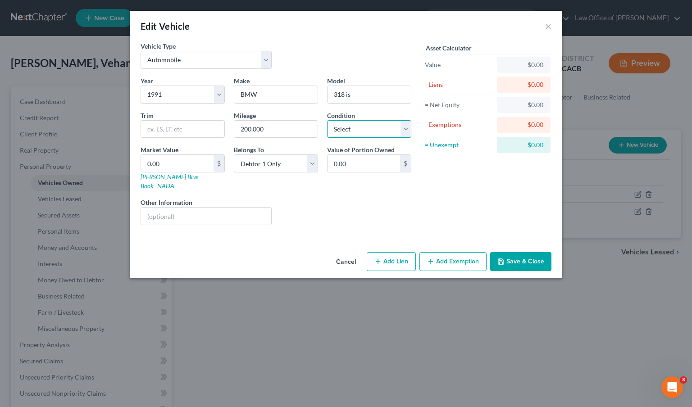
click at [408, 132] on select "Select Excellent Very Good Good Fair Poor" at bounding box center [369, 129] width 84 height 18
select select "3"
click at [327, 120] on select "Select Excellent Very Good Good Fair Poor" at bounding box center [369, 129] width 84 height 18
click at [515, 252] on button "Save & Close" at bounding box center [520, 261] width 61 height 19
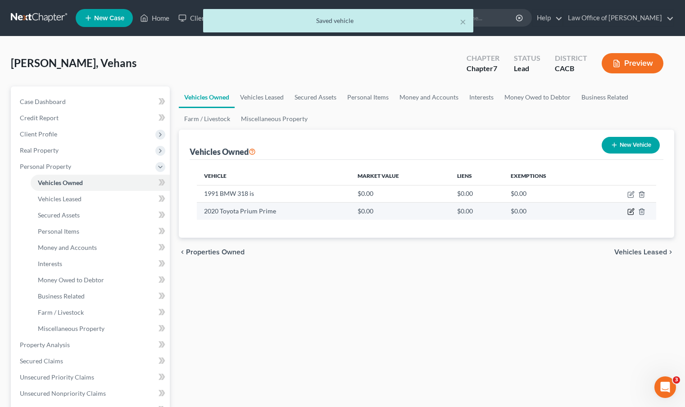
click at [630, 213] on icon "button" at bounding box center [630, 211] width 7 height 7
select select "0"
select select "6"
select select "0"
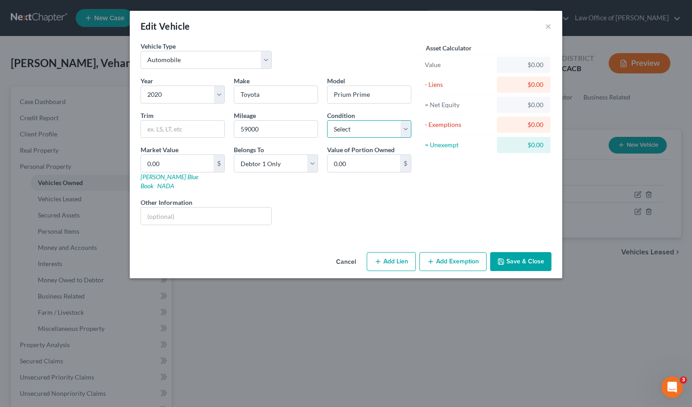
click at [403, 135] on select "Select Excellent Very Good Good Fair Poor" at bounding box center [369, 129] width 84 height 18
select select "2"
click at [327, 120] on select "Select Excellent Very Good Good Fair Poor" at bounding box center [369, 129] width 84 height 18
click at [510, 252] on button "Save & Close" at bounding box center [520, 261] width 61 height 19
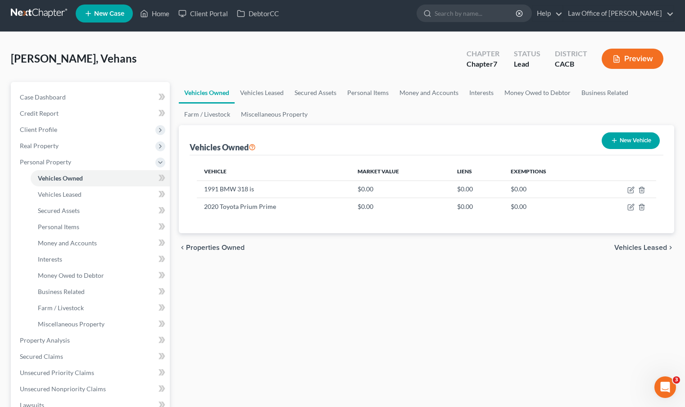
scroll to position [3, 0]
